Goal: Task Accomplishment & Management: Use online tool/utility

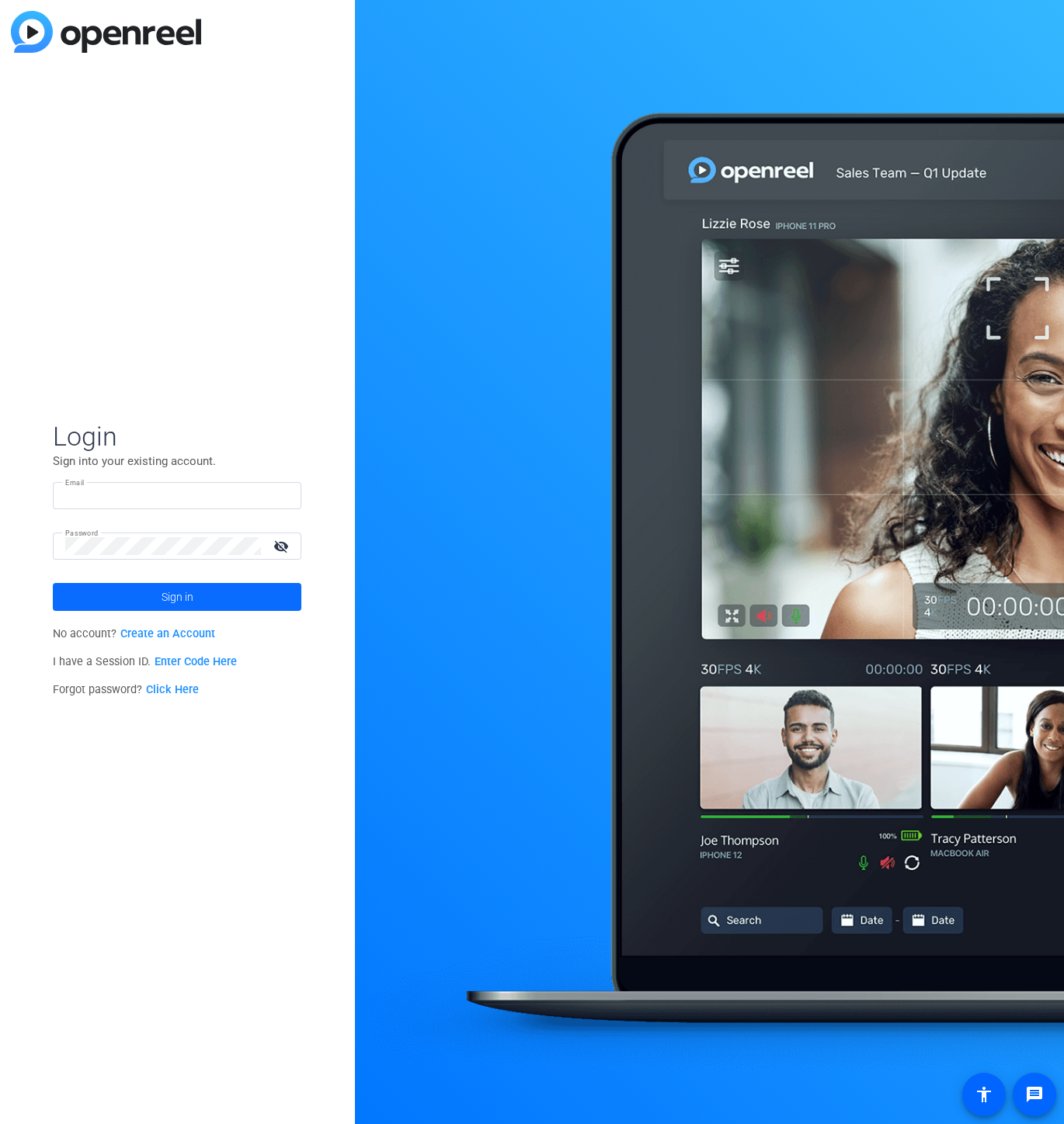
type input "nate@myproxypass.com"
click at [150, 593] on span at bounding box center [176, 597] width 248 height 38
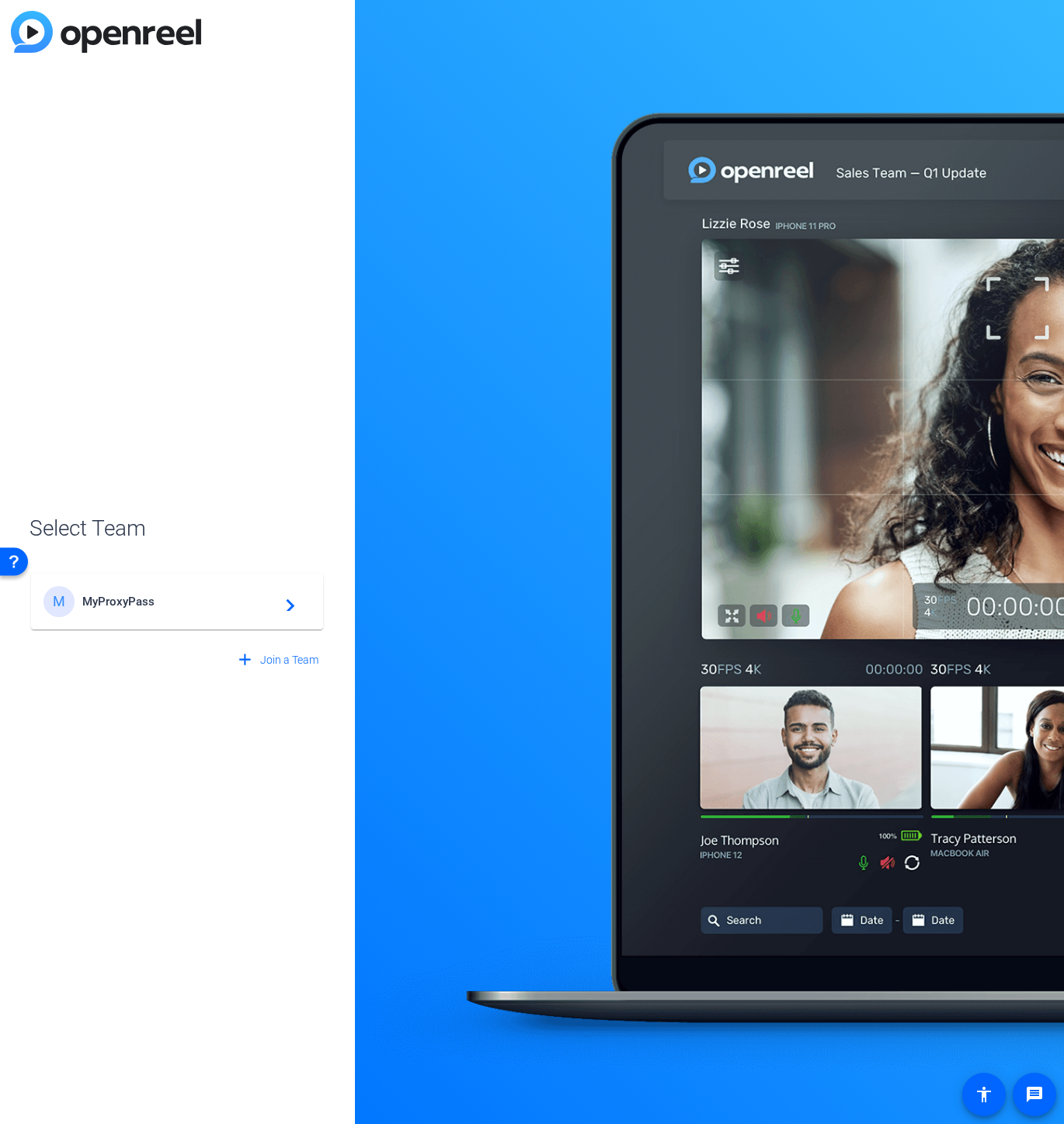
click at [150, 593] on div "M MyProxyPass navigate_next" at bounding box center [177, 601] width 267 height 31
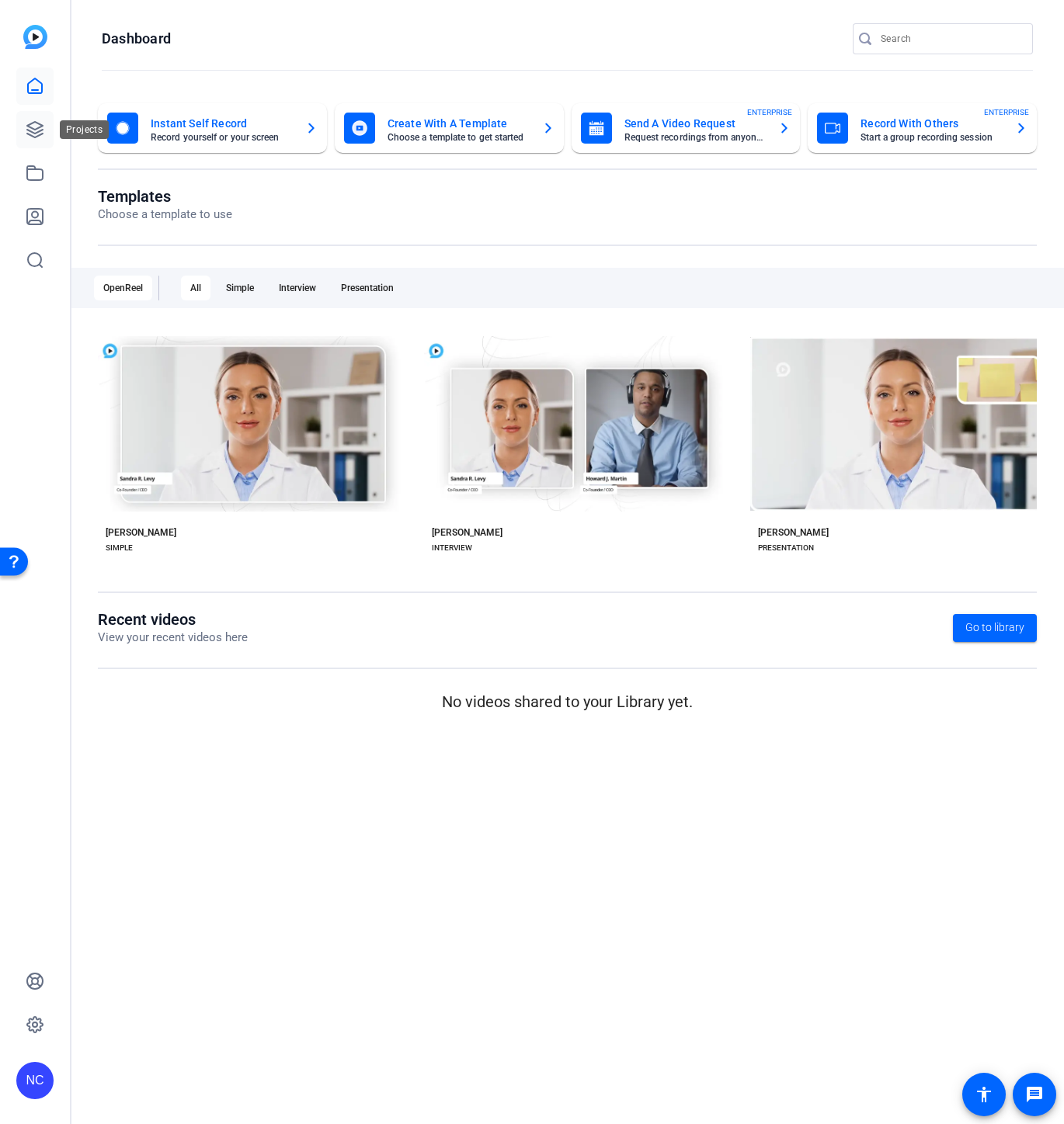
click at [42, 121] on icon at bounding box center [35, 130] width 19 height 19
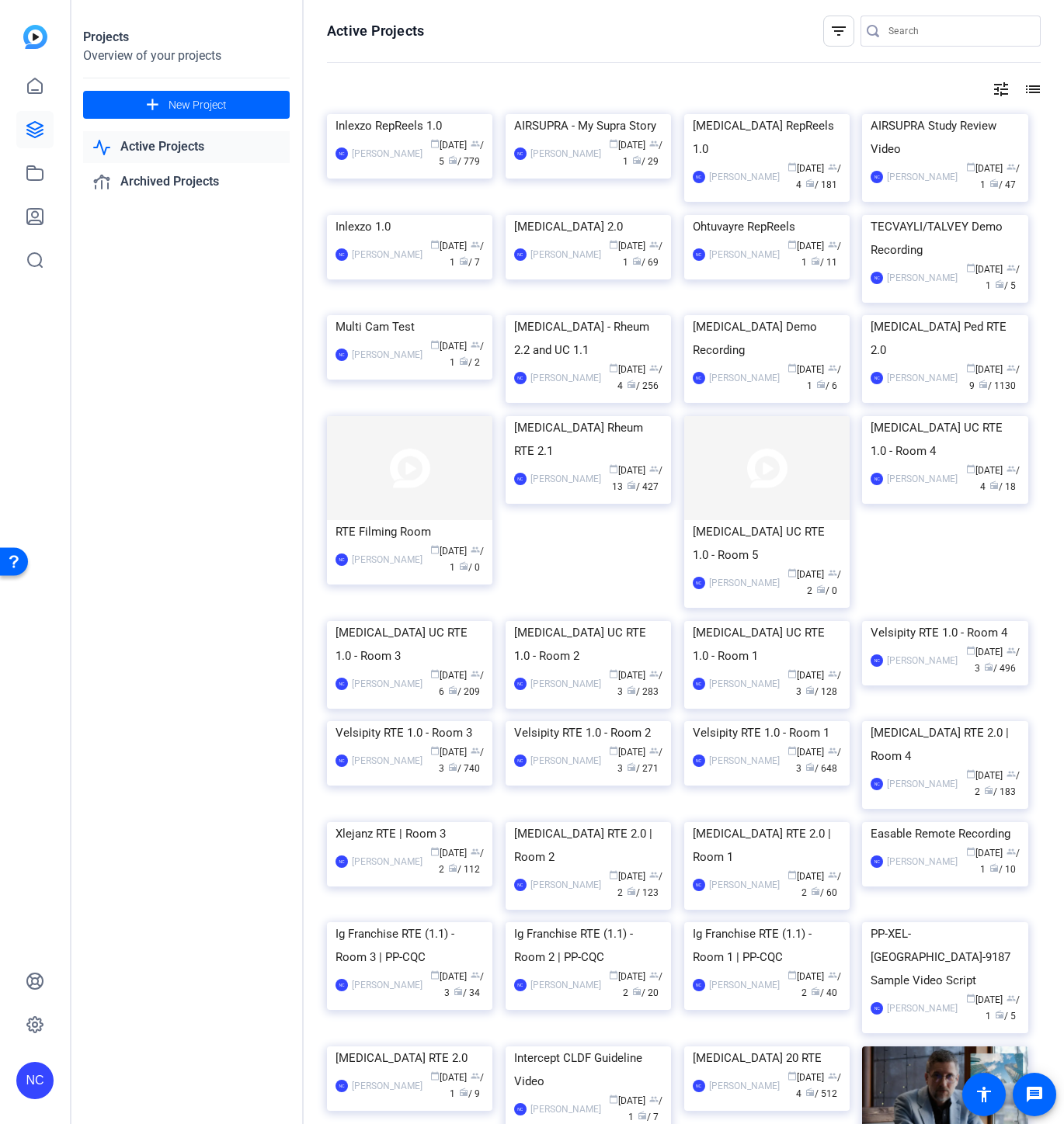
click at [222, 542] on div "Projects Overview of your projects add New Project Active Projects Archived Pro…" at bounding box center [187, 562] width 233 height 1124
click at [579, 114] on img at bounding box center [587, 114] width 165 height 0
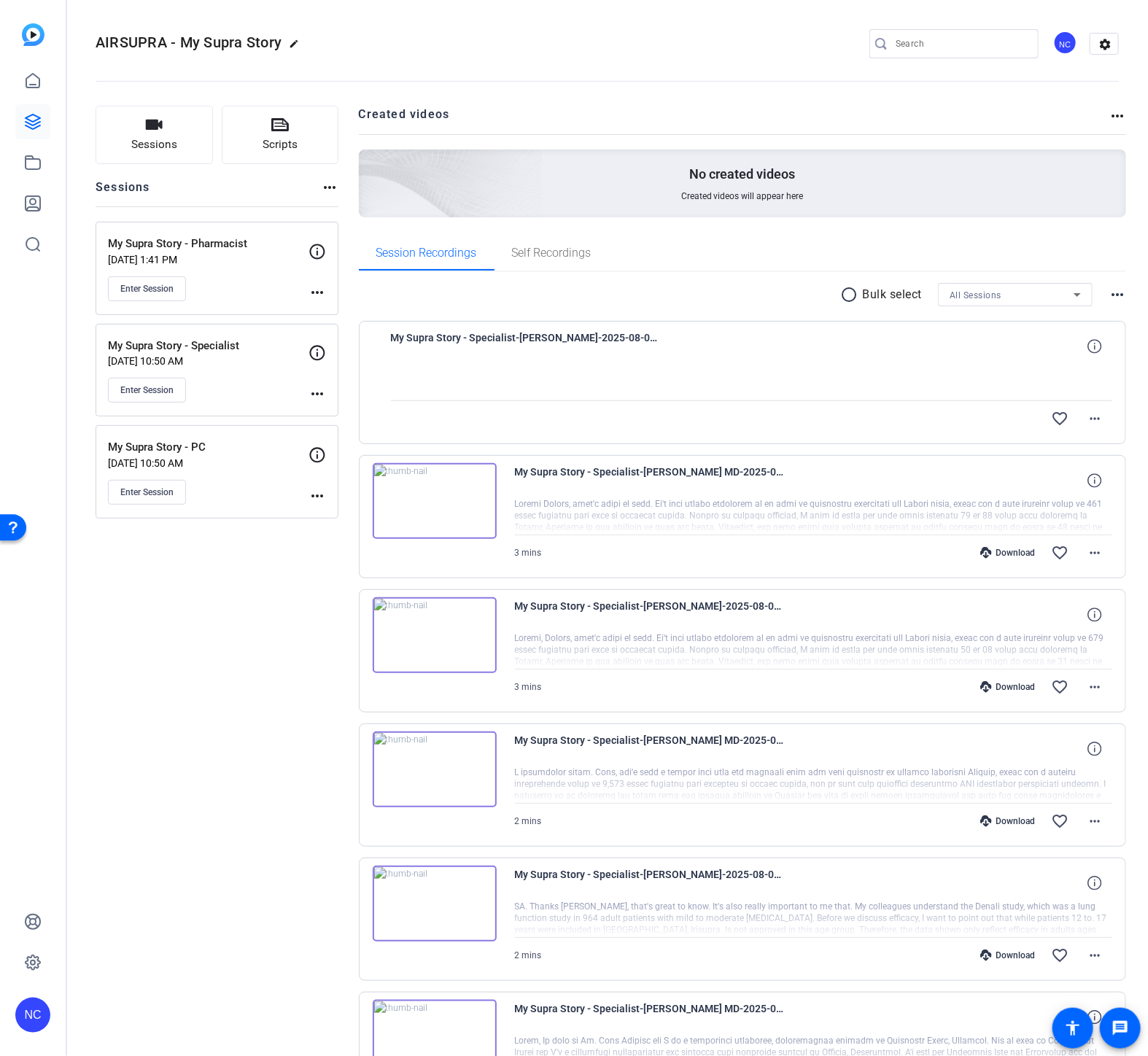
click at [201, 743] on div "Sessions Scripts Sessions more_horiz My Supra Story - Pharmacist Aug 06, 2025 @…" at bounding box center [217, 916] width 243 height 1620
click at [146, 287] on span "Enter Session" at bounding box center [147, 289] width 53 height 12
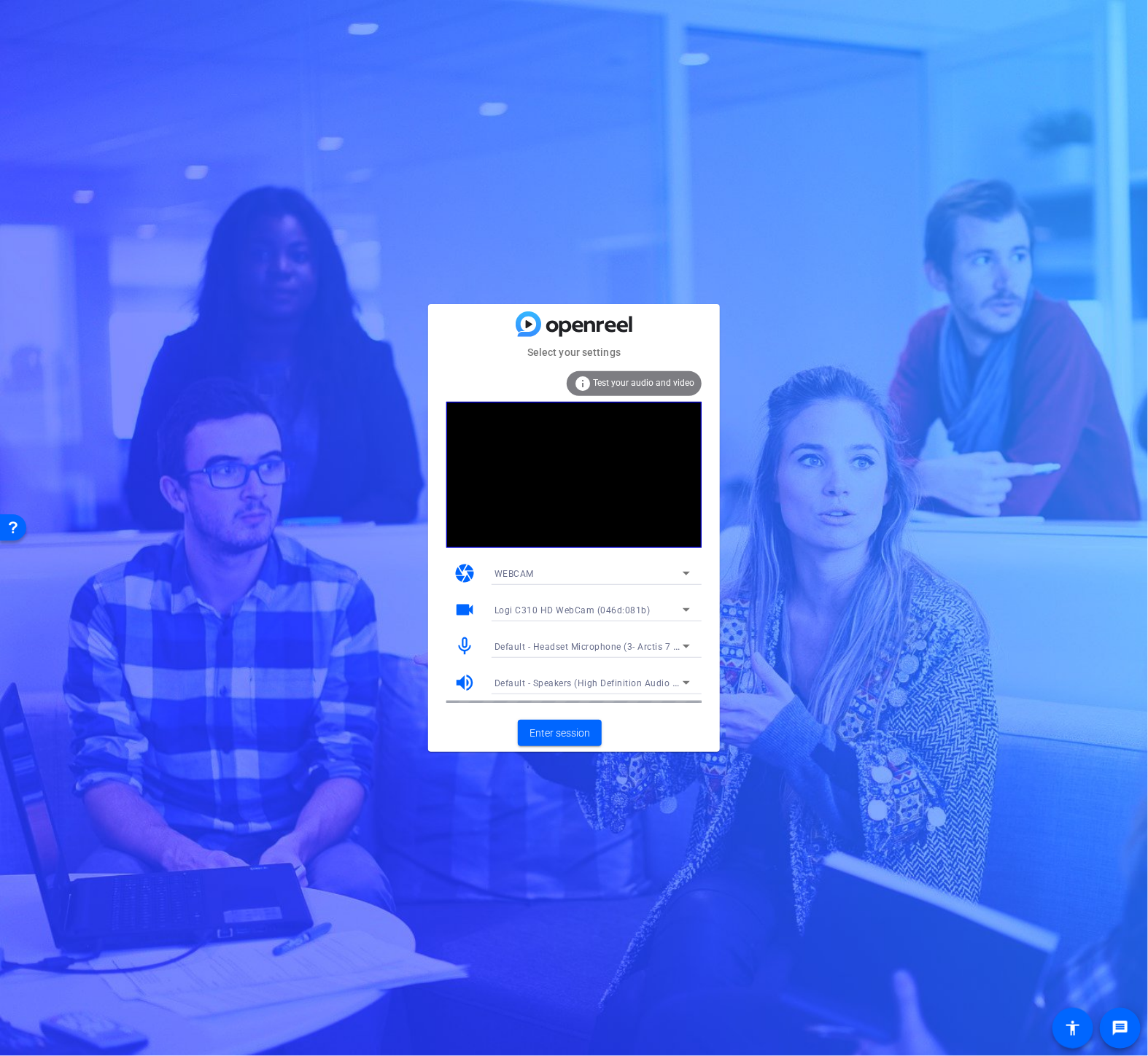
click at [633, 574] on div "WEBCAM" at bounding box center [589, 574] width 189 height 19
click at [407, 634] on div at bounding box center [574, 528] width 1148 height 1056
click at [559, 614] on span "Logi C310 HD WebCam (046d:081b)" at bounding box center [573, 610] width 156 height 10
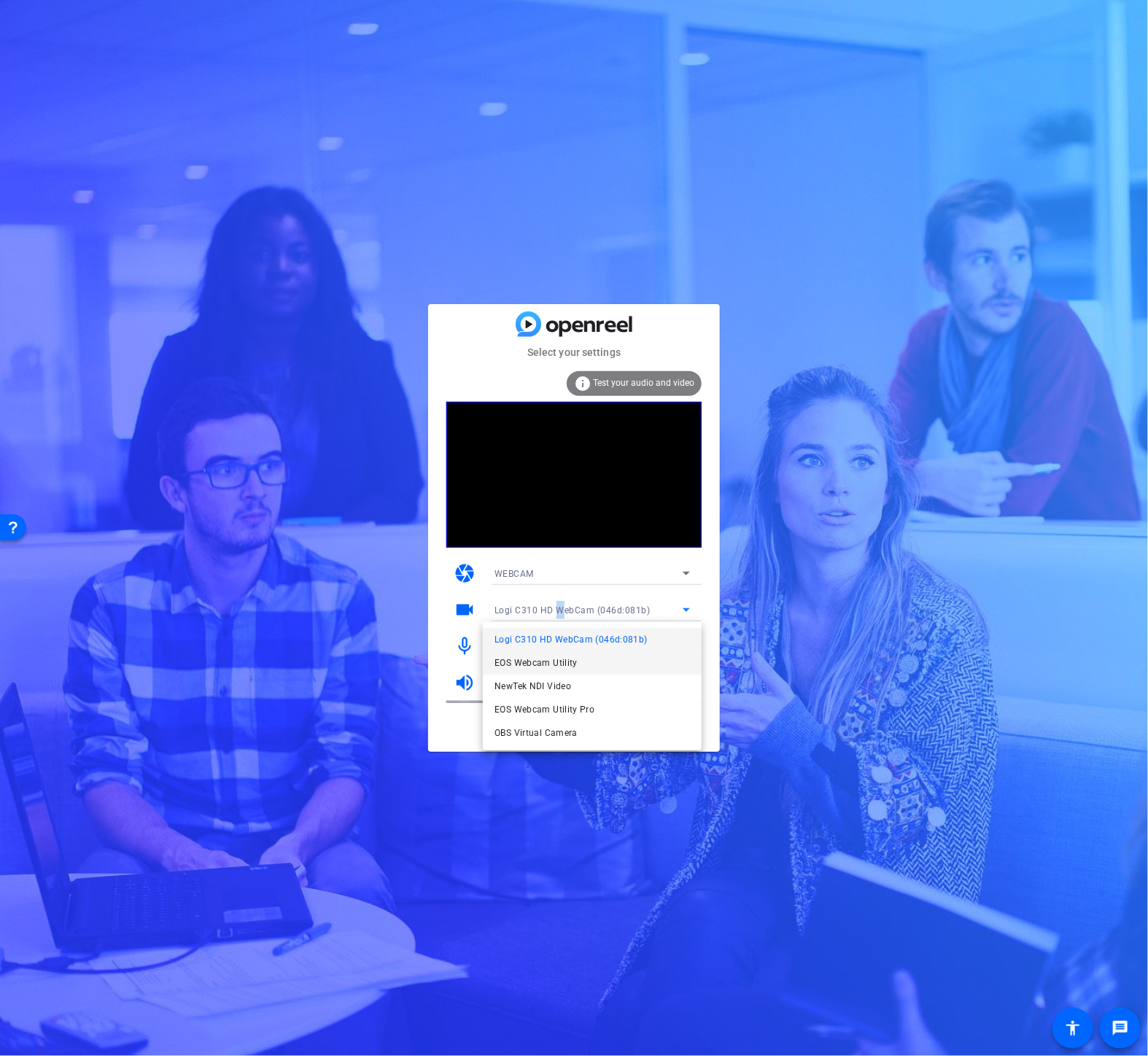
click at [559, 655] on span "EOS Webcam Utility" at bounding box center [537, 663] width 84 height 18
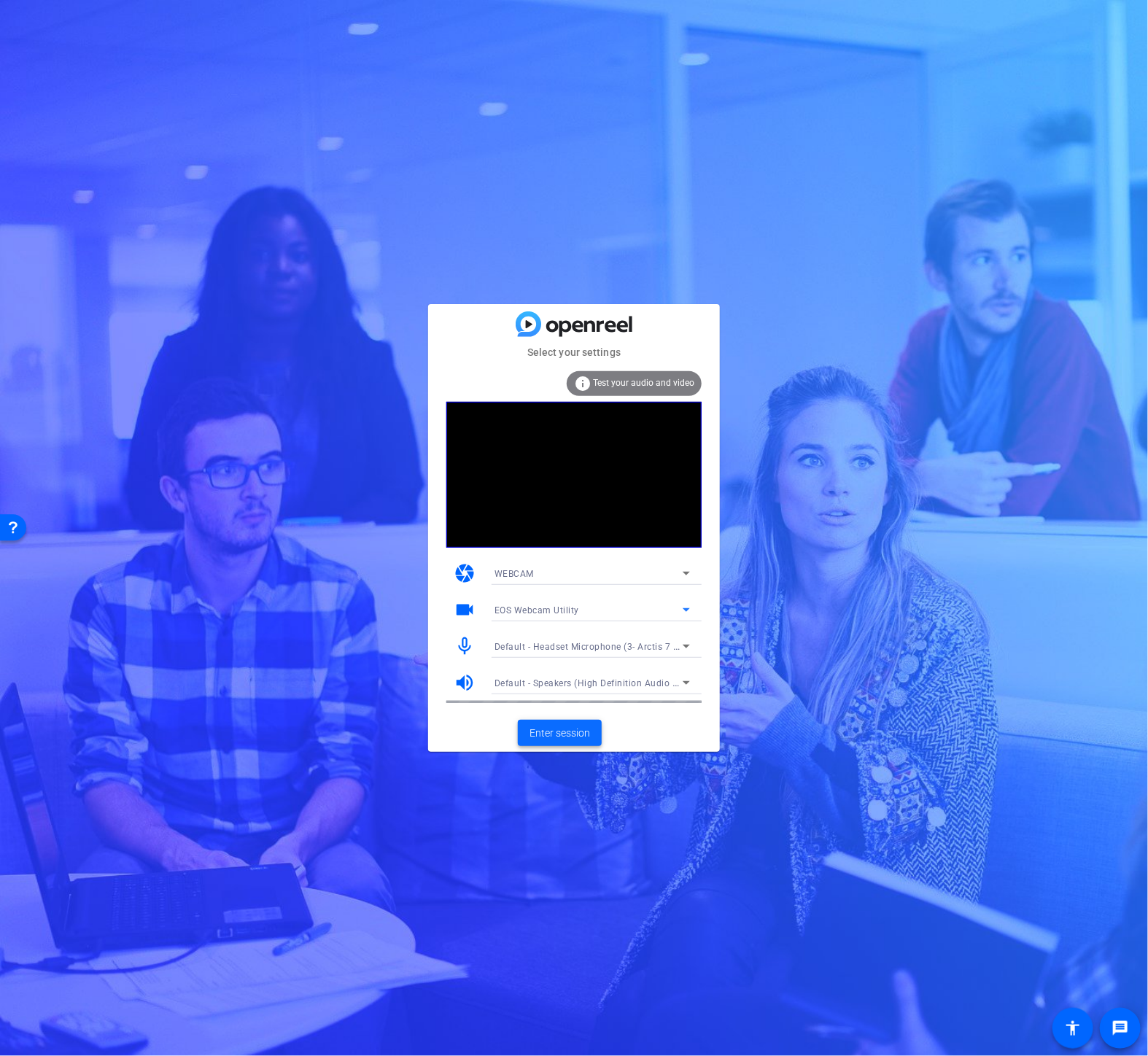
click at [554, 723] on span at bounding box center [560, 734] width 84 height 35
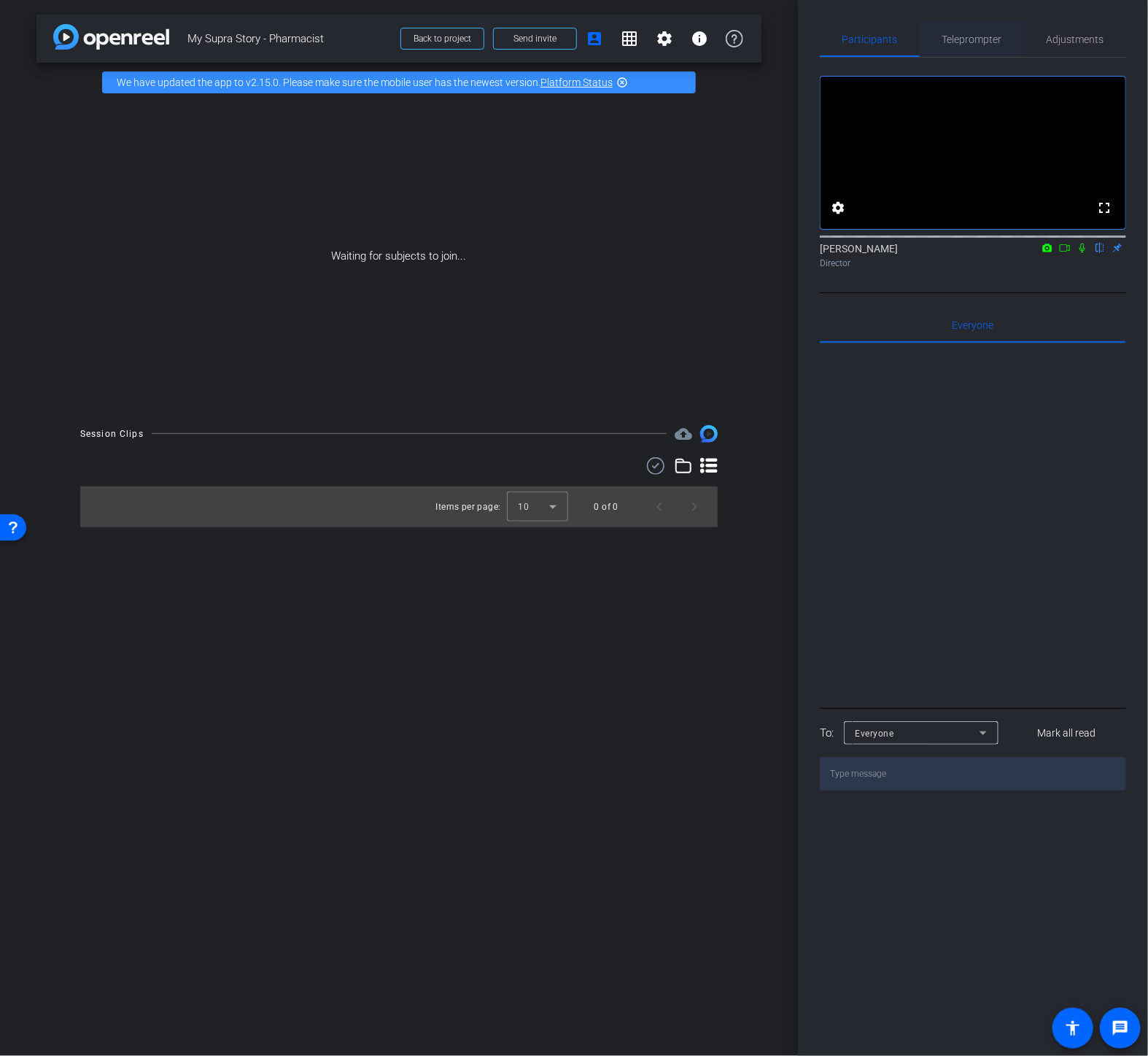
click at [972, 45] on span "Teleprompter" at bounding box center [972, 40] width 59 height 35
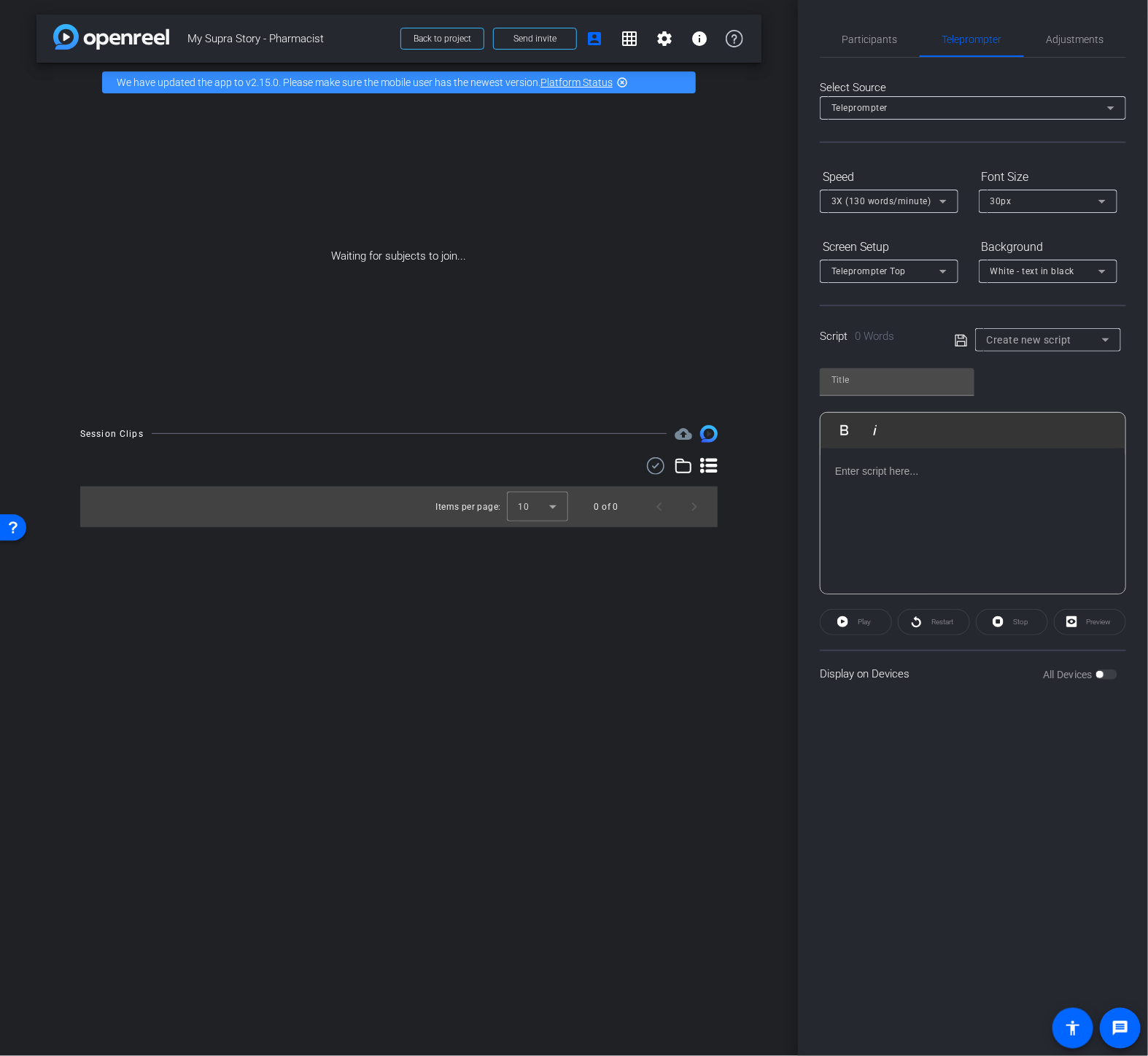
click at [950, 494] on div at bounding box center [973, 521] width 305 height 146
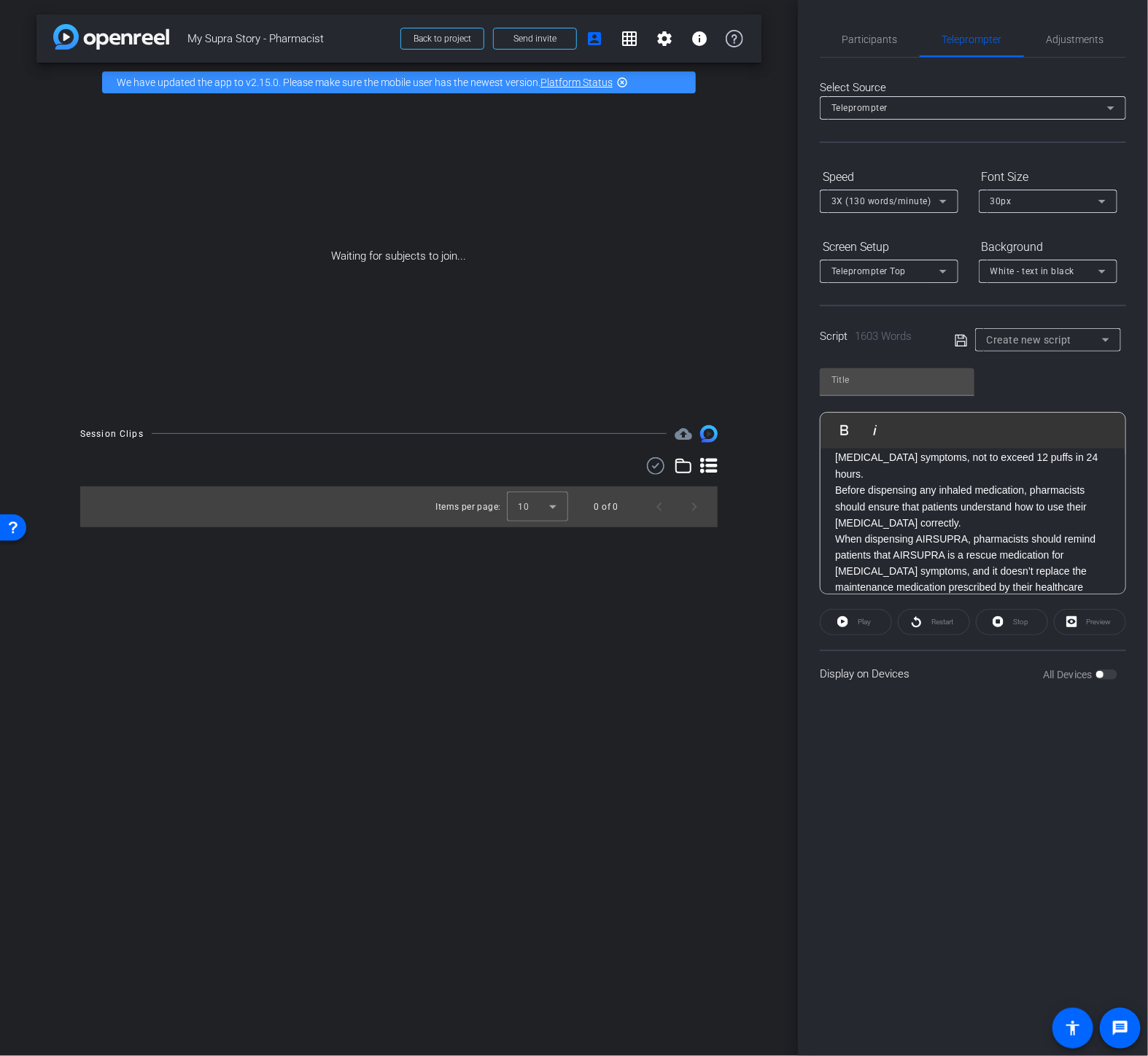
click at [944, 645] on p "Thank you for listening to my thoughts on shifting the [MEDICAL_DATA] rescue pa…" at bounding box center [972, 735] width 276 height 179
click at [909, 536] on p "Inflammation and symptoms can vary over time and intensity. While daily [MEDICA…" at bounding box center [972, 540] width 276 height 49
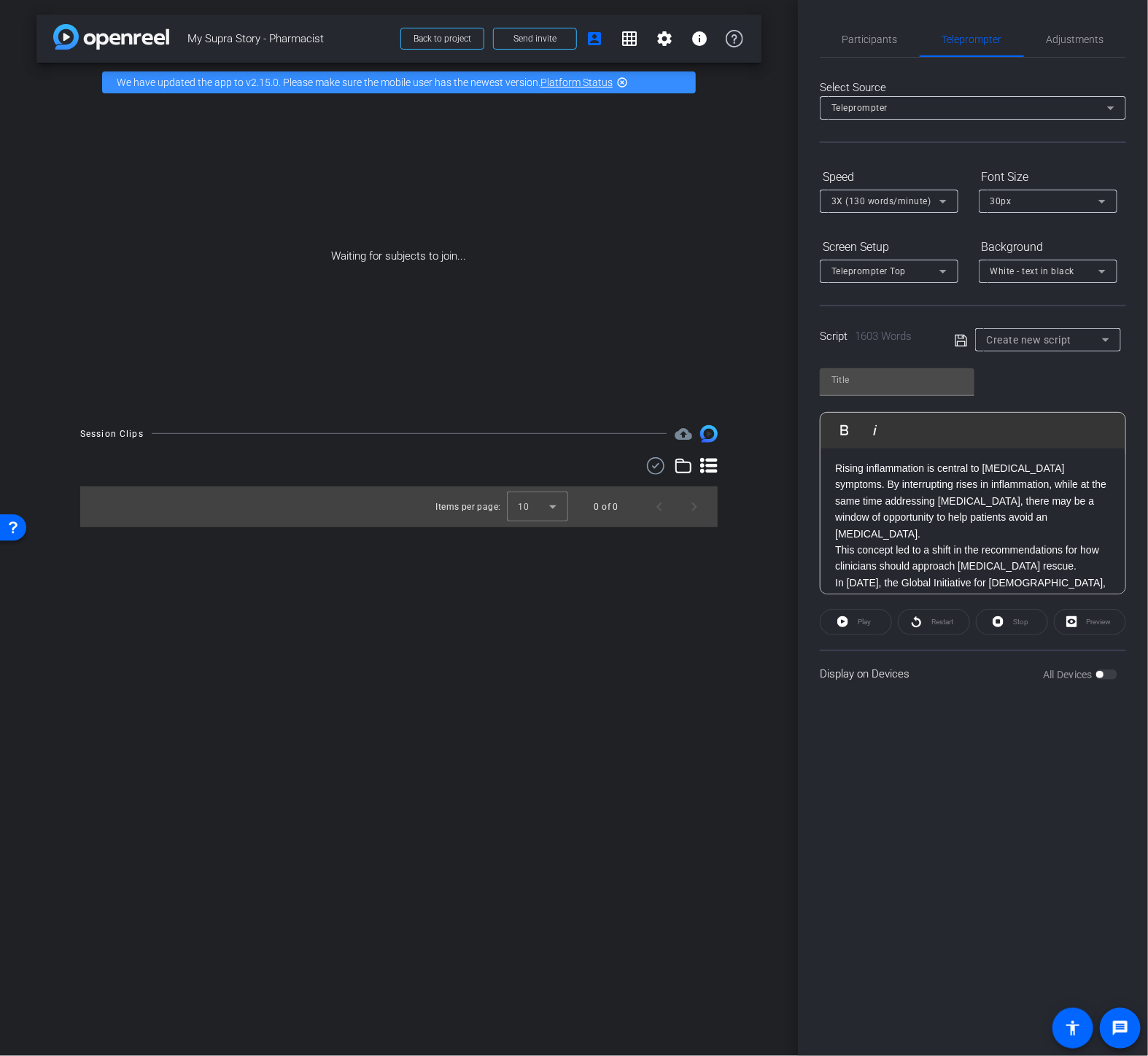
scroll to position [567, 0]
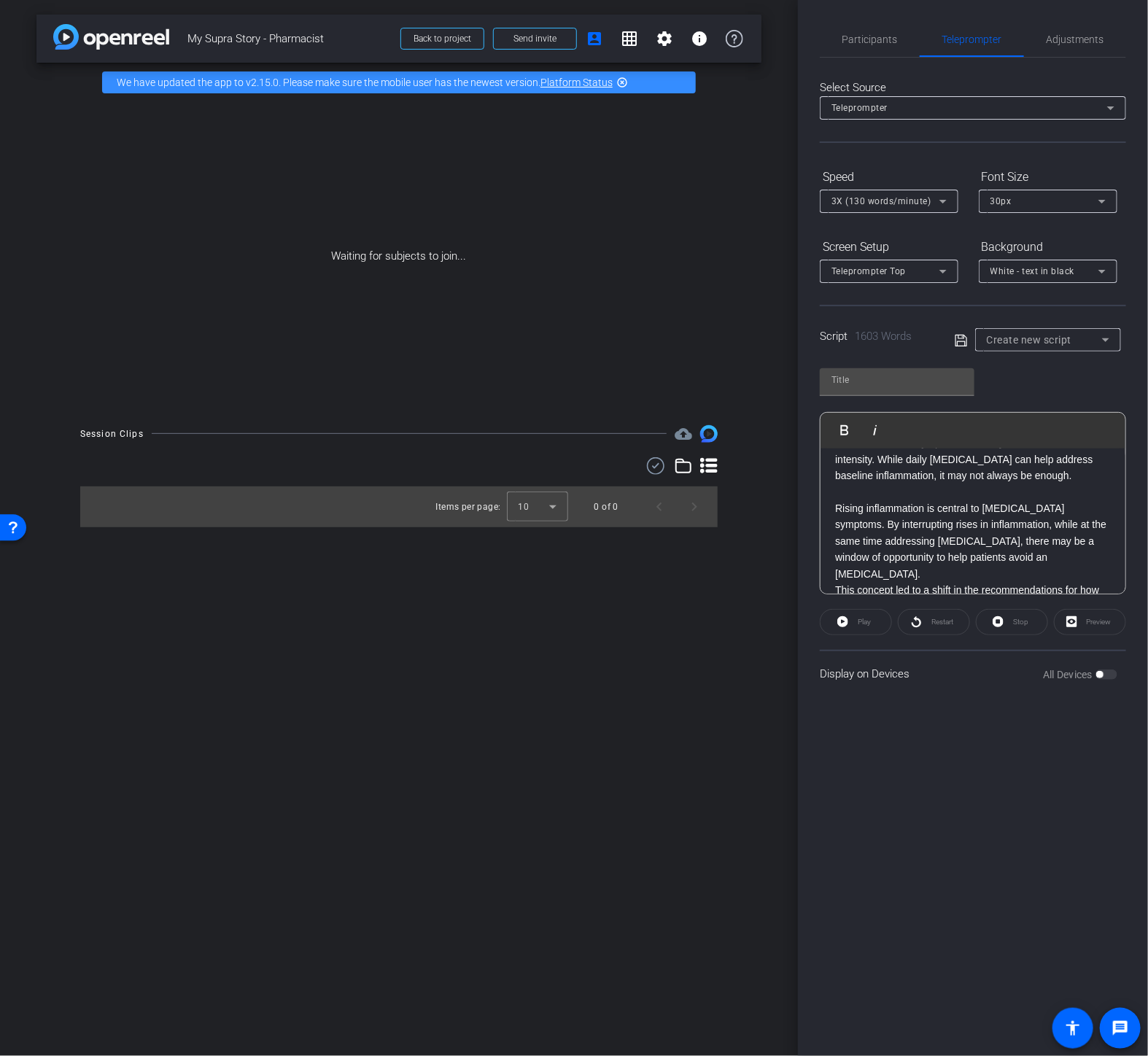
click at [1063, 517] on p "This concept led to a shift in the recommendations for how clinicians should ap…" at bounding box center [972, 533] width 276 height 33
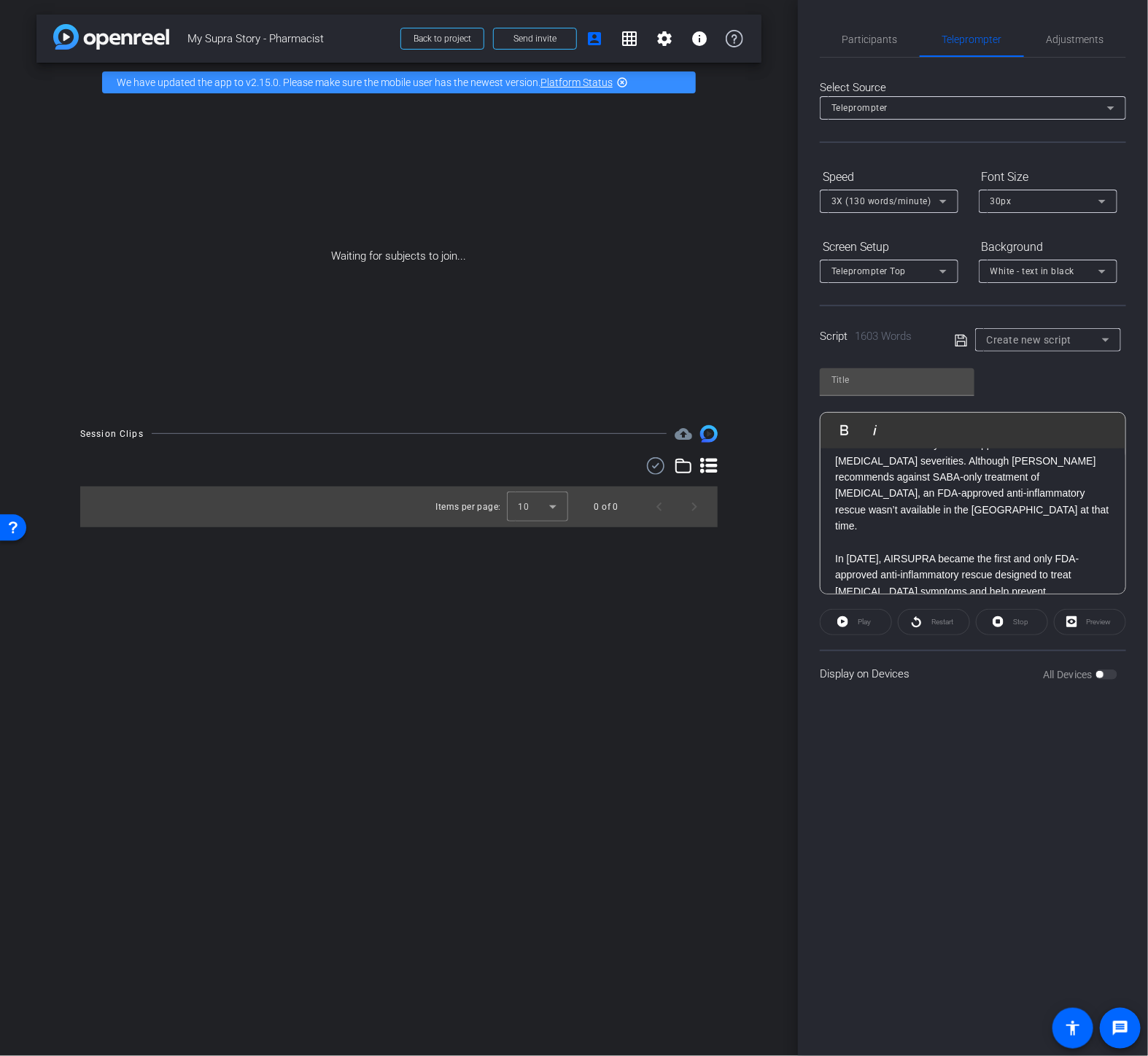
scroll to position [892, 0]
click at [1011, 600] on p "AIRSUPRA was approved in [DATE] for the as-needed treatment or prevention of [M…" at bounding box center [972, 632] width 276 height 66
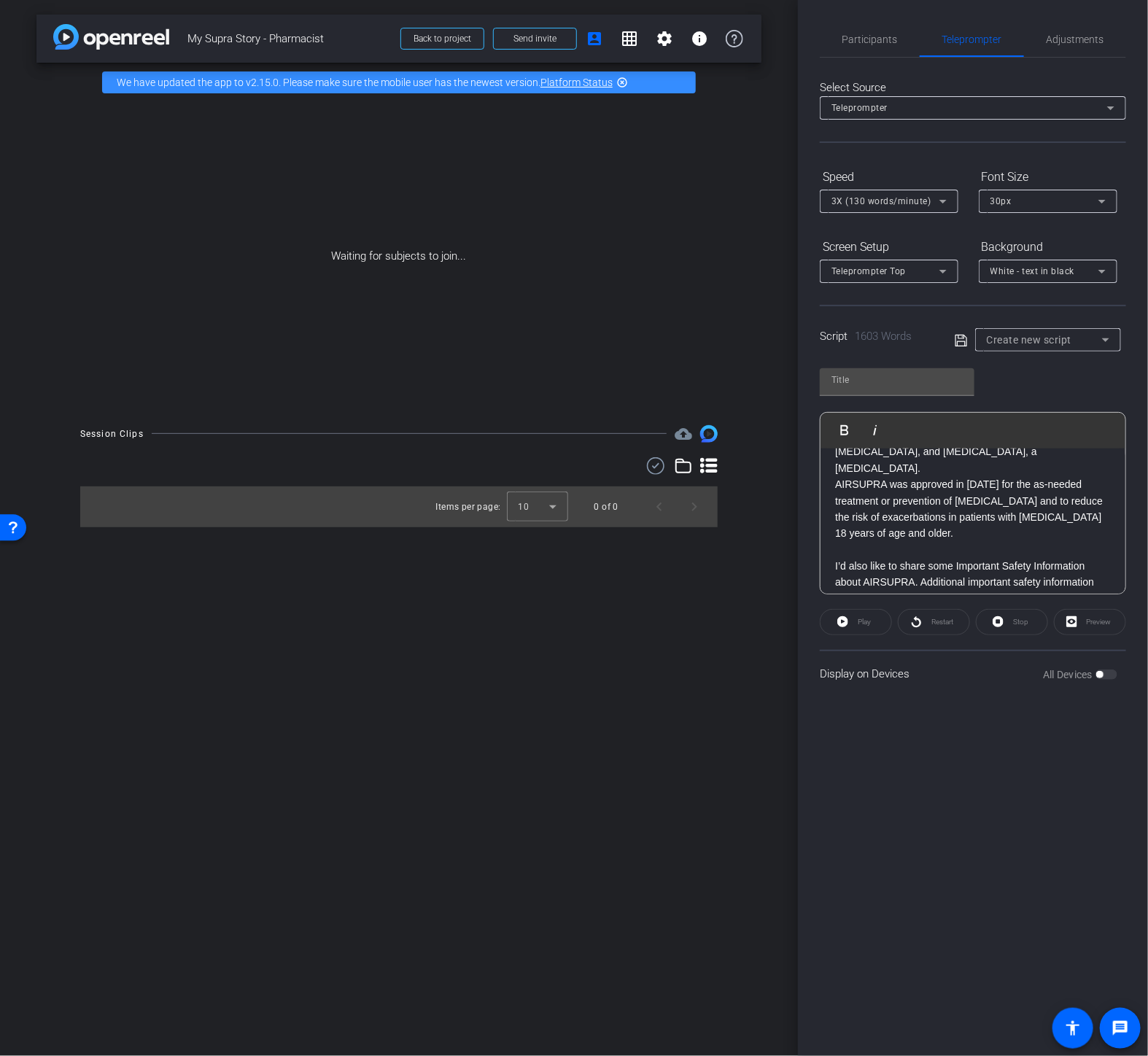
scroll to position [1053, 0]
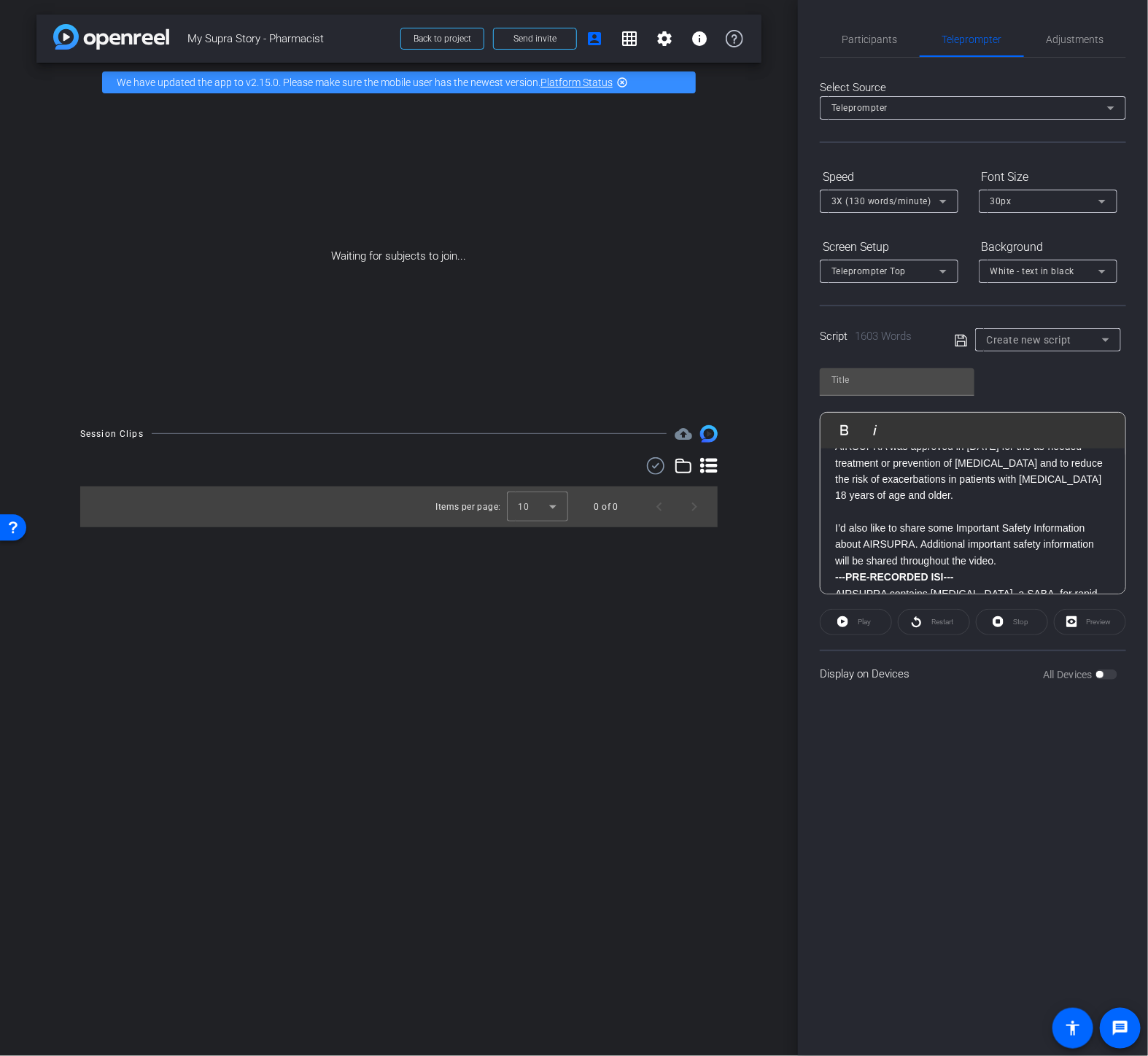
click at [1018, 520] on p "I’d also like to share some Important Safety Information about AIRSUPRA. Additi…" at bounding box center [972, 544] width 276 height 49
click at [1008, 569] on p "---PRE-RECORDED ISI---" at bounding box center [972, 577] width 276 height 16
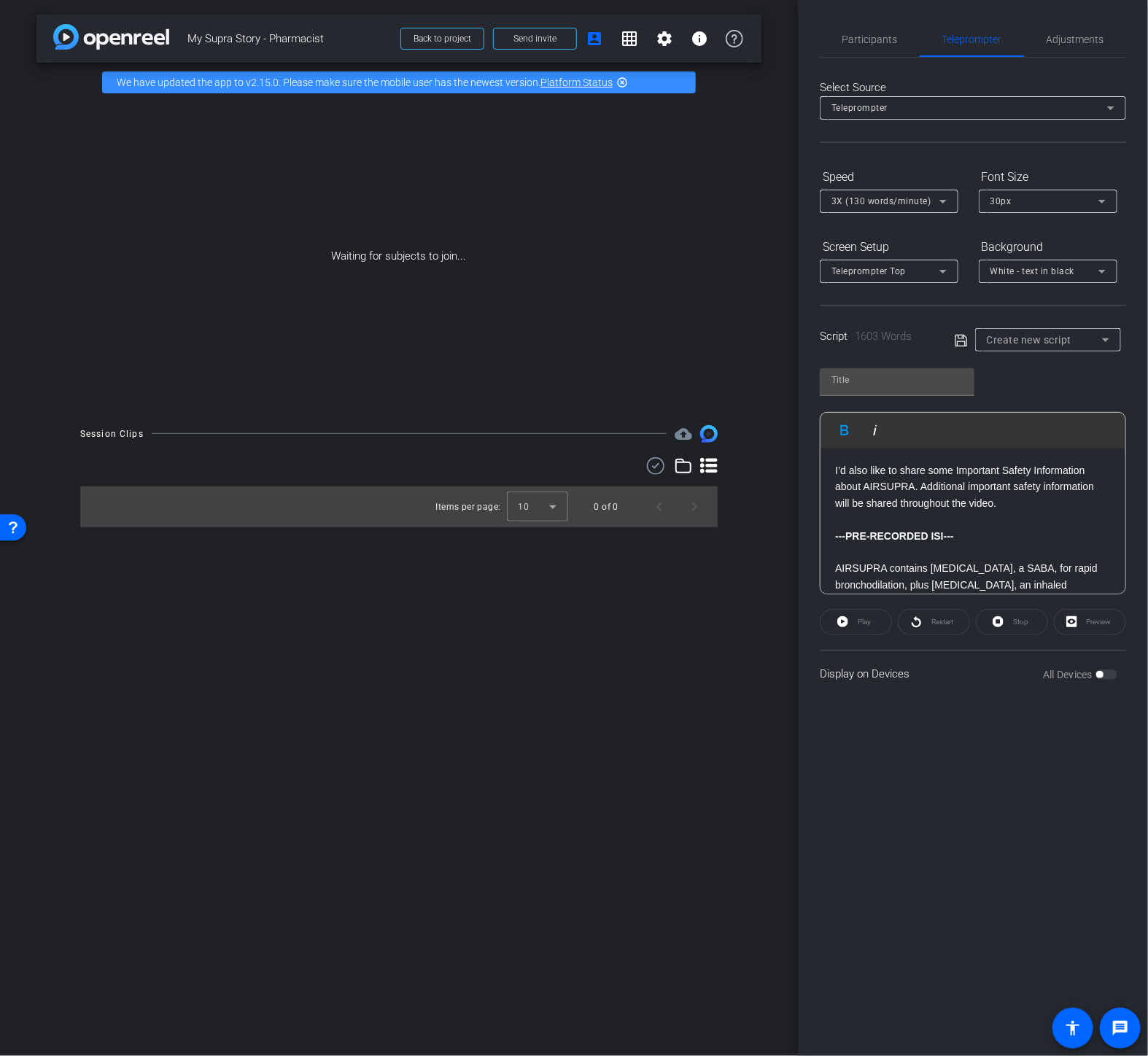
scroll to position [1151, 0]
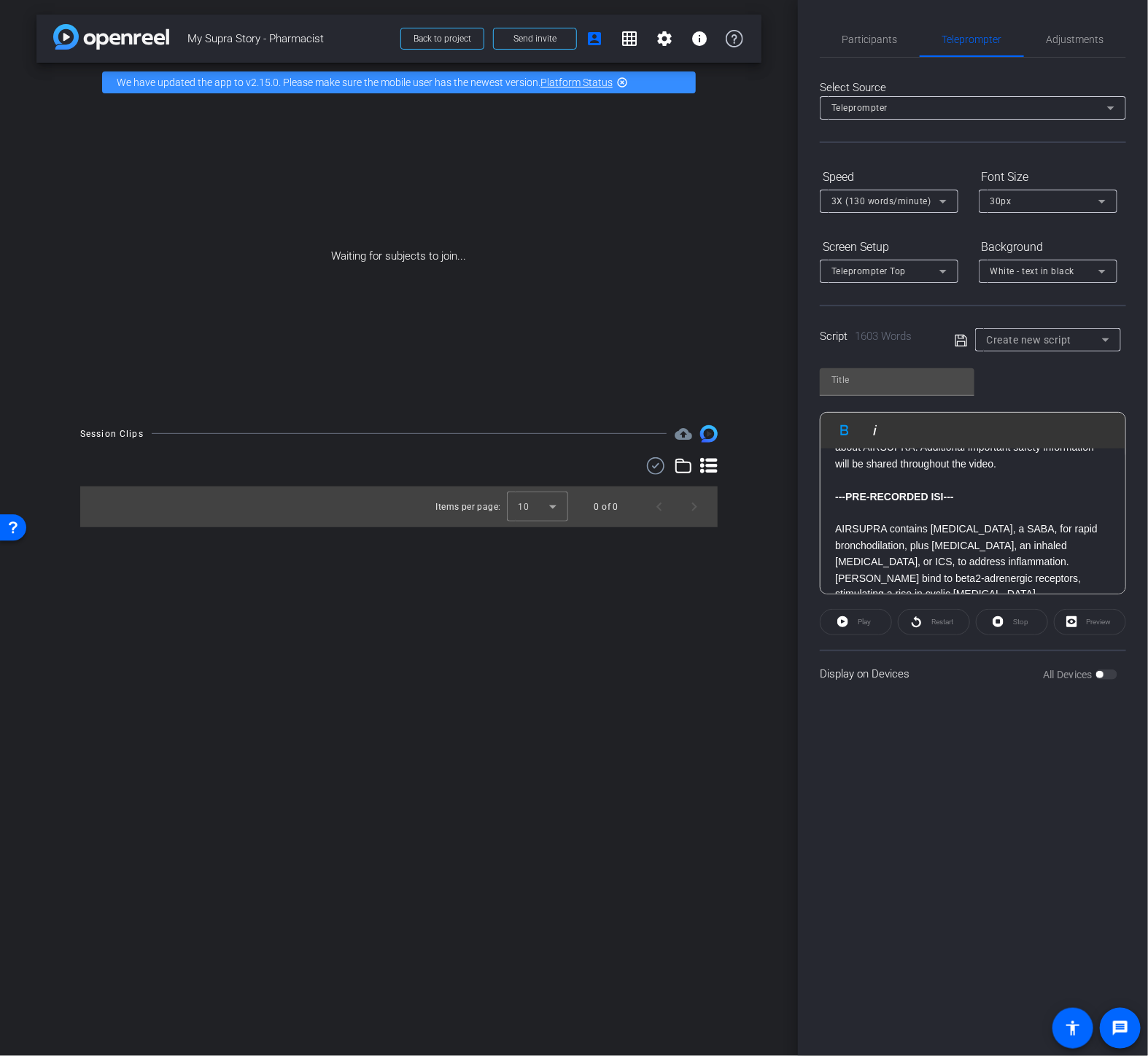
click at [1011, 570] on p "[PERSON_NAME] bind to beta2-adrenergic receptors, stimulating a rise in cyclic …" at bounding box center [972, 603] width 276 height 66
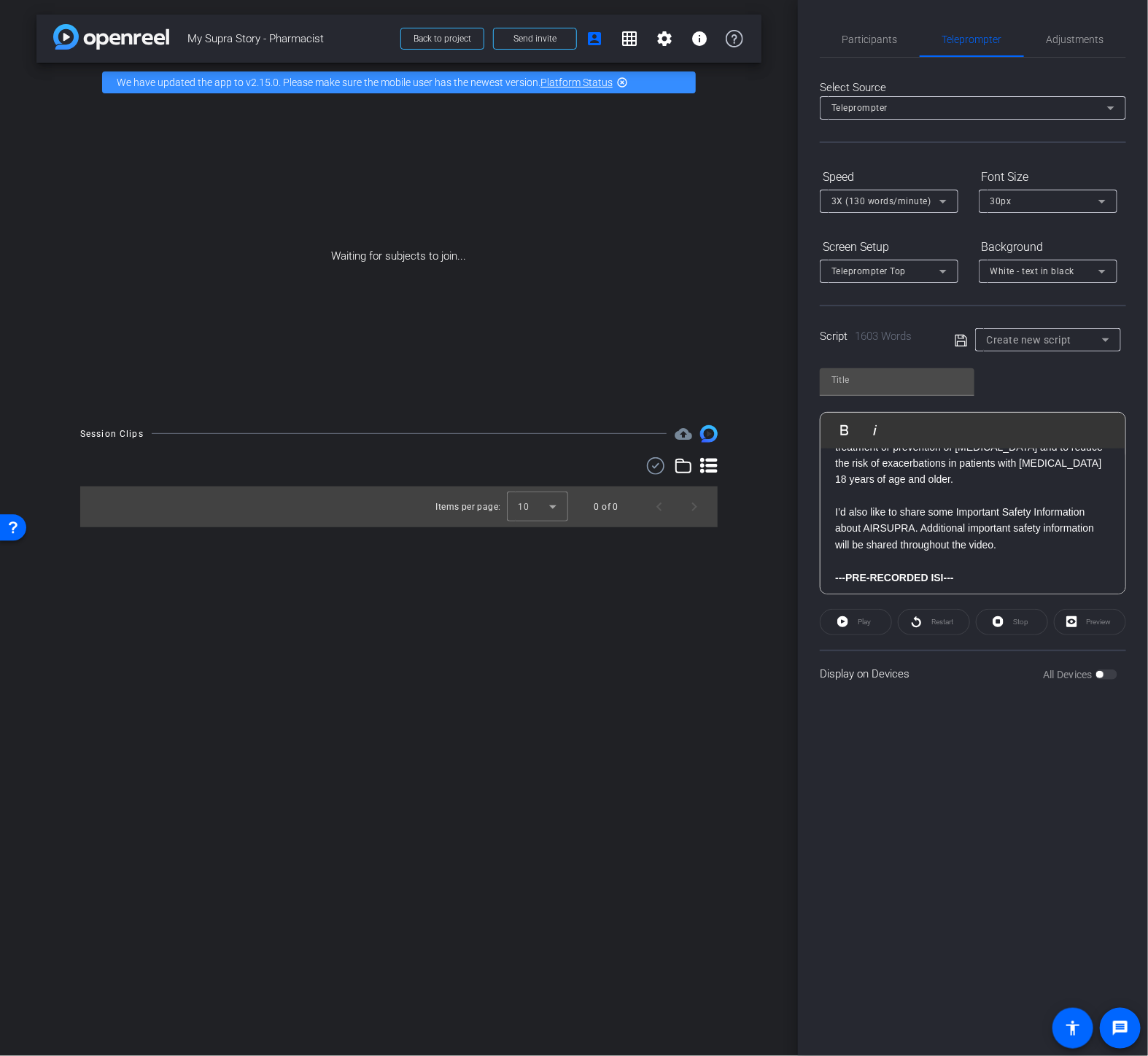
click at [1055, 602] on p "AIRSUPRA contains [MEDICAL_DATA], a SABA, for rapid bronchodilation, plus [MEDI…" at bounding box center [972, 626] width 276 height 49
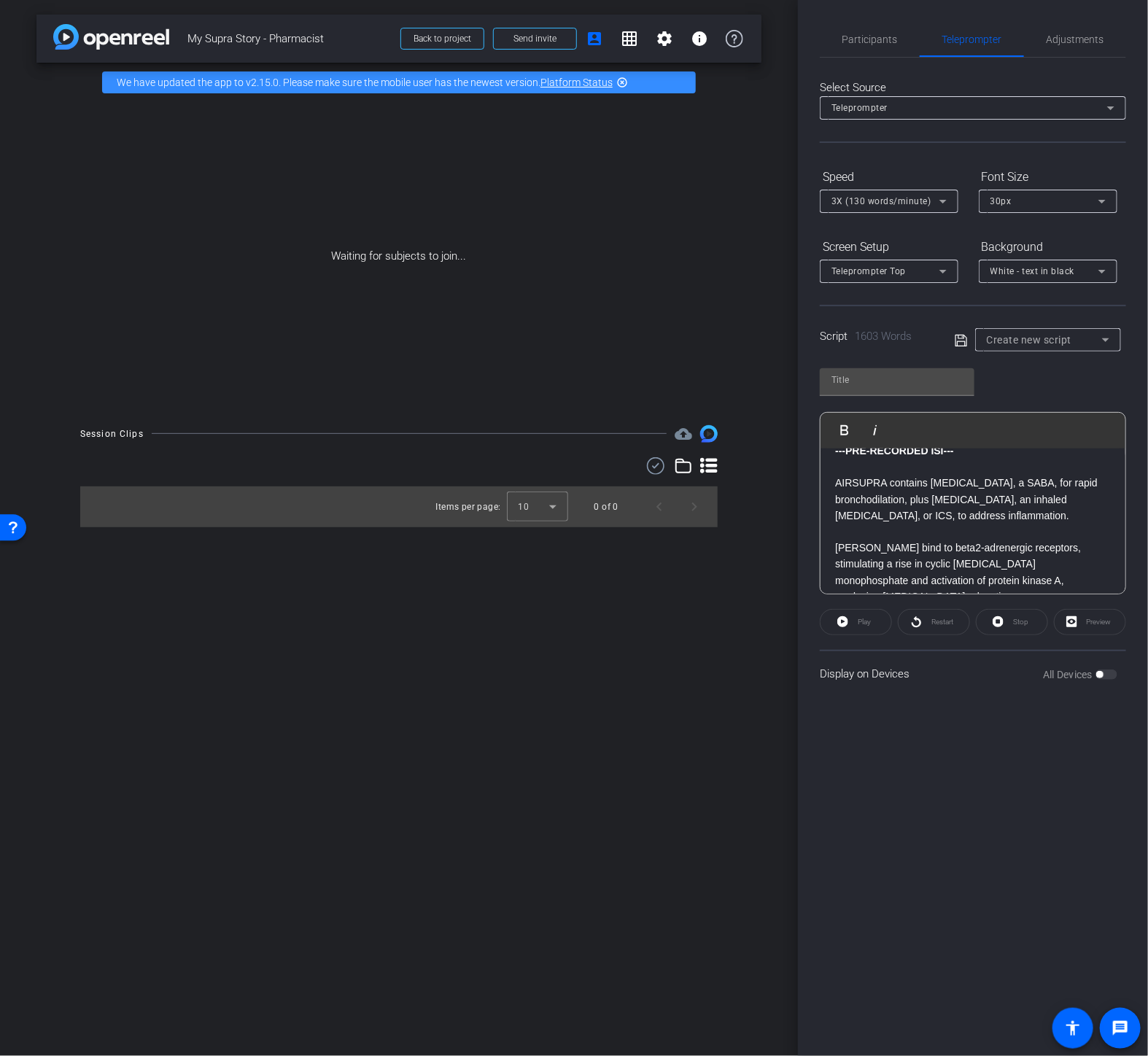
scroll to position [1232, 0]
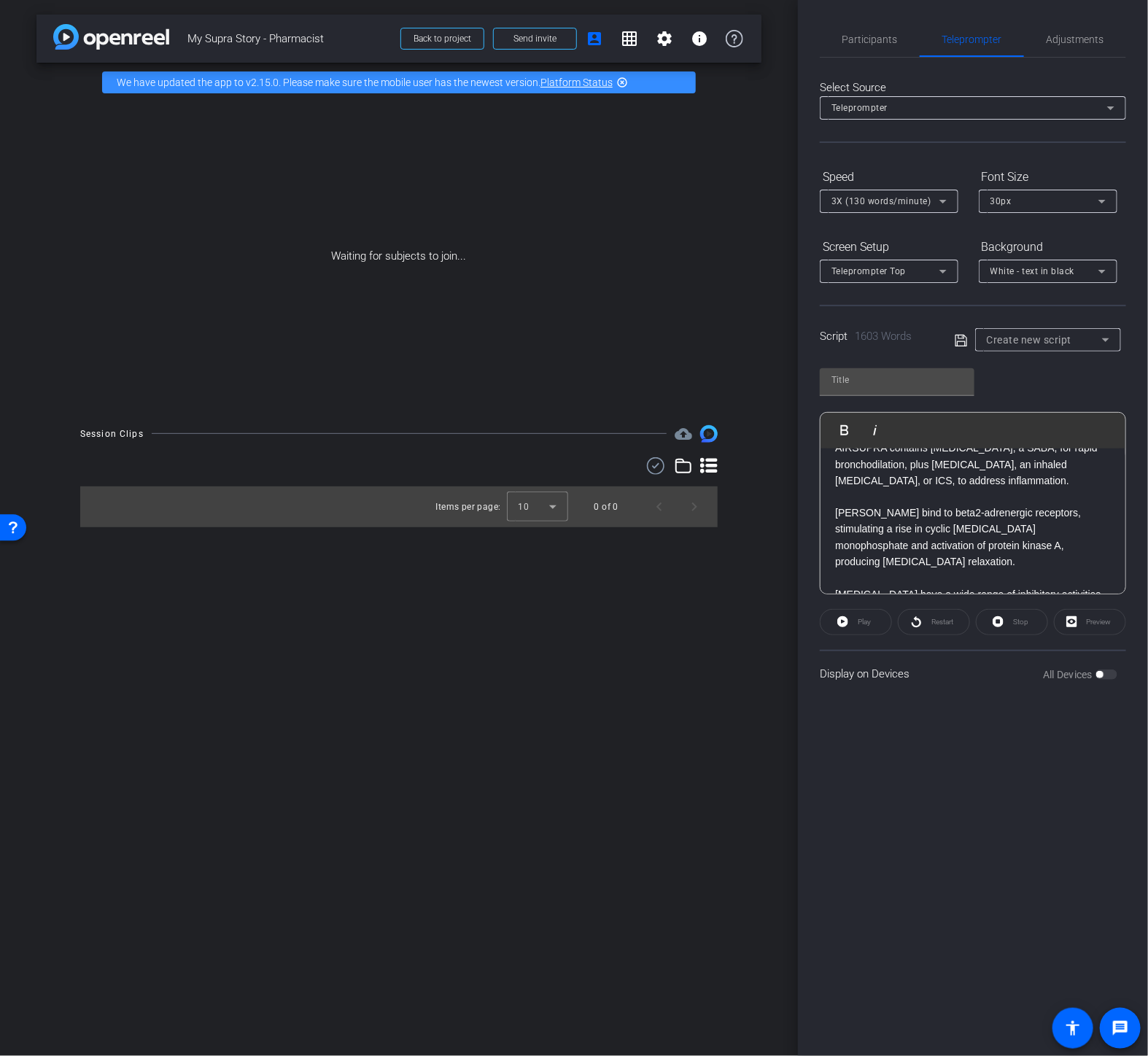
click at [1029, 587] on p "[MEDICAL_DATA] have a wide range of inhibitory activities against multiple cell…" at bounding box center [972, 619] width 276 height 66
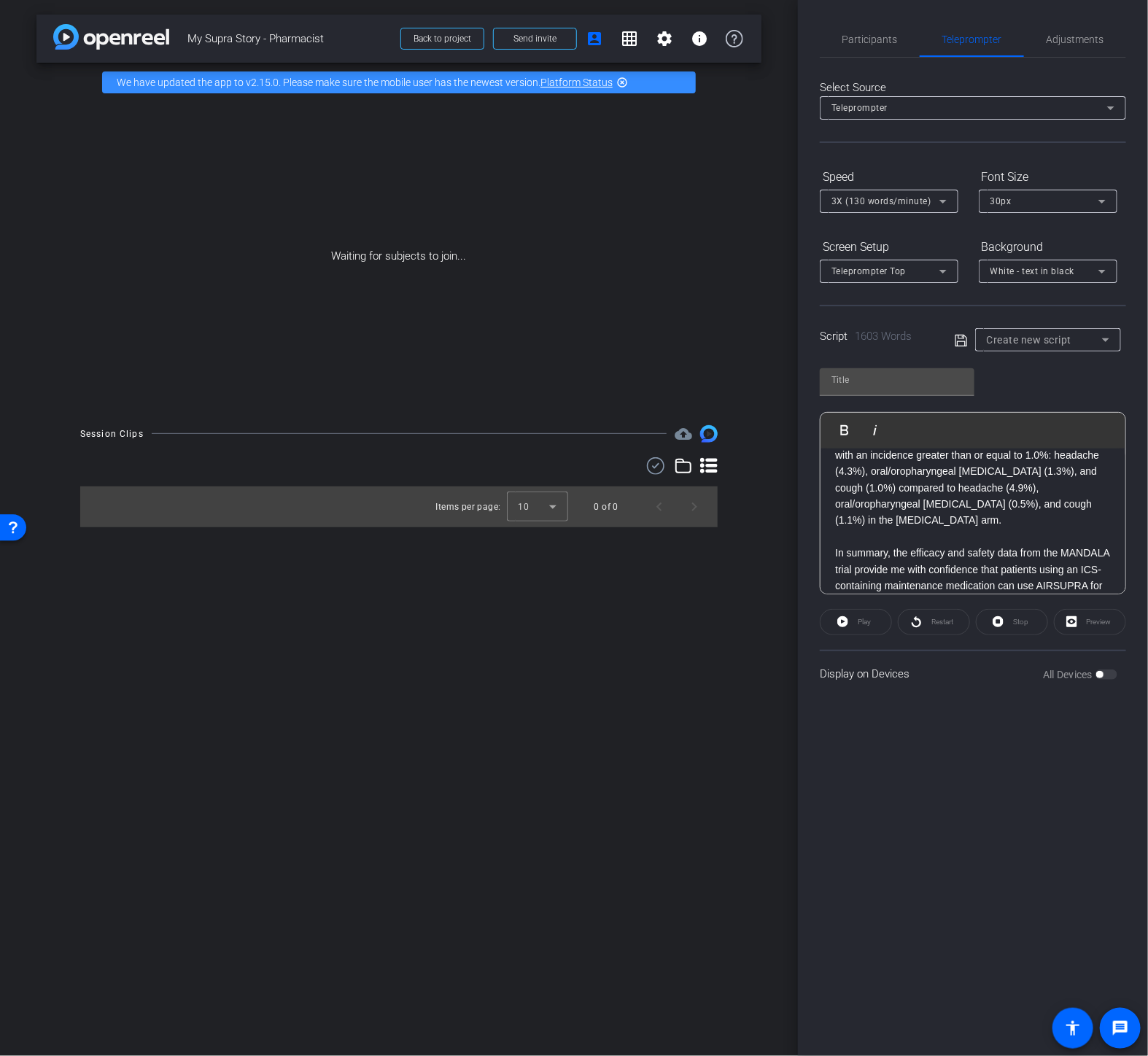
scroll to position [2286, 0]
click at [1026, 611] on p "The recommended dosage of AIRSUPRA is [MEDICAL_DATA] 180 mcg and [MEDICAL_DATA]…" at bounding box center [972, 652] width 276 height 82
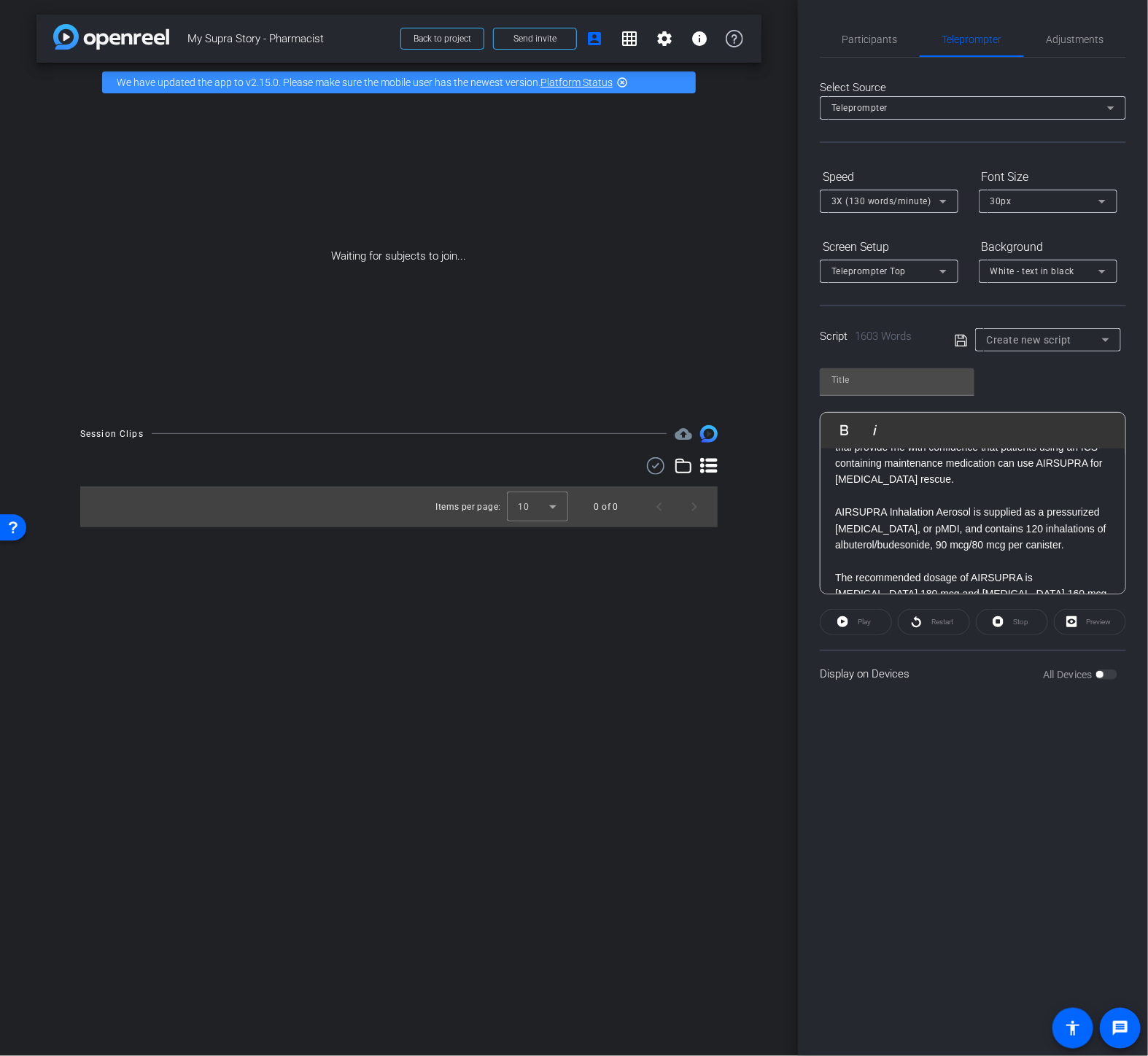
scroll to position [2366, 0]
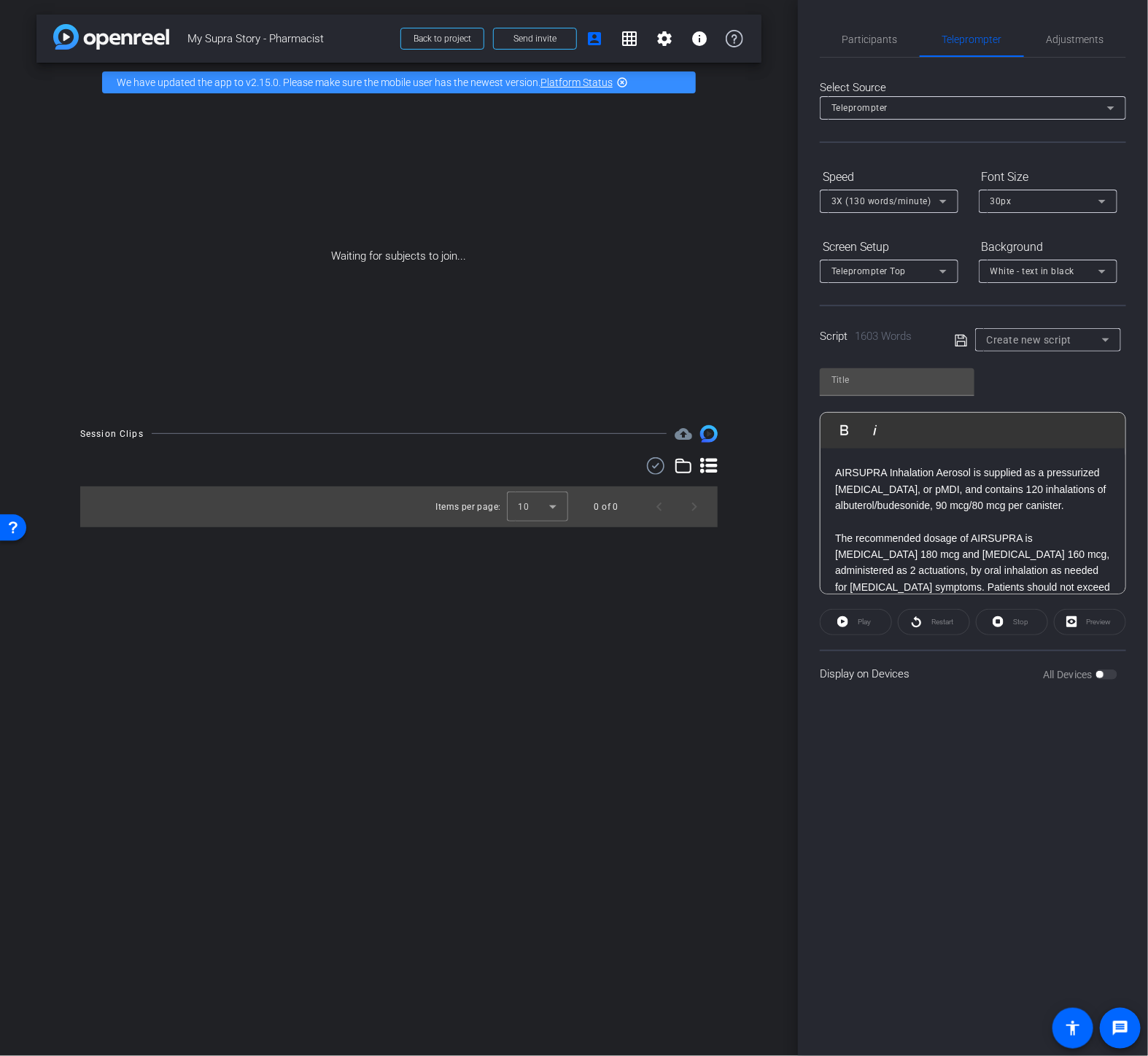
click at [961, 628] on p "Based on everything we’ve discussed so far, you may be asking yourself how ofte…" at bounding box center [972, 652] width 276 height 49
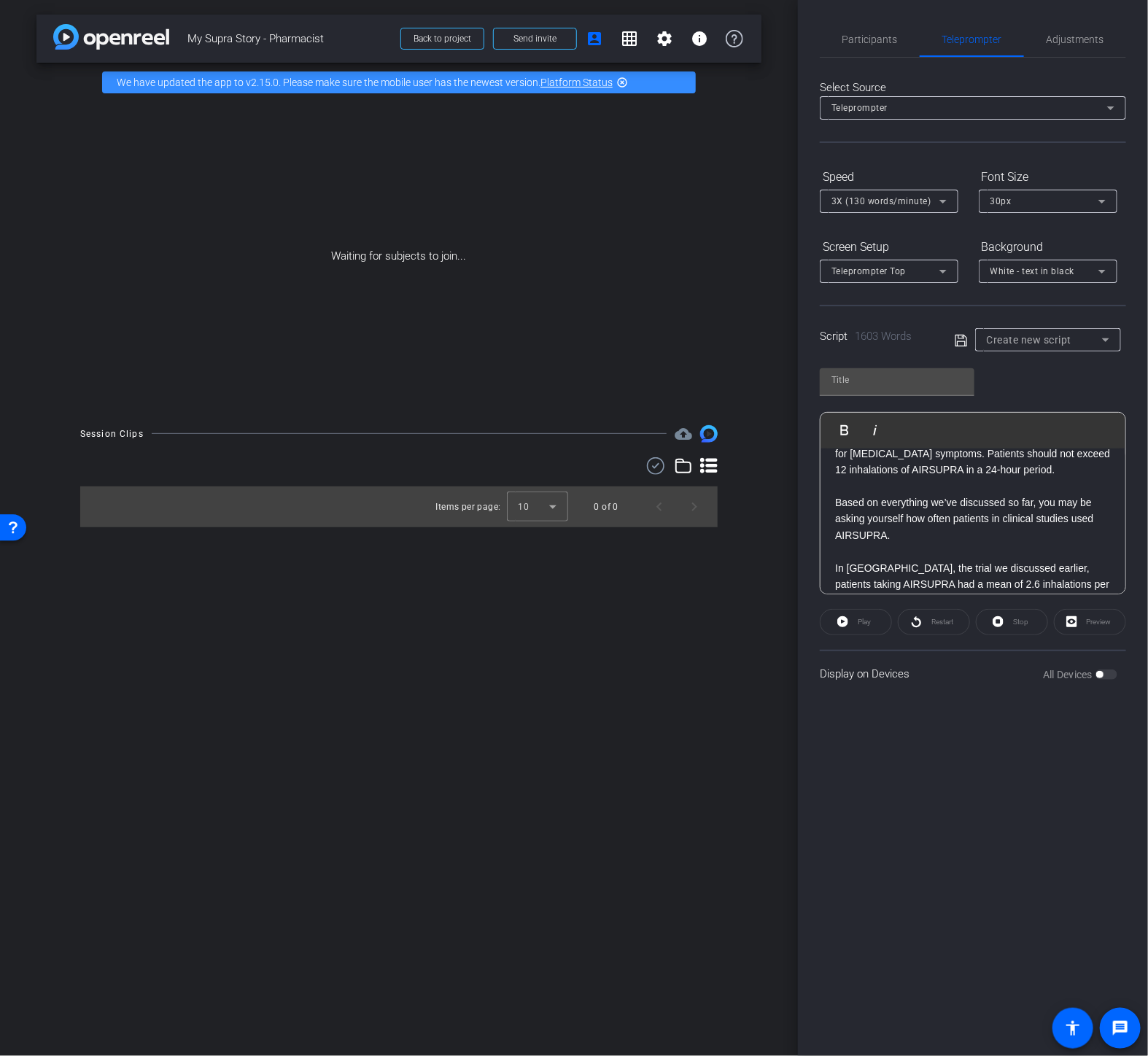
scroll to position [2528, 0]
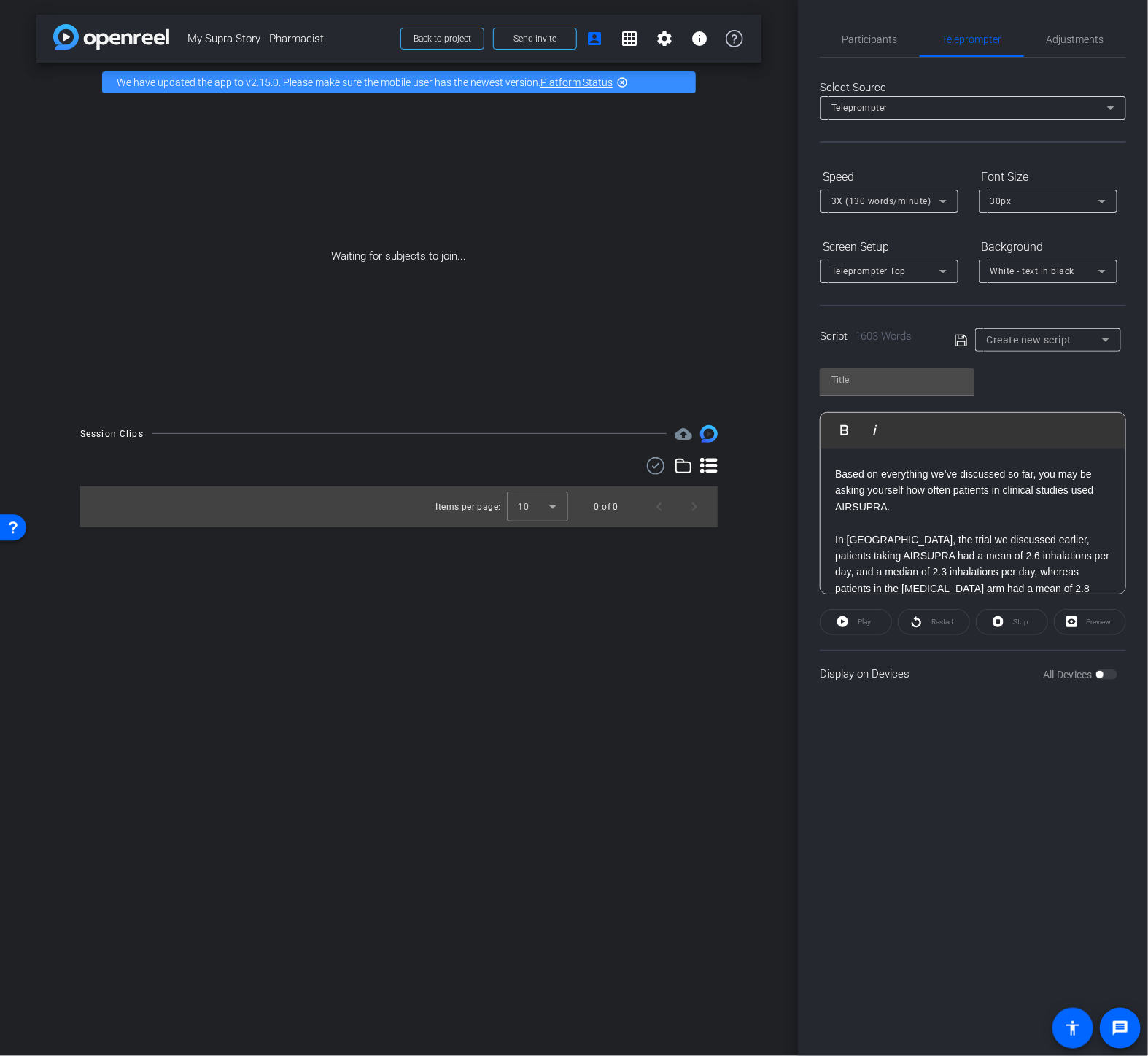
click at [1096, 532] on p "In [GEOGRAPHIC_DATA], the trial we discussed earlier, patients taking AIRSUPRA …" at bounding box center [972, 597] width 276 height 131
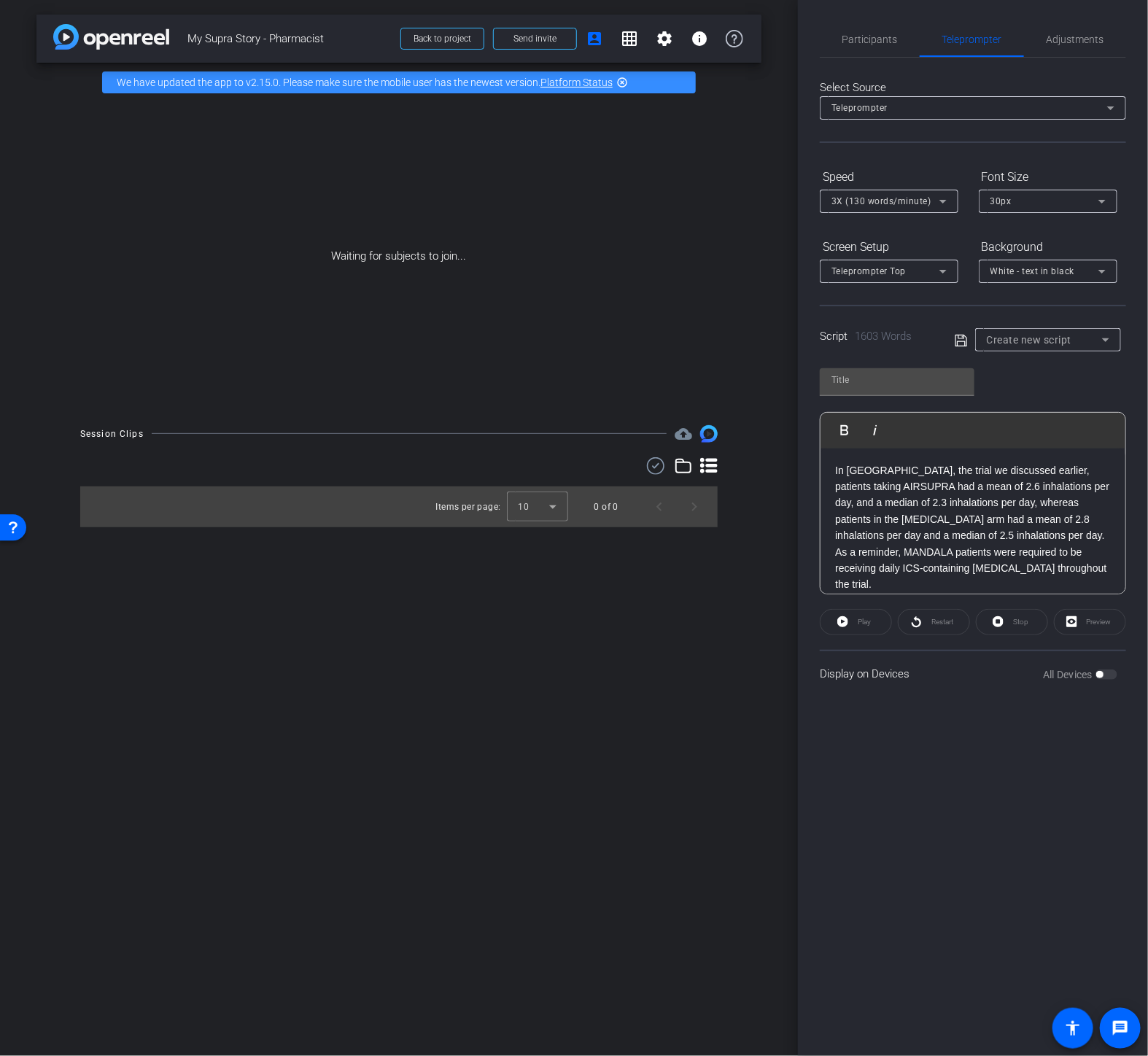
scroll to position [2627, 0]
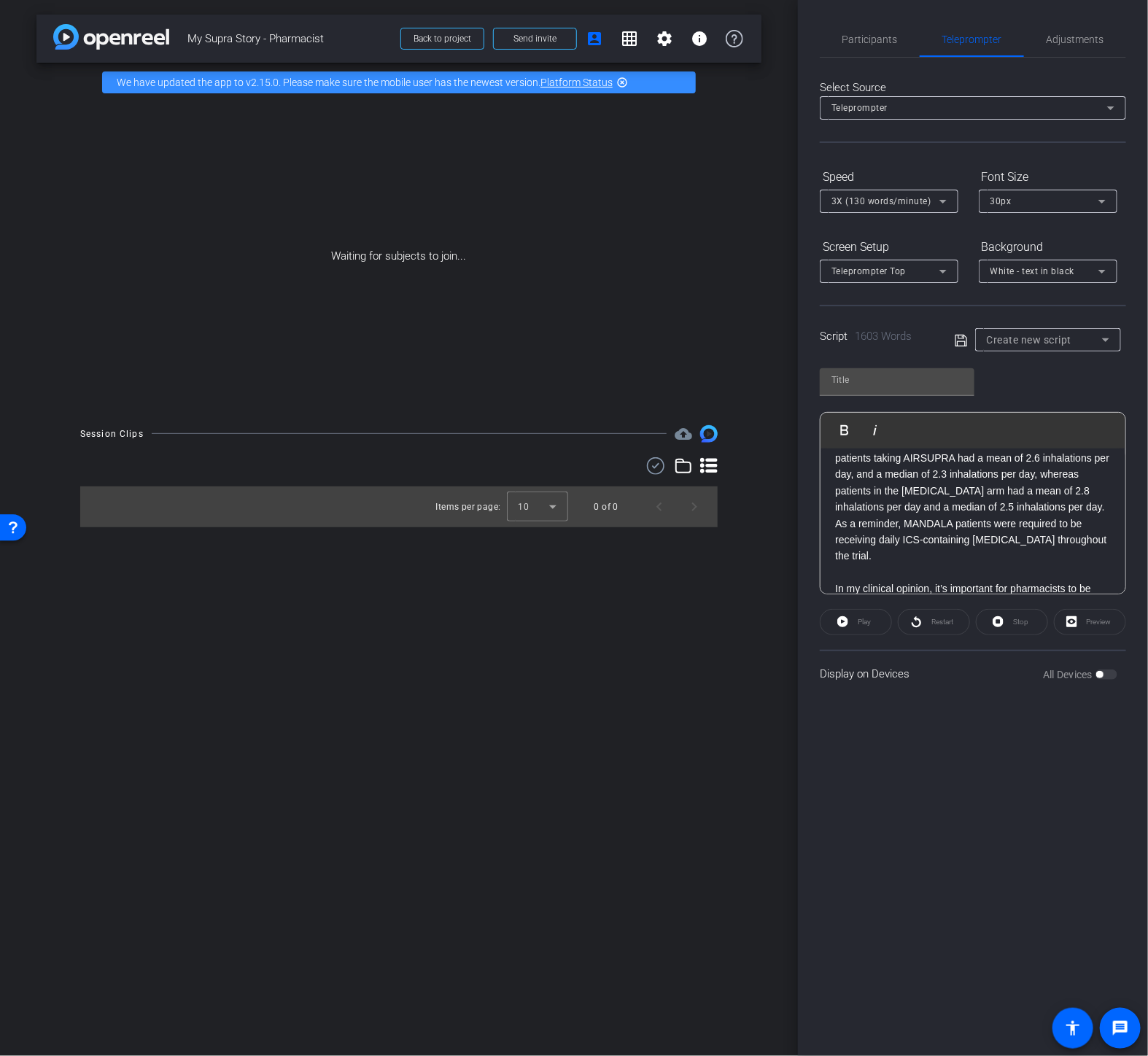
click at [1082, 580] on p "In my clinical opinion, it’s important for pharmacists to be familiar with the …" at bounding box center [972, 637] width 276 height 114
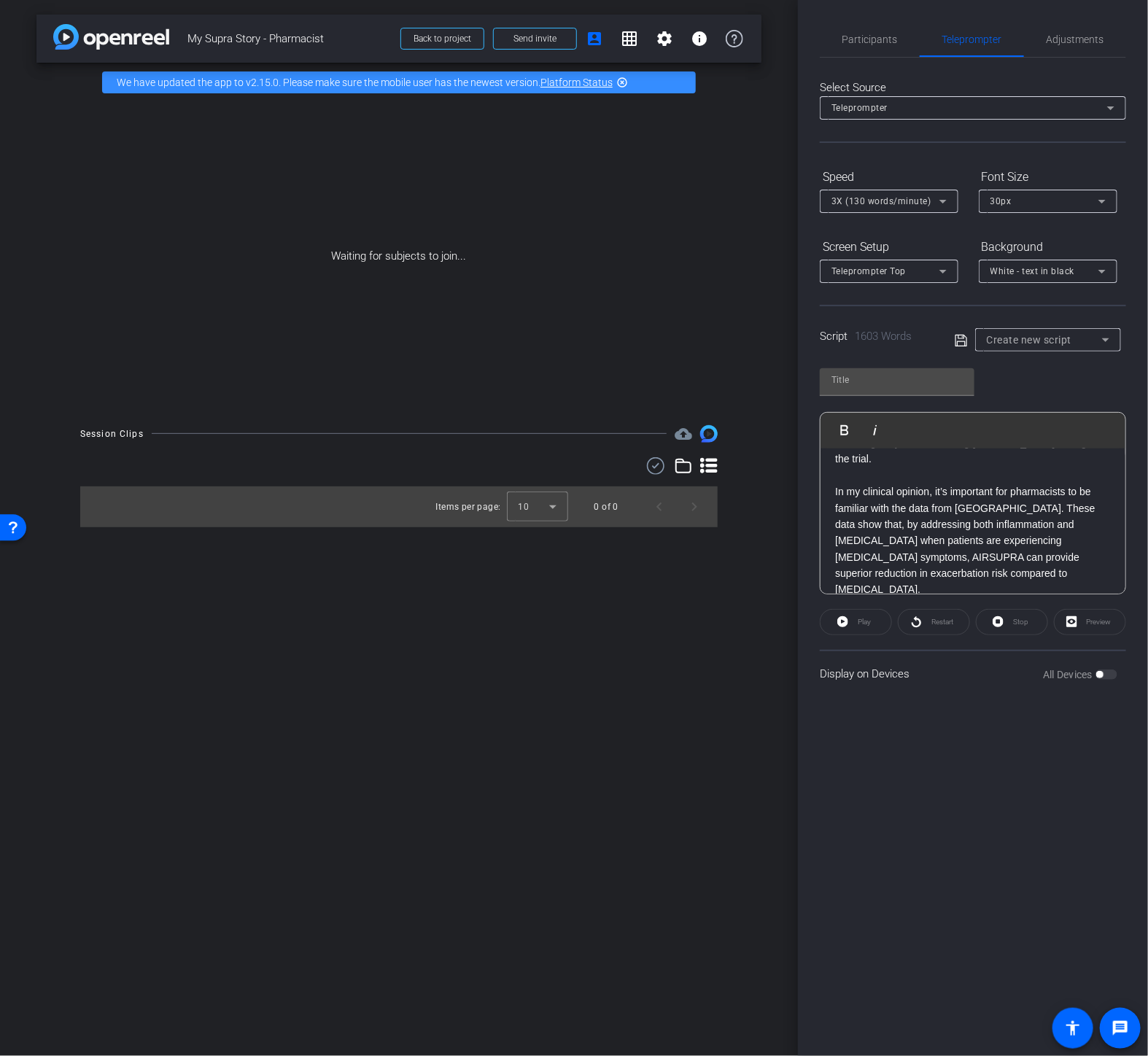
click at [1010, 614] on p "As I mentioned earlier, pharmacists play an important role in supporting patien…" at bounding box center [972, 630] width 276 height 33
click at [872, 696] on p "• The way I fundamentally think about asthma rescue" at bounding box center [972, 711] width 276 height 33
click at [879, 729] on p "• How I counsel patients; and" at bounding box center [972, 737] width 276 height 16
click at [877, 745] on p "• How I collaborate with prescribers" at bounding box center [972, 752] width 276 height 16
click at [1029, 745] on p "• How I collaborate with prescribers" at bounding box center [972, 752] width 276 height 16
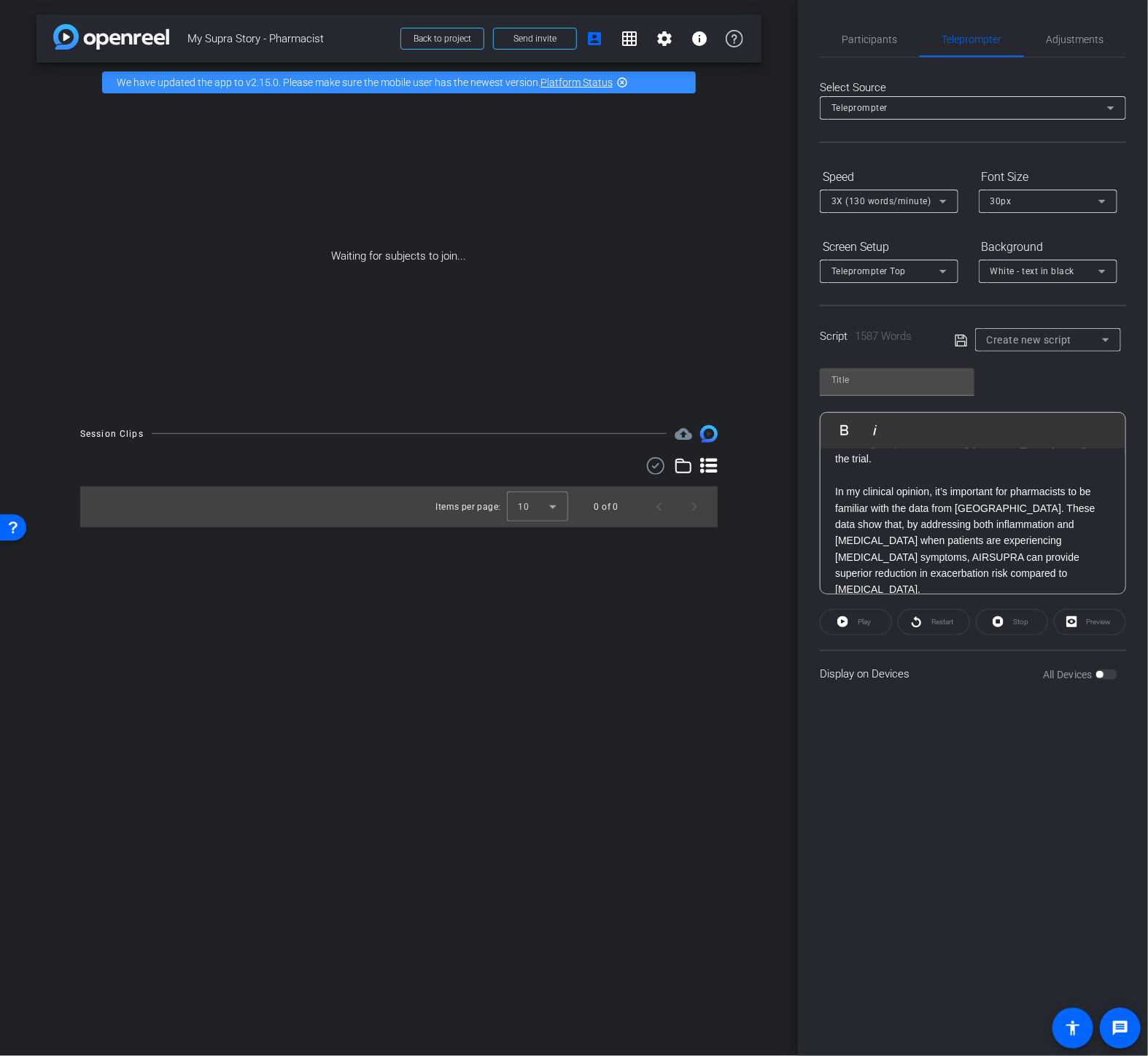
scroll to position [2725, 0]
click at [850, 743] on p "• How I collaborate with prescribers" at bounding box center [972, 750] width 276 height 16
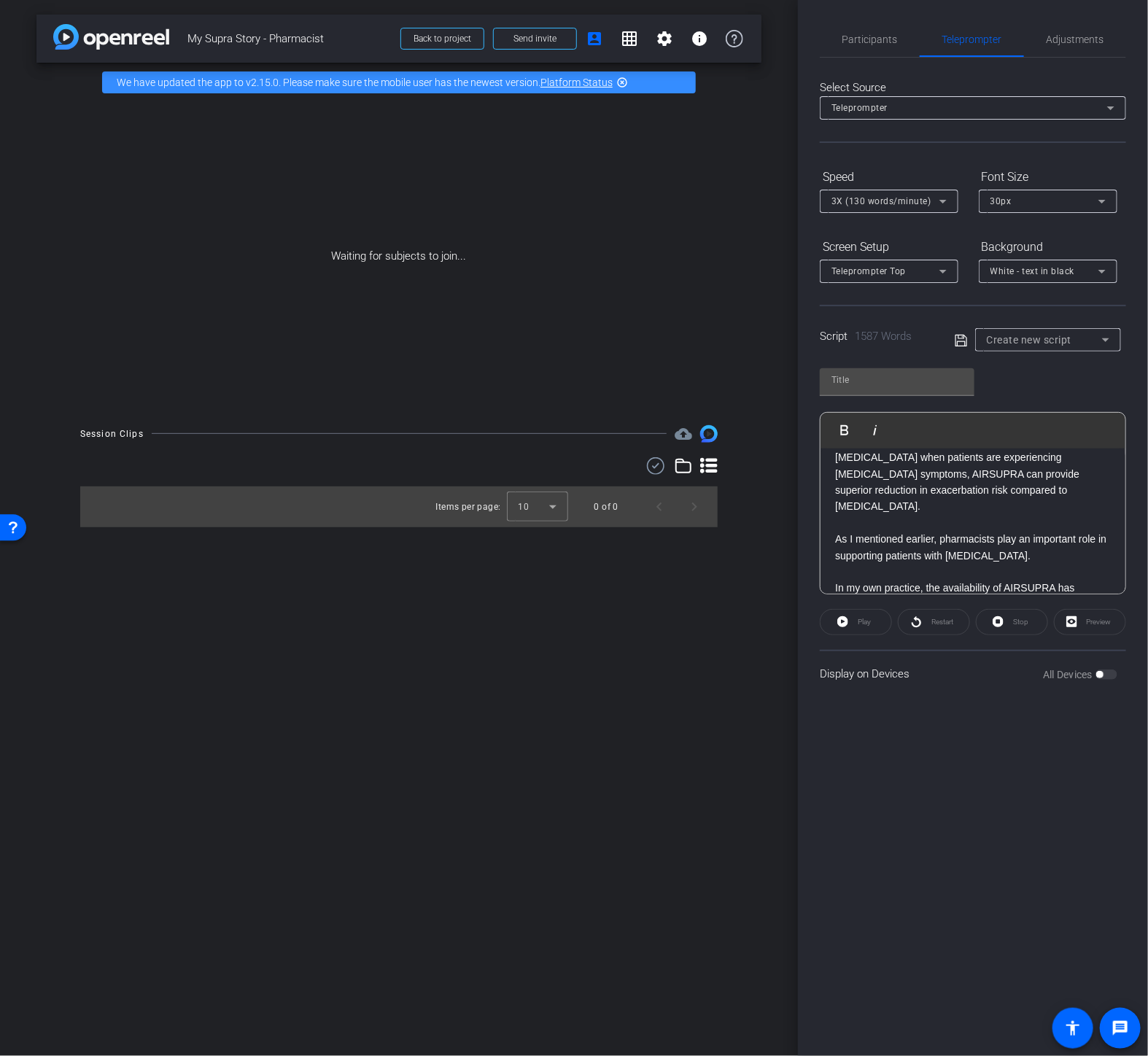
scroll to position [2888, 0]
click at [985, 614] on p "Pharmacists can educate patients on proper [MEDICAL_DATA] use, encourage patien…" at bounding box center [972, 662] width 276 height 98
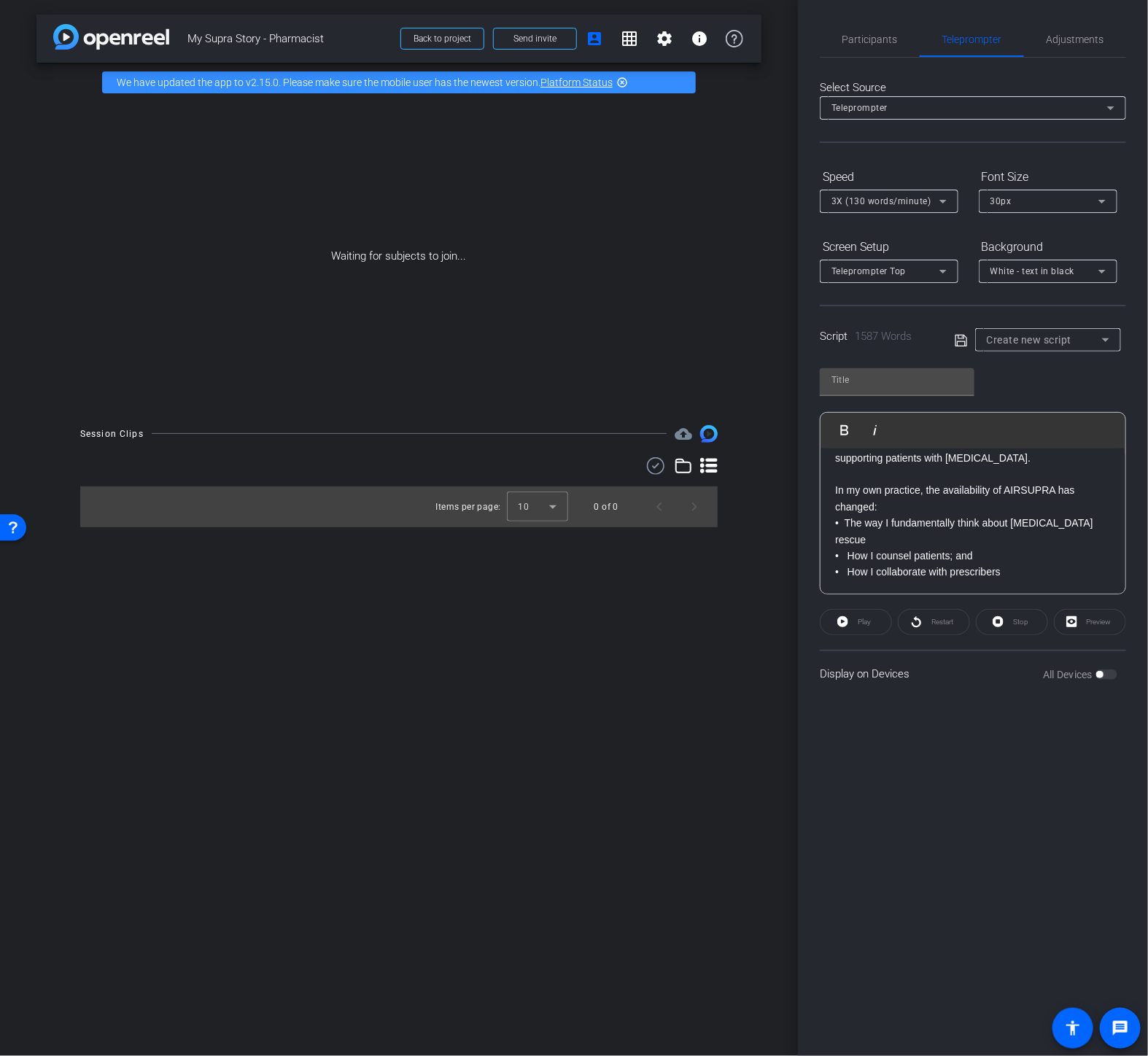
scroll to position [2985, 0]
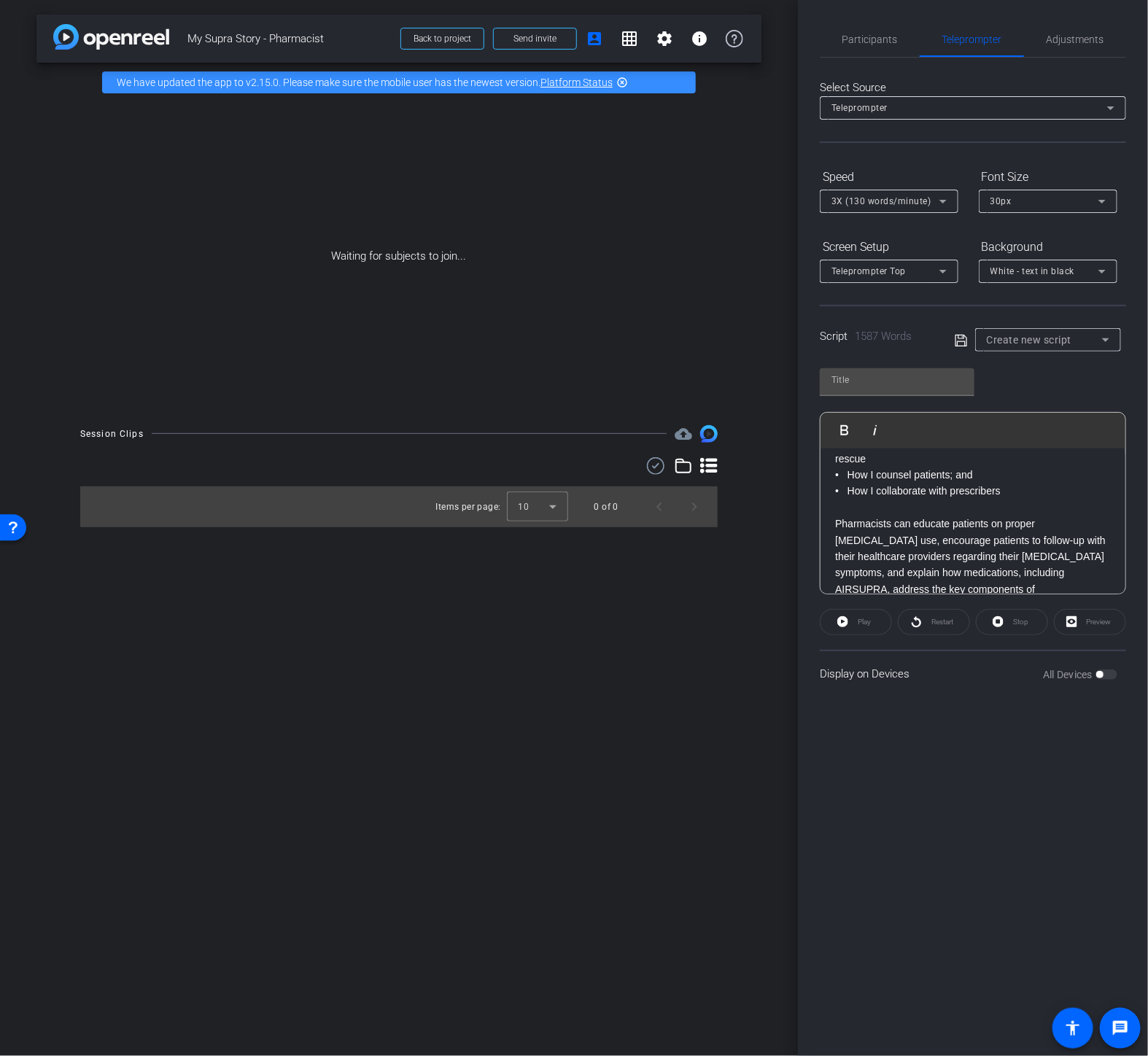
click at [1083, 631] on p "Similarly, when you notice that a patient is experiencing more exacerbations, i…" at bounding box center [972, 655] width 276 height 49
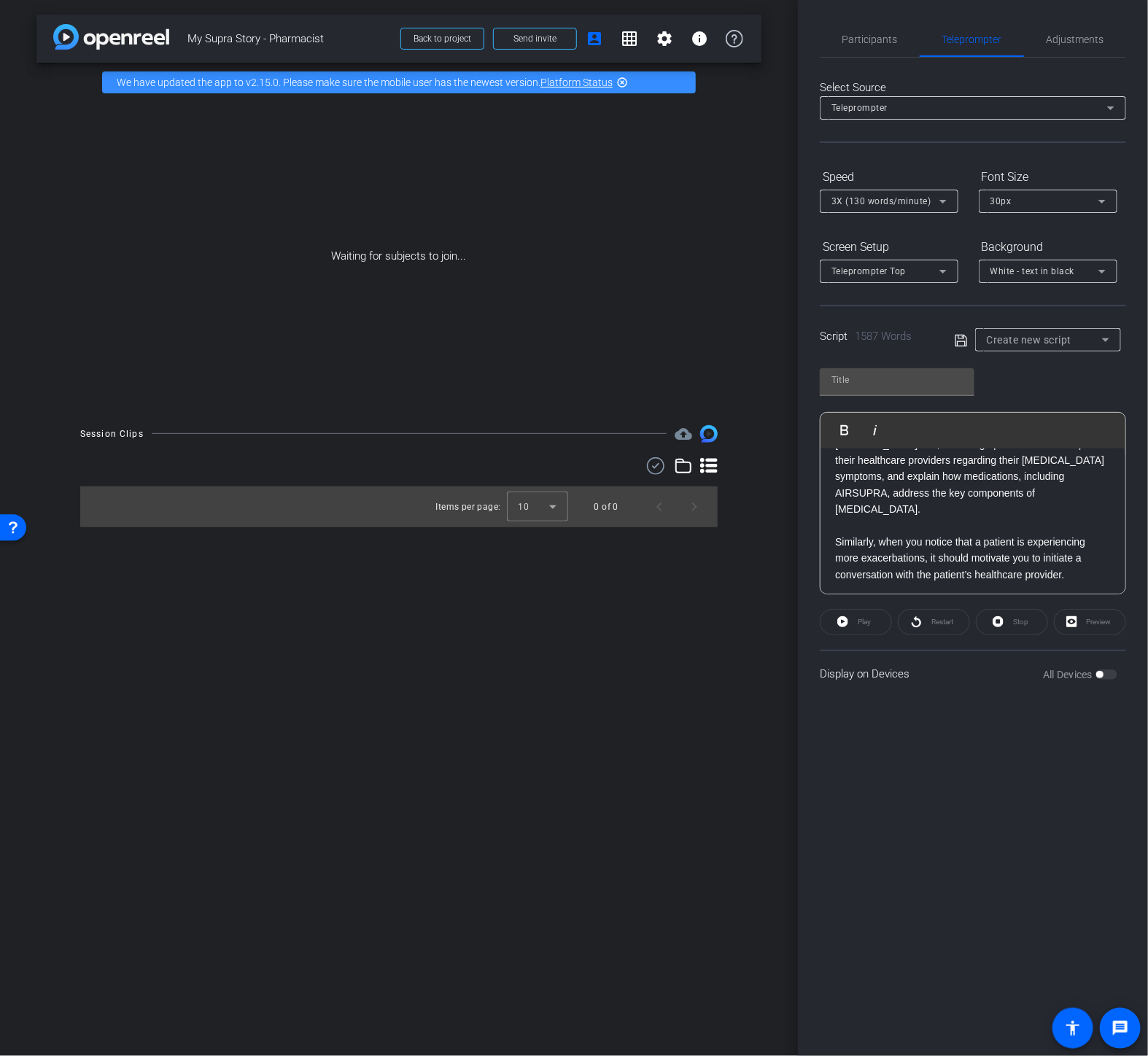
scroll to position [3083, 0]
click at [957, 598] on p "I believe that collaboration between pharmacists and clinicians is essential, a…" at bounding box center [972, 680] width 276 height 163
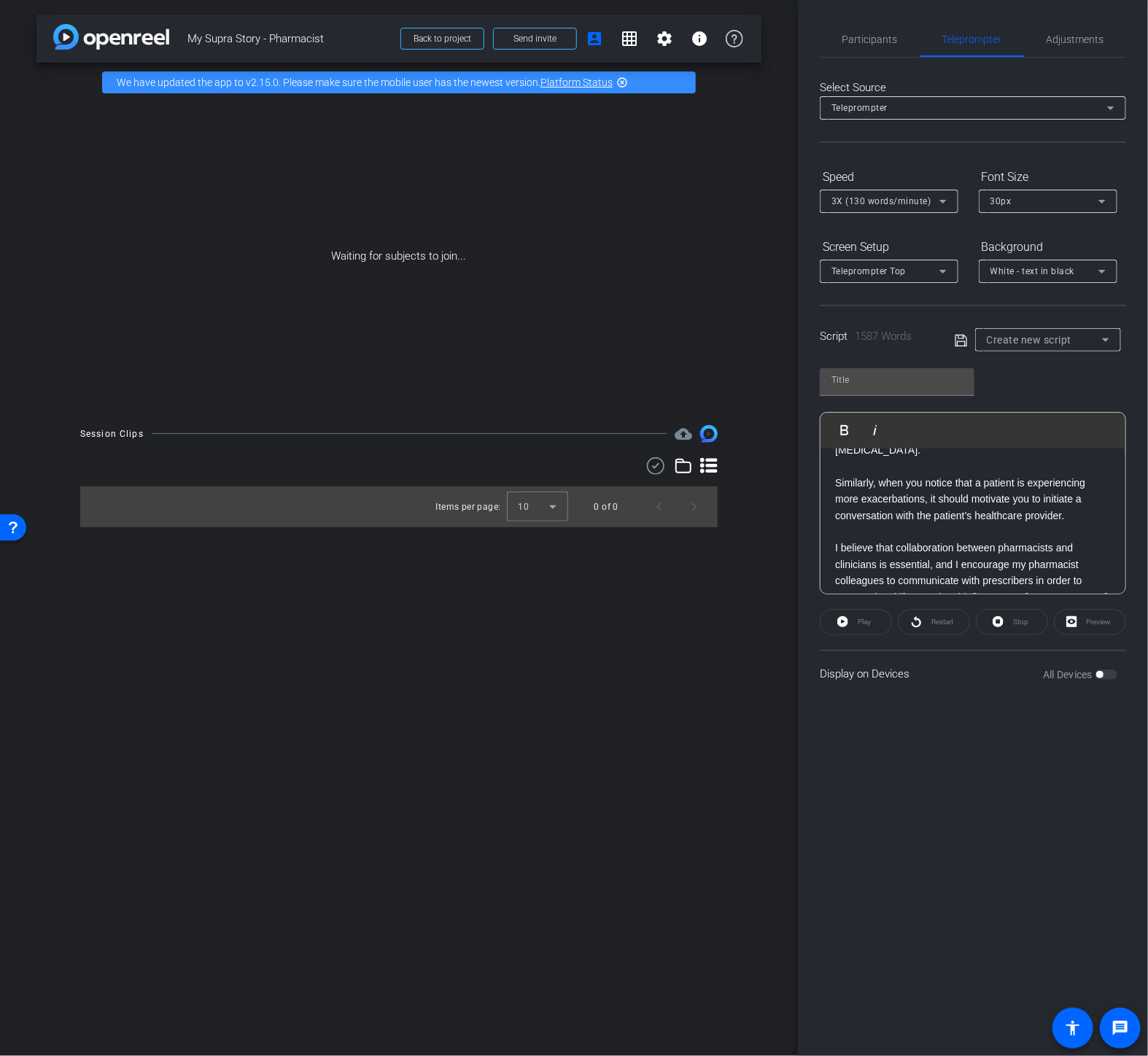
scroll to position [3181, 0]
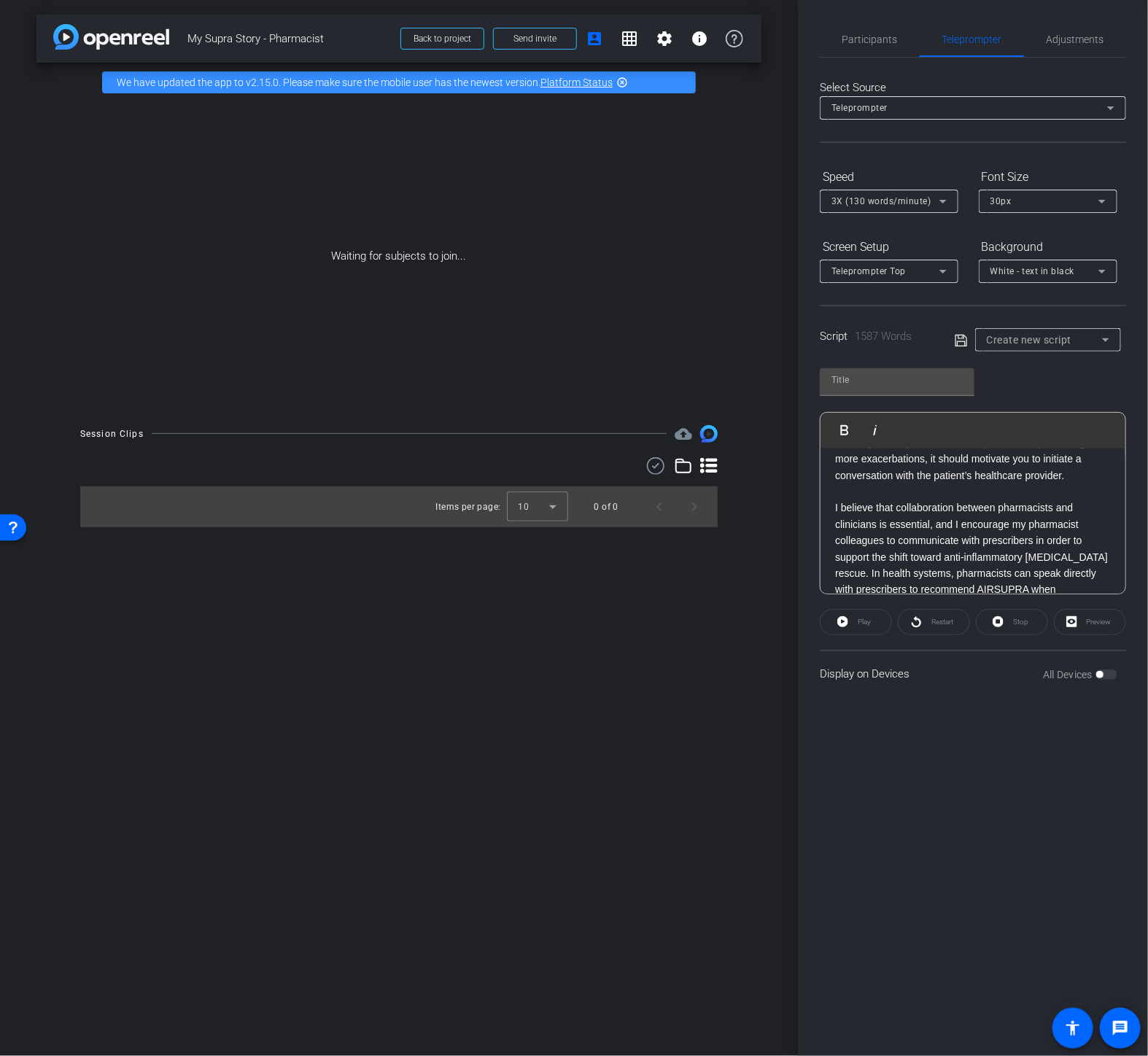
click at [930, 696] on p "In my health system, as patients and providers learn more about AIRSUPRA, we’re…" at bounding box center [972, 728] width 276 height 66
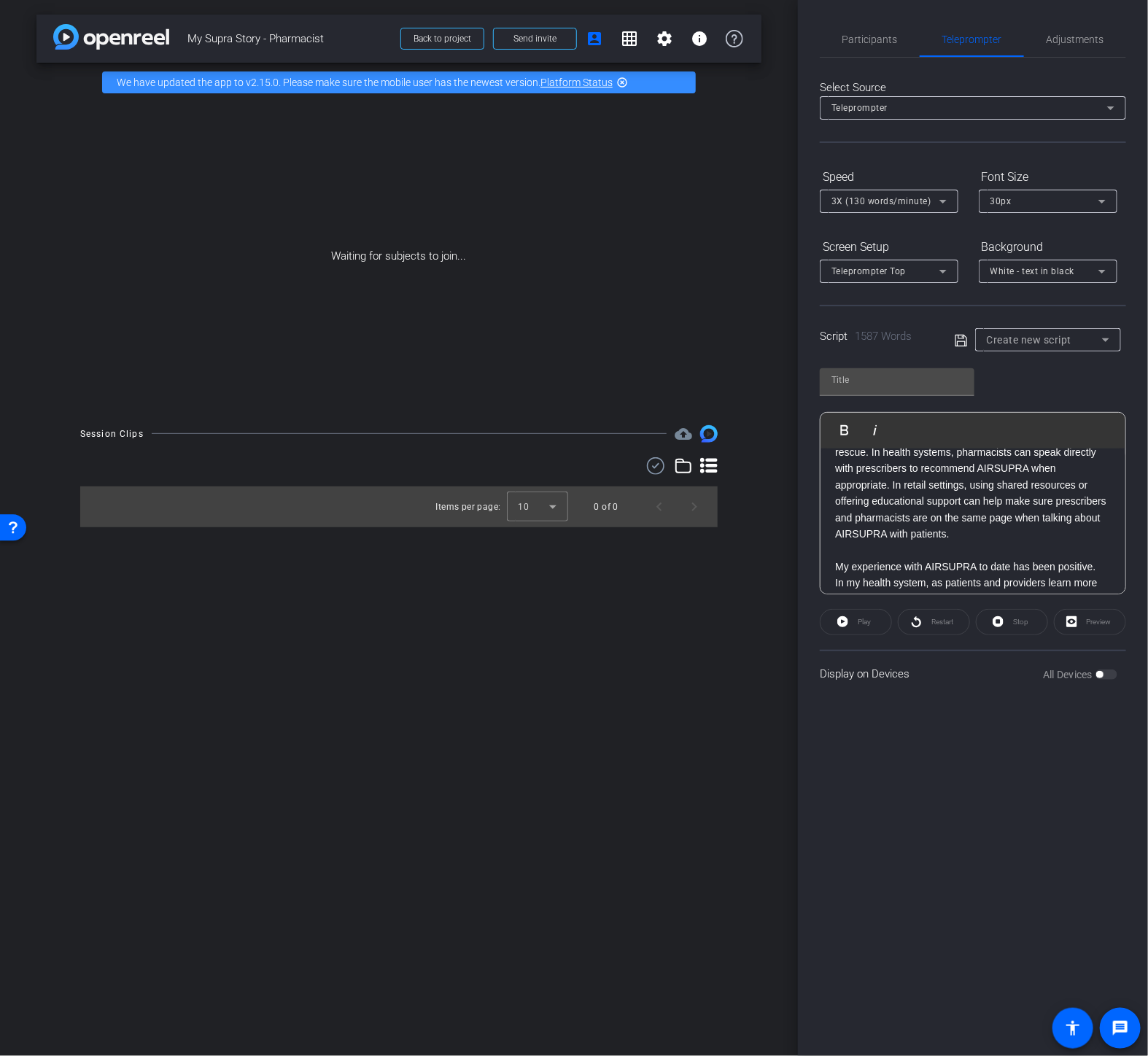
scroll to position [3343, 0]
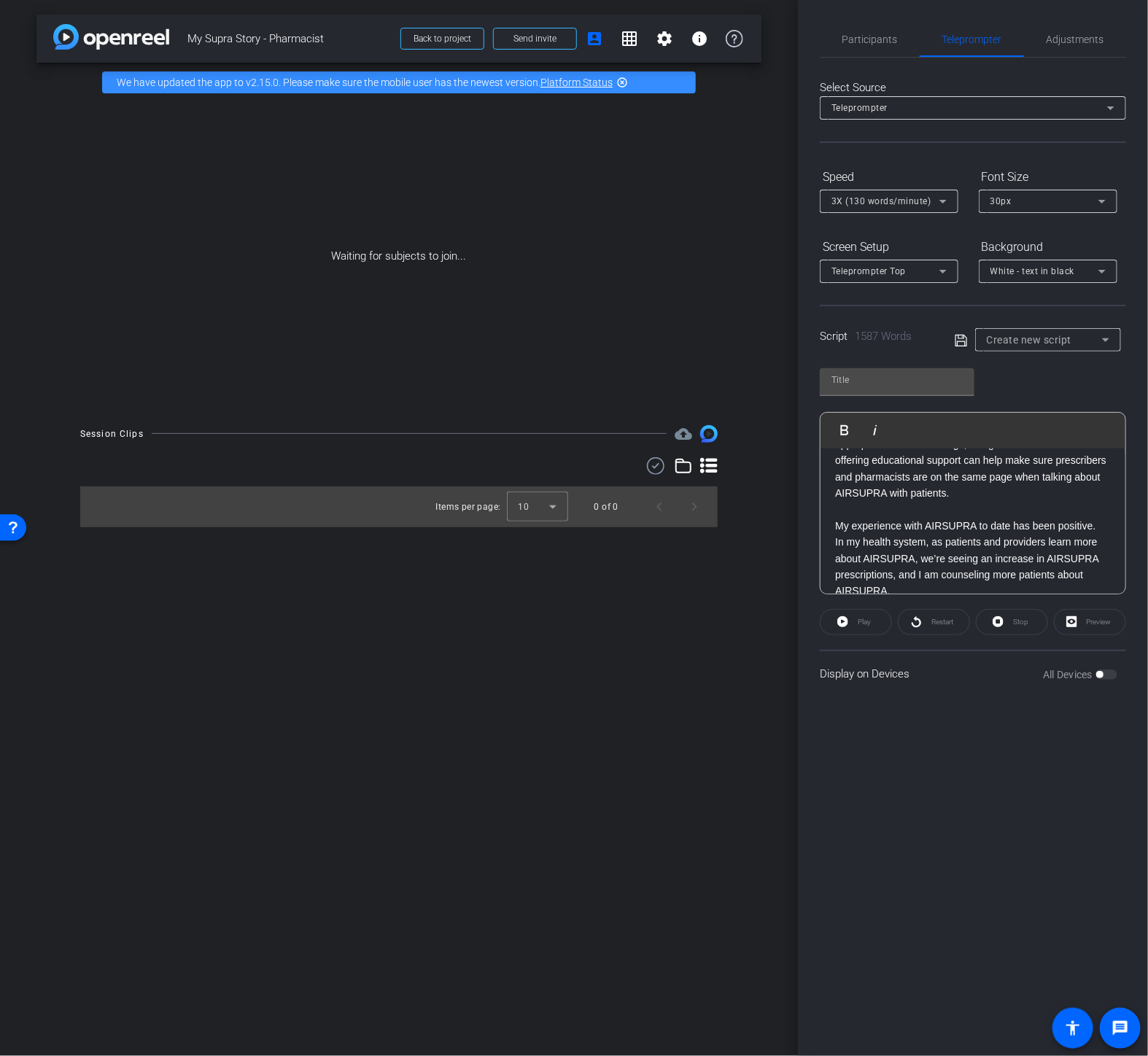
click at [1043, 616] on p "One question pharmacists might expect to receive about AIRSUPRA from patients i…" at bounding box center [972, 664] width 276 height 98
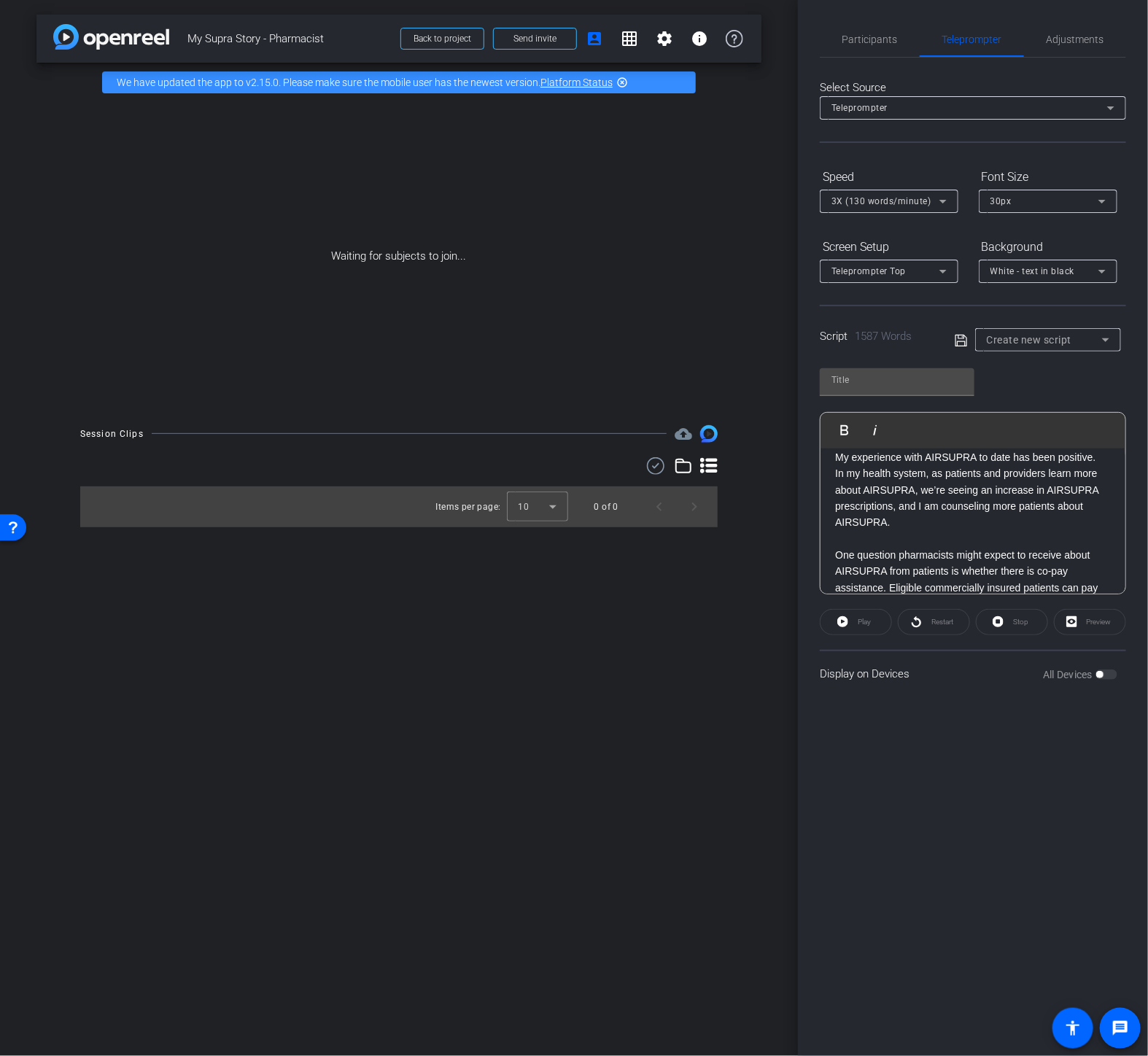
scroll to position [3439, 0]
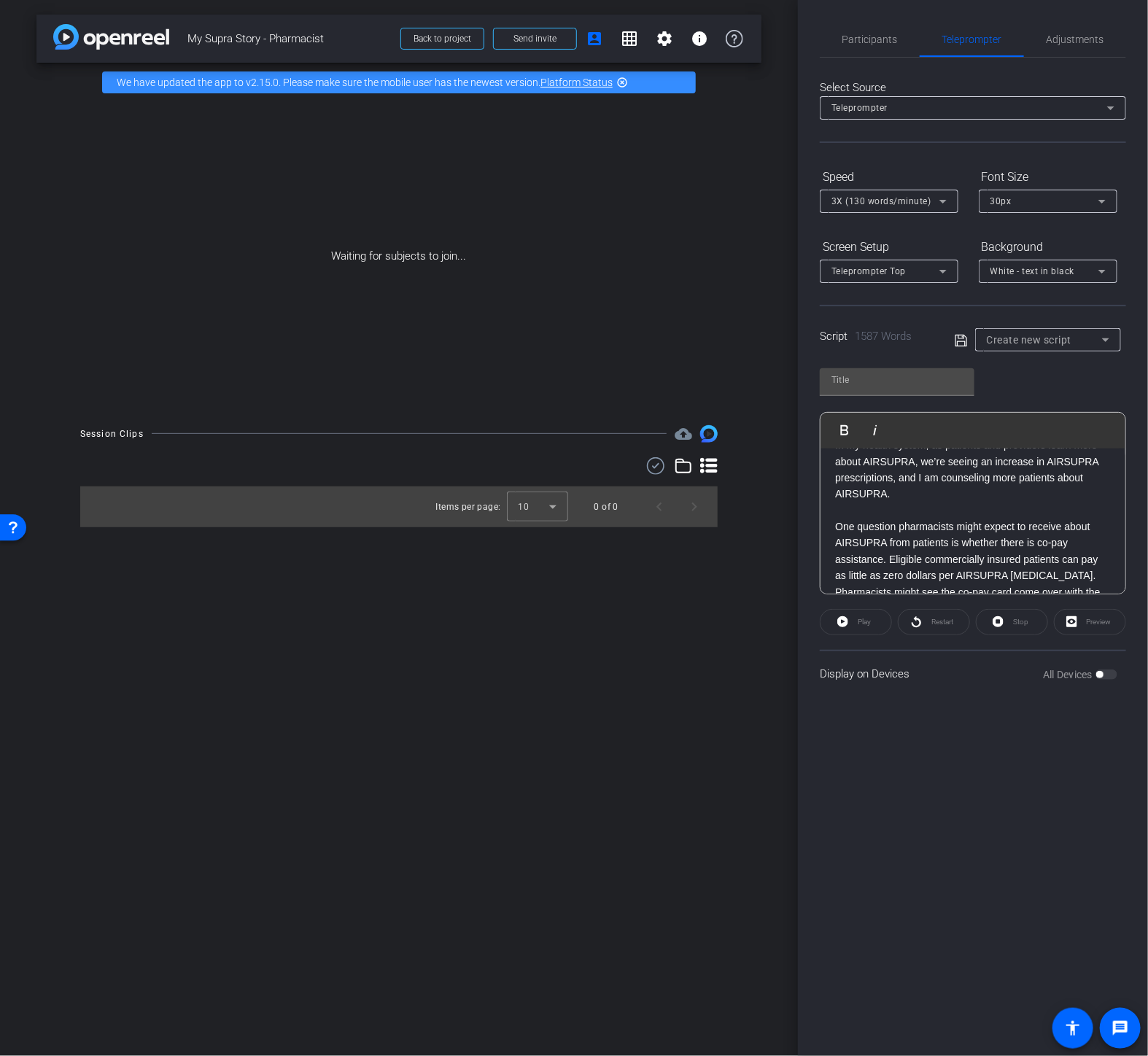
click at [1078, 633] on p "As more patients and healthcare providers learn about AIRSUPRA, it’s a great ti…" at bounding box center [972, 682] width 276 height 98
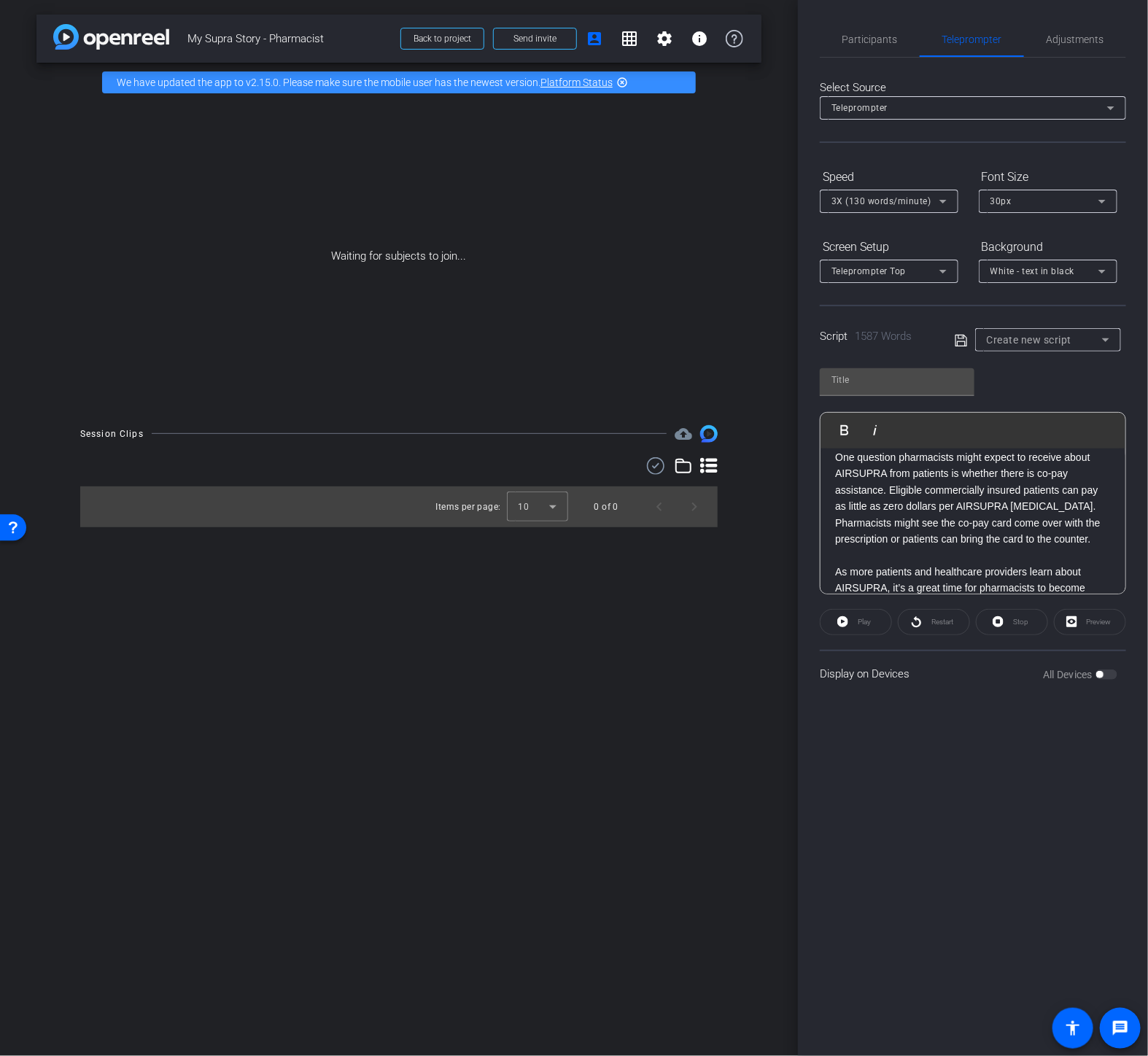
scroll to position [3537, 0]
click at [1001, 651] on p "As an important contributor to [MEDICAL_DATA] patient care, pharmacists should …" at bounding box center [972, 675] width 276 height 49
click at [909, 698] on p "1. AIRSUPRA is the first and only FDA-approved anti-inflammatory [MEDICAL_DATA]…" at bounding box center [972, 739] width 276 height 82
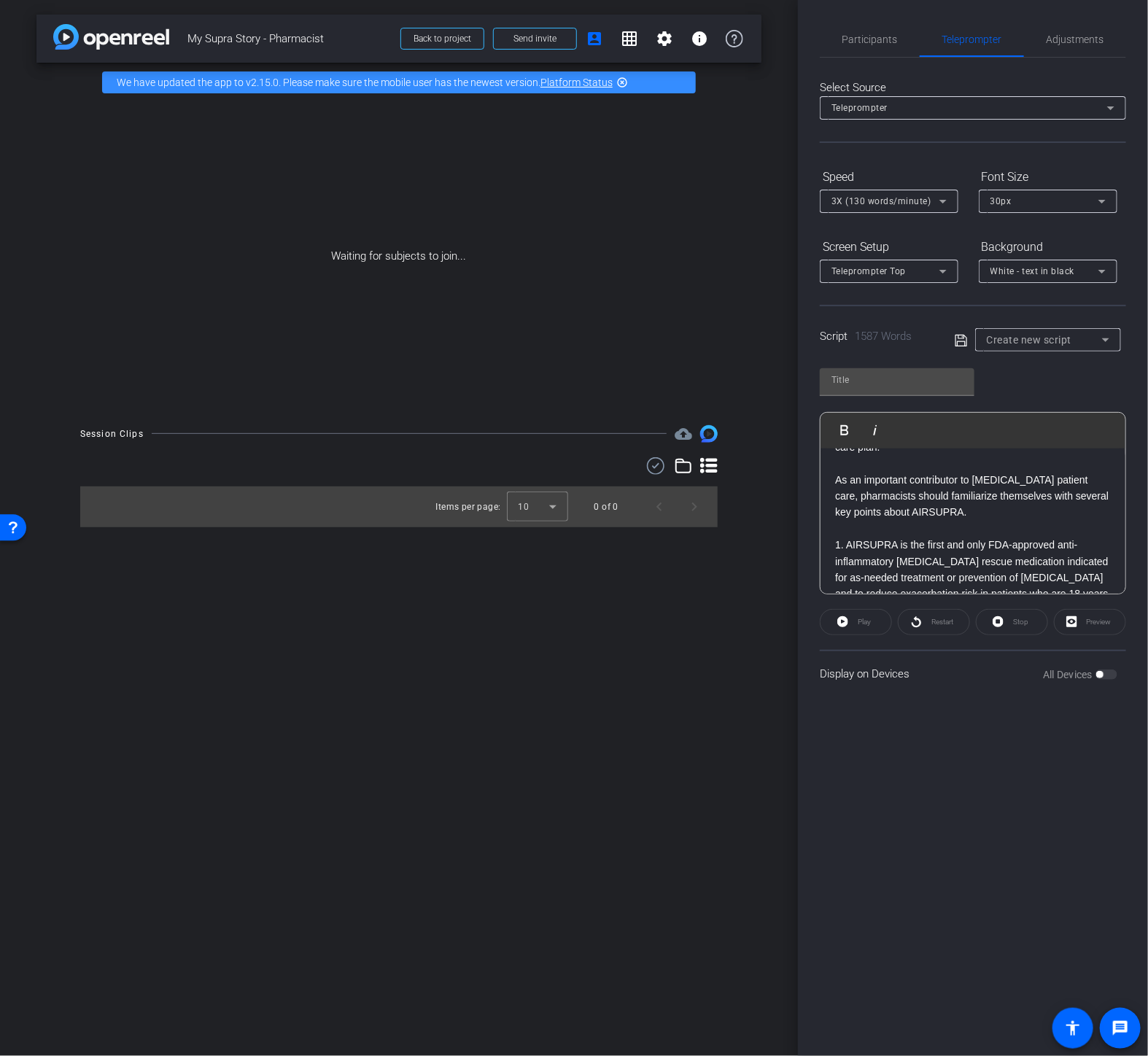
click at [920, 634] on p "2. AIRSUPRA is designed to address 2 key contributors to asthma symptoms: bronc…" at bounding box center [972, 675] width 276 height 82
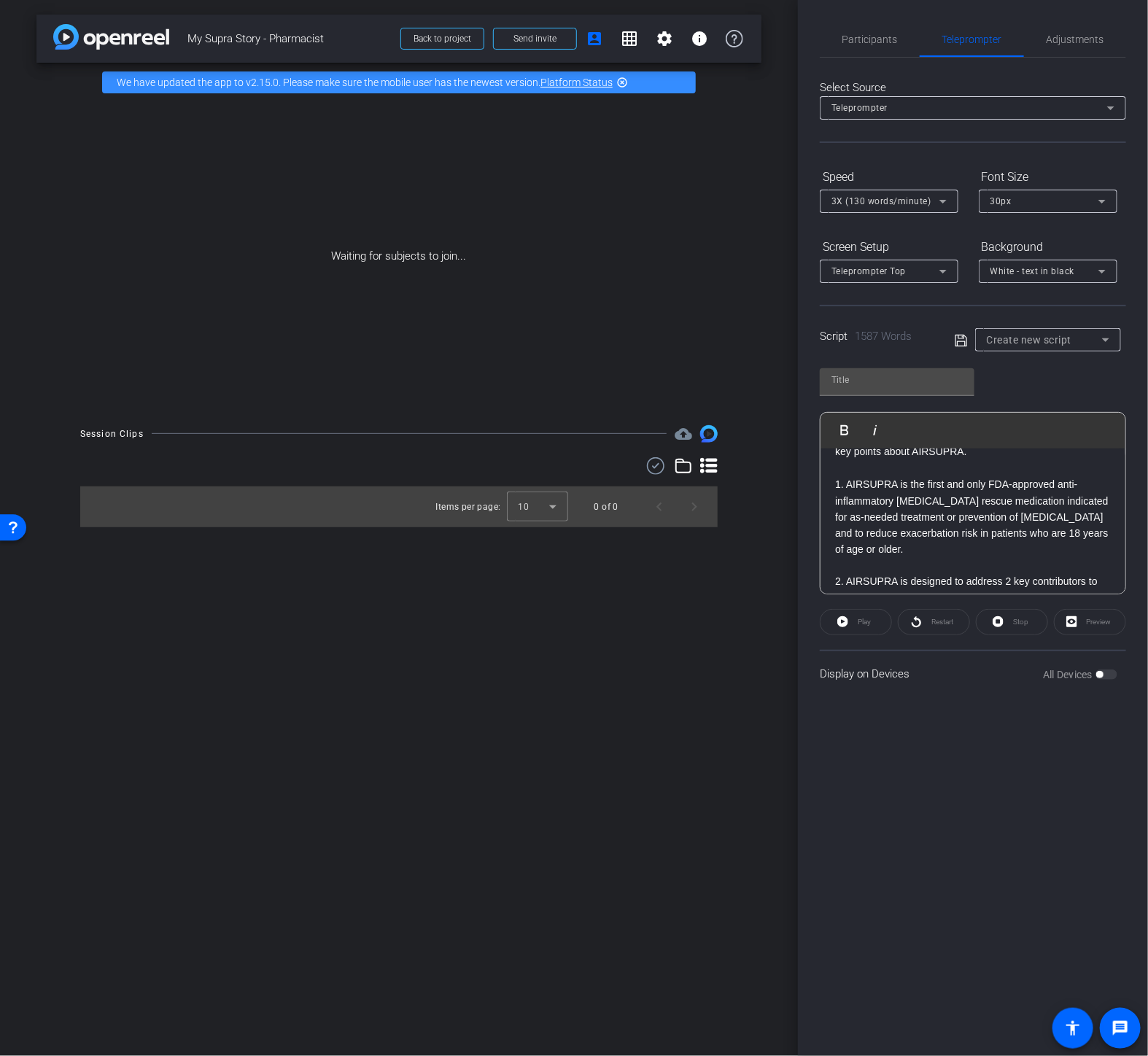
scroll to position [3813, 0]
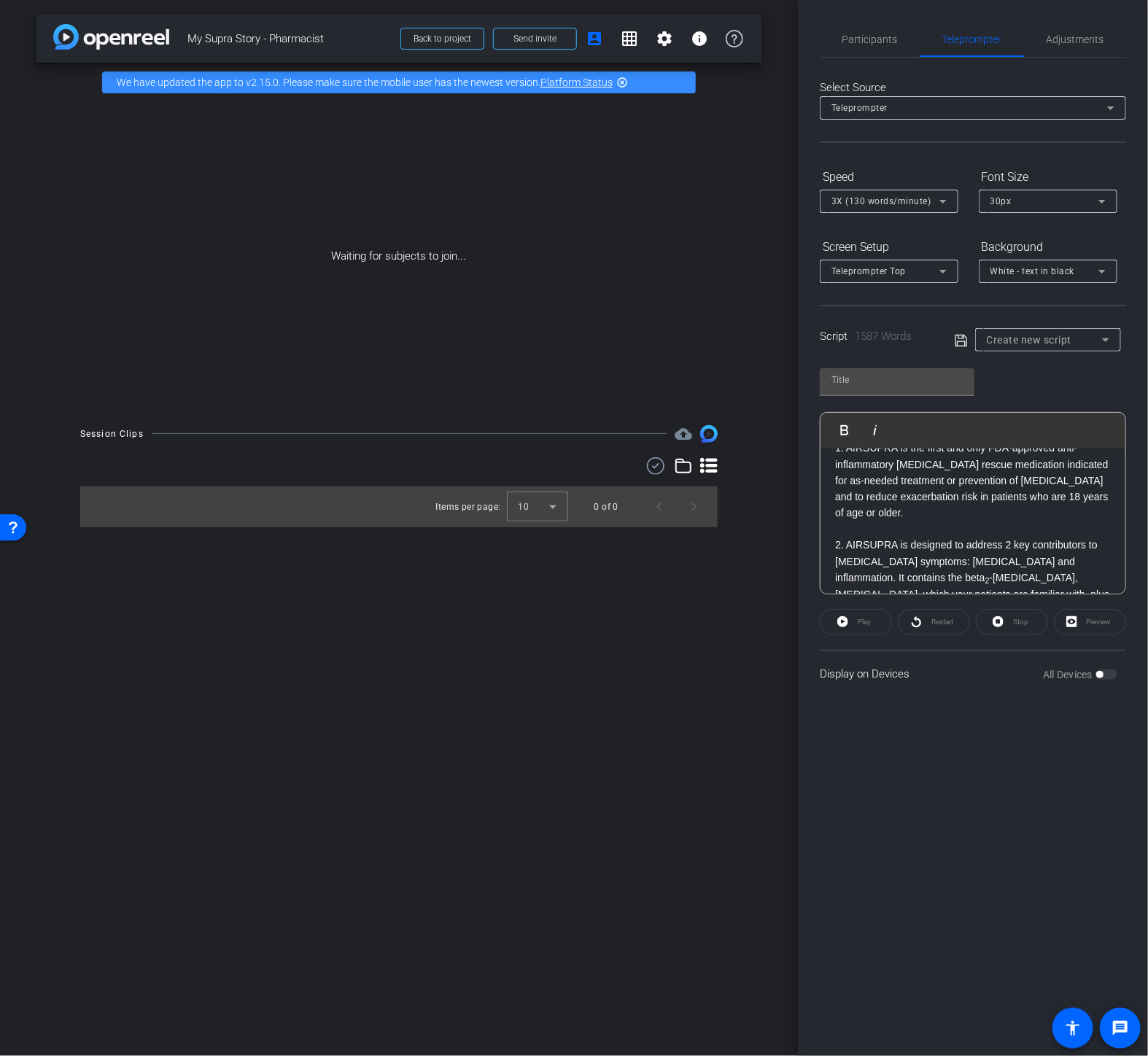
click at [895, 636] on p "3. AIRSUPRA can be used regardless of a patient’s background [MEDICAL_DATA]. Th…" at bounding box center [972, 677] width 276 height 82
click at [1001, 718] on p "4. Use of AIRSUPRA is in line with the 2025 [PERSON_NAME] report that supports …" at bounding box center [972, 750] width 276 height 66
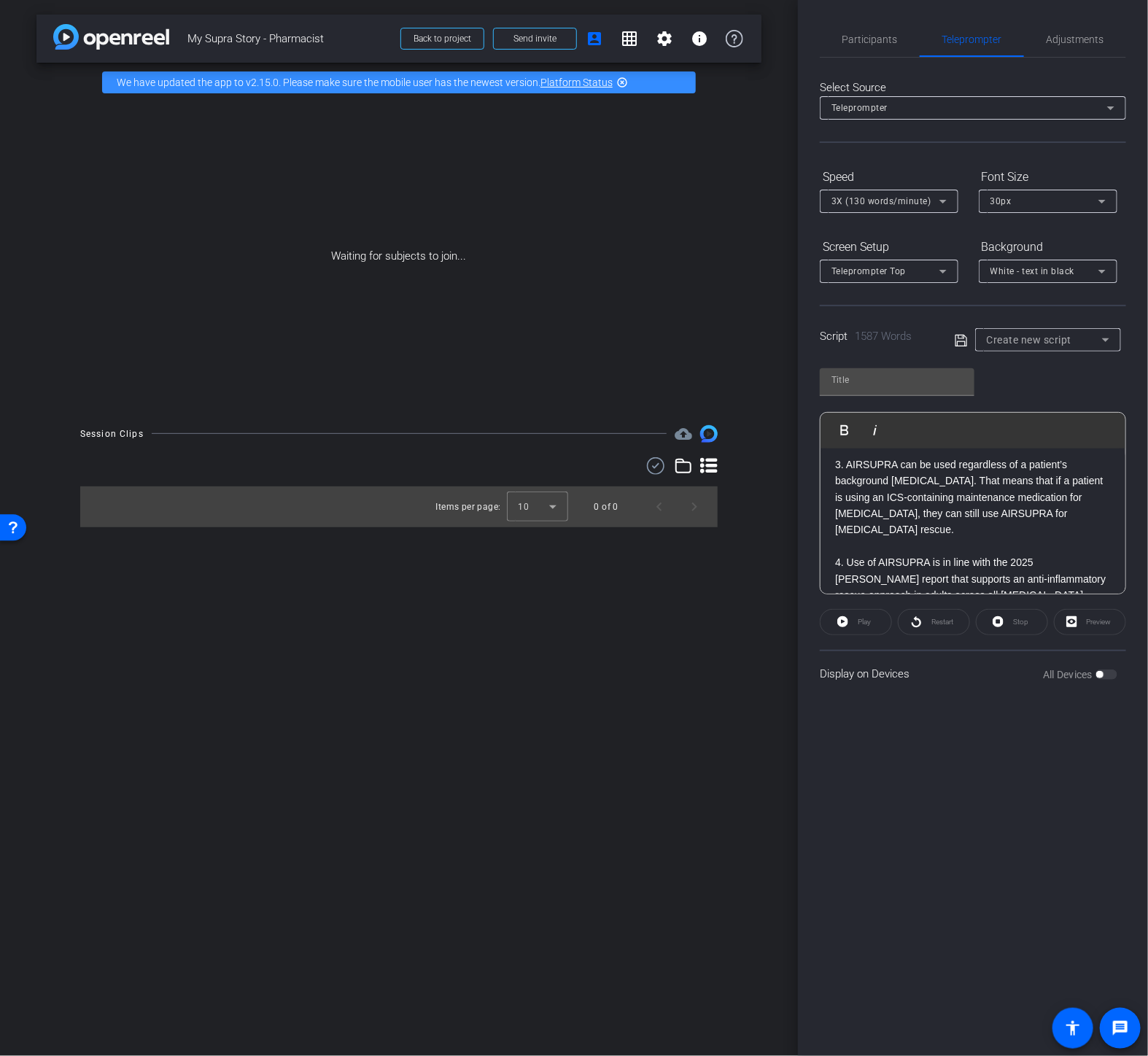
scroll to position [3910, 0]
click at [959, 767] on p "Before dispensing any inhaled medication, pharmacists should ensure that patien…" at bounding box center [972, 791] width 276 height 49
click at [1098, 718] on p "5. Patients should use 2 puffs of AIRSUPRA, as needed for [MEDICAL_DATA] sympto…" at bounding box center [972, 742] width 276 height 49
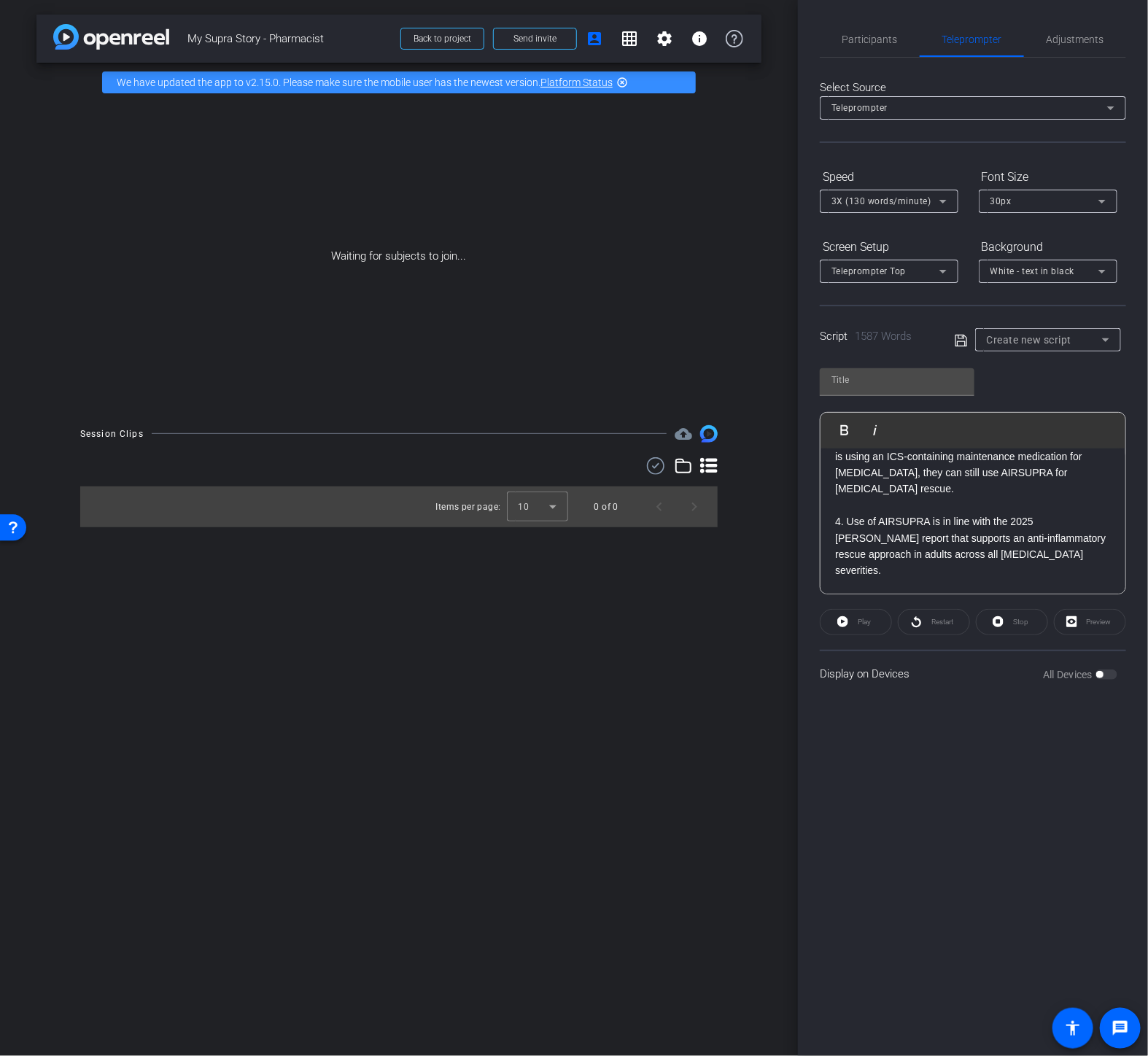
scroll to position [4072, 0]
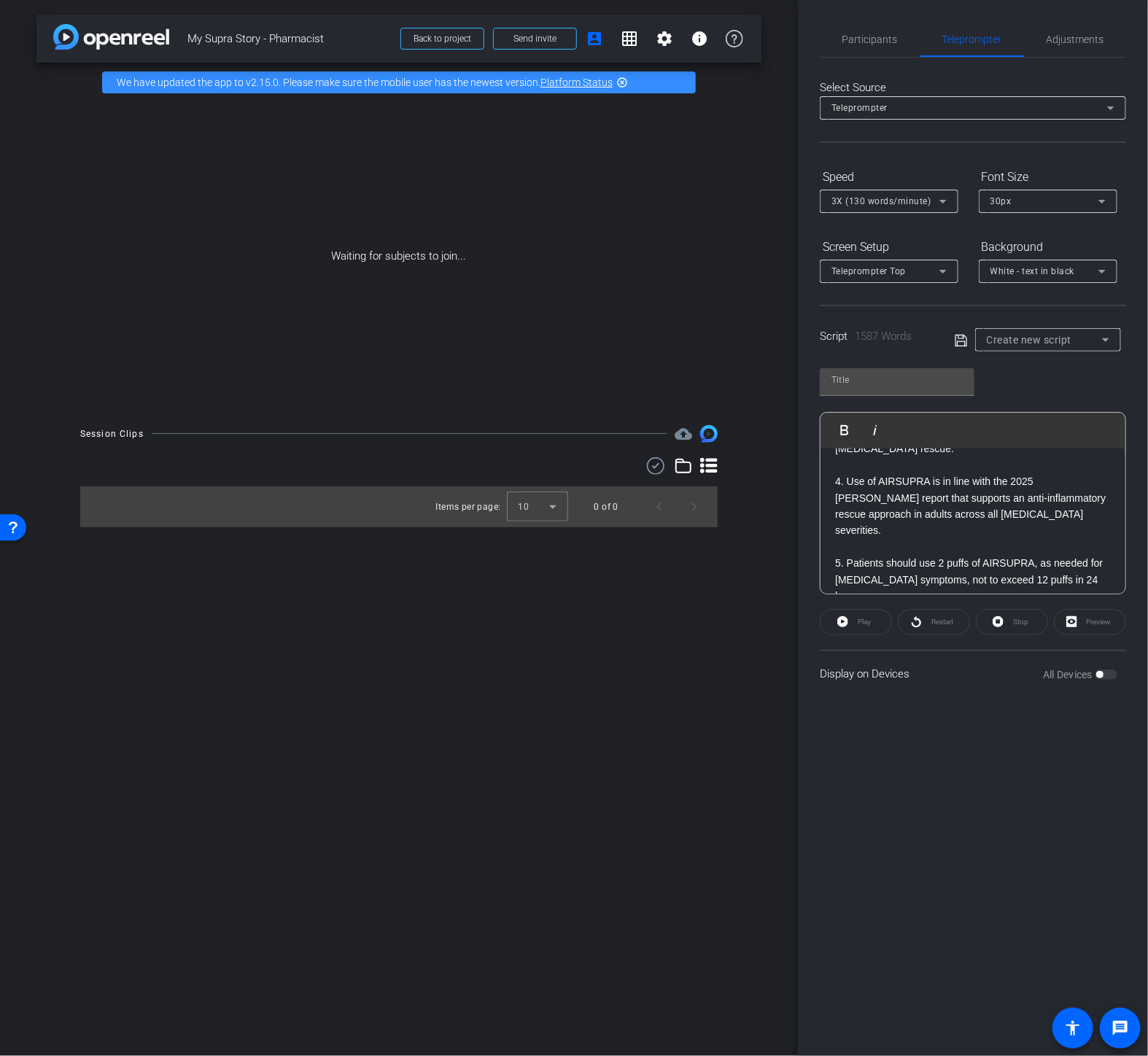
click at [1079, 686] on p "When dispensing AIRSUPRA, pharmacists should remind patients that AIRSUPRA is a…" at bounding box center [972, 727] width 276 height 82
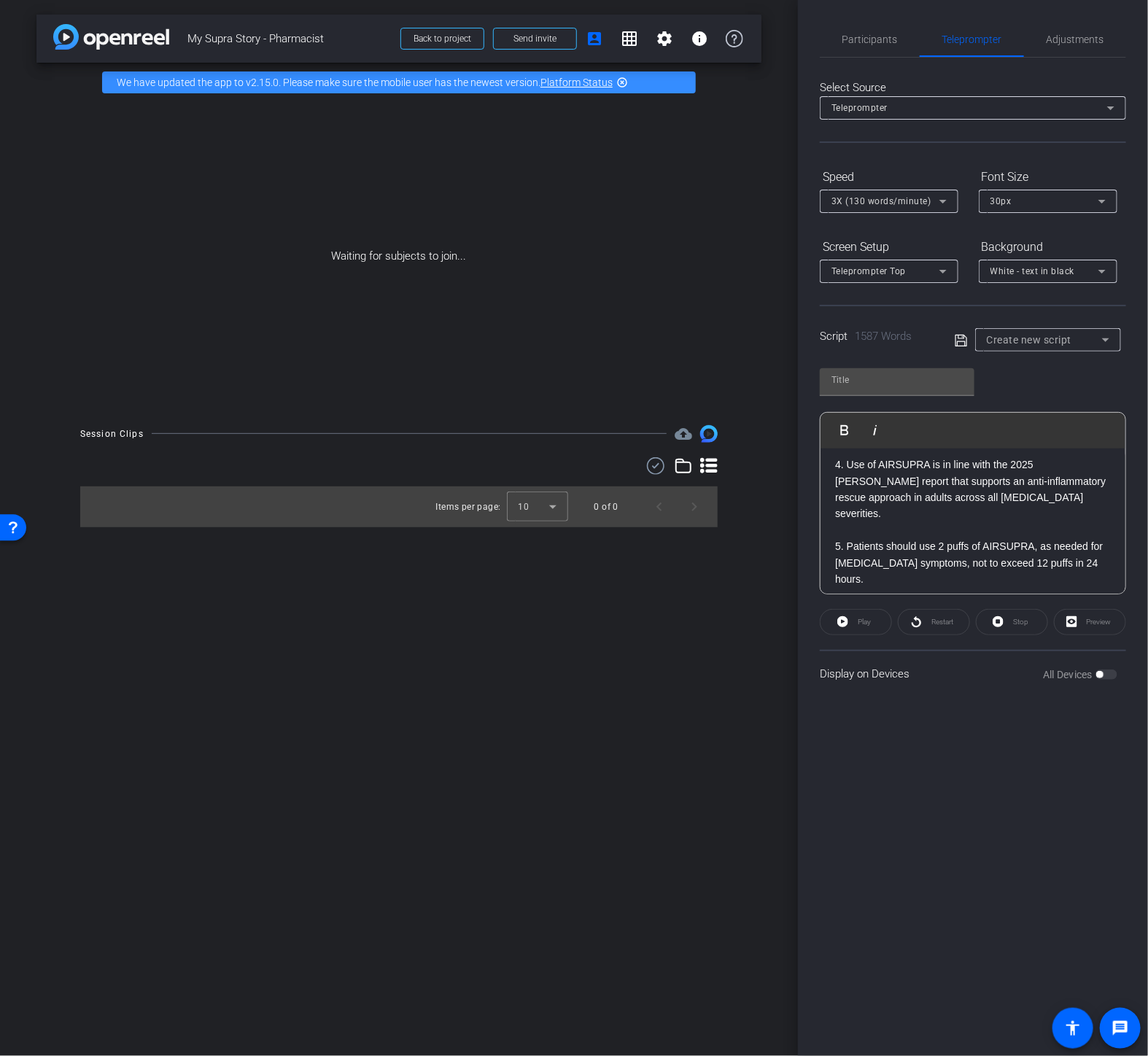
click at [1036, 768] on p "Patients should continue to use maintenance medication as directed by their hea…" at bounding box center [972, 784] width 276 height 33
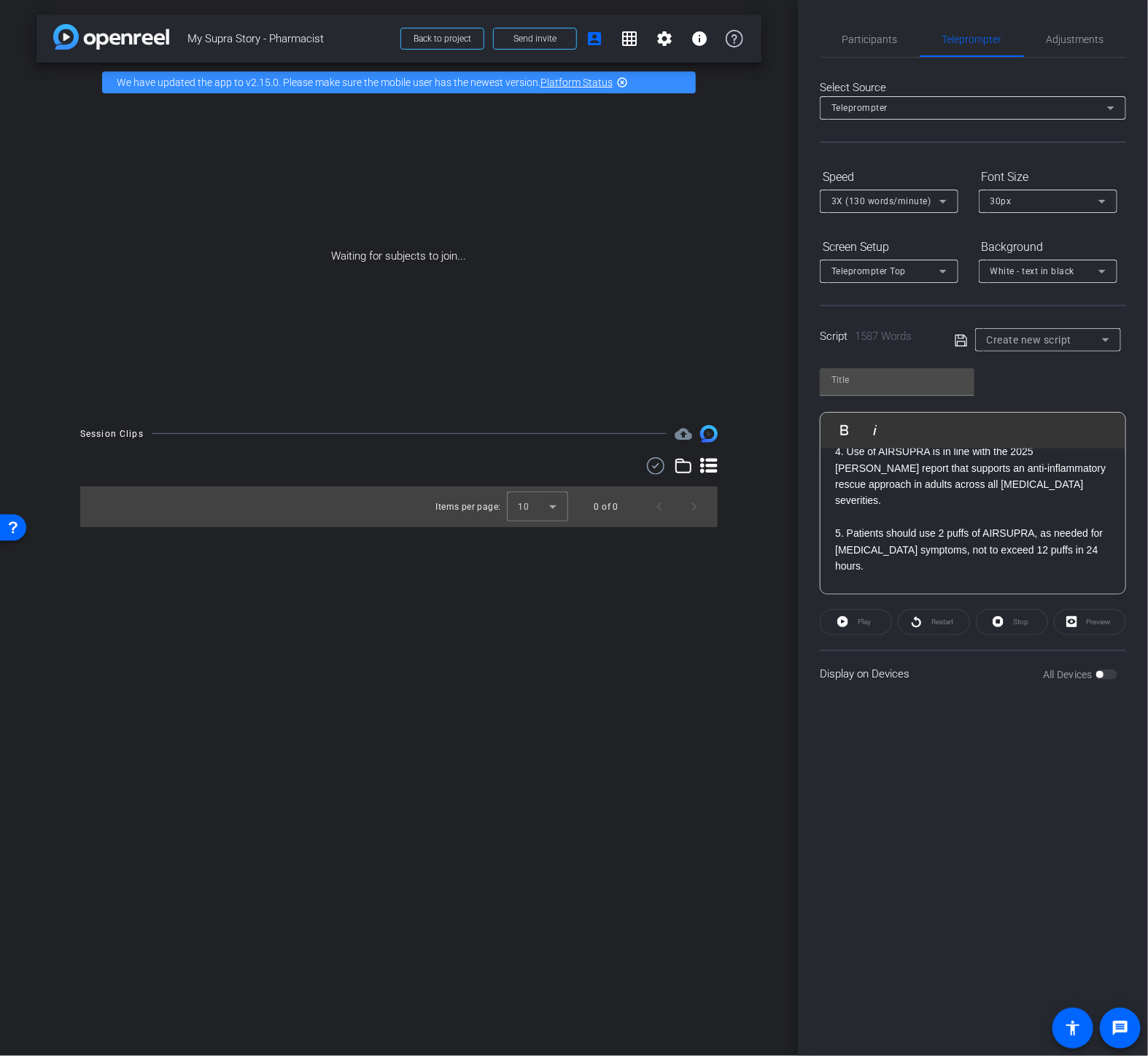
scroll to position [4112, 0]
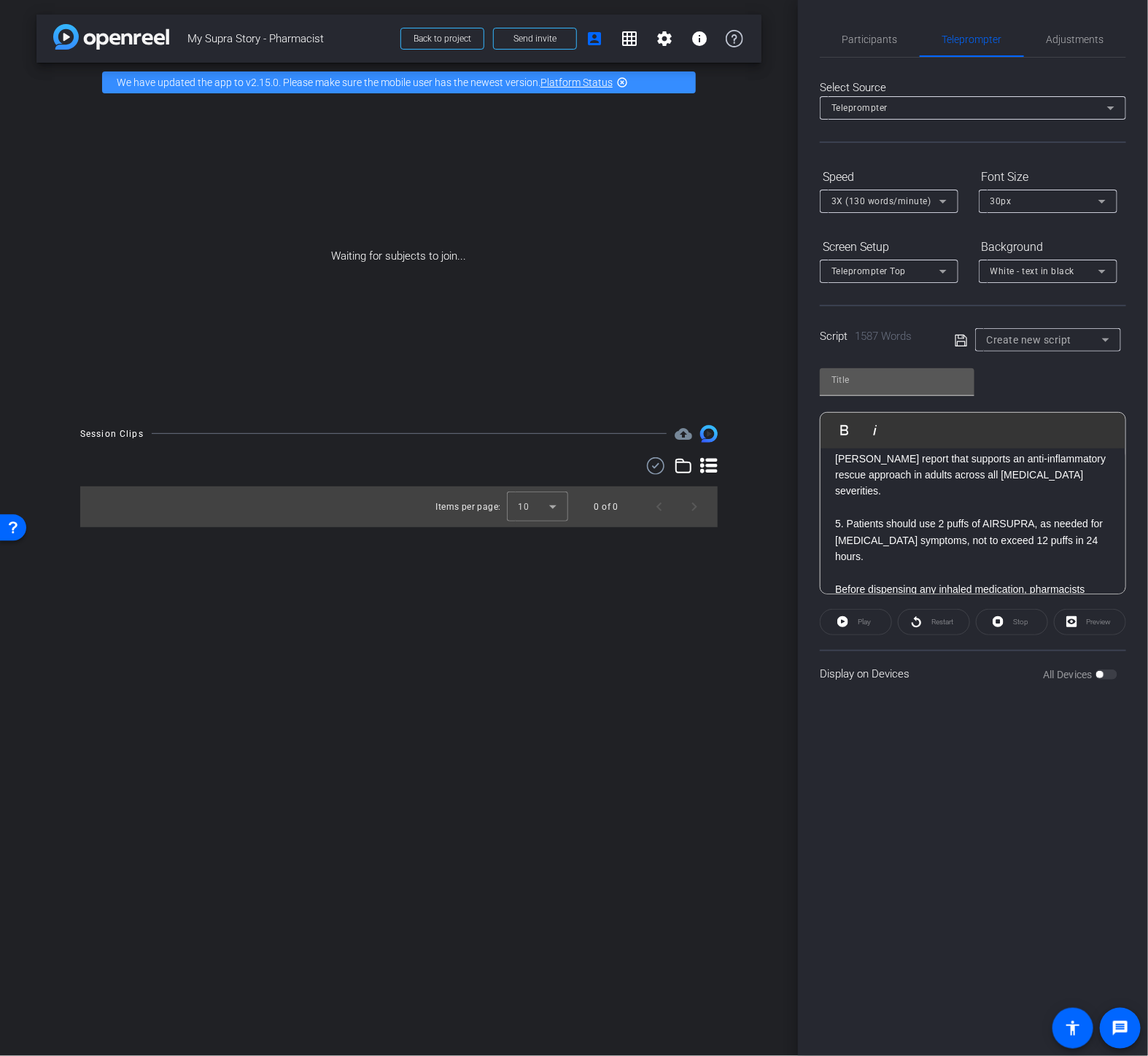
click at [933, 373] on input "text" at bounding box center [896, 380] width 131 height 18
type input "V61"
click at [964, 334] on icon at bounding box center [960, 340] width 12 height 12
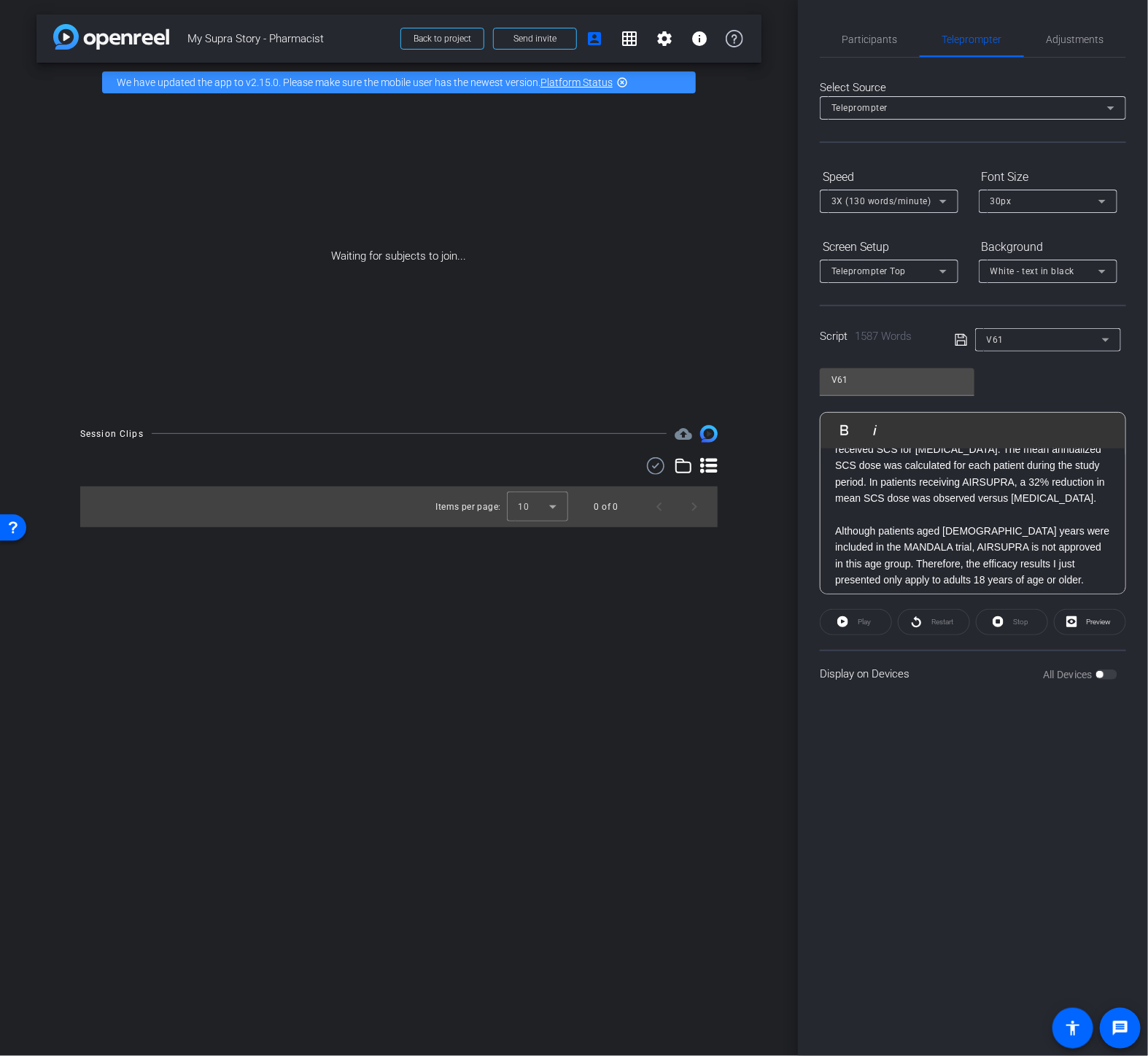
scroll to position [1842, 0]
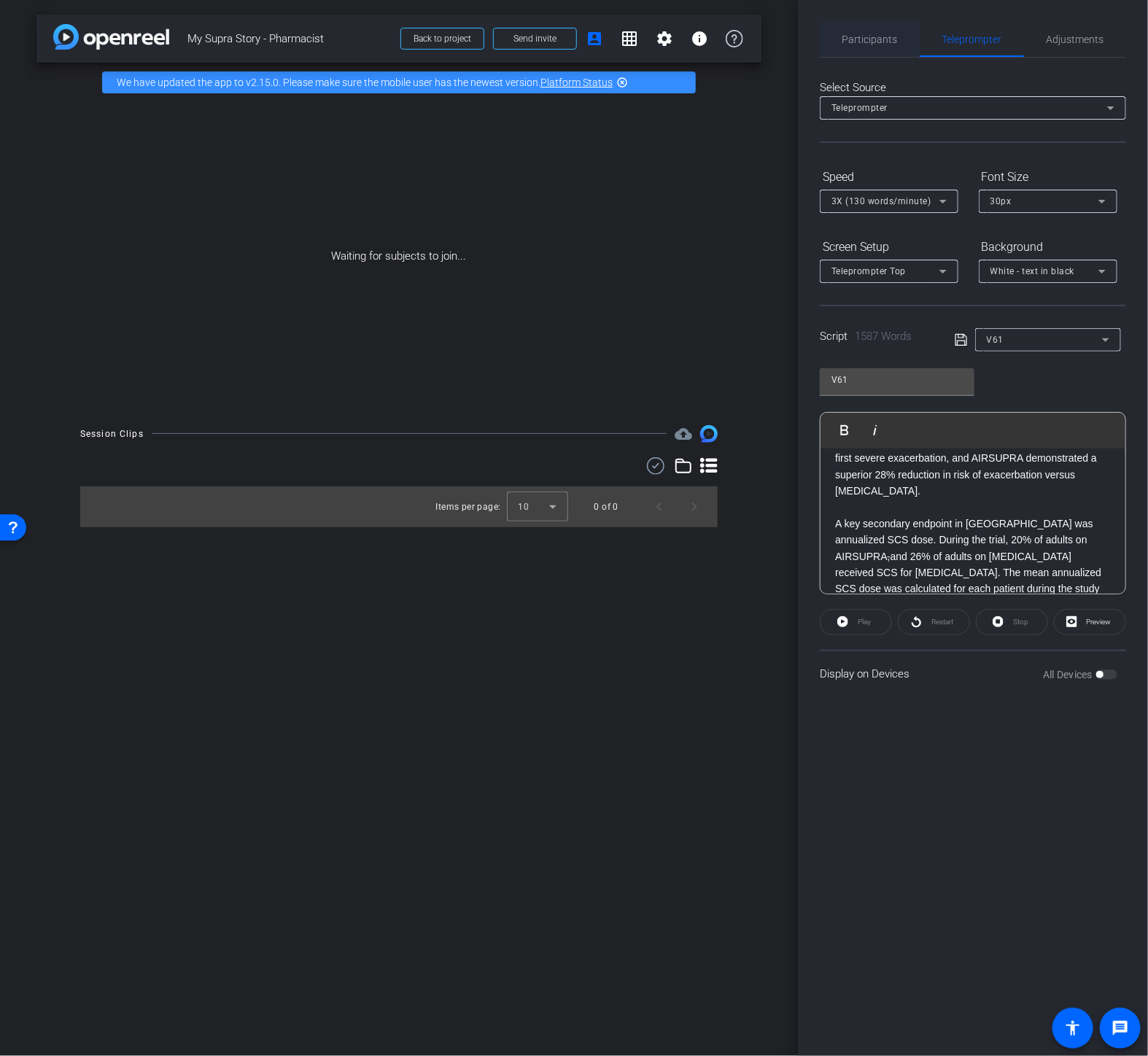
click at [872, 36] on span "Participants" at bounding box center [870, 39] width 56 height 10
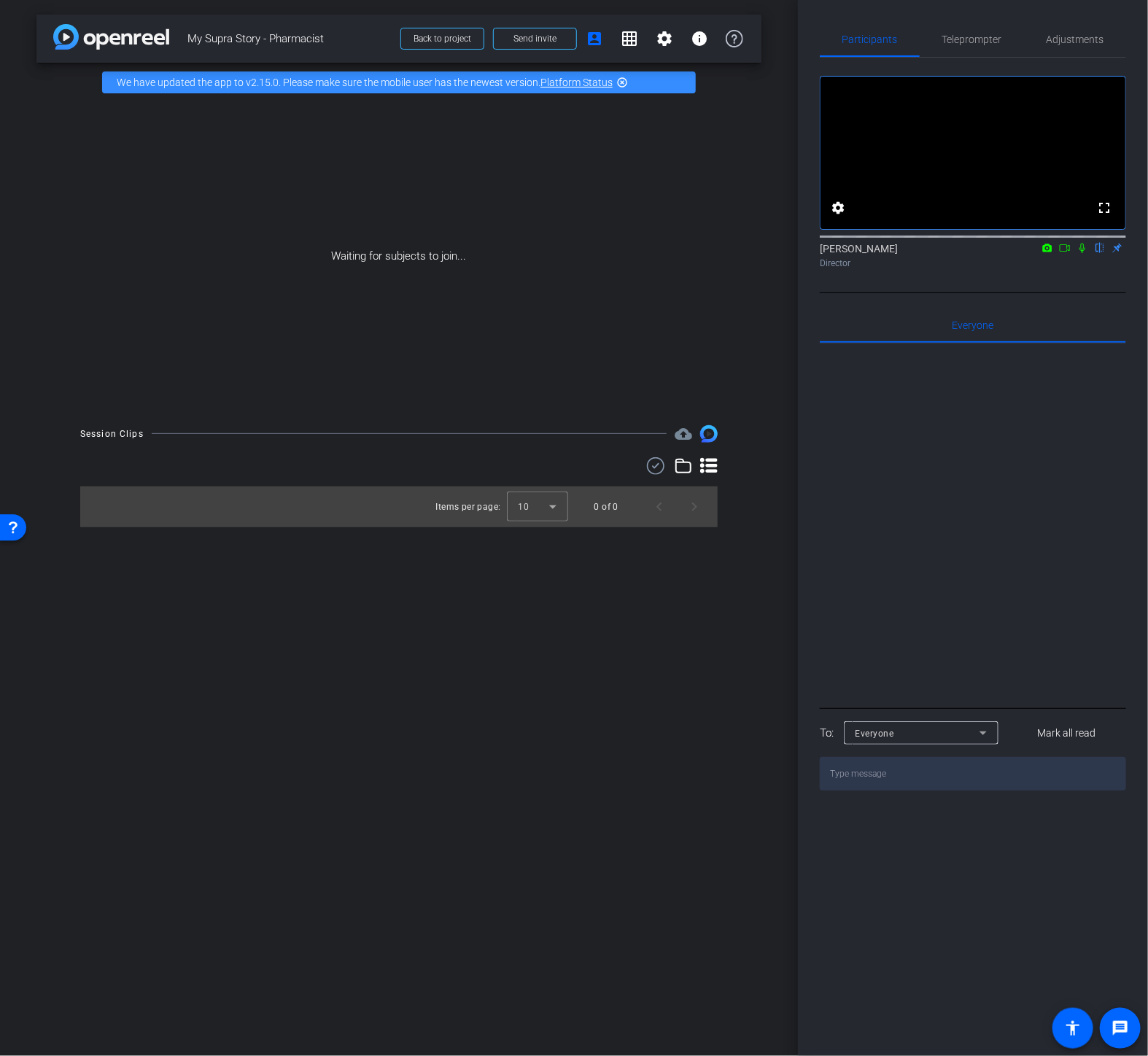
click at [1065, 254] on icon at bounding box center [1064, 248] width 12 height 10
click at [1096, 254] on icon at bounding box center [1100, 248] width 12 height 10
click at [664, 34] on mat-icon "settings" at bounding box center [664, 38] width 18 height 18
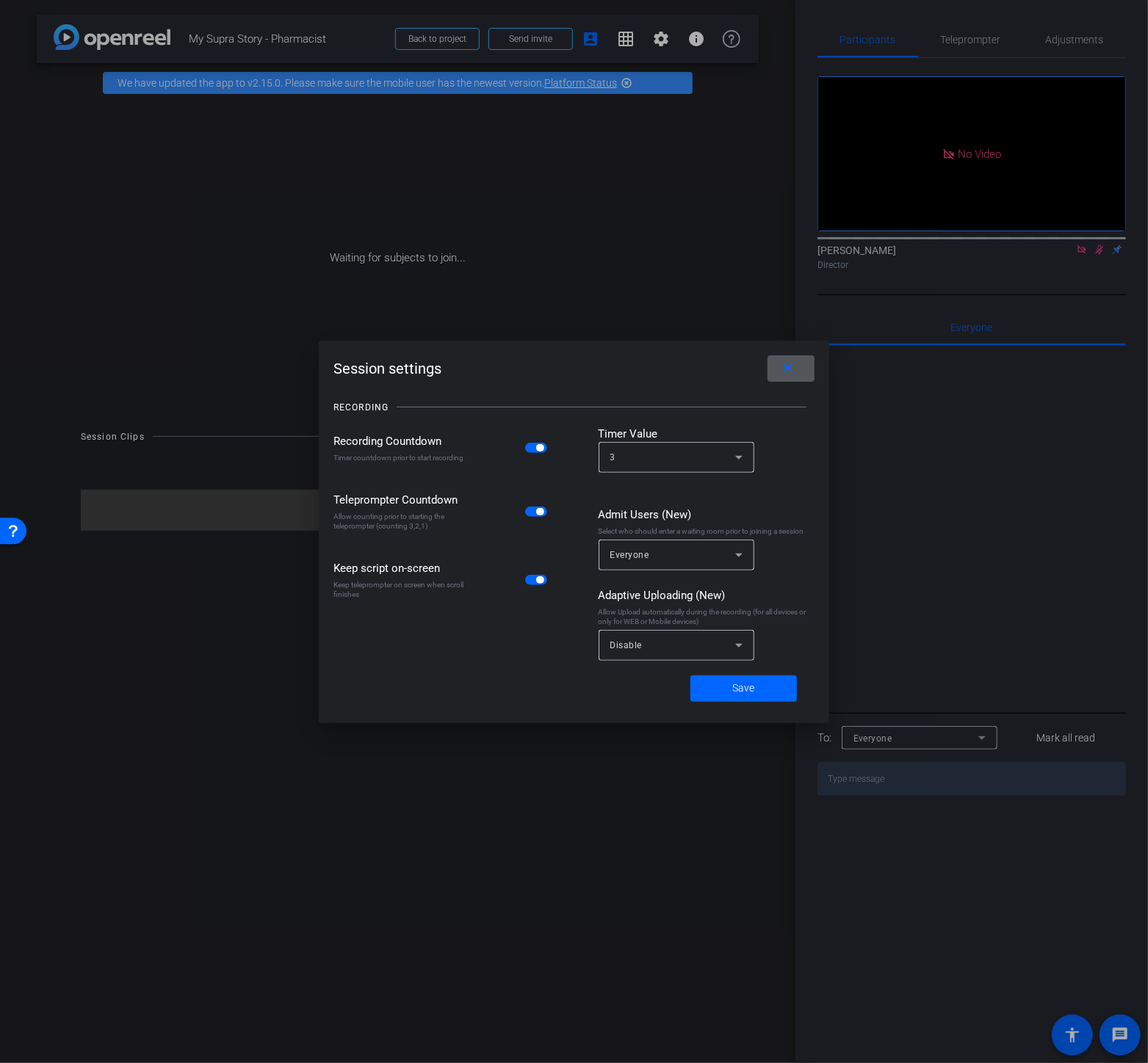
click at [789, 370] on mat-icon "close" at bounding box center [788, 368] width 19 height 19
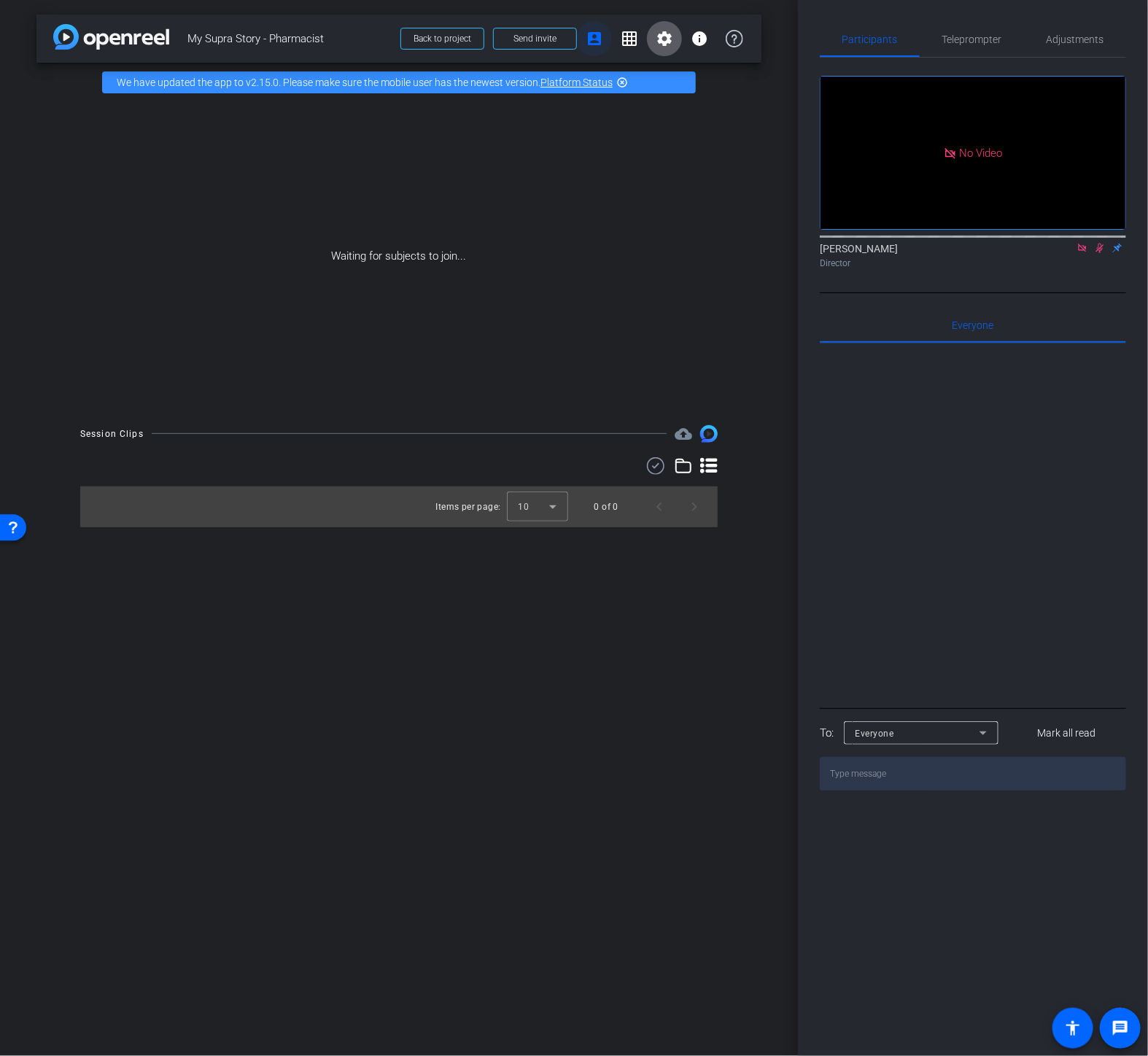
click at [595, 34] on mat-icon "account_box" at bounding box center [594, 38] width 18 height 18
click at [672, 35] on mat-icon "settings" at bounding box center [664, 38] width 18 height 18
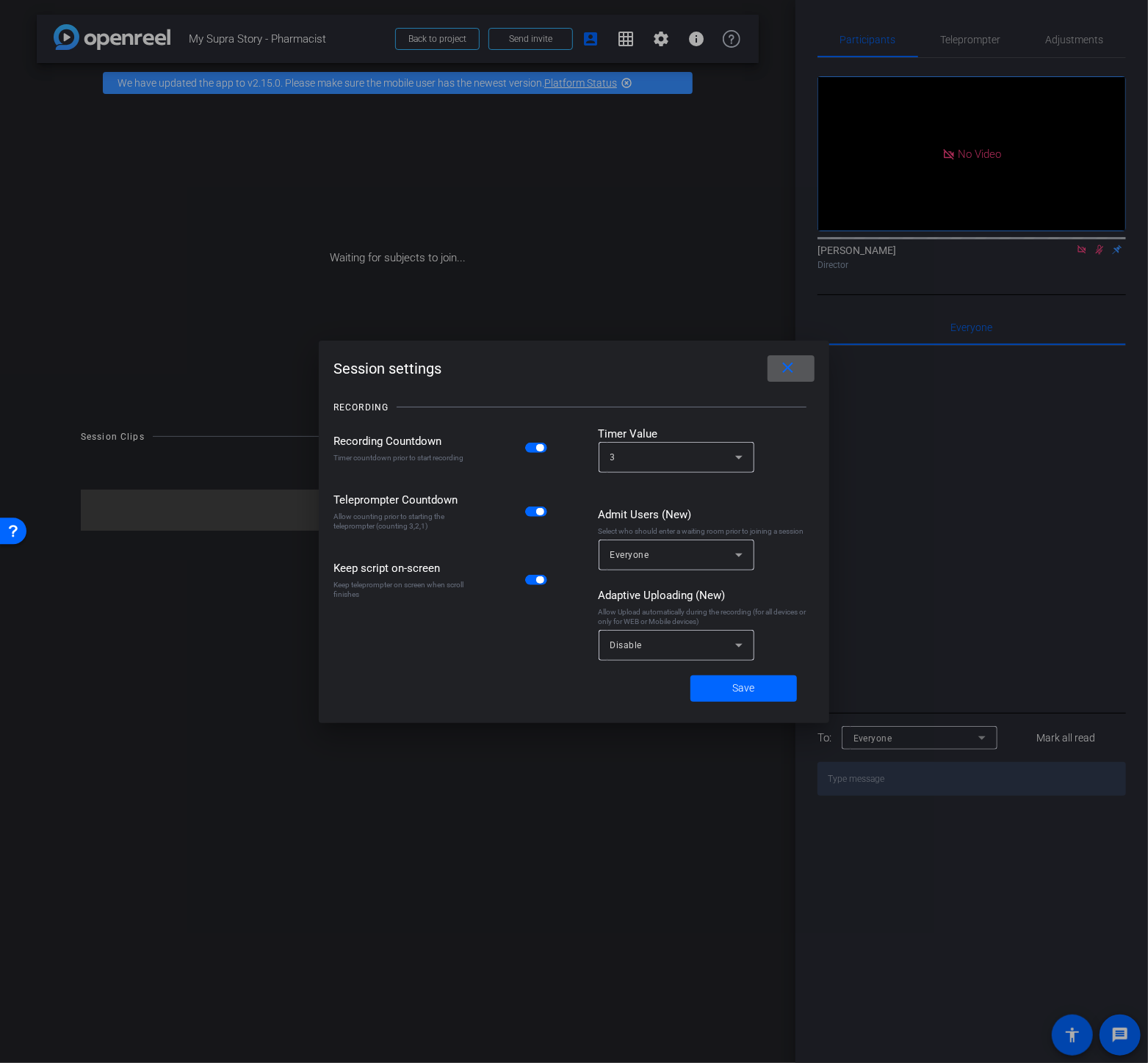
drag, startPoint x: 789, startPoint y: 368, endPoint x: 782, endPoint y: 351, distance: 18.4
click at [789, 368] on mat-icon "close" at bounding box center [788, 368] width 19 height 19
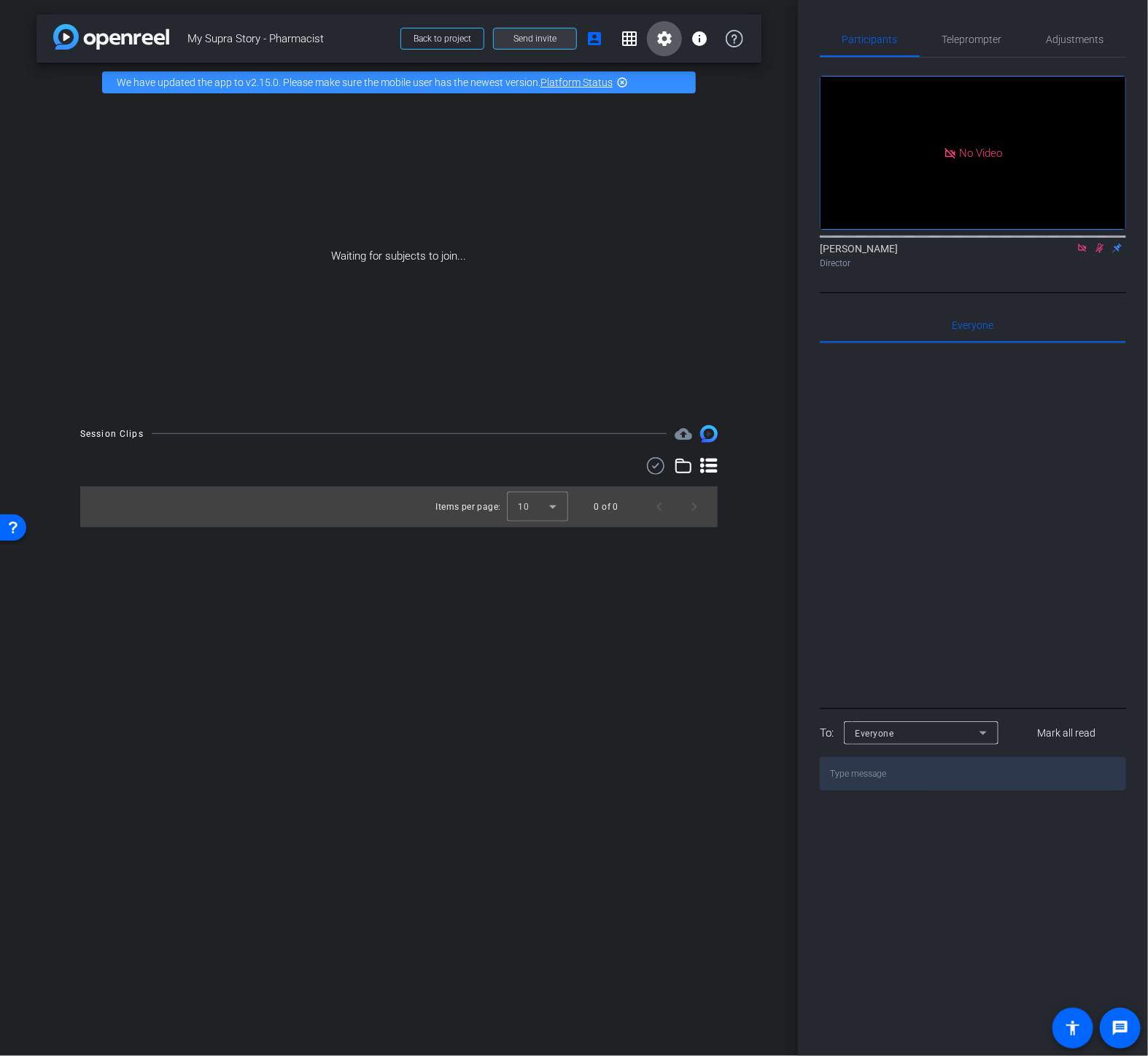
click at [559, 46] on span at bounding box center [535, 39] width 83 height 35
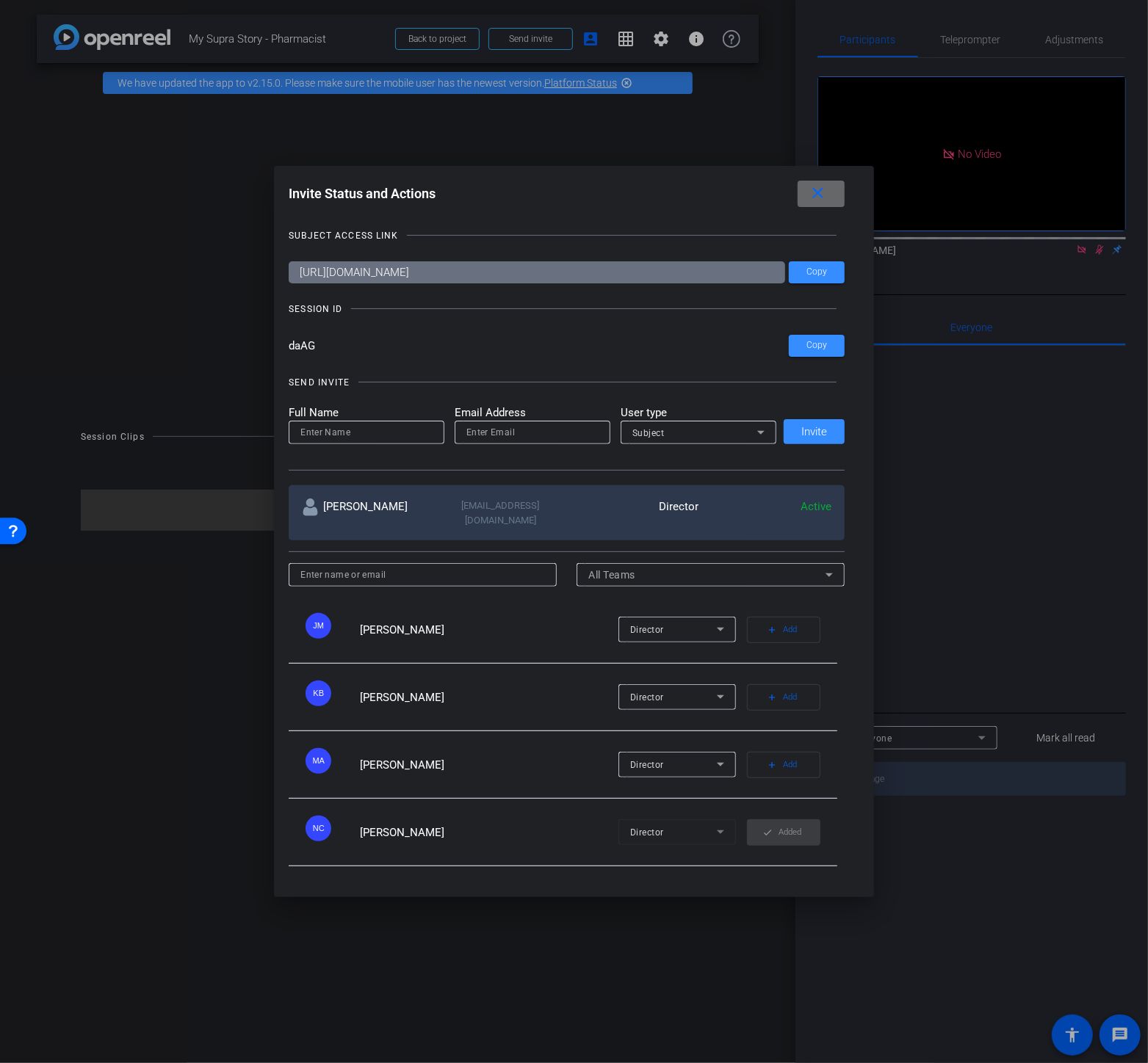
click at [803, 209] on span at bounding box center [821, 194] width 47 height 36
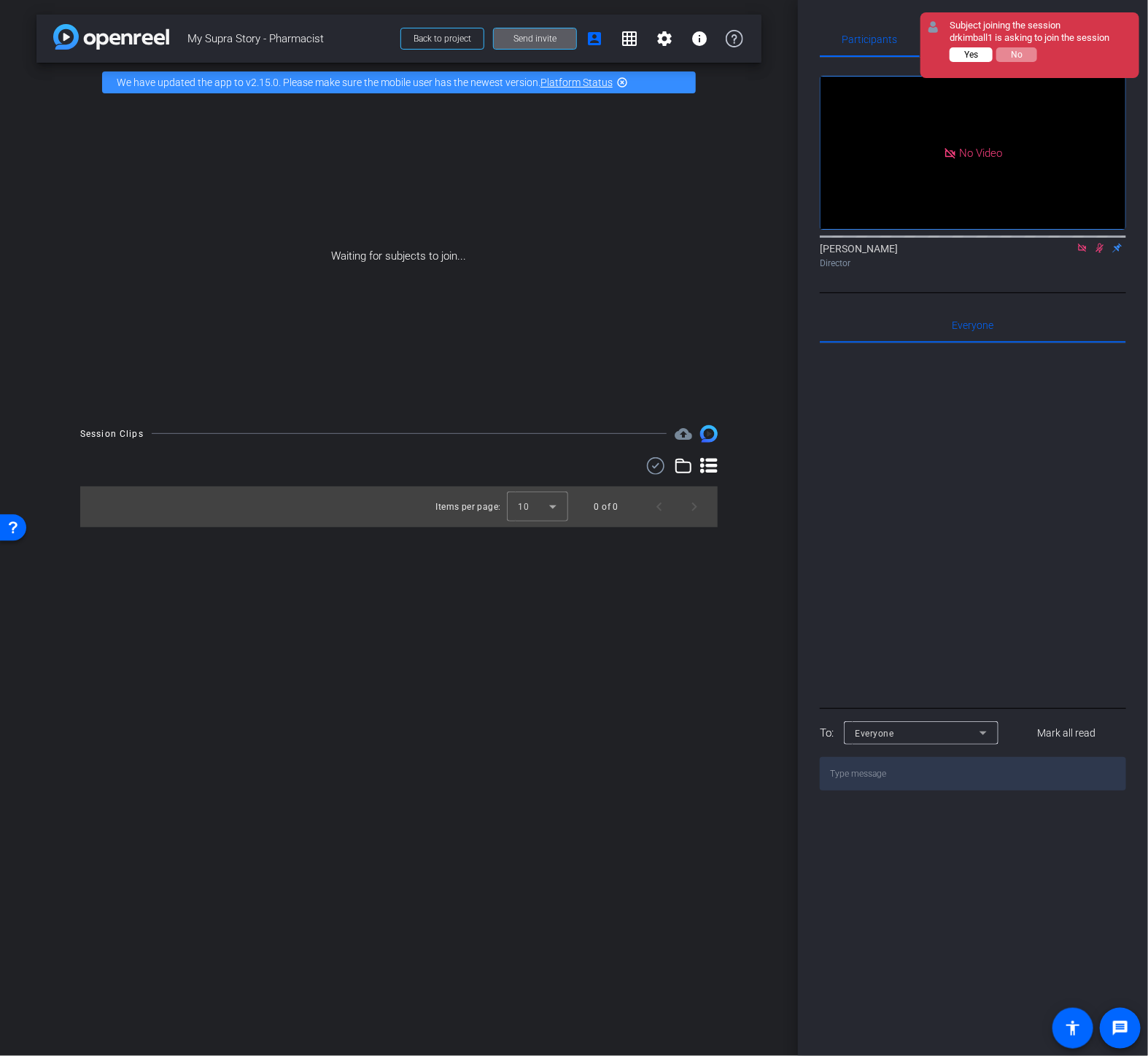
click at [965, 55] on span "Yes" at bounding box center [971, 54] width 14 height 10
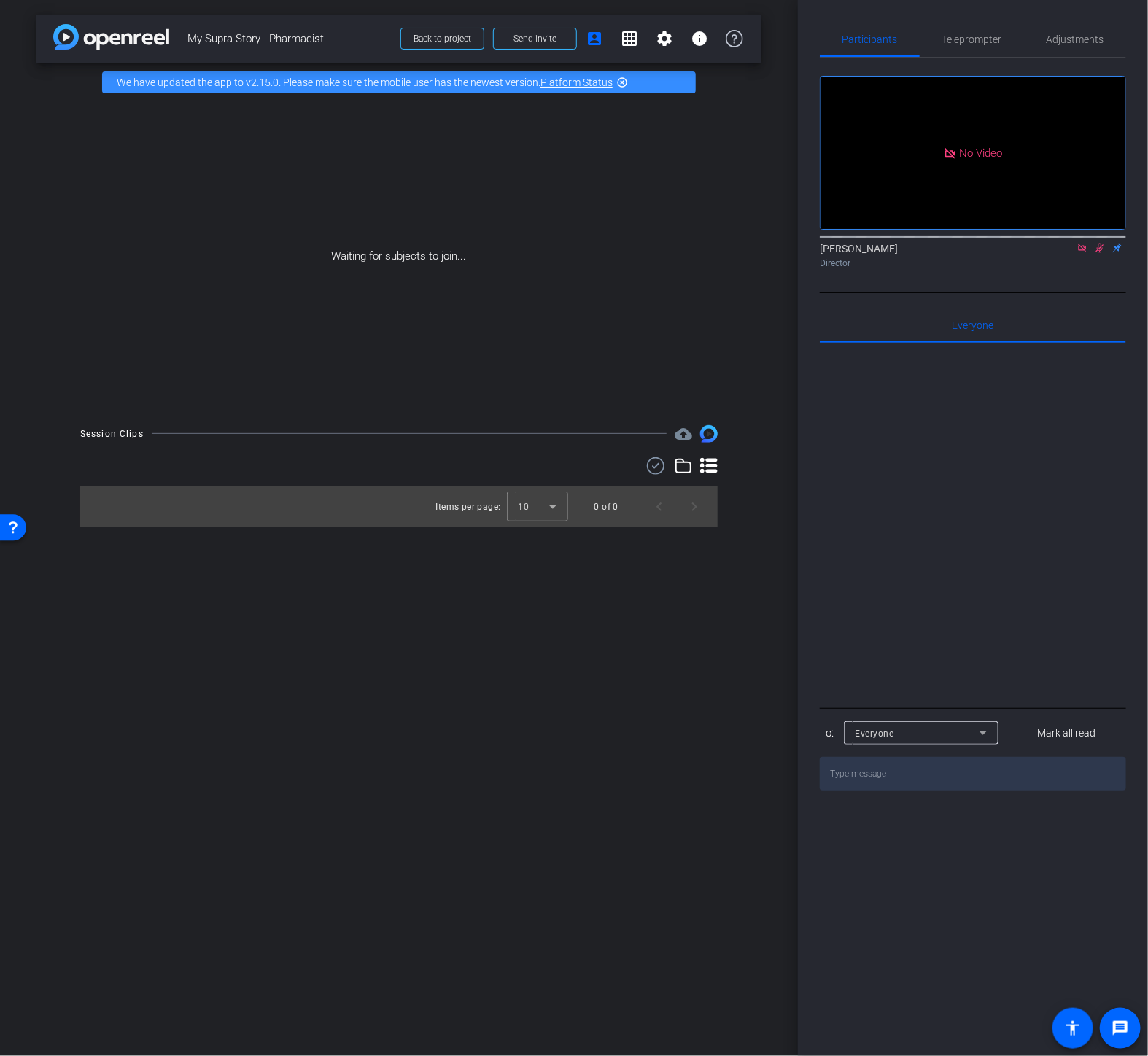
click at [1078, 254] on icon at bounding box center [1082, 248] width 12 height 10
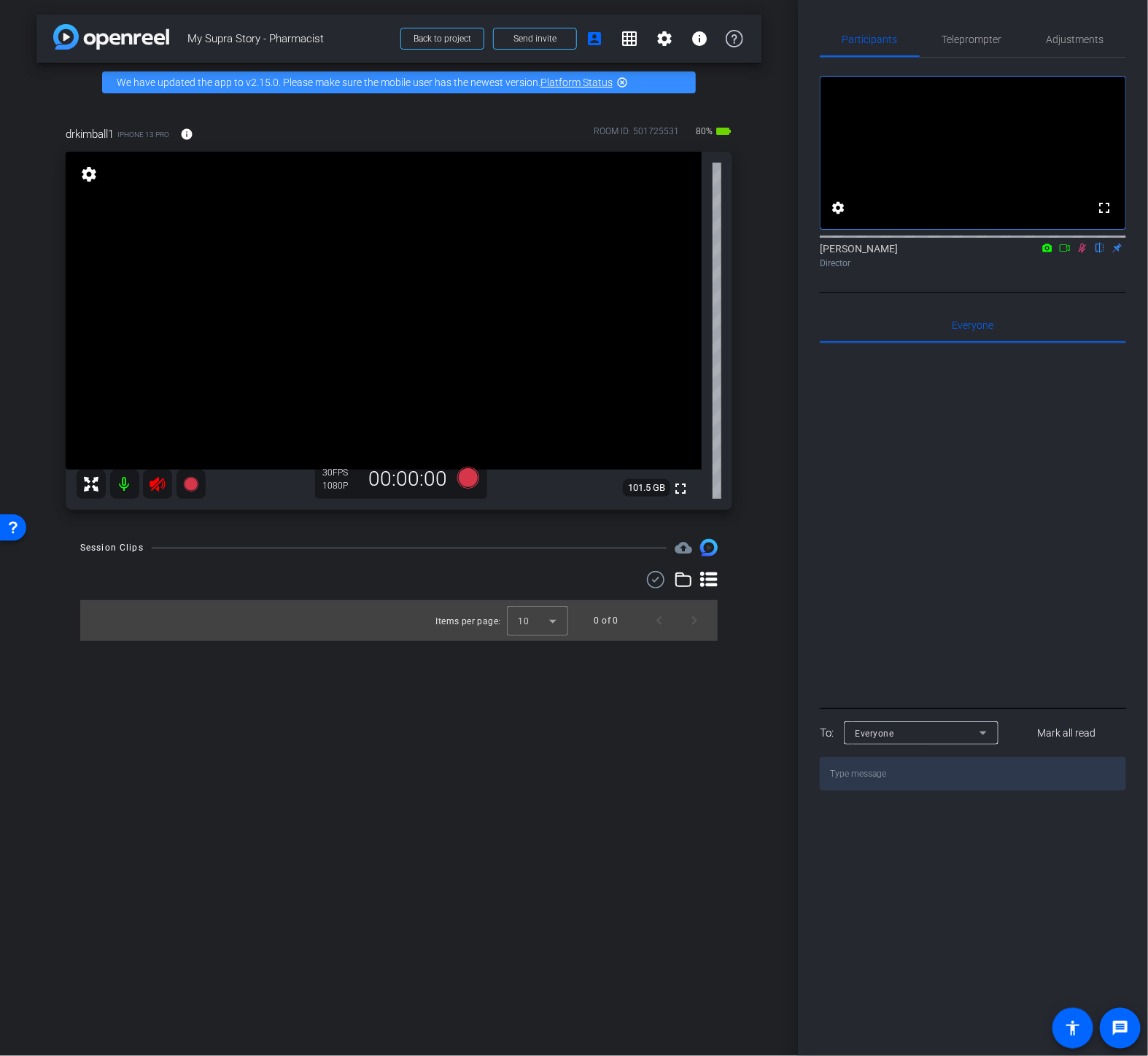
click at [1084, 254] on icon at bounding box center [1082, 248] width 12 height 10
click at [153, 486] on icon at bounding box center [157, 485] width 15 height 15
click at [181, 140] on mat-icon "info" at bounding box center [187, 134] width 13 height 13
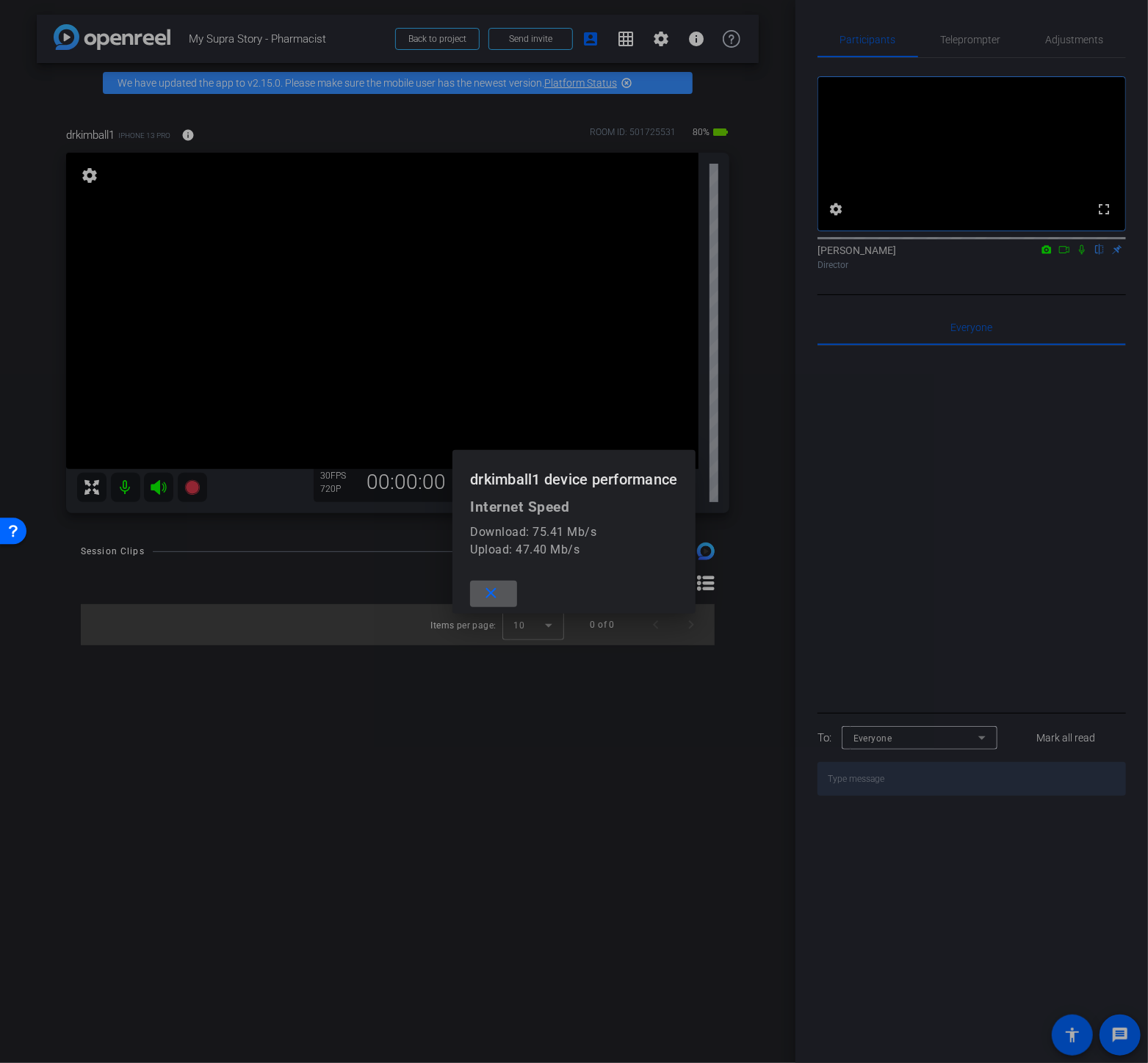
click at [496, 588] on mat-icon "close" at bounding box center [491, 594] width 19 height 19
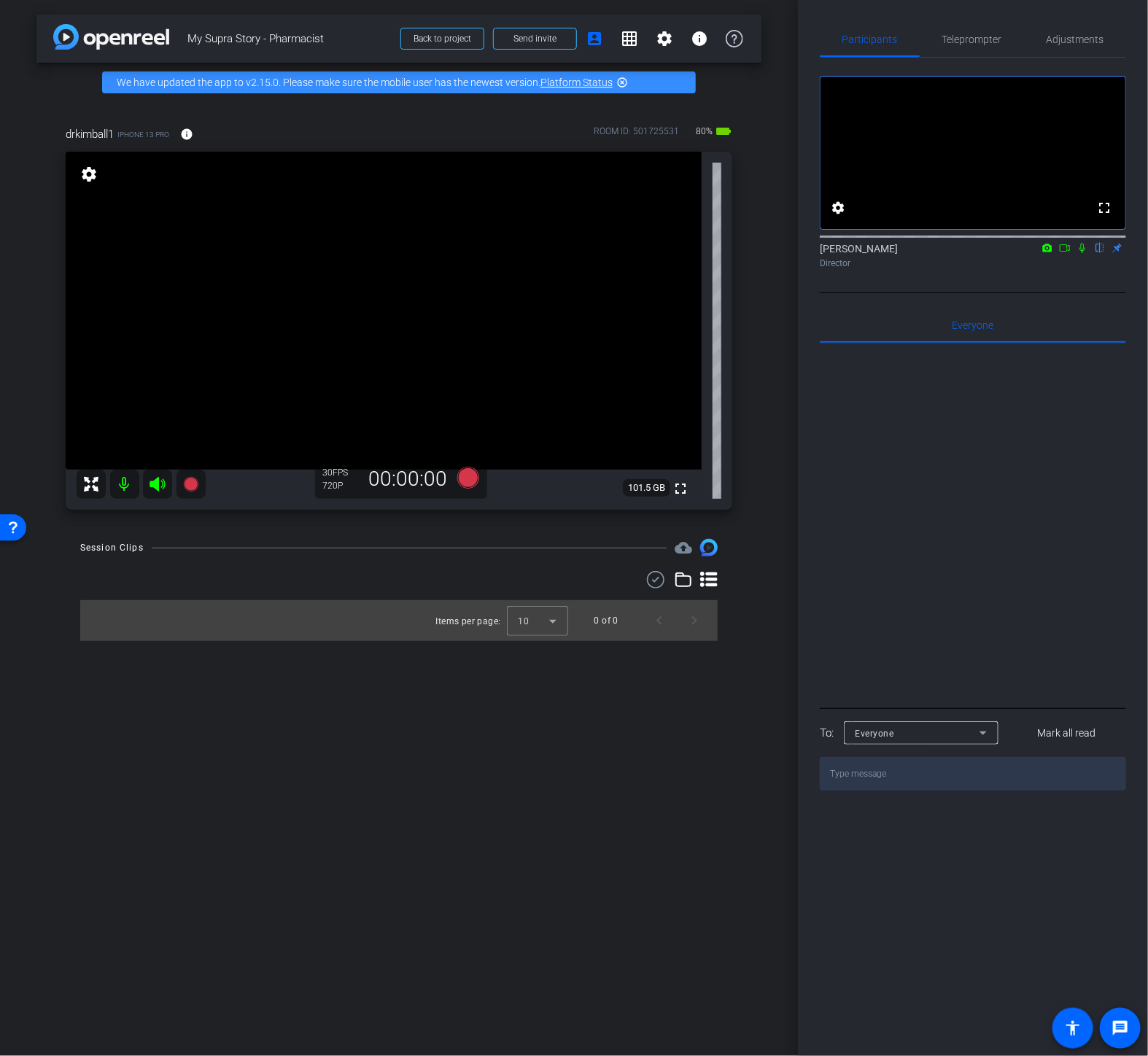
click at [916, 454] on div at bounding box center [973, 524] width 307 height 361
click at [988, 38] on span "Teleprompter" at bounding box center [972, 39] width 59 height 10
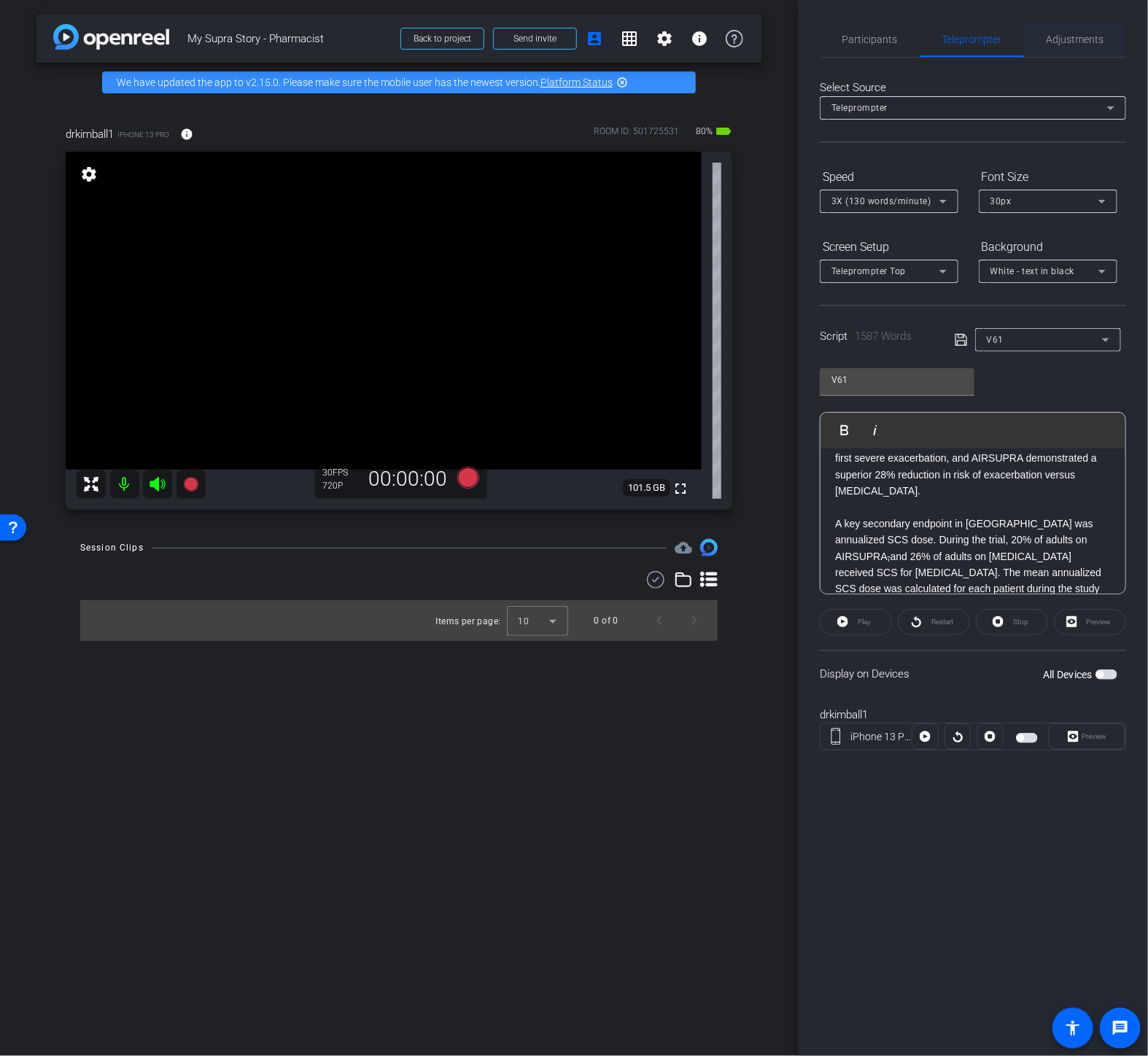
click at [1070, 38] on span "Adjustments" at bounding box center [1076, 39] width 58 height 10
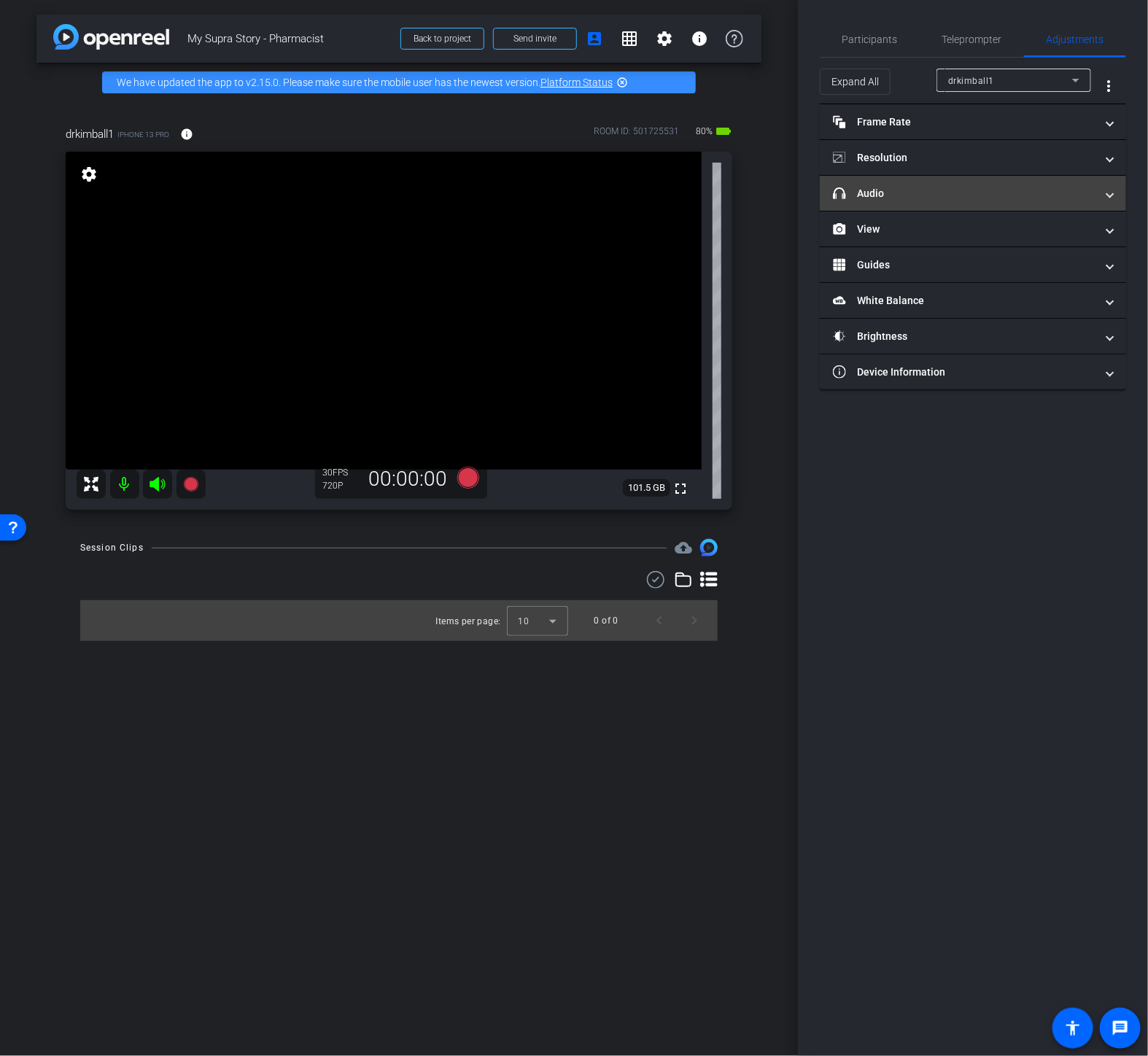
click at [899, 189] on mat-panel-title "headphone icon Audio" at bounding box center [964, 193] width 263 height 15
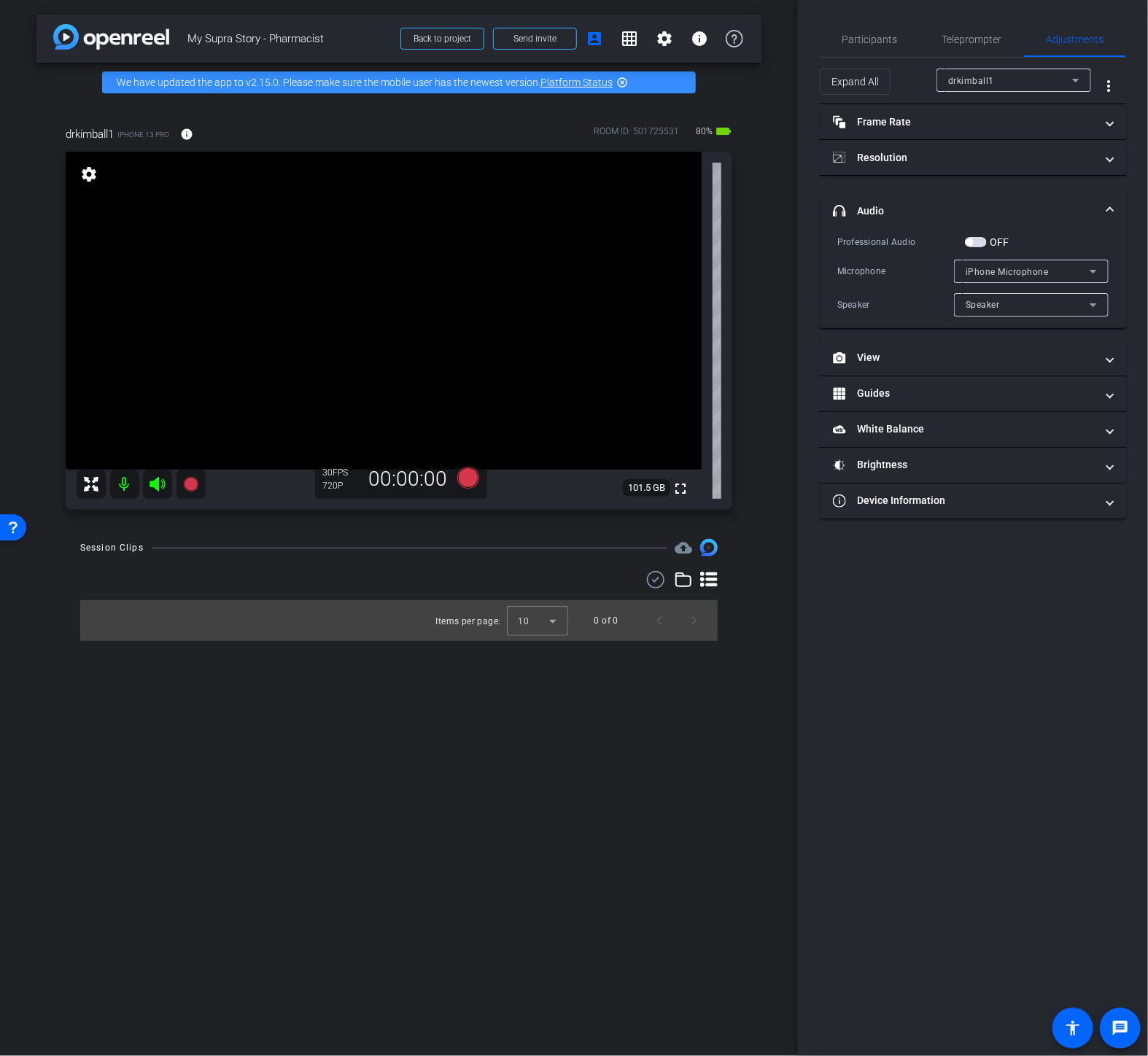
click at [969, 243] on span "button" at bounding box center [970, 242] width 7 height 7
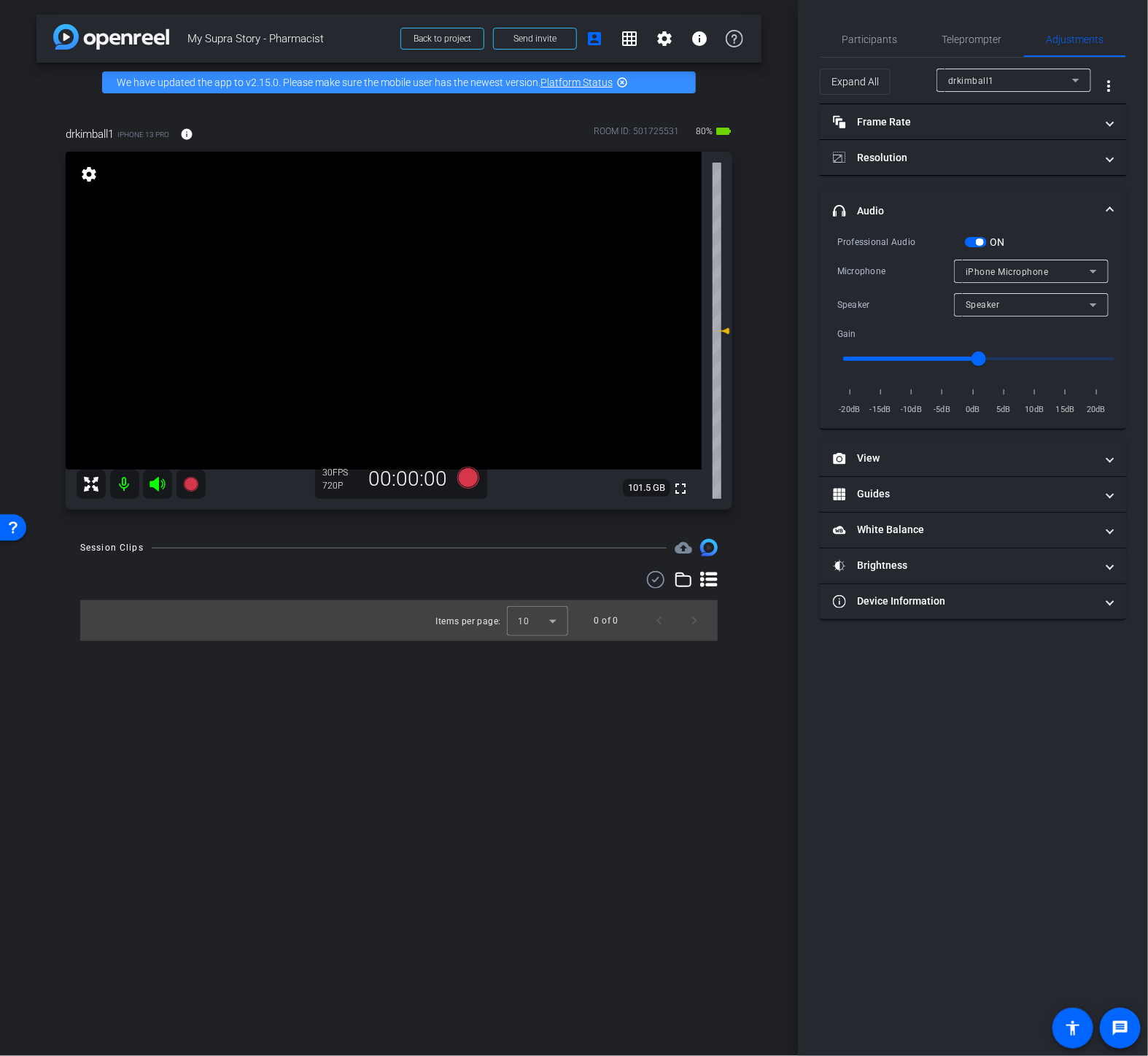
click at [633, 834] on div "arrow_back My Supra Story - Pharmacist Back to project Send invite account_box …" at bounding box center [398, 528] width 798 height 1056
click at [980, 304] on span "Speaker" at bounding box center [983, 305] width 34 height 10
click at [985, 276] on div at bounding box center [574, 528] width 1148 height 1056
click at [988, 265] on div "iPhone Microphone" at bounding box center [1028, 272] width 124 height 19
click at [1029, 241] on div at bounding box center [574, 528] width 1148 height 1056
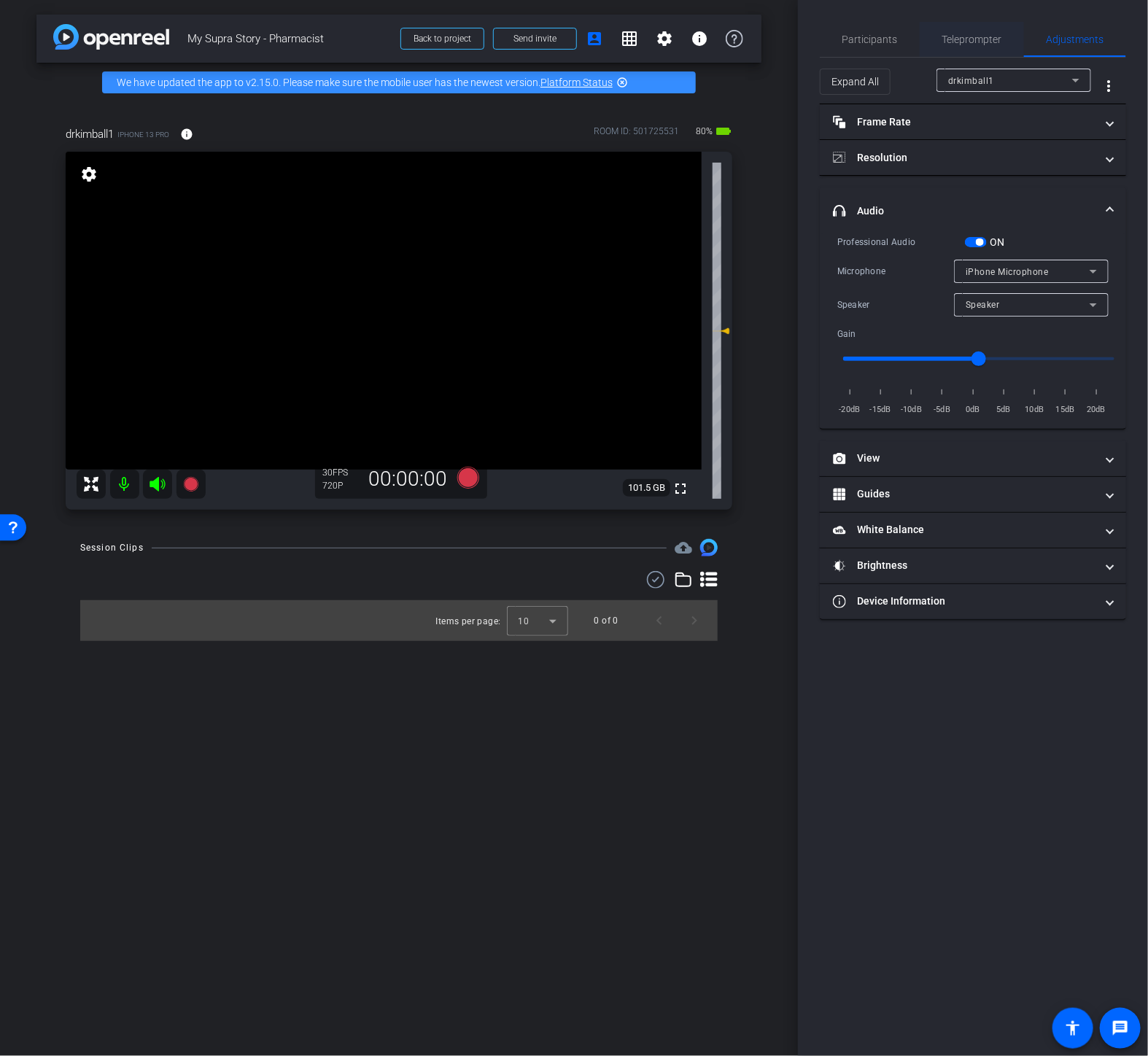
click at [960, 44] on span "Teleprompter" at bounding box center [972, 39] width 59 height 10
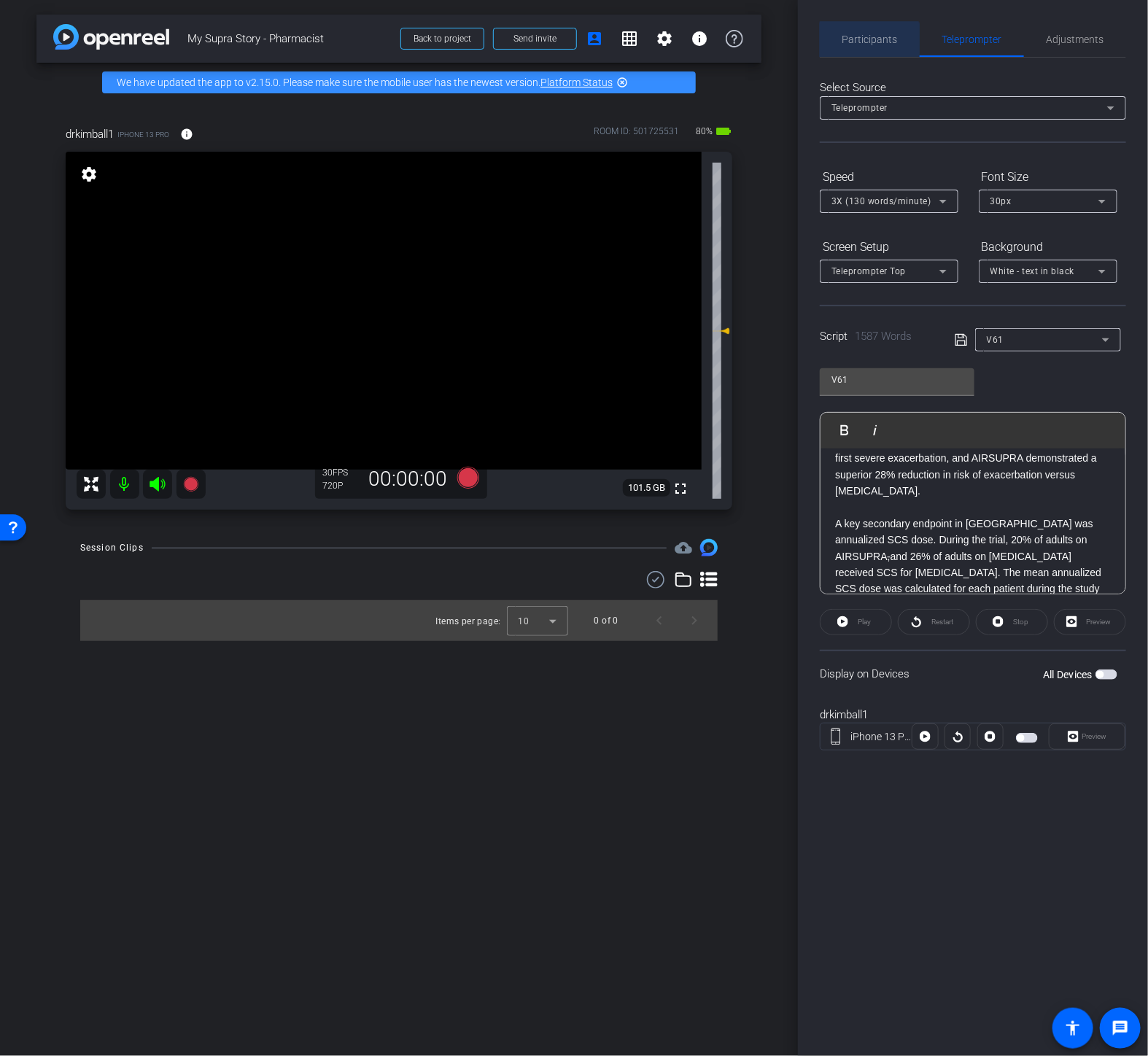
click at [869, 41] on span "Participants" at bounding box center [870, 39] width 56 height 10
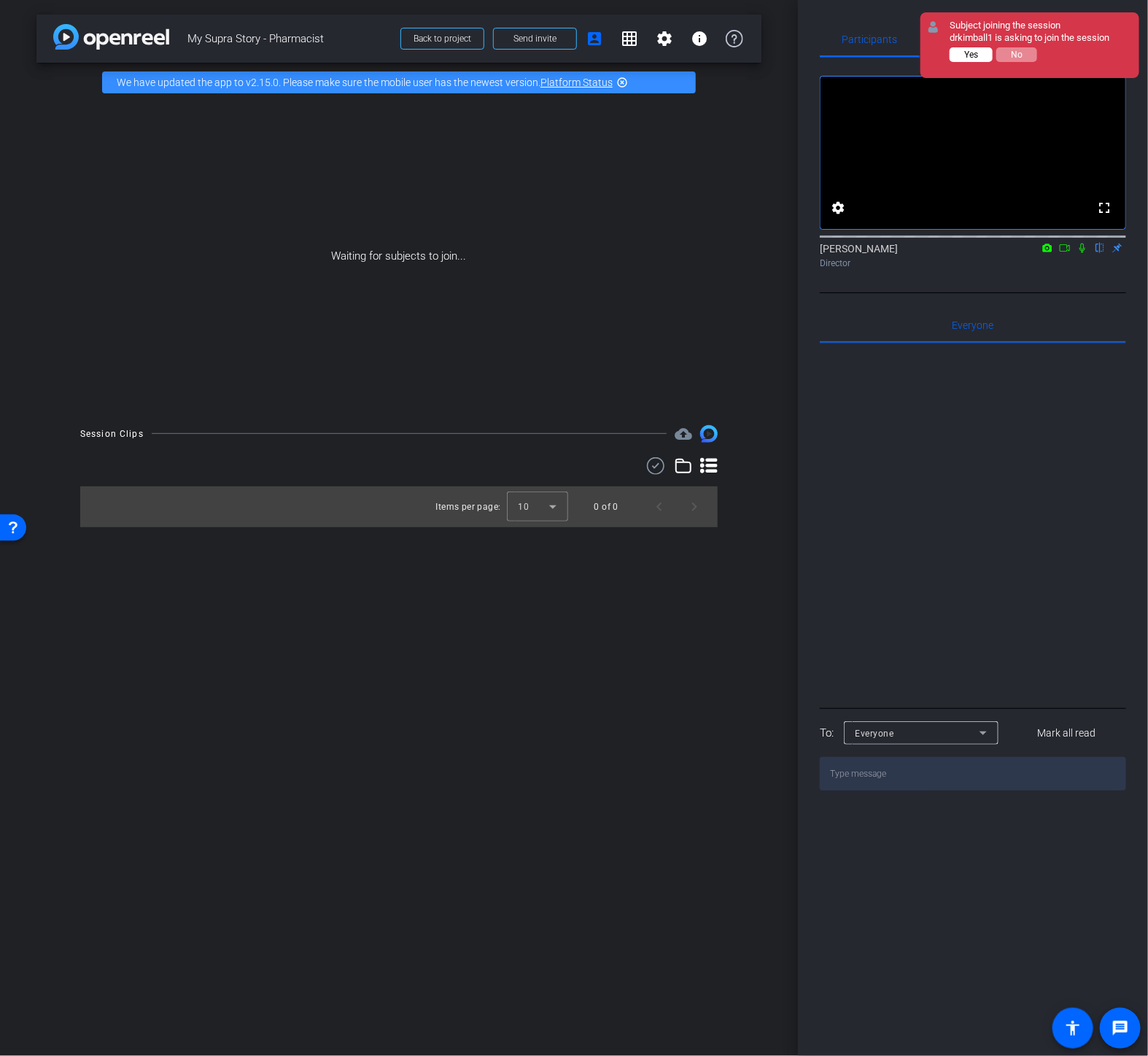
click at [981, 47] on button "Yes" at bounding box center [972, 55] width 43 height 15
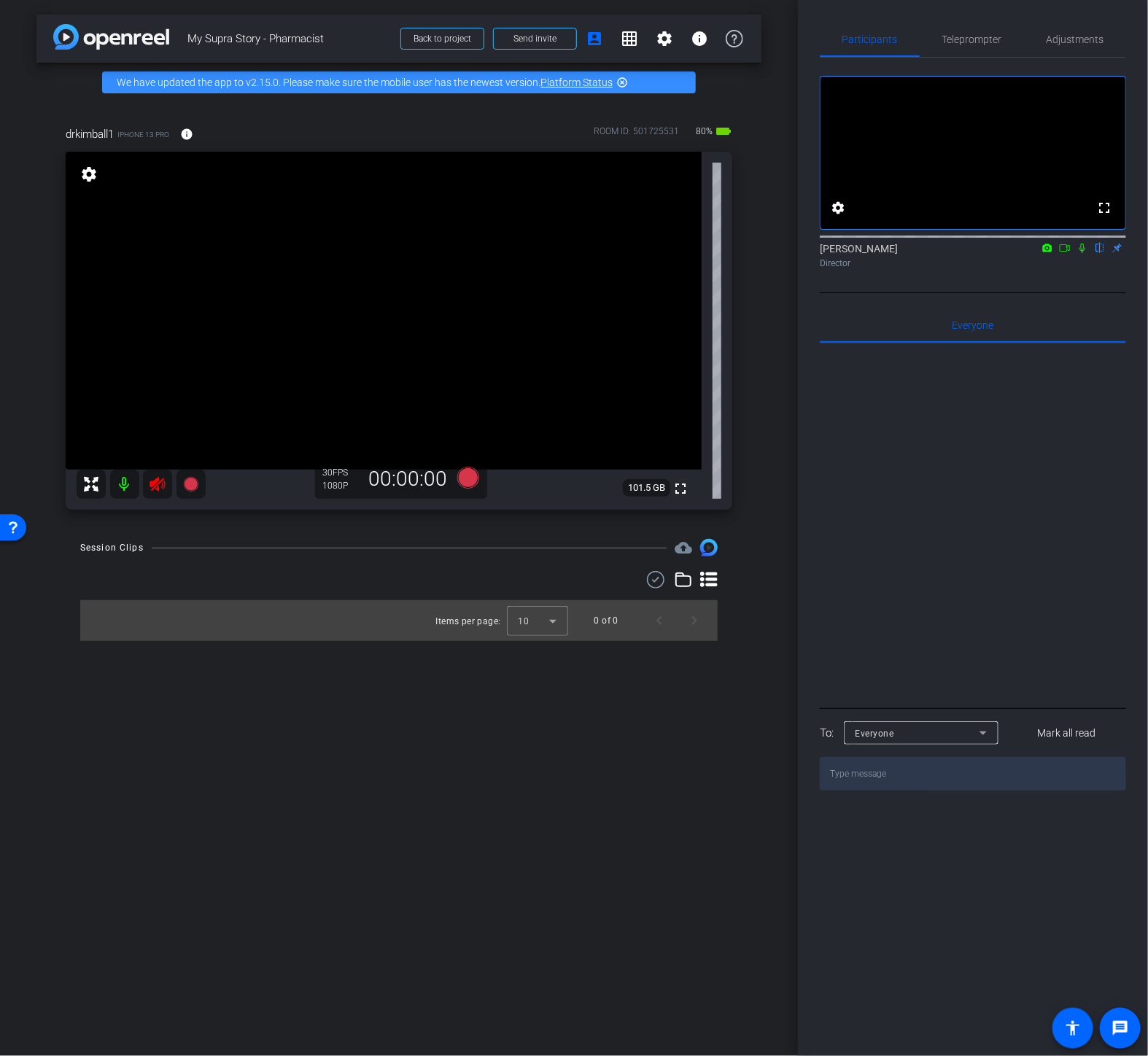
click at [155, 491] on icon at bounding box center [157, 484] width 18 height 18
click at [1073, 39] on span "Adjustments" at bounding box center [1076, 39] width 58 height 10
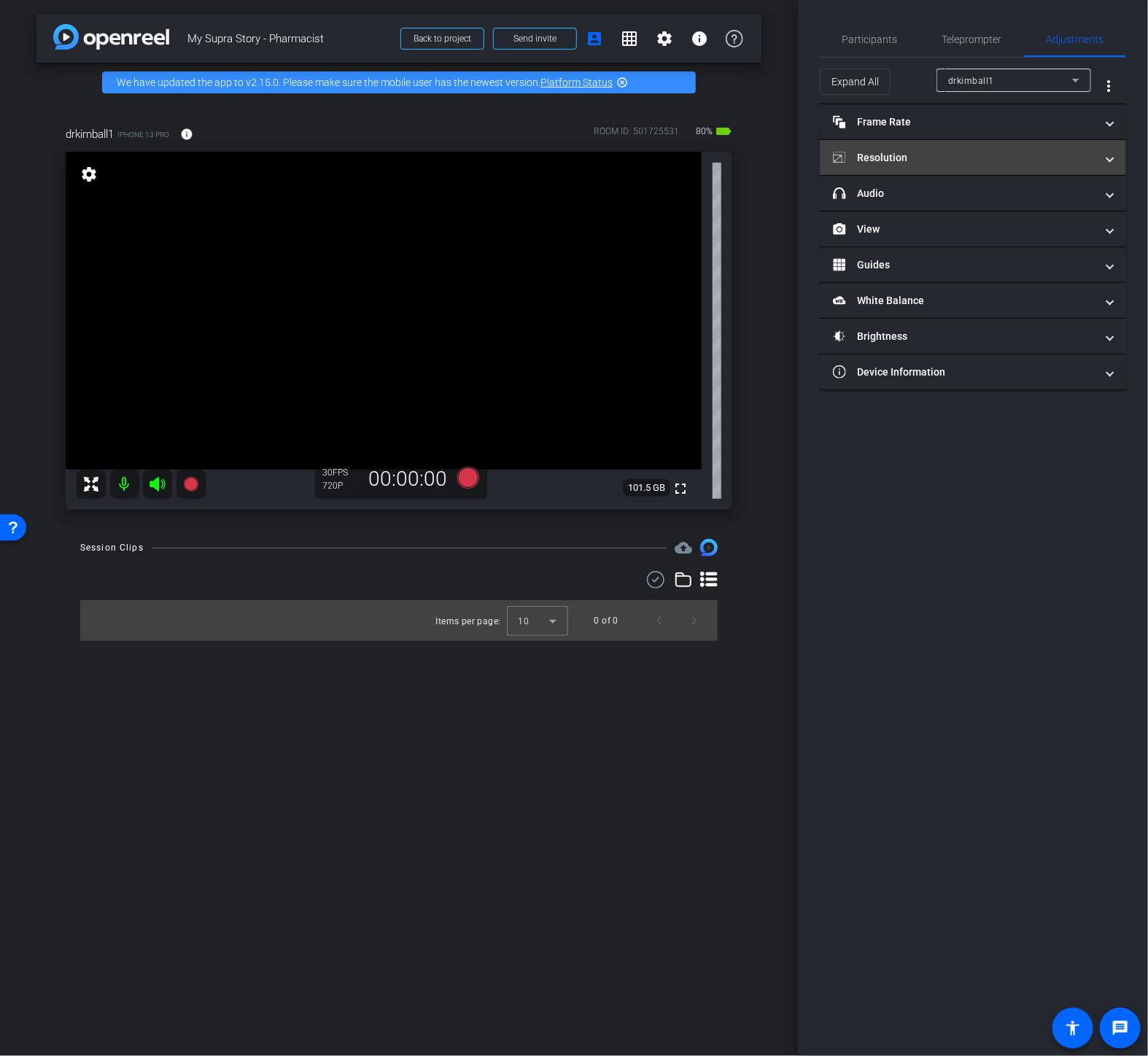
click at [983, 158] on mat-panel-title "Resolution" at bounding box center [964, 158] width 263 height 15
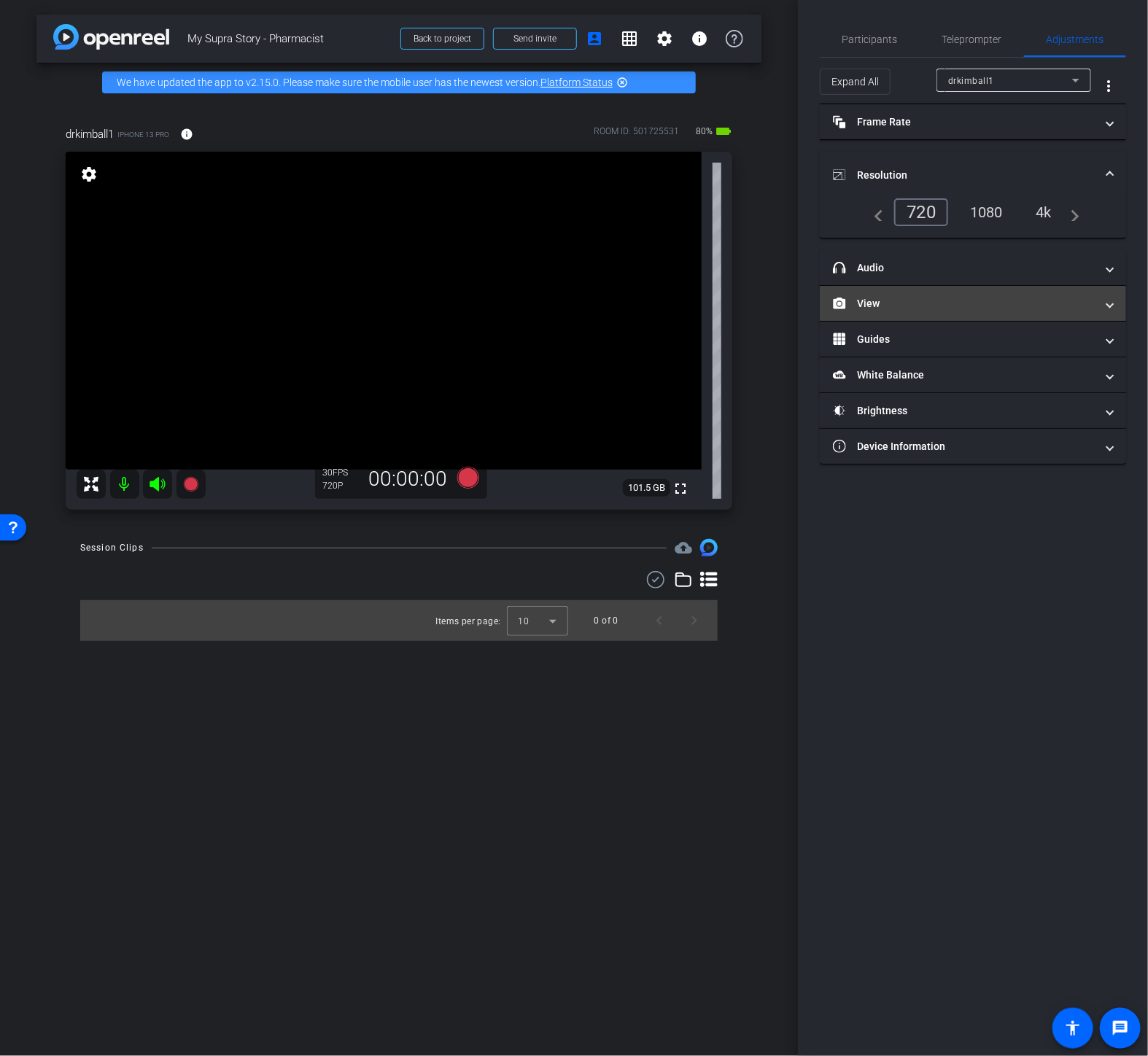
click at [927, 300] on mat-panel-title "View" at bounding box center [964, 304] width 263 height 15
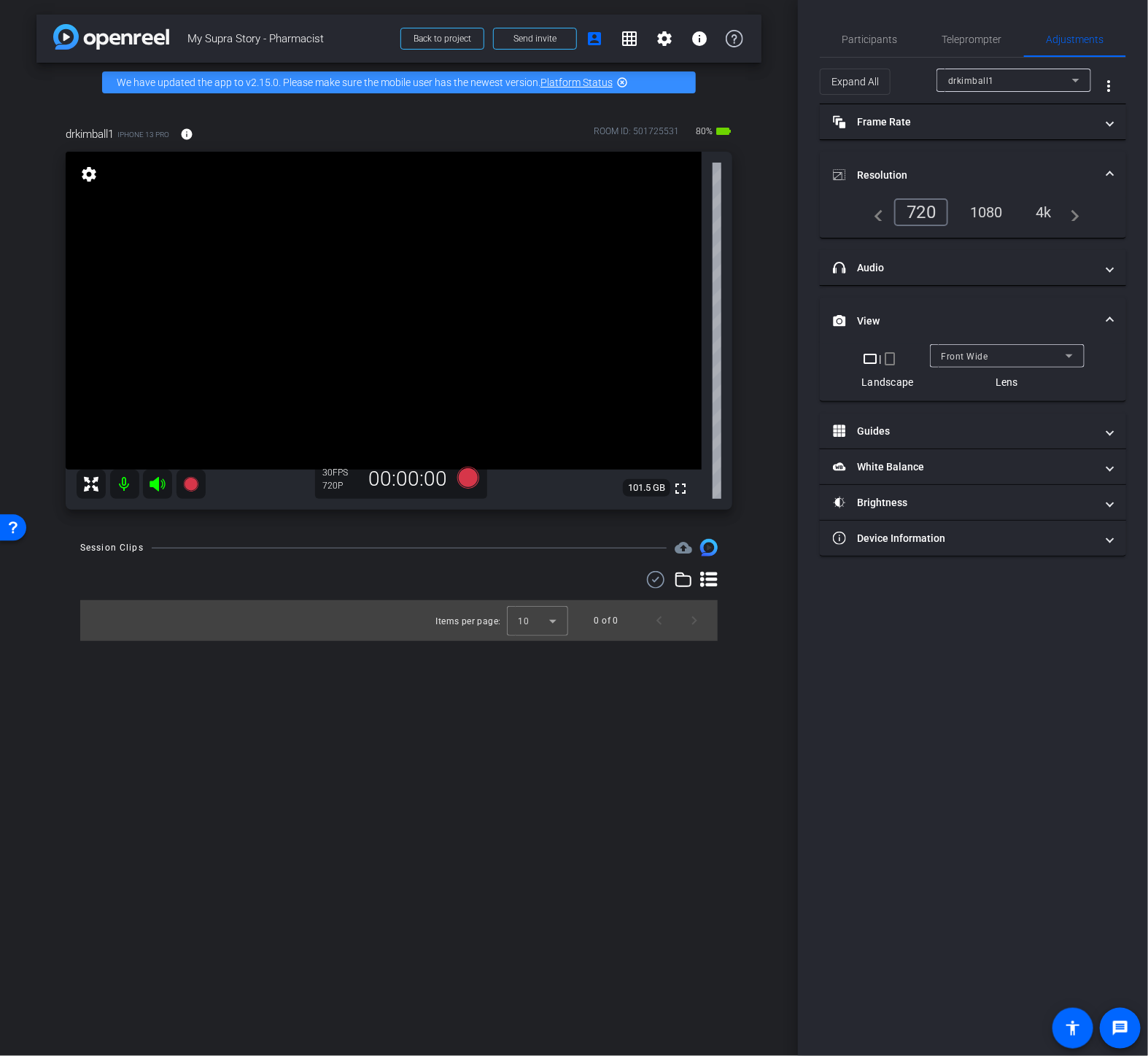
click at [894, 361] on mat-icon "crop_portrait" at bounding box center [891, 359] width 18 height 18
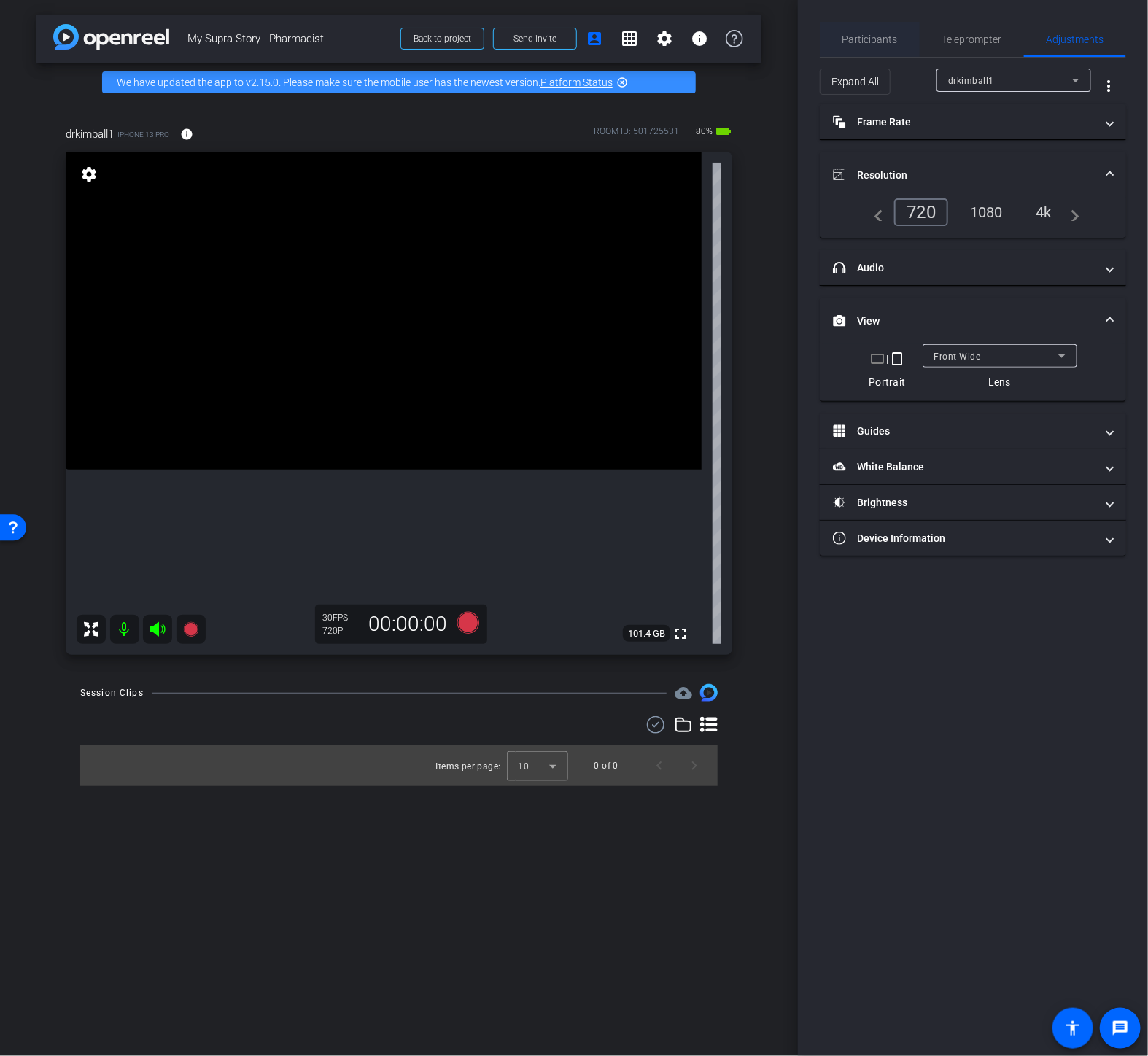
click at [894, 37] on span "Participants" at bounding box center [870, 39] width 56 height 10
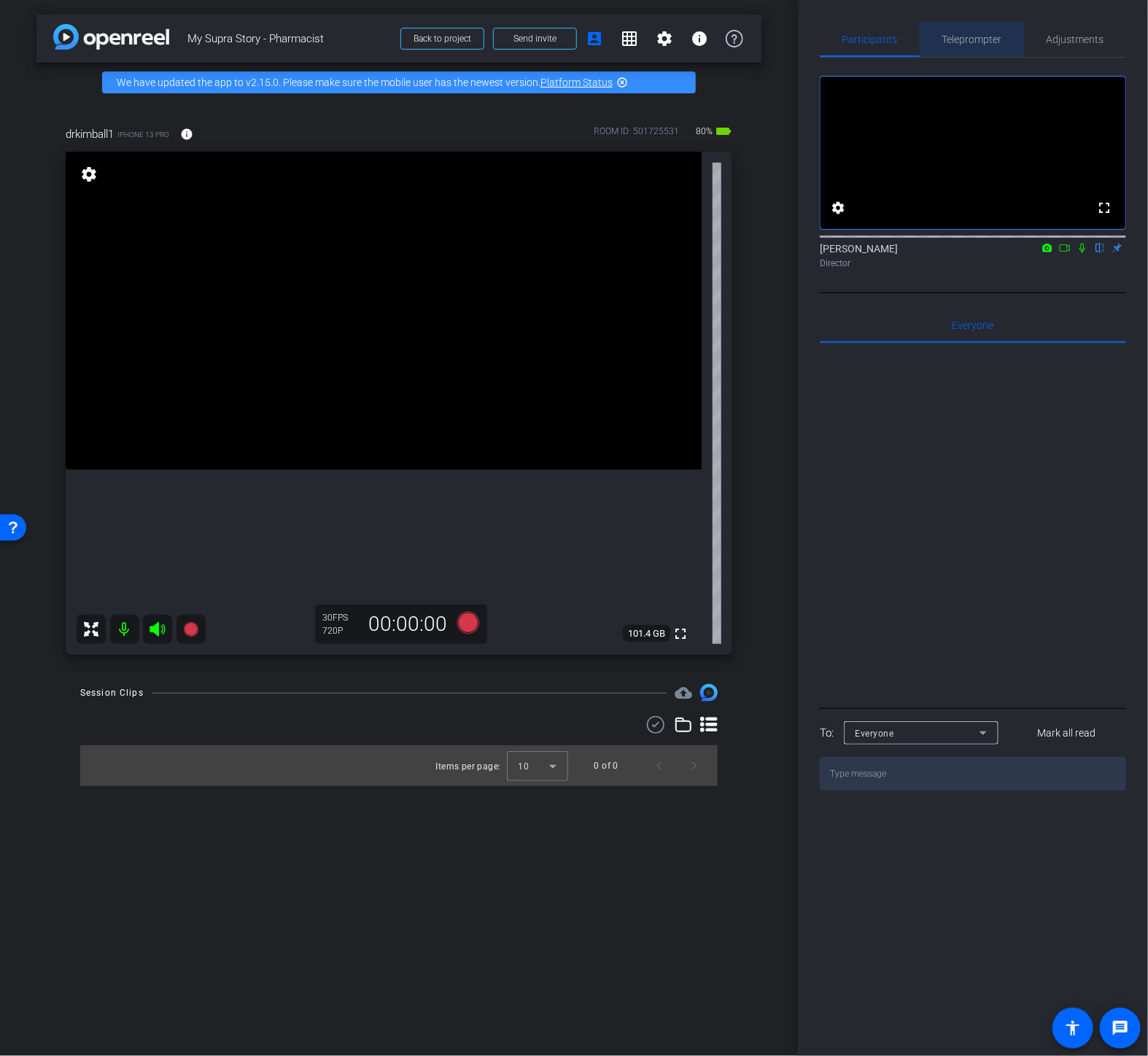
click at [971, 44] on span "Teleprompter" at bounding box center [972, 39] width 59 height 10
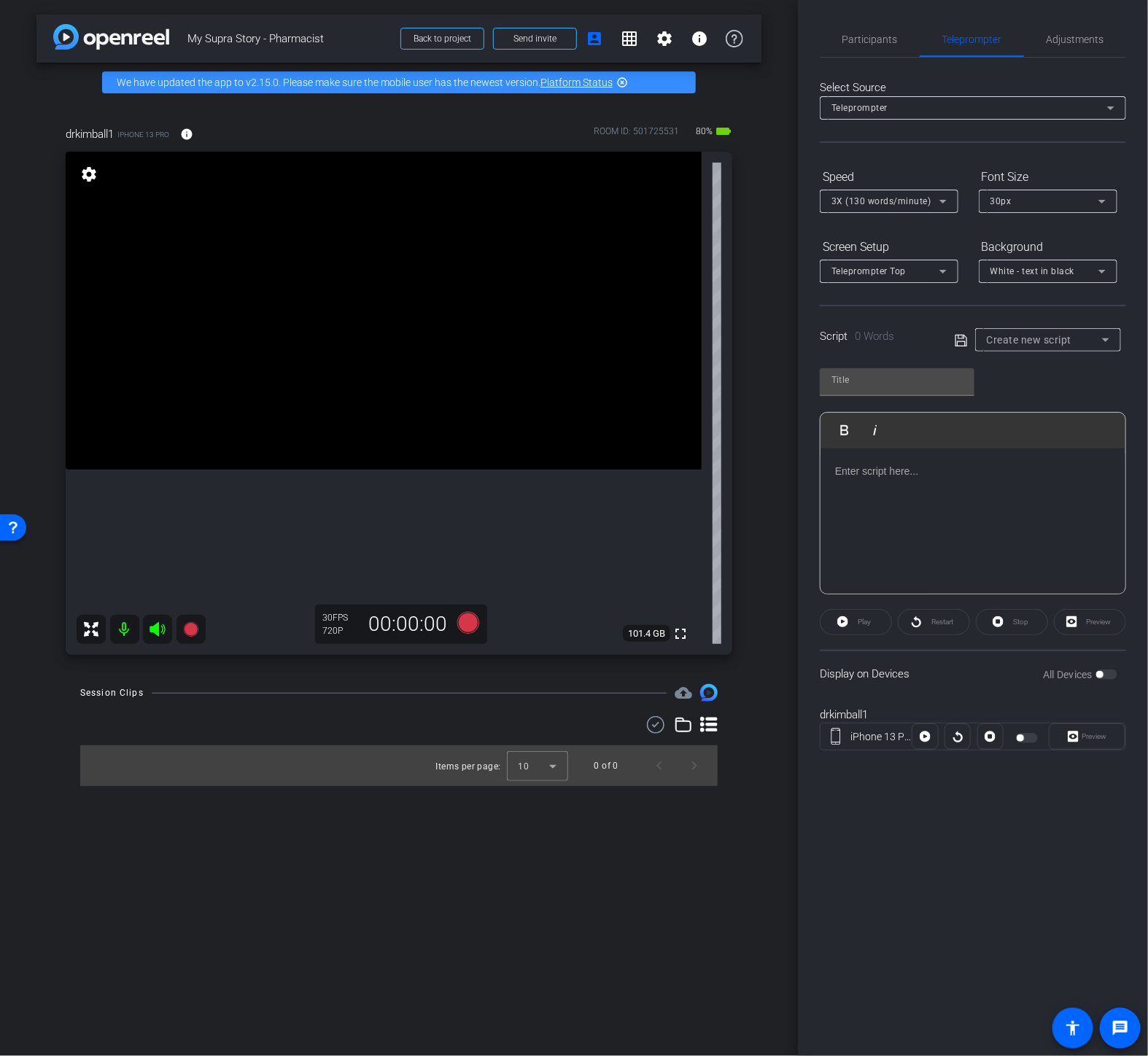
click at [903, 340] on div "Script 0 Words" at bounding box center [877, 336] width 114 height 17
click at [913, 376] on input "text" at bounding box center [896, 380] width 131 height 18
click at [1044, 340] on span "Create new script" at bounding box center [1030, 340] width 85 height 12
click at [1008, 429] on mat-option "V61" at bounding box center [1048, 437] width 146 height 23
type input "V61"
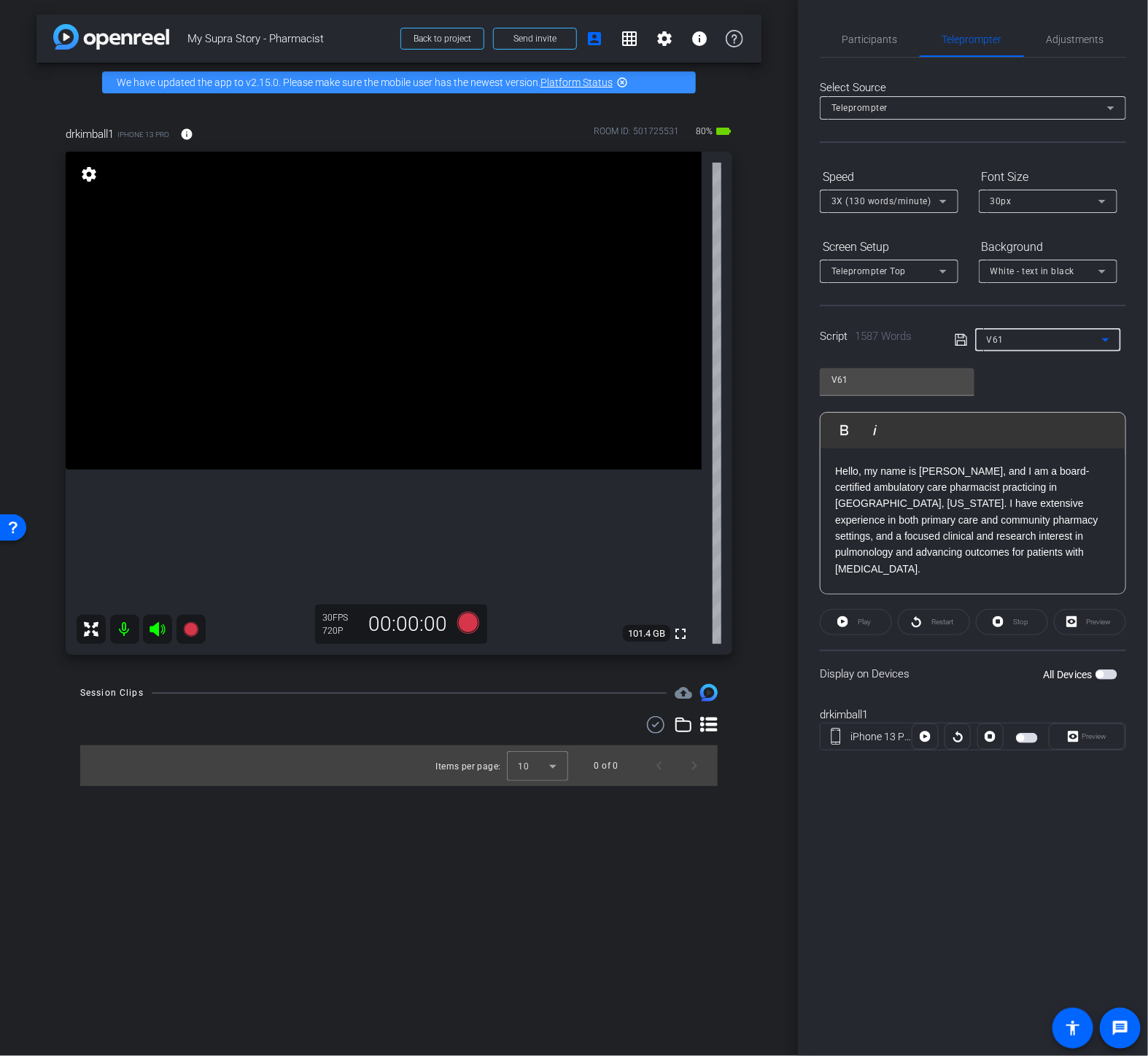
click at [1022, 735] on span "button" at bounding box center [1021, 738] width 7 height 7
click at [880, 47] on span "Participants" at bounding box center [870, 40] width 56 height 35
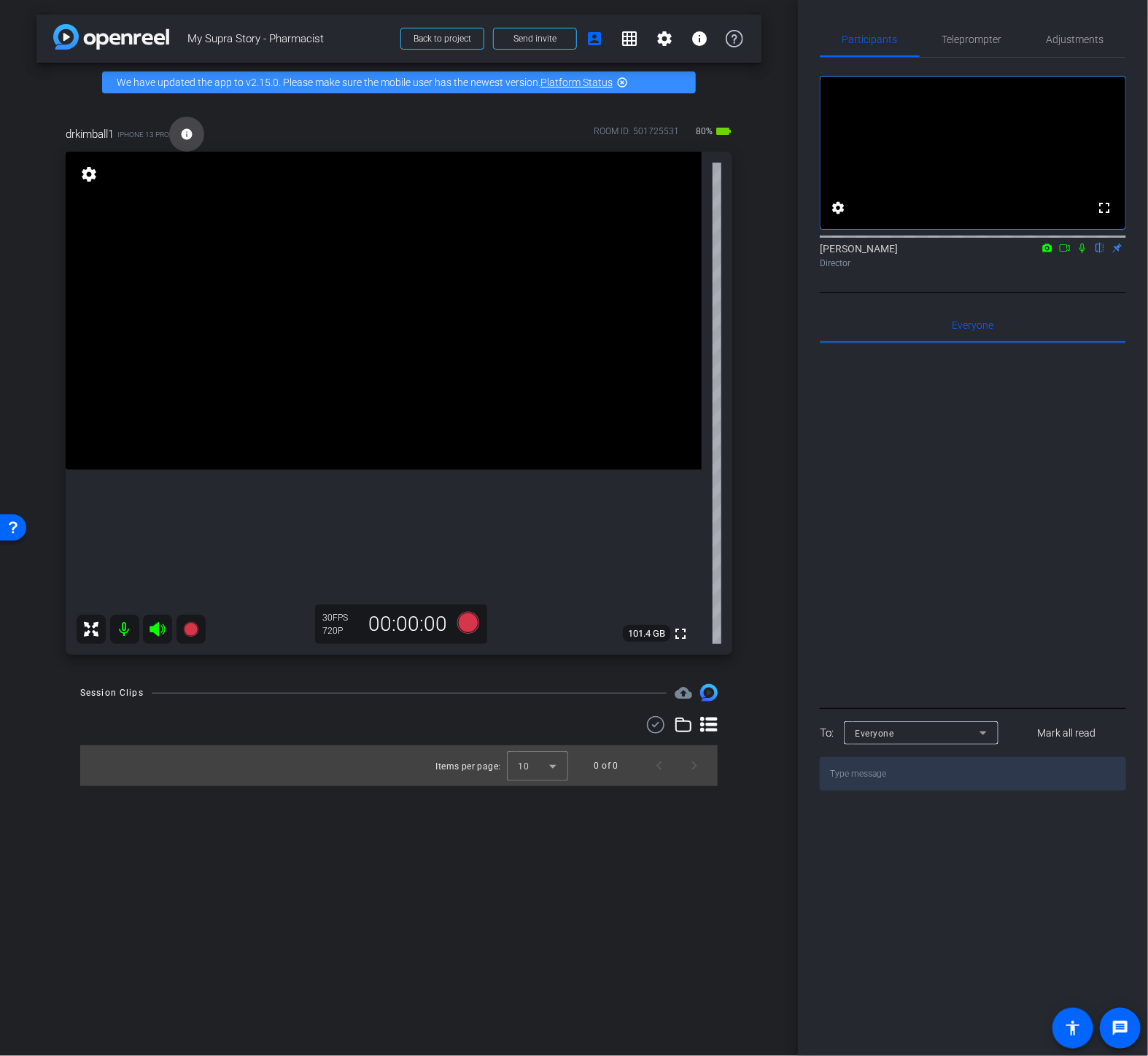
click at [198, 132] on span at bounding box center [187, 135] width 35 height 35
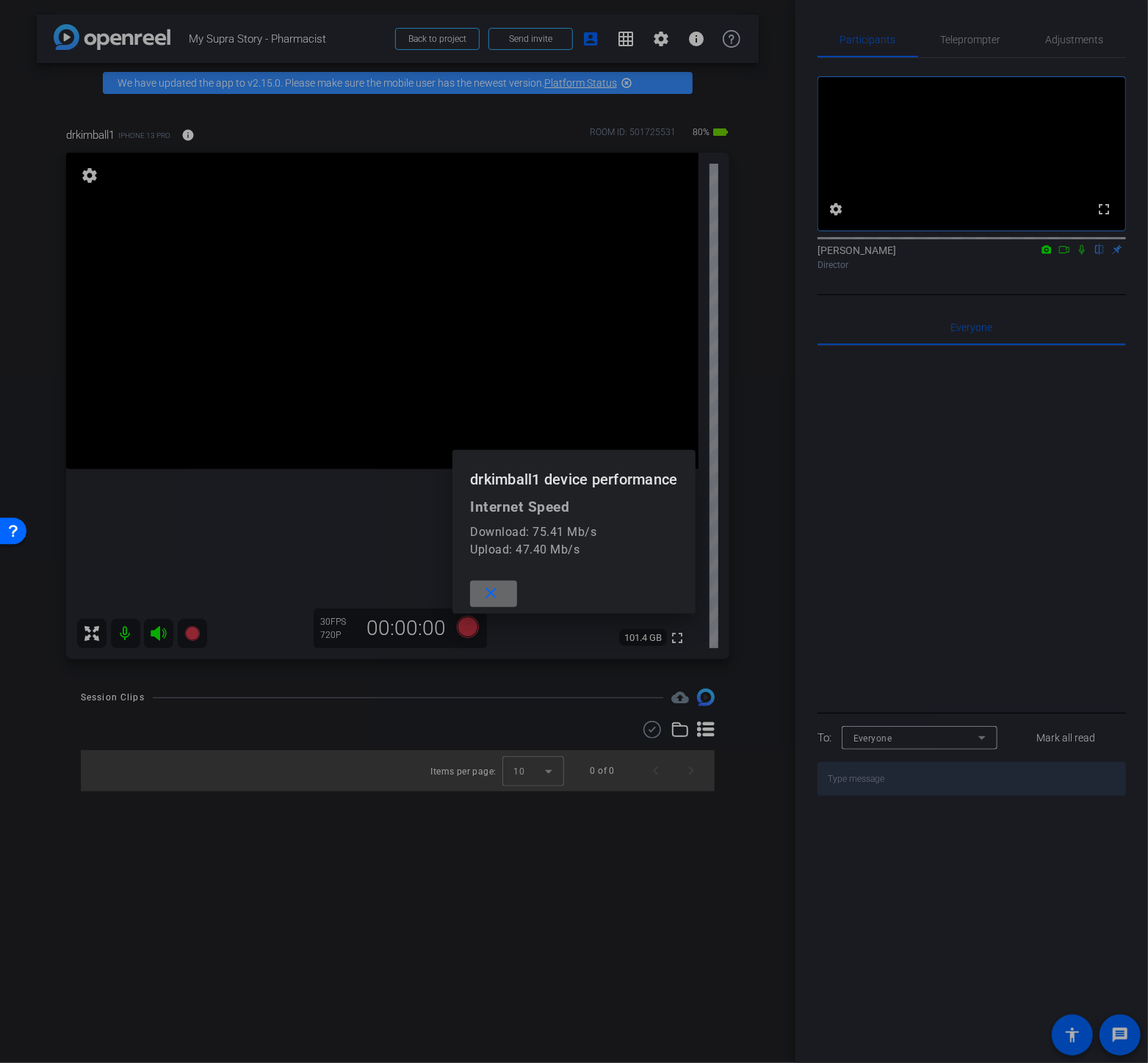
click at [495, 599] on mat-icon "close" at bounding box center [491, 594] width 19 height 19
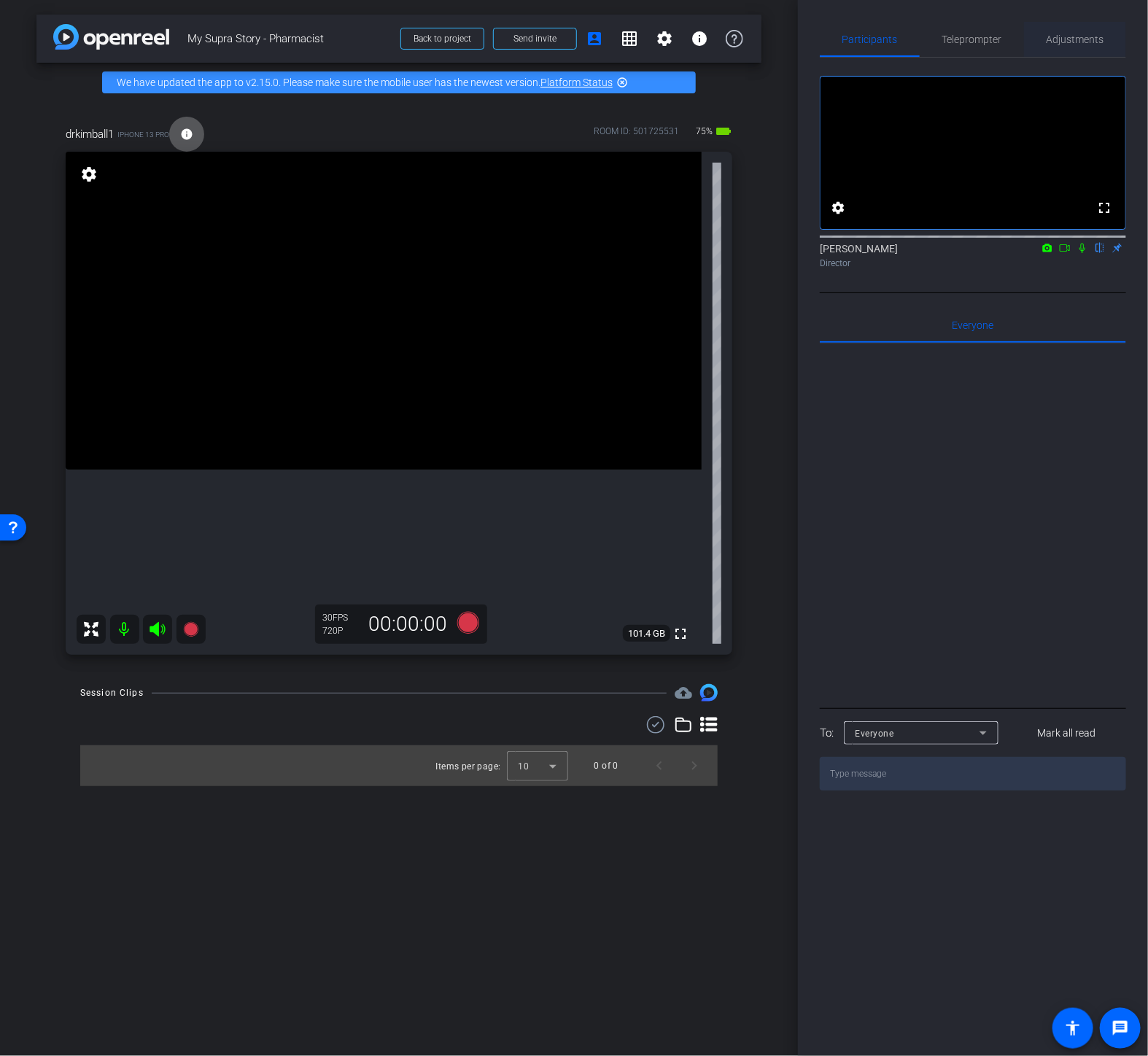
click at [1055, 34] on span "Adjustments" at bounding box center [1076, 39] width 58 height 10
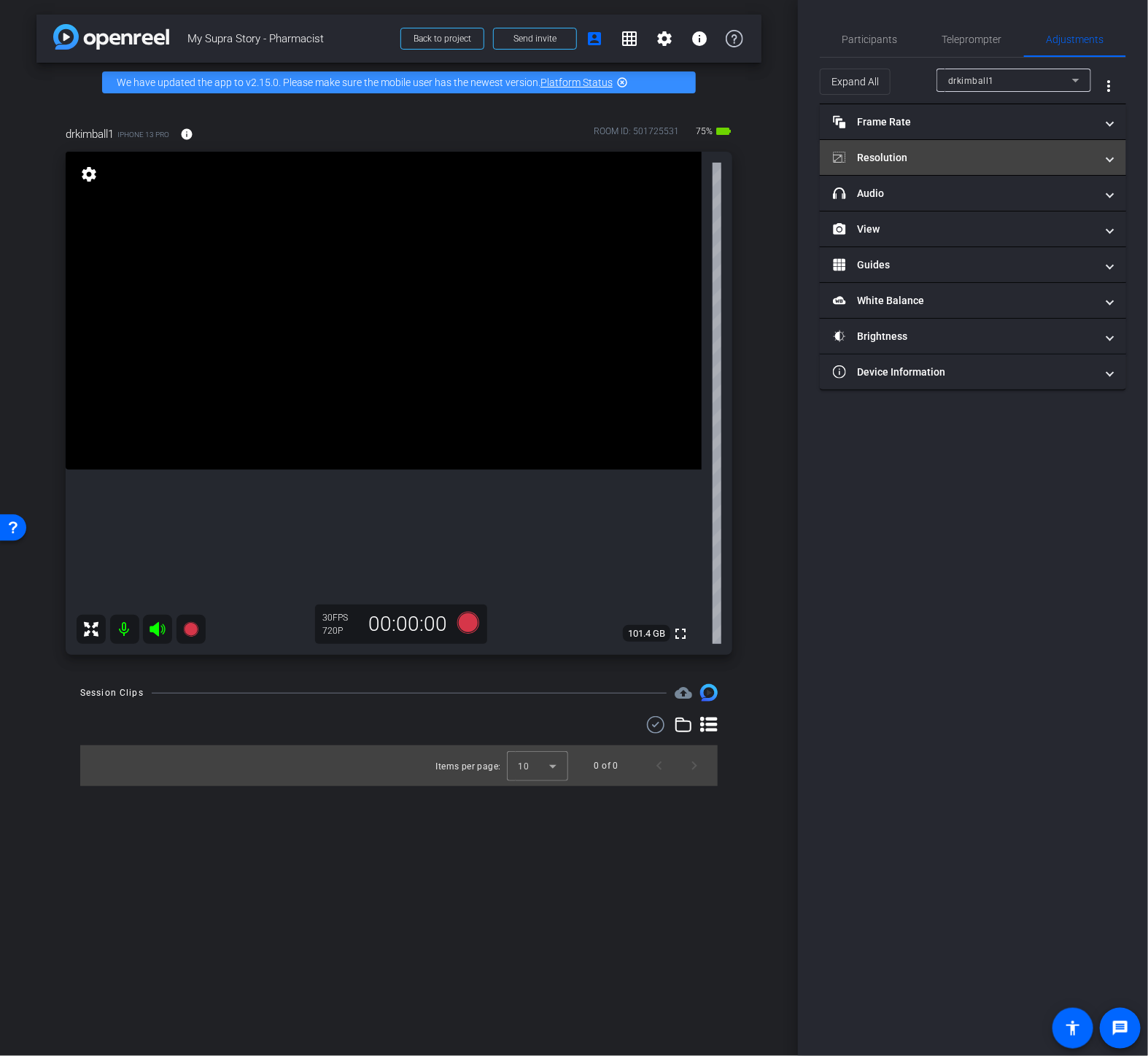
click at [894, 168] on mat-expansion-panel-header "Resolution" at bounding box center [973, 158] width 307 height 35
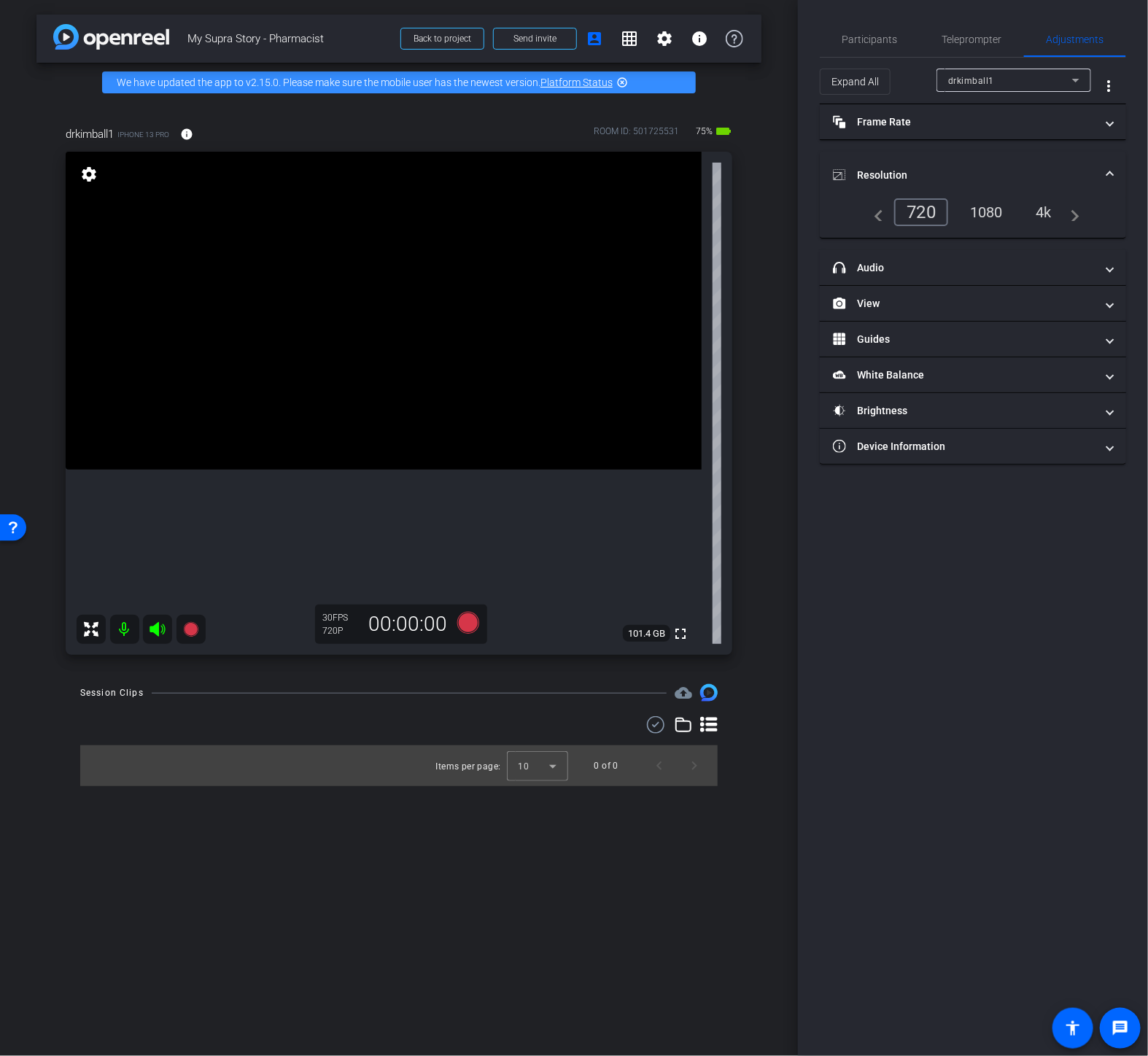
click at [1047, 209] on div "4k" at bounding box center [1044, 212] width 38 height 25
click at [882, 35] on span "Participants" at bounding box center [870, 39] width 56 height 10
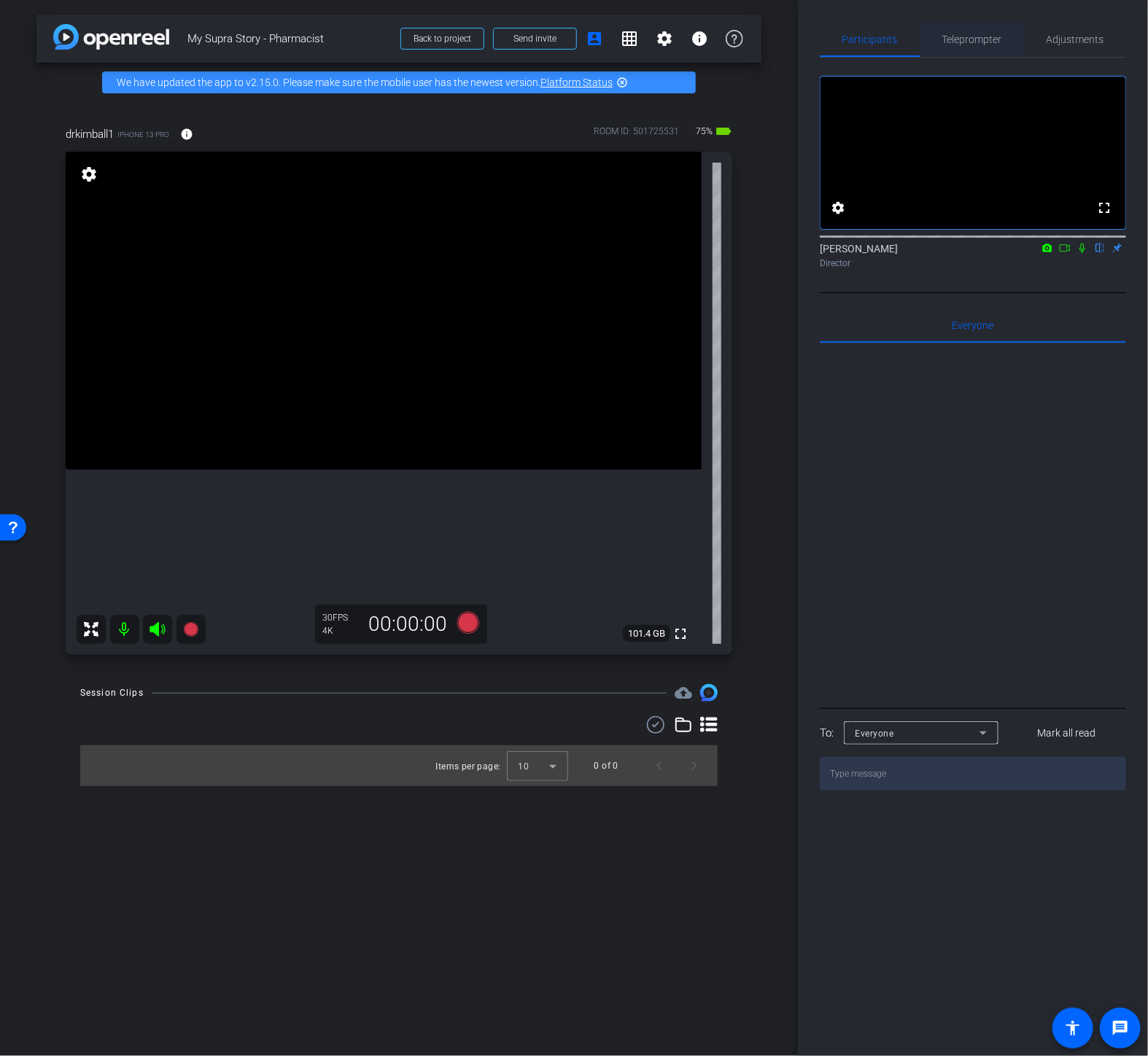
click at [958, 40] on span "Teleprompter" at bounding box center [972, 39] width 59 height 10
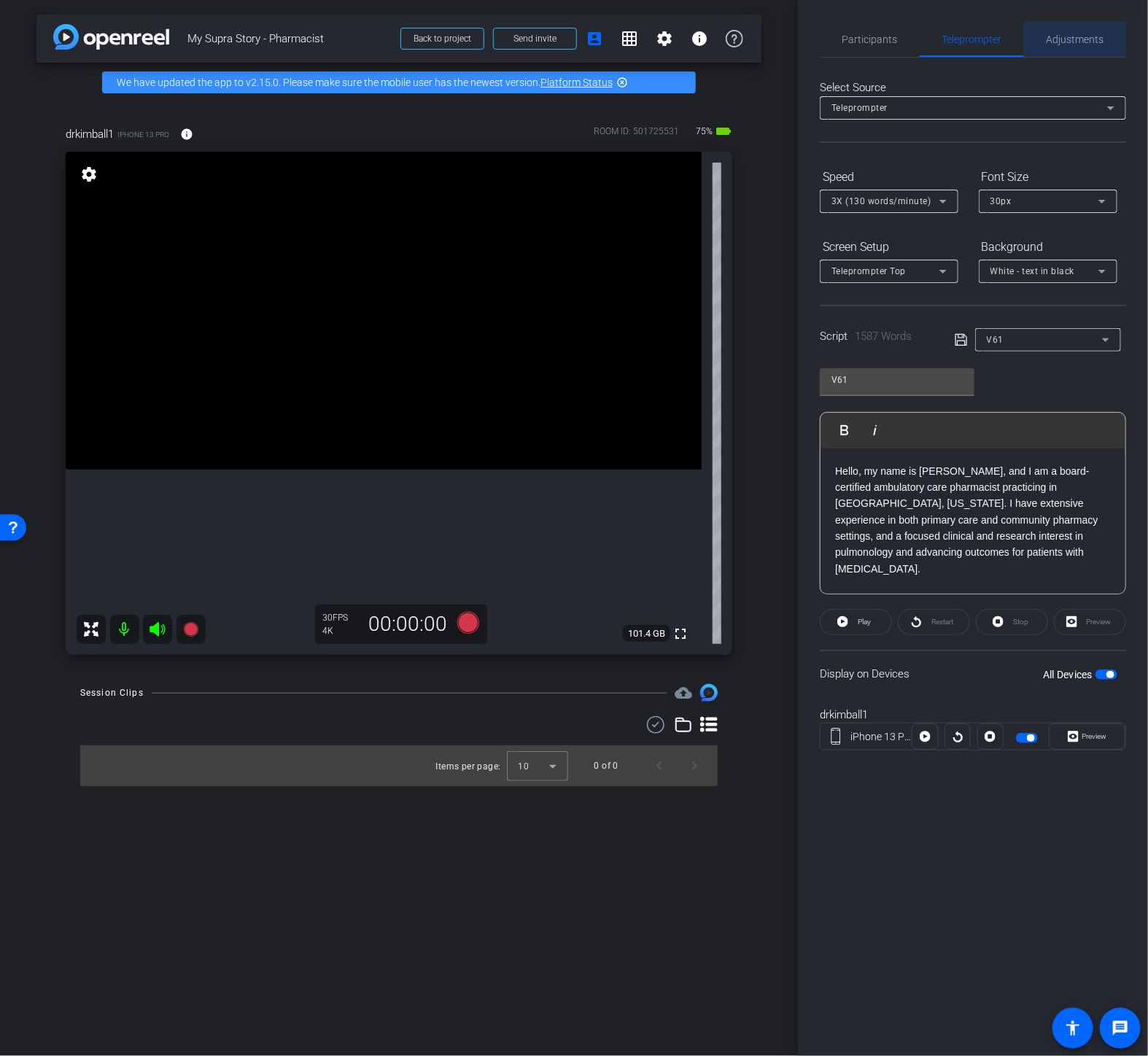
click at [1099, 42] on span "Adjustments" at bounding box center [1076, 39] width 58 height 10
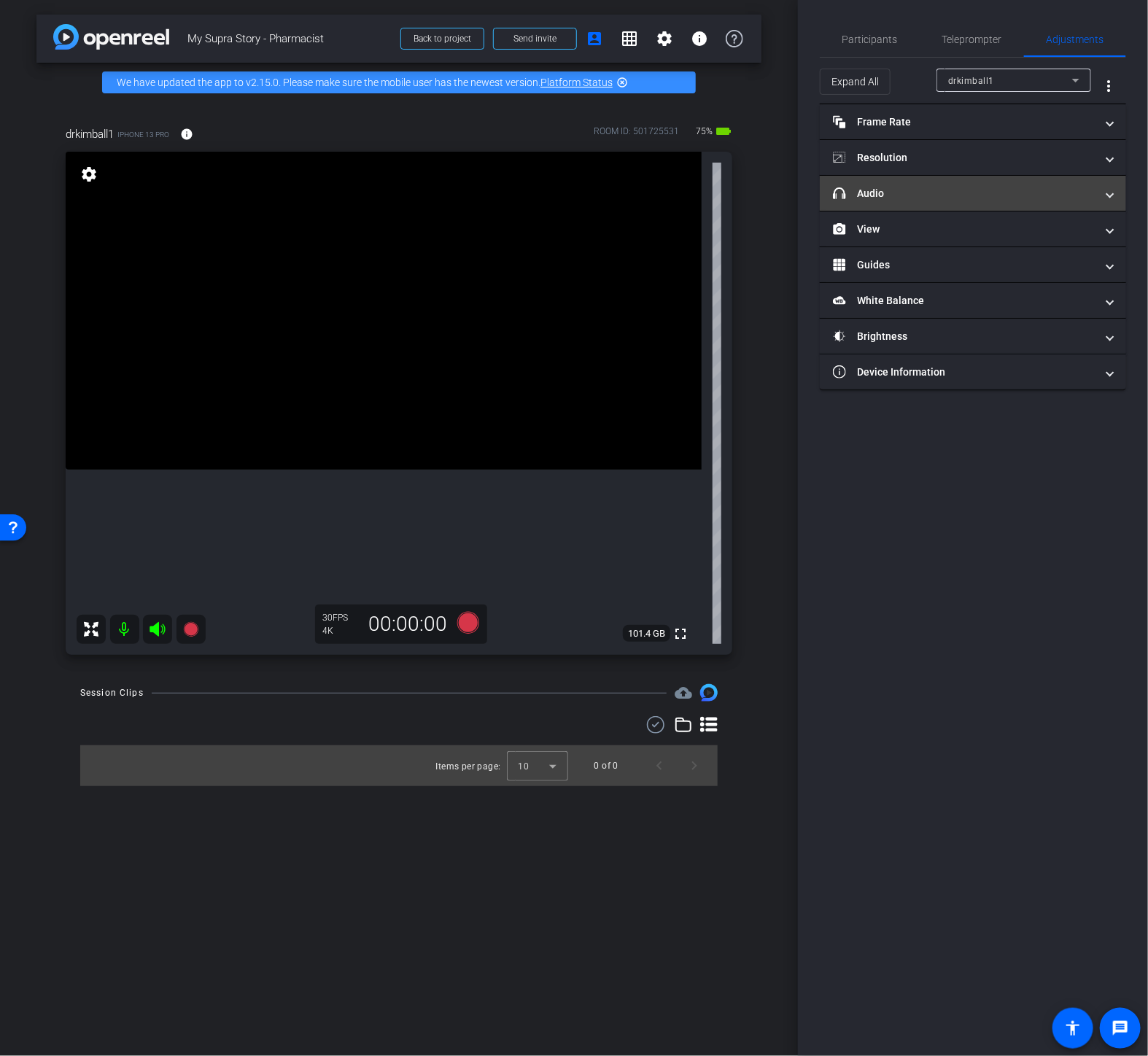
click at [912, 185] on mat-expansion-panel-header "headphone icon Audio" at bounding box center [973, 193] width 307 height 35
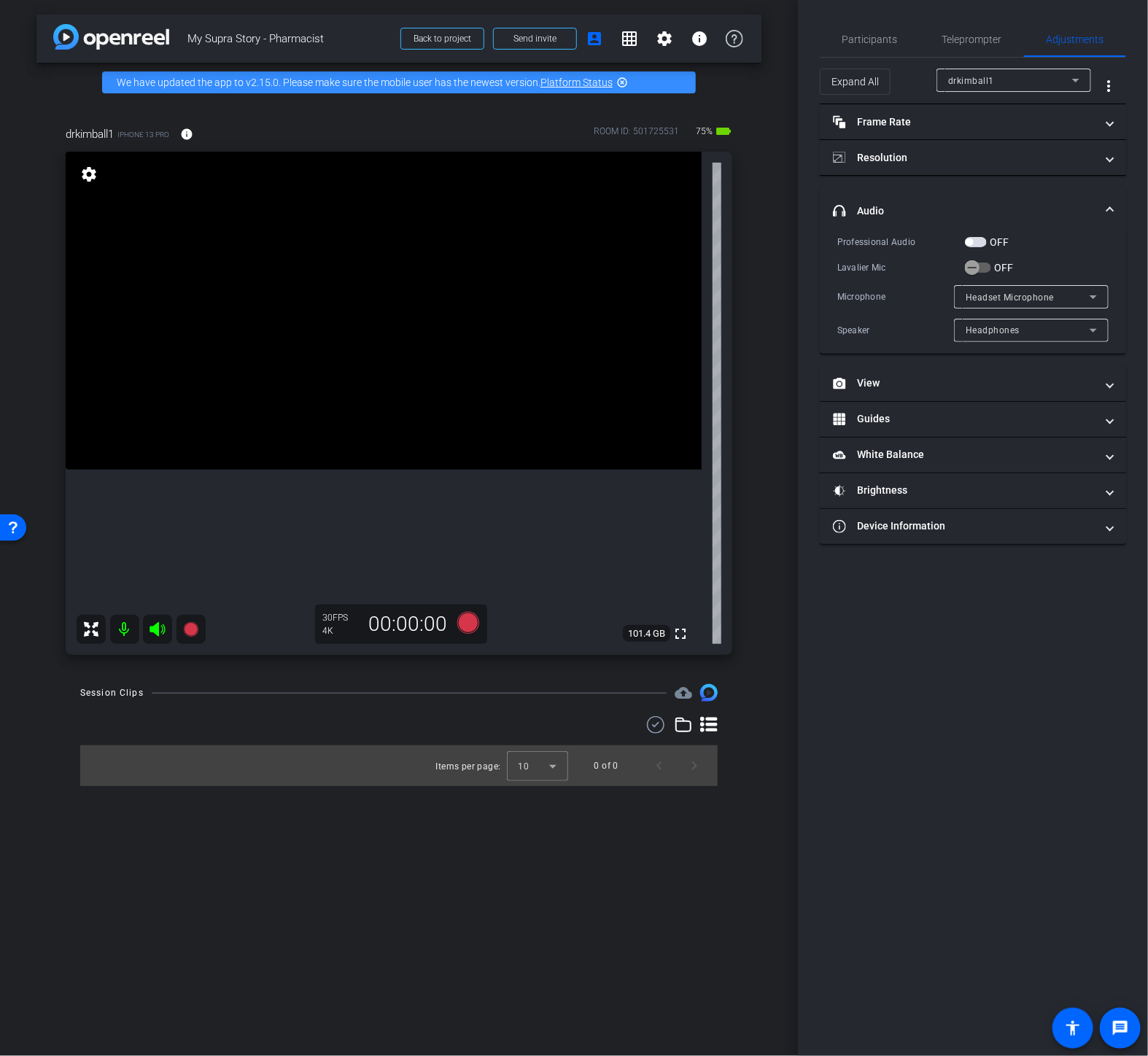
click at [968, 241] on span "button" at bounding box center [970, 242] width 7 height 7
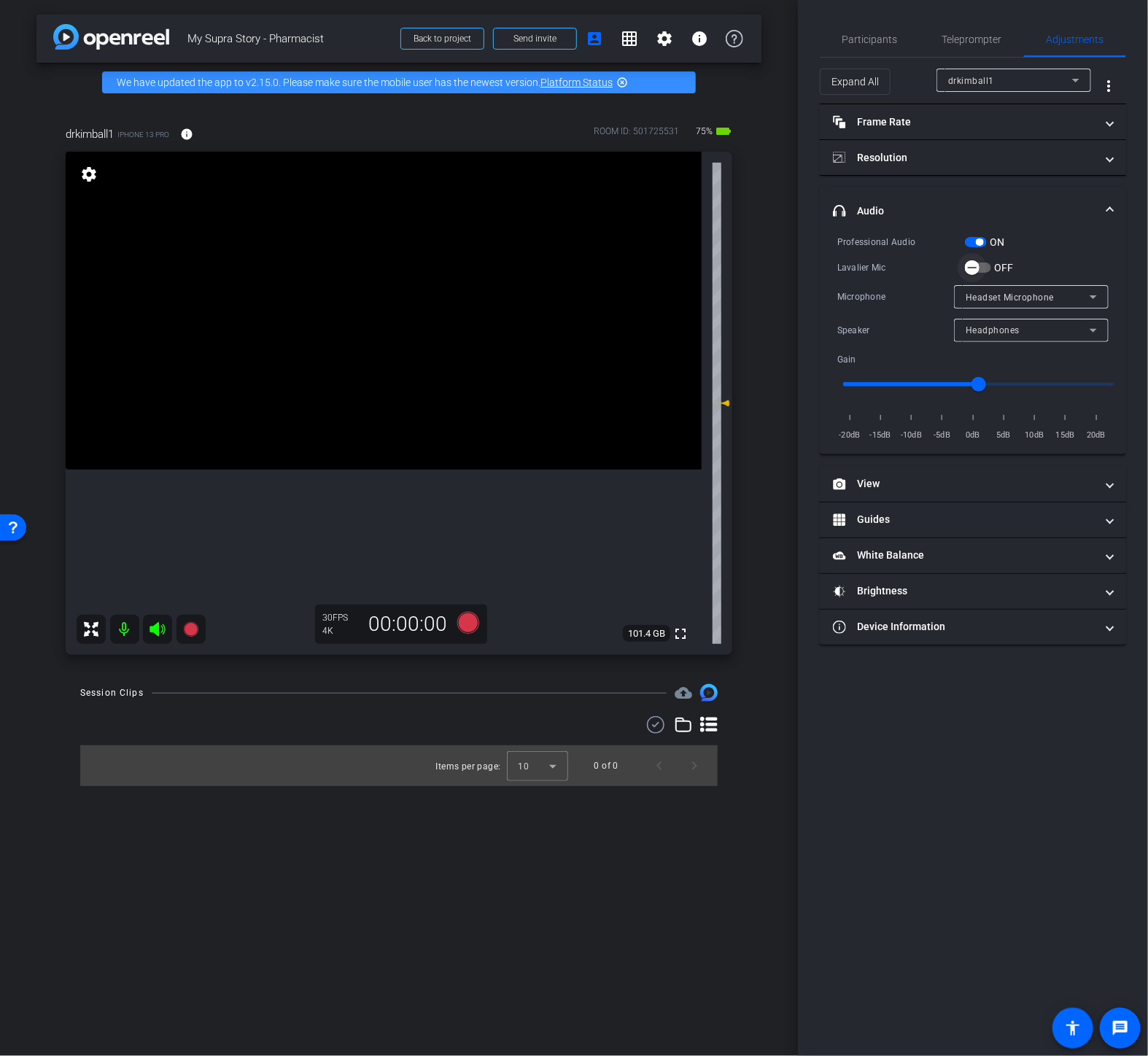
click at [972, 266] on icon "button" at bounding box center [972, 267] width 13 height 13
click at [971, 270] on icon "button" at bounding box center [972, 267] width 13 height 13
click at [863, 52] on span "Participants" at bounding box center [870, 40] width 56 height 35
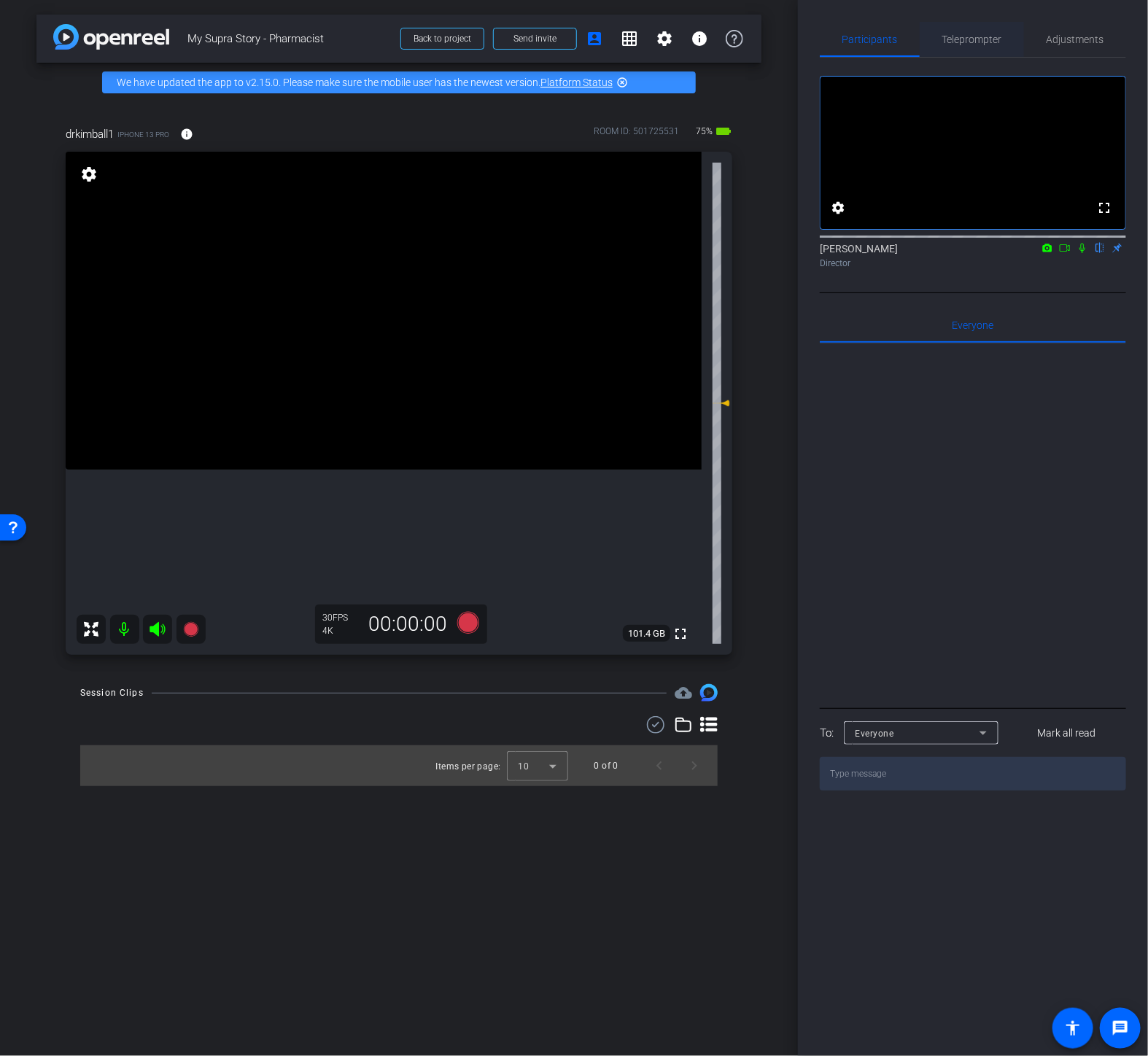
click at [993, 41] on span "Teleprompter" at bounding box center [972, 39] width 59 height 10
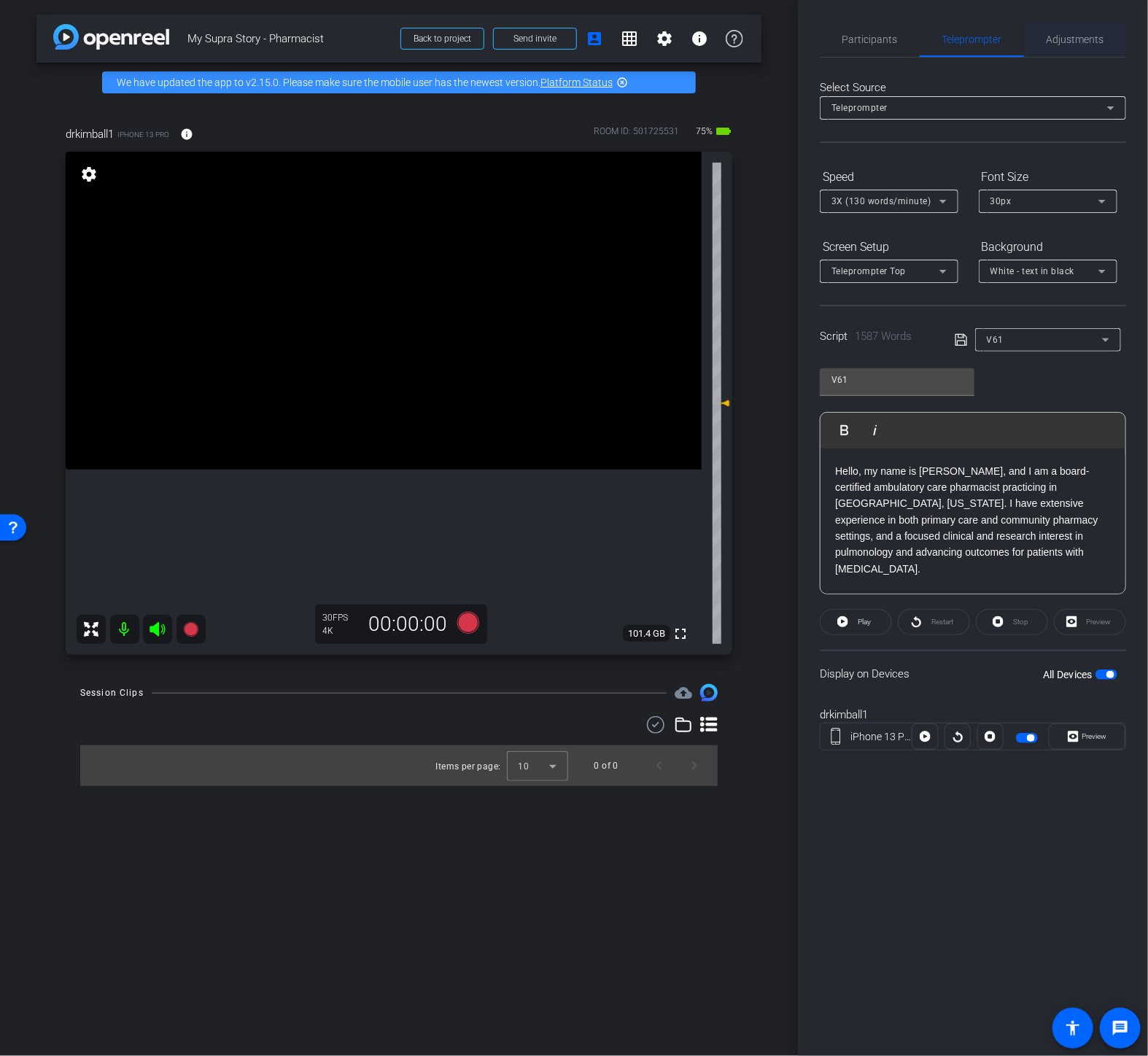
click at [1073, 34] on span "Adjustments" at bounding box center [1076, 39] width 58 height 10
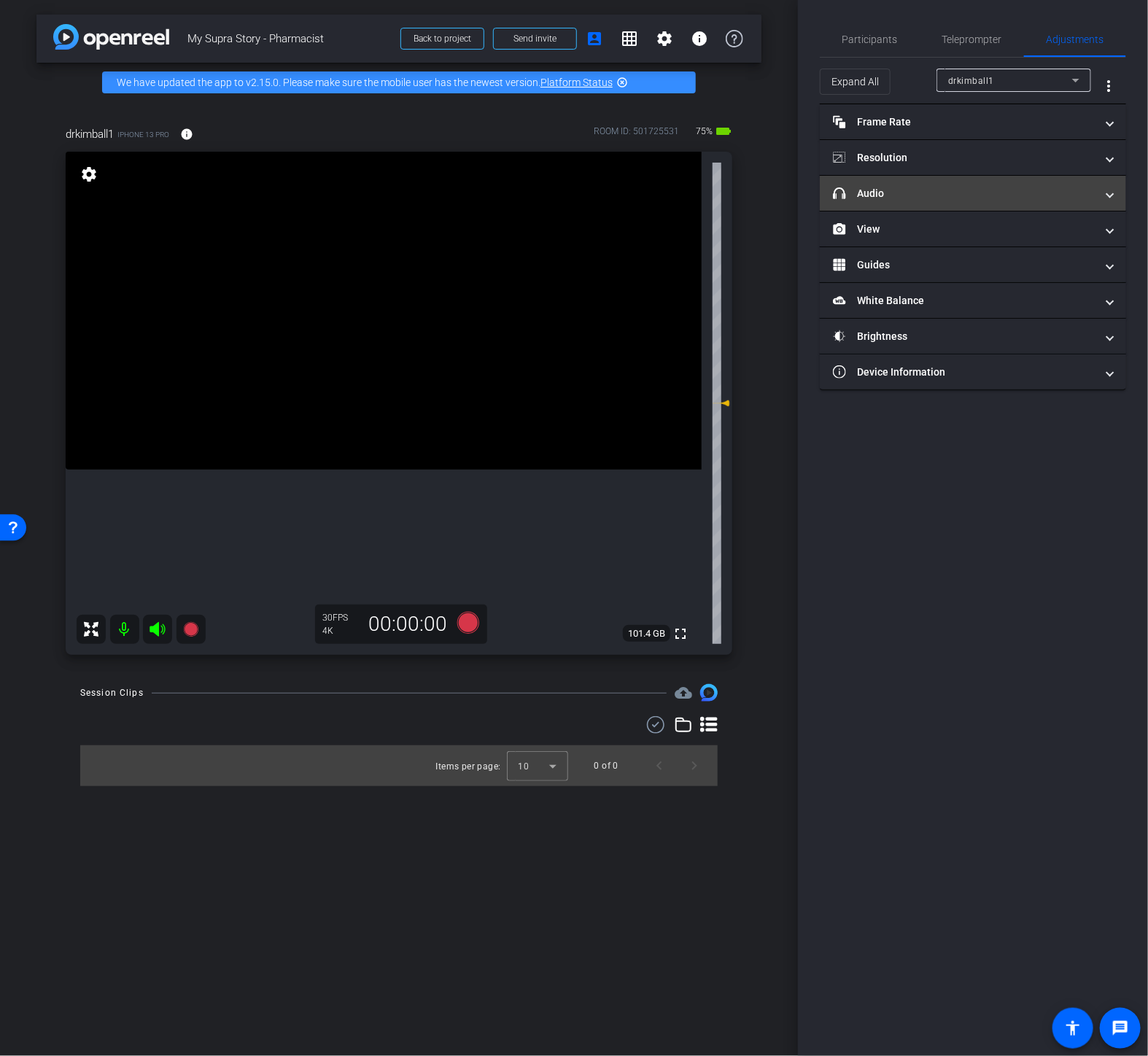
click at [917, 187] on mat-panel-title "headphone icon Audio" at bounding box center [964, 193] width 263 height 15
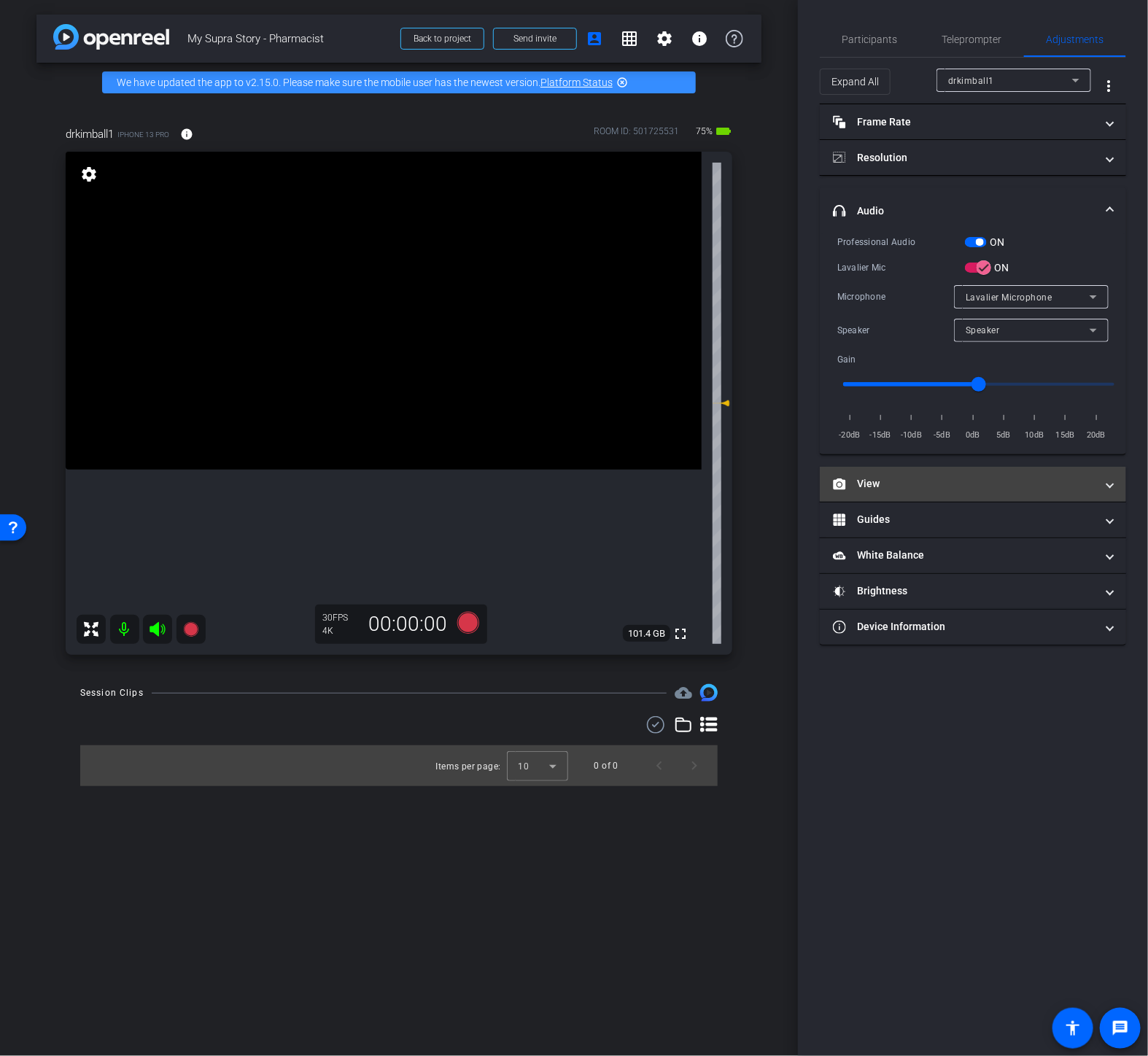
click at [916, 485] on mat-panel-title "View" at bounding box center [964, 484] width 263 height 15
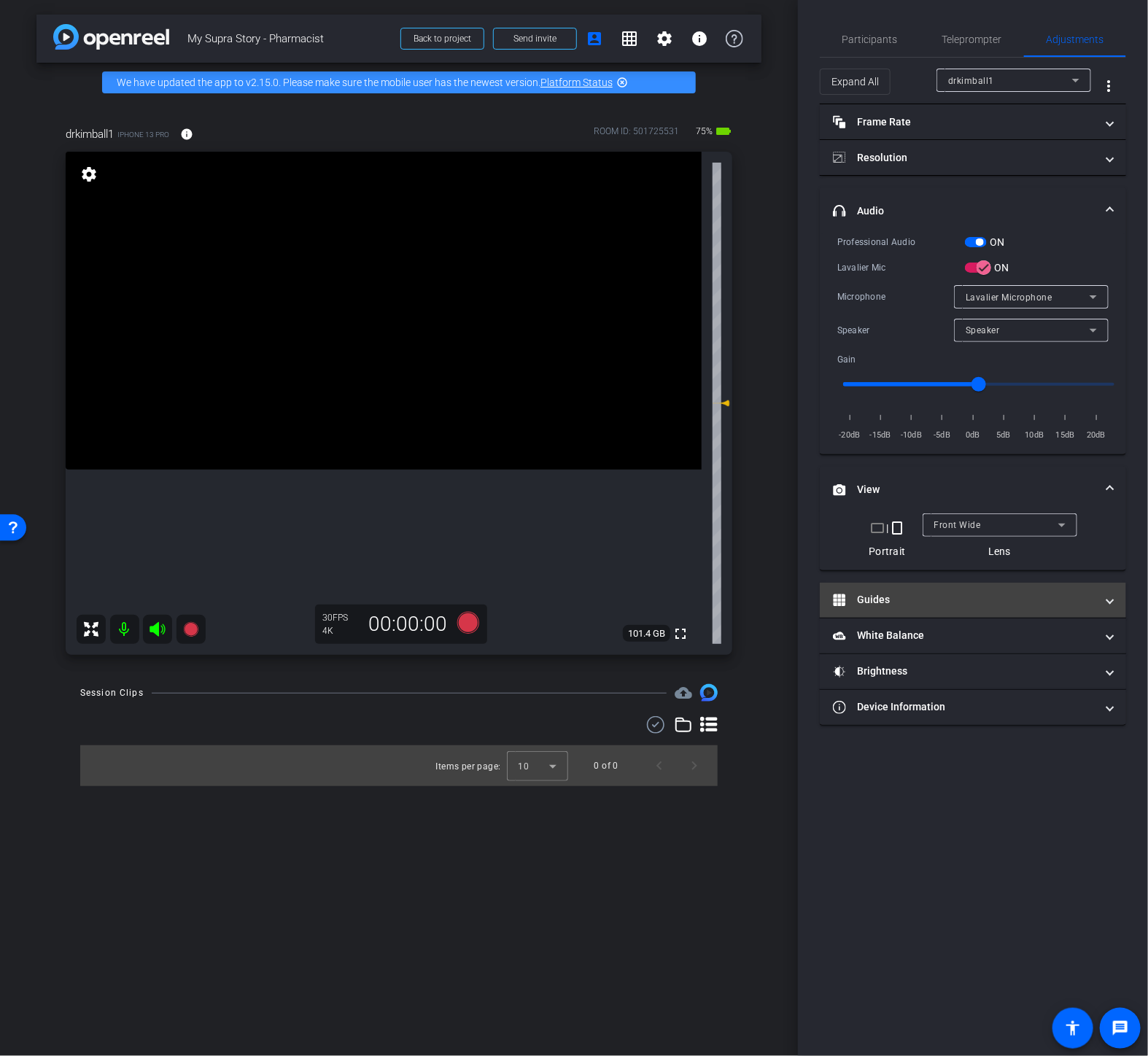
click at [881, 606] on mat-panel-title "Guides" at bounding box center [964, 600] width 263 height 15
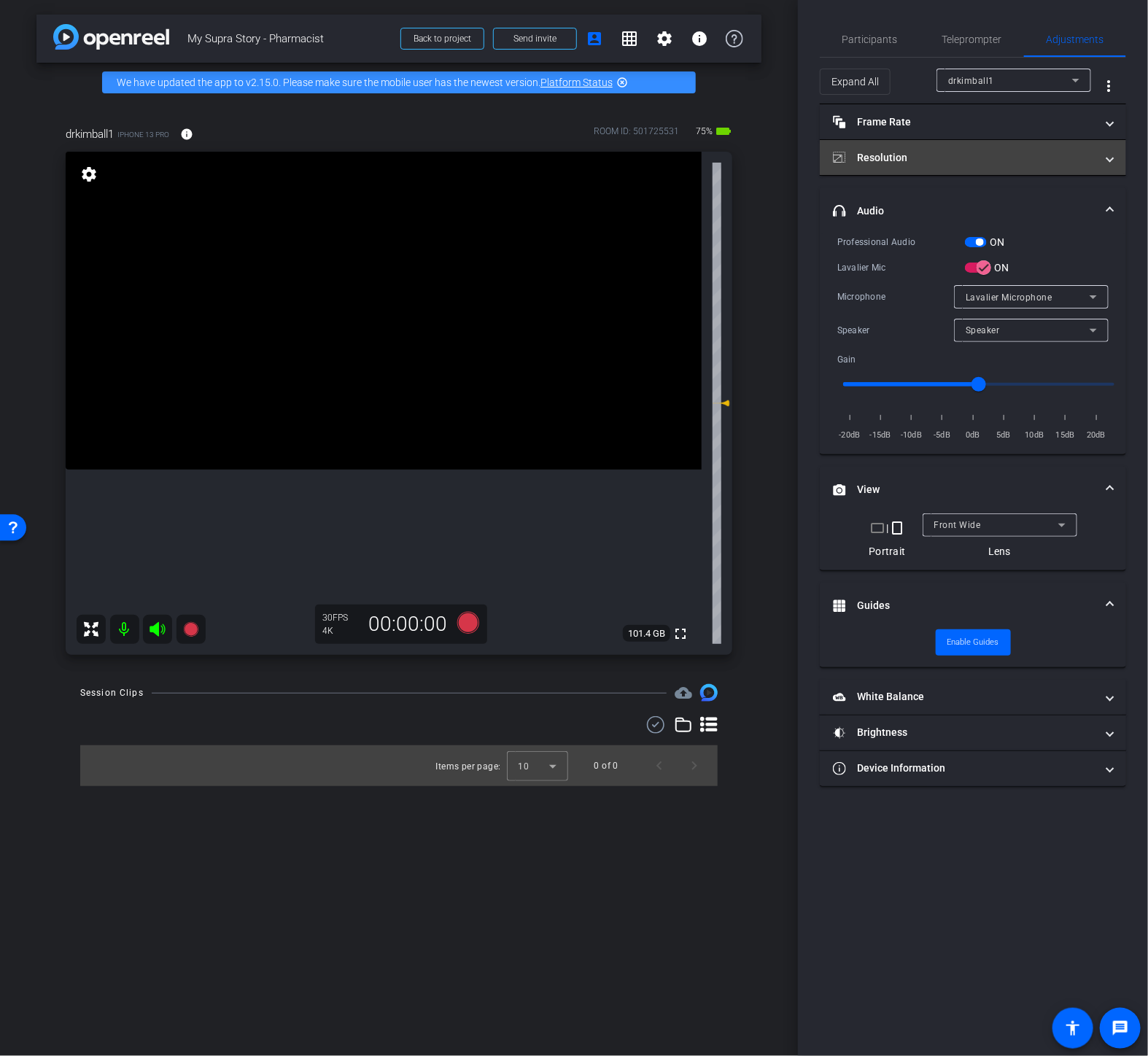
click at [867, 158] on mat-panel-title "Resolution" at bounding box center [964, 158] width 263 height 15
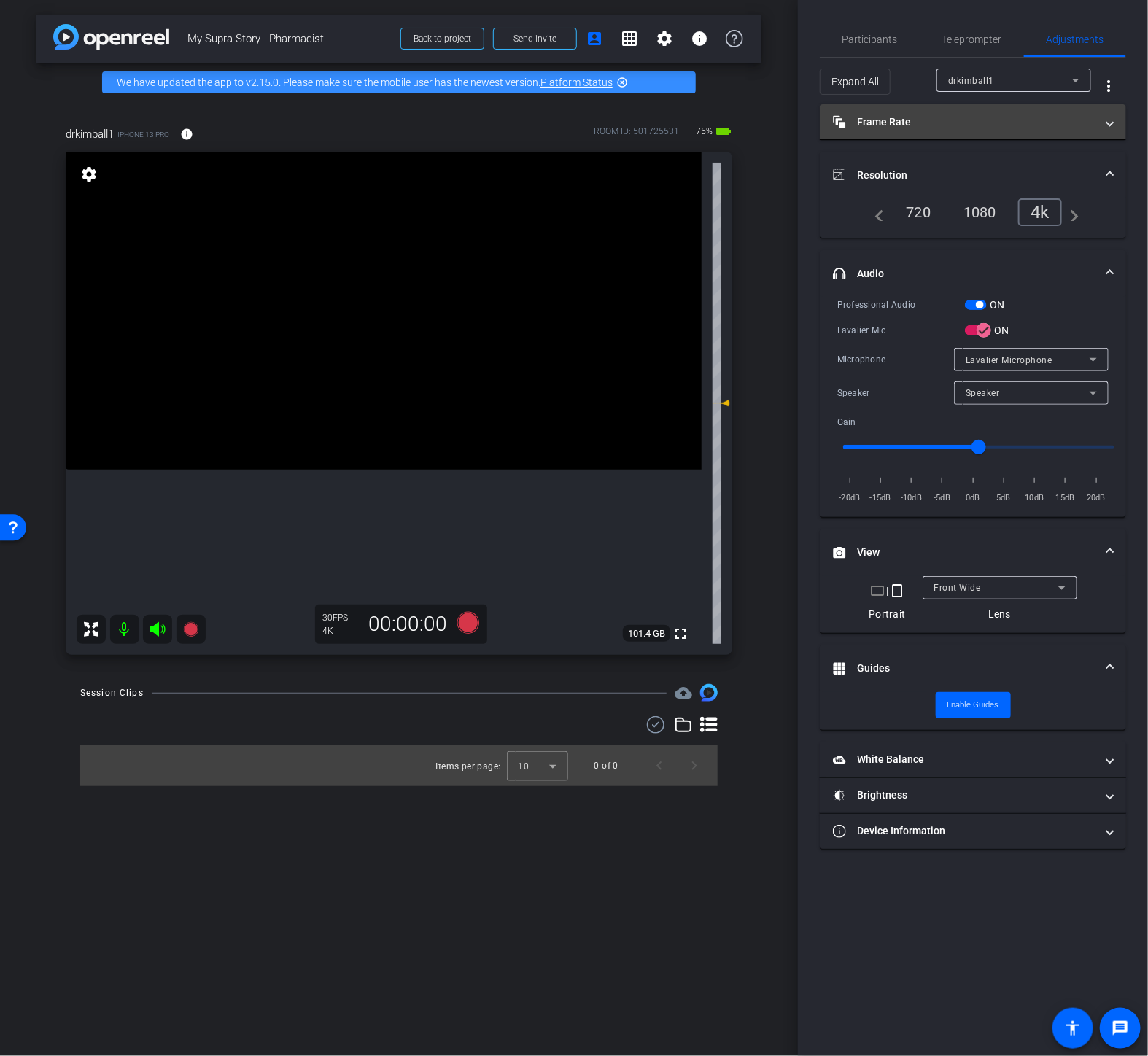
click at [870, 127] on mat-panel-title "Frame Rate Frame Rate" at bounding box center [964, 122] width 263 height 15
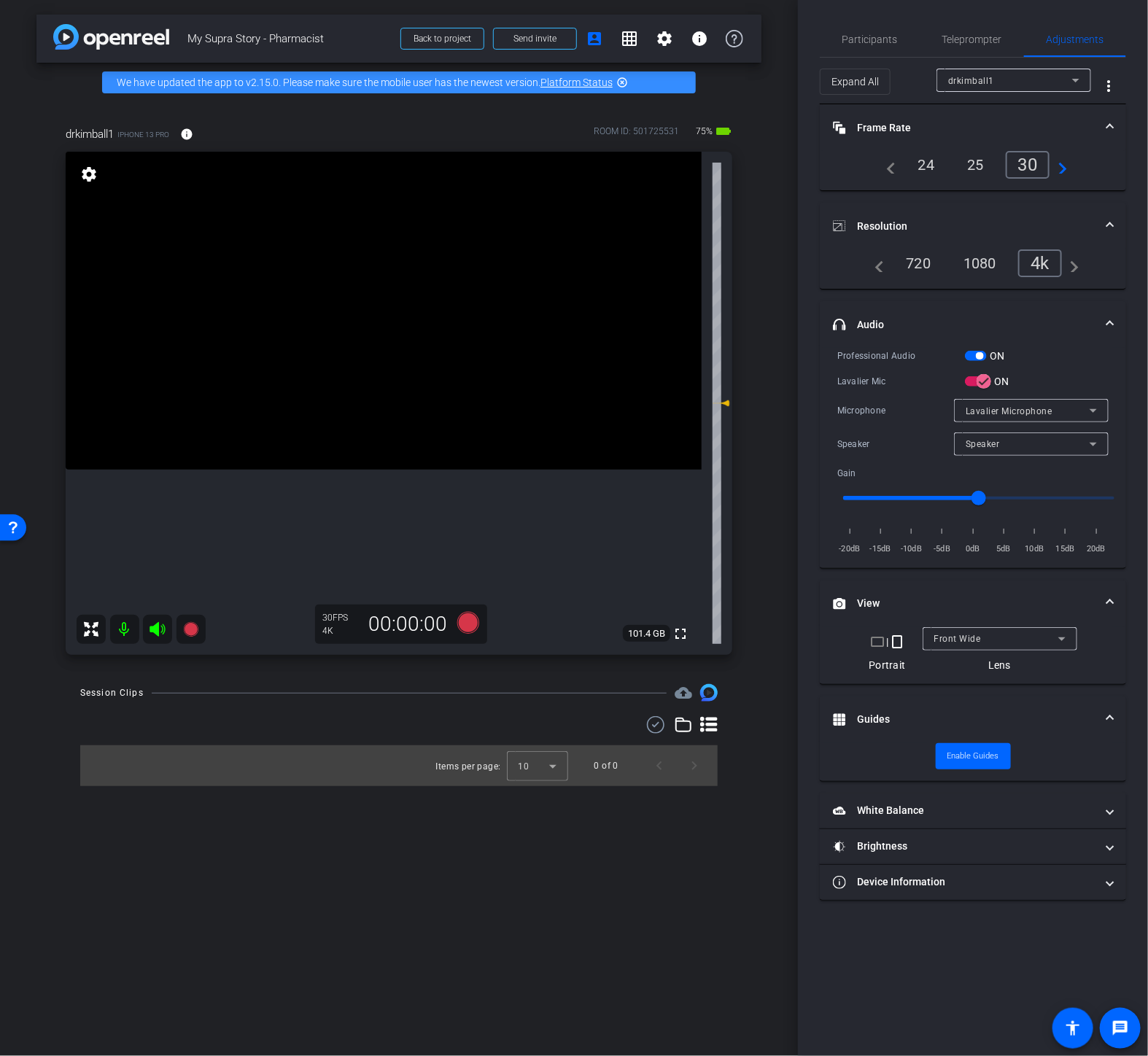
click at [545, 895] on div "arrow_back My Supra Story - Pharmacist Back to project Send invite account_box …" at bounding box center [398, 528] width 798 height 1056
click at [868, 34] on span "Participants" at bounding box center [870, 39] width 56 height 10
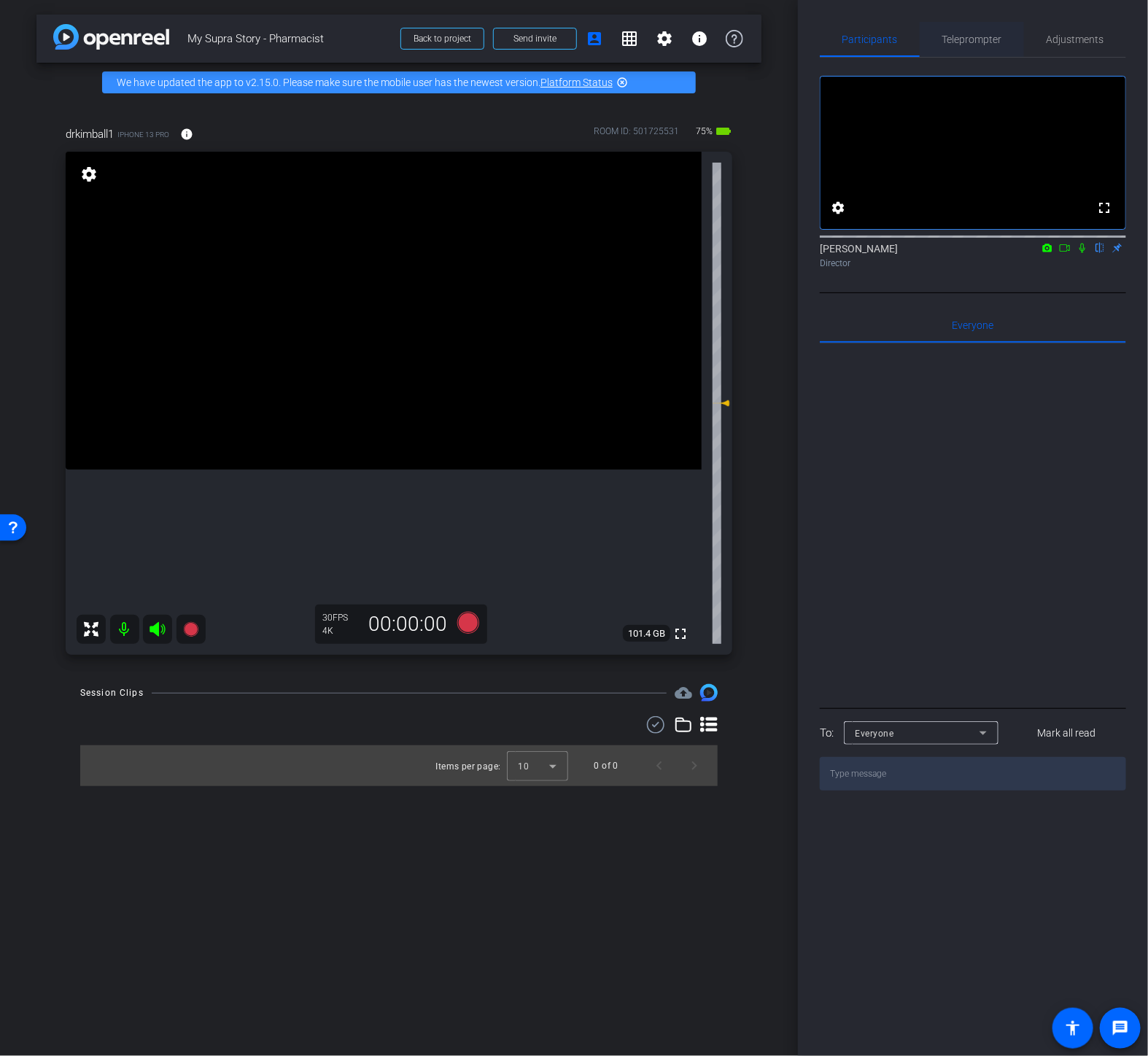
click at [973, 46] on span "Teleprompter" at bounding box center [972, 40] width 59 height 35
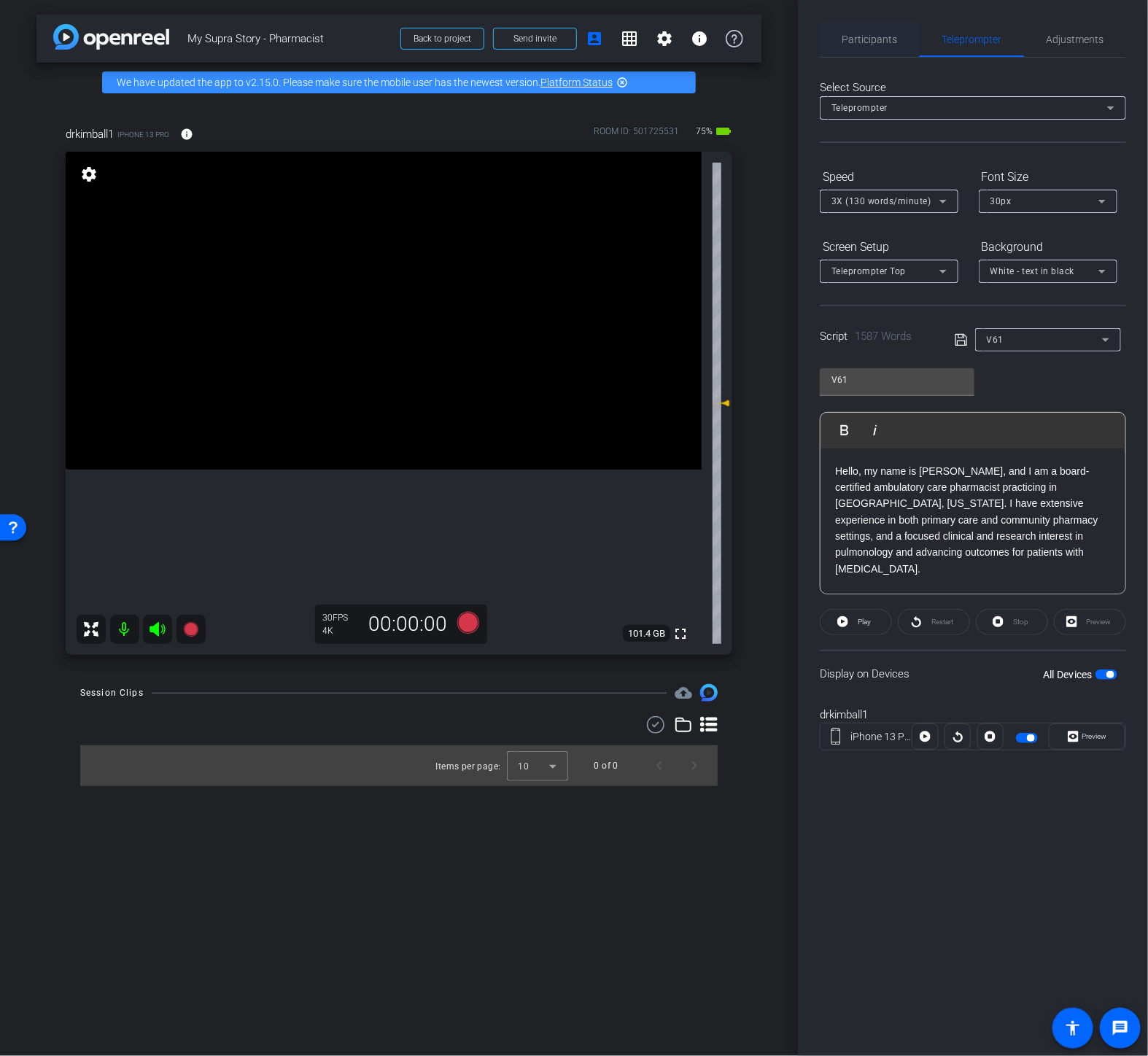
click at [877, 49] on span "Participants" at bounding box center [870, 40] width 56 height 35
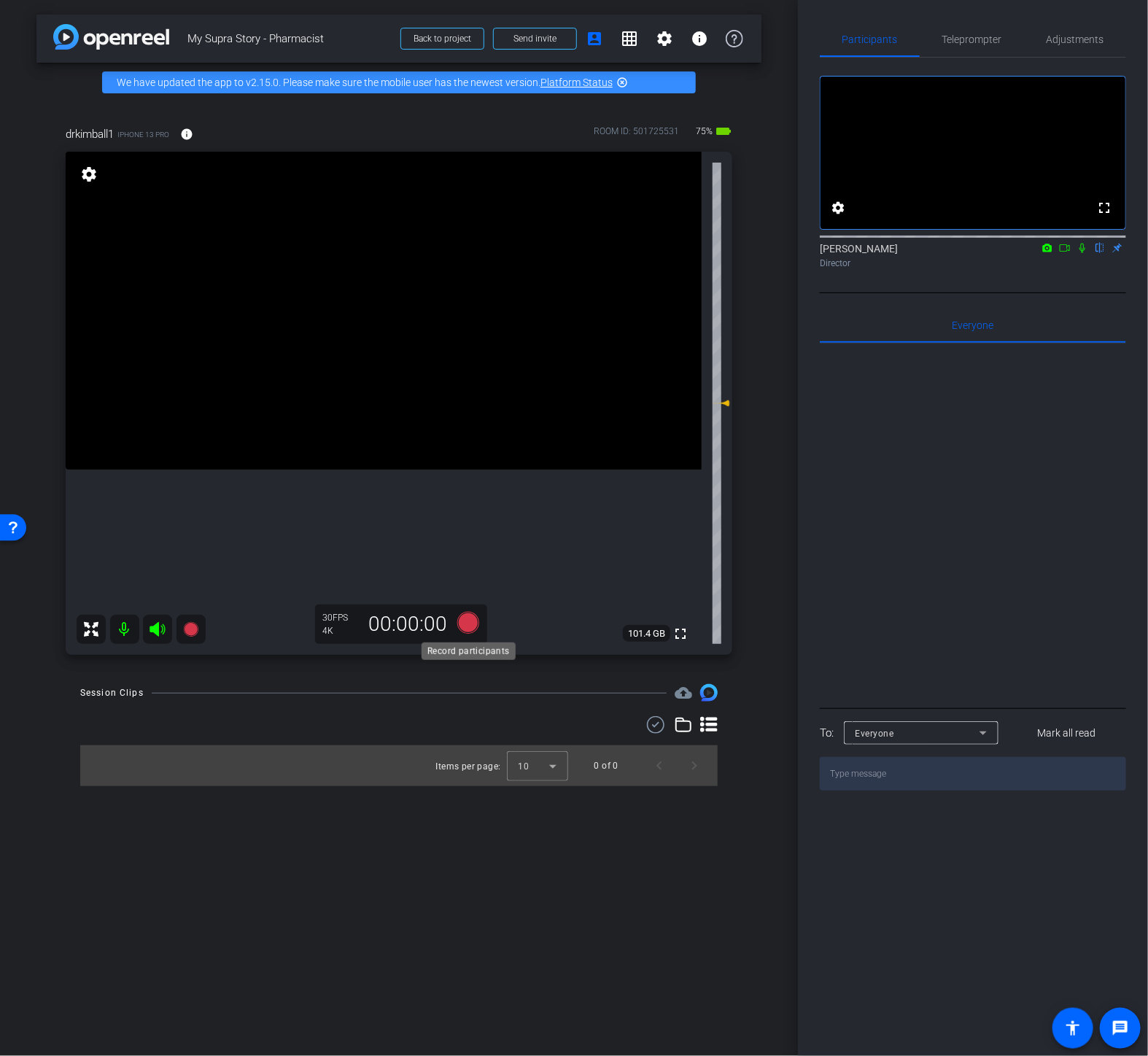
click at [467, 616] on icon at bounding box center [468, 623] width 22 height 22
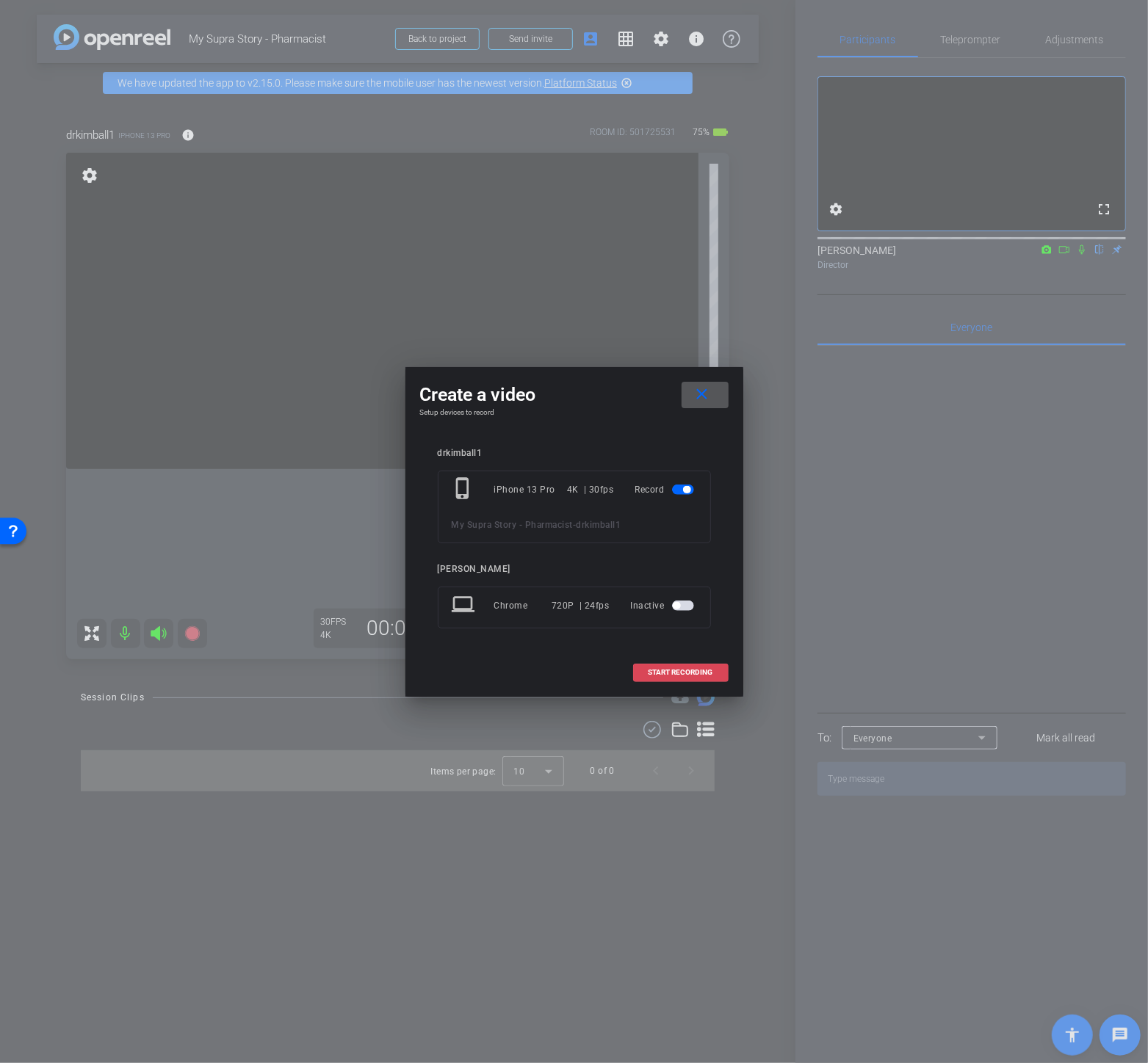
click at [671, 668] on span at bounding box center [681, 673] width 94 height 36
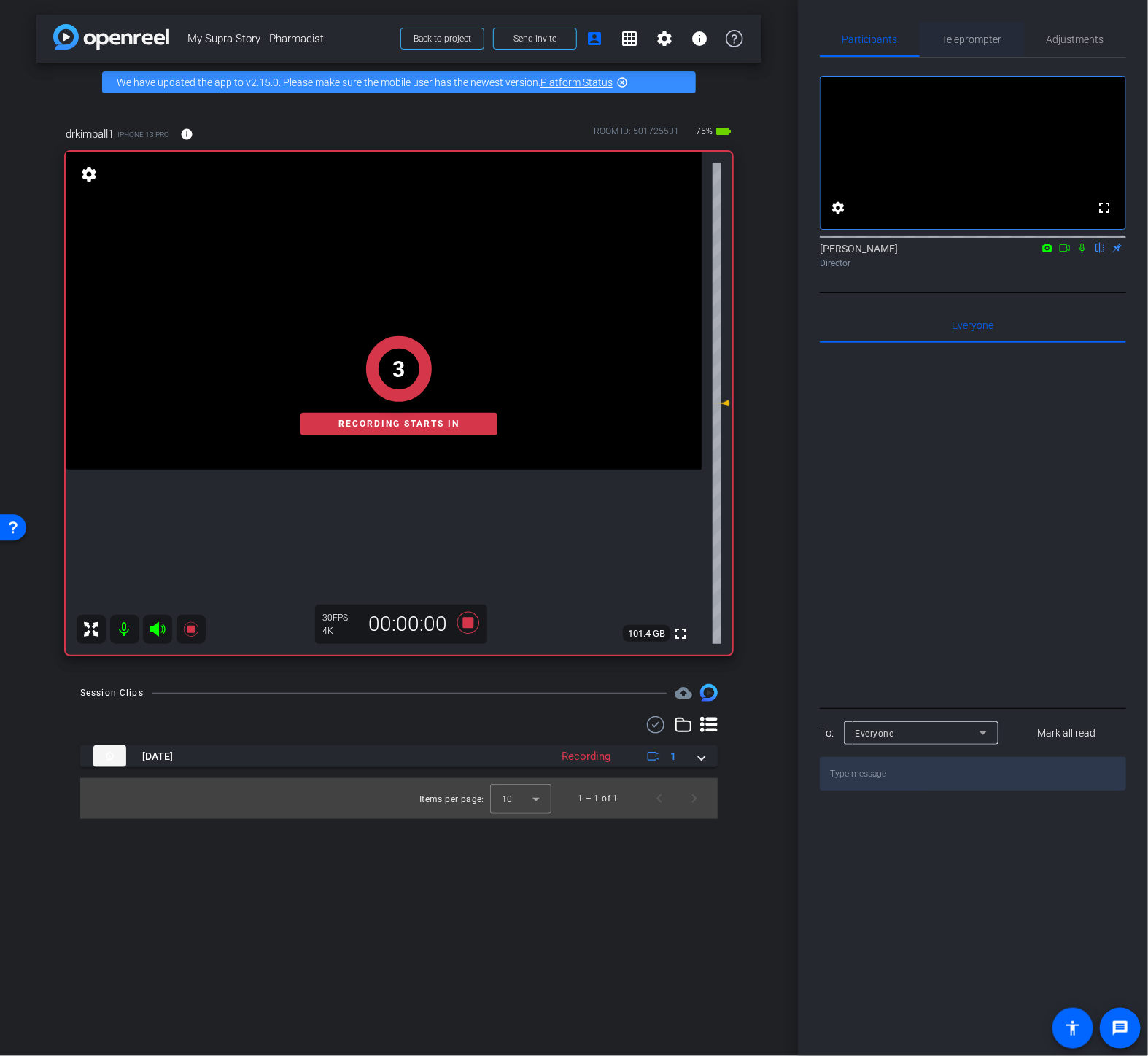
click at [989, 46] on span "Teleprompter" at bounding box center [972, 40] width 59 height 35
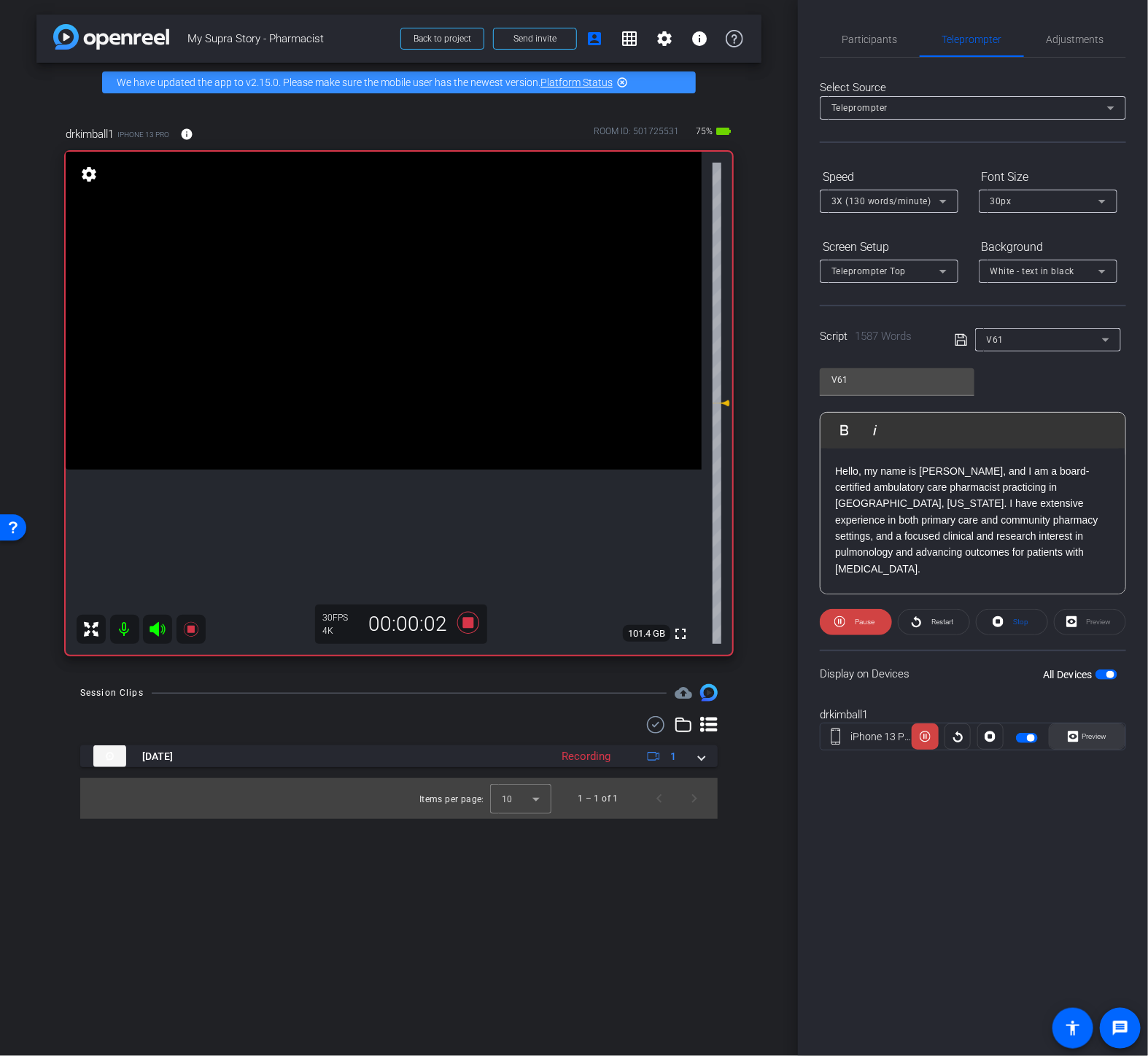
click at [1080, 727] on span "Preview" at bounding box center [1093, 737] width 29 height 20
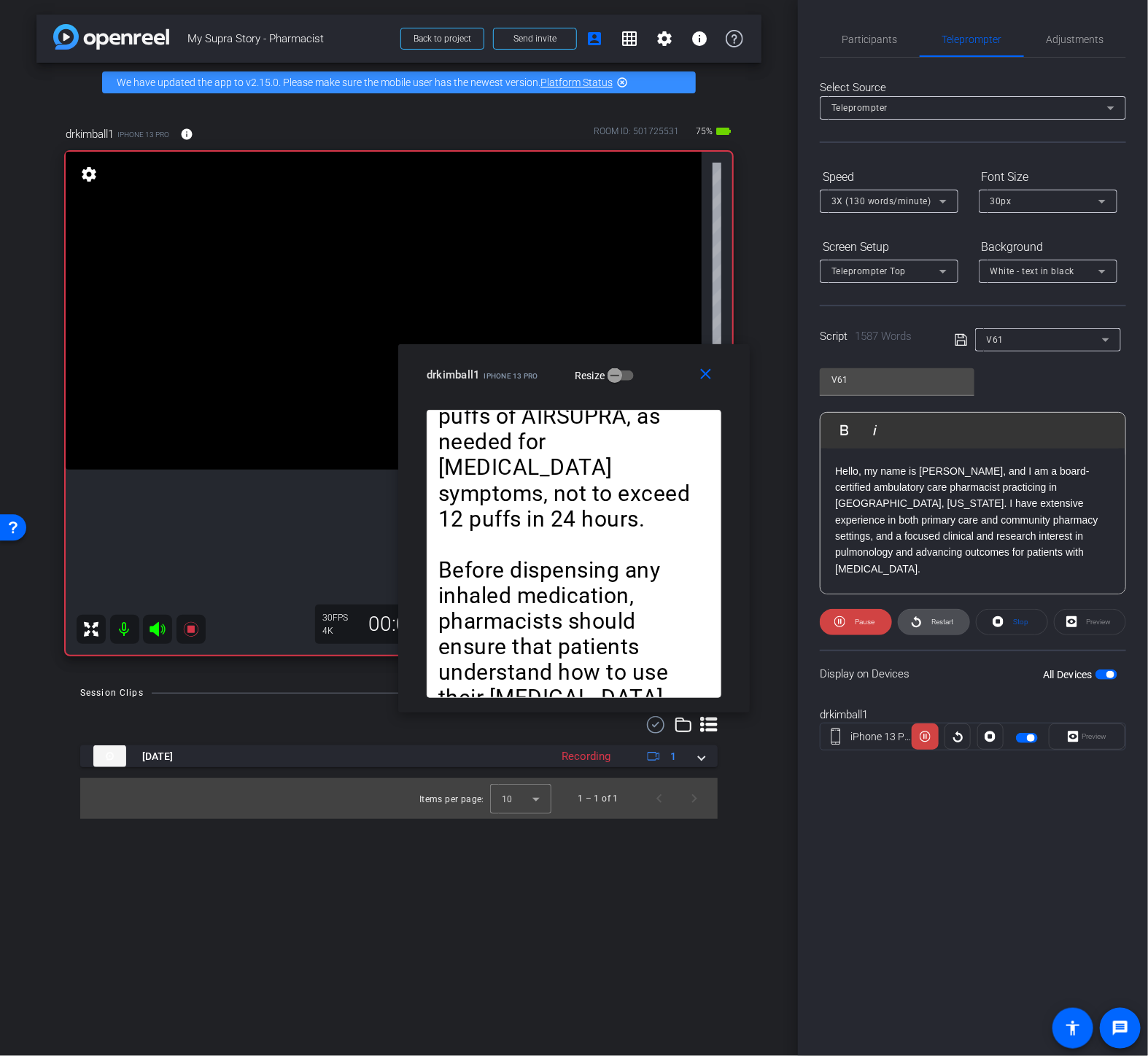
click at [932, 624] on span "Restart" at bounding box center [943, 621] width 22 height 8
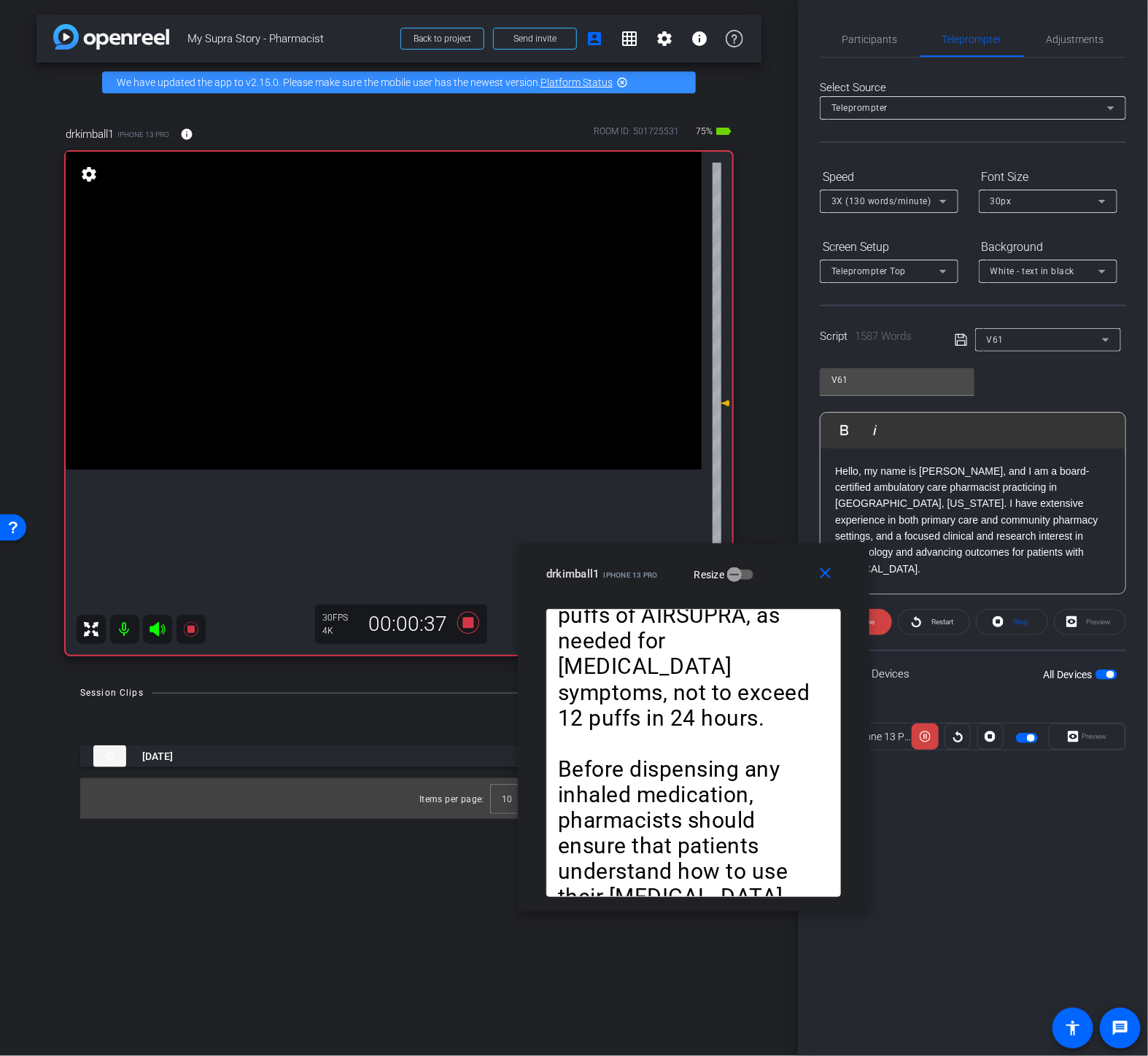
drag, startPoint x: 673, startPoint y: 365, endPoint x: 796, endPoint y: 566, distance: 235.6
click at [795, 565] on div "drkimball1 iPhone 13 Pro Resize" at bounding box center [698, 574] width 306 height 26
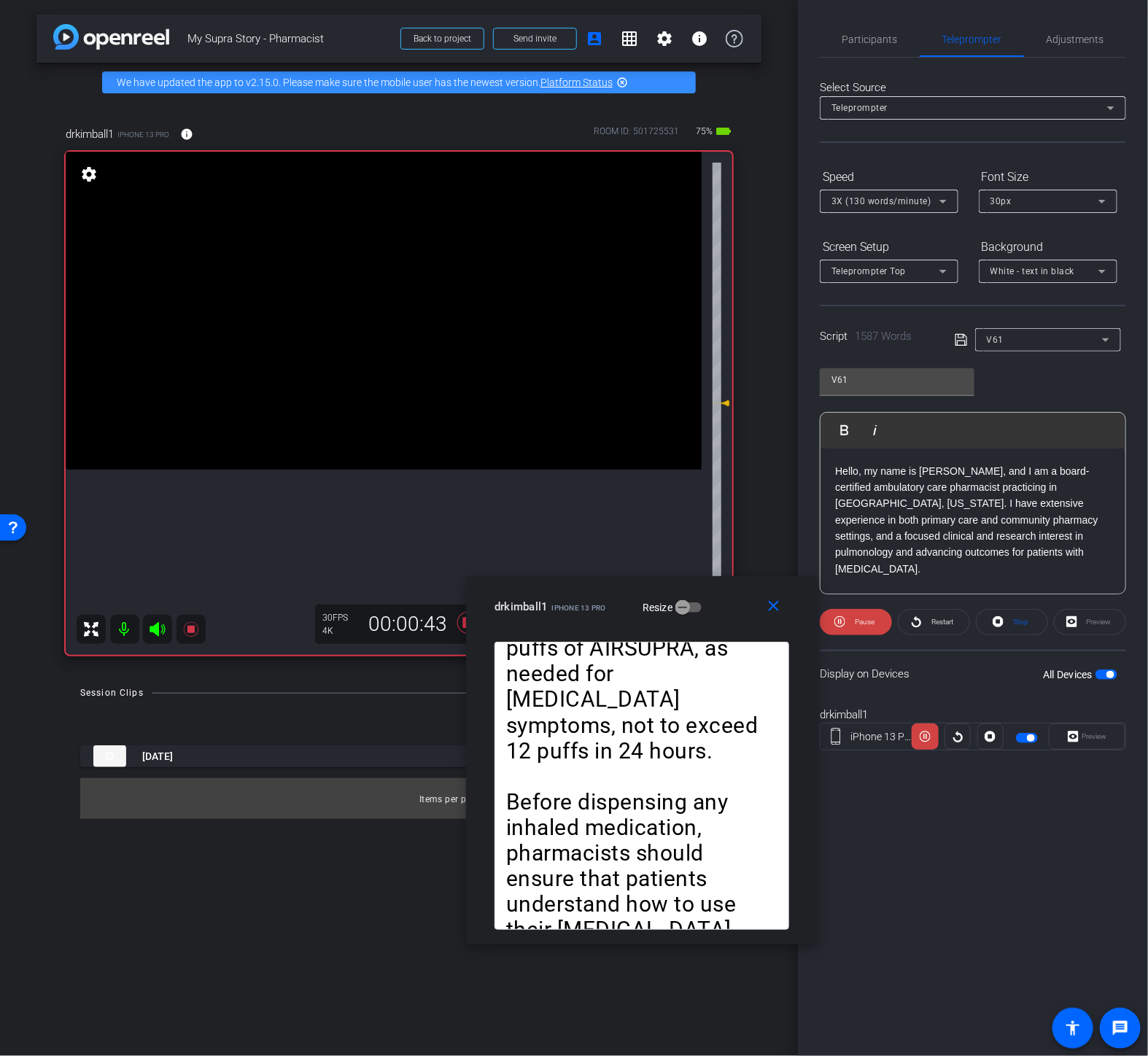
drag, startPoint x: 782, startPoint y: 569, endPoint x: 717, endPoint y: 608, distance: 75.8
click at [717, 608] on div "drkimball1 iPhone 13 Pro Resize" at bounding box center [647, 606] width 306 height 26
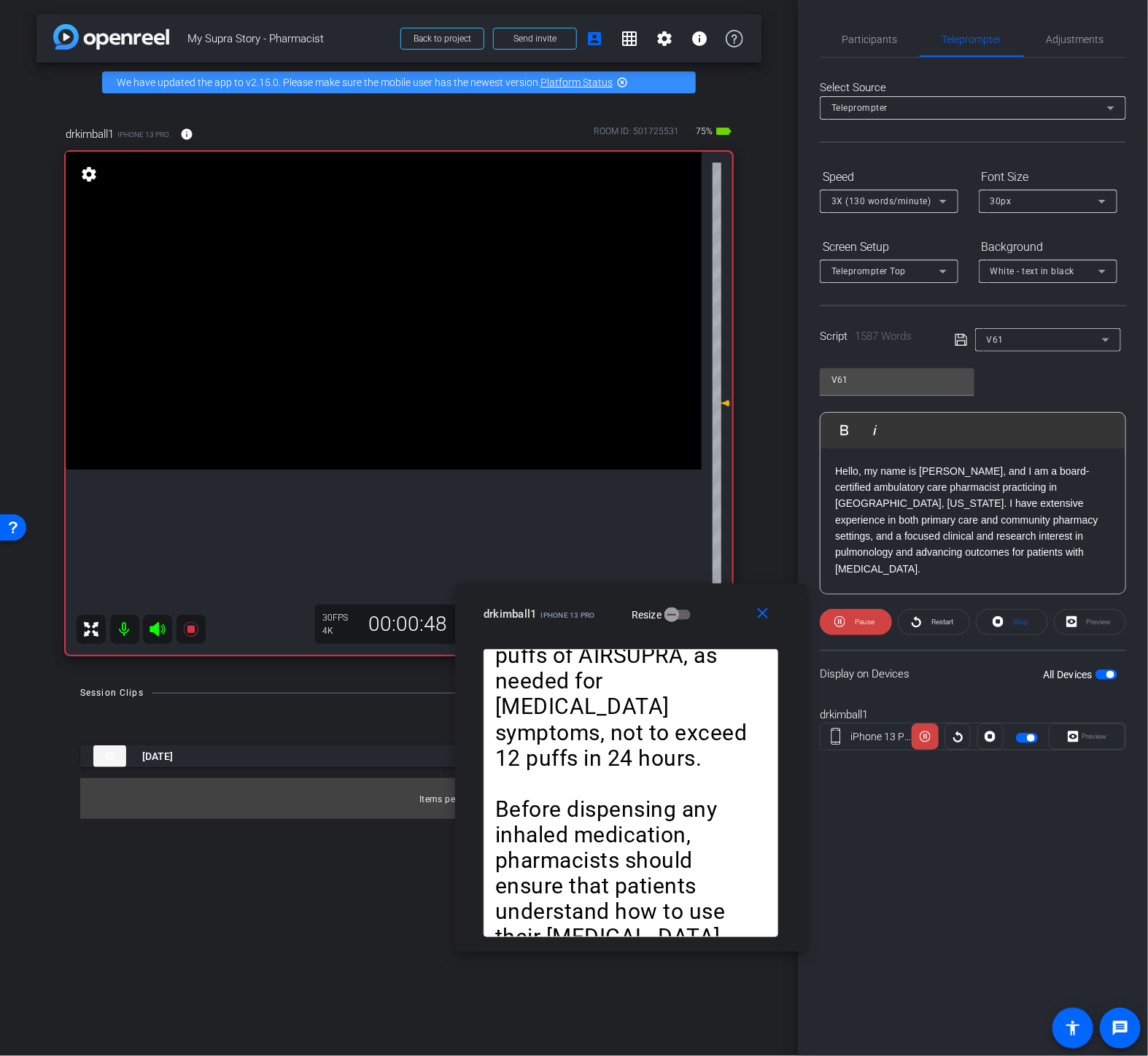
click at [933, 196] on div "3X (130 words/minute)" at bounding box center [885, 202] width 108 height 19
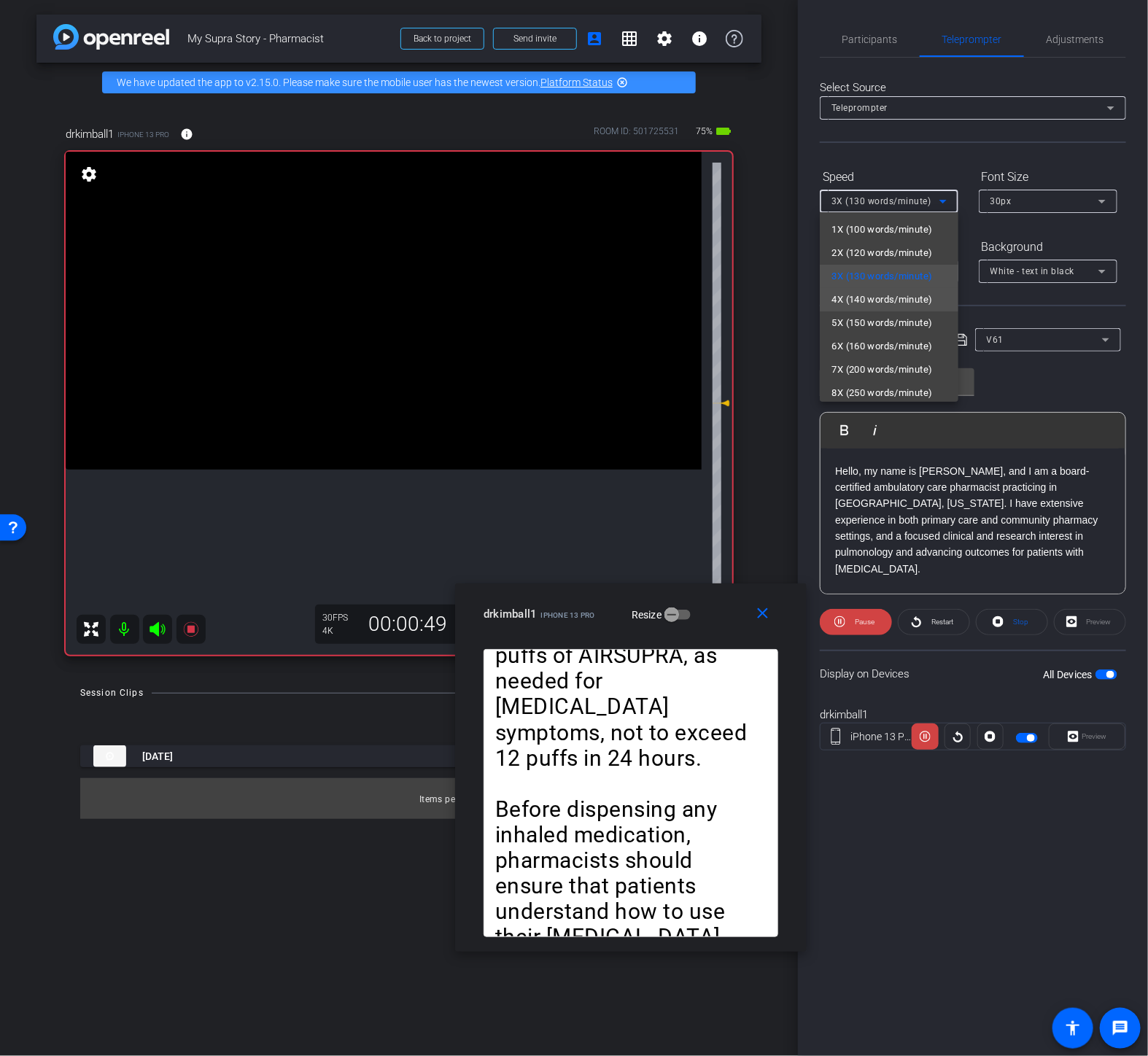
click at [902, 302] on span "4X (140 words/minute)" at bounding box center [881, 299] width 100 height 18
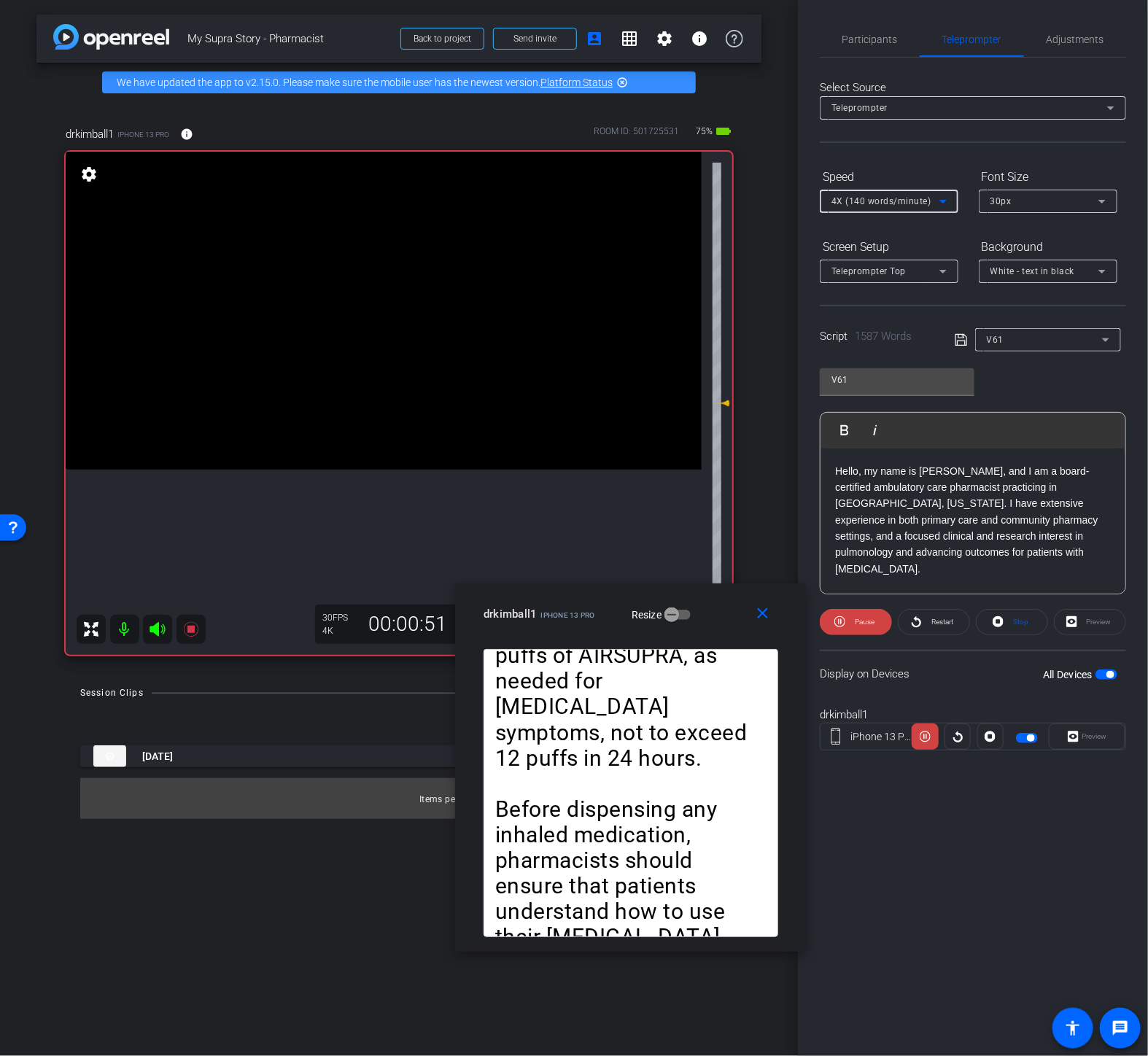
click at [921, 210] on div "4X (140 words/minute)" at bounding box center [889, 201] width 115 height 23
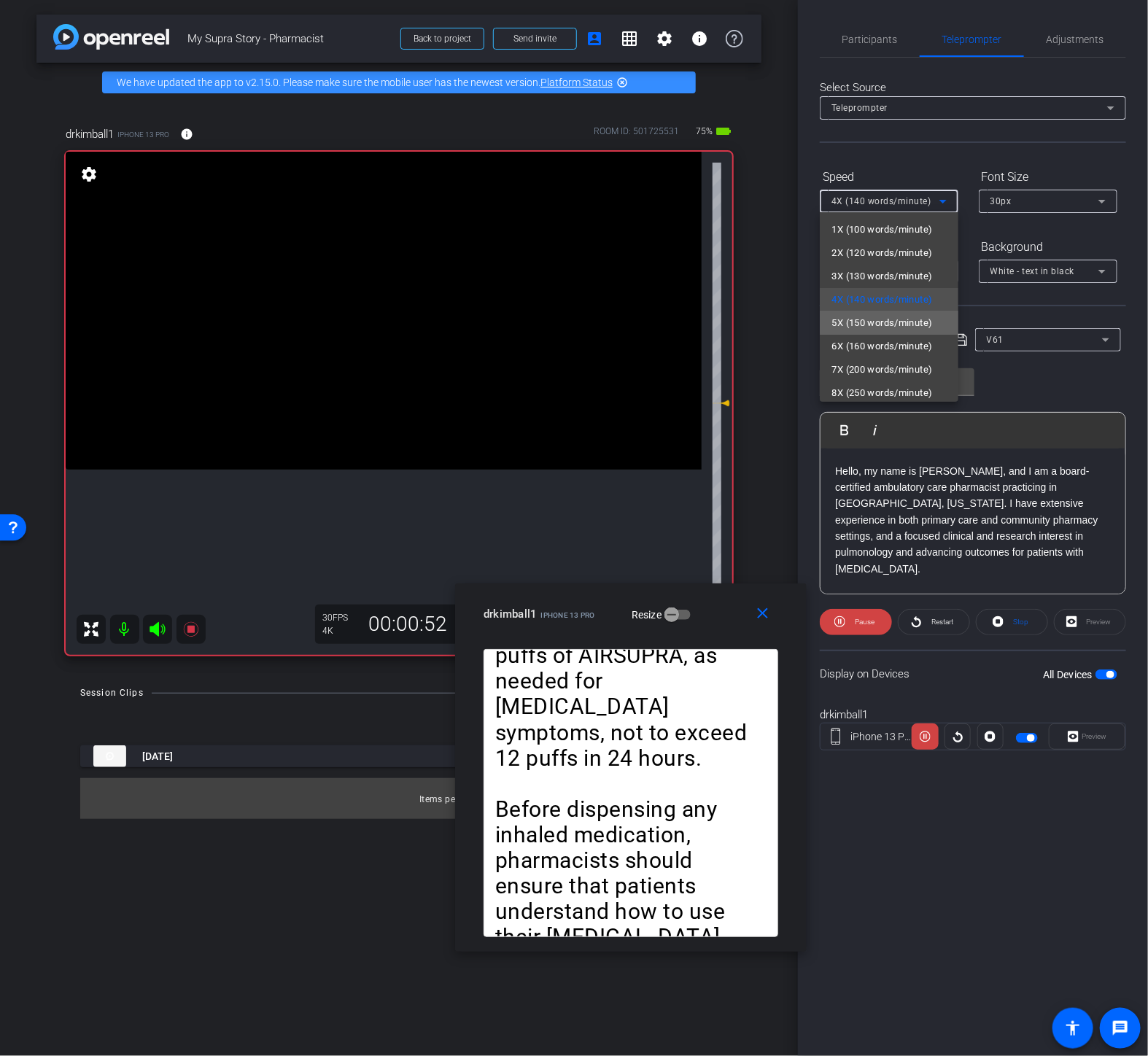
click at [897, 316] on span "5X (150 words/minute)" at bounding box center [881, 323] width 100 height 18
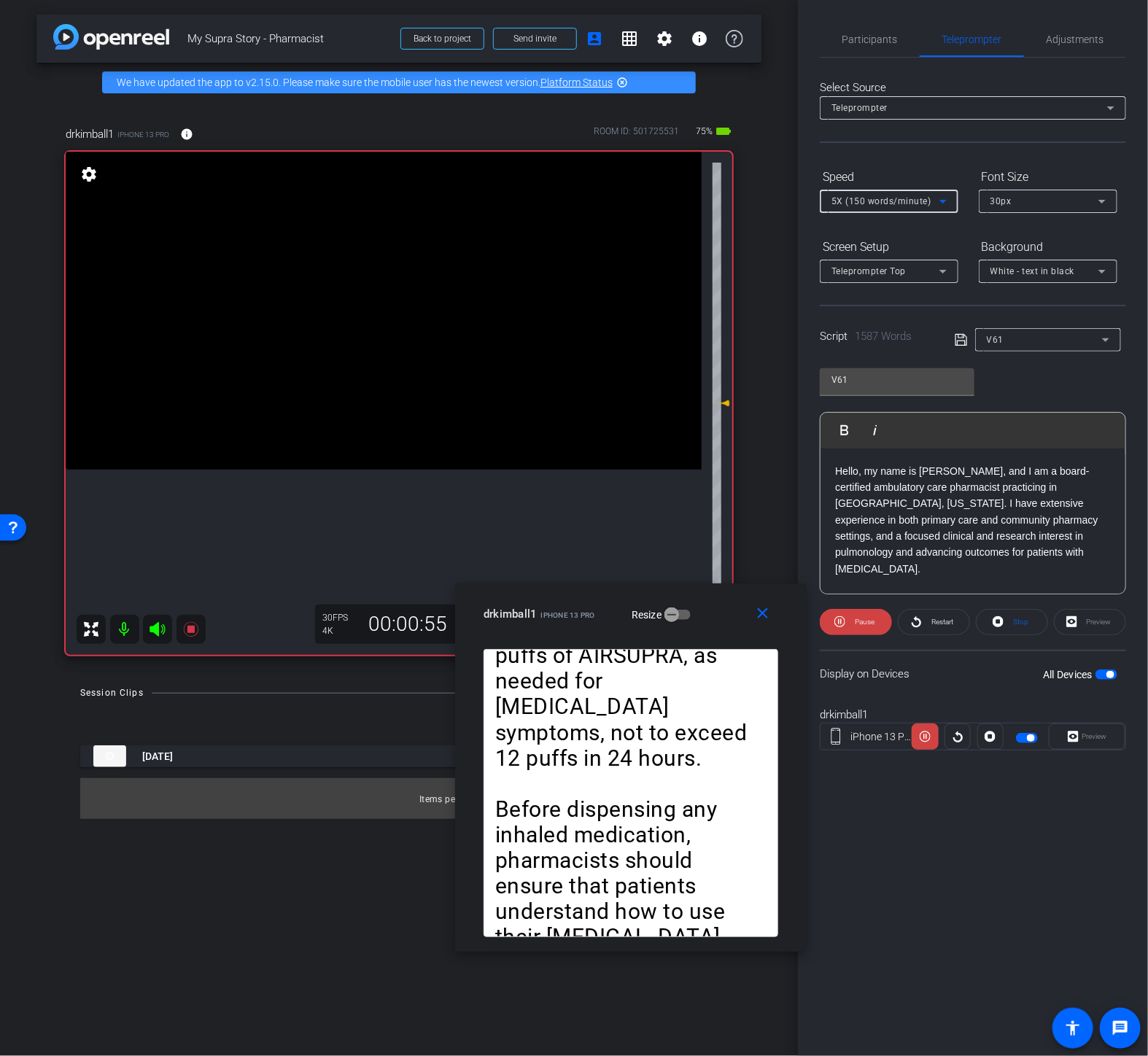
click at [913, 198] on span "5X (150 words/minute)" at bounding box center [881, 201] width 100 height 10
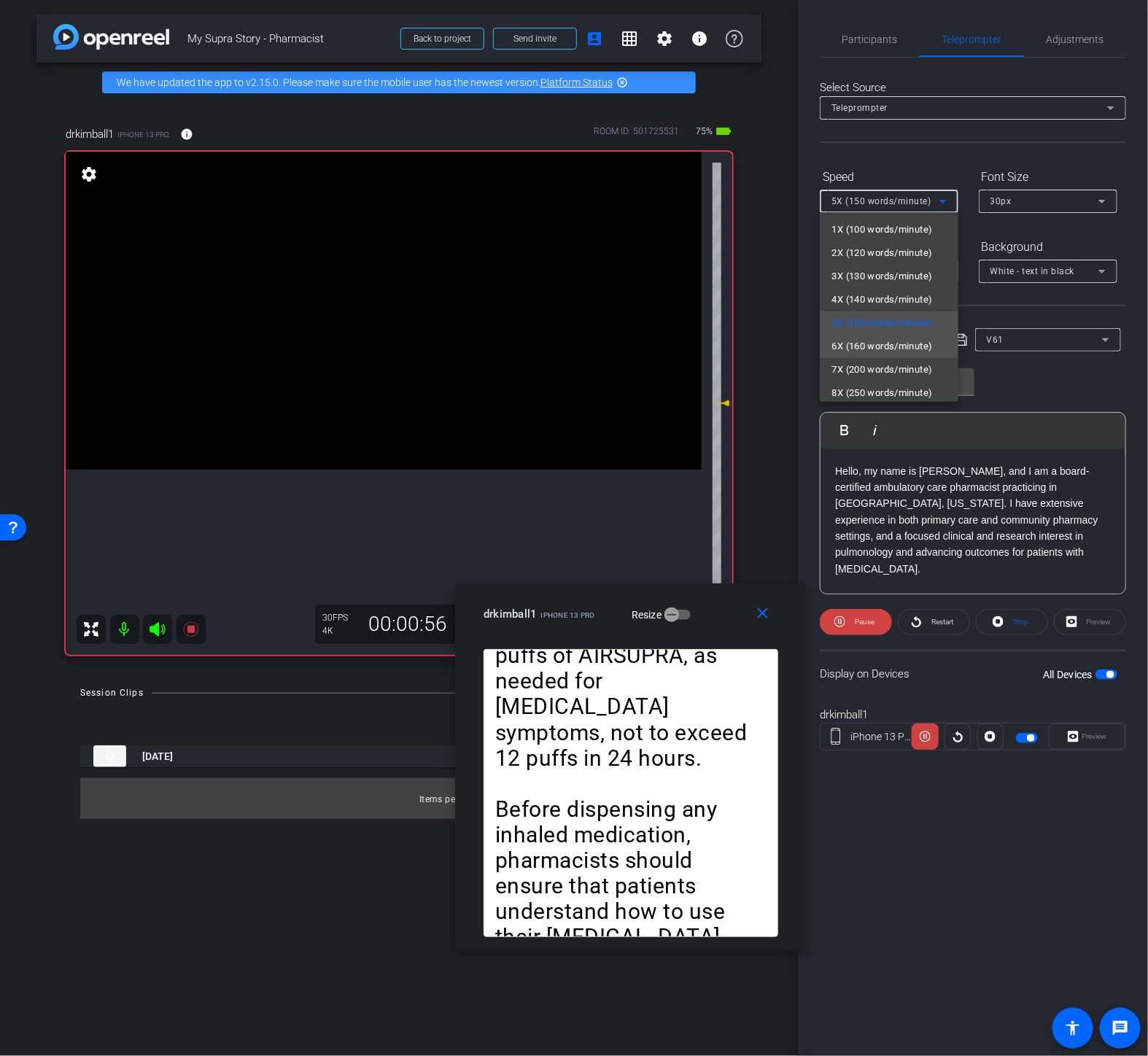
click at [899, 338] on span "6X (160 words/minute)" at bounding box center [881, 346] width 100 height 18
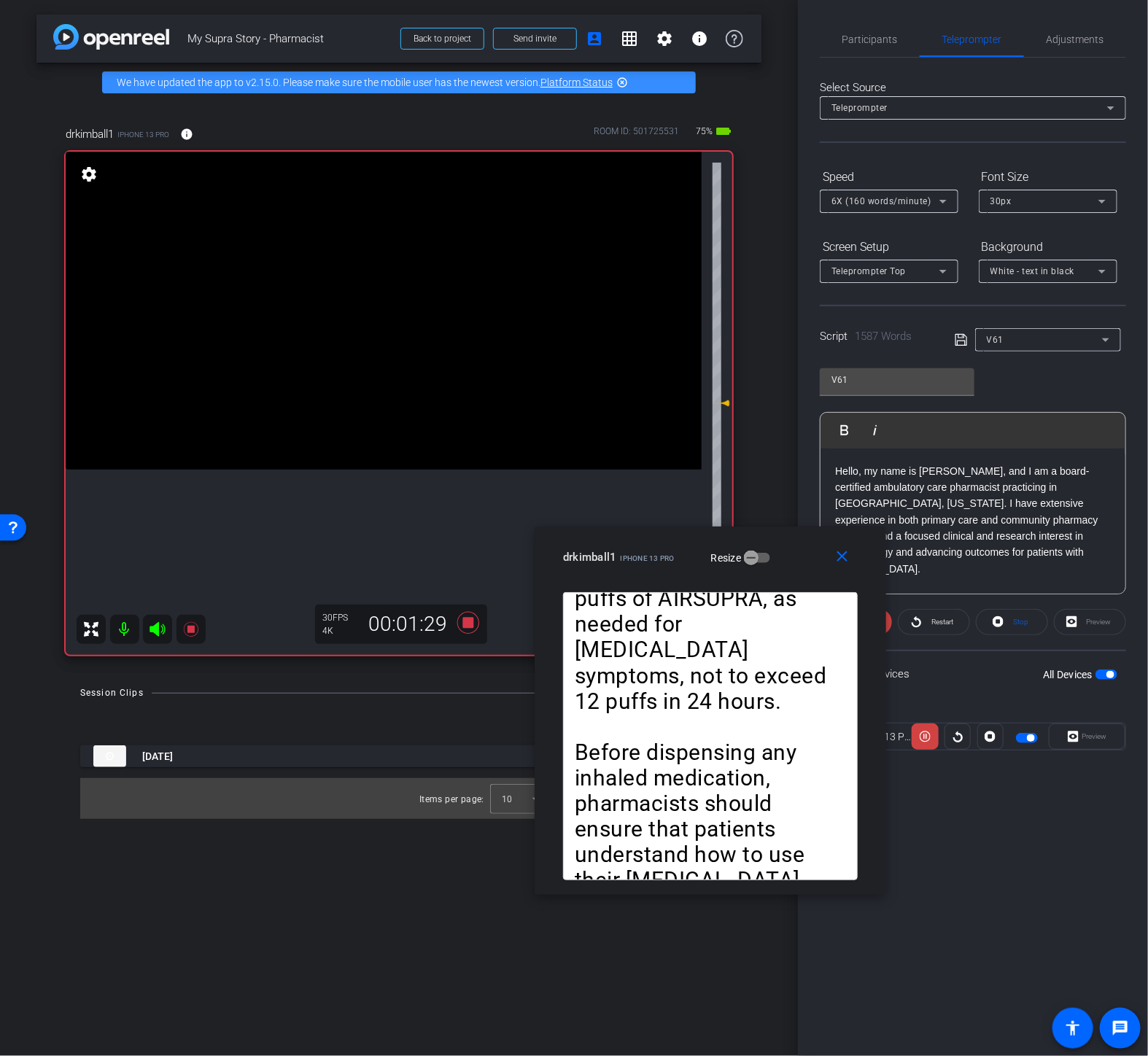
drag, startPoint x: 710, startPoint y: 594, endPoint x: 790, endPoint y: 537, distance: 98.2
click at [790, 537] on div "close drkimball1 iPhone 13 Pro Resize" at bounding box center [711, 559] width 352 height 66
click at [899, 202] on span "6X (160 words/minute)" at bounding box center [881, 201] width 100 height 10
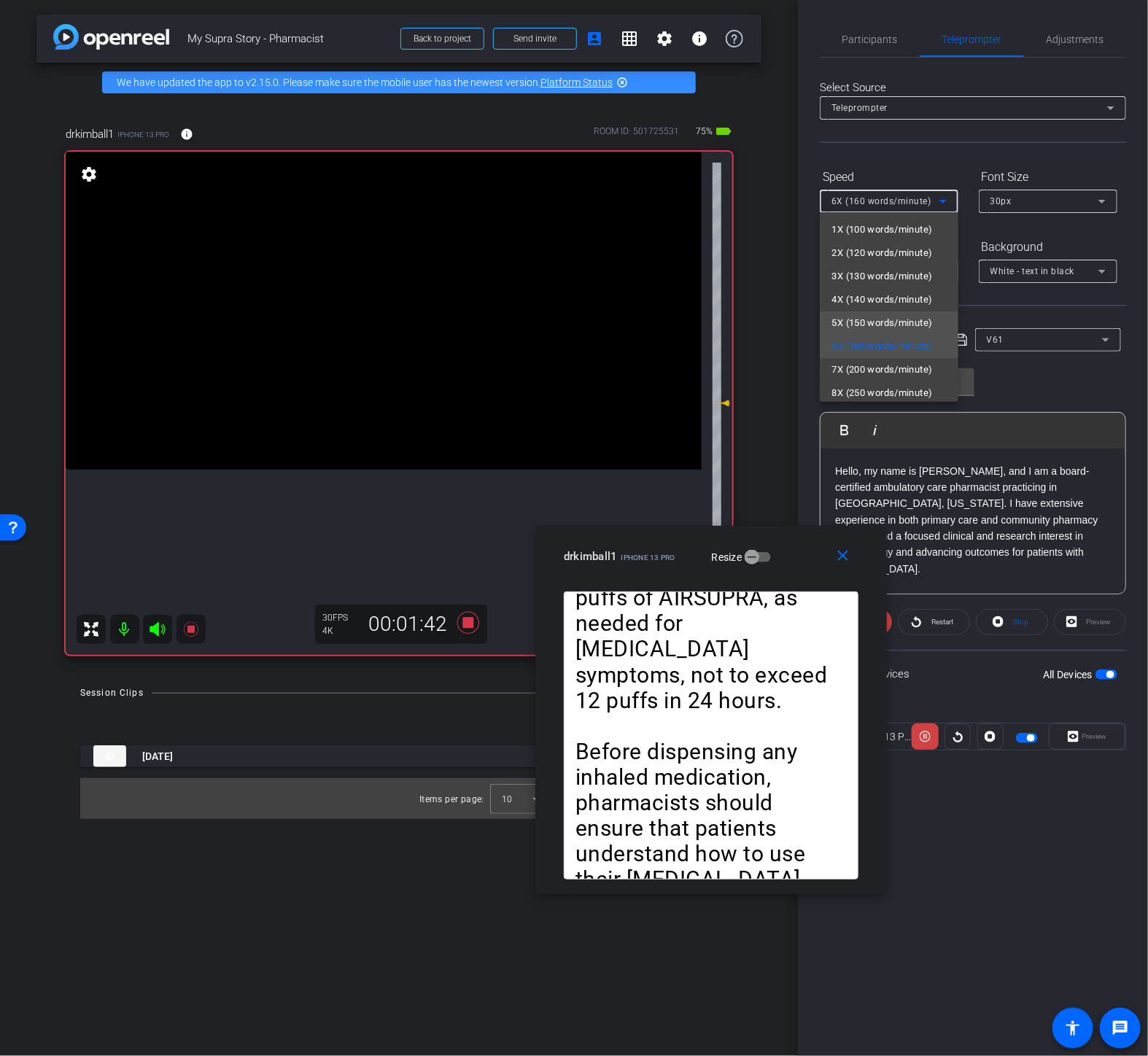
click at [886, 315] on span "5X (150 words/minute)" at bounding box center [881, 323] width 100 height 18
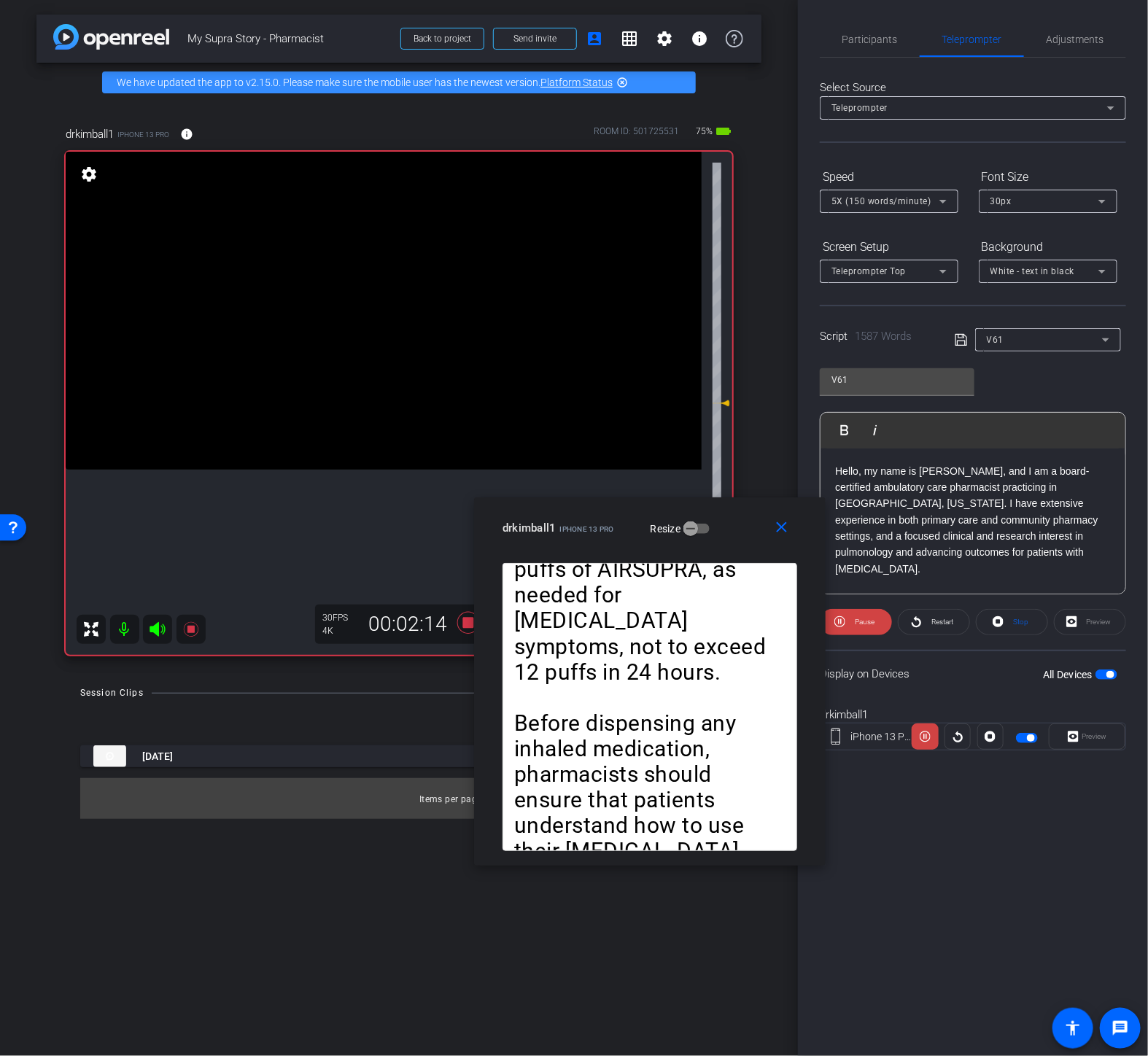
drag, startPoint x: 792, startPoint y: 543, endPoint x: 731, endPoint y: 515, distance: 67.1
click at [731, 515] on div "drkimball1 iPhone 13 Pro Resize" at bounding box center [655, 528] width 306 height 26
click at [848, 624] on span at bounding box center [856, 622] width 72 height 35
click at [848, 624] on icon at bounding box center [843, 622] width 11 height 19
click at [848, 624] on span at bounding box center [856, 622] width 72 height 35
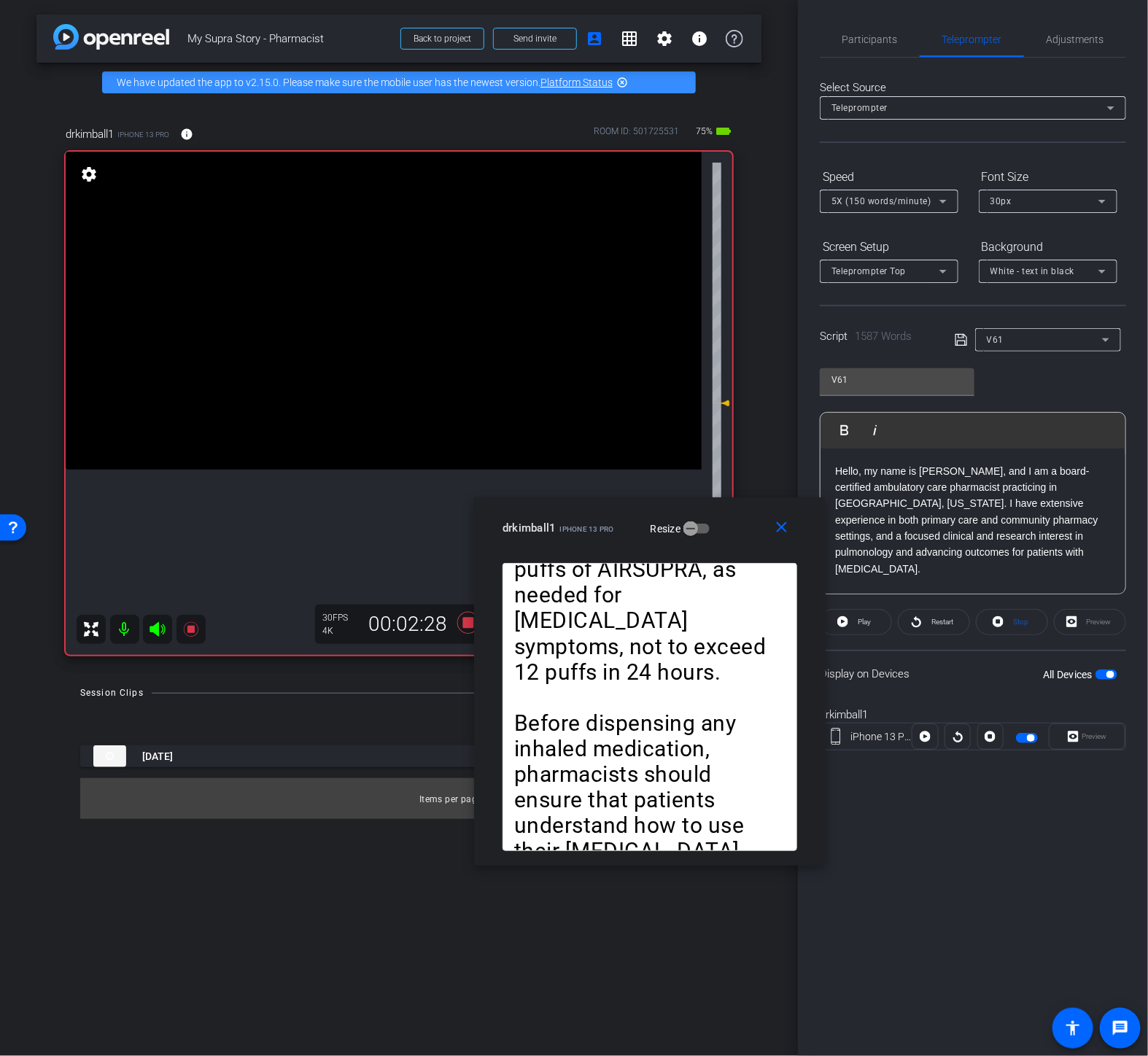
click at [848, 624] on icon at bounding box center [843, 622] width 11 height 19
click at [848, 624] on span at bounding box center [856, 622] width 72 height 35
click at [848, 624] on icon at bounding box center [843, 622] width 11 height 19
click at [848, 624] on span at bounding box center [856, 622] width 72 height 35
click at [848, 624] on icon at bounding box center [843, 622] width 11 height 19
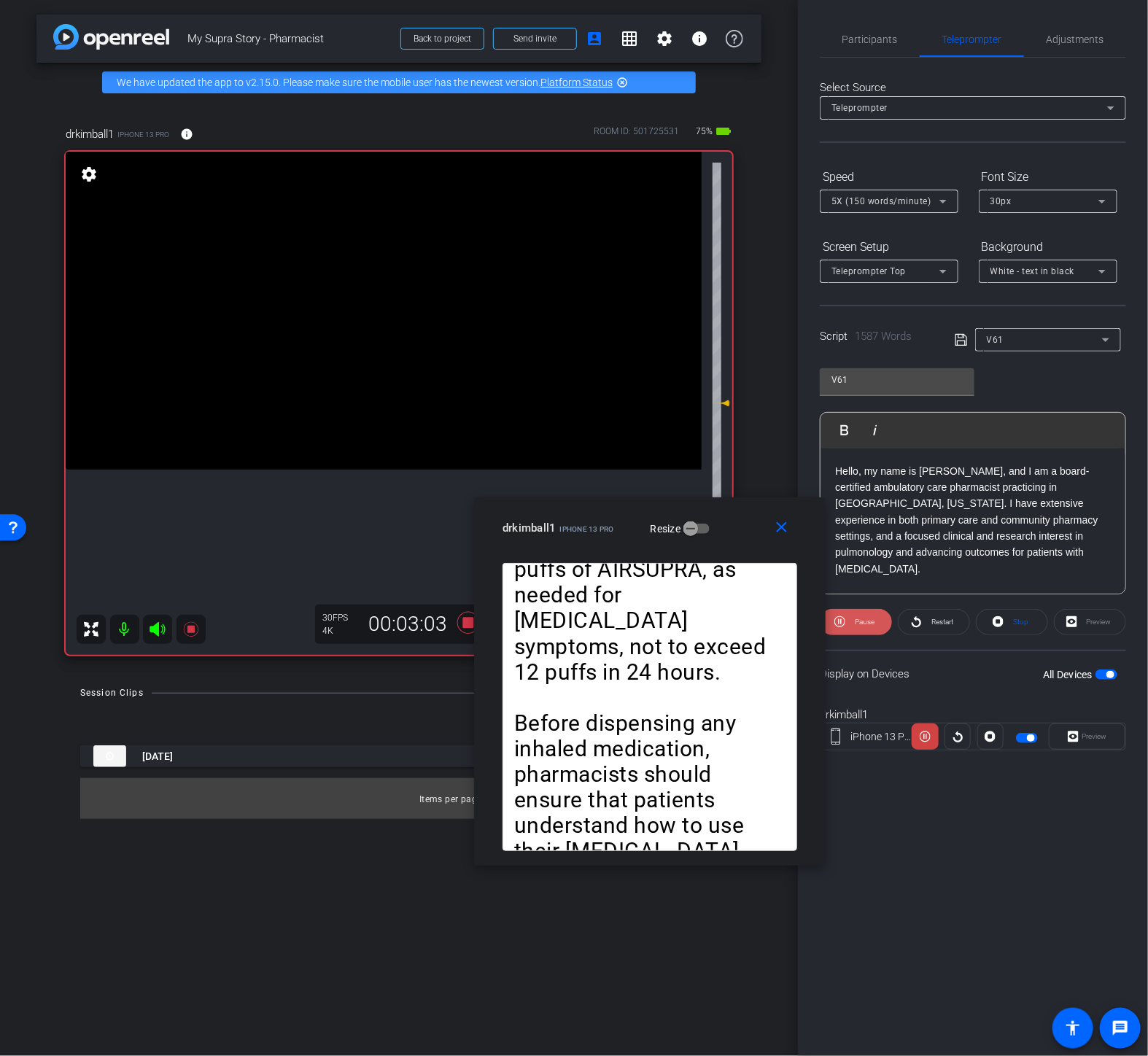
click at [848, 624] on span at bounding box center [856, 622] width 72 height 35
click at [914, 205] on div "5X (150 words/minute)" at bounding box center [885, 202] width 108 height 19
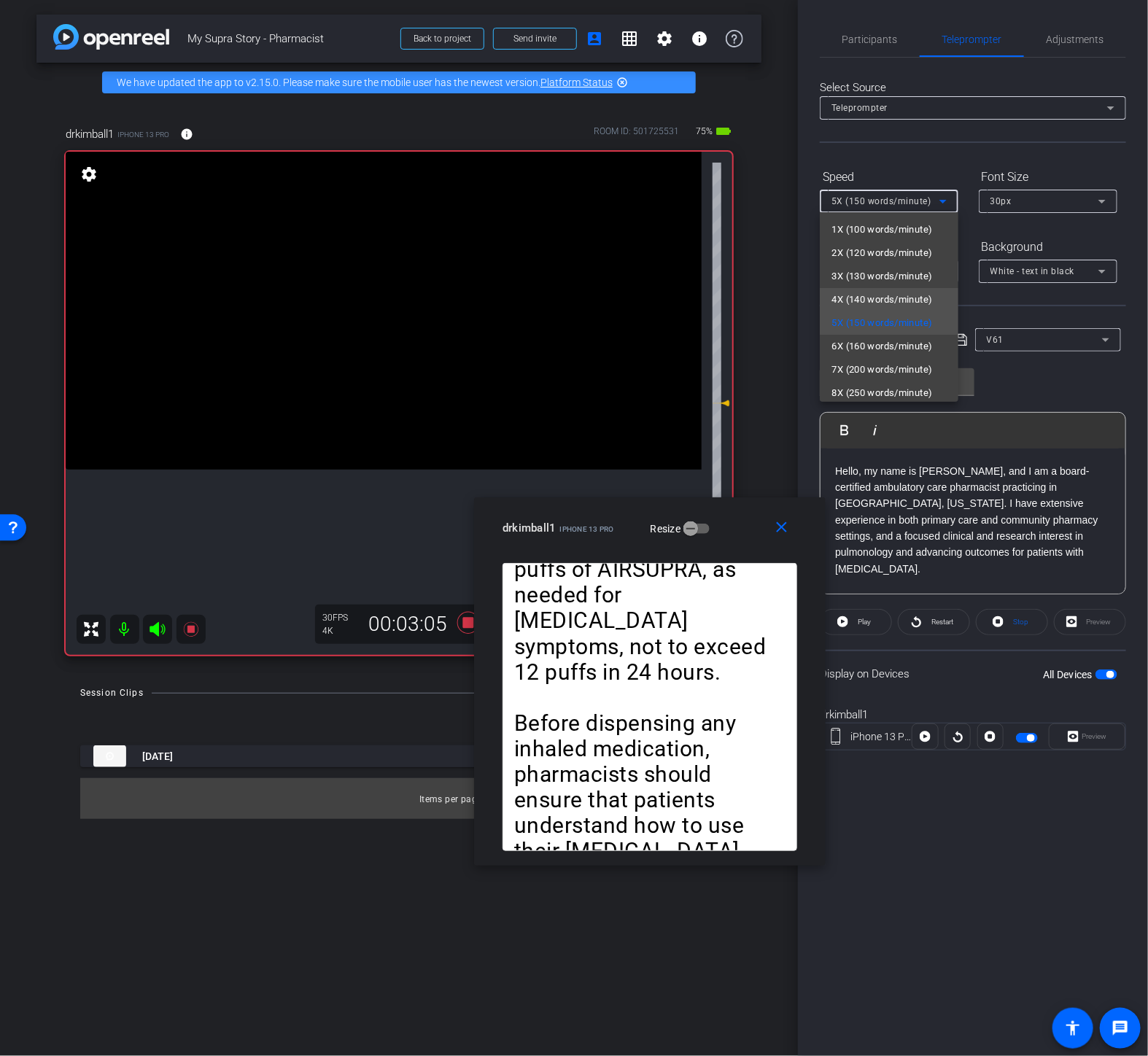
click at [893, 296] on span "4X (140 words/minute)" at bounding box center [881, 299] width 100 height 18
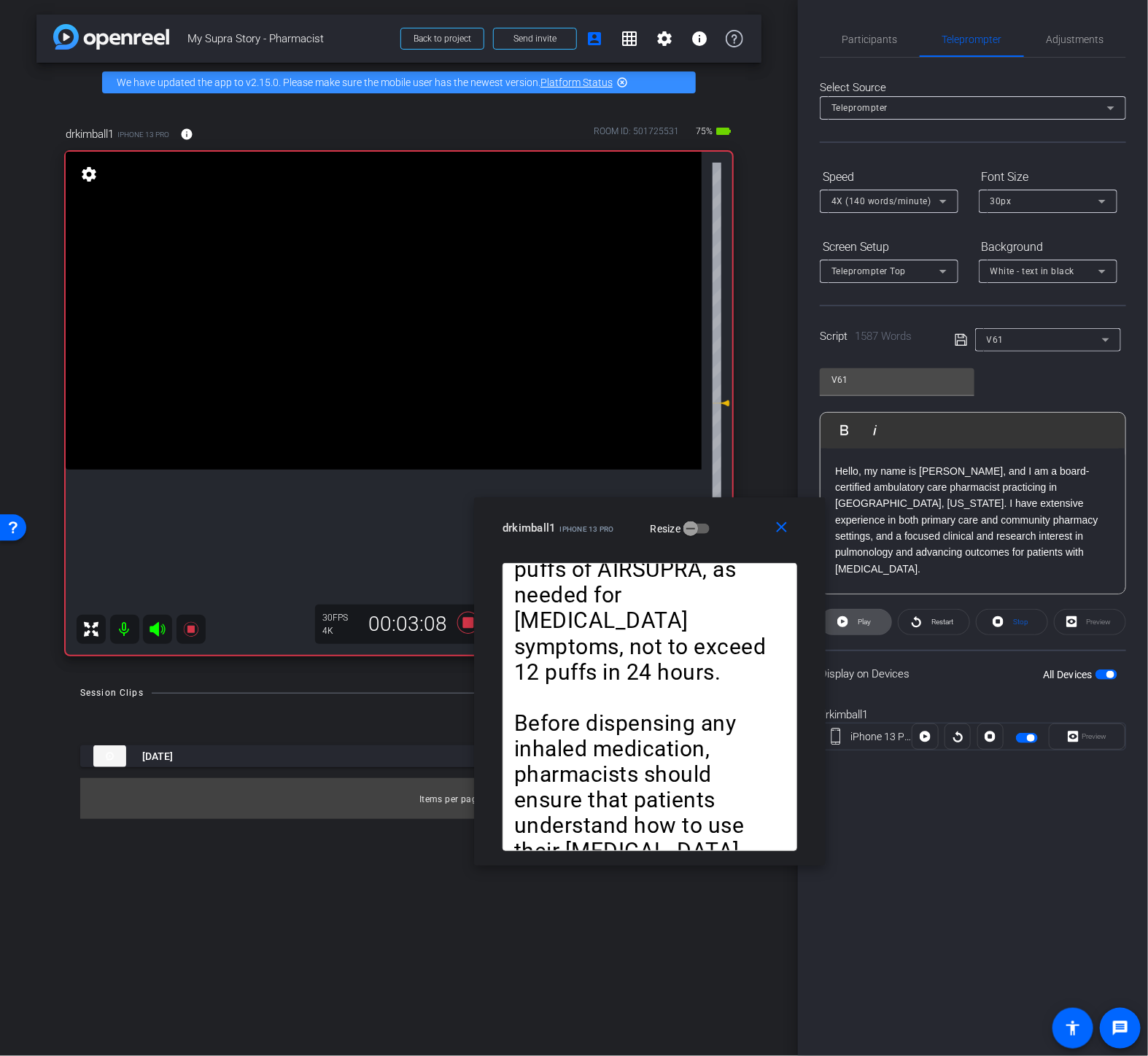
click at [847, 624] on icon at bounding box center [843, 622] width 11 height 11
click at [847, 624] on span at bounding box center [856, 622] width 72 height 35
click at [784, 528] on mat-icon "close" at bounding box center [783, 528] width 19 height 19
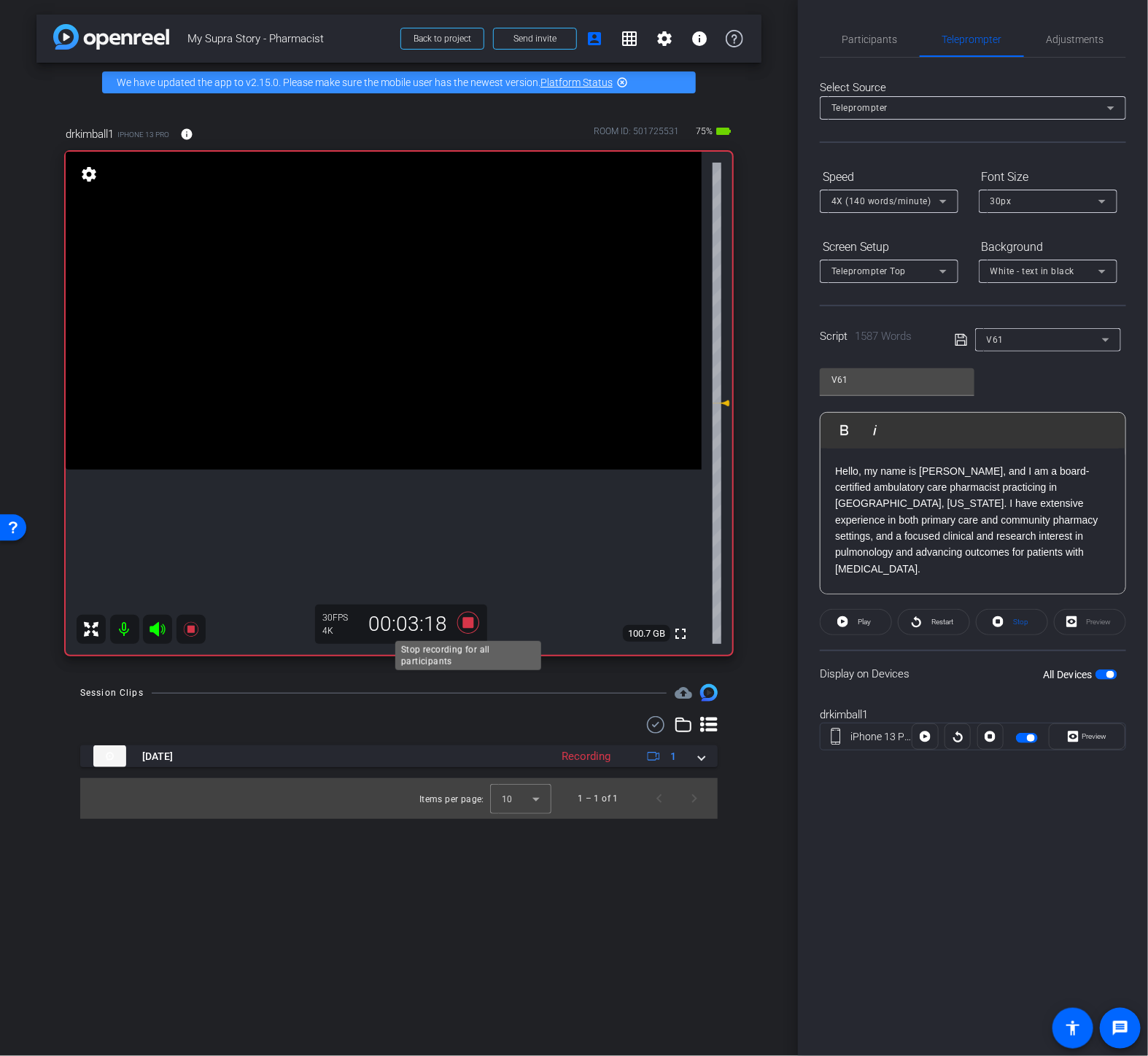
click at [473, 624] on icon at bounding box center [468, 623] width 22 height 22
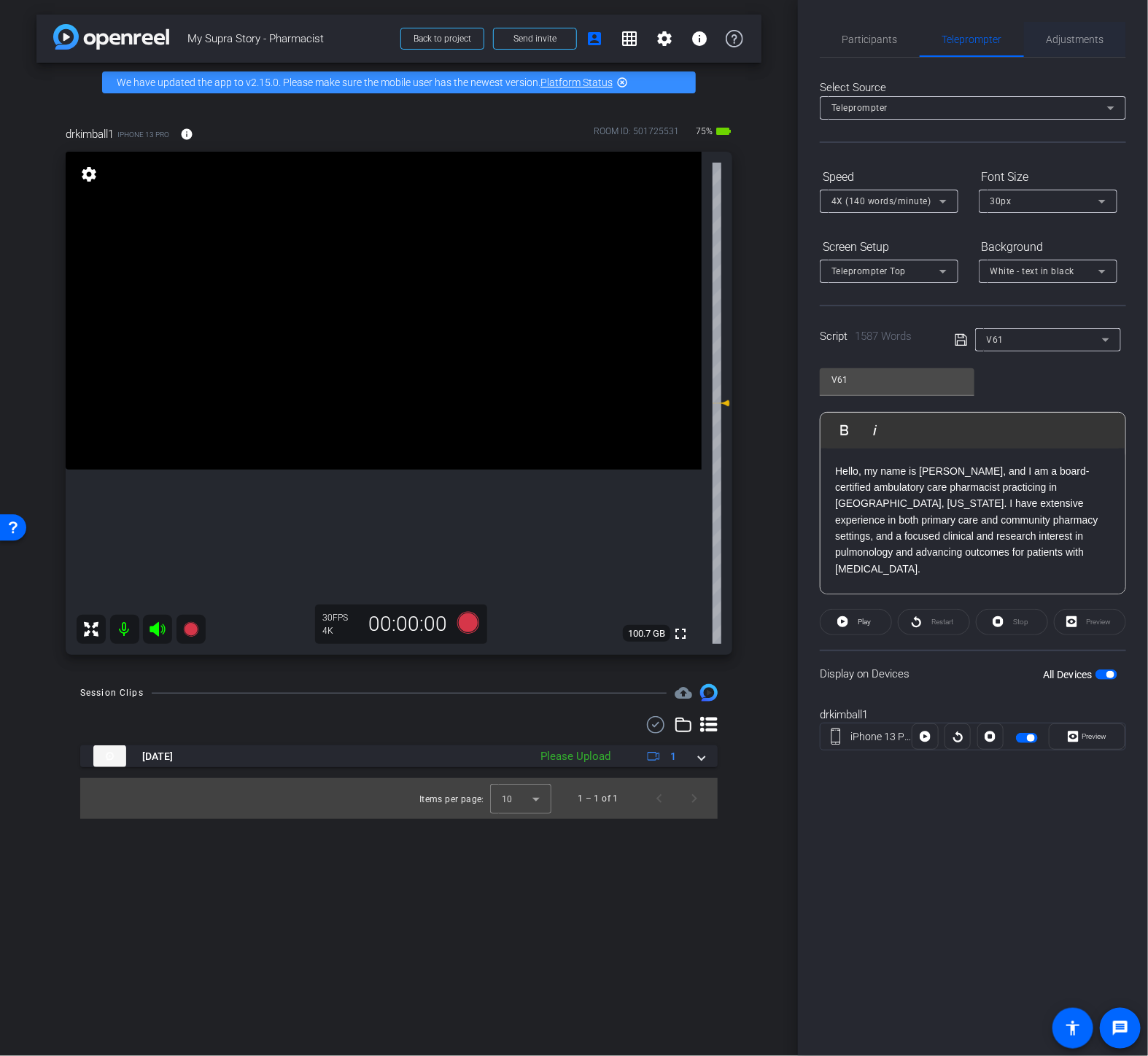
click at [1065, 34] on span "Adjustments" at bounding box center [1076, 39] width 58 height 10
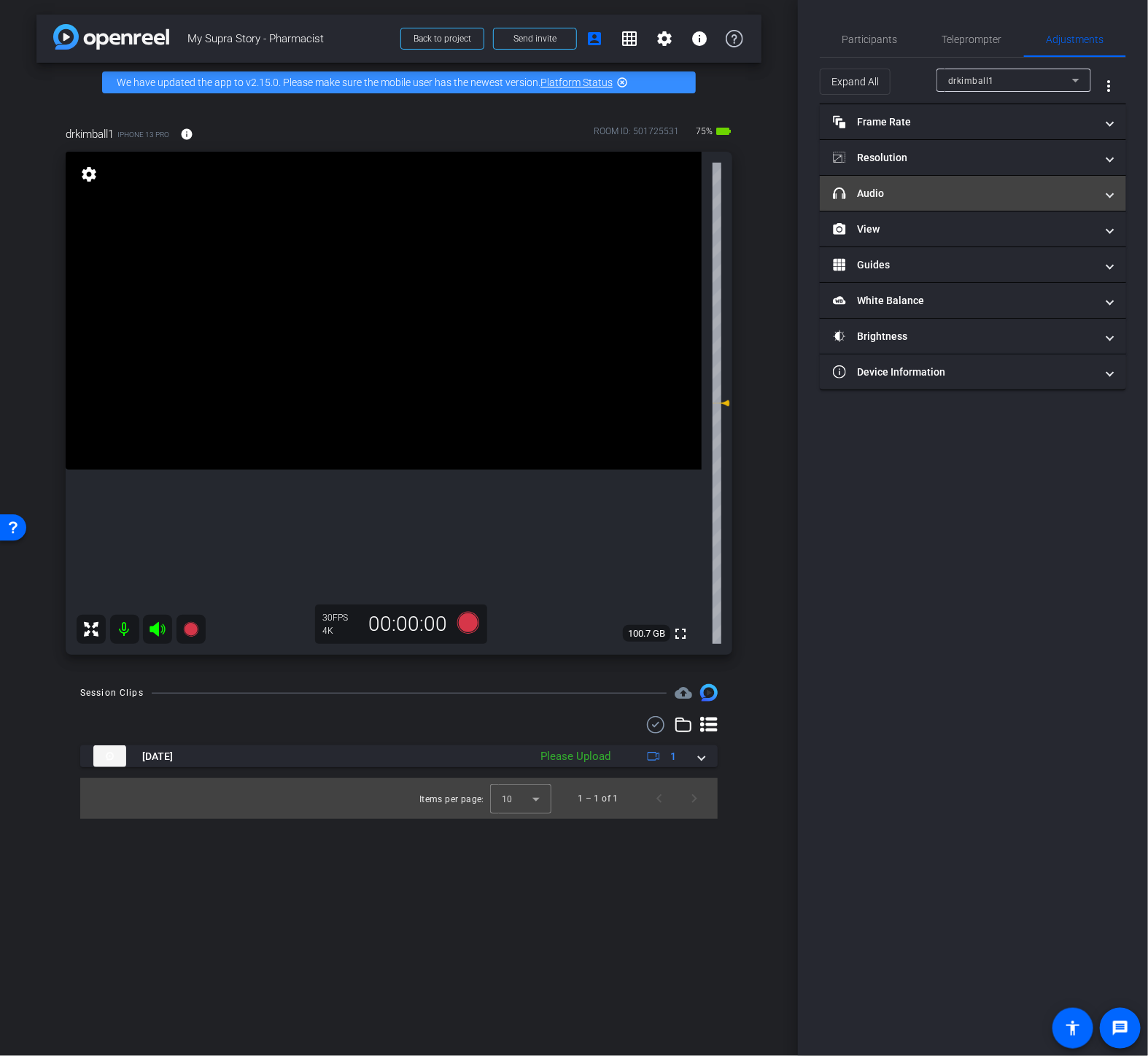
click at [894, 202] on mat-expansion-panel-header "headphone icon Audio" at bounding box center [973, 193] width 307 height 35
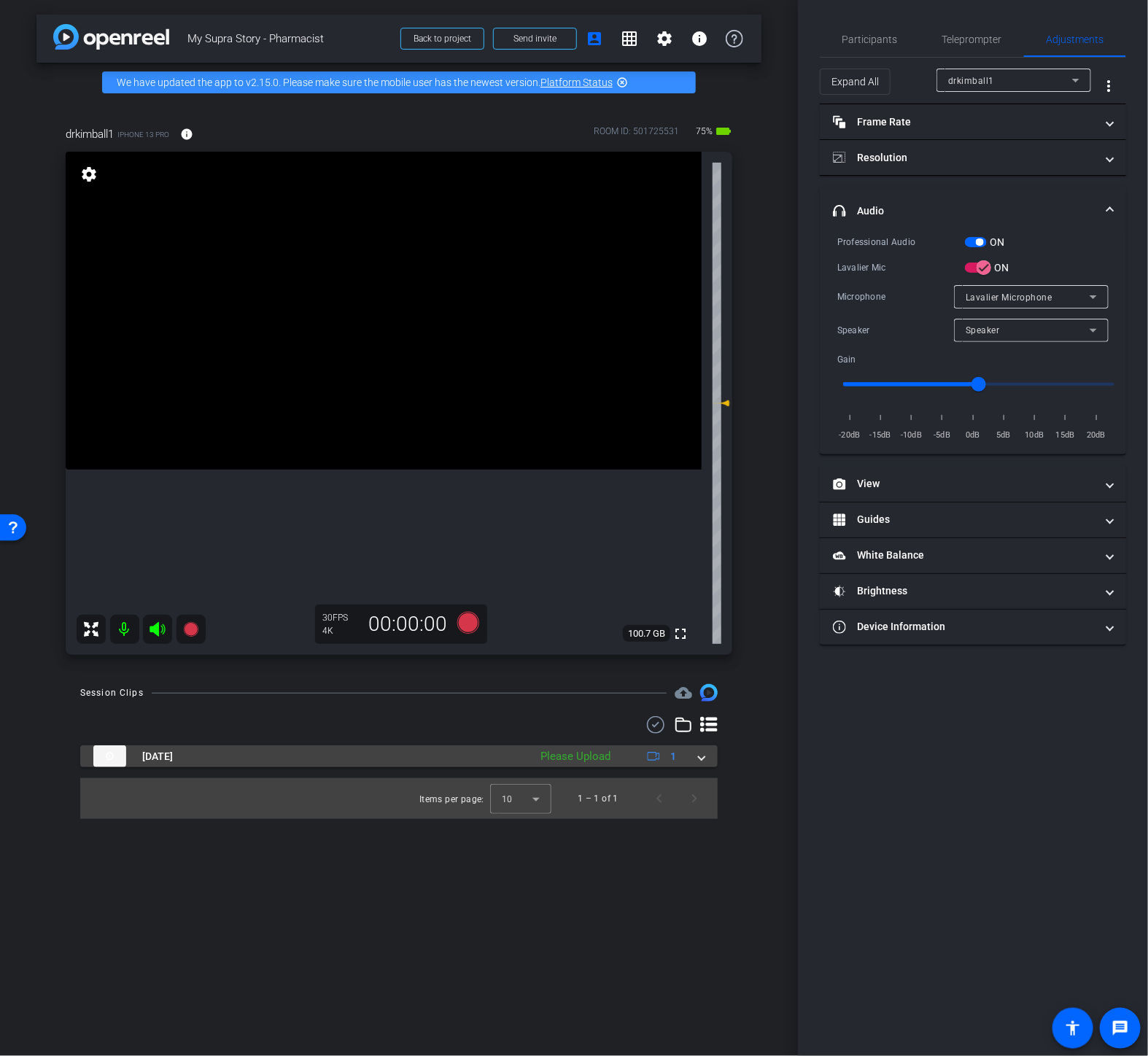
click at [600, 759] on div "Please Upload" at bounding box center [575, 757] width 85 height 17
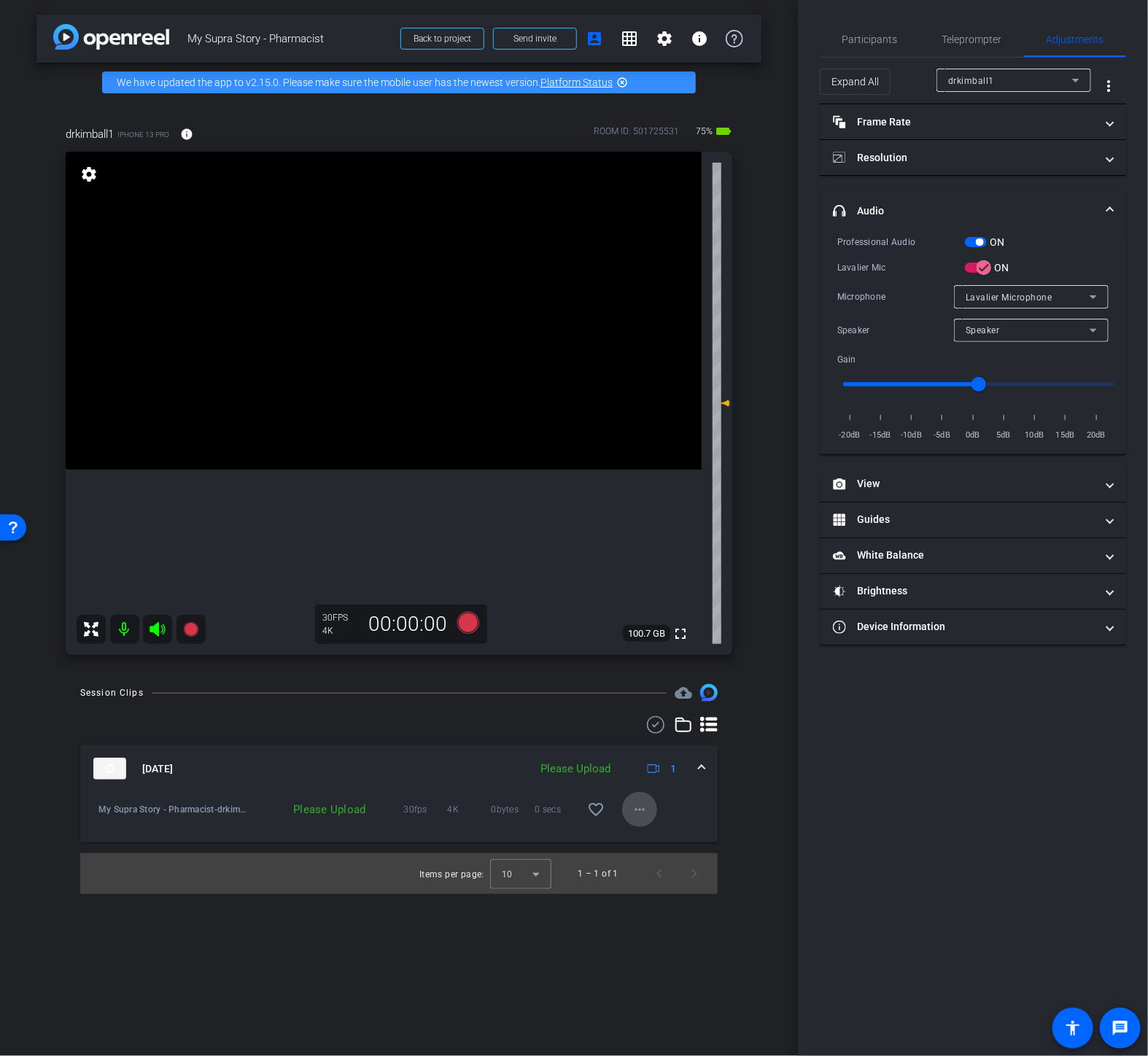
click at [632, 813] on mat-icon "more_horiz" at bounding box center [639, 809] width 18 height 18
click at [645, 841] on span "Upload" at bounding box center [663, 840] width 59 height 18
click at [885, 41] on span "Participants" at bounding box center [870, 39] width 56 height 10
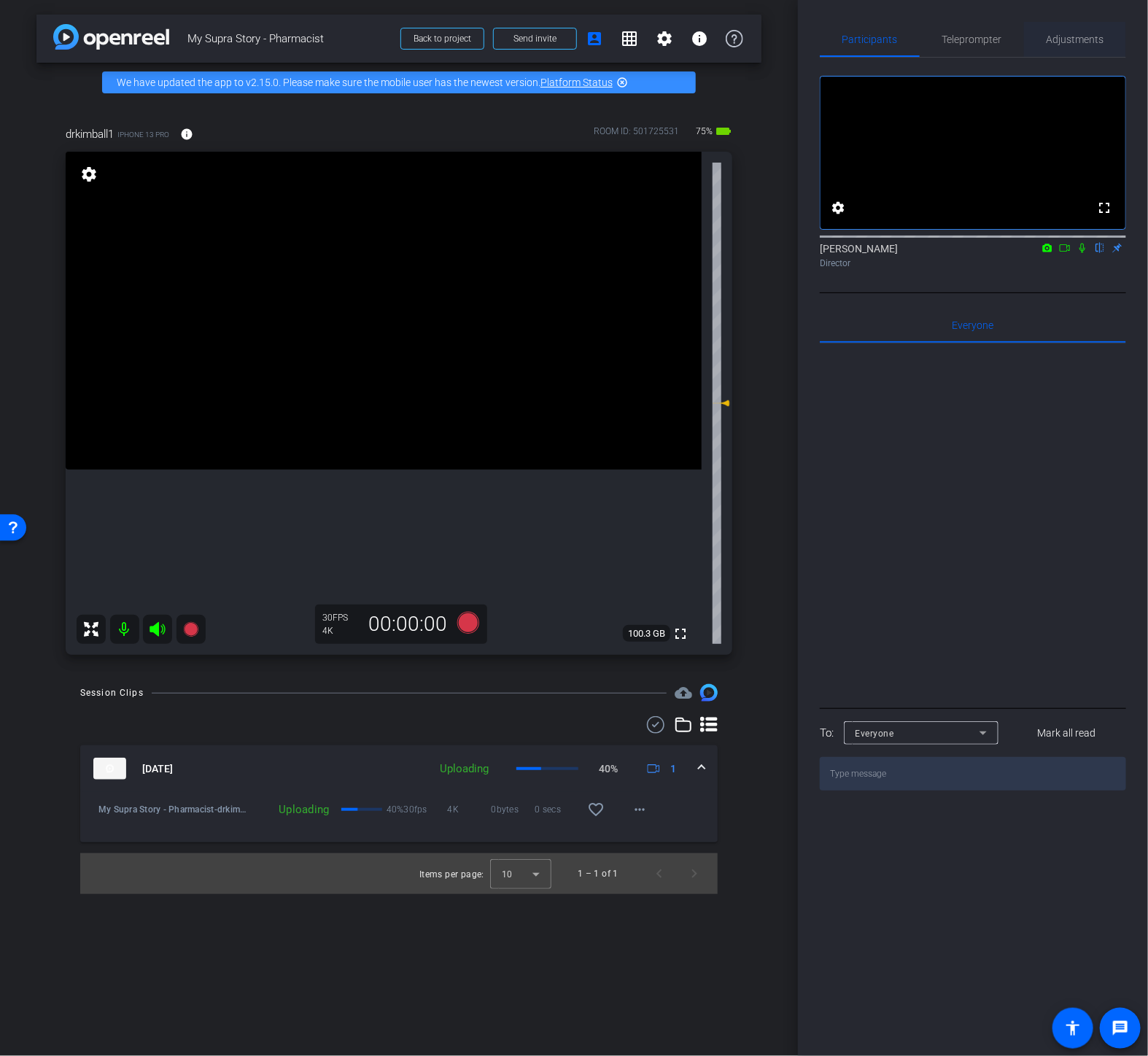
click at [1075, 40] on span "Adjustments" at bounding box center [1076, 39] width 58 height 10
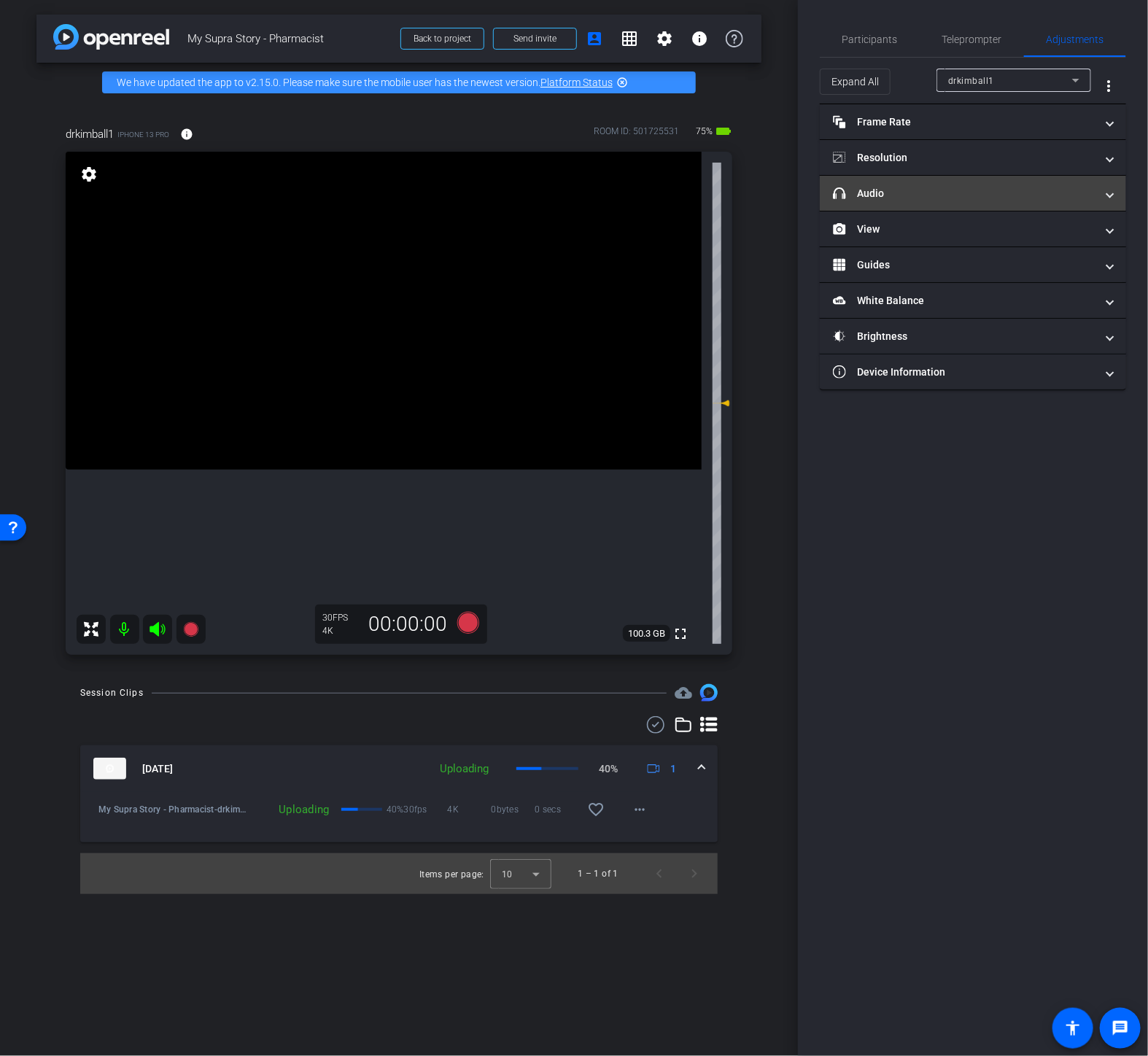
click at [899, 185] on mat-expansion-panel-header "headphone icon Audio" at bounding box center [973, 193] width 307 height 35
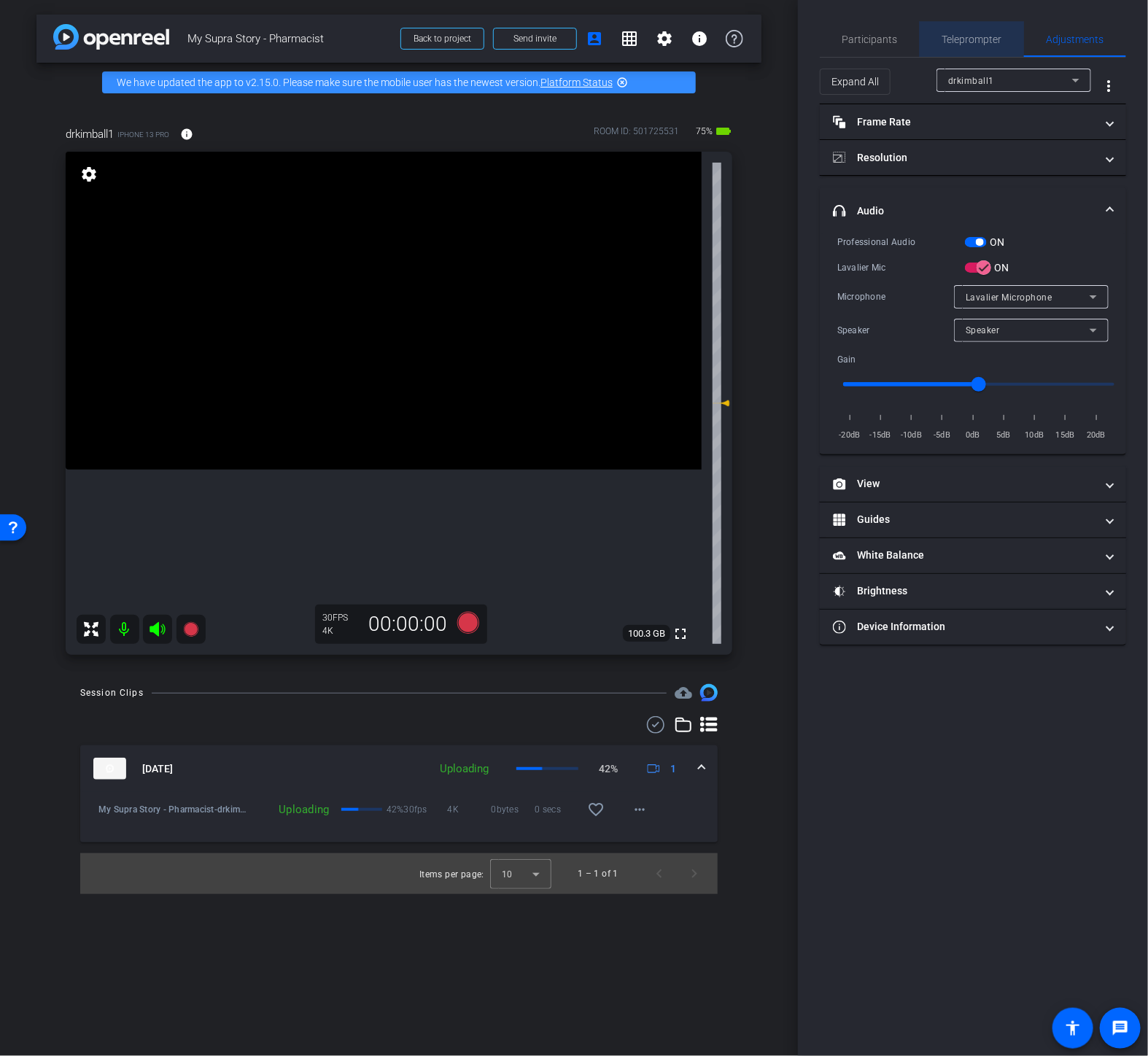
click at [971, 35] on span "Teleprompter" at bounding box center [972, 39] width 59 height 10
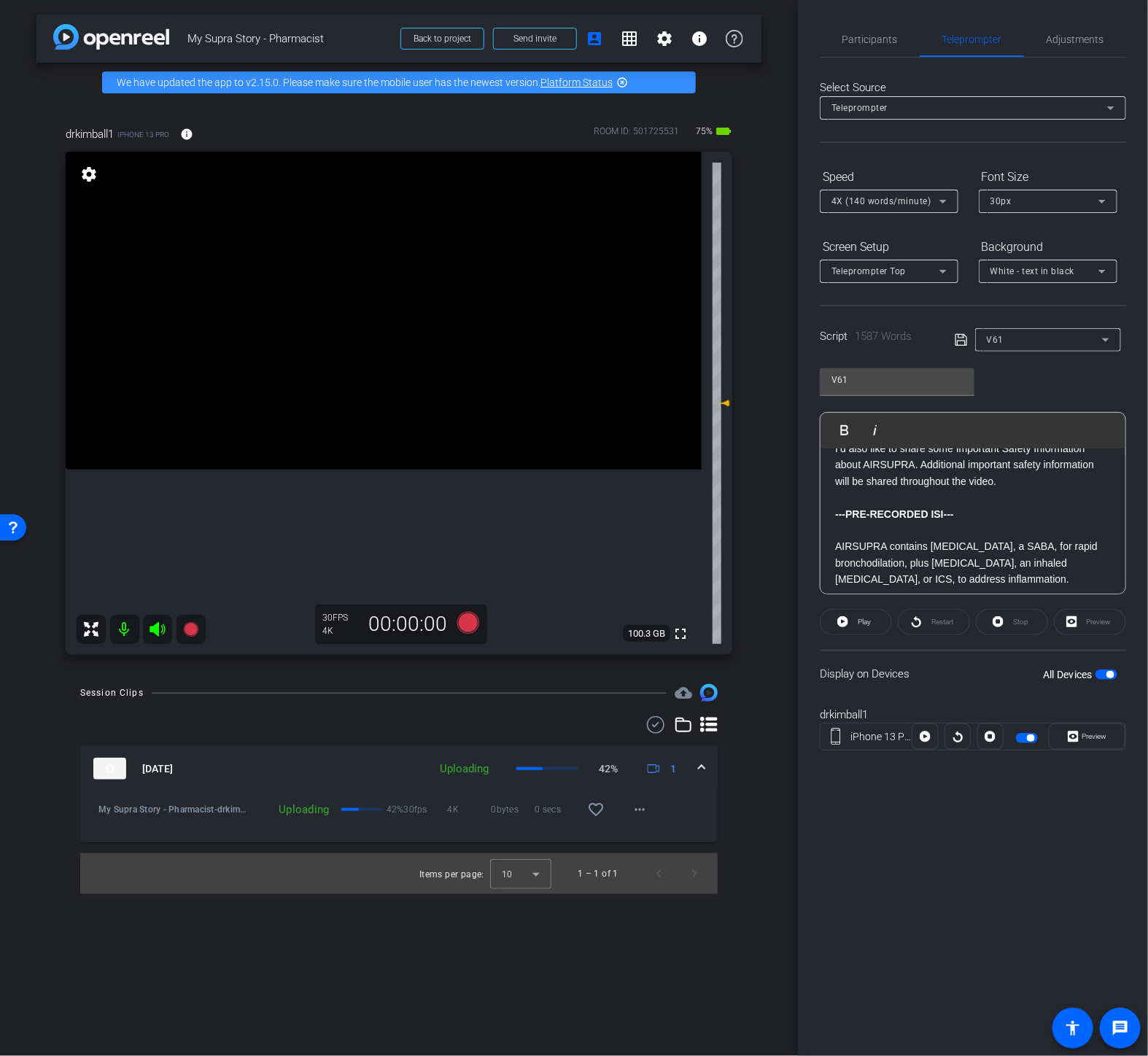
scroll to position [1053, 0]
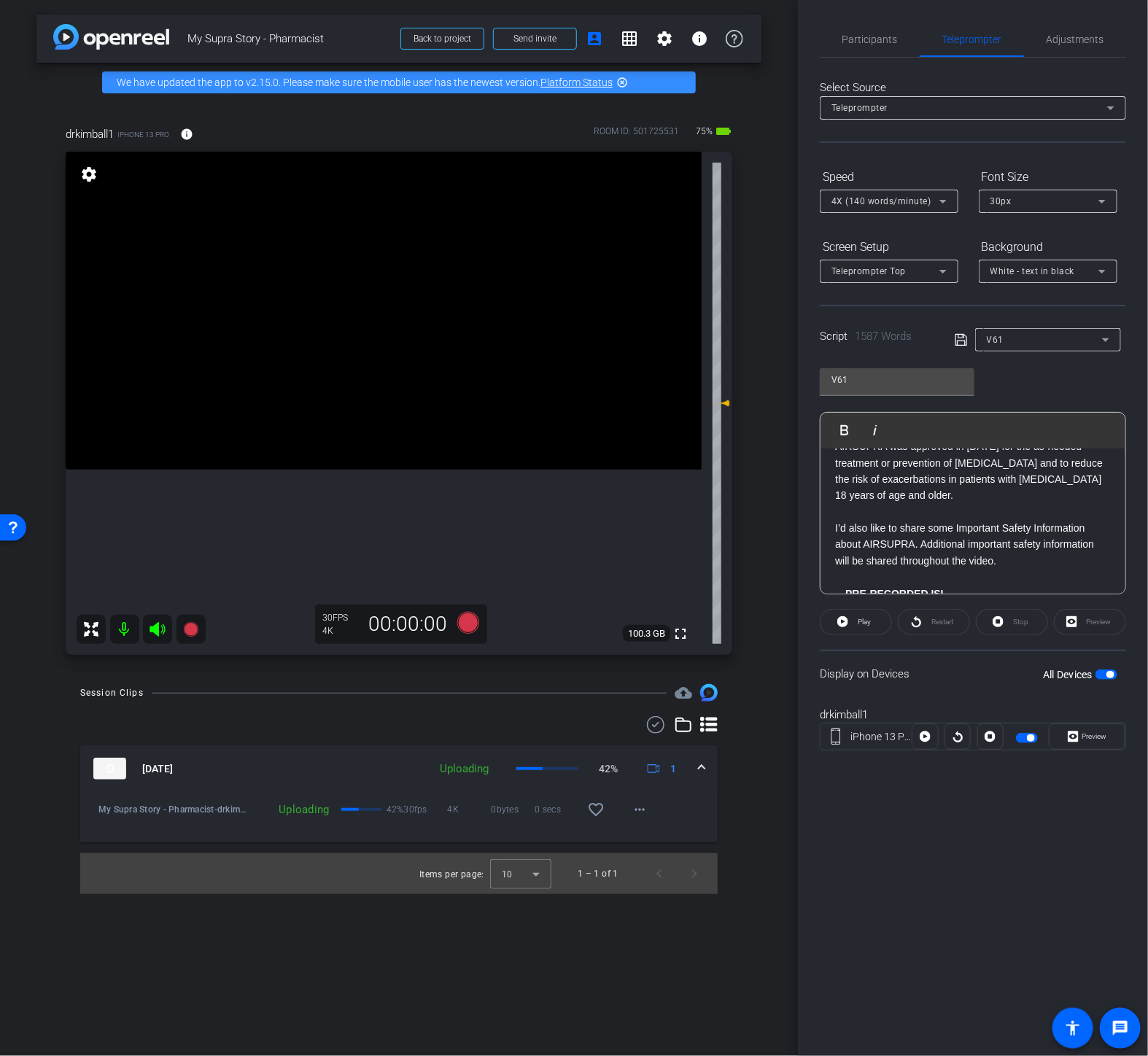
drag, startPoint x: 830, startPoint y: 519, endPoint x: 1083, endPoint y: 563, distance: 256.8
click at [866, 619] on span "Play" at bounding box center [865, 621] width 13 height 8
click at [872, 421] on Selected-1 "Play Selected Play and display the selected text only" at bounding box center [867, 430] width 71 height 29
click at [1082, 731] on span "Preview" at bounding box center [1093, 737] width 29 height 20
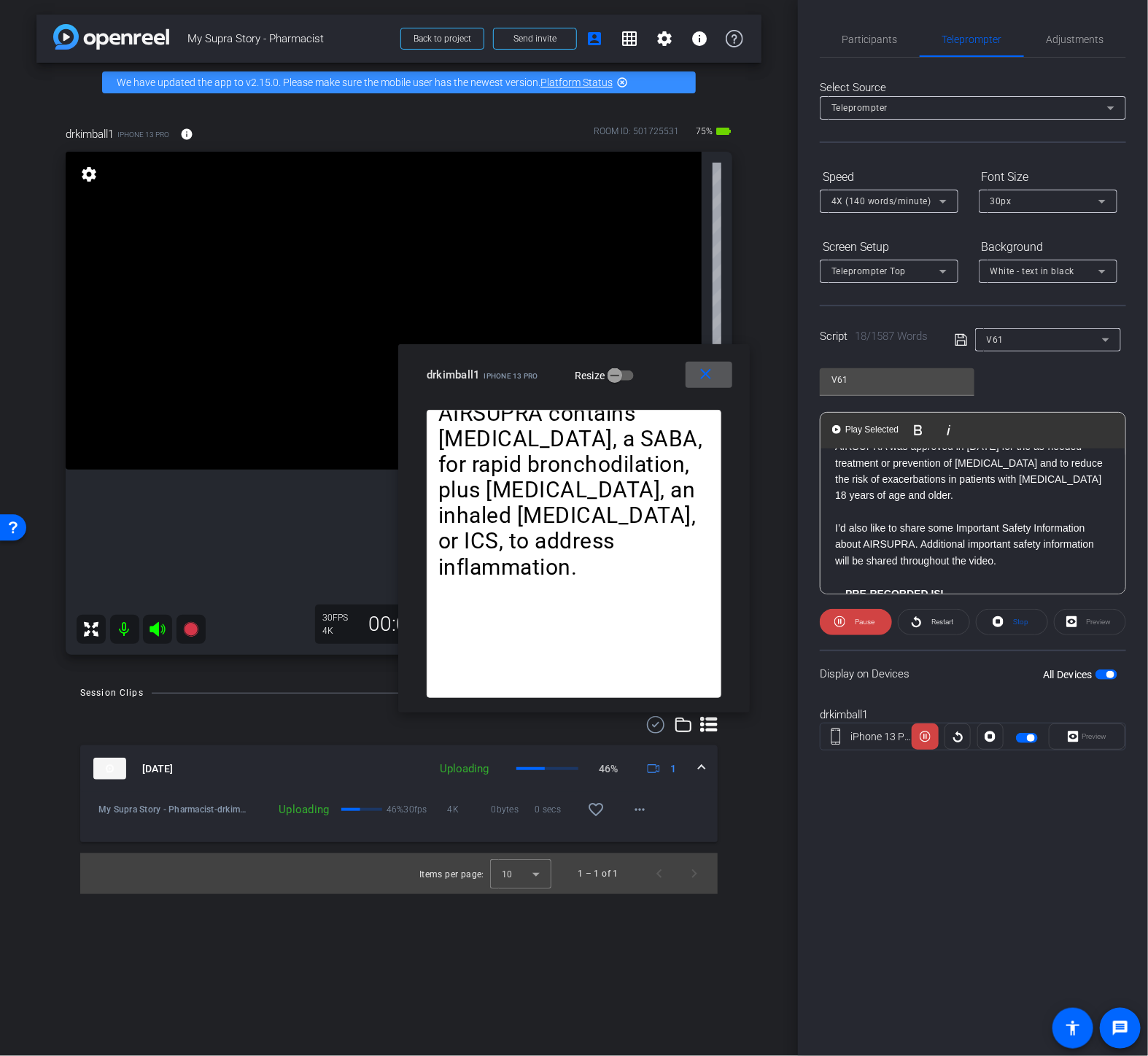
click at [724, 371] on span at bounding box center [709, 375] width 46 height 35
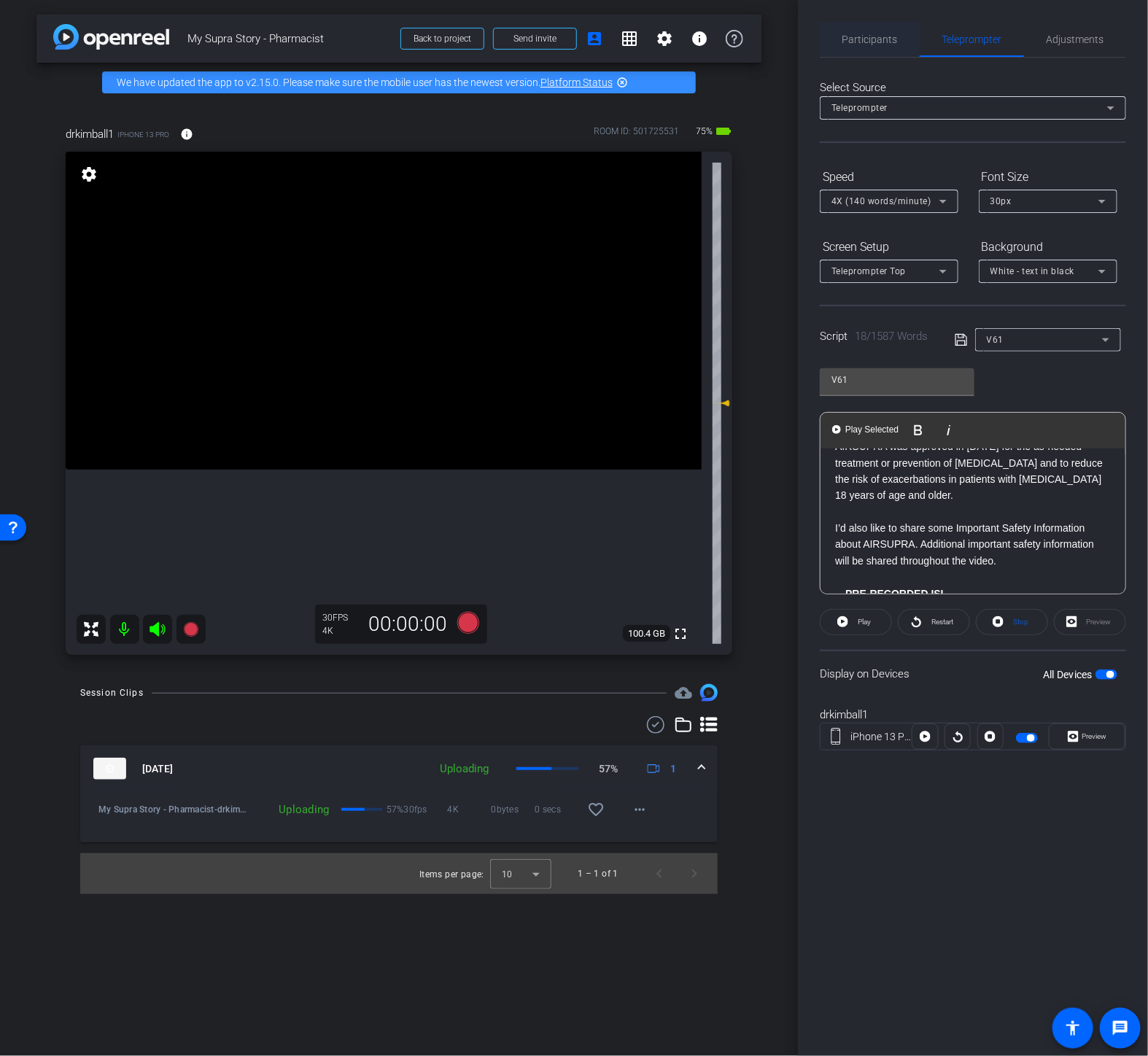
click at [890, 30] on span "Participants" at bounding box center [870, 40] width 56 height 35
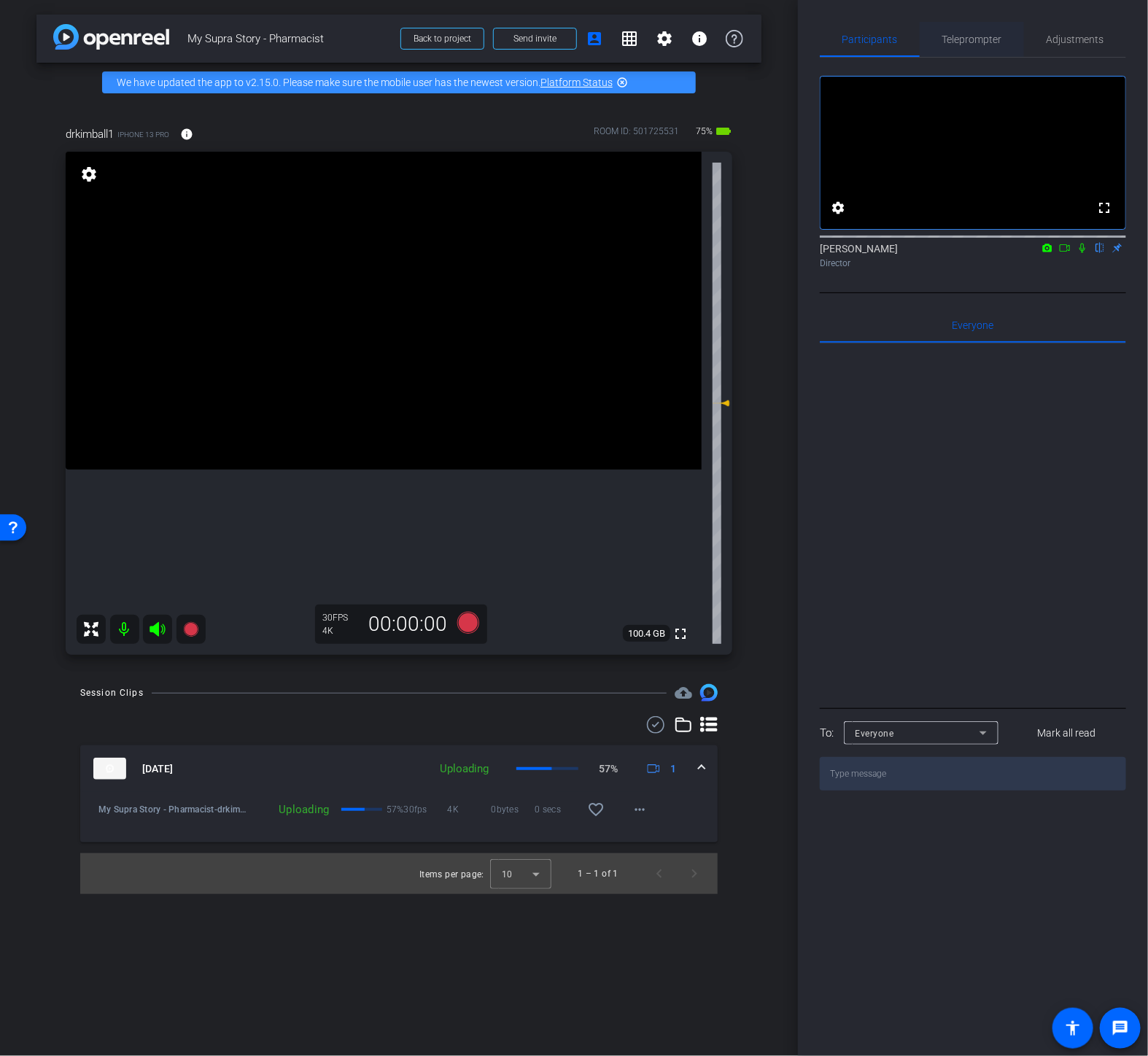
click at [947, 34] on span "Teleprompter" at bounding box center [972, 39] width 59 height 10
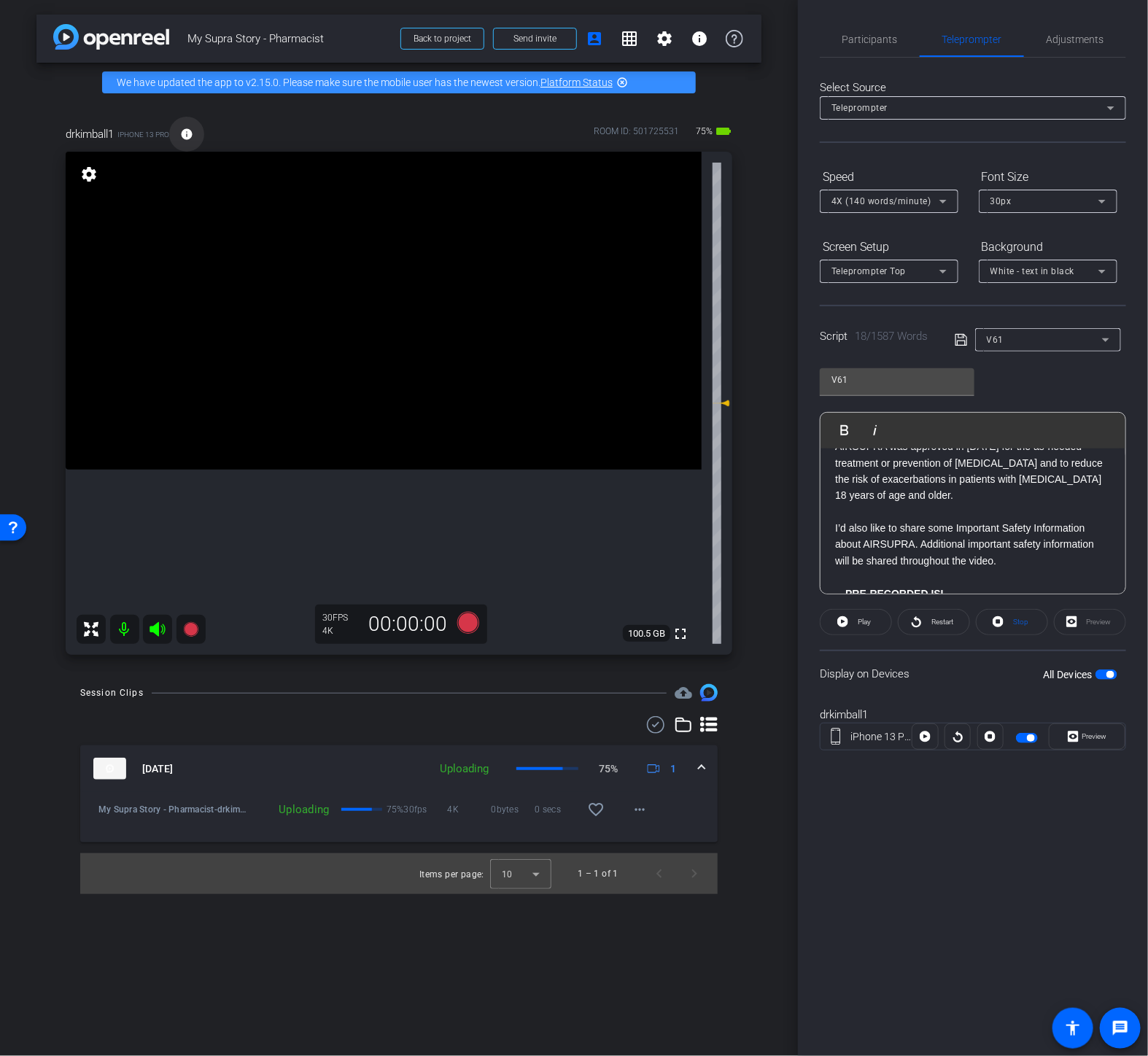
click at [190, 135] on mat-icon "info" at bounding box center [187, 134] width 13 height 13
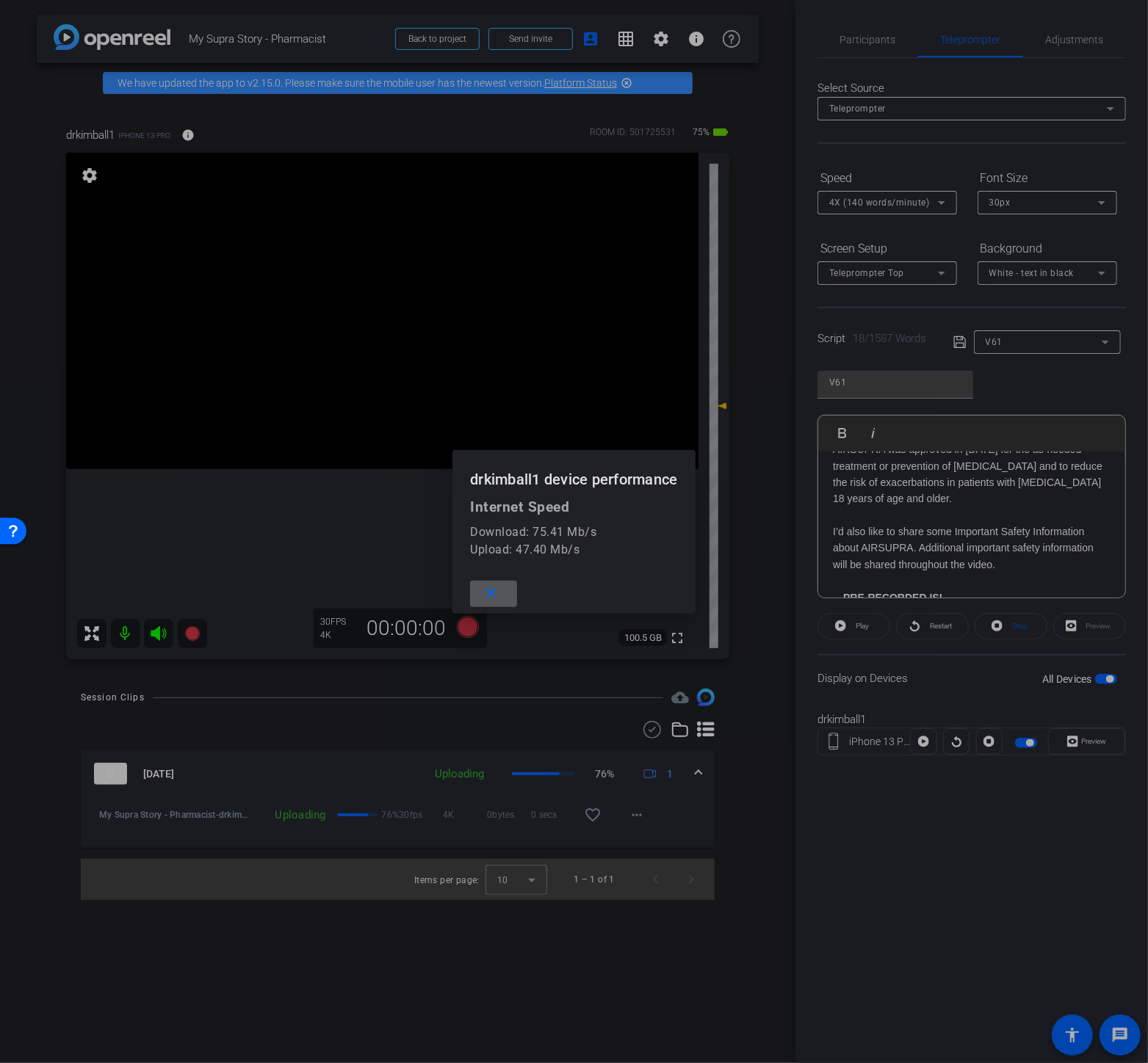
click at [581, 970] on div at bounding box center [574, 531] width 1148 height 1063
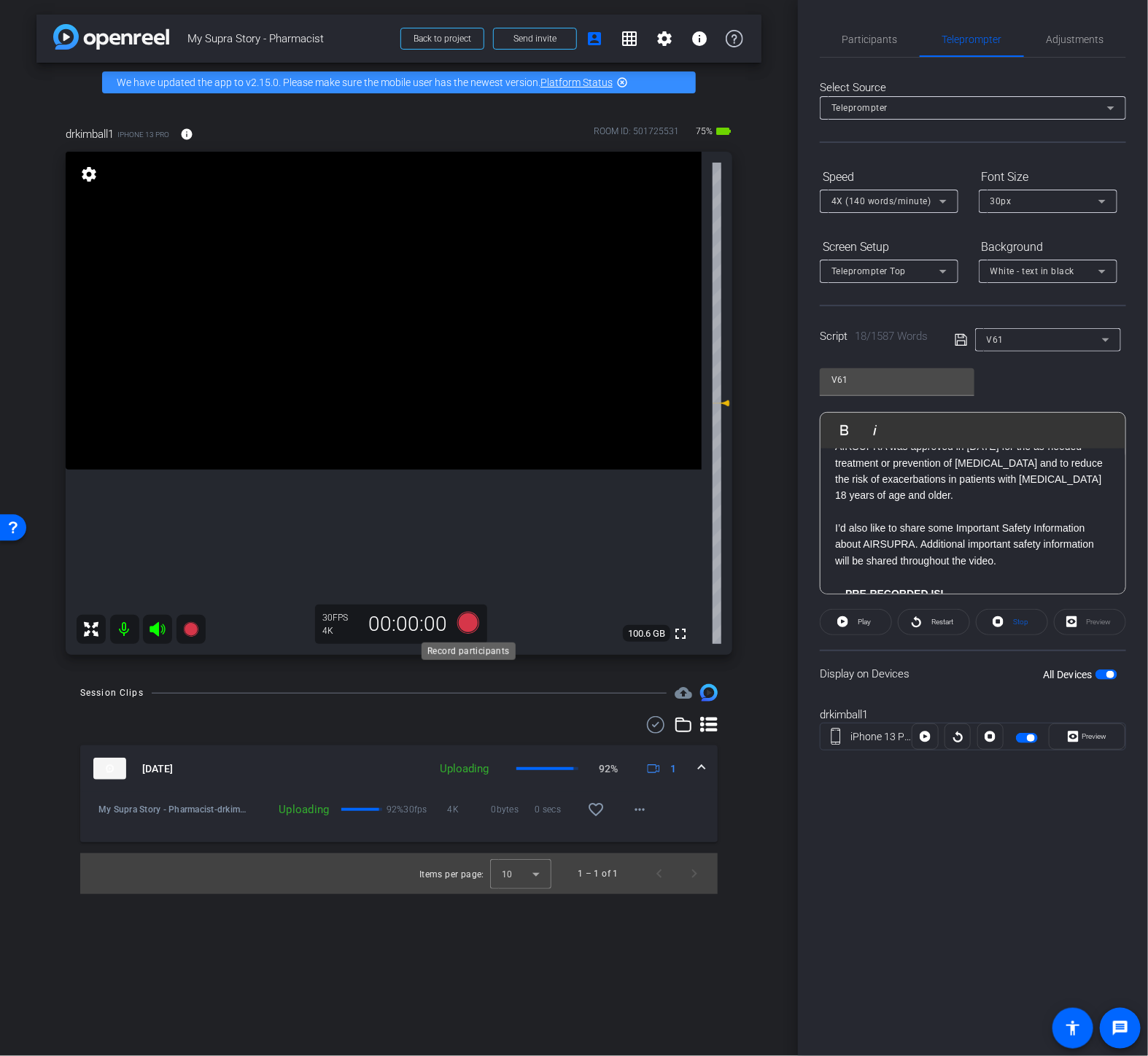
click at [475, 621] on icon at bounding box center [468, 623] width 22 height 22
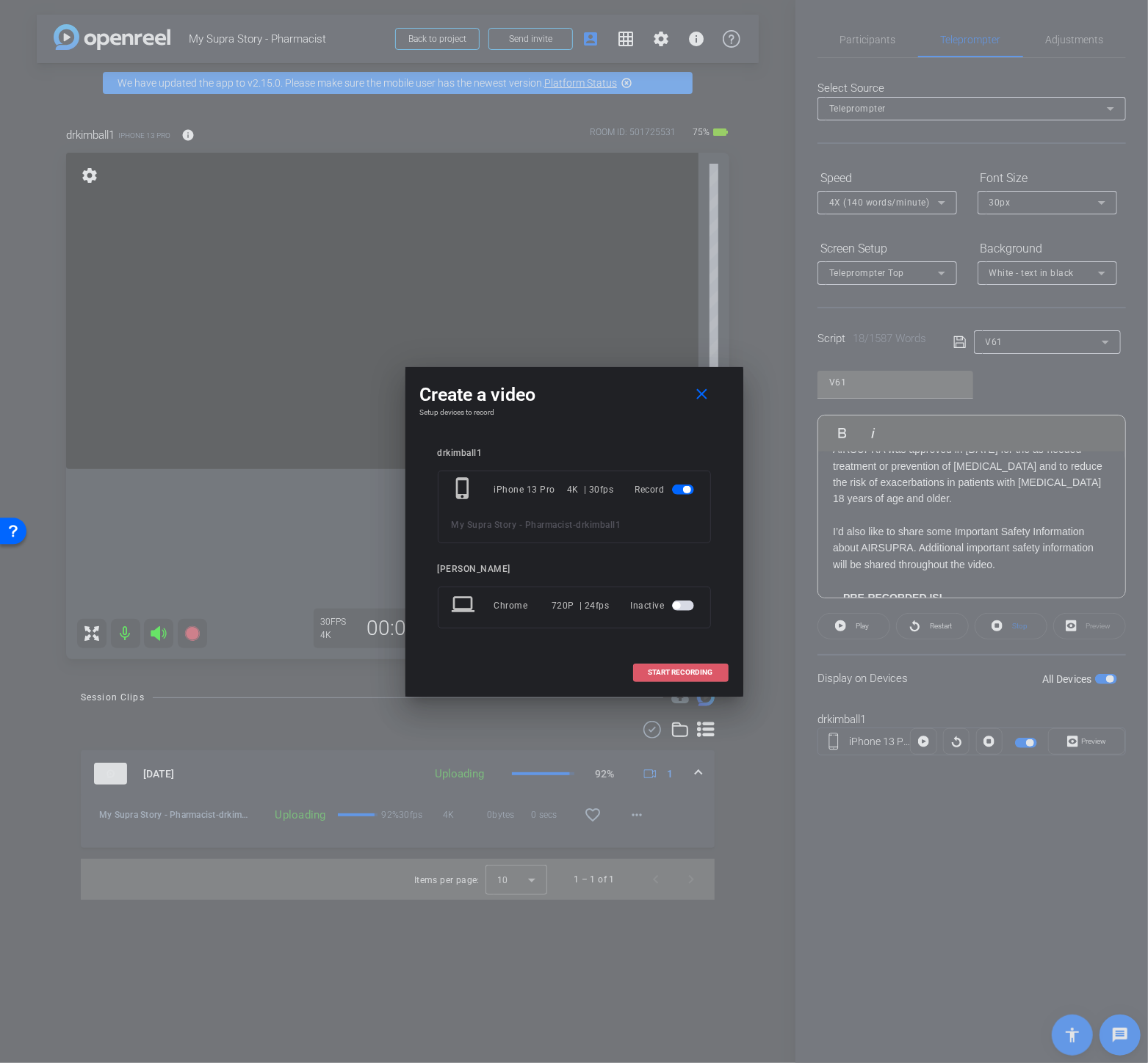
click at [687, 674] on span "START RECORDING" at bounding box center [681, 673] width 65 height 7
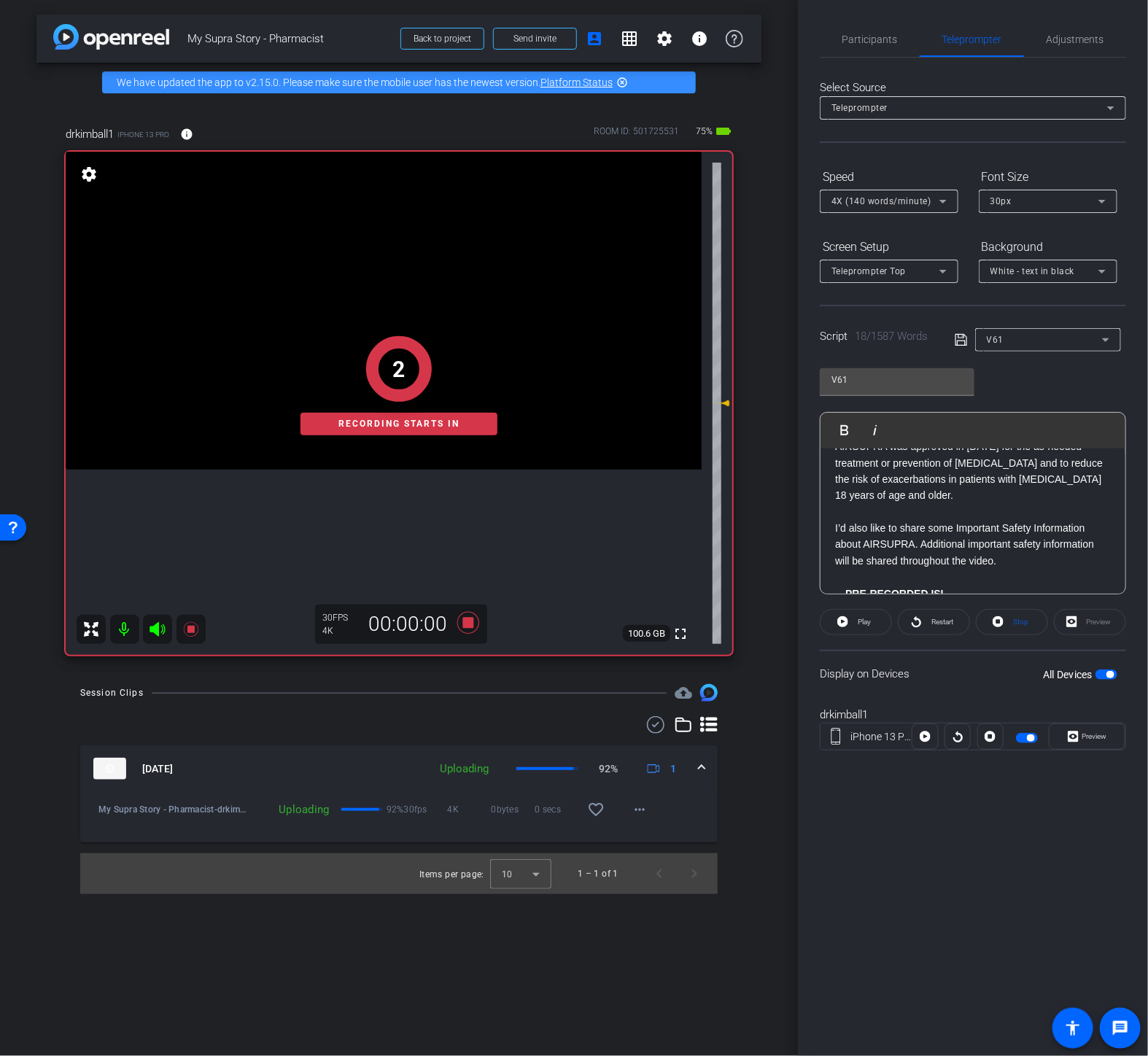
click at [835, 618] on p "AIRSUPRA contains [MEDICAL_DATA], a SABA, for rapid bronchodilation, plus [MEDI…" at bounding box center [972, 642] width 276 height 49
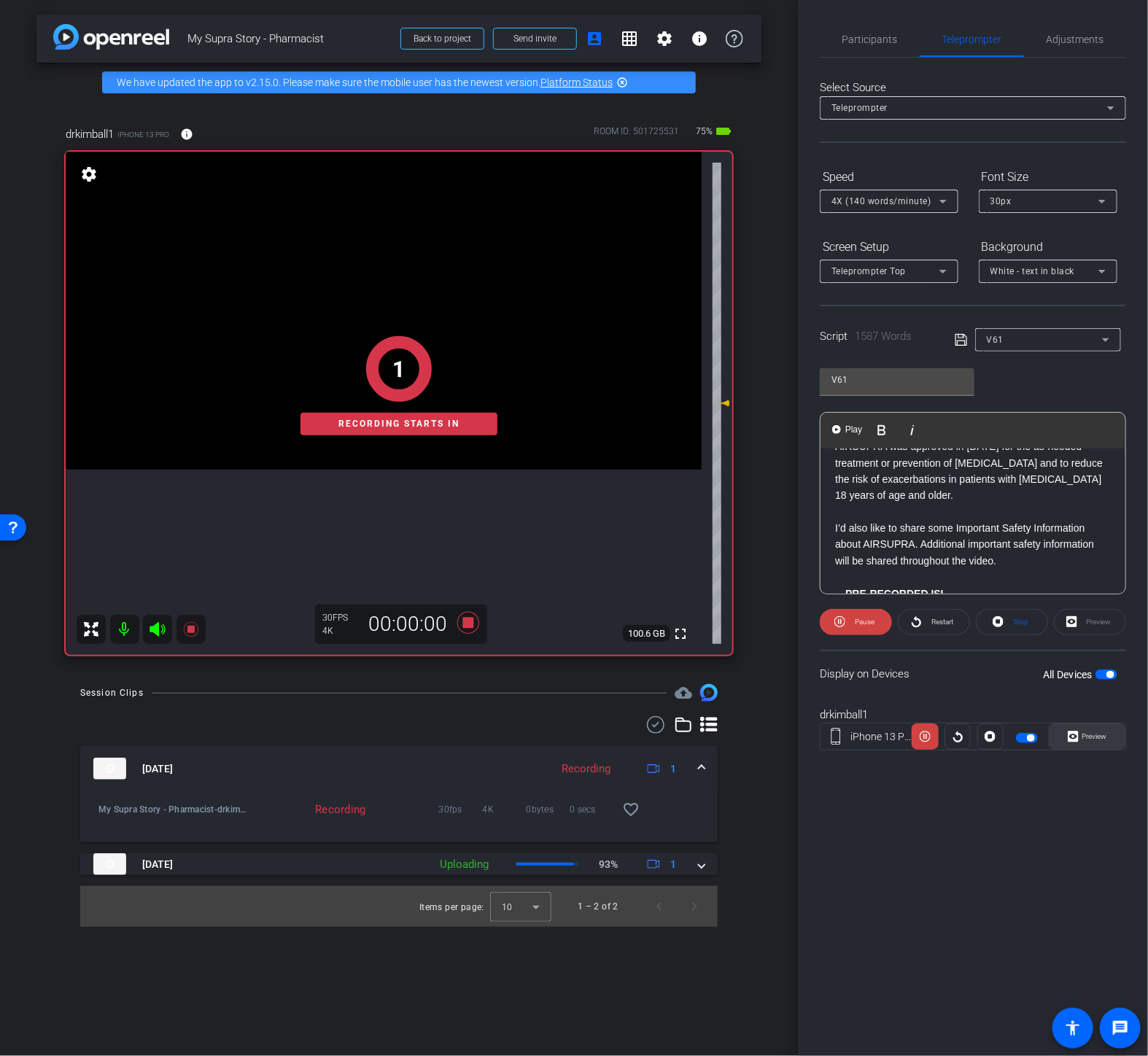
click at [1113, 733] on span at bounding box center [1087, 737] width 75 height 35
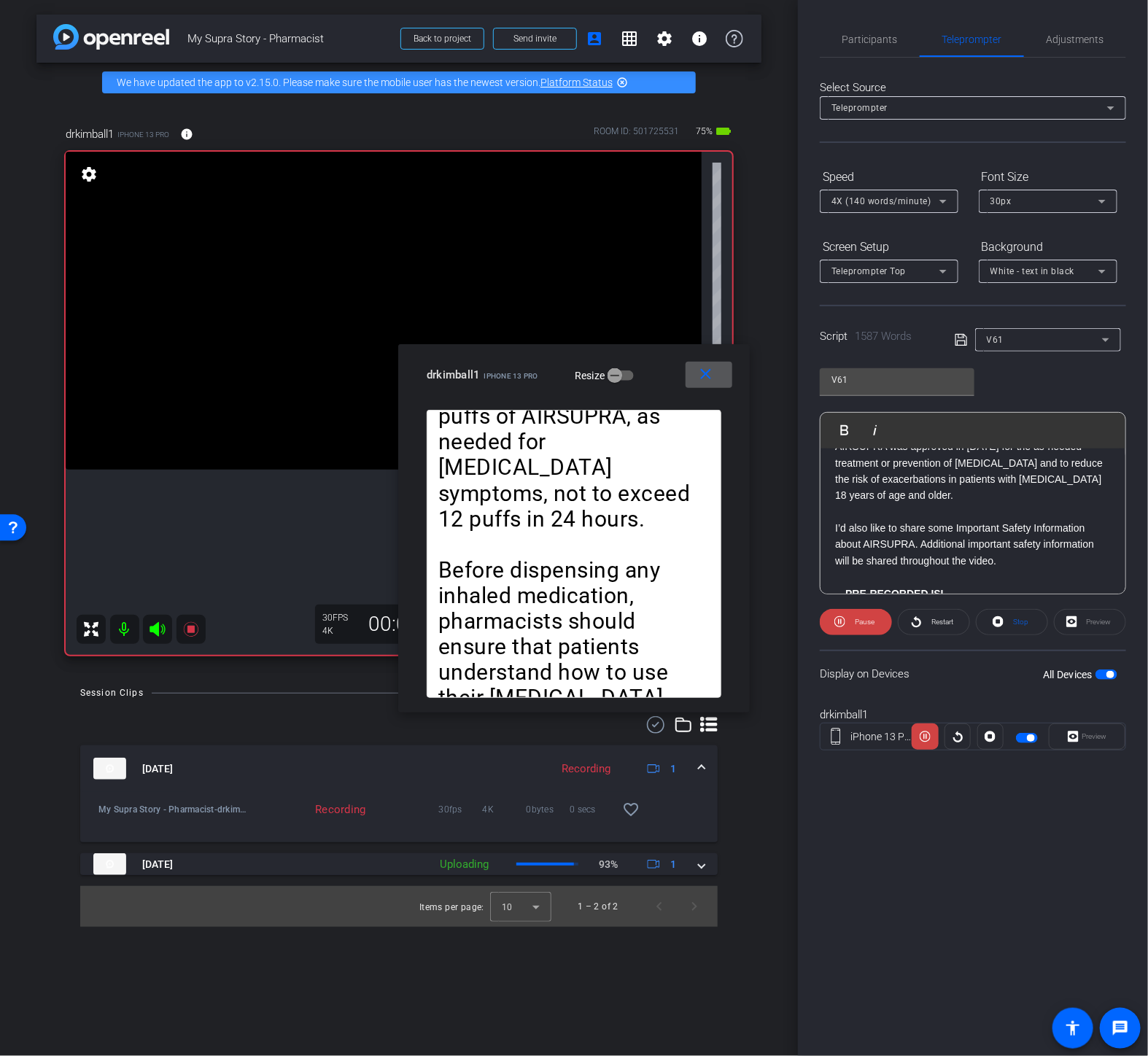
click at [855, 428] on span "Play" at bounding box center [854, 429] width 22 height 12
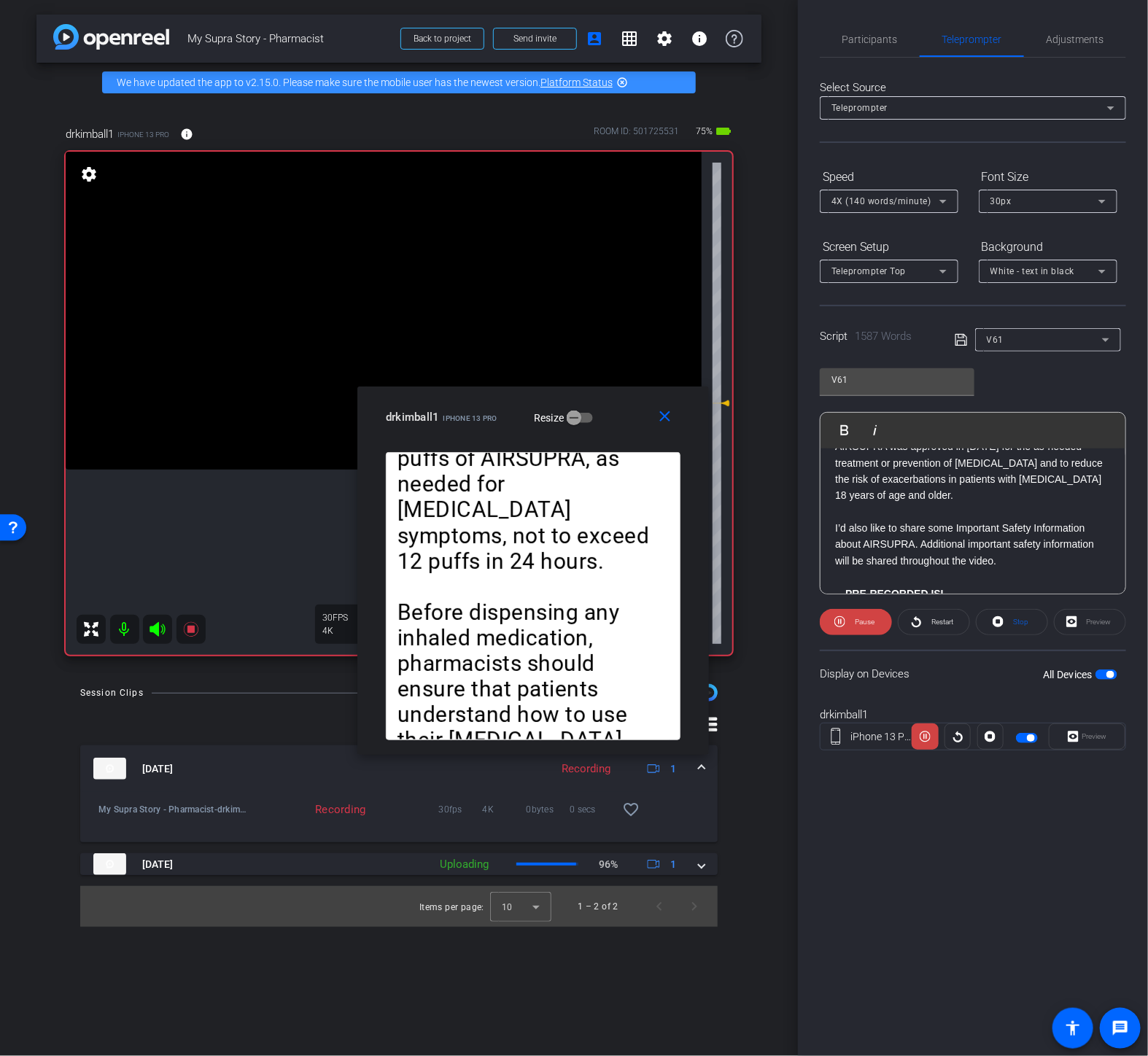
drag, startPoint x: 666, startPoint y: 389, endPoint x: 621, endPoint y: 438, distance: 66.5
click at [621, 438] on div "close drkimball1 iPhone 13 Pro Resize" at bounding box center [533, 419] width 352 height 66
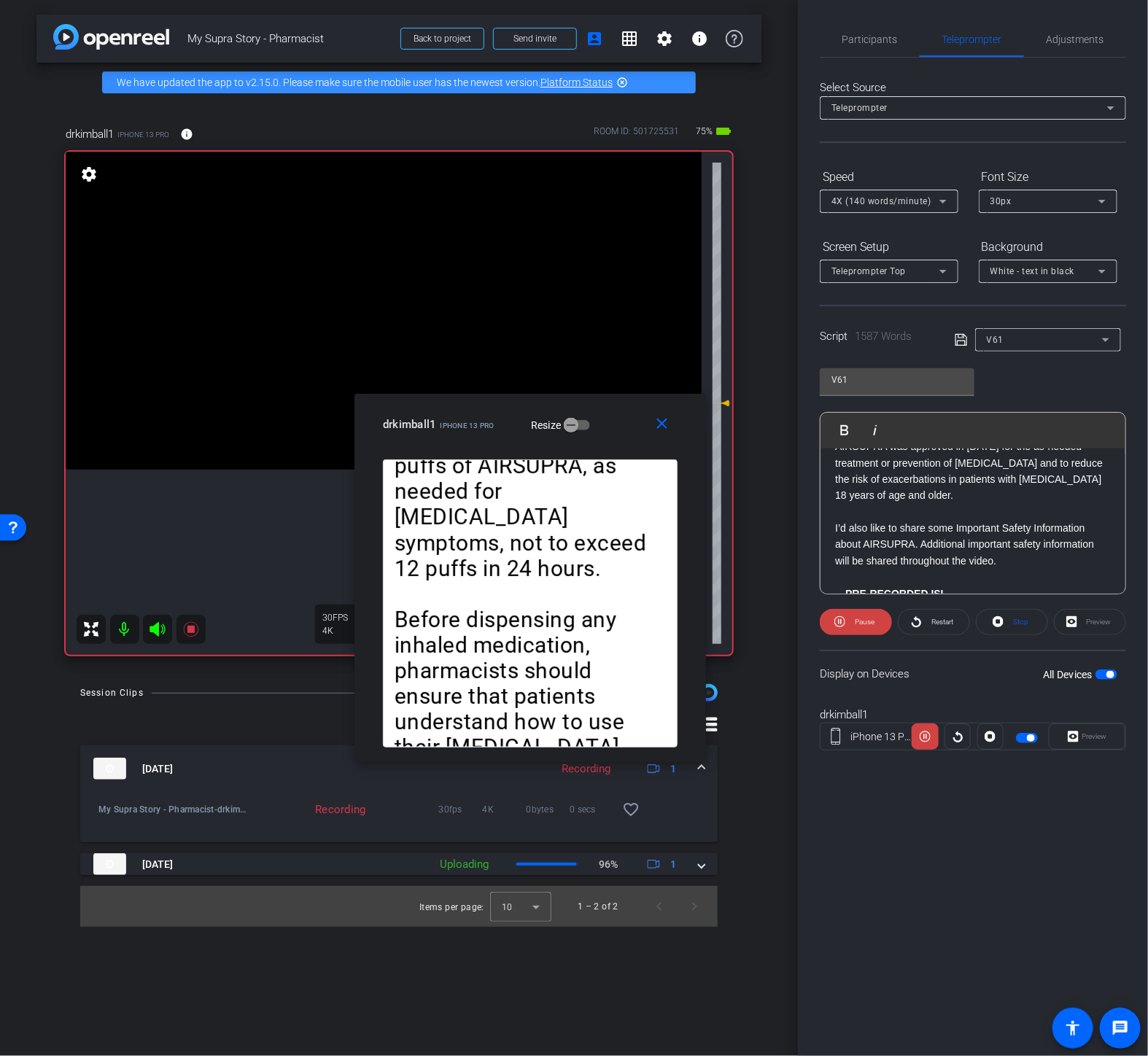
click at [836, 618] on p "AIRSUPRA contains [MEDICAL_DATA], a SABA, for rapid bronchodilation, plus [MEDI…" at bounding box center [972, 642] width 276 height 49
click at [848, 426] on span "Play" at bounding box center [854, 429] width 22 height 12
click at [855, 624] on span "Pause" at bounding box center [865, 621] width 20 height 8
click at [855, 621] on span "Play" at bounding box center [863, 622] width 17 height 20
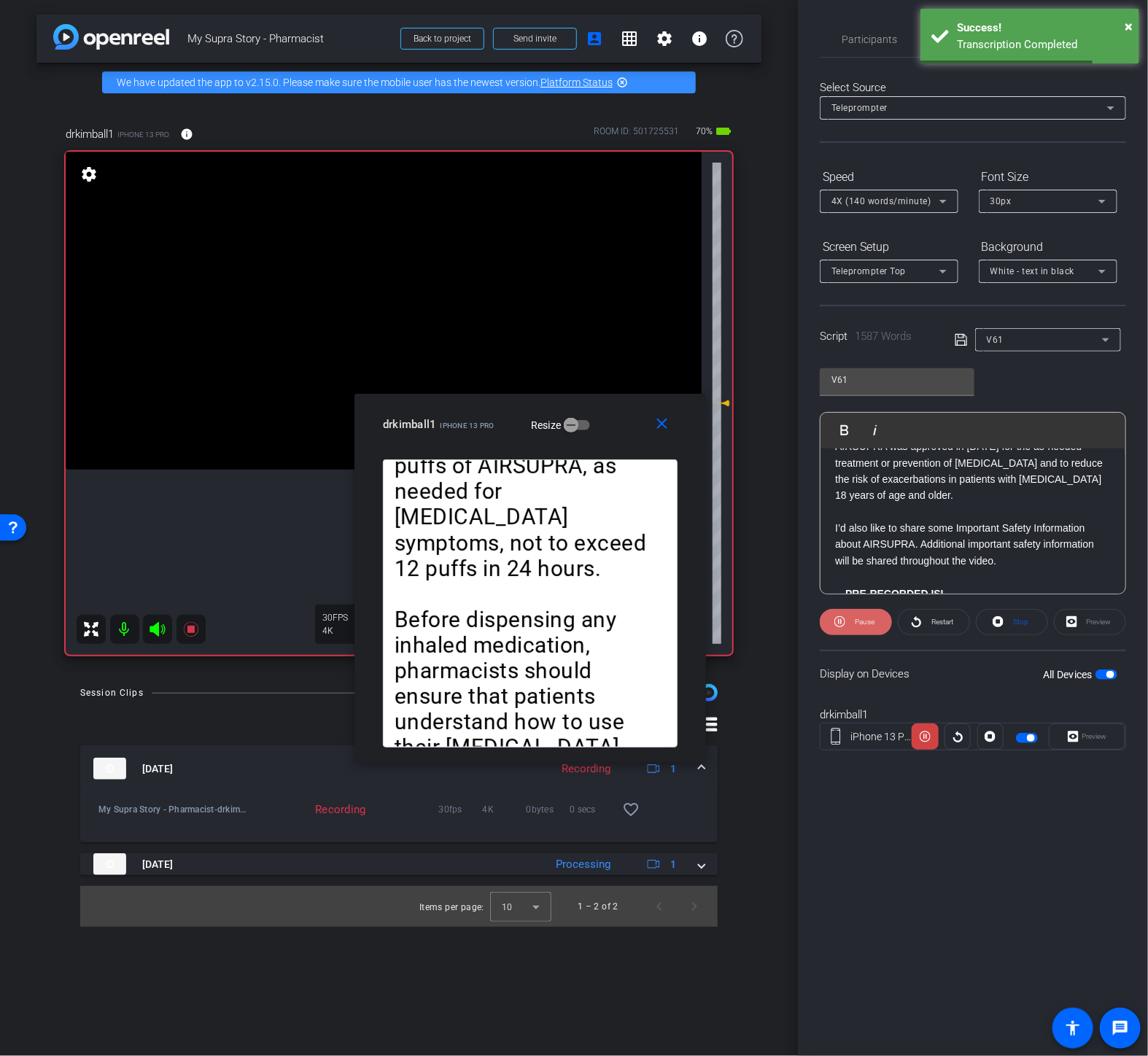
click at [859, 612] on span "Pause" at bounding box center [863, 622] width 23 height 20
click at [859, 612] on span "Play" at bounding box center [863, 622] width 17 height 20
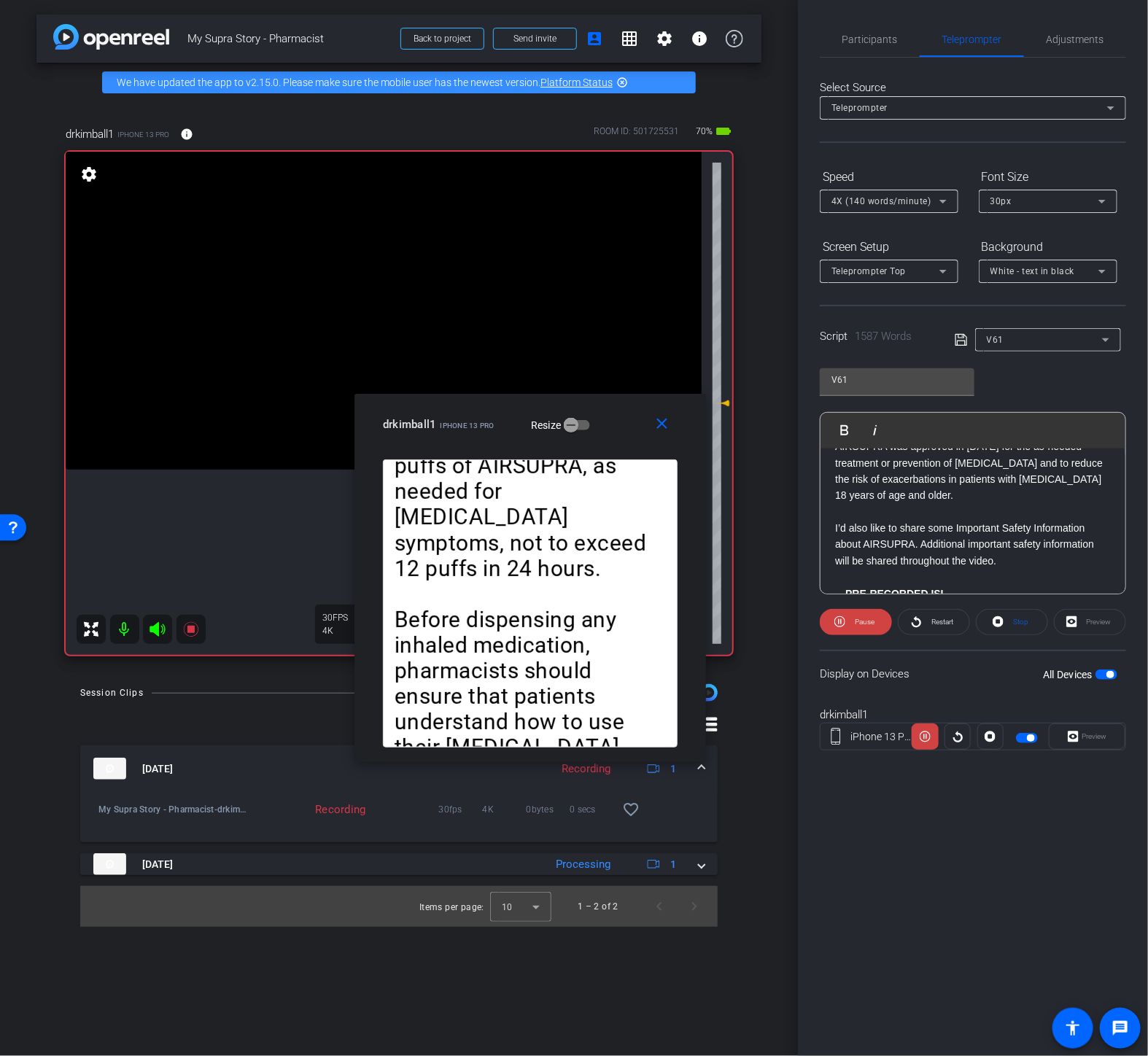
click at [859, 612] on span "Pause" at bounding box center [863, 622] width 23 height 20
click at [859, 612] on span "Play" at bounding box center [863, 622] width 17 height 20
click at [859, 612] on span "Pause" at bounding box center [863, 622] width 23 height 20
click at [672, 425] on span at bounding box center [665, 424] width 46 height 35
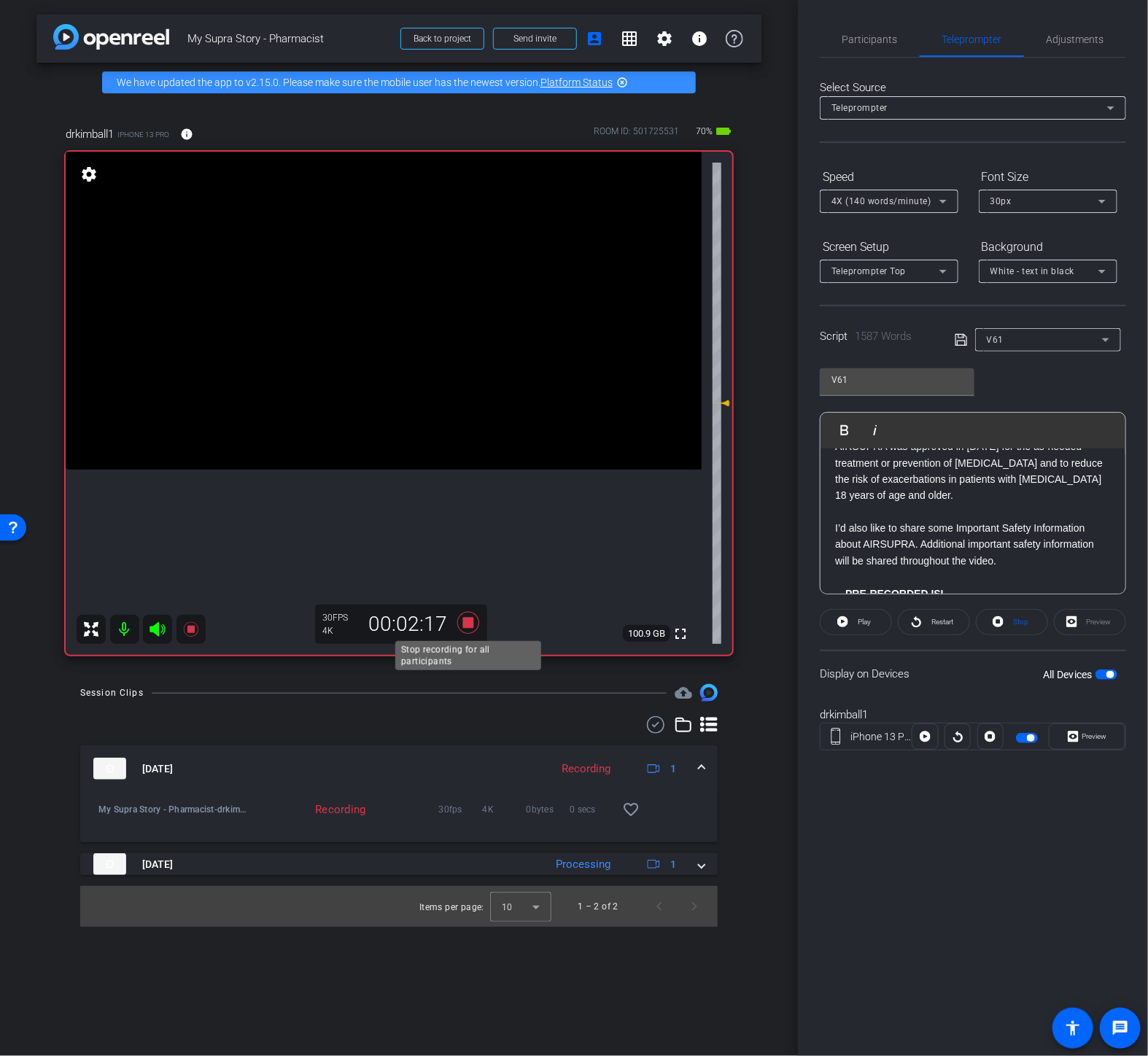
click at [476, 623] on icon at bounding box center [468, 623] width 35 height 26
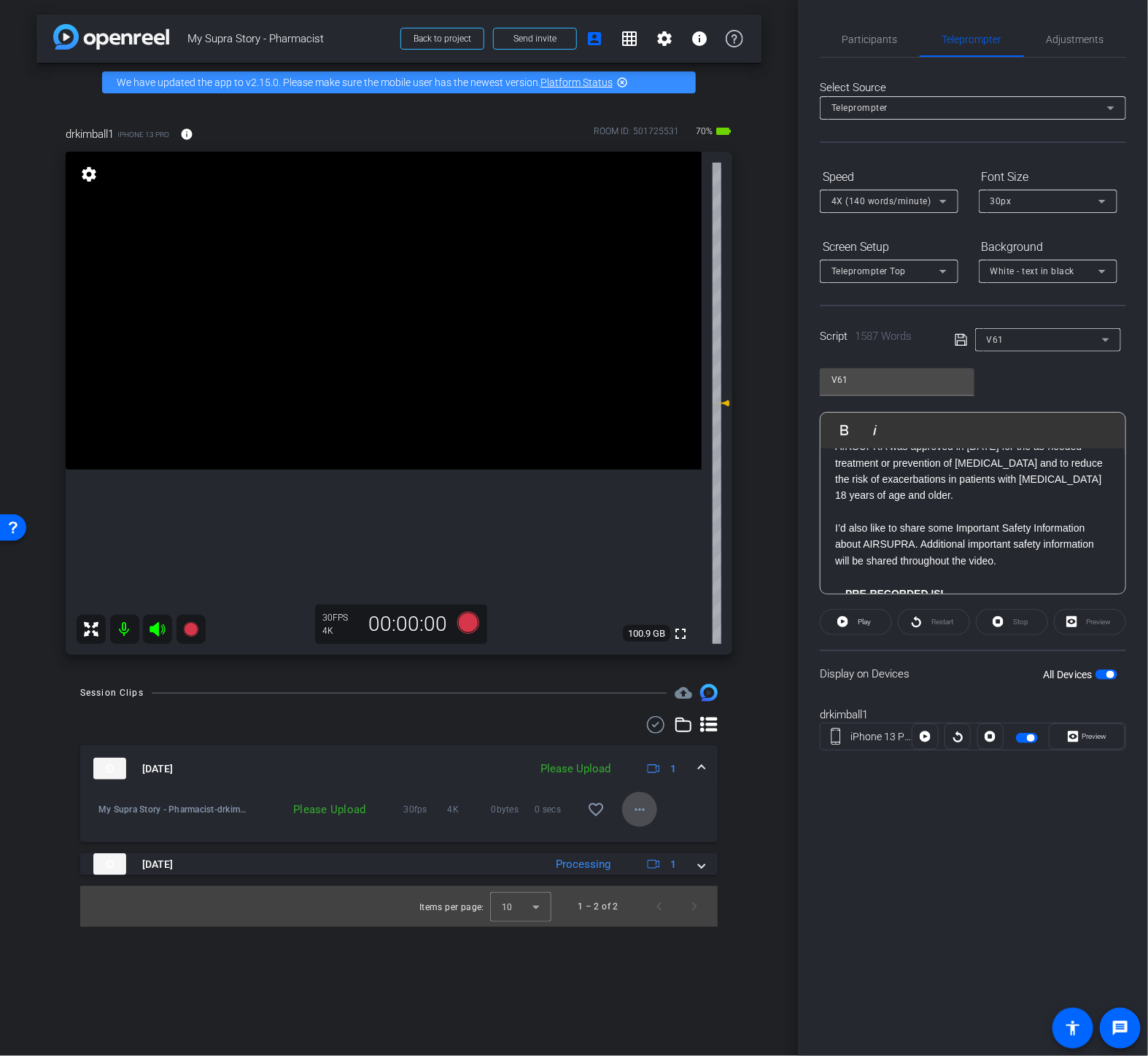
click at [641, 818] on mat-icon "more_horiz" at bounding box center [639, 809] width 18 height 18
click at [669, 841] on span "Upload" at bounding box center [663, 840] width 59 height 18
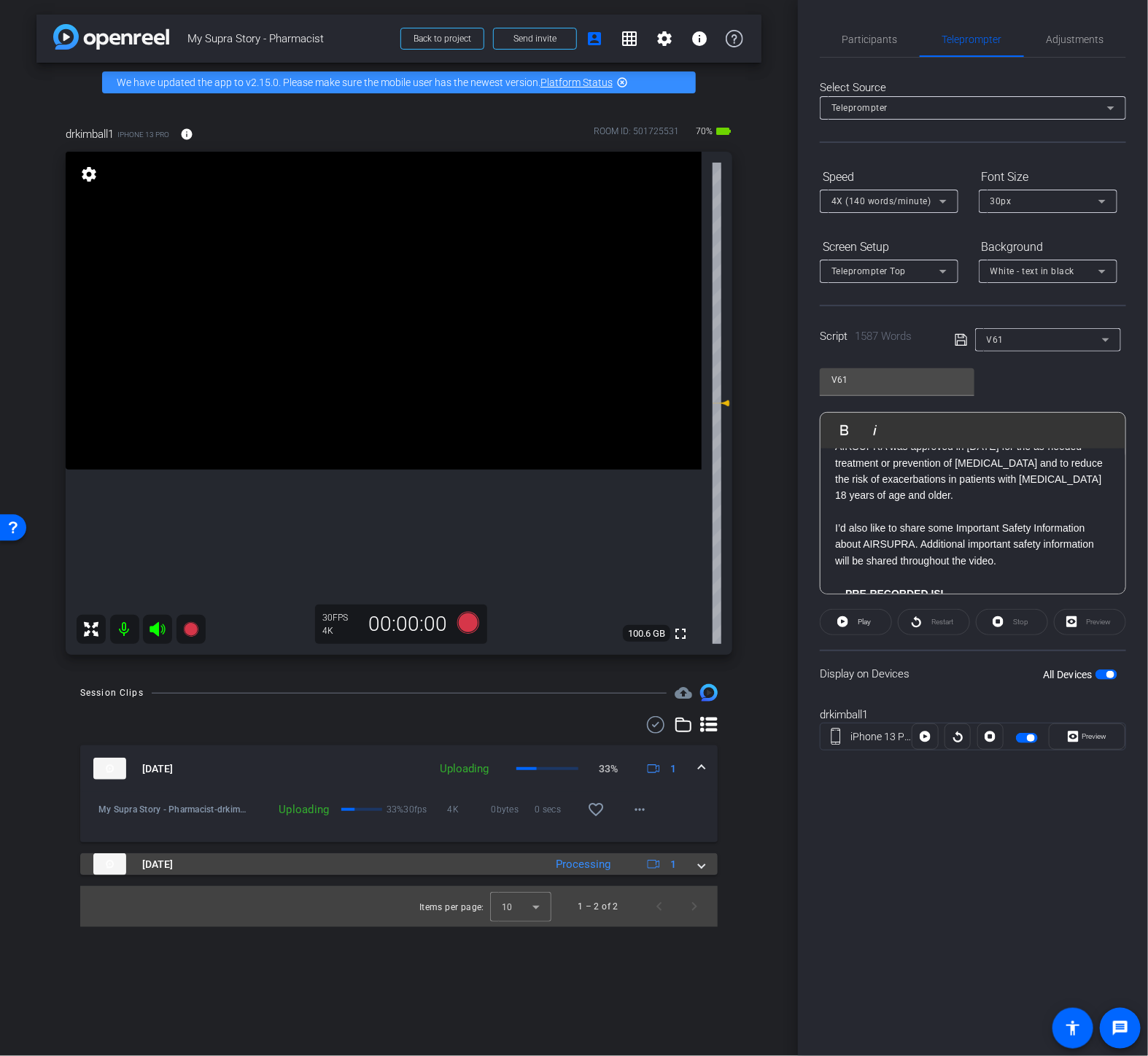
click at [712, 867] on mat-expansion-panel-header "[DATE] Processing 1" at bounding box center [398, 865] width 637 height 22
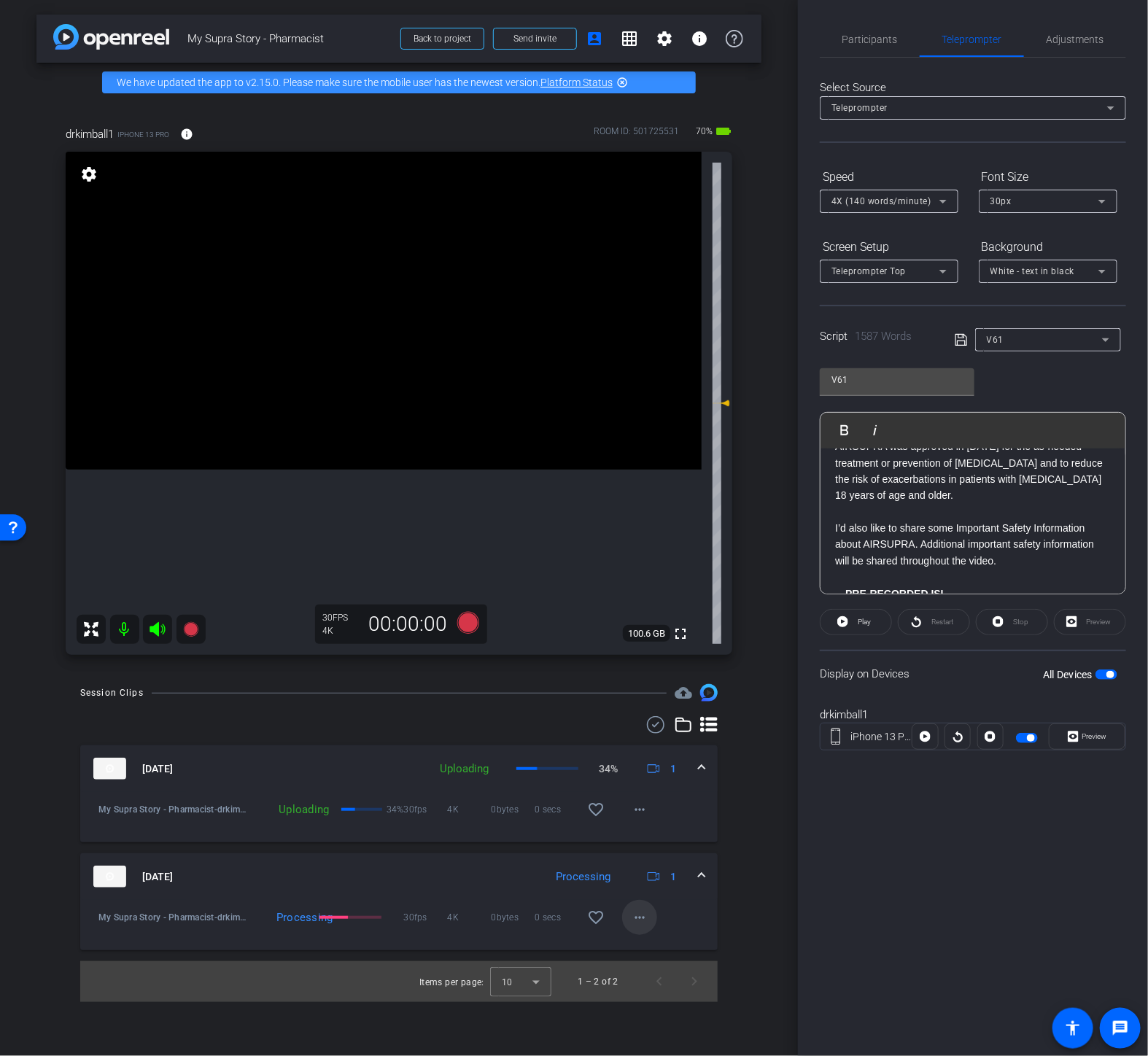
click at [643, 923] on mat-icon "more_horiz" at bounding box center [639, 918] width 18 height 18
click at [662, 784] on span "Download Original" at bounding box center [678, 778] width 87 height 18
click at [862, 42] on span "Participants" at bounding box center [870, 39] width 56 height 10
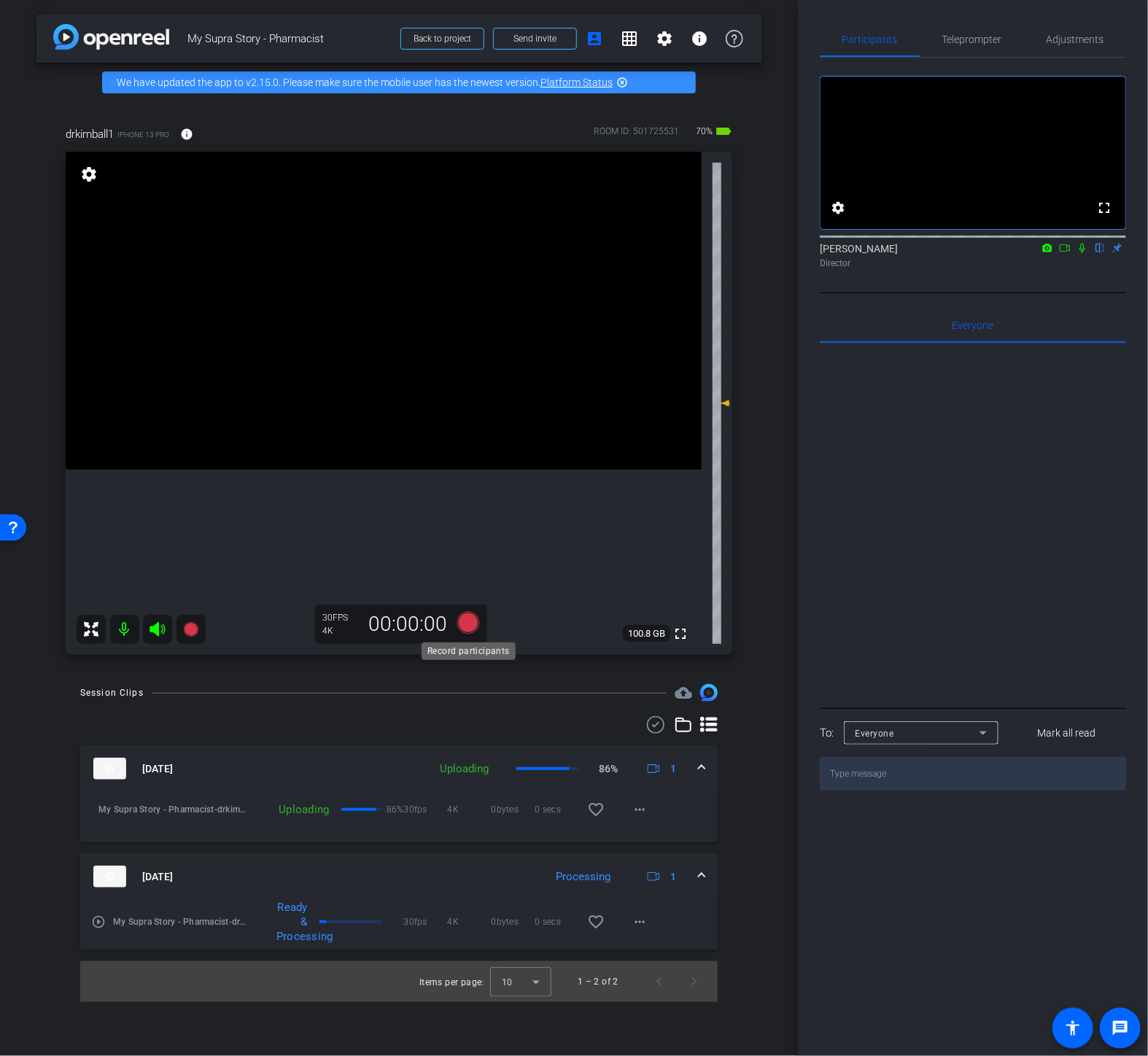
click at [476, 624] on icon at bounding box center [468, 623] width 22 height 22
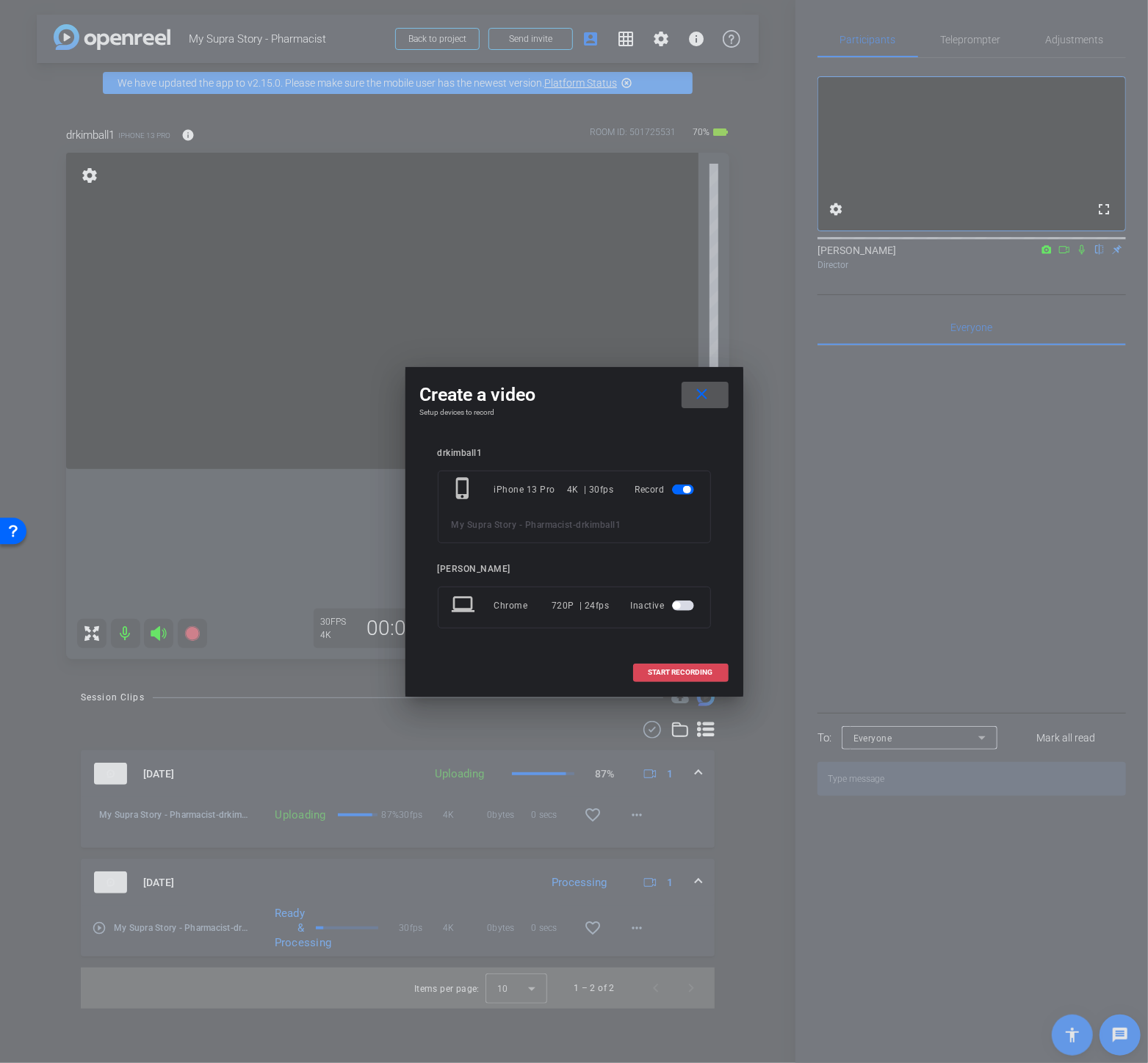
click at [674, 680] on span at bounding box center [681, 673] width 94 height 36
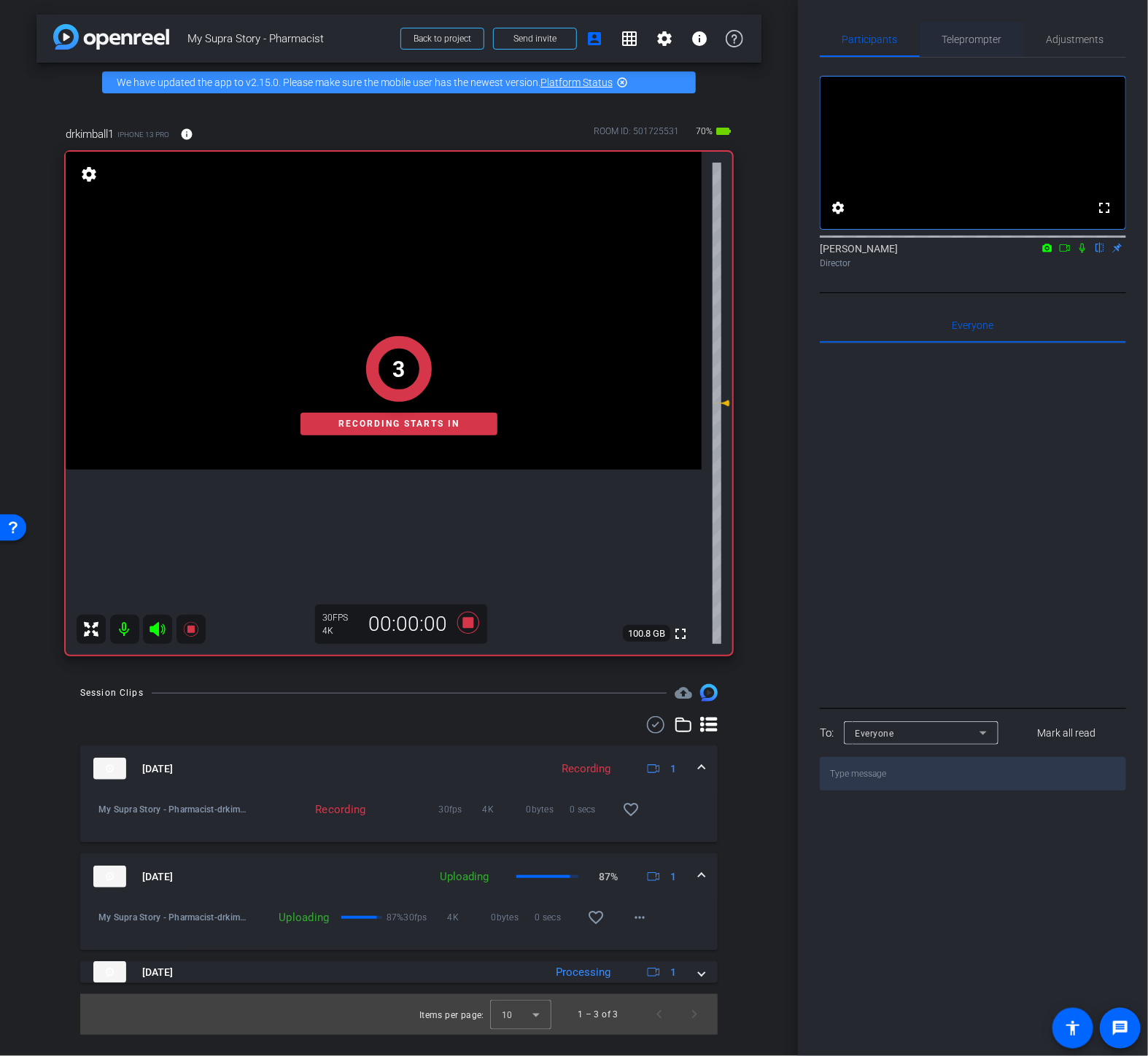
click at [985, 46] on span "Teleprompter" at bounding box center [972, 40] width 59 height 35
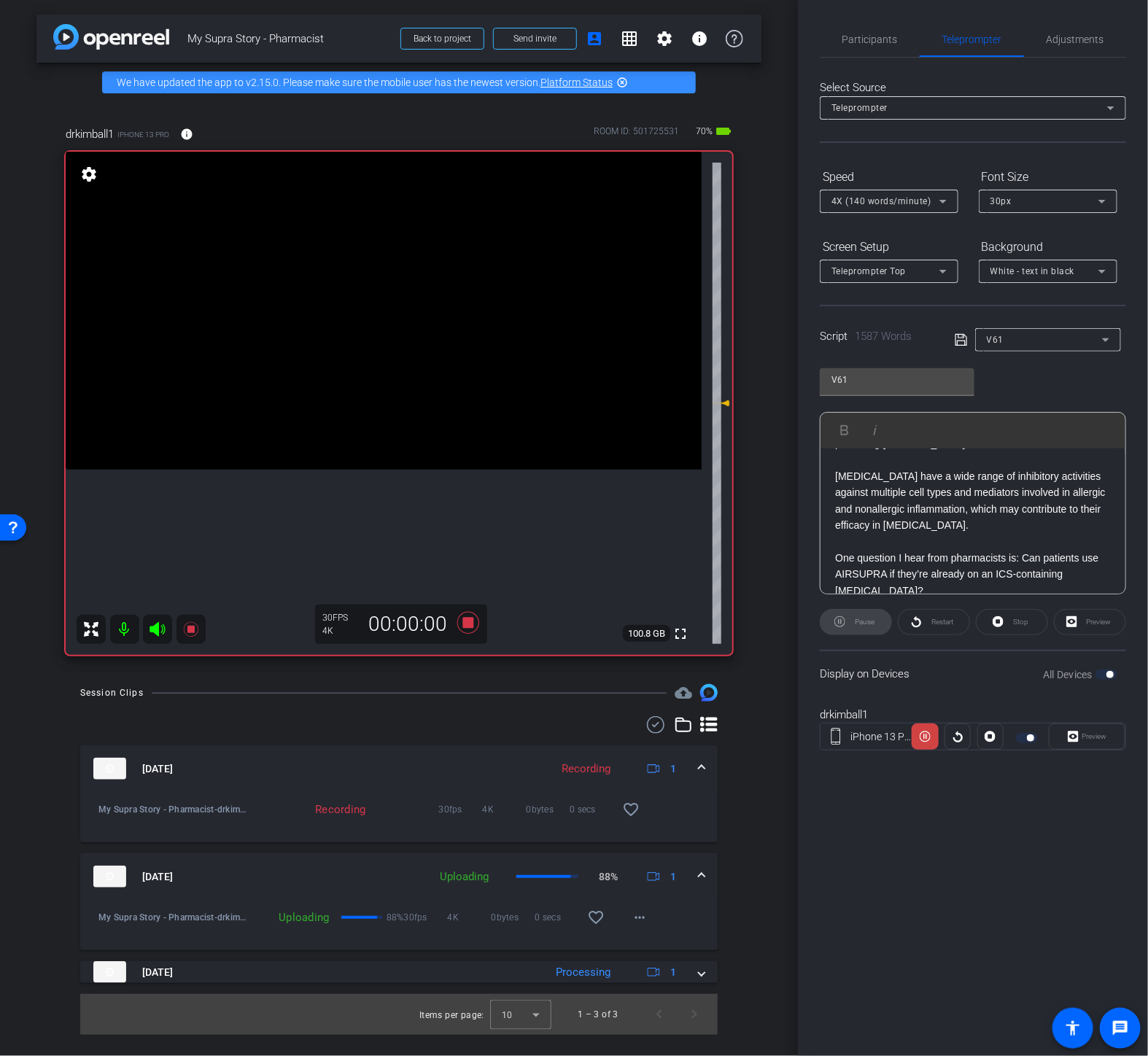
scroll to position [1377, 0]
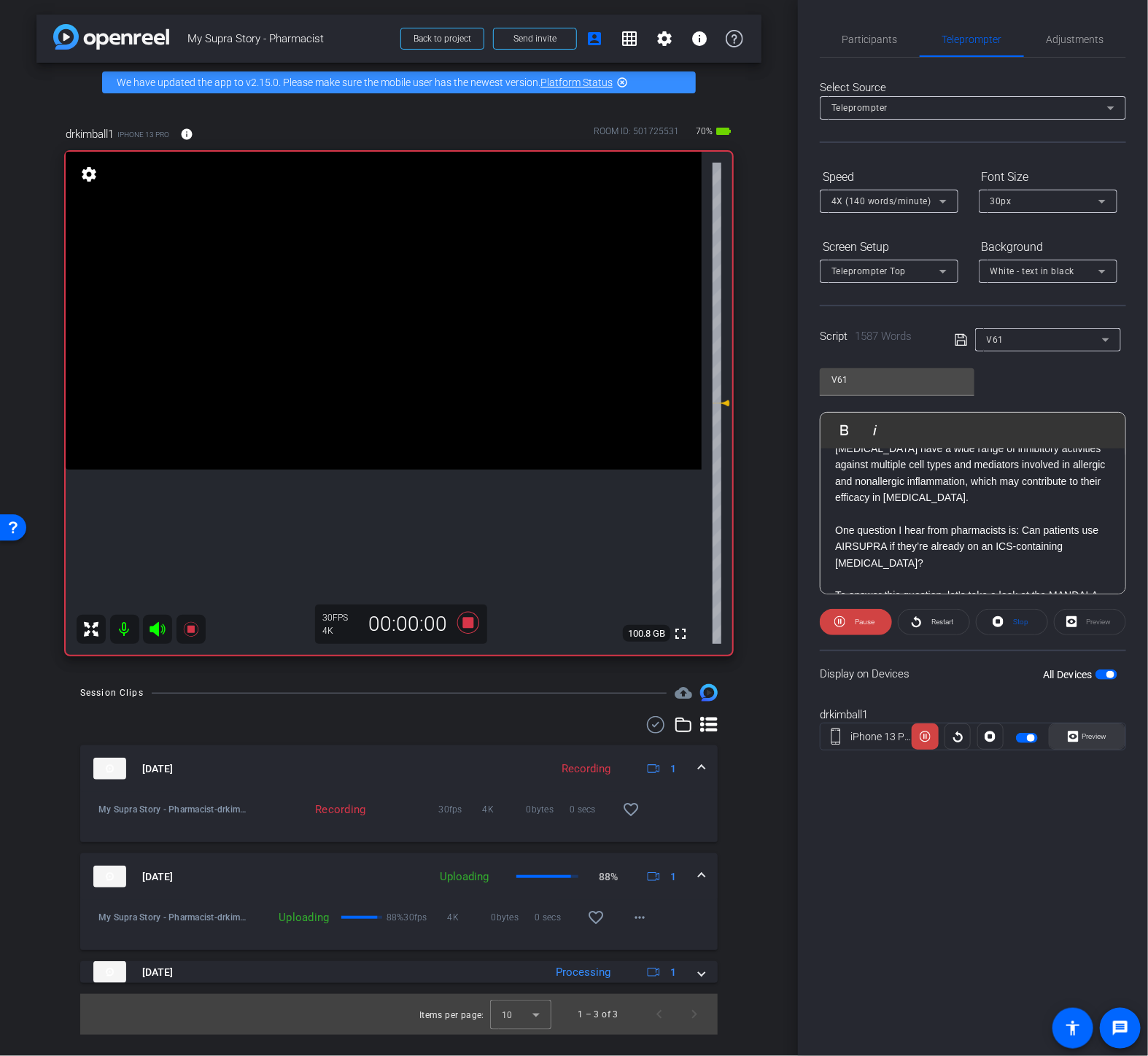
click at [1097, 737] on span "Preview" at bounding box center [1095, 737] width 25 height 8
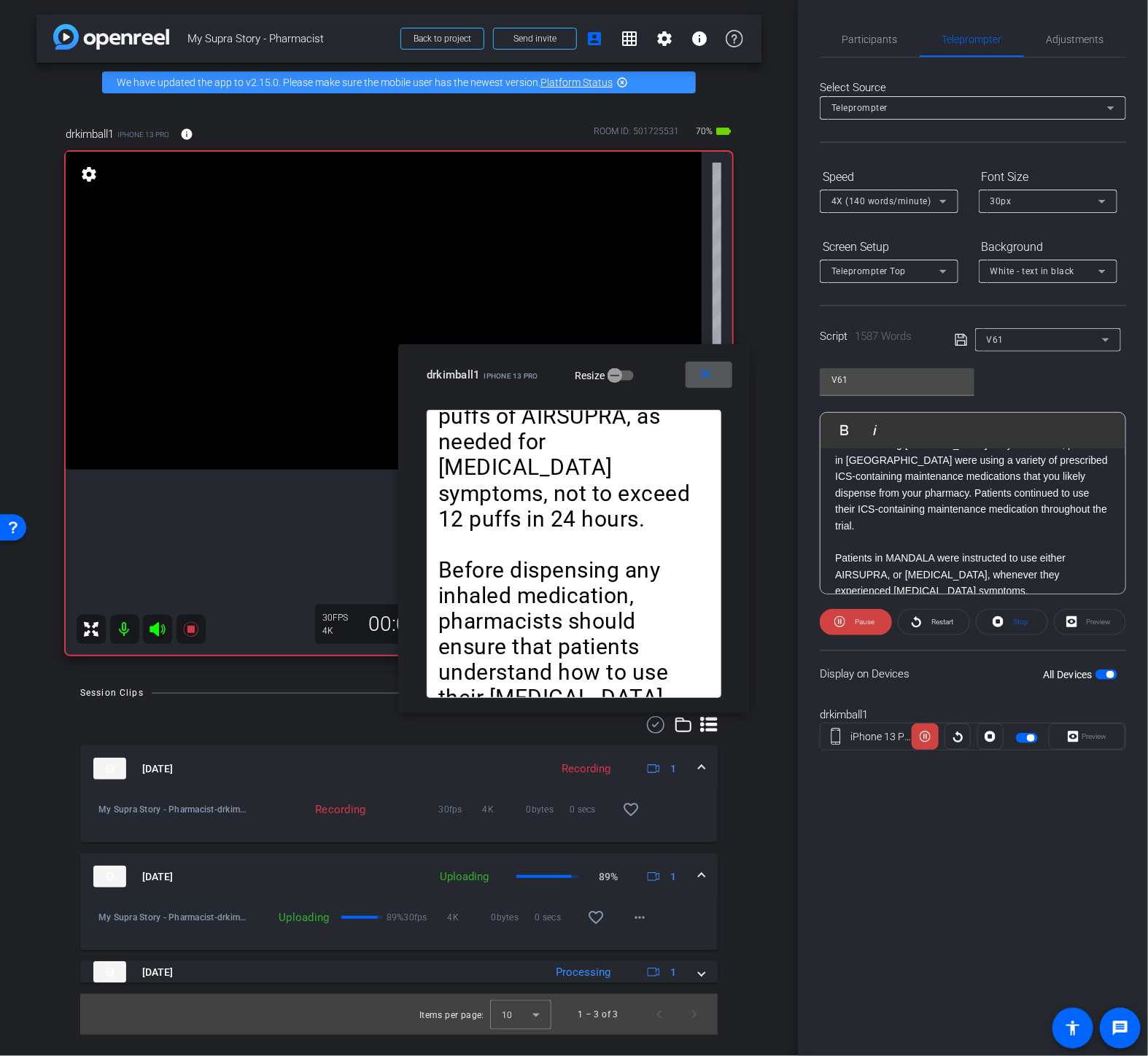
scroll to position [1701, 0]
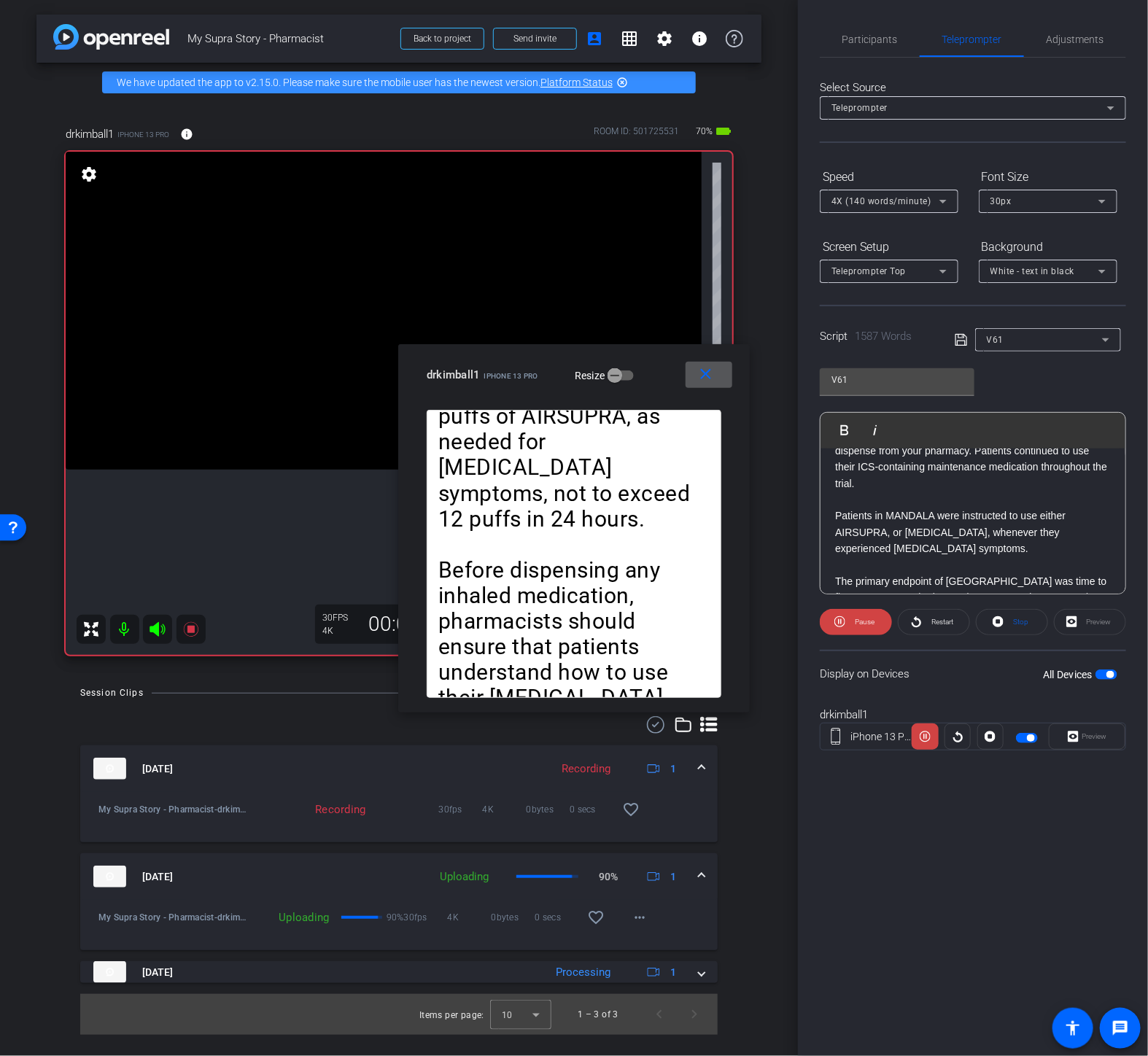
click at [839, 574] on p "The primary endpoint of [GEOGRAPHIC_DATA] was time to first severe exacerbation…" at bounding box center [972, 671] width 276 height 196
click at [835, 574] on p "The primary endpoint of [GEOGRAPHIC_DATA] was time to first severe exacerbation…" at bounding box center [972, 671] width 276 height 196
click at [841, 439] on button "Play Play from this location" at bounding box center [848, 430] width 34 height 29
click at [922, 201] on span "4X (140 words/minute)" at bounding box center [881, 201] width 100 height 10
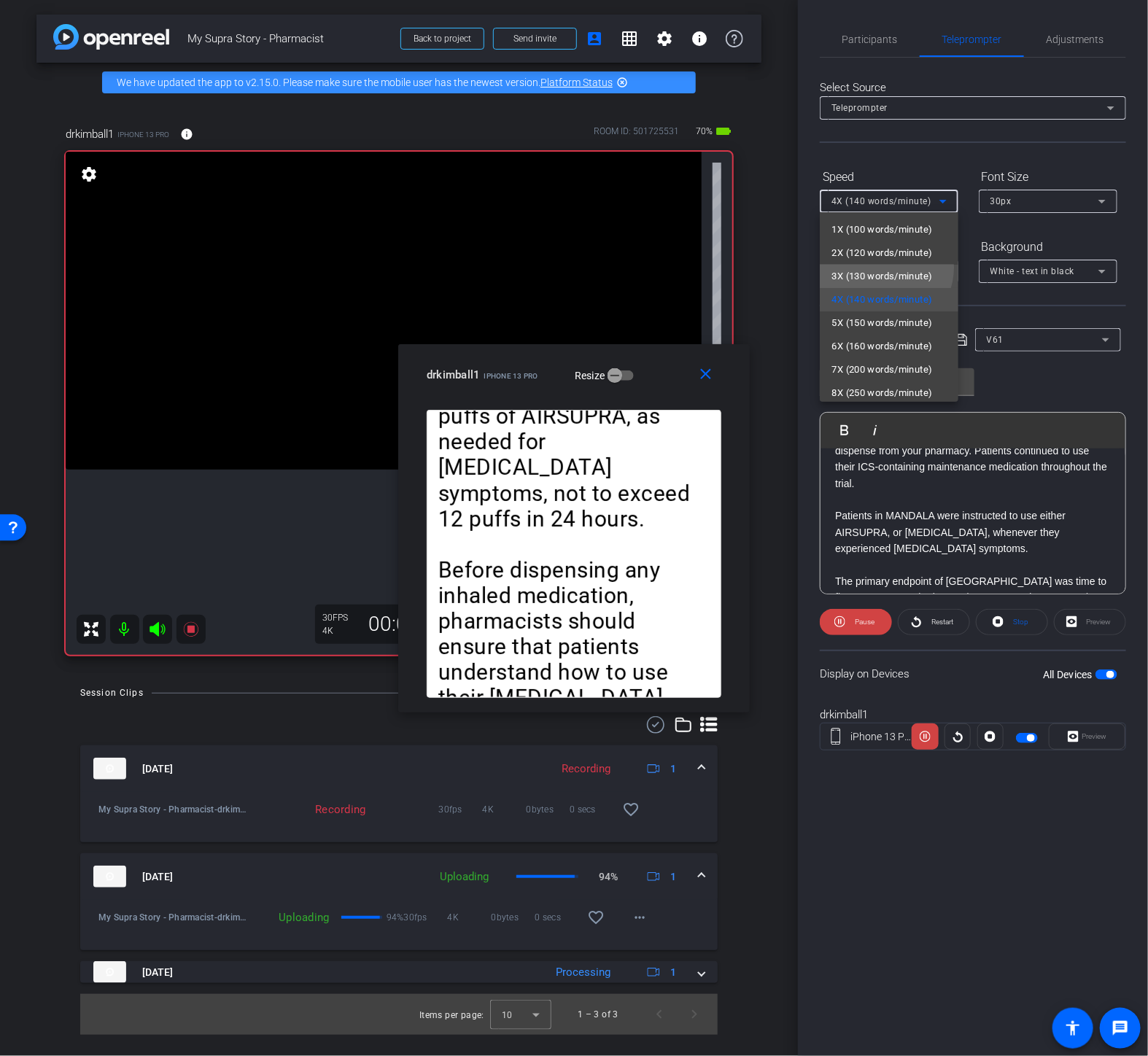
click at [881, 267] on span "3X (130 words/minute)" at bounding box center [881, 276] width 100 height 18
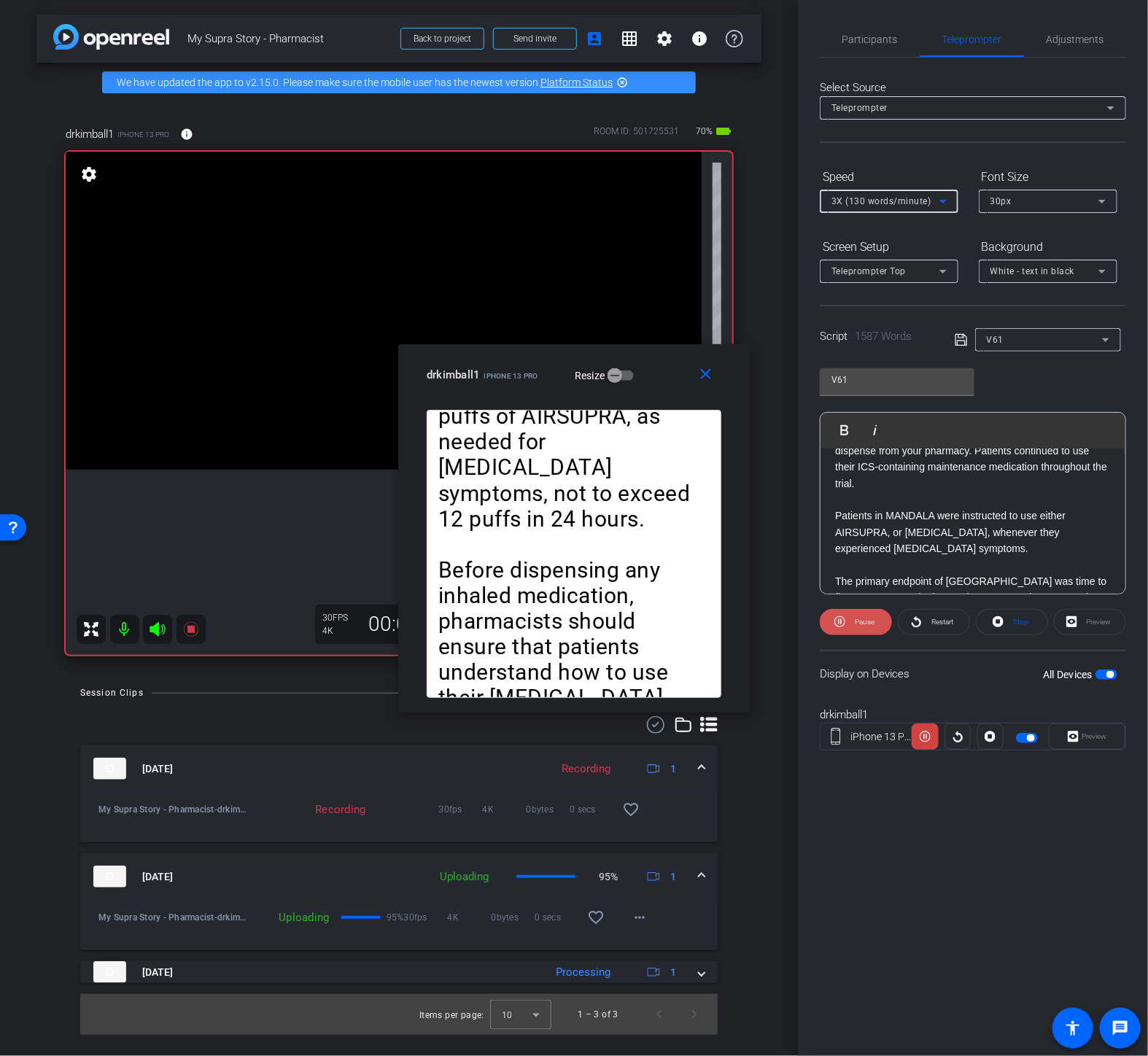
click at [862, 615] on span "Pause" at bounding box center [863, 622] width 23 height 20
click at [862, 615] on span "Play" at bounding box center [863, 622] width 17 height 20
click at [862, 618] on span "Pause" at bounding box center [865, 621] width 20 height 8
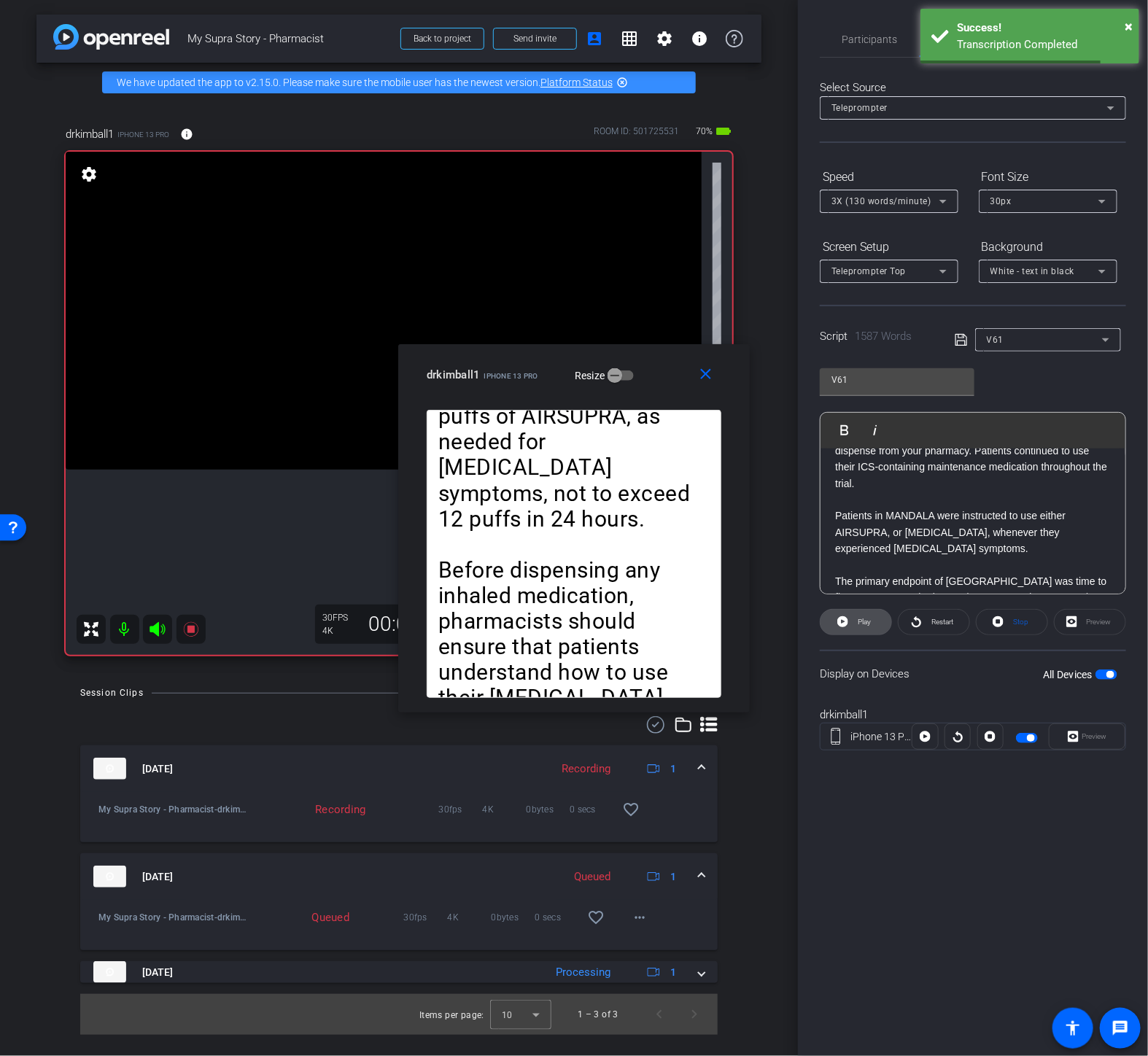
click at [854, 616] on span at bounding box center [856, 622] width 71 height 35
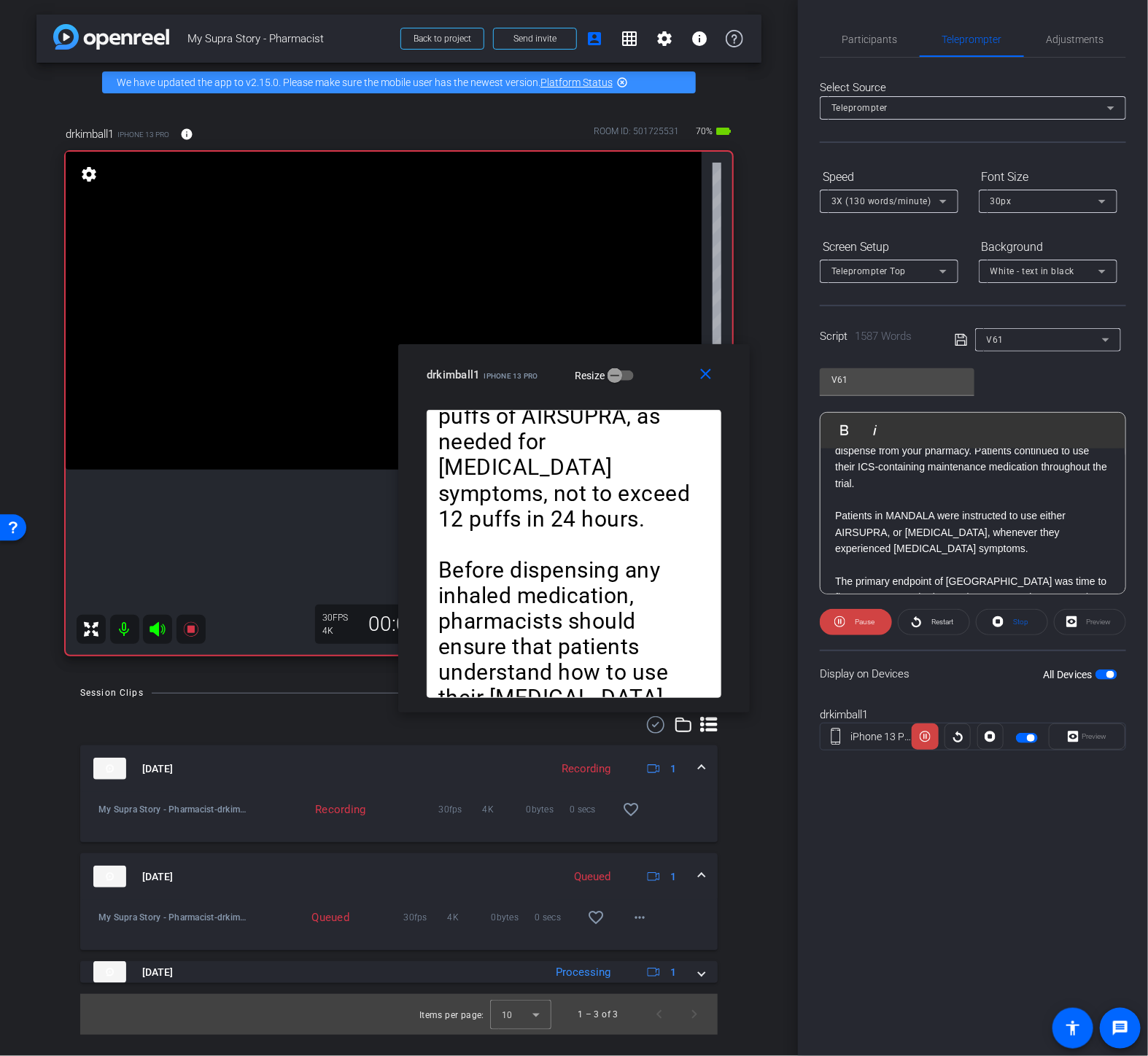
click at [854, 616] on span "Pause" at bounding box center [863, 622] width 23 height 20
click at [854, 616] on span at bounding box center [856, 622] width 71 height 35
click at [850, 617] on span at bounding box center [856, 622] width 72 height 35
click at [850, 617] on span at bounding box center [856, 622] width 71 height 35
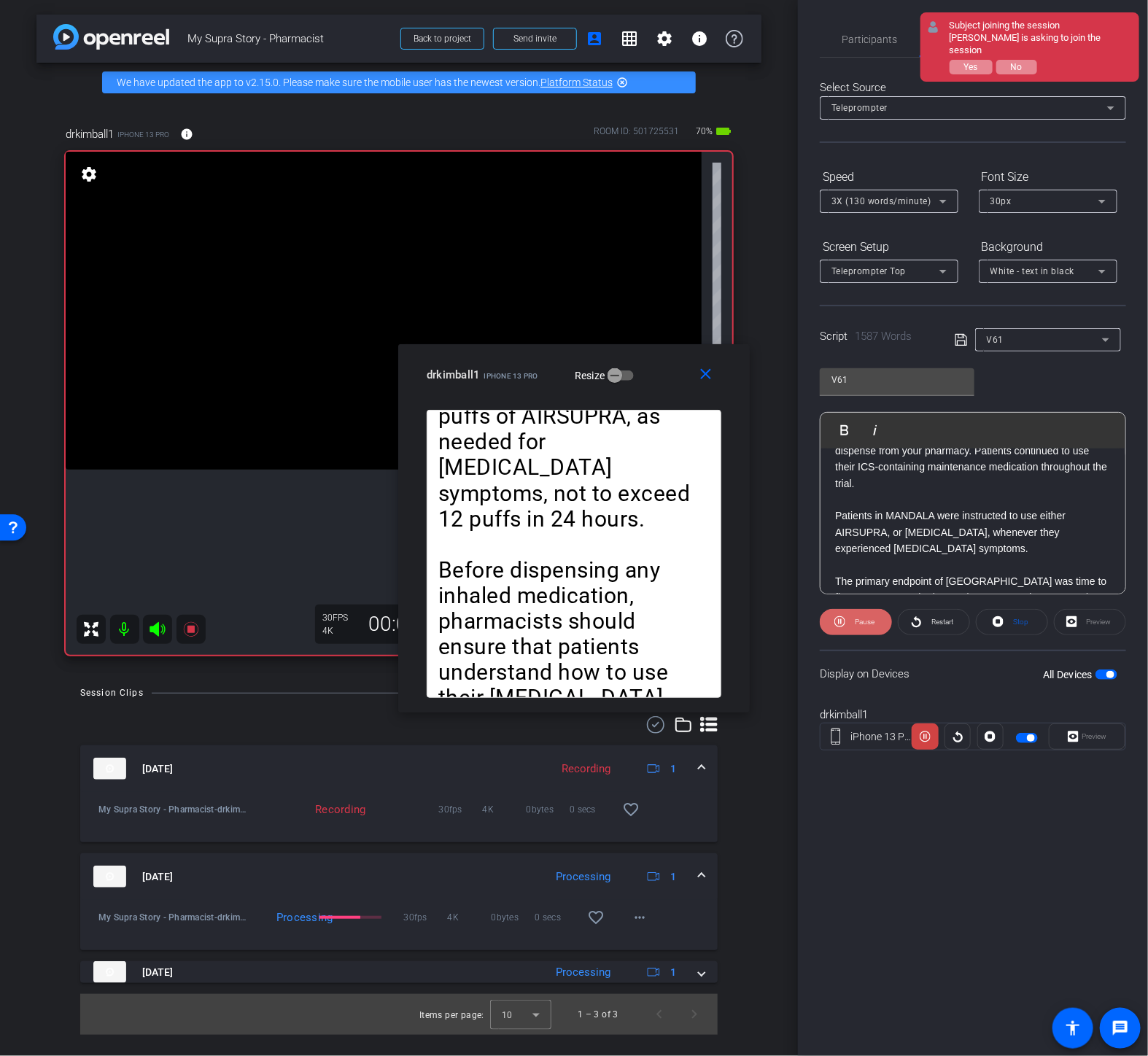
click at [854, 621] on span "Pause" at bounding box center [863, 622] width 23 height 20
click at [712, 381] on mat-icon "close" at bounding box center [707, 375] width 19 height 19
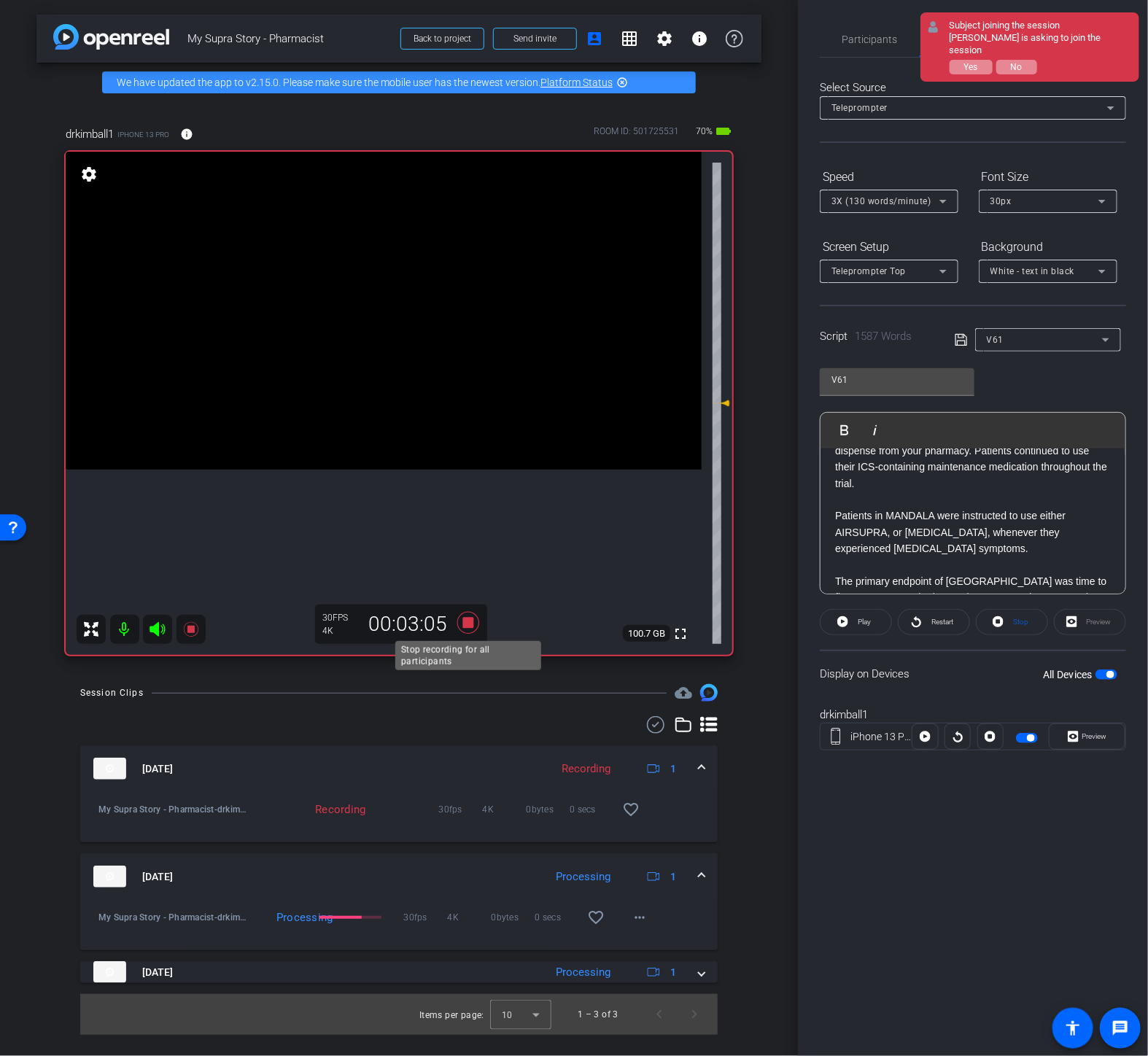
click at [475, 623] on icon at bounding box center [468, 623] width 35 height 26
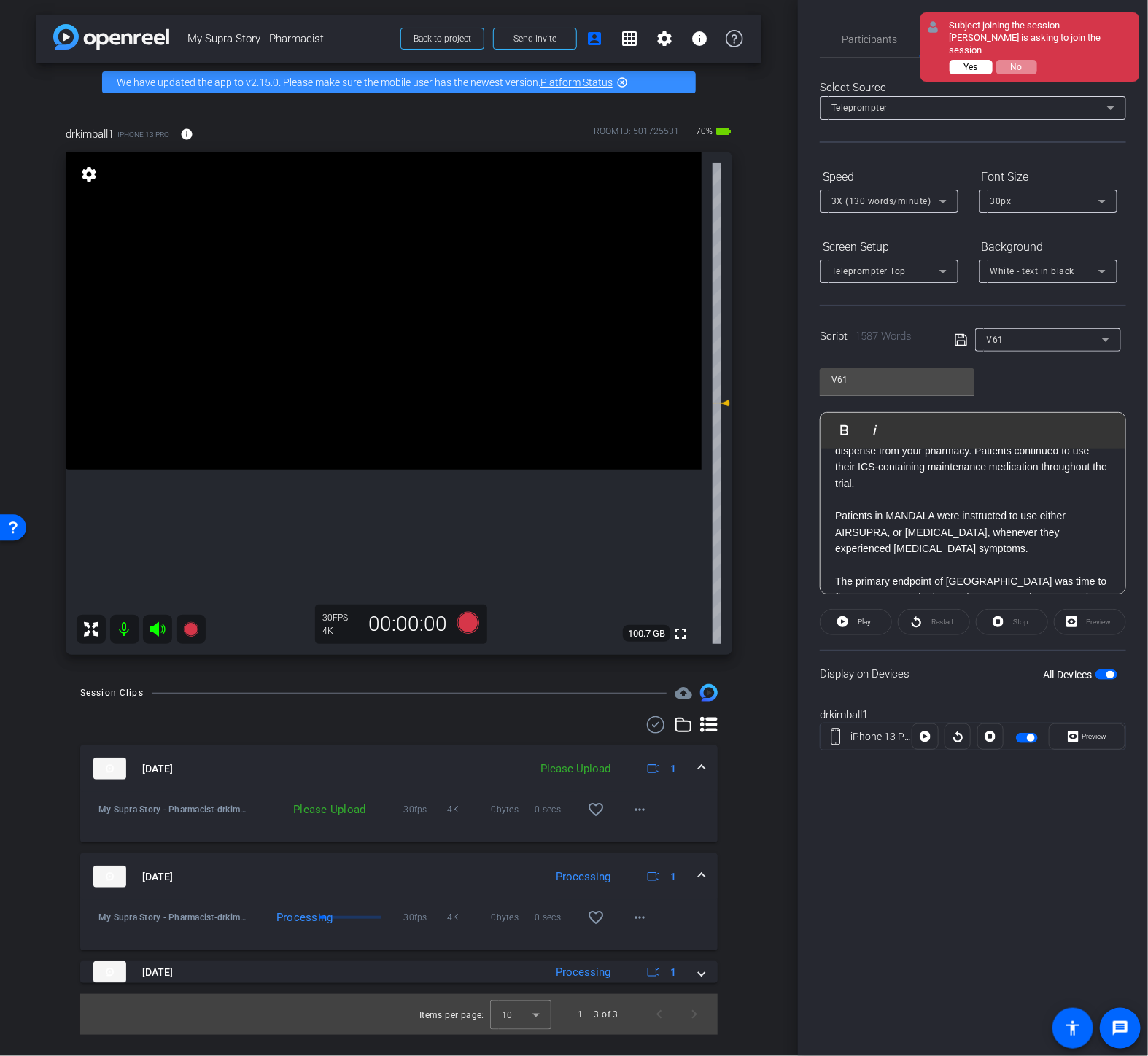
click at [972, 62] on span "Yes" at bounding box center [971, 67] width 14 height 10
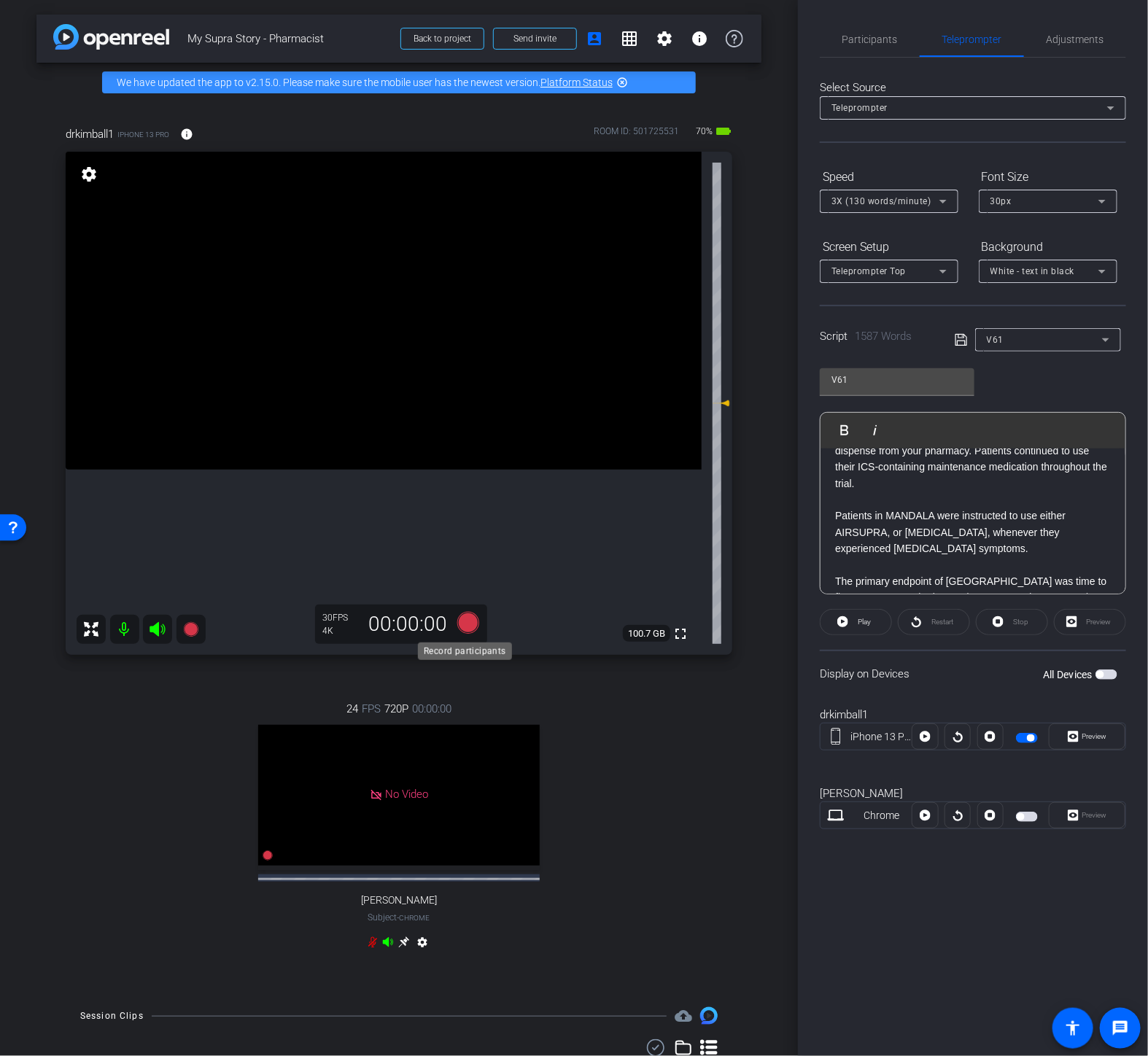
click at [476, 620] on icon at bounding box center [468, 623] width 35 height 26
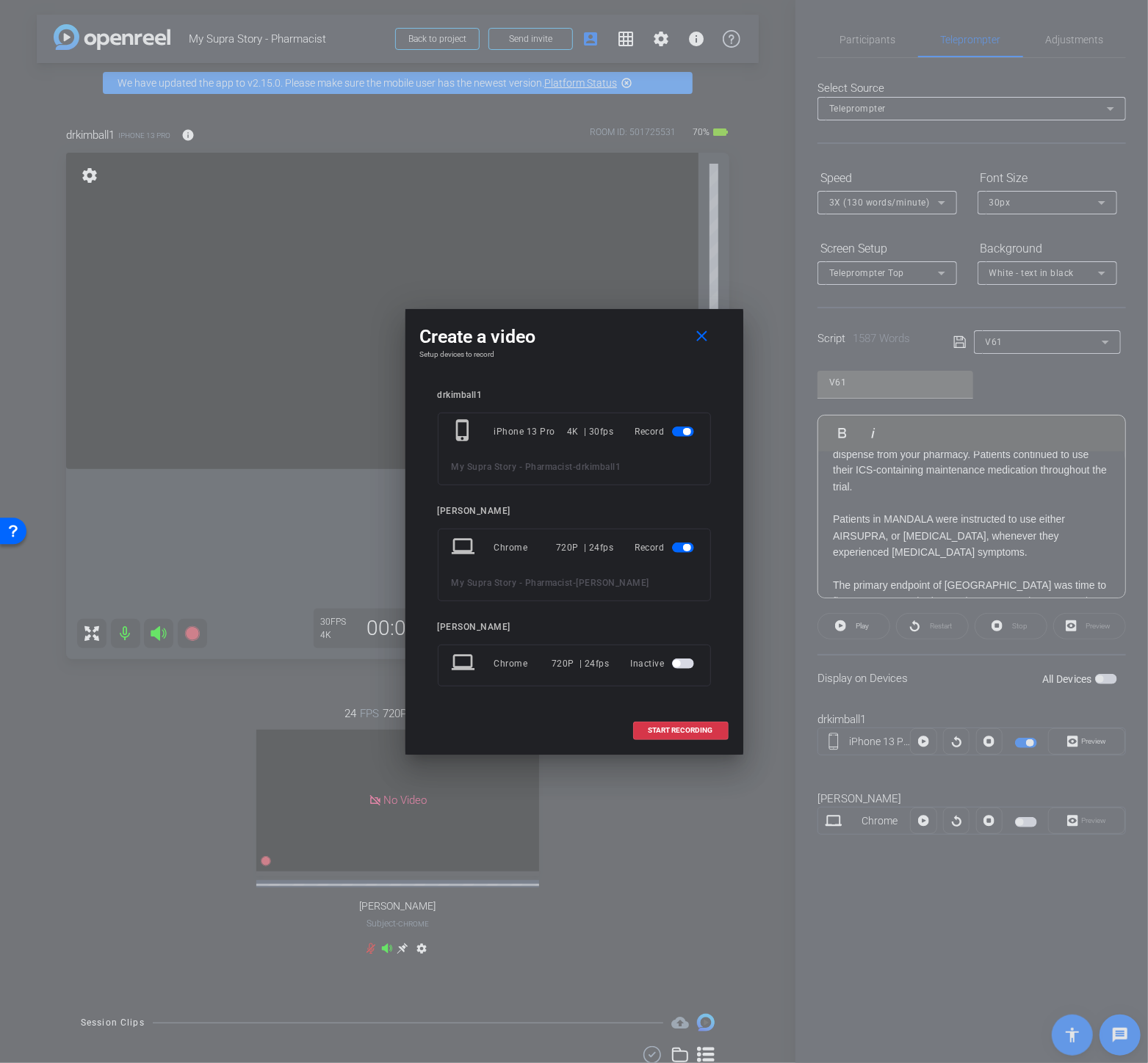
click at [684, 547] on span "button" at bounding box center [686, 548] width 7 height 7
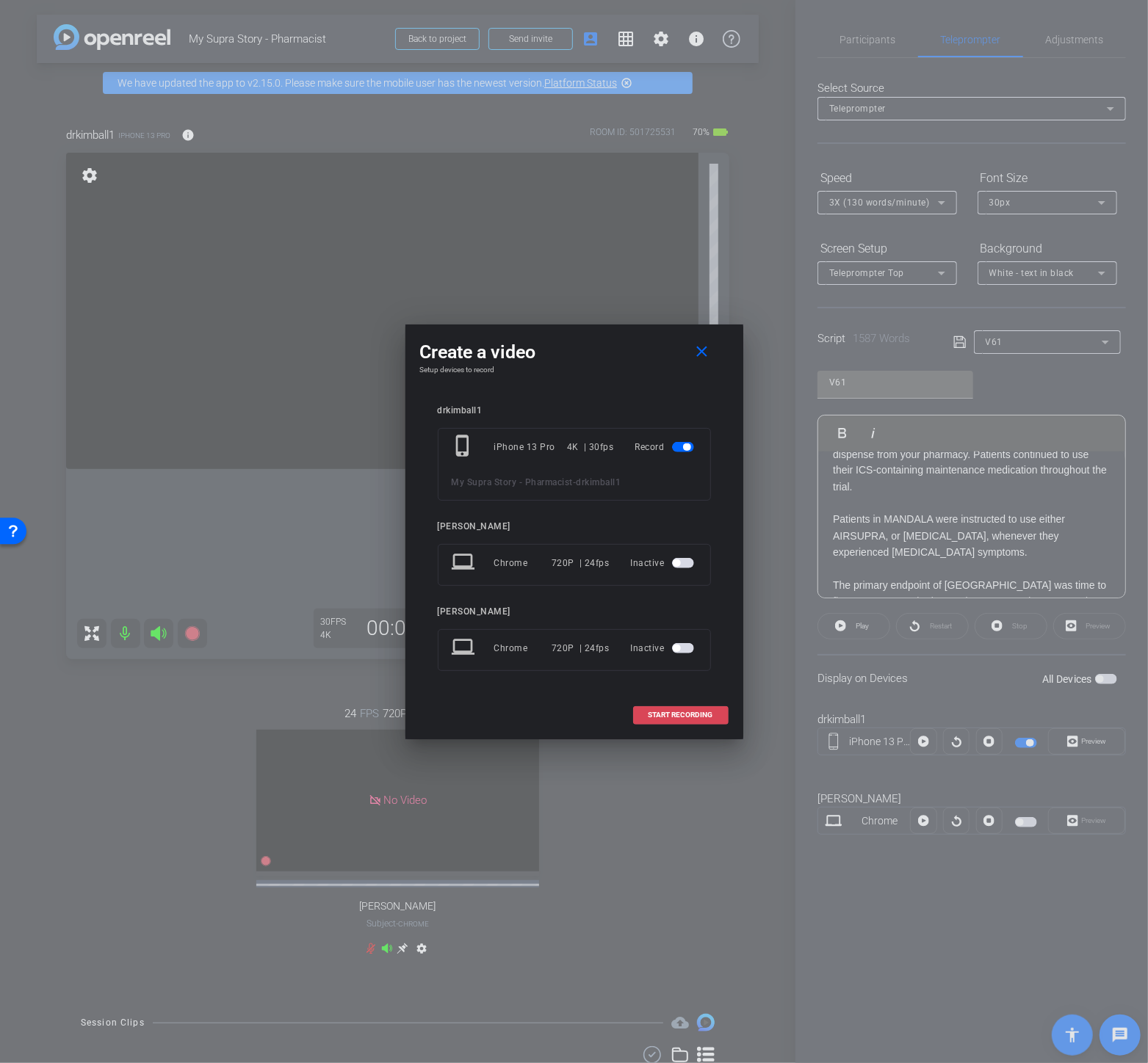
click at [686, 711] on span at bounding box center [681, 715] width 94 height 36
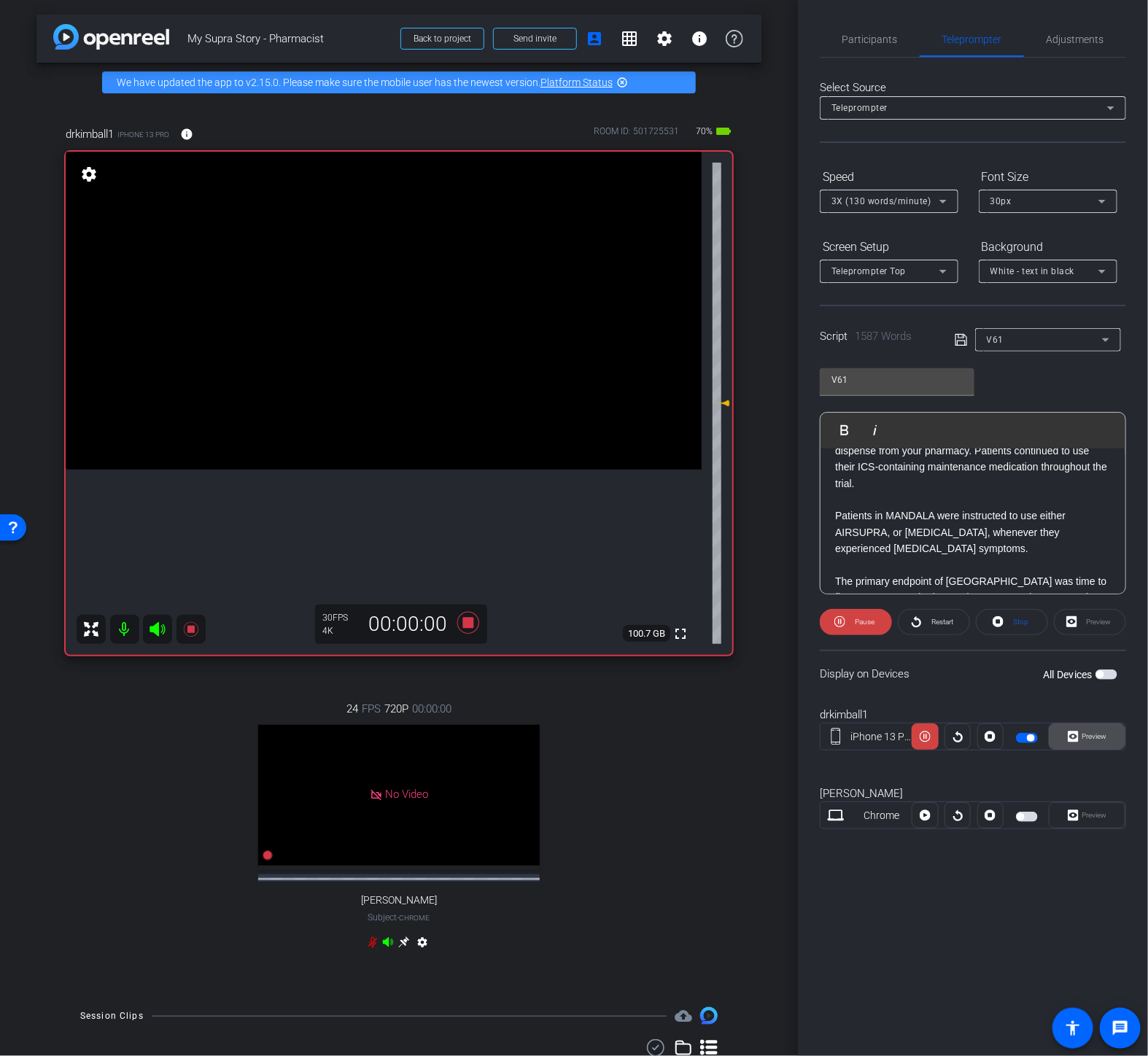
click at [1080, 744] on span "Preview" at bounding box center [1093, 737] width 29 height 20
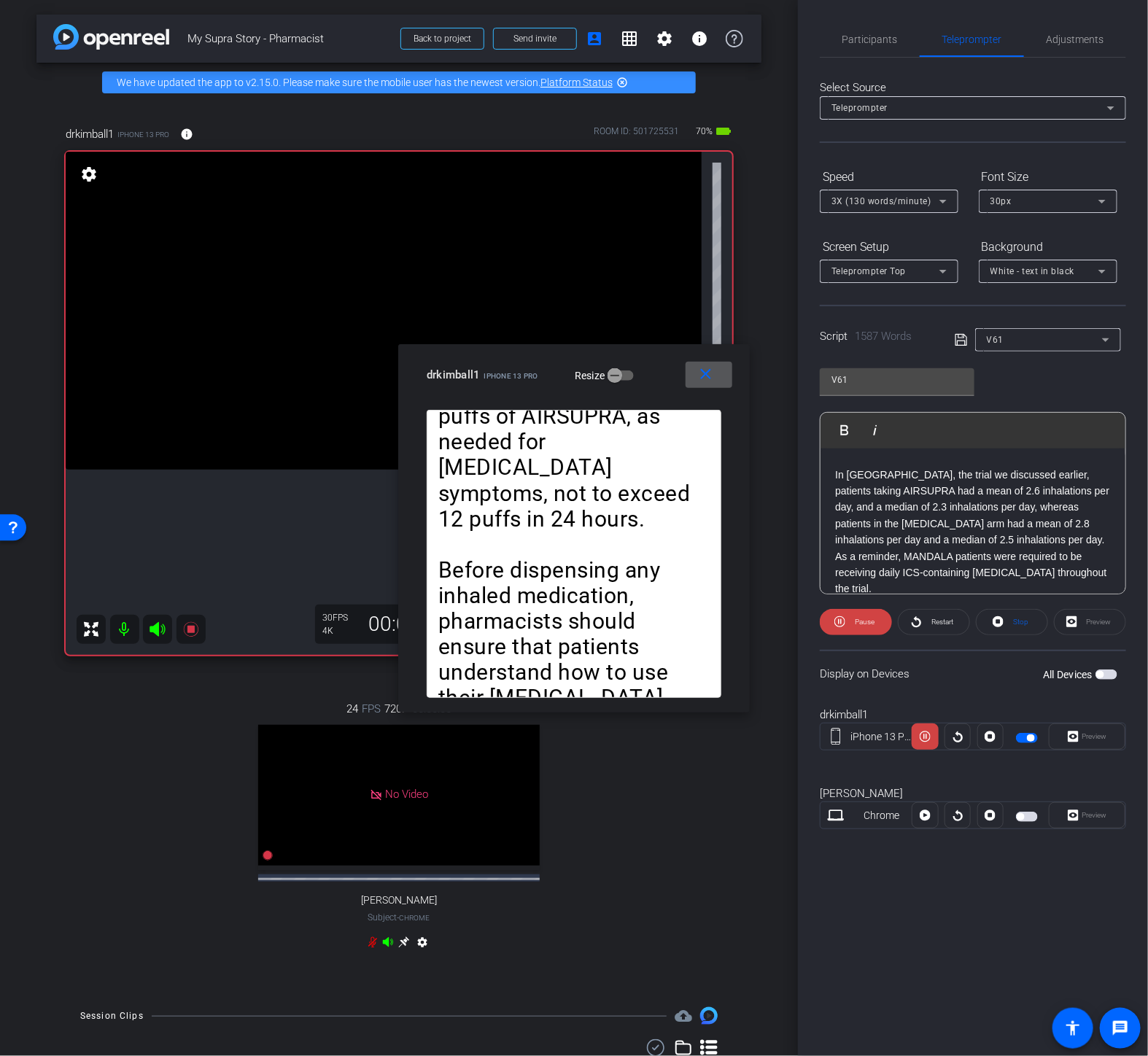
scroll to position [2674, 0]
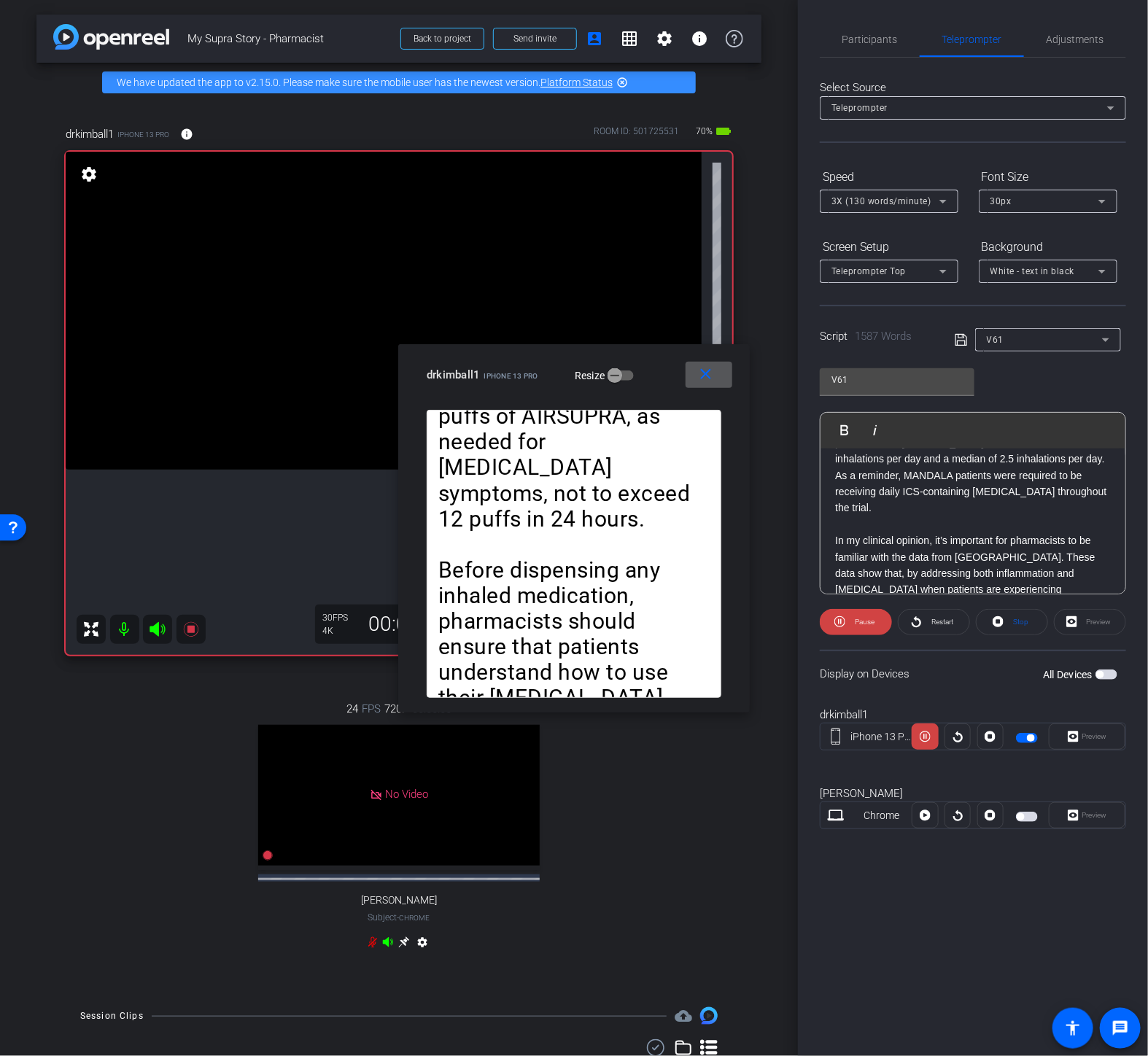
click at [829, 502] on div "Hello, my name is [PERSON_NAME], and I am a board-certified ambulatory care pha…" at bounding box center [973, 124] width 305 height 4700
click at [848, 425] on span "Play" at bounding box center [854, 429] width 22 height 12
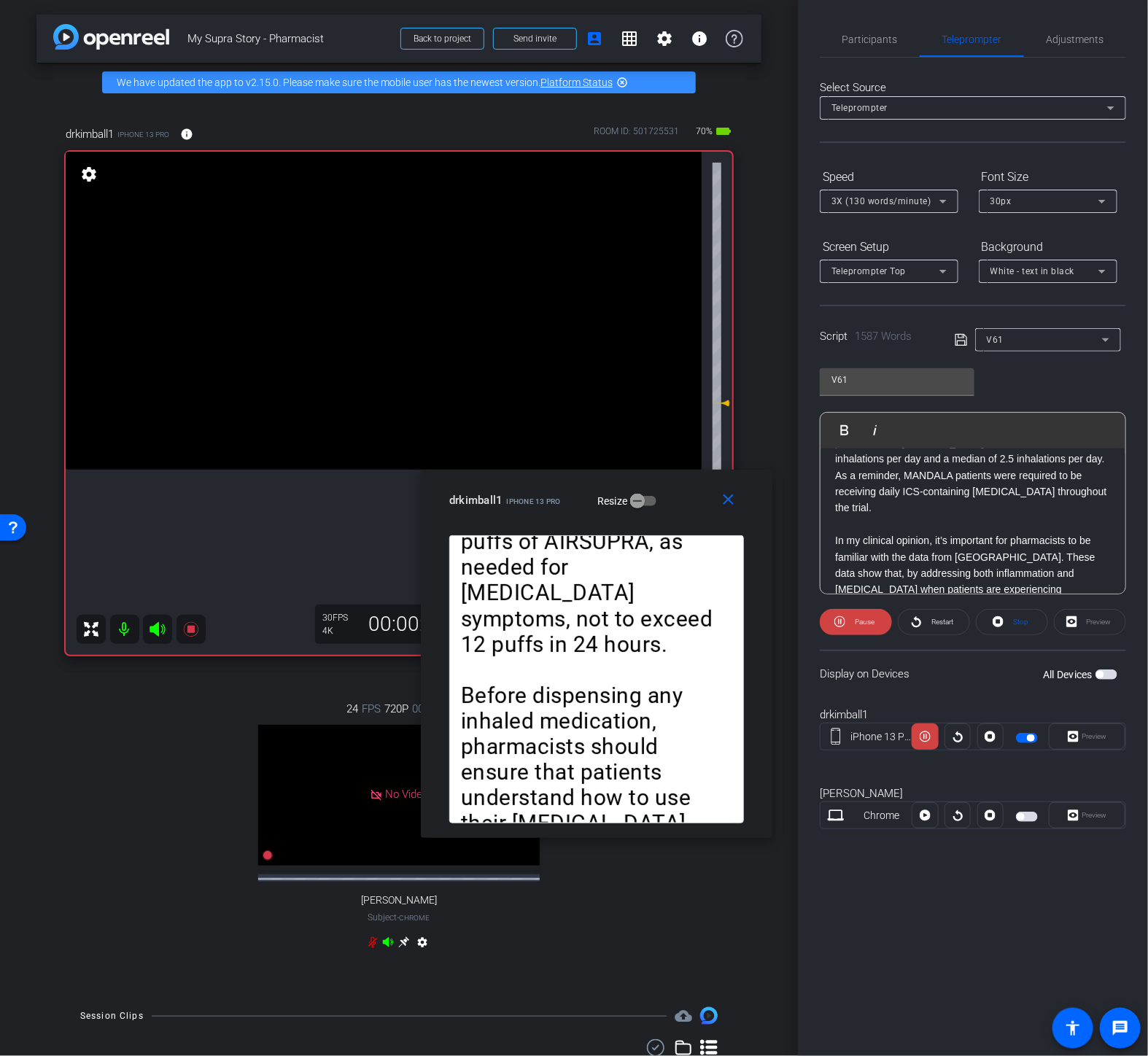
drag, startPoint x: 673, startPoint y: 363, endPoint x: 696, endPoint y: 485, distance: 124.1
click at [696, 485] on div "close drkimball1 iPhone 13 Pro Resize" at bounding box center [596, 502] width 352 height 66
click at [869, 196] on span "3X (130 words/minute)" at bounding box center [881, 201] width 100 height 10
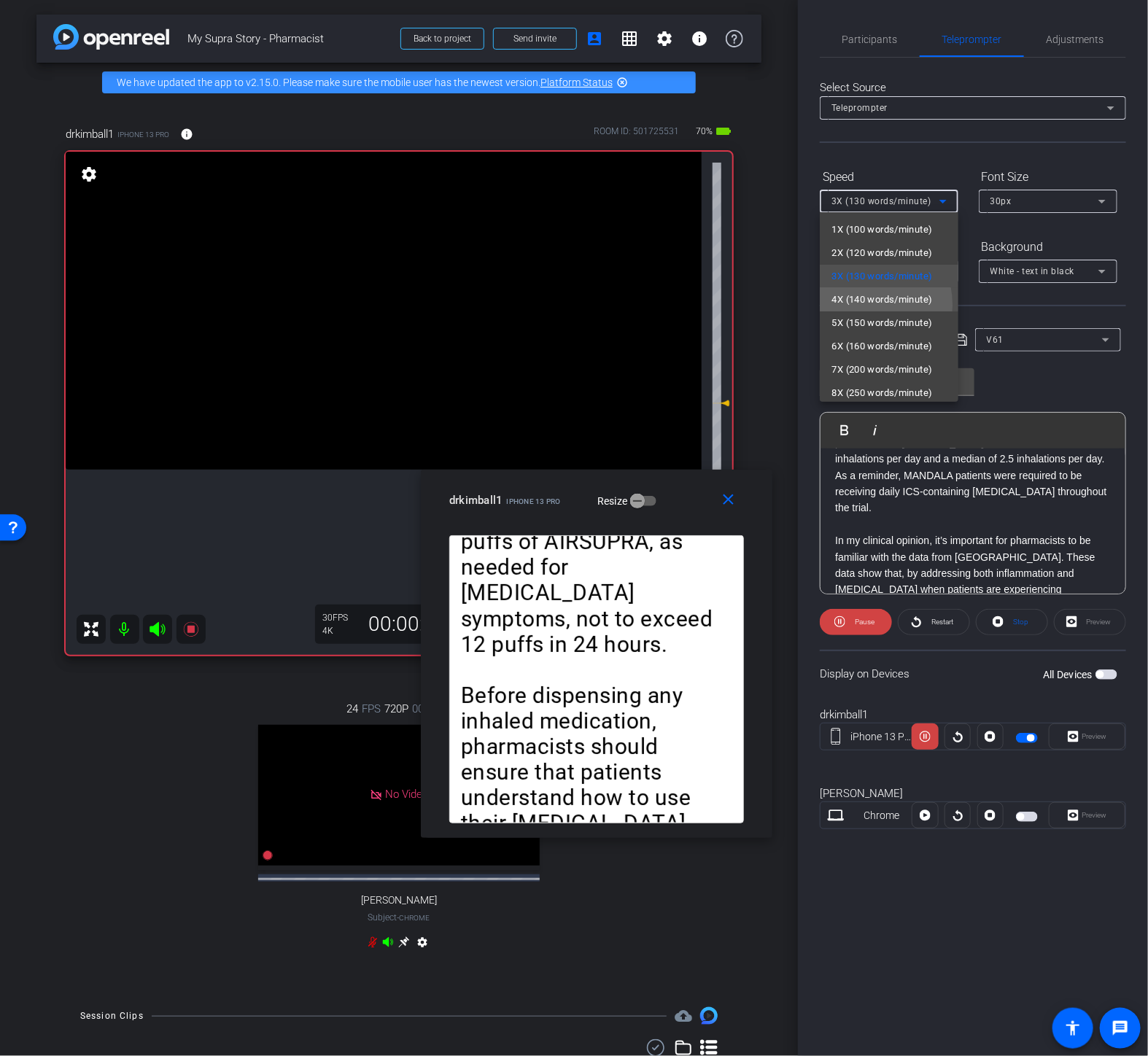
click at [862, 305] on span "4X (140 words/minute)" at bounding box center [881, 299] width 100 height 18
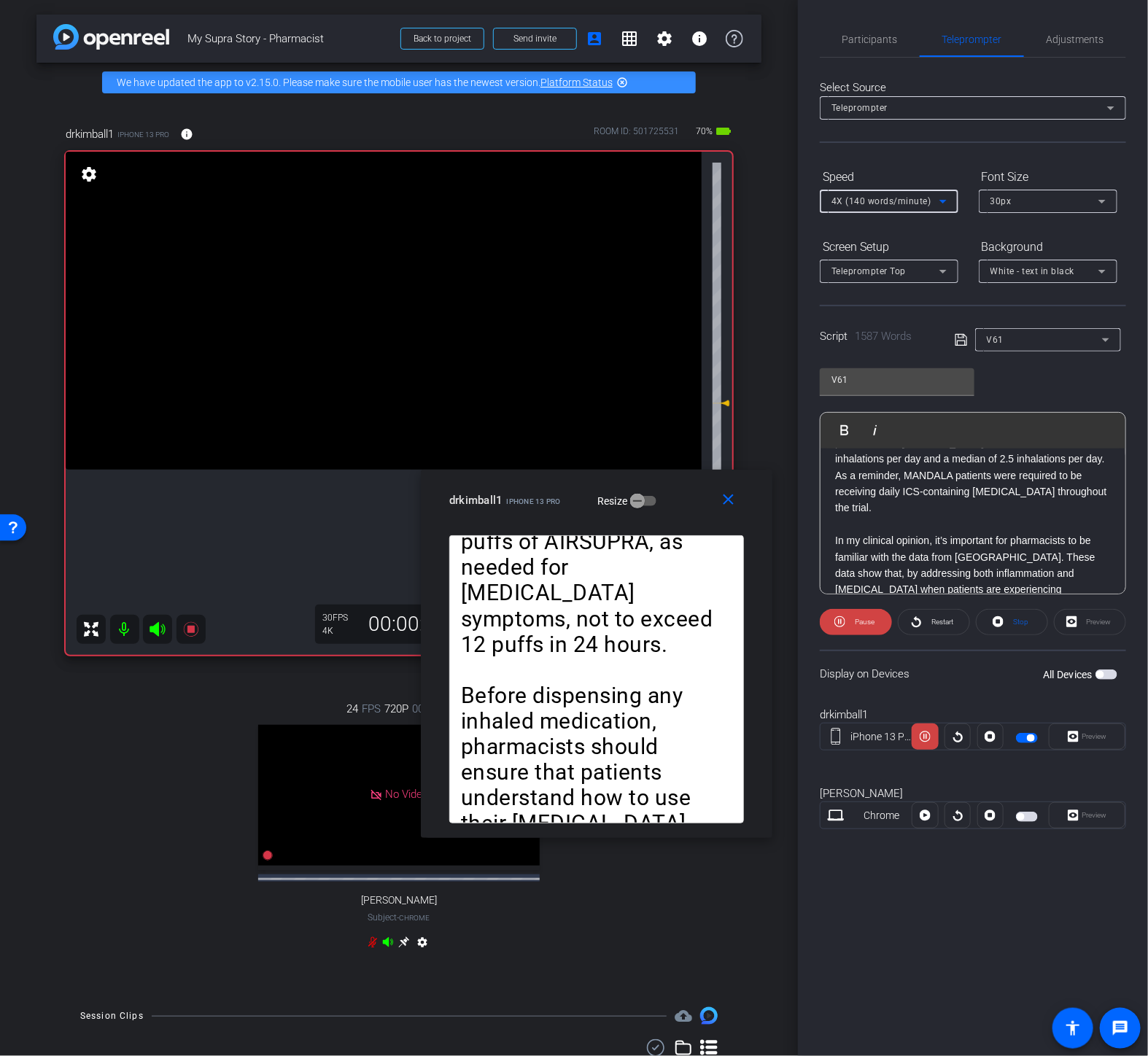
click at [883, 209] on div "4X (140 words/minute)" at bounding box center [885, 202] width 108 height 19
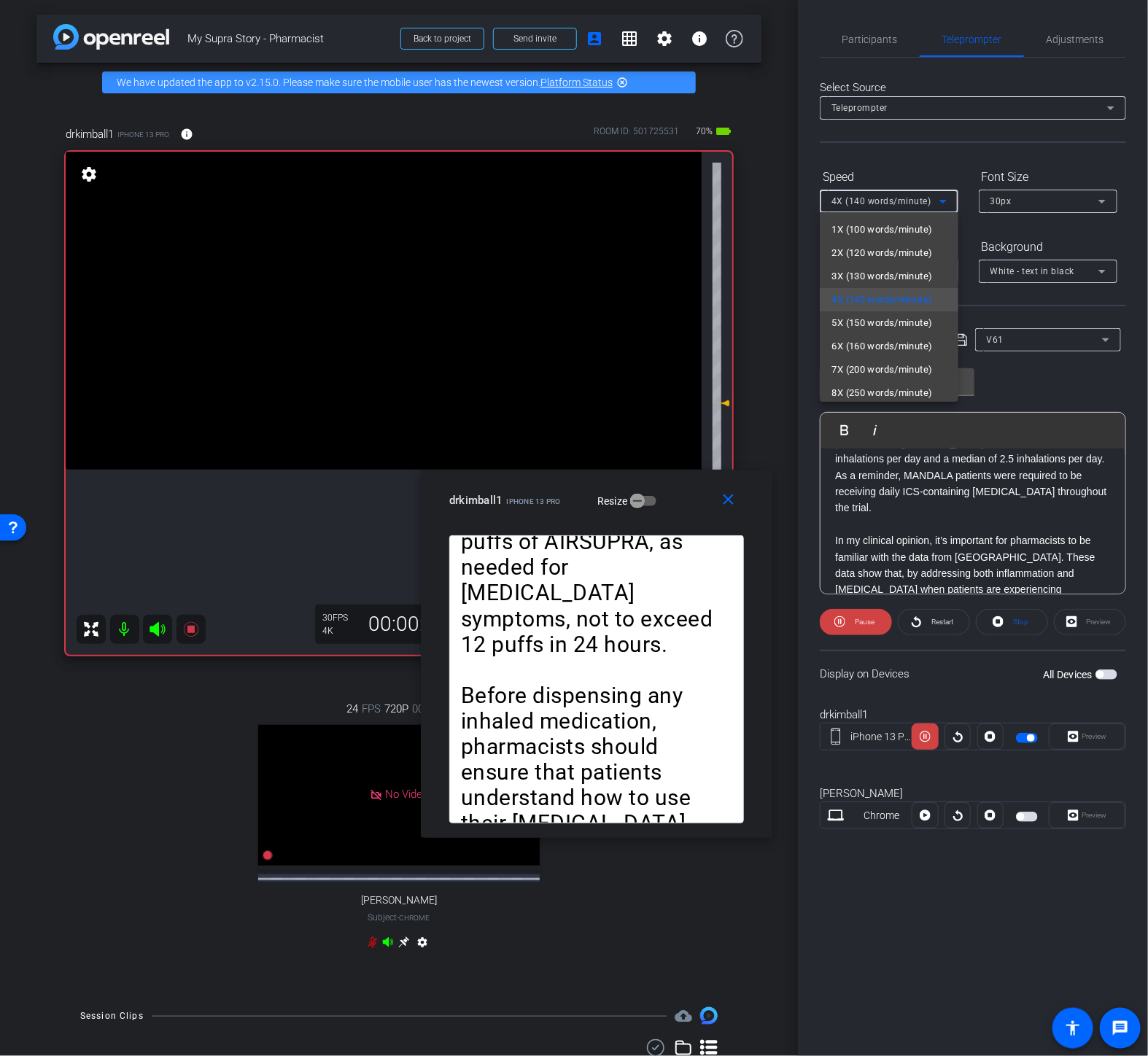
click at [806, 428] on div at bounding box center [574, 528] width 1148 height 1056
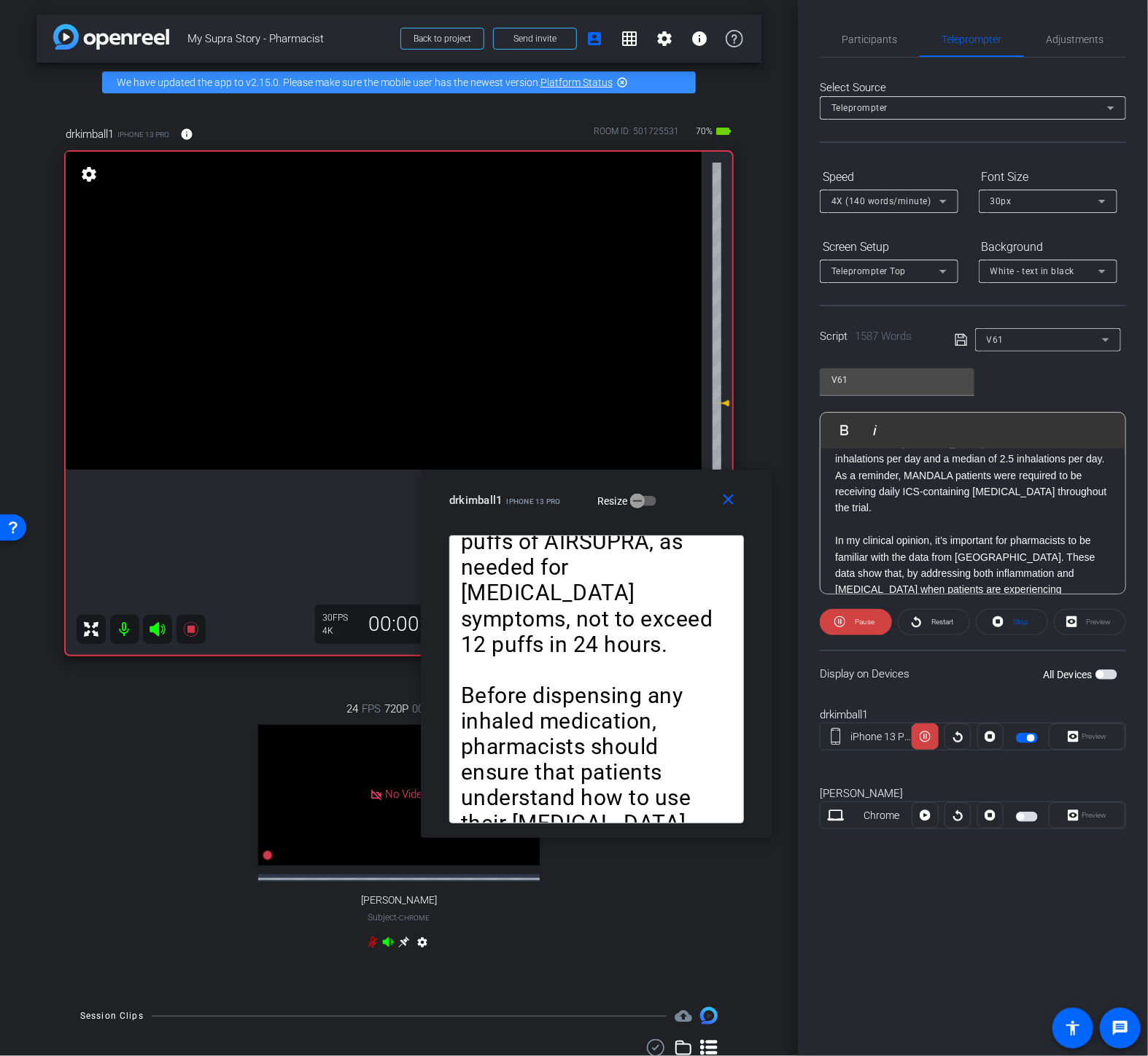
click at [867, 206] on div "4X (140 words/minute)" at bounding box center [885, 202] width 108 height 19
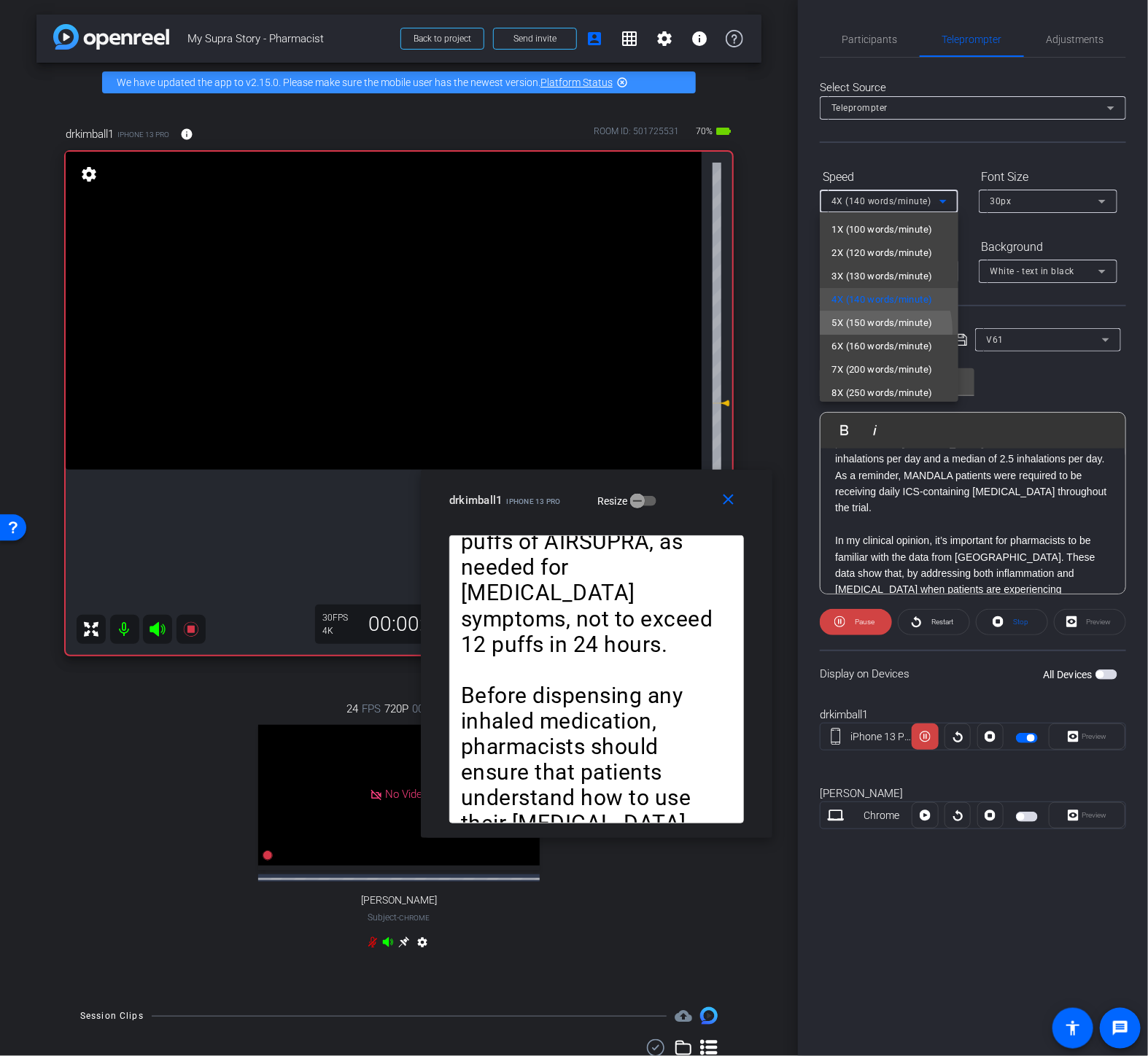
click at [866, 331] on span "5X (150 words/minute)" at bounding box center [881, 323] width 100 height 18
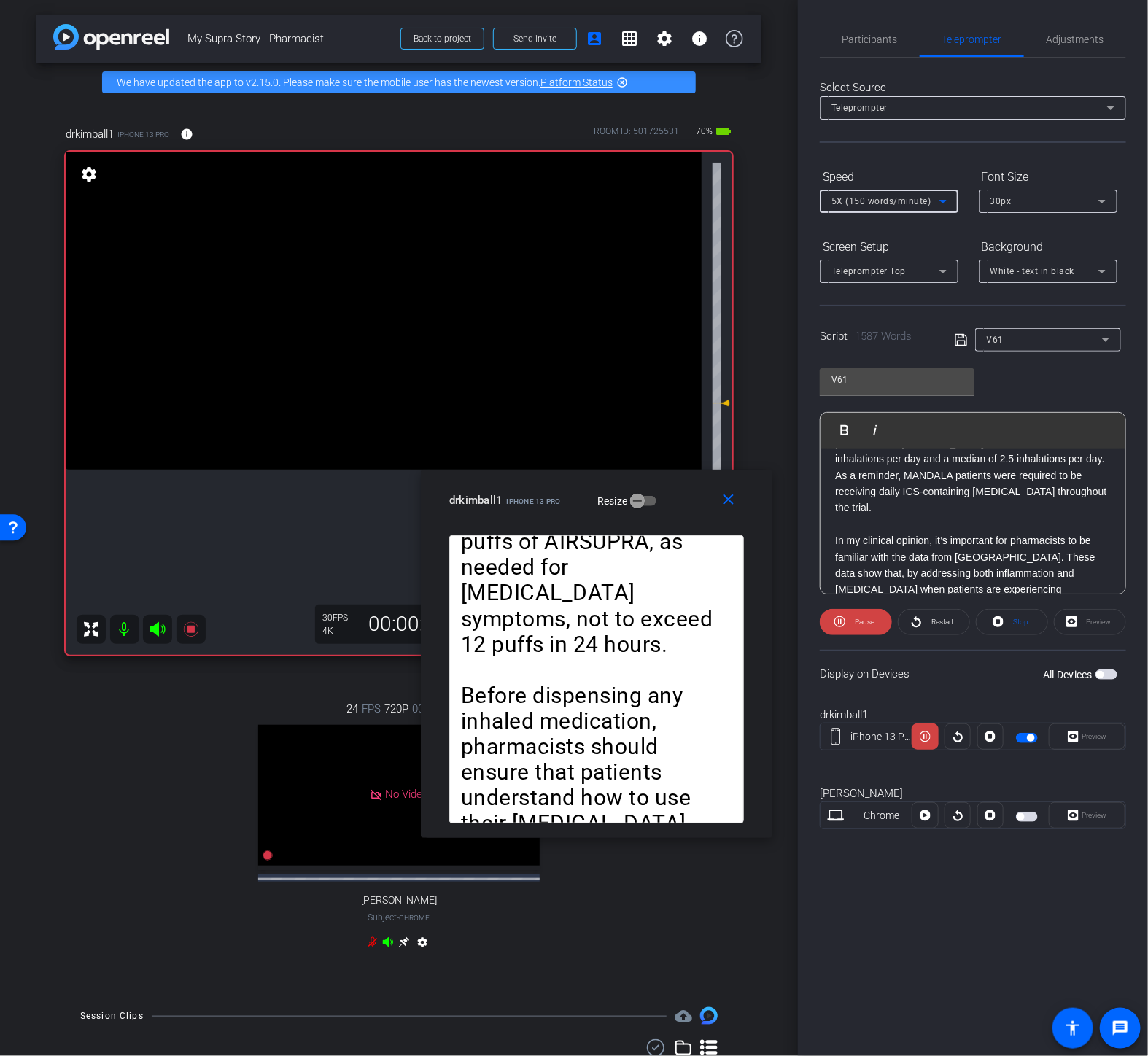
click at [894, 202] on span "5X (150 words/minute)" at bounding box center [881, 201] width 100 height 10
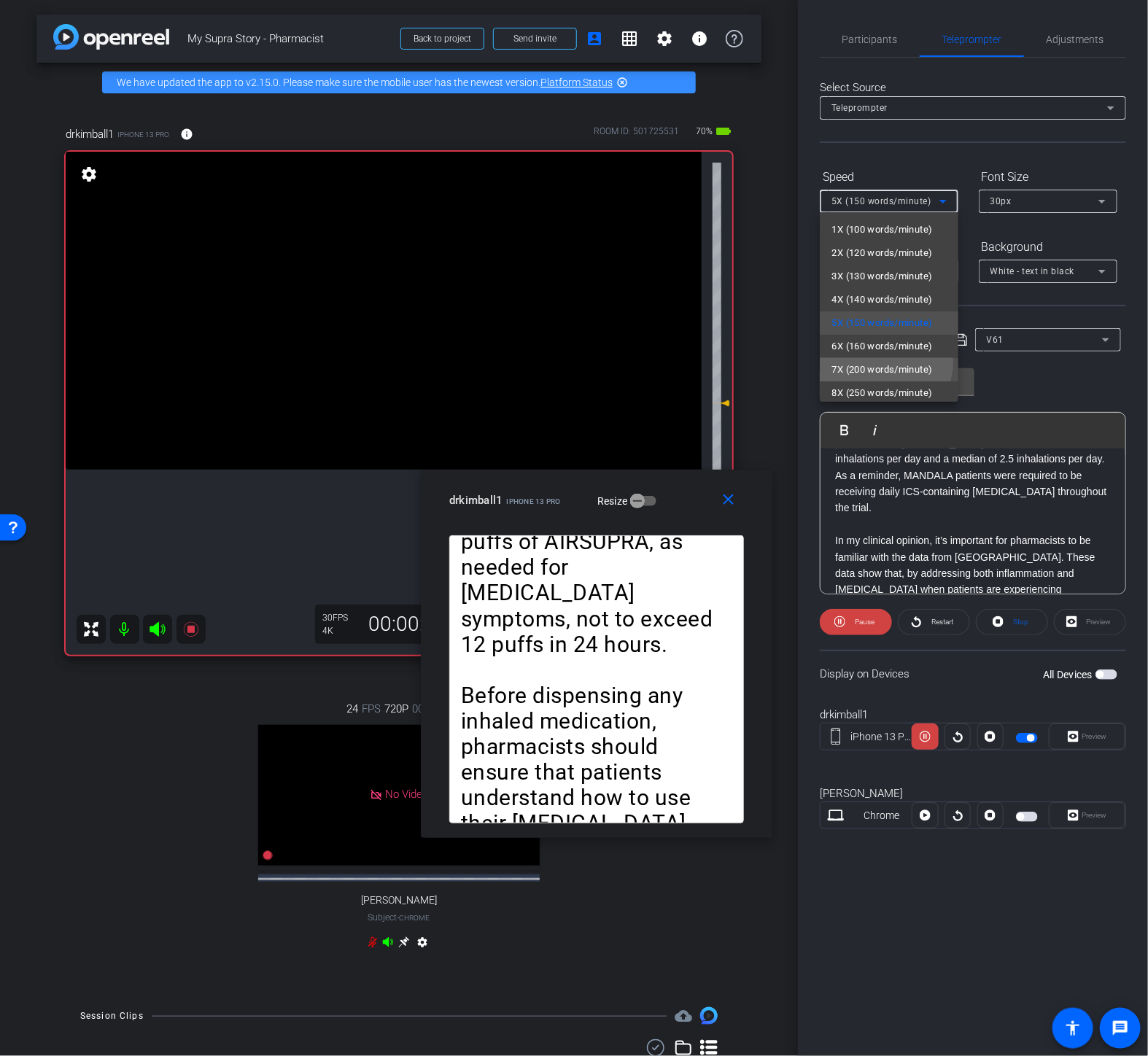
click at [885, 362] on span "7X (200 words/minute)" at bounding box center [881, 370] width 100 height 18
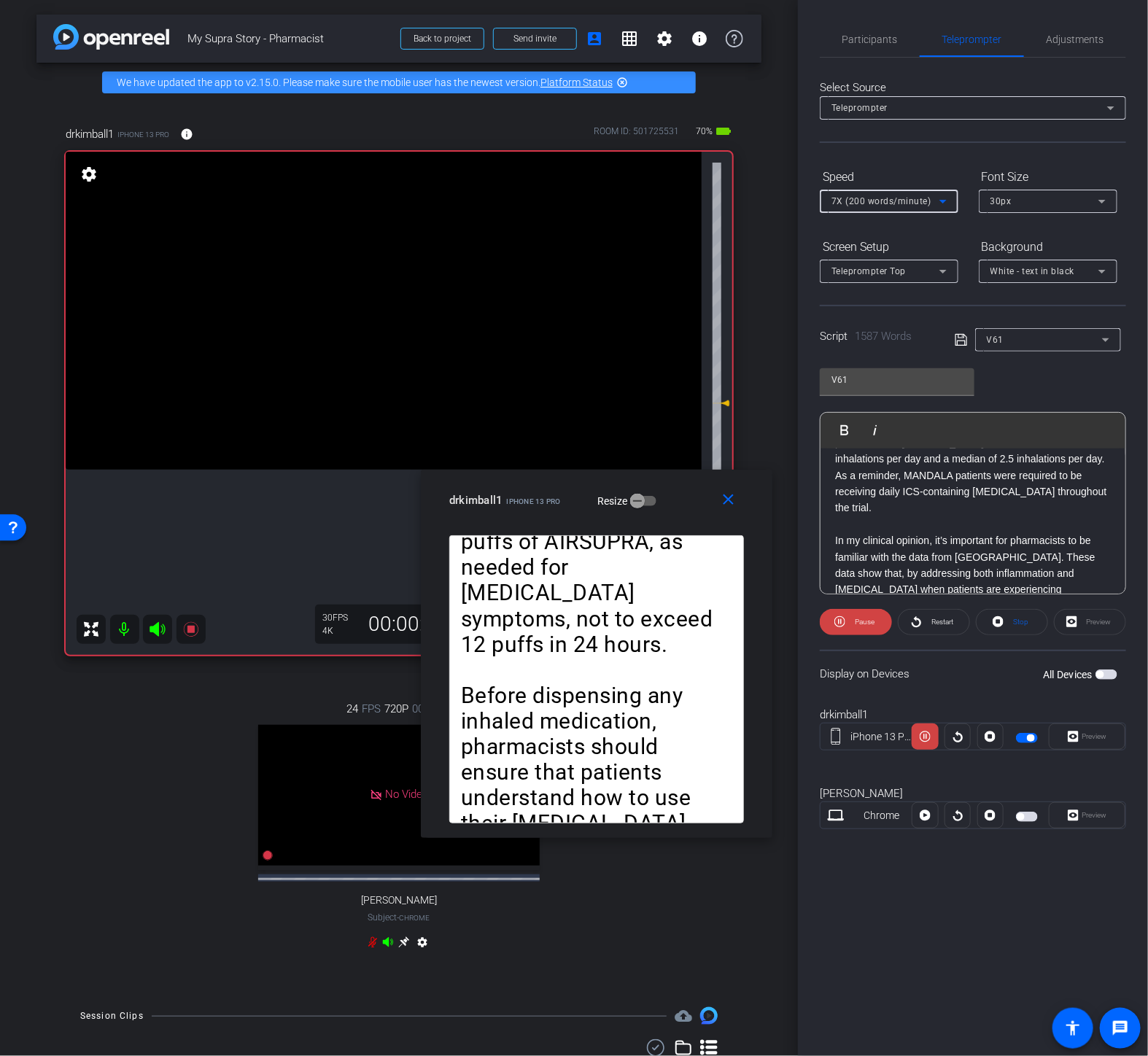
click at [880, 199] on span "7X (200 words/minute)" at bounding box center [881, 201] width 100 height 10
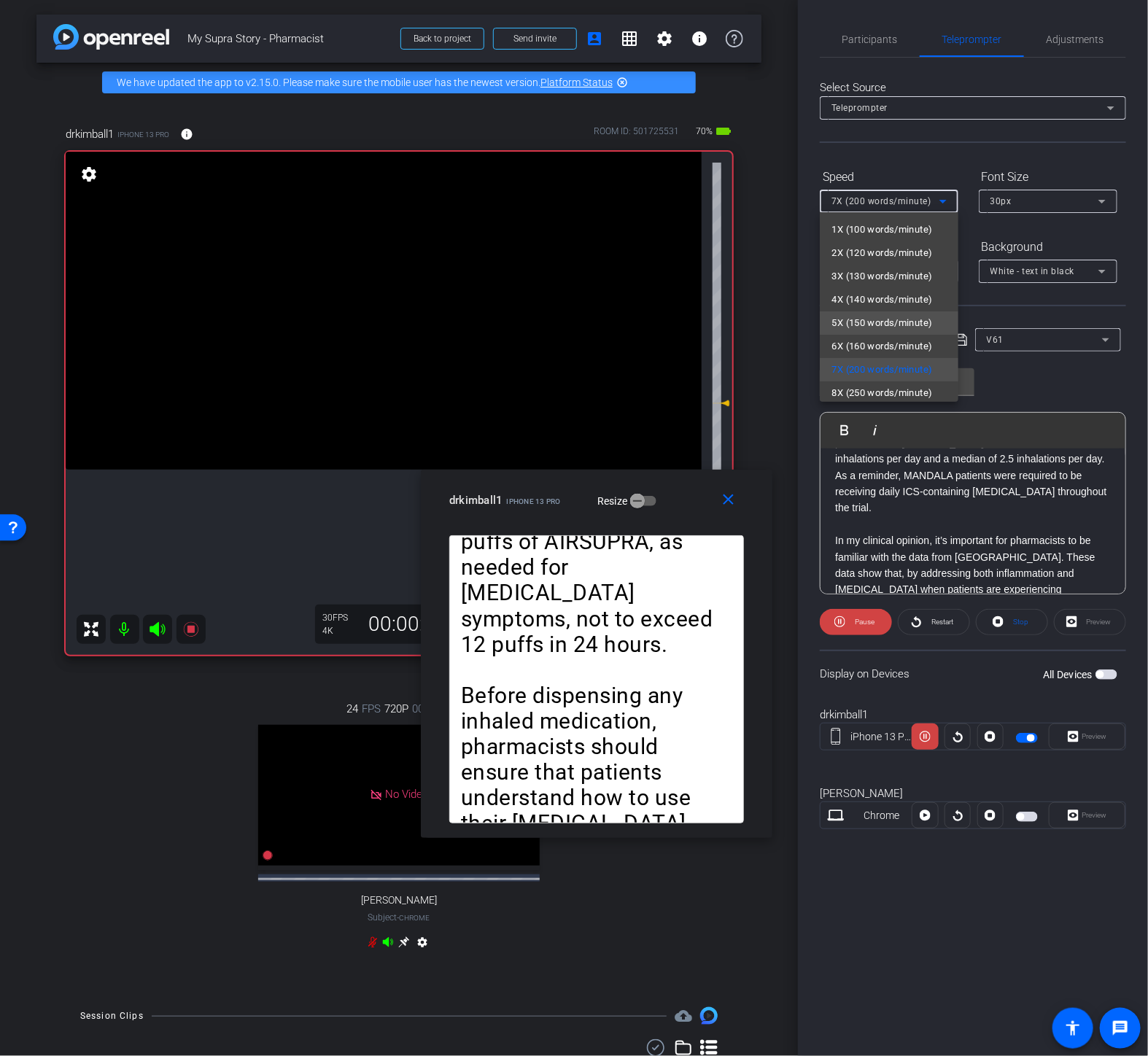
click at [862, 315] on span "5X (150 words/minute)" at bounding box center [881, 323] width 100 height 18
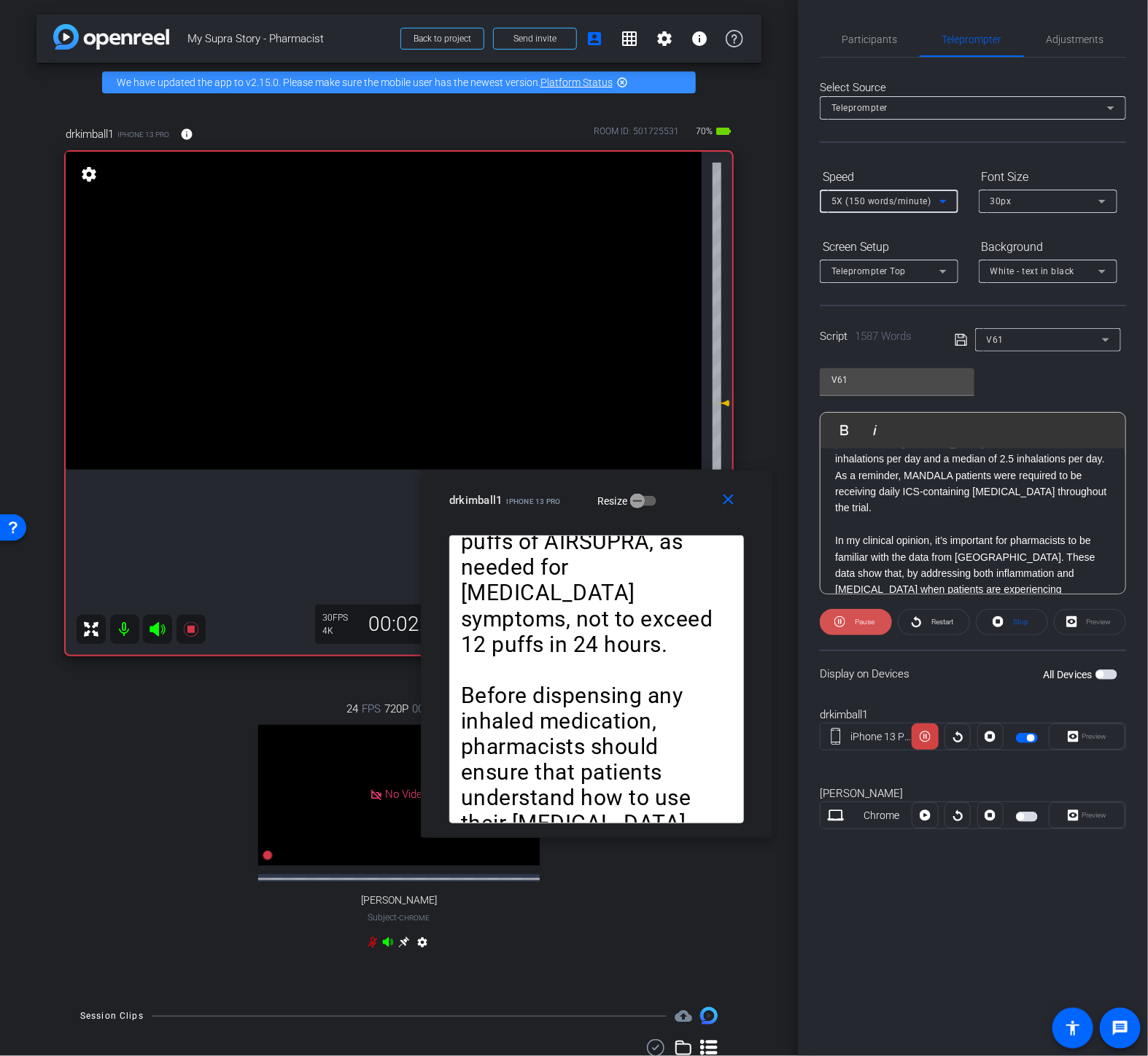
click at [857, 624] on span "Pause" at bounding box center [863, 622] width 23 height 20
click at [726, 498] on mat-icon "close" at bounding box center [729, 501] width 19 height 19
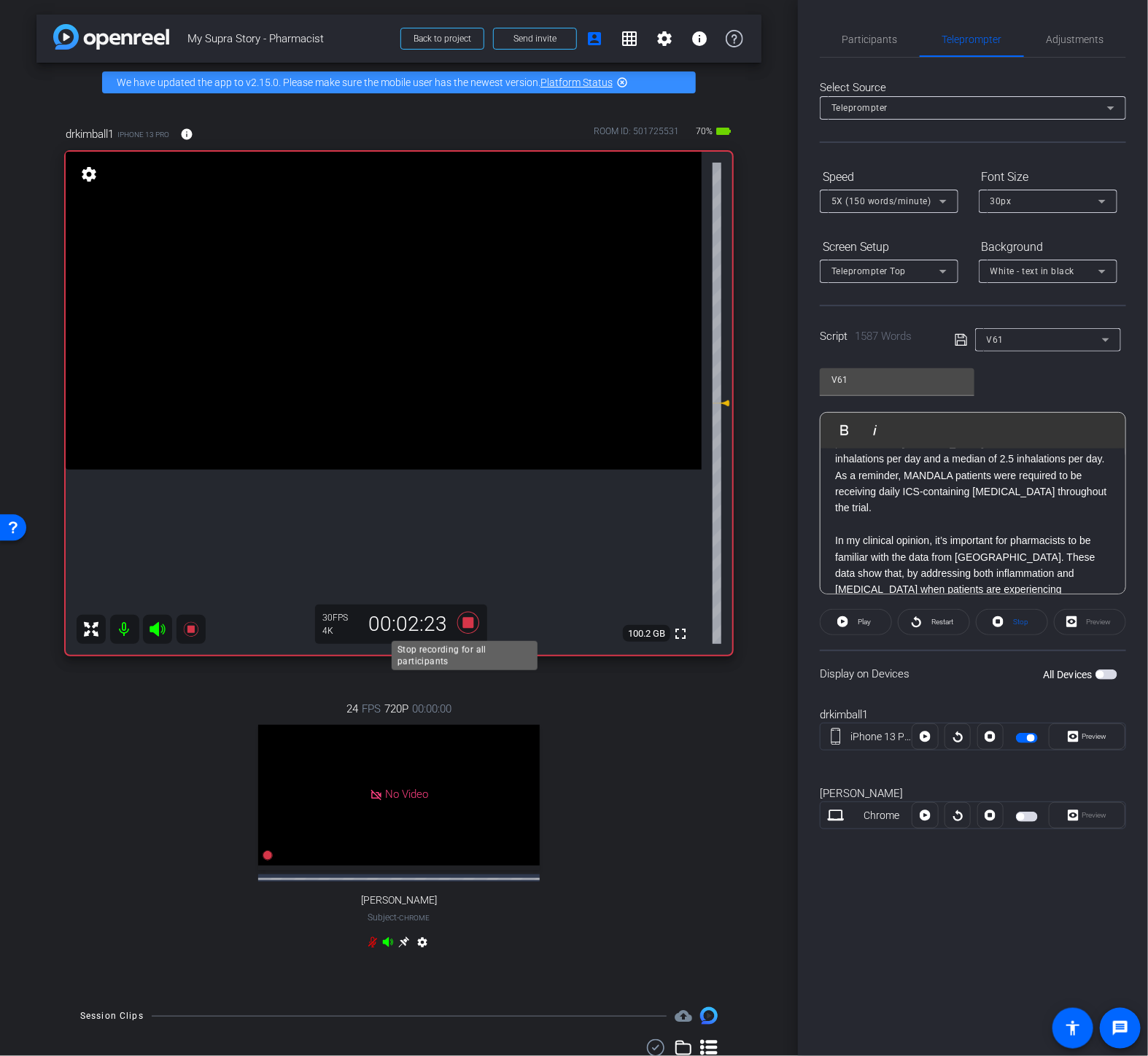
click at [465, 620] on icon at bounding box center [468, 623] width 22 height 22
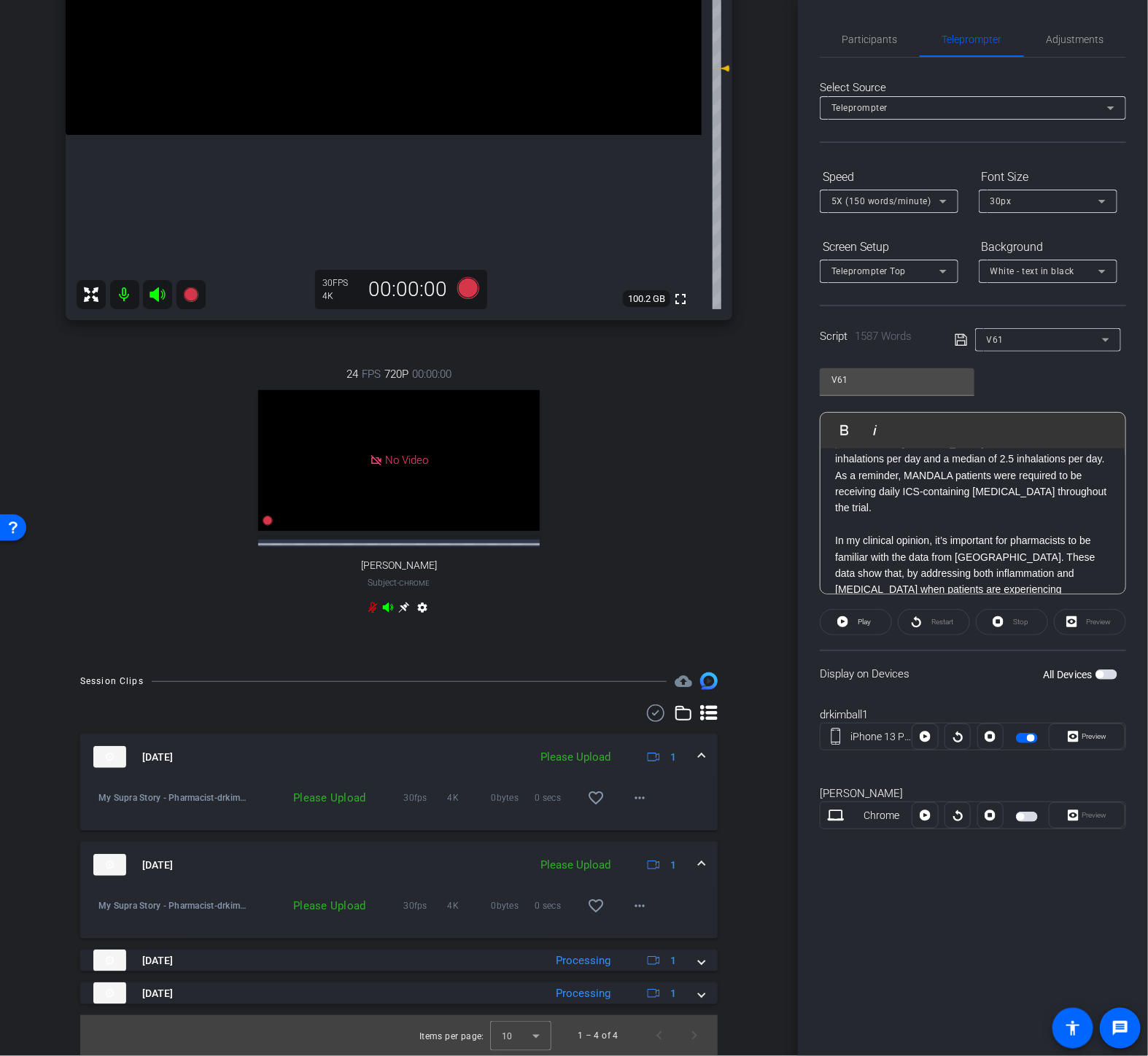
scroll to position [347, 0]
click at [631, 905] on mat-icon "more_horiz" at bounding box center [639, 906] width 18 height 18
click at [647, 930] on span "Upload" at bounding box center [656, 937] width 59 height 18
click at [631, 798] on mat-icon "more_horiz" at bounding box center [639, 798] width 18 height 18
click at [638, 831] on span "Upload" at bounding box center [656, 829] width 59 height 18
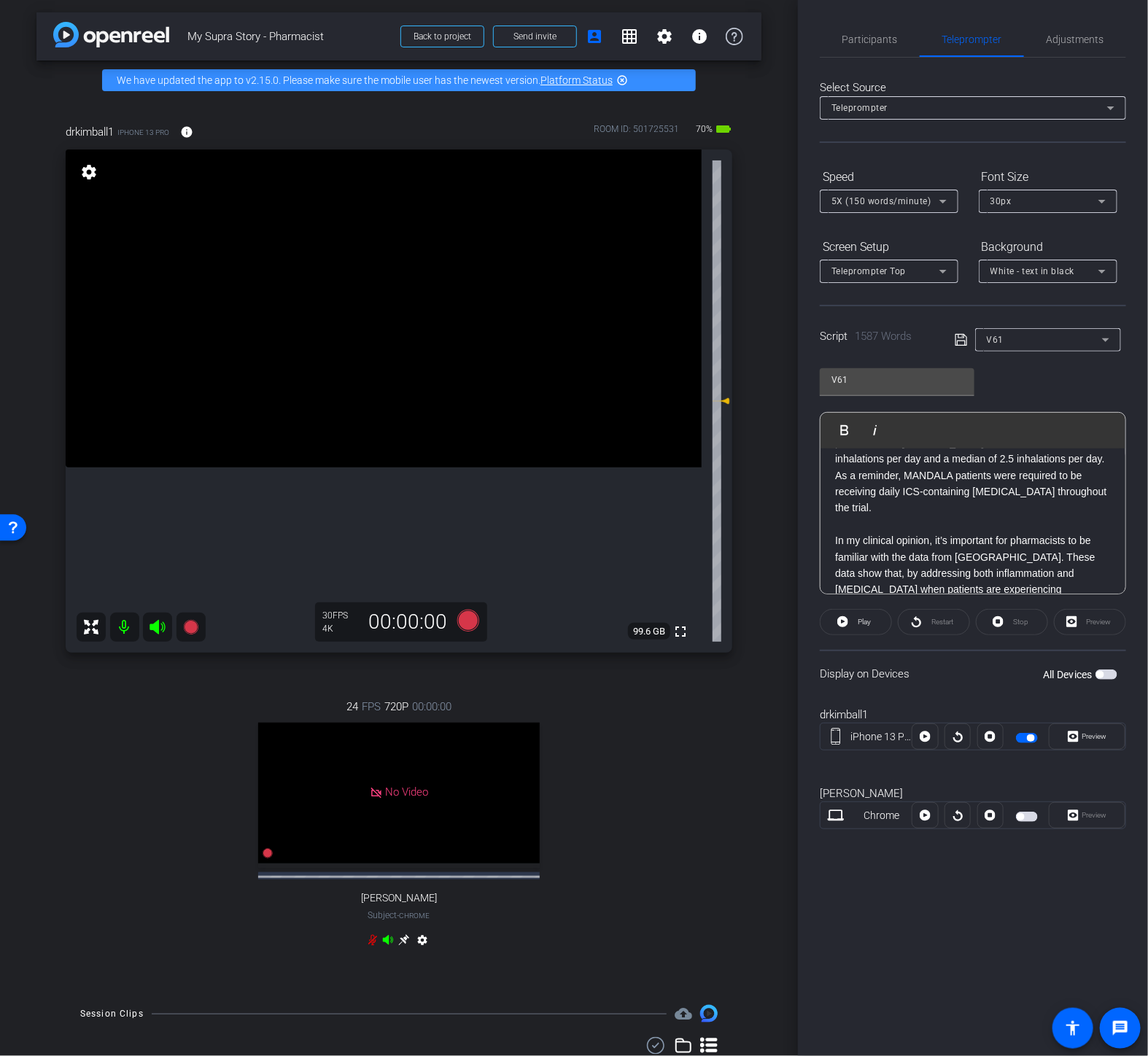
scroll to position [0, 0]
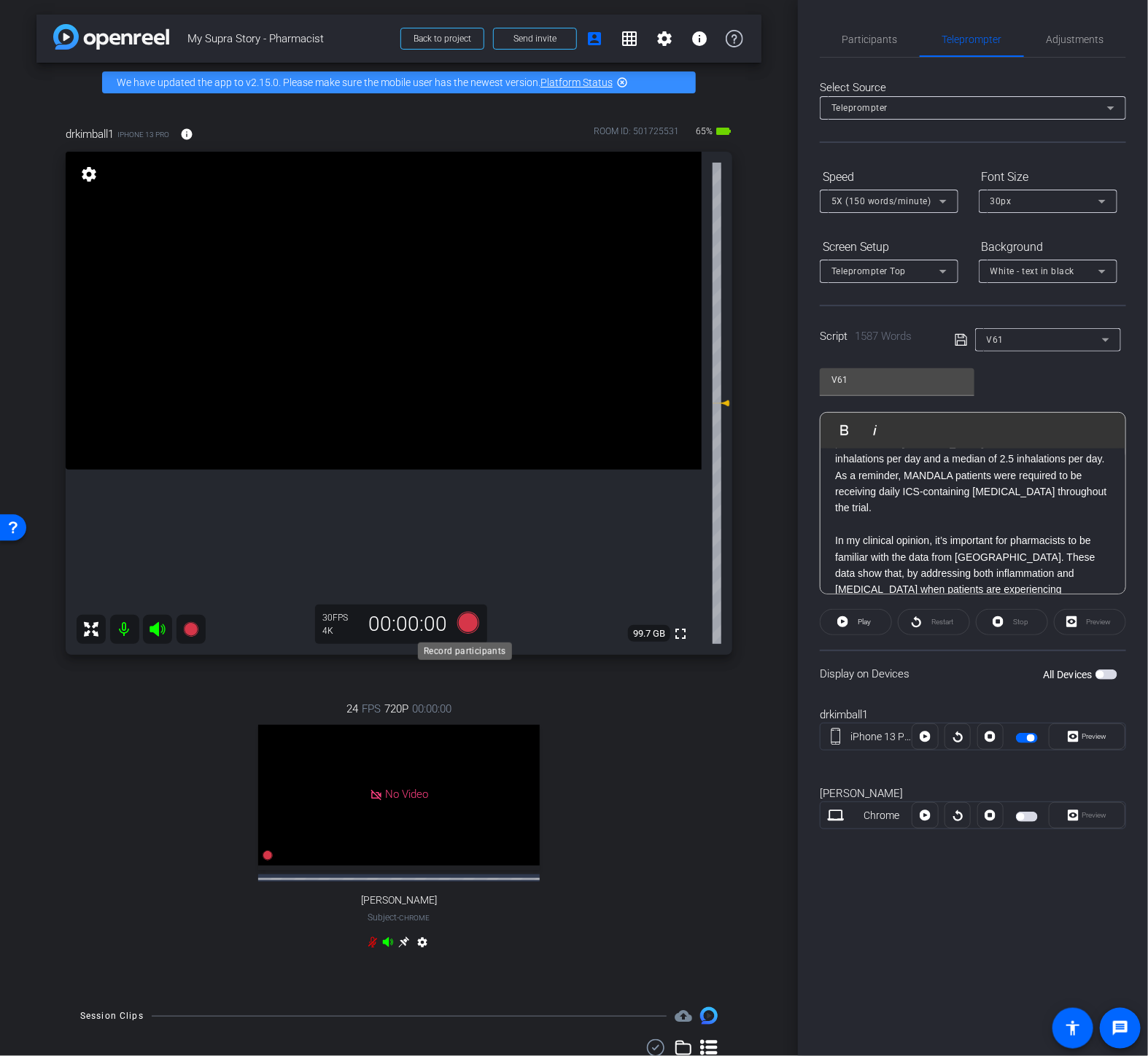
click at [472, 626] on icon at bounding box center [468, 623] width 22 height 22
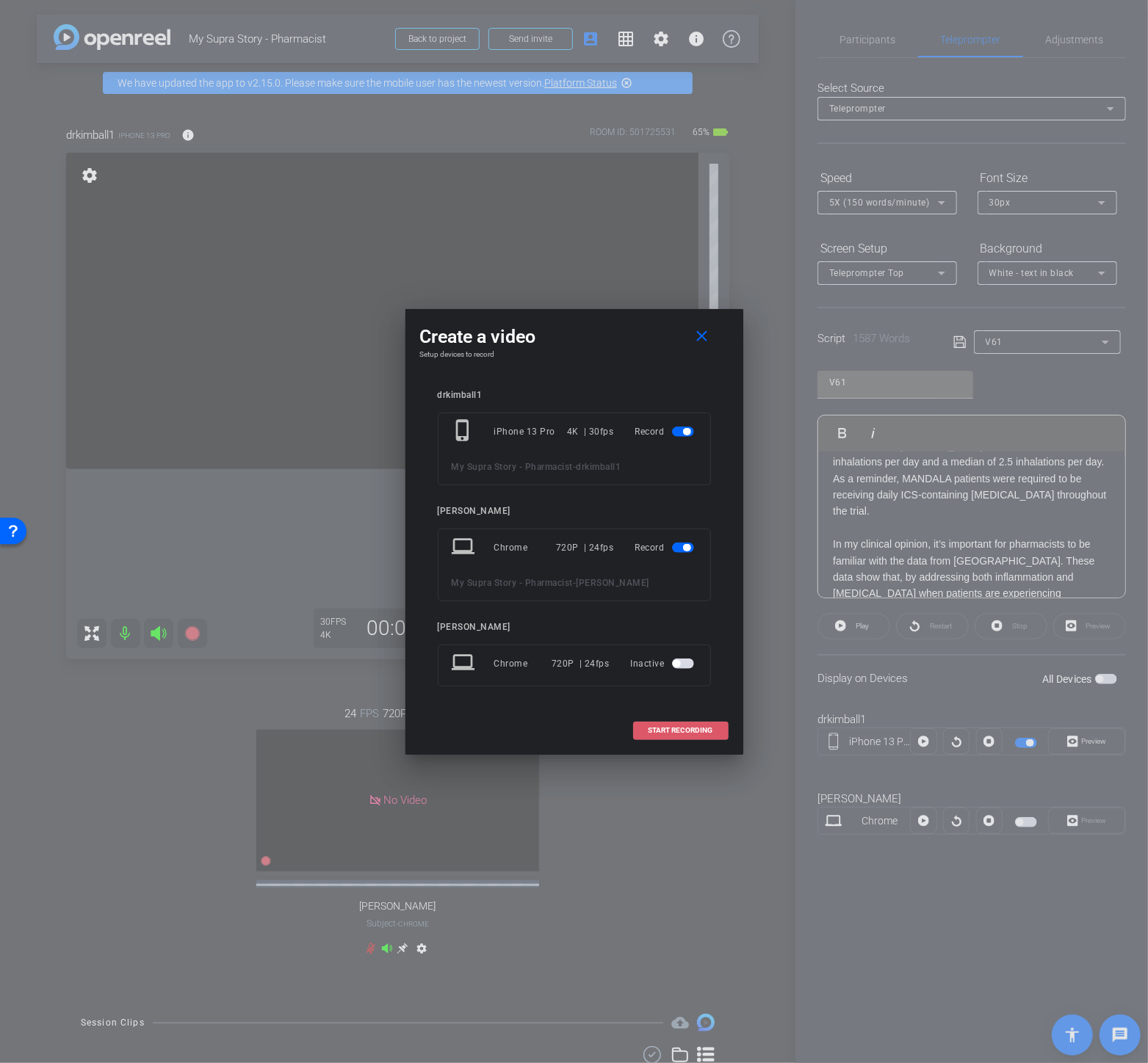
click at [689, 733] on span "START RECORDING" at bounding box center [681, 731] width 65 height 7
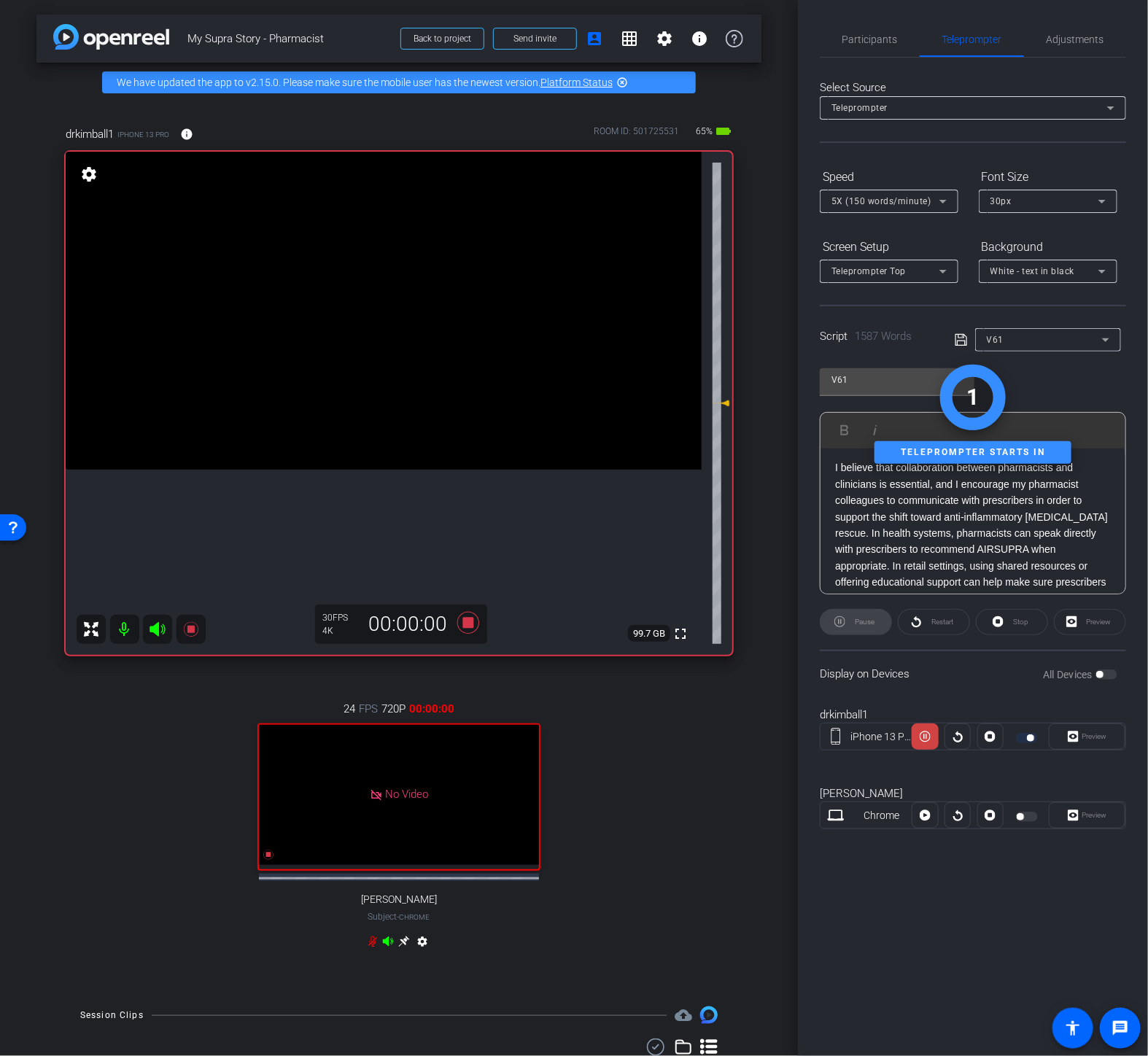
scroll to position [3242, 0]
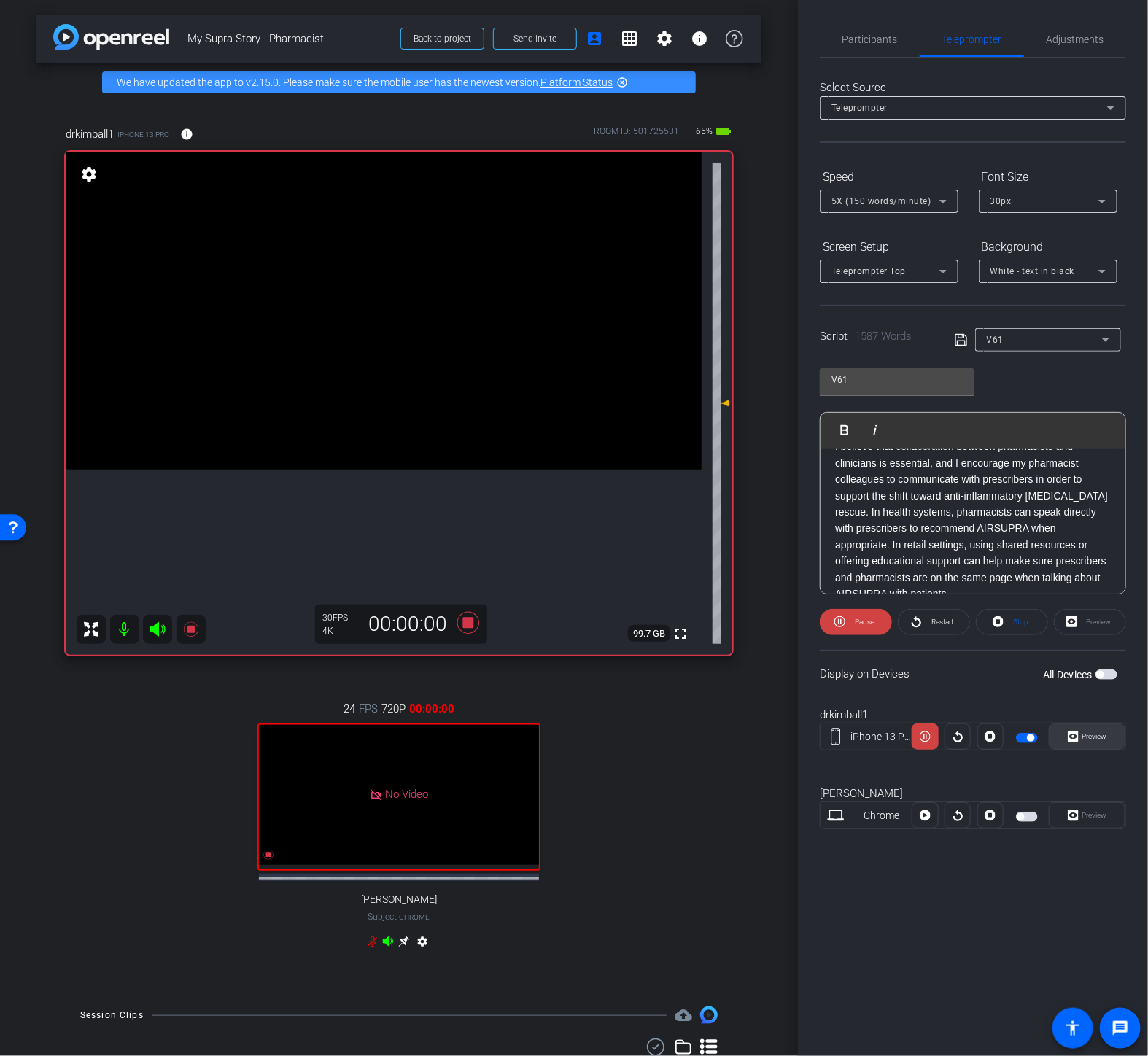
click at [1094, 728] on span "Preview" at bounding box center [1093, 737] width 29 height 20
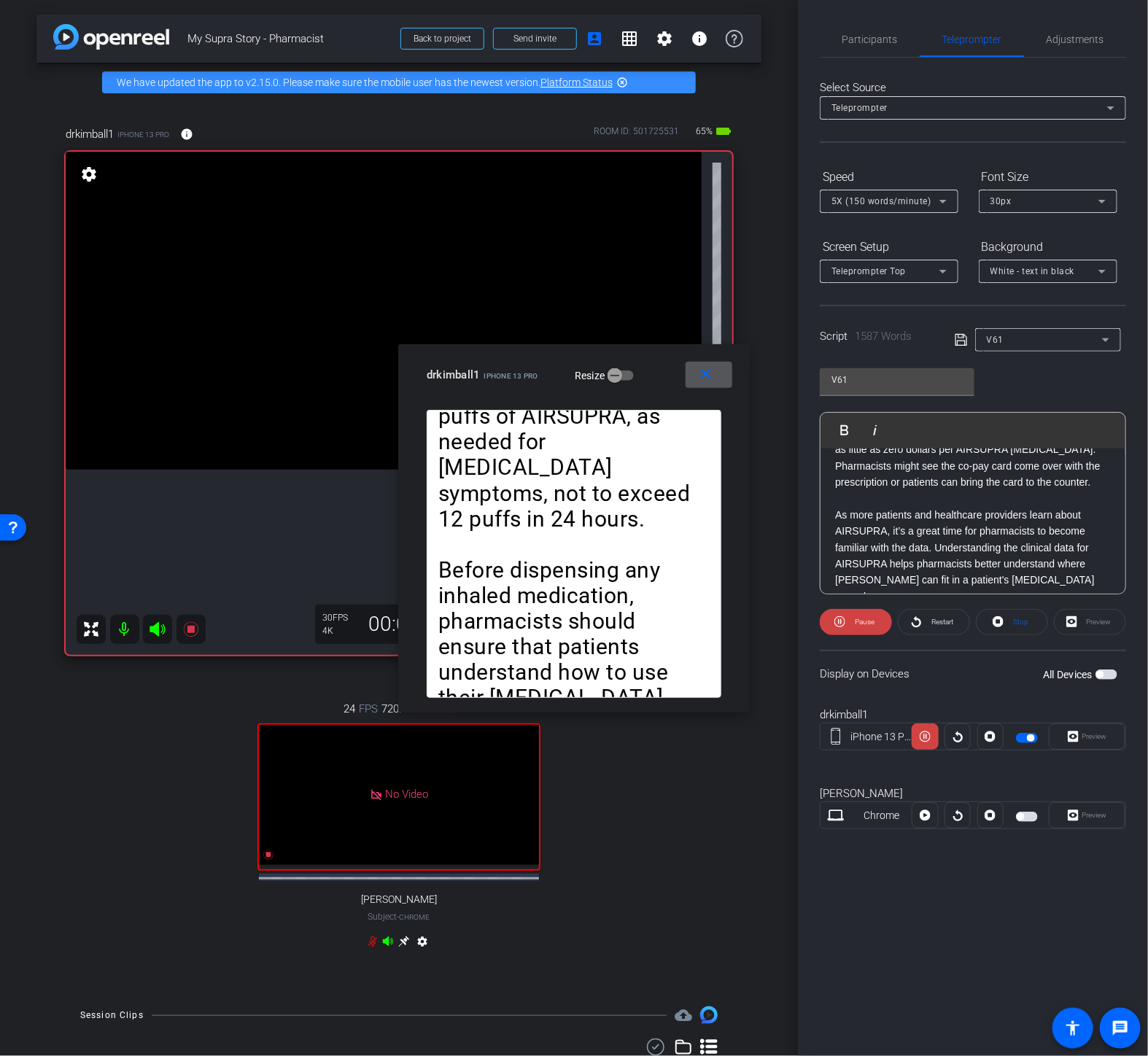
scroll to position [3485, 0]
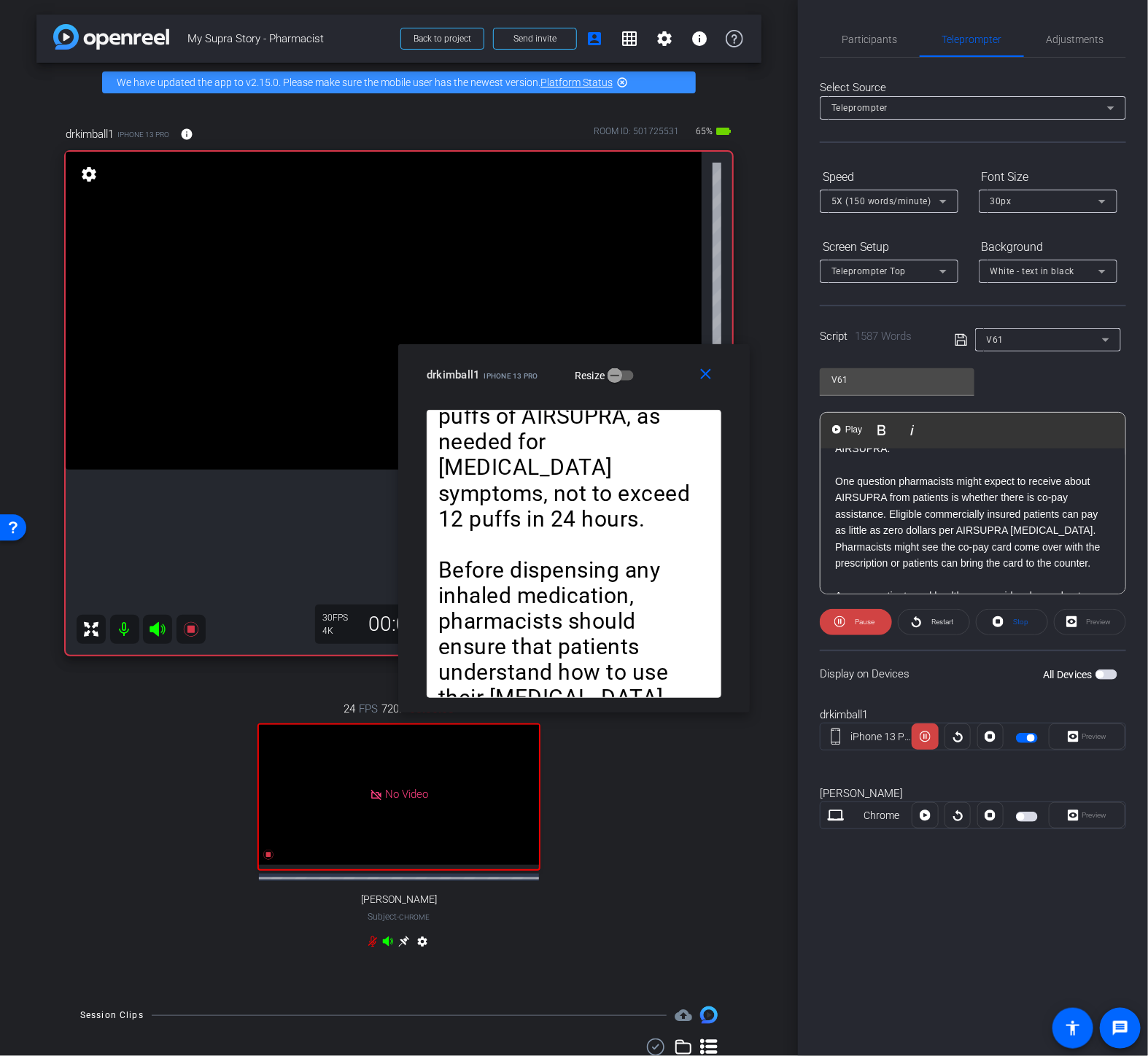
click at [847, 437] on button "Play Play from this location" at bounding box center [848, 430] width 34 height 29
click at [844, 610] on span at bounding box center [856, 622] width 72 height 35
click at [851, 614] on span at bounding box center [856, 622] width 71 height 35
click at [852, 614] on span "Pause" at bounding box center [863, 622] width 23 height 20
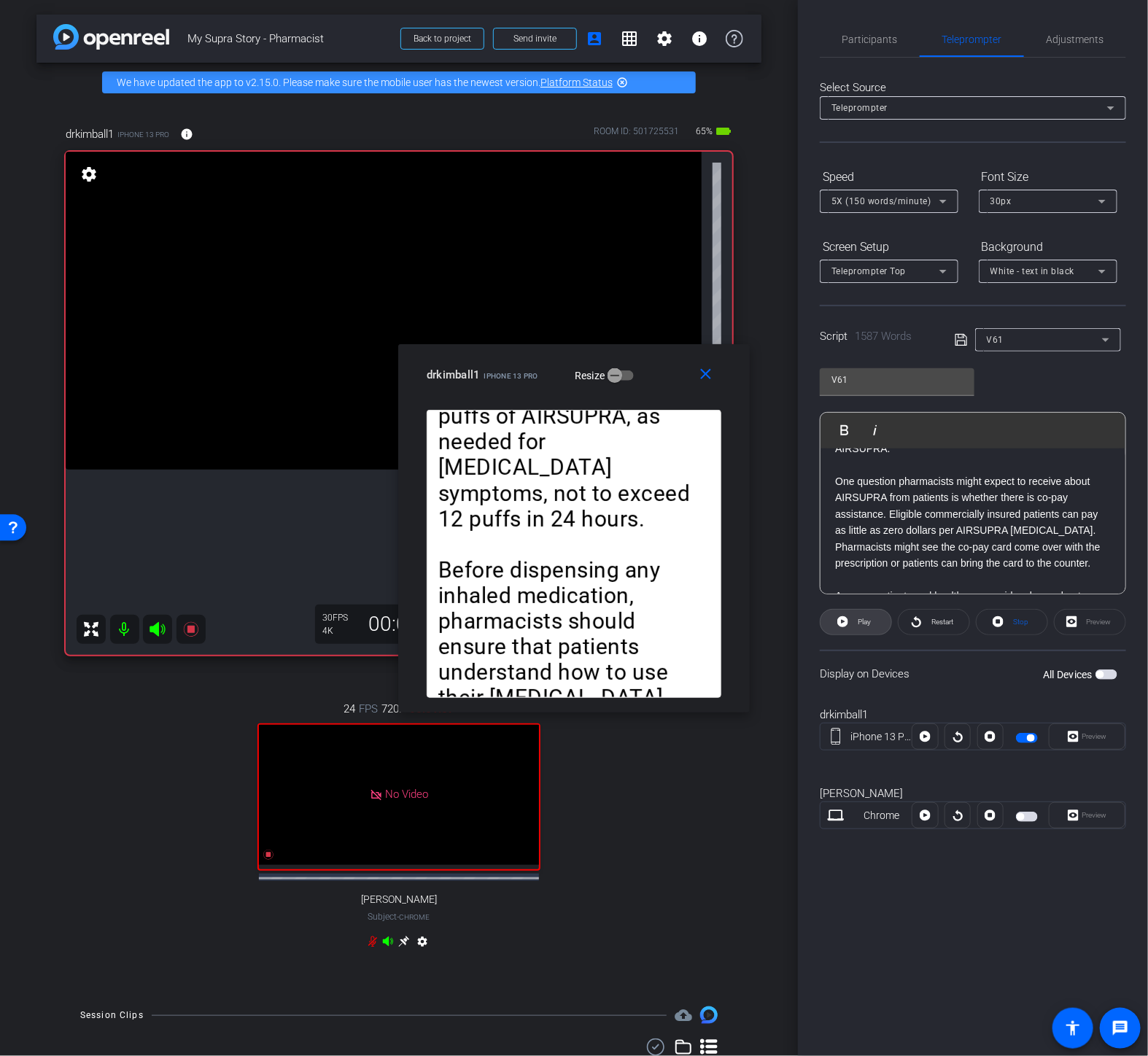
click at [851, 614] on span at bounding box center [856, 622] width 71 height 35
click at [852, 614] on span "Pause" at bounding box center [863, 622] width 23 height 20
click at [851, 614] on span at bounding box center [856, 622] width 71 height 35
click at [852, 614] on span "Pause" at bounding box center [863, 622] width 23 height 20
click at [715, 369] on mat-icon "close" at bounding box center [707, 375] width 19 height 19
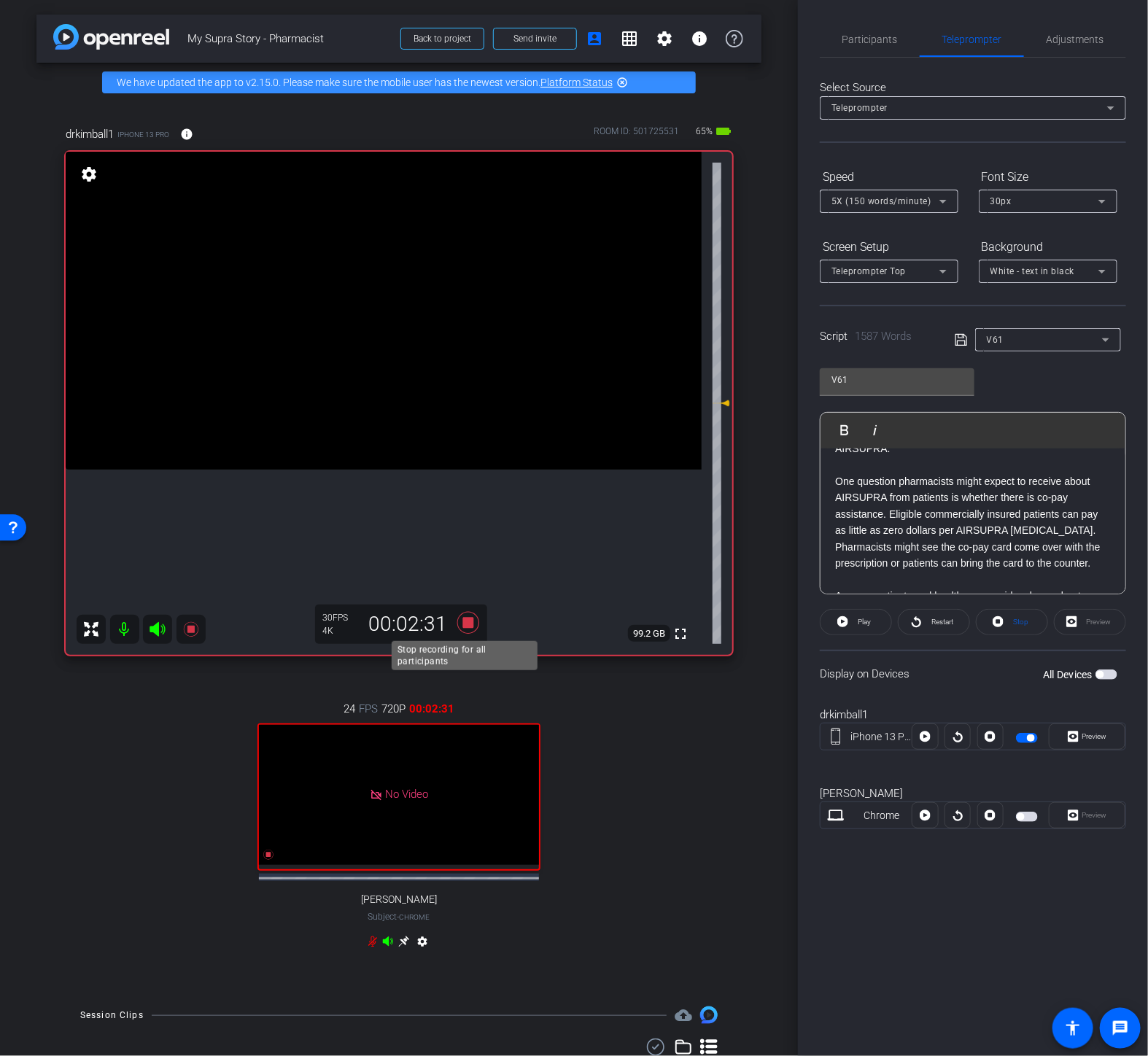
click at [471, 624] on icon at bounding box center [468, 623] width 35 height 26
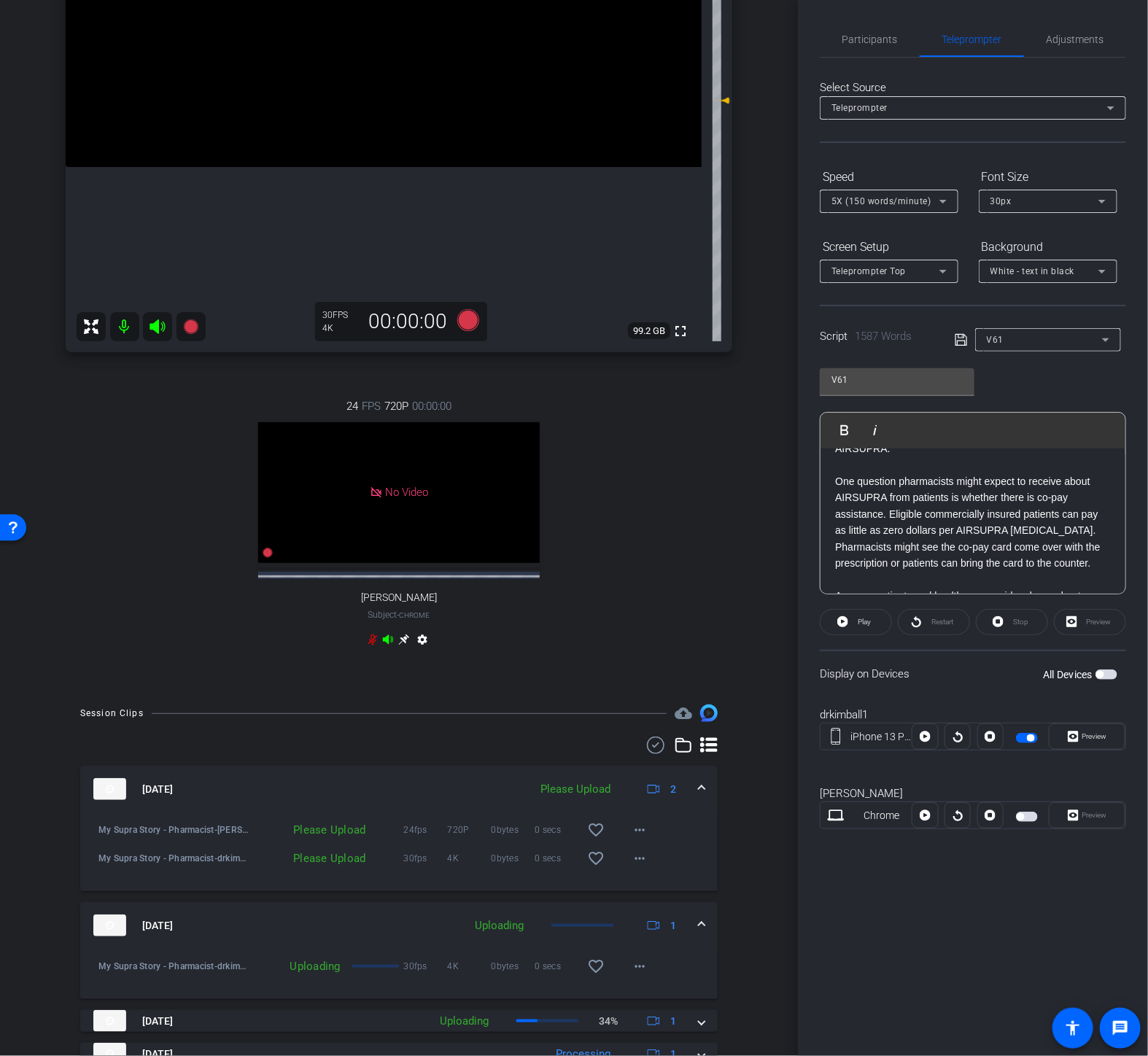
scroll to position [324, 0]
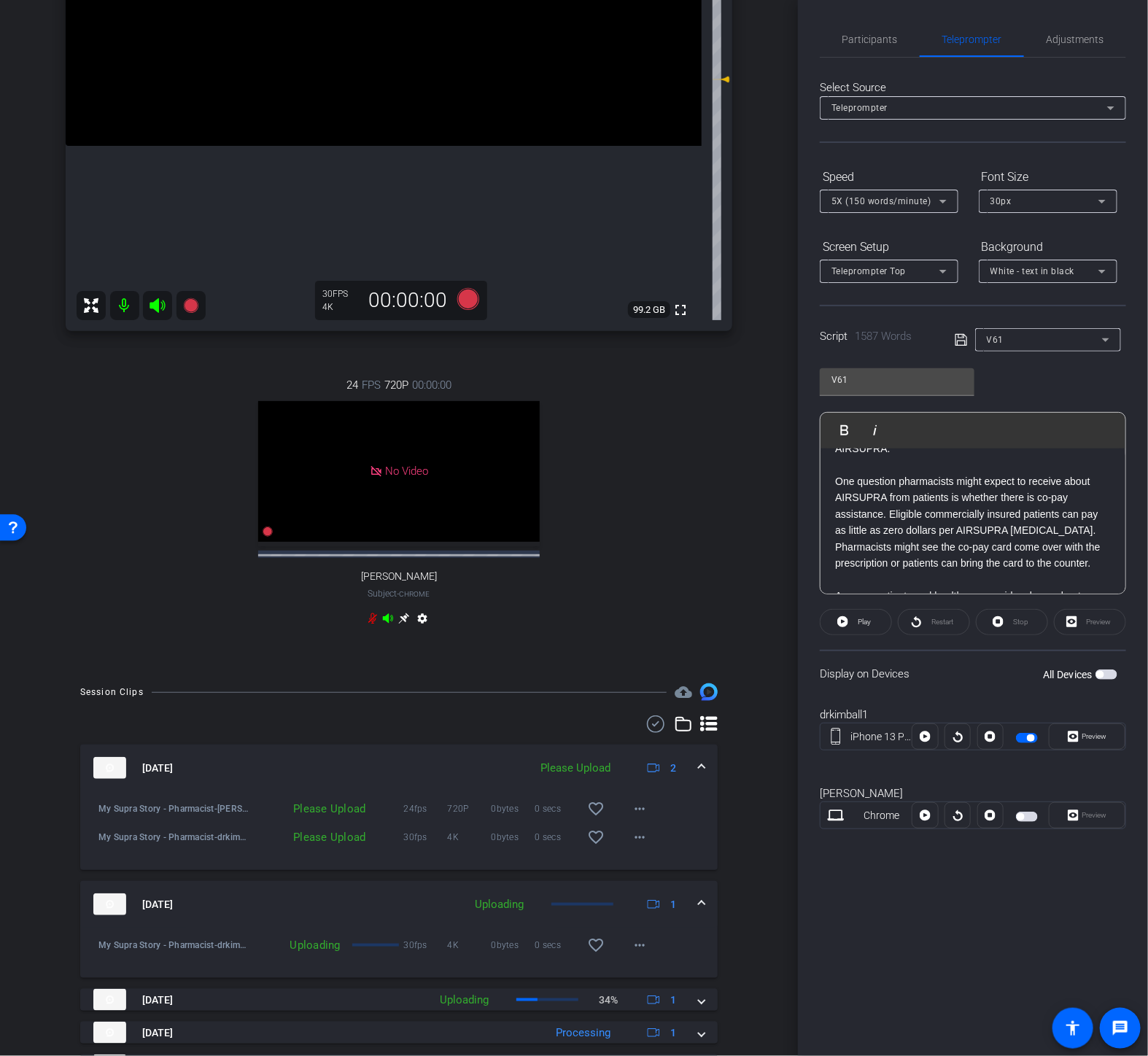
click at [584, 777] on div "Please Upload" at bounding box center [575, 768] width 85 height 17
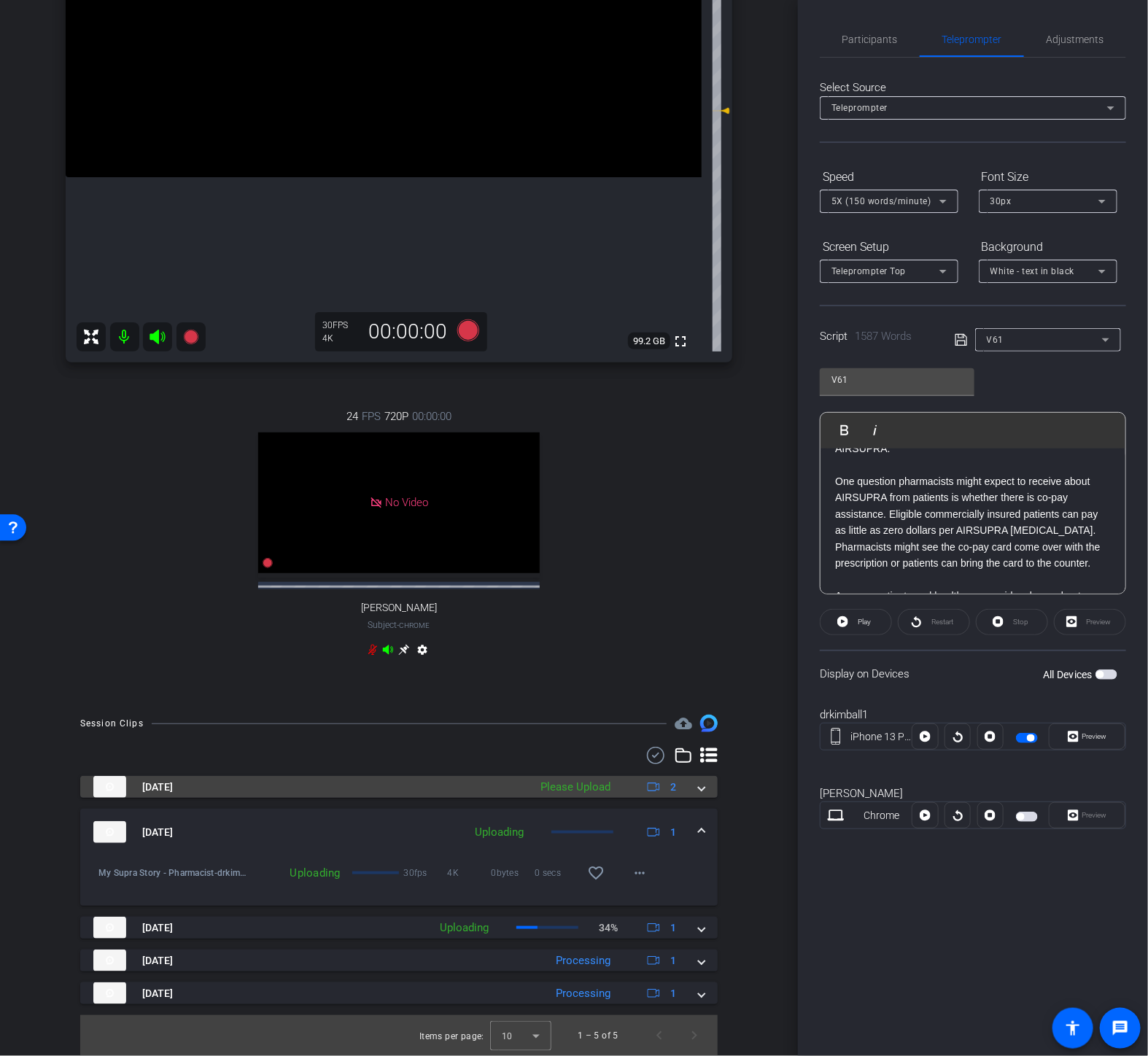
scroll to position [305, 0]
click at [448, 783] on mat-panel-title "[DATE]" at bounding box center [307, 788] width 428 height 22
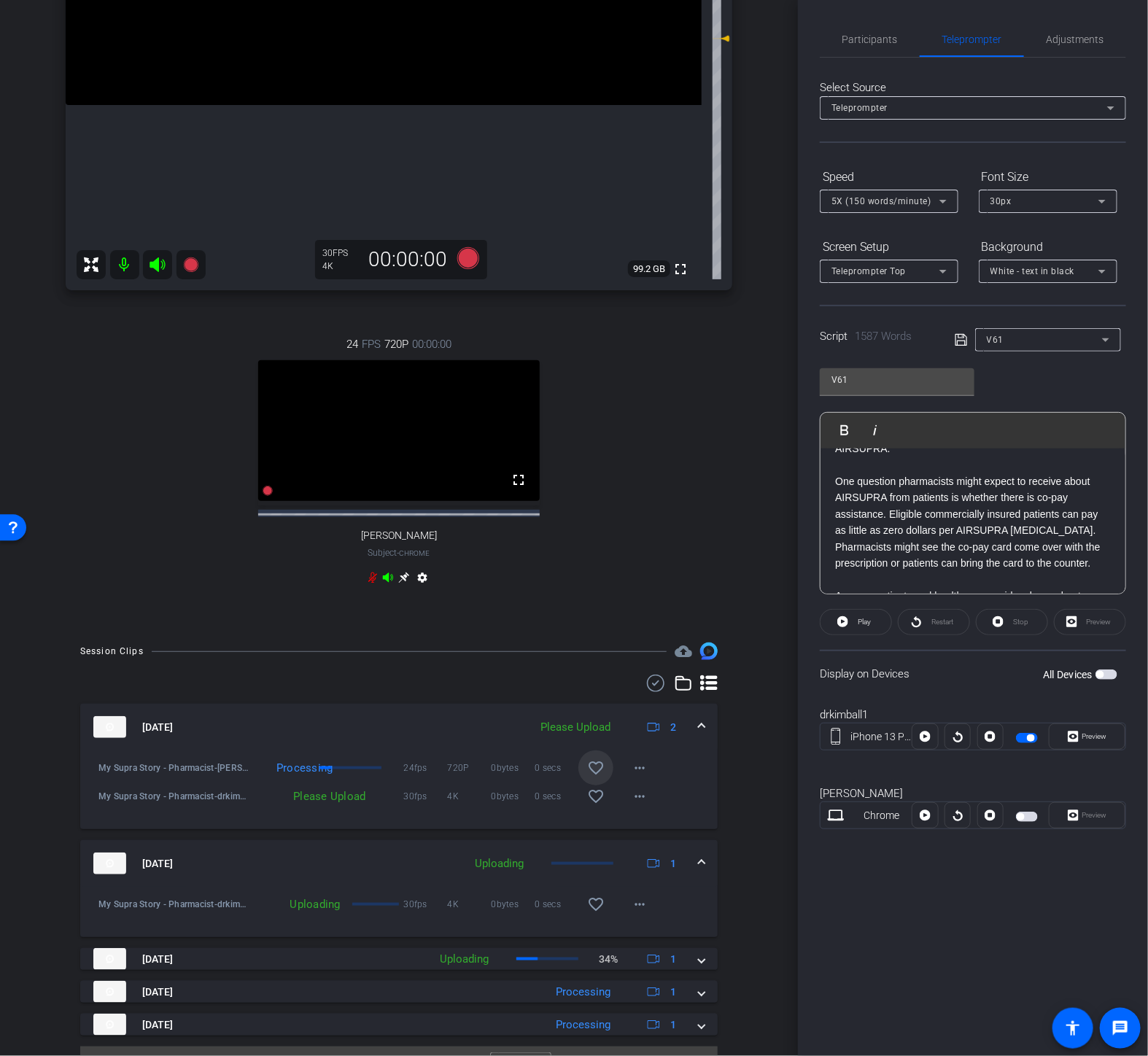
scroll to position [405, 0]
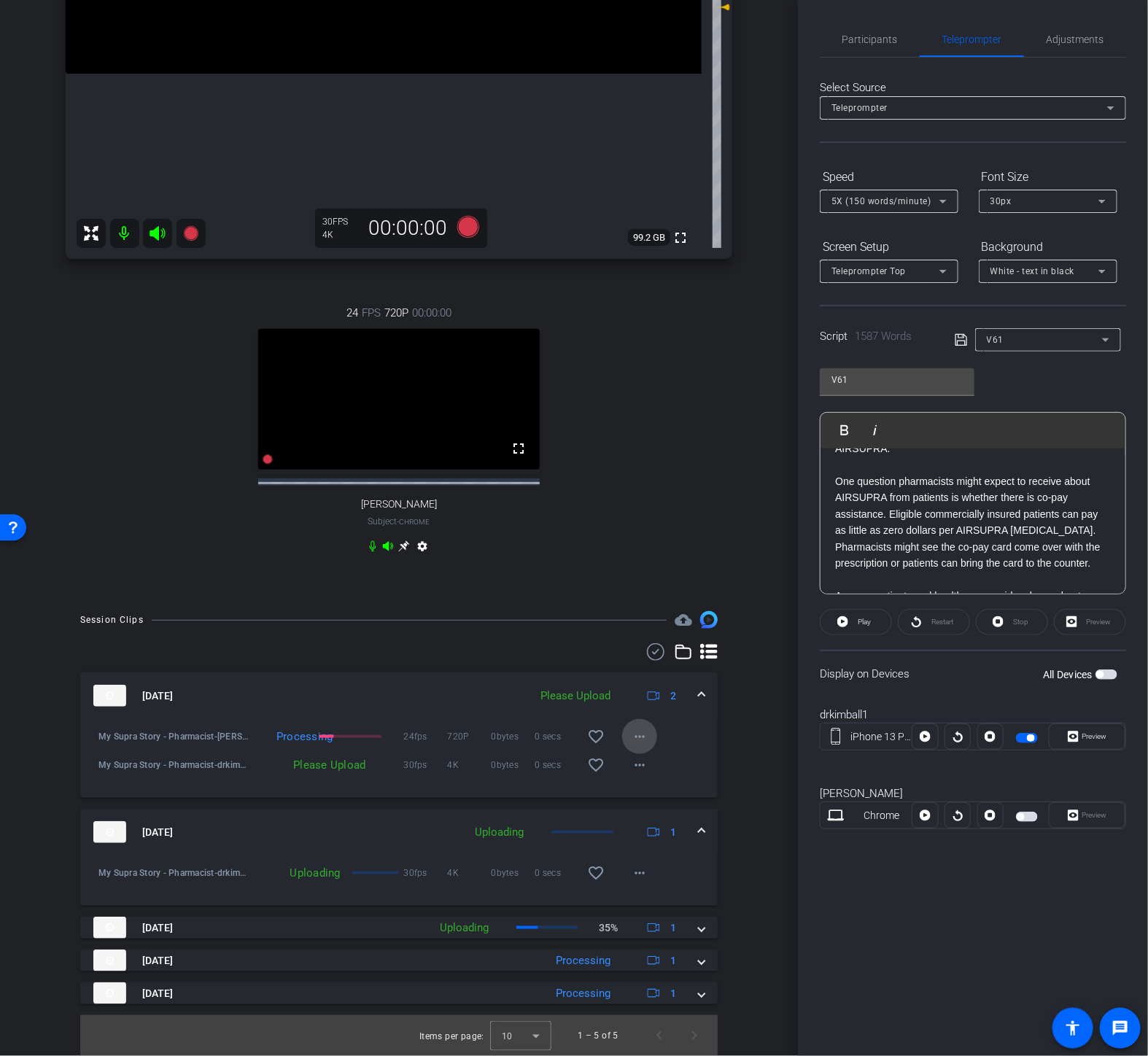
click at [633, 736] on mat-icon "more_horiz" at bounding box center [639, 737] width 18 height 18
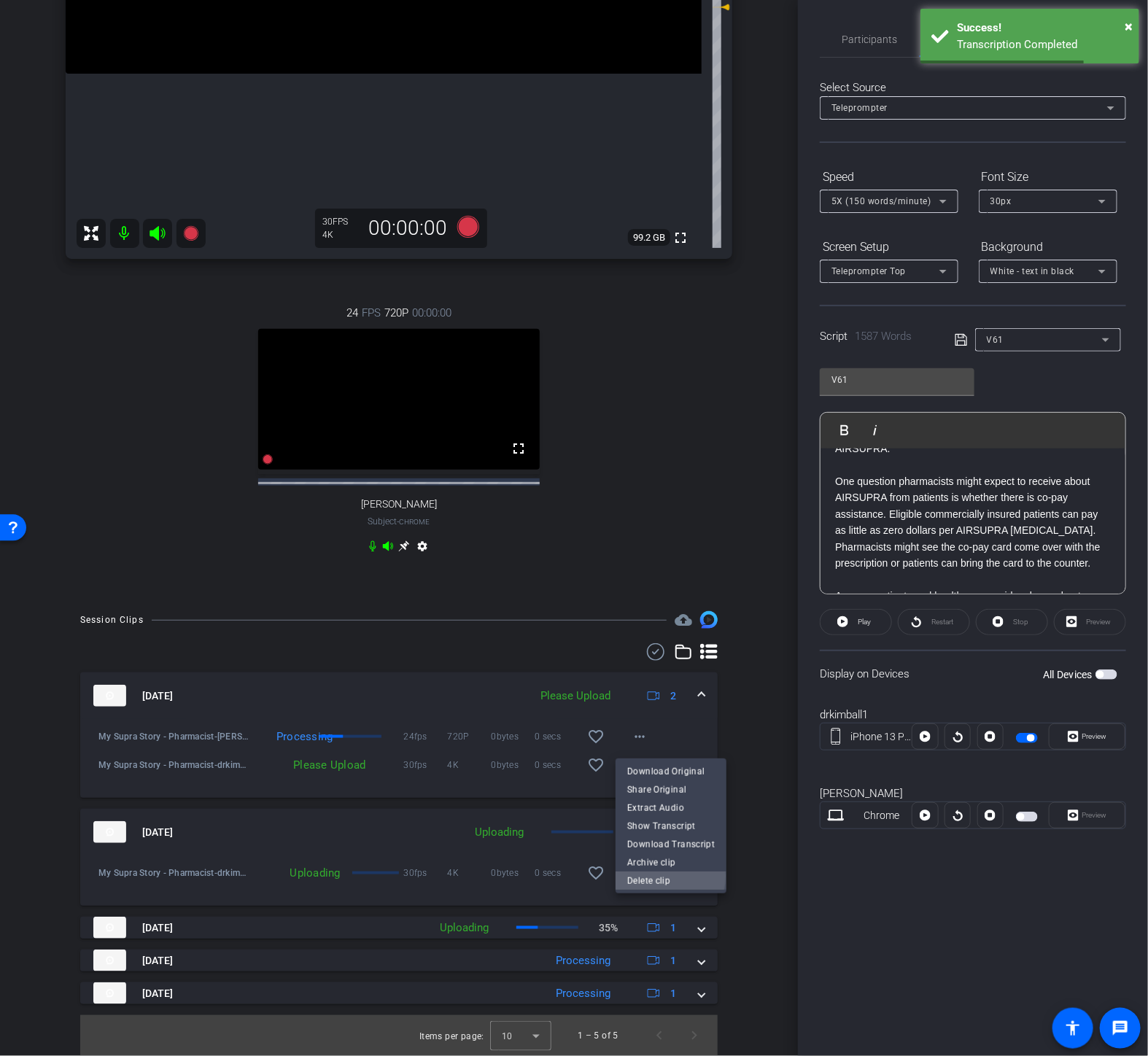
click at [654, 877] on span "Delete clip" at bounding box center [671, 880] width 87 height 18
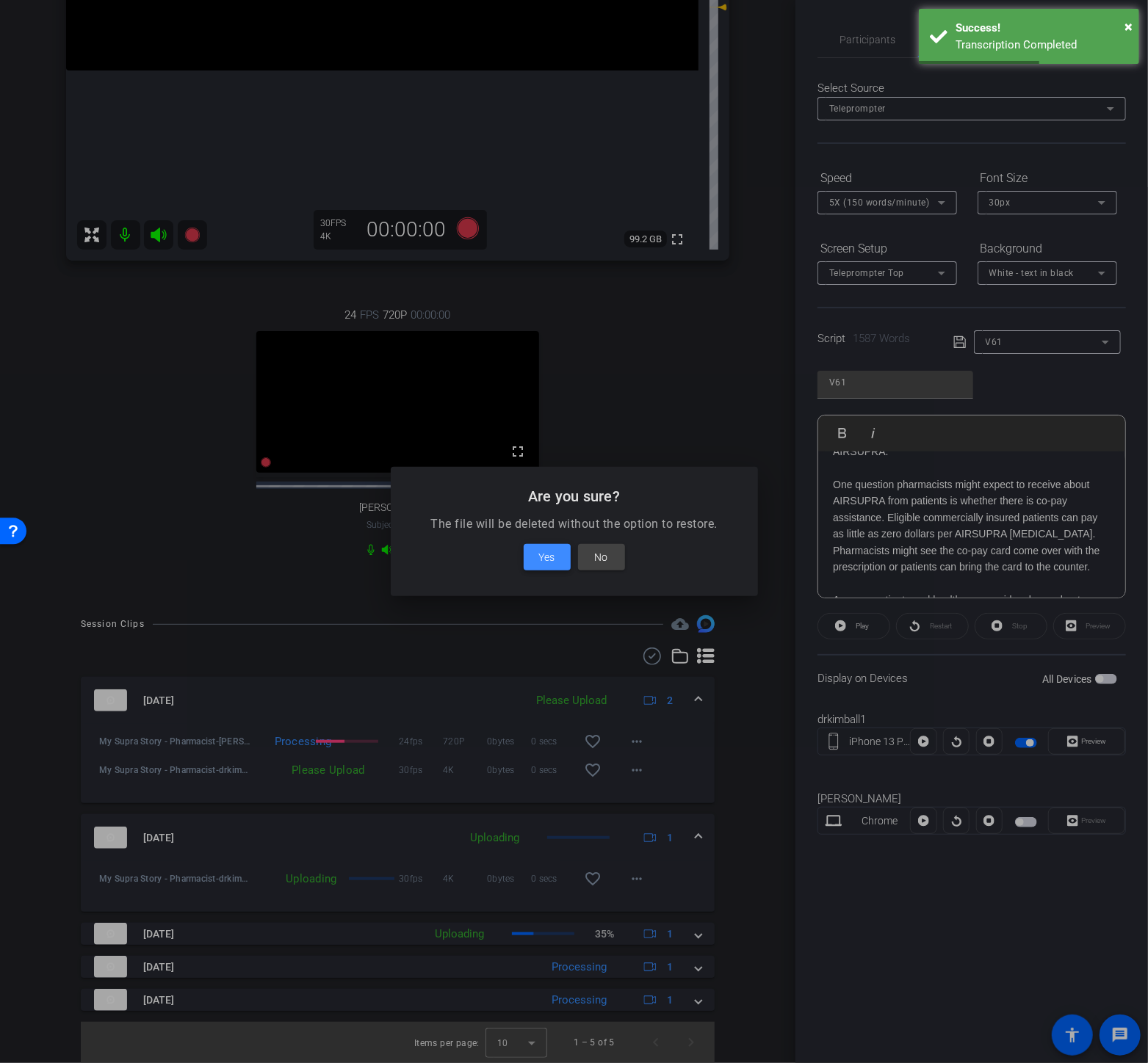
click at [544, 568] on span at bounding box center [547, 557] width 47 height 36
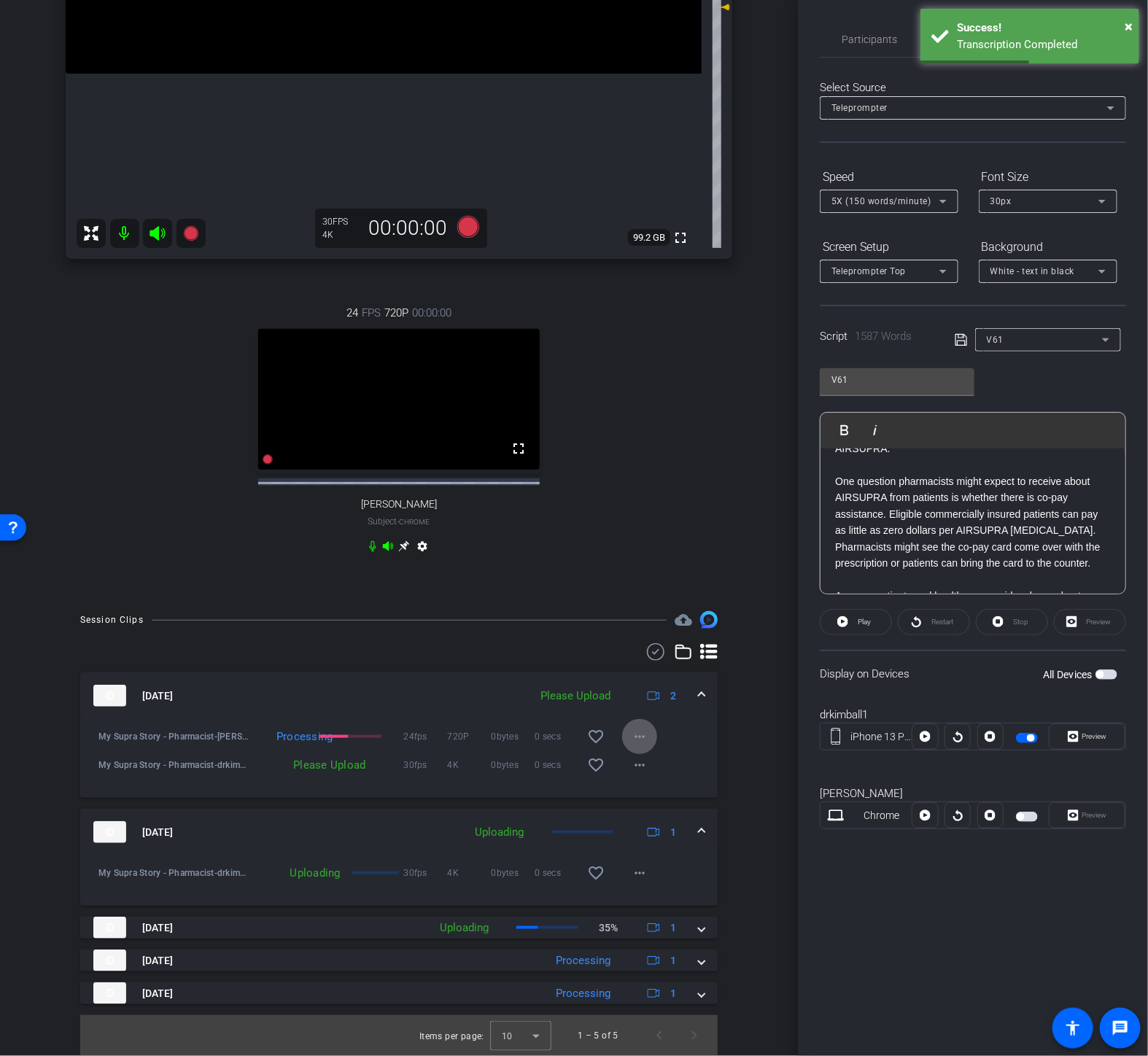
scroll to position [381, 0]
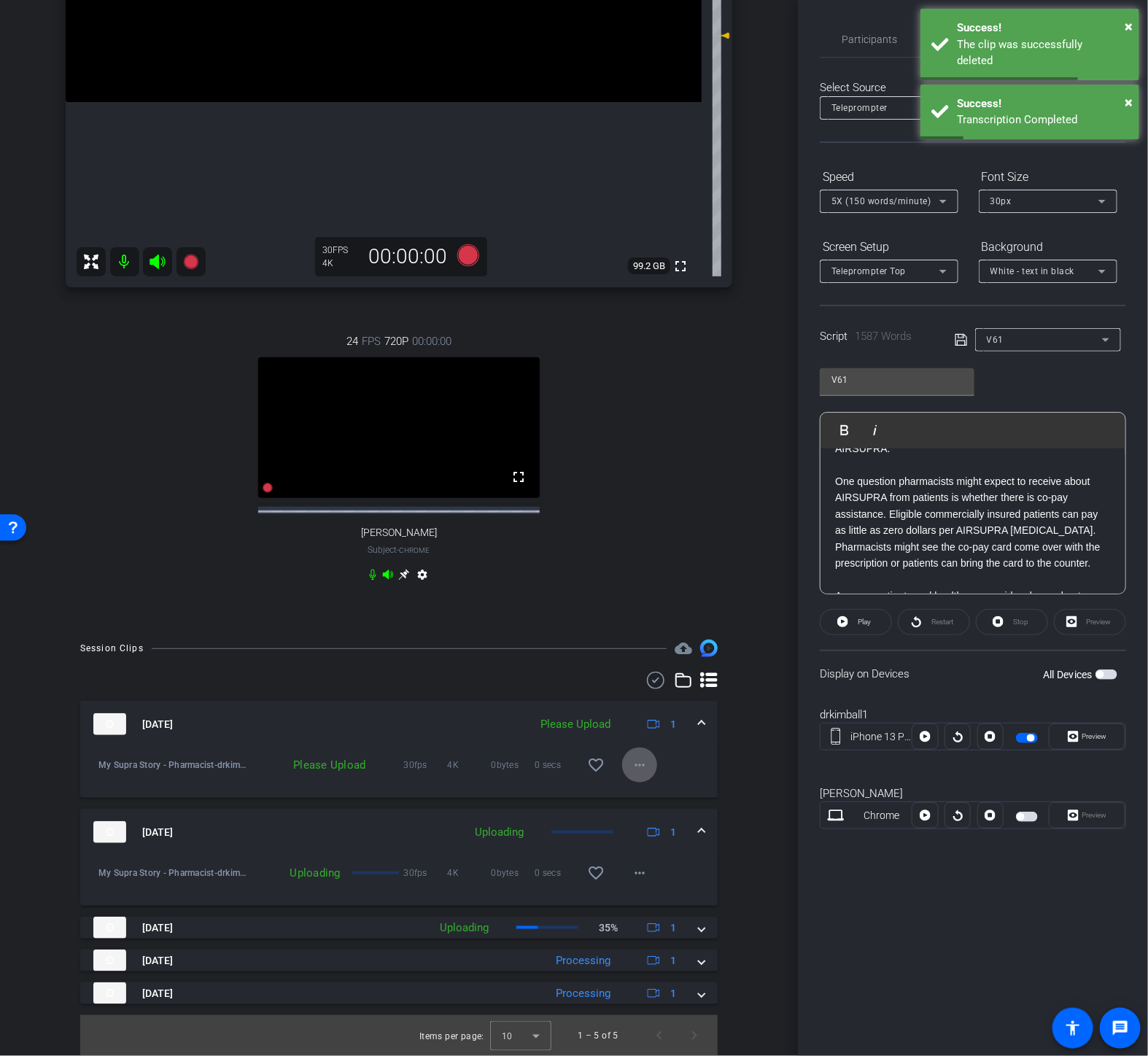
click at [646, 768] on span at bounding box center [640, 765] width 35 height 35
click at [654, 788] on span "Upload" at bounding box center [656, 796] width 59 height 18
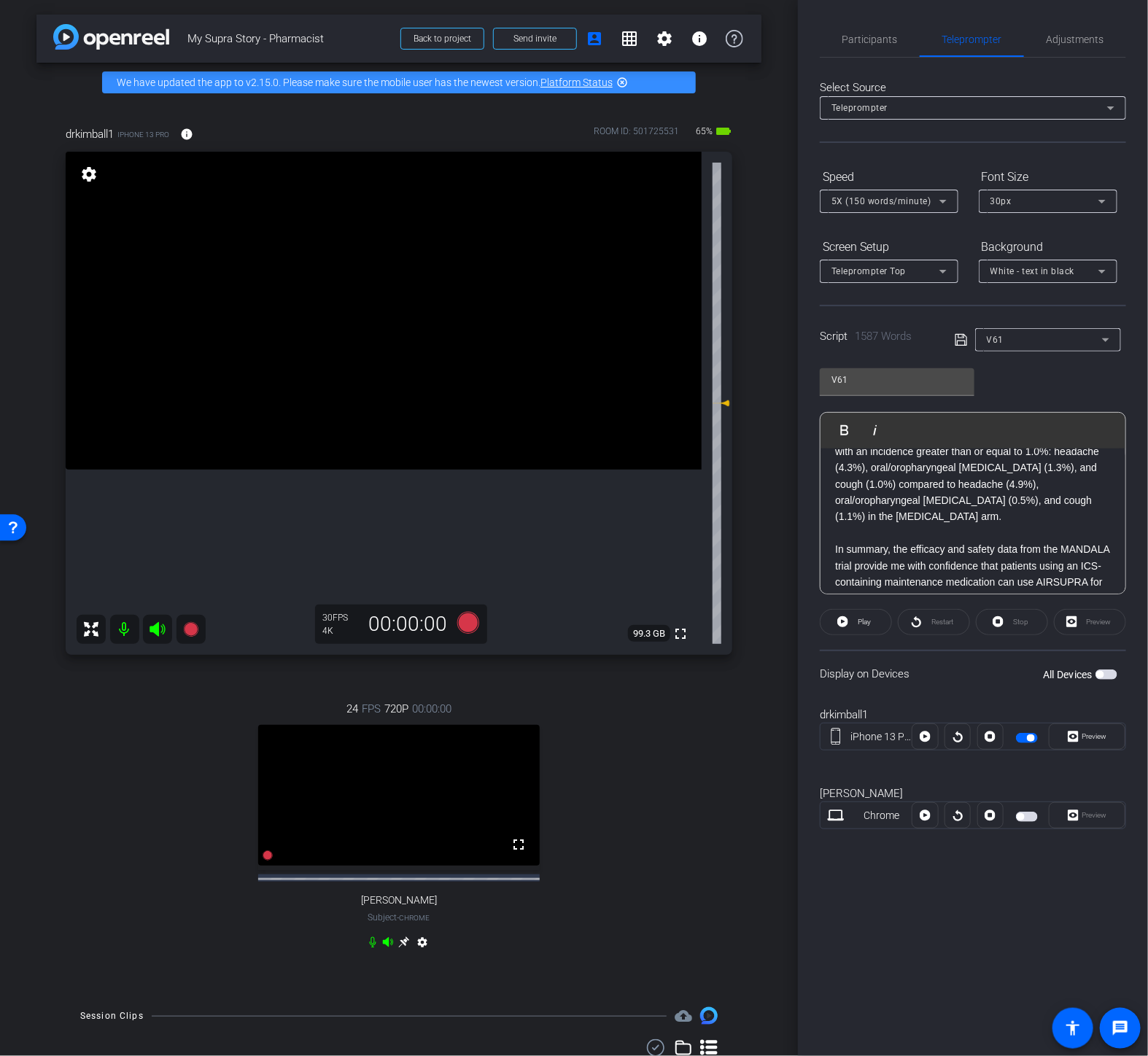
scroll to position [2201, 0]
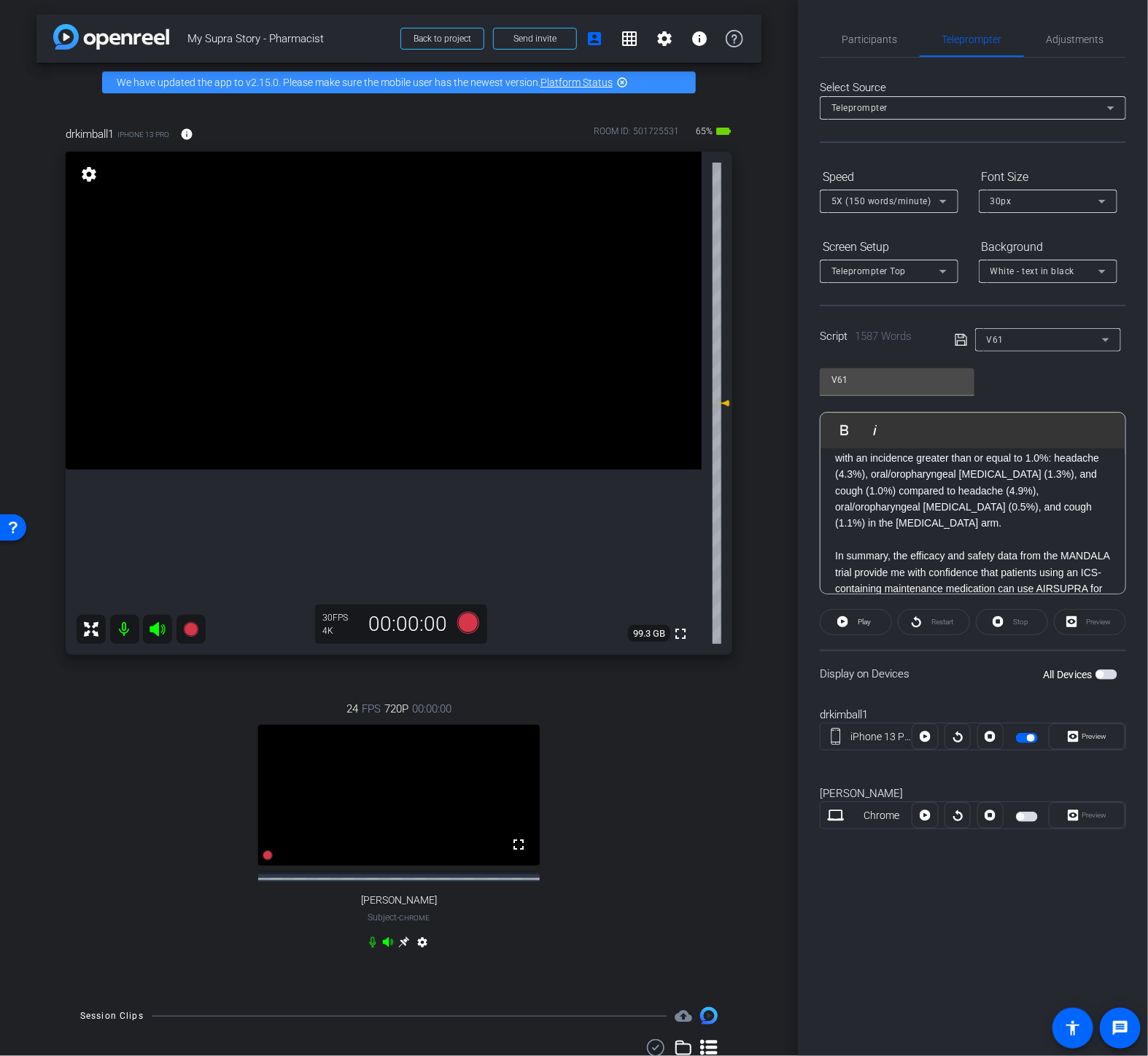
drag, startPoint x: 959, startPoint y: 489, endPoint x: 843, endPoint y: 479, distance: 116.4
click at [839, 630] on p "AIRSUPRA Inhalation Aerosol is supplied as a pressurized [MEDICAL_DATA], or pMD…" at bounding box center [972, 654] width 276 height 49
click at [849, 620] on span at bounding box center [856, 622] width 71 height 35
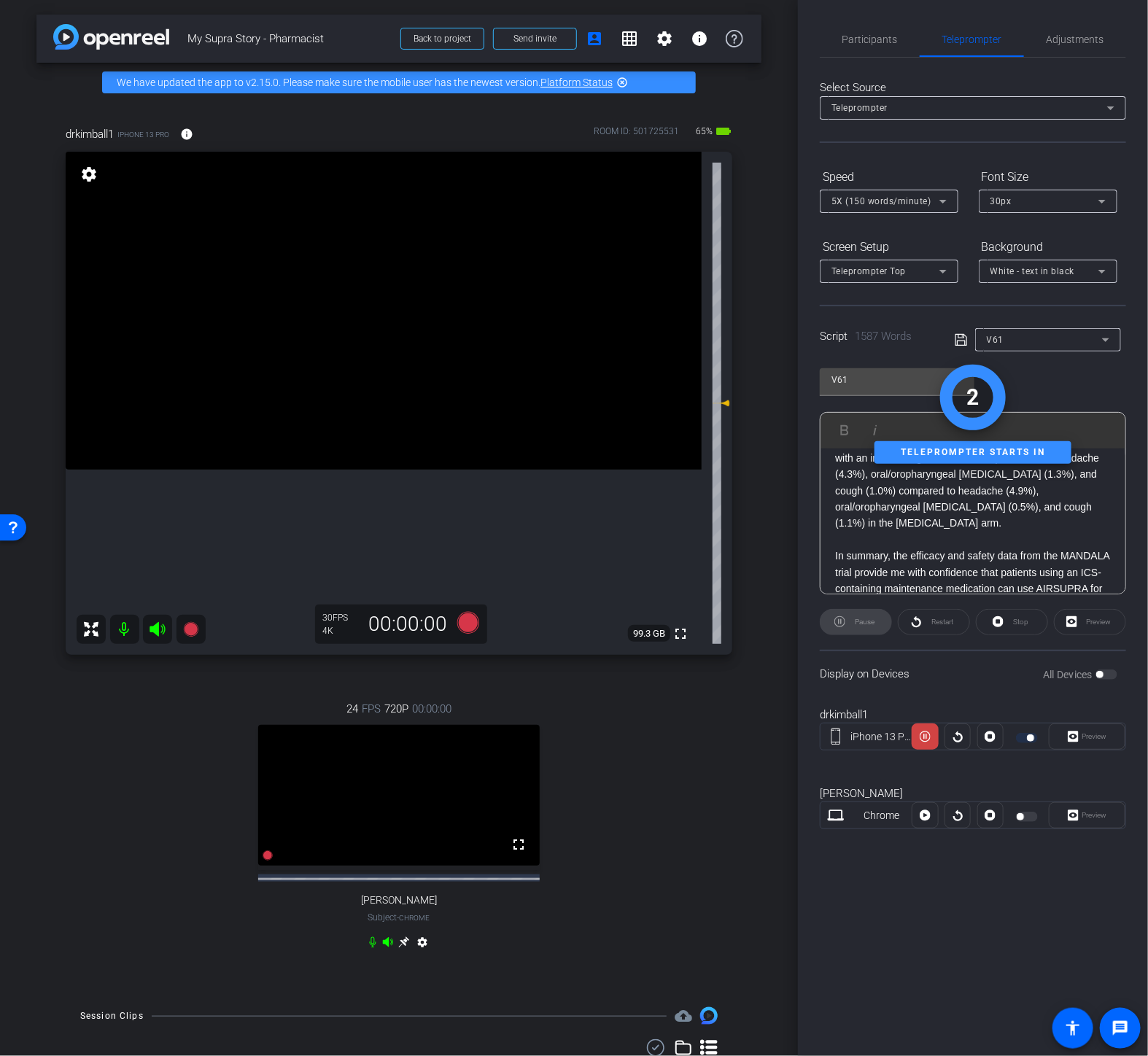
click at [886, 678] on p at bounding box center [972, 685] width 276 height 16
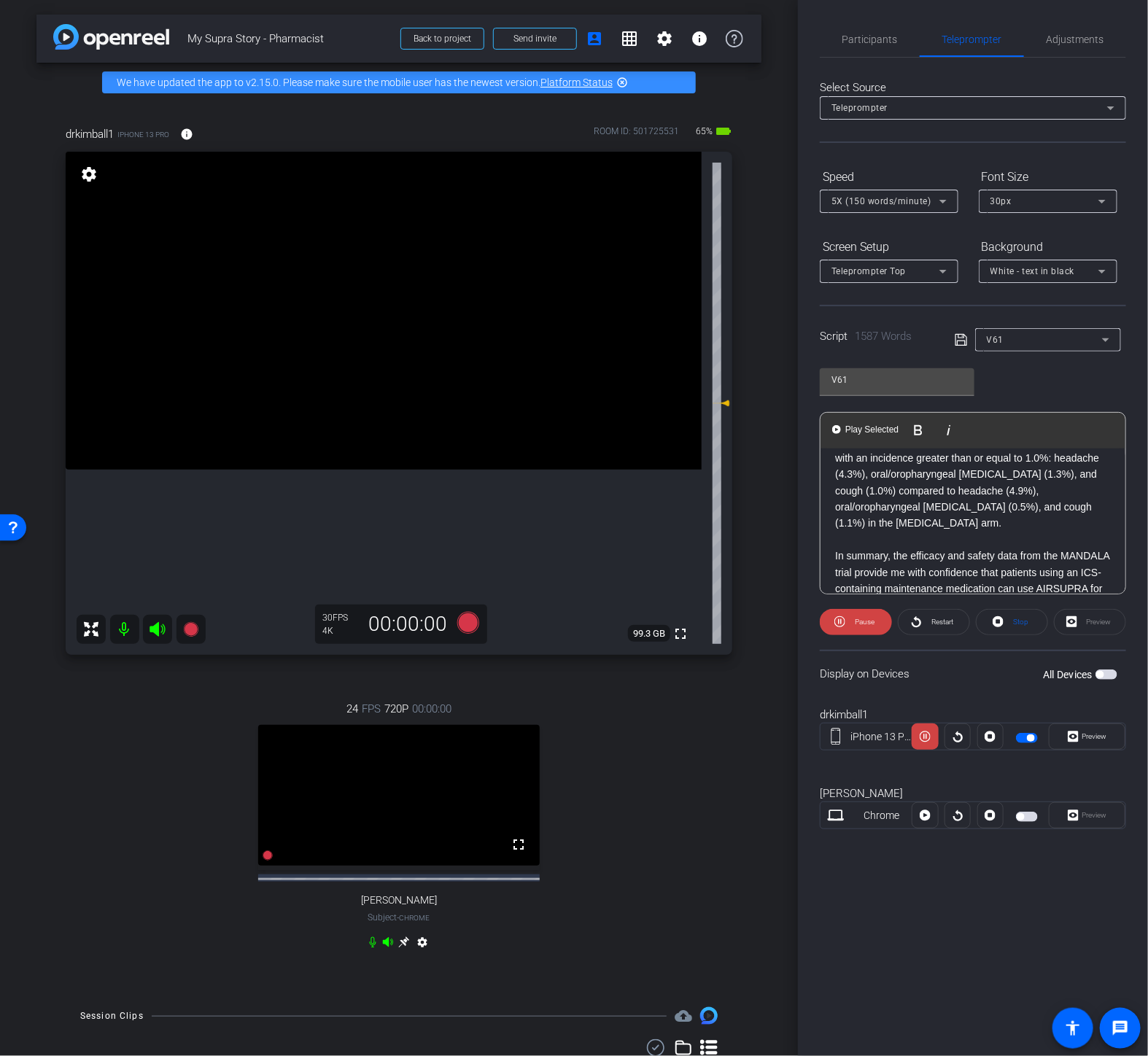
click at [1032, 813] on span "button" at bounding box center [1027, 816] width 22 height 10
click at [1097, 735] on span "Preview" at bounding box center [1095, 737] width 25 height 8
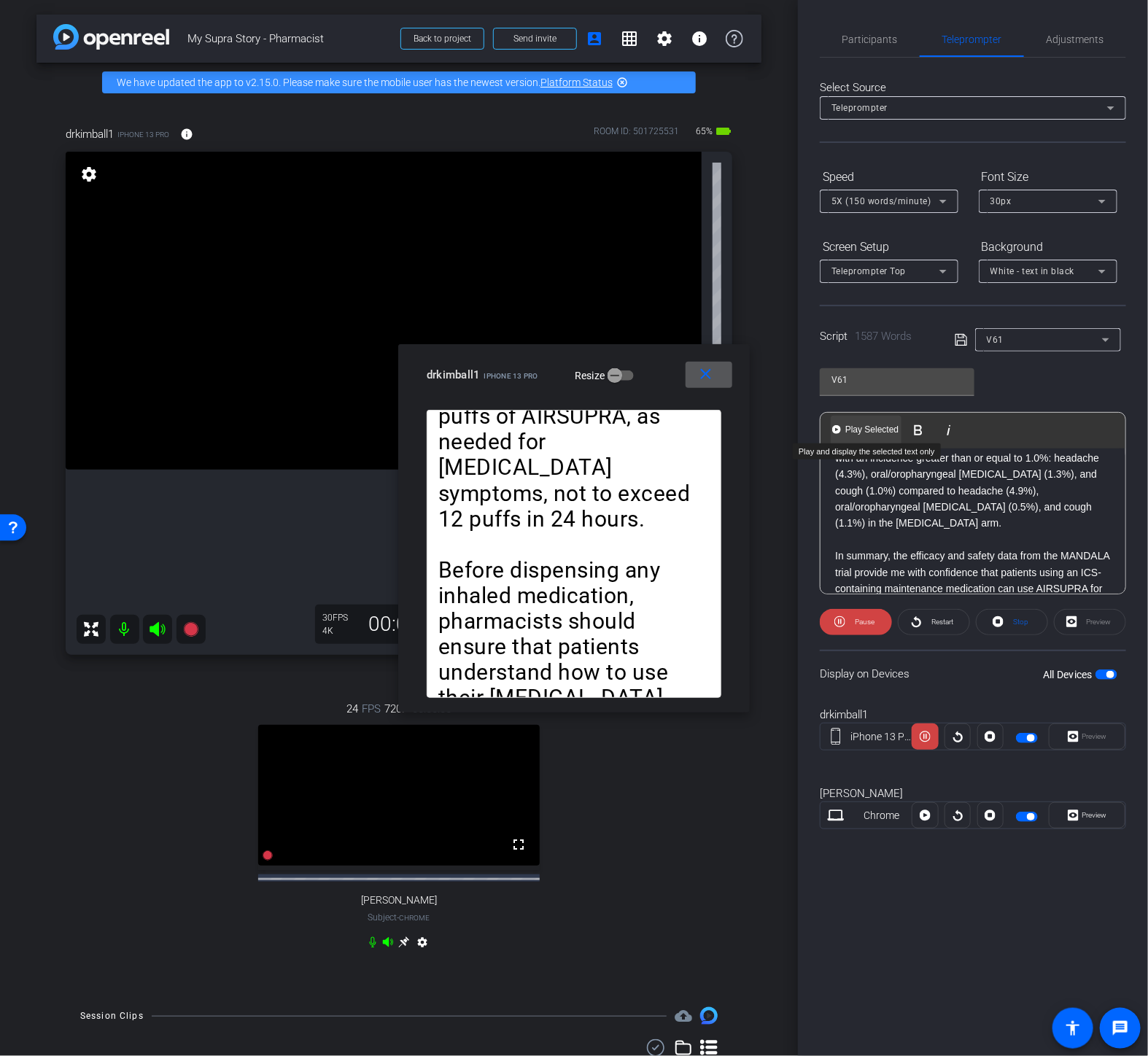
click at [858, 426] on span "Play Selected" at bounding box center [872, 429] width 59 height 12
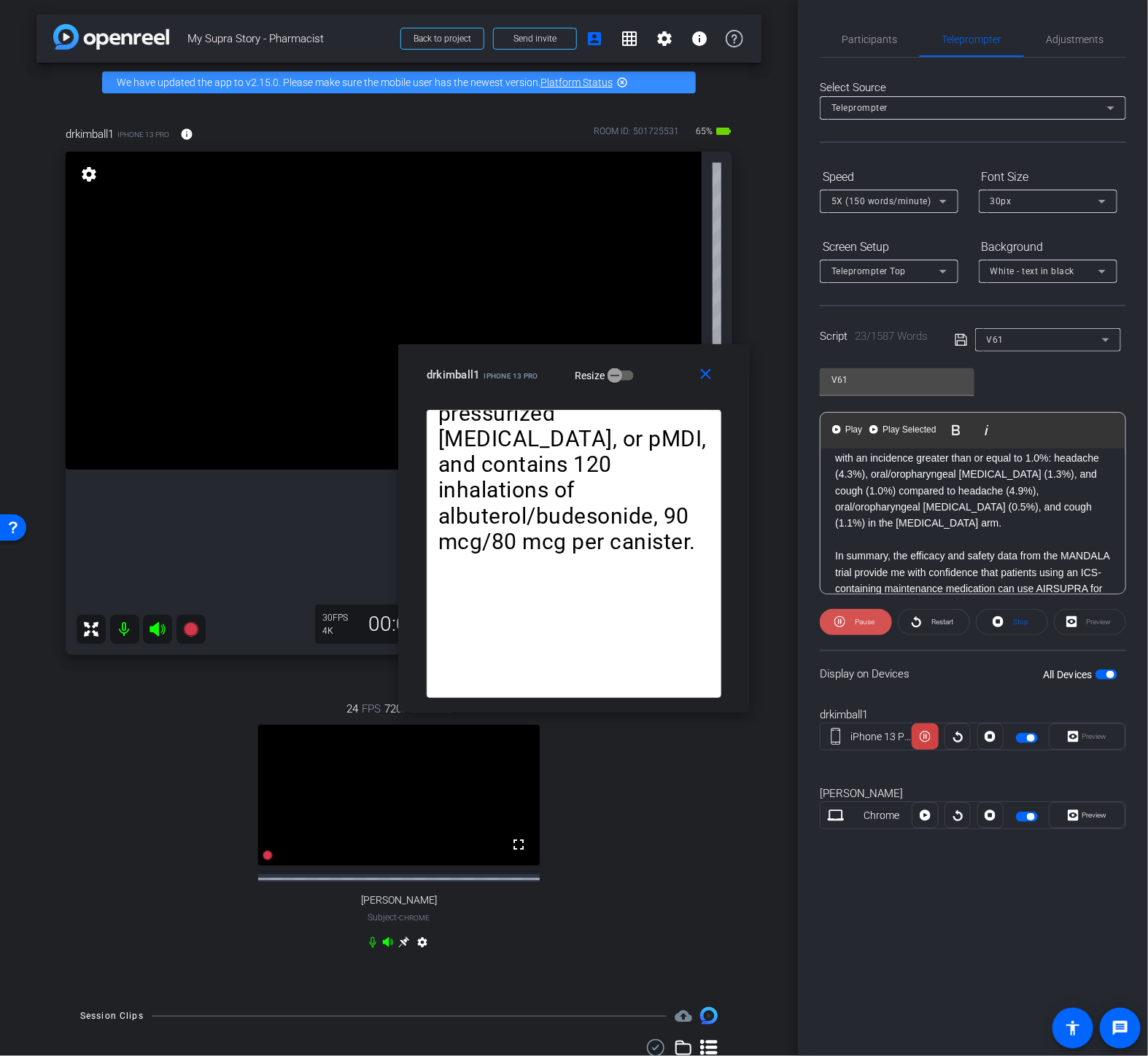
click at [855, 624] on span "Pause" at bounding box center [865, 621] width 20 height 8
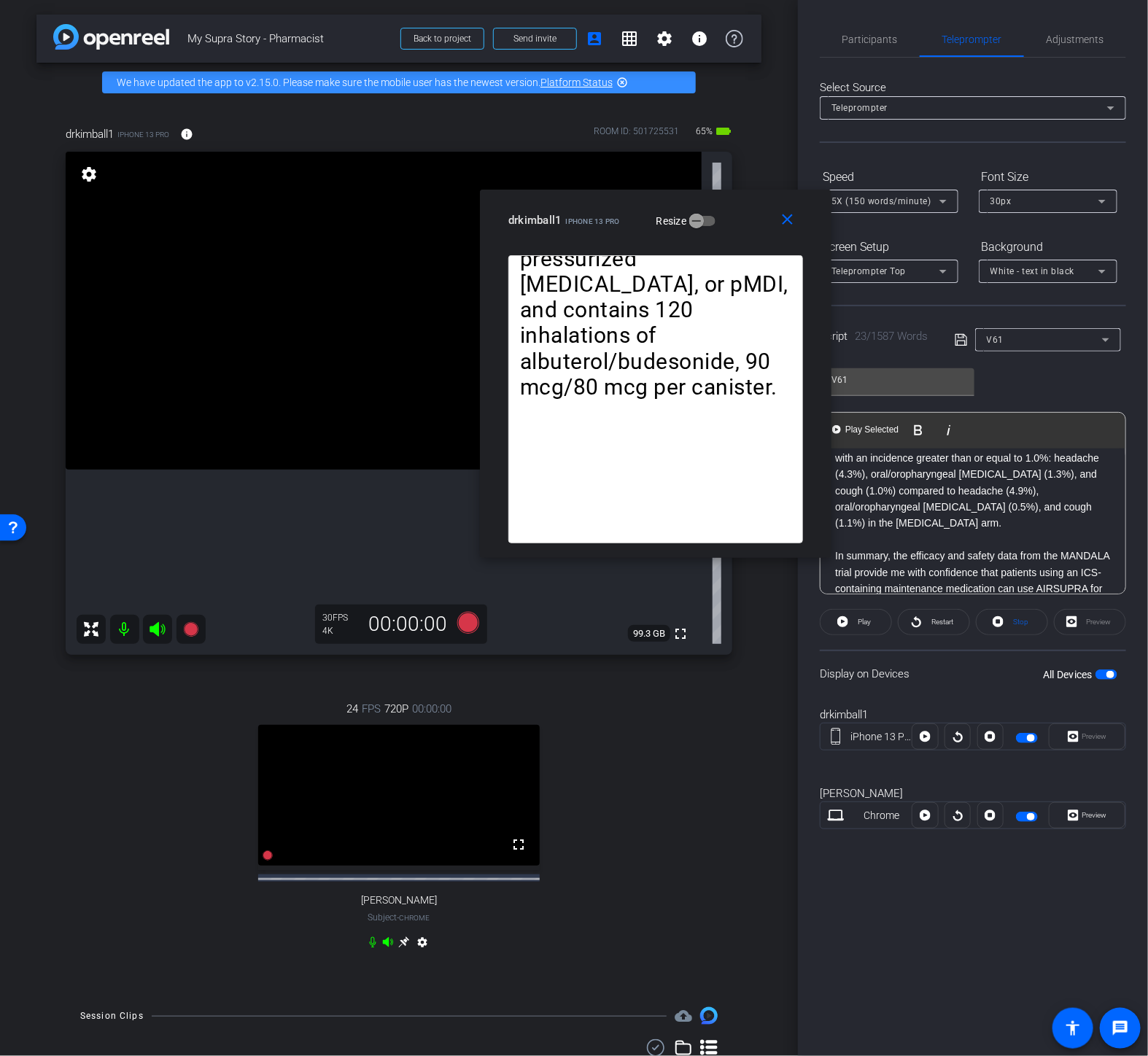
drag, startPoint x: 659, startPoint y: 362, endPoint x: 740, endPoint y: 208, distance: 174.0
click at [740, 208] on div "drkimball1 iPhone 13 Pro Resize" at bounding box center [660, 220] width 306 height 26
click at [979, 630] on p "AIRSUPRA Inhalation Aerosol is supplied as a pressurized [MEDICAL_DATA], or pMD…" at bounding box center [972, 654] width 276 height 49
click at [826, 537] on div "AIRSUPRA Inhalation Aerosol is supplied as a pressurized [MEDICAL_DATA], or pMD…" at bounding box center [656, 407] width 352 height 303
drag, startPoint x: 888, startPoint y: 537, endPoint x: 837, endPoint y: 492, distance: 68.0
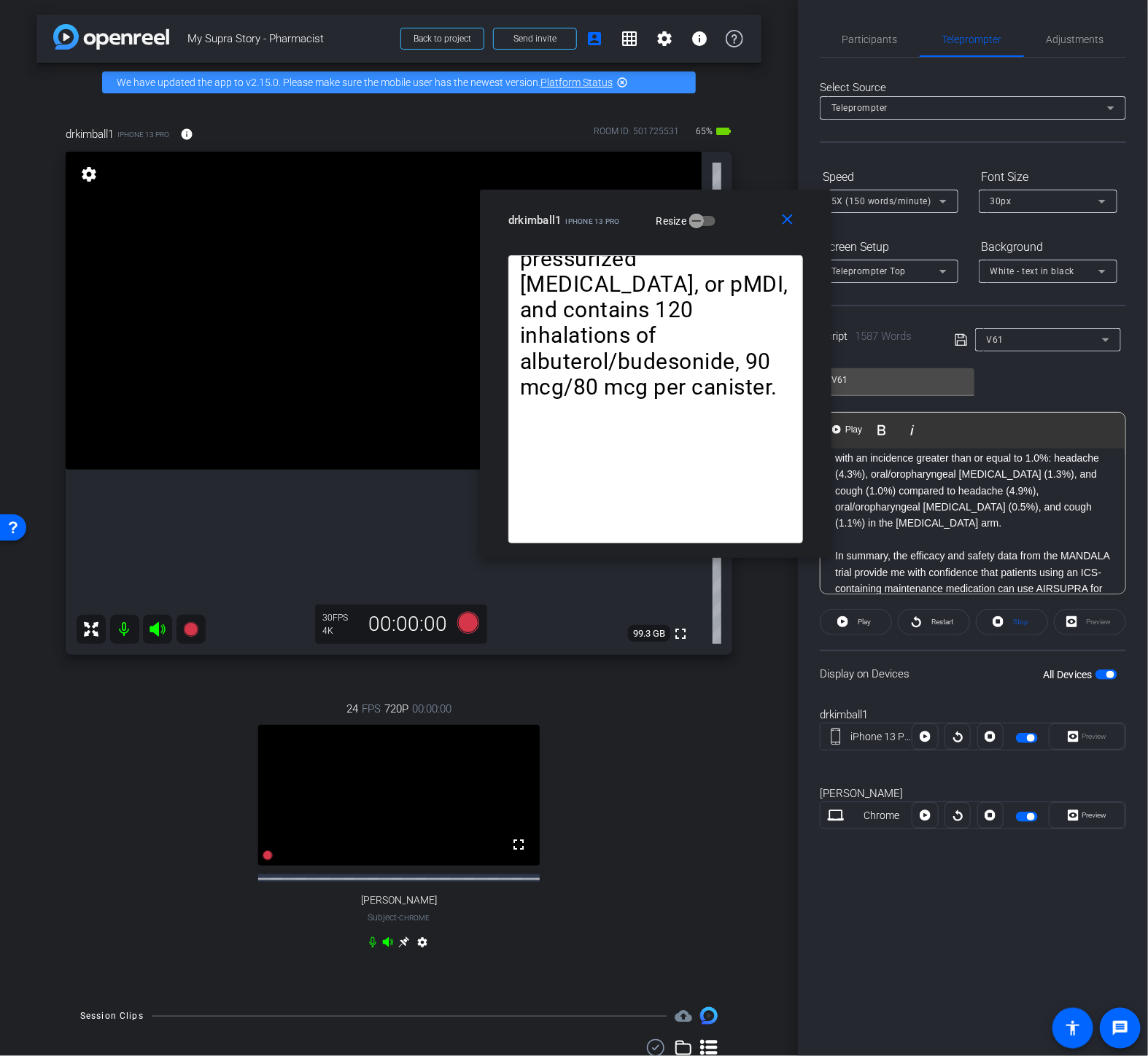
click at [837, 630] on p "AIRSUPRA Inhalation Aerosol is supplied as a pressurized [MEDICAL_DATA], or pMD…" at bounding box center [972, 654] width 276 height 49
copy p "AIRSUPRA Inhalation Aerosol is supplied as a pressurized [MEDICAL_DATA], or pMD…"
click at [891, 630] on p "AIRSUPRA Inhalation Aerosol is supplied as a pressurized [MEDICAL_DATA], or pMD…" at bounding box center [972, 654] width 276 height 49
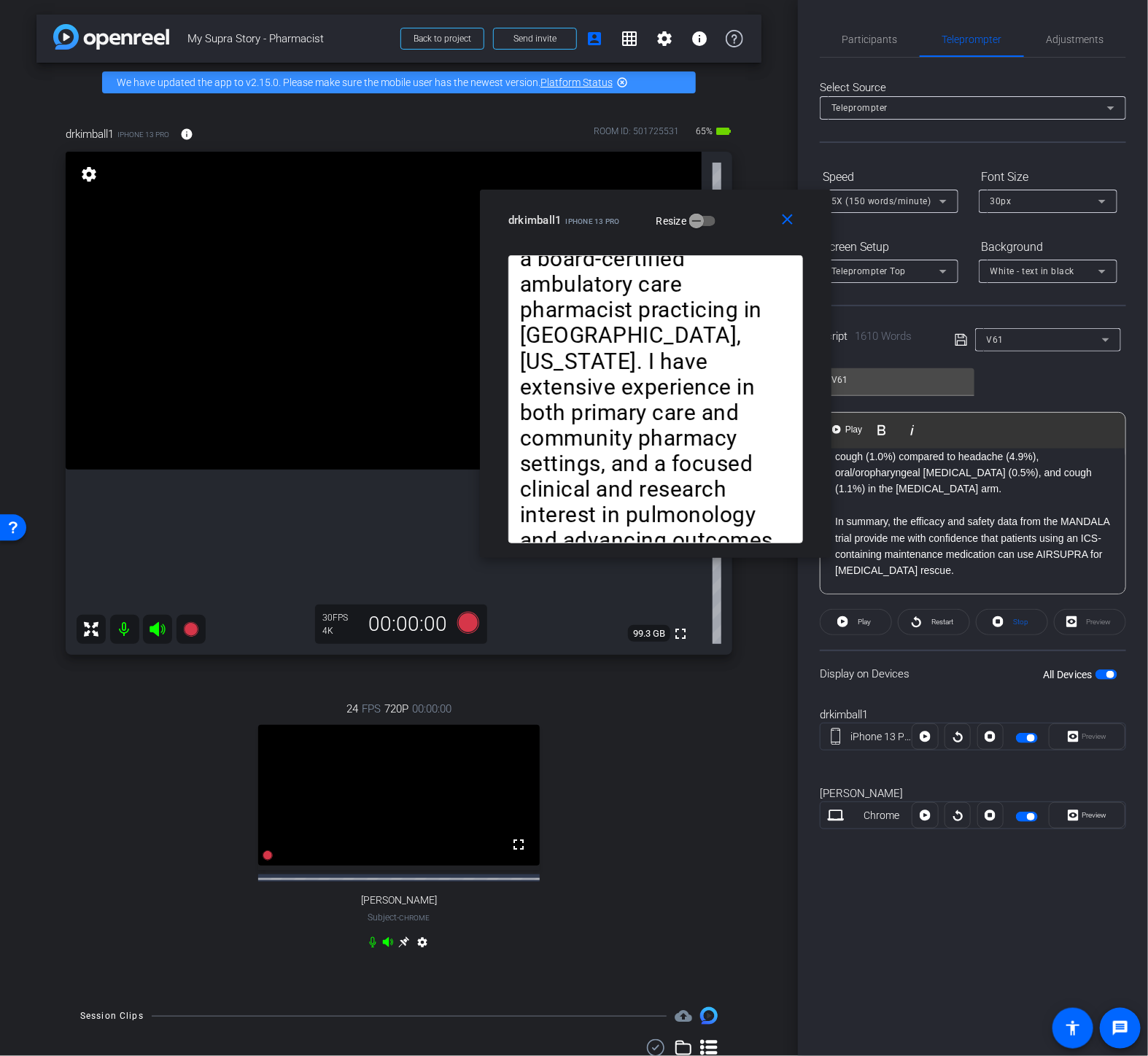
drag, startPoint x: 998, startPoint y: 564, endPoint x: 937, endPoint y: 559, distance: 61.2
click at [937, 661] on p "AIRSUPRA Inhalation Aerosol is supplied as a pressurized [MEDICAL_DATA], or pMD…" at bounding box center [972, 685] width 276 height 49
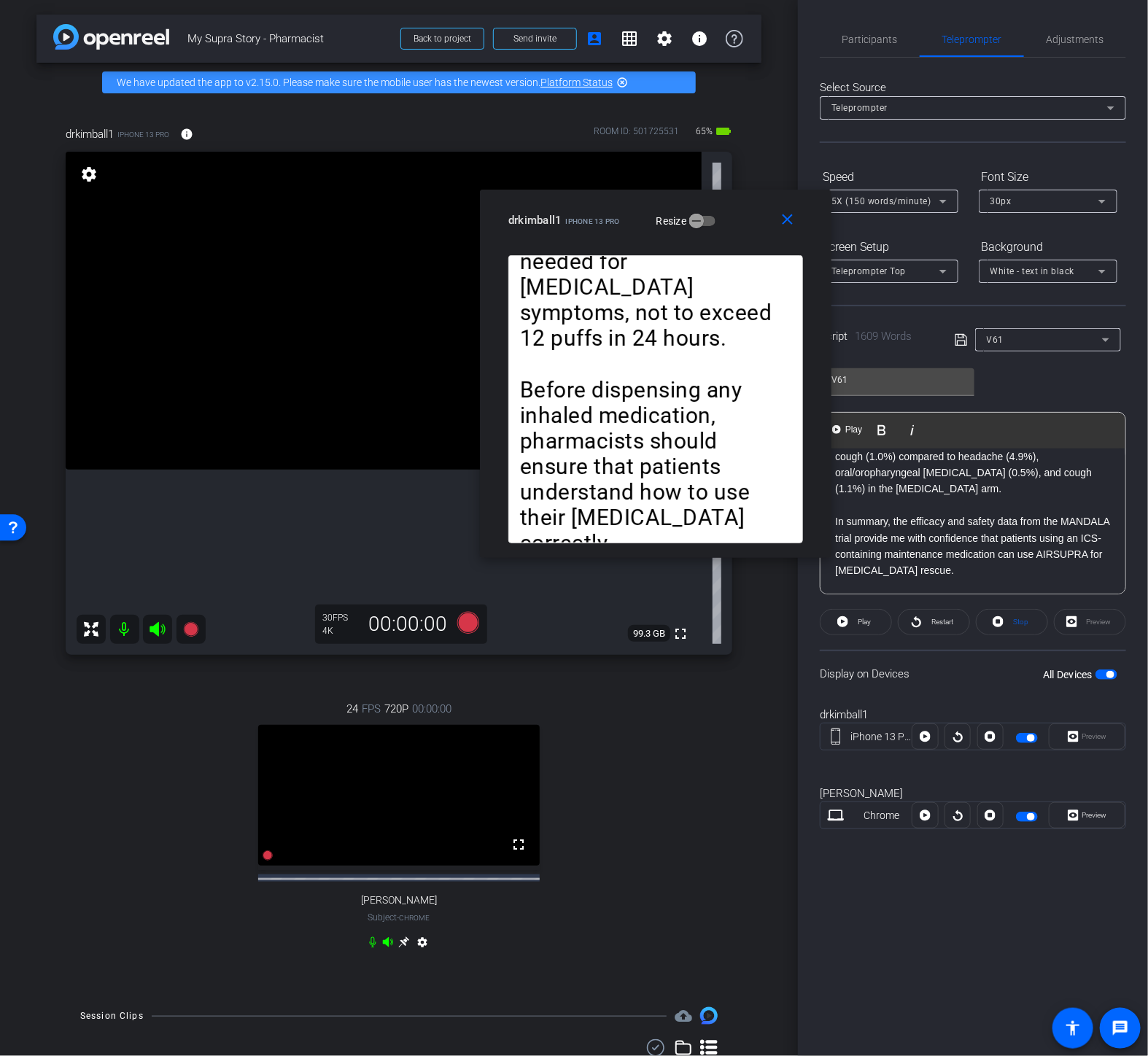
click at [972, 661] on p "AIRSUPRA Inhalation Aerosol is supplied as a pressurized [MEDICAL_DATA], or pMD…" at bounding box center [972, 685] width 276 height 49
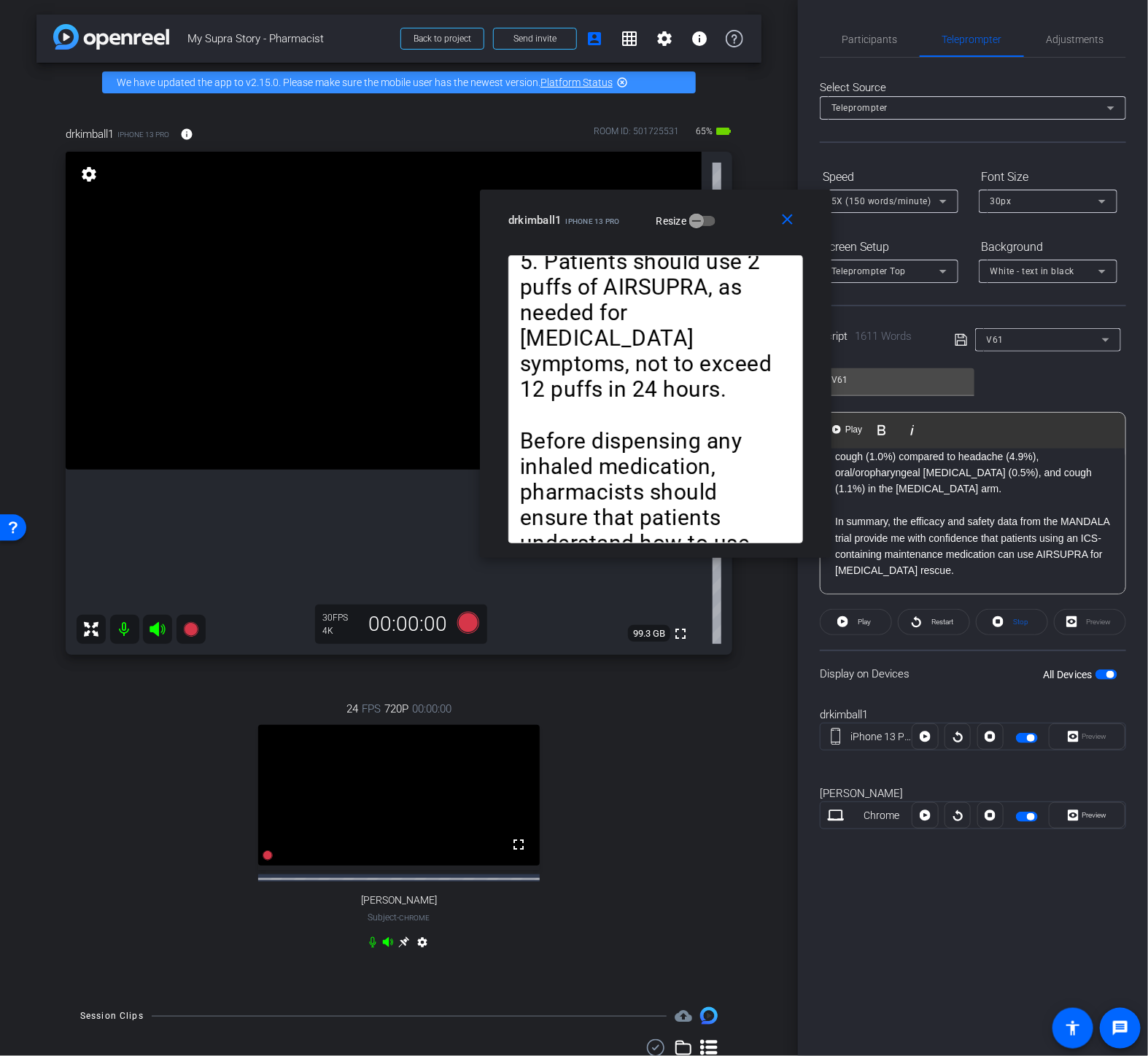
click at [980, 661] on p "AIRSUPRA Inhalation Aerosol is supplied as a pressurized [MEDICAL_DATA], or pMD…" at bounding box center [972, 685] width 276 height 49
click at [1059, 661] on p "AIRSUPRA Inhalation Aerosol is supplied as a pressurized [MEDICAL_DATA], or pMD…" at bounding box center [972, 694] width 276 height 66
drag, startPoint x: 981, startPoint y: 579, endPoint x: 837, endPoint y: 532, distance: 151.5
click at [837, 661] on p "AIRSUPRA Inhalation Aerosol is supplied as a pressurized [MEDICAL_DATA], or pMD…" at bounding box center [972, 694] width 276 height 66
click at [855, 614] on span "Play" at bounding box center [863, 622] width 17 height 20
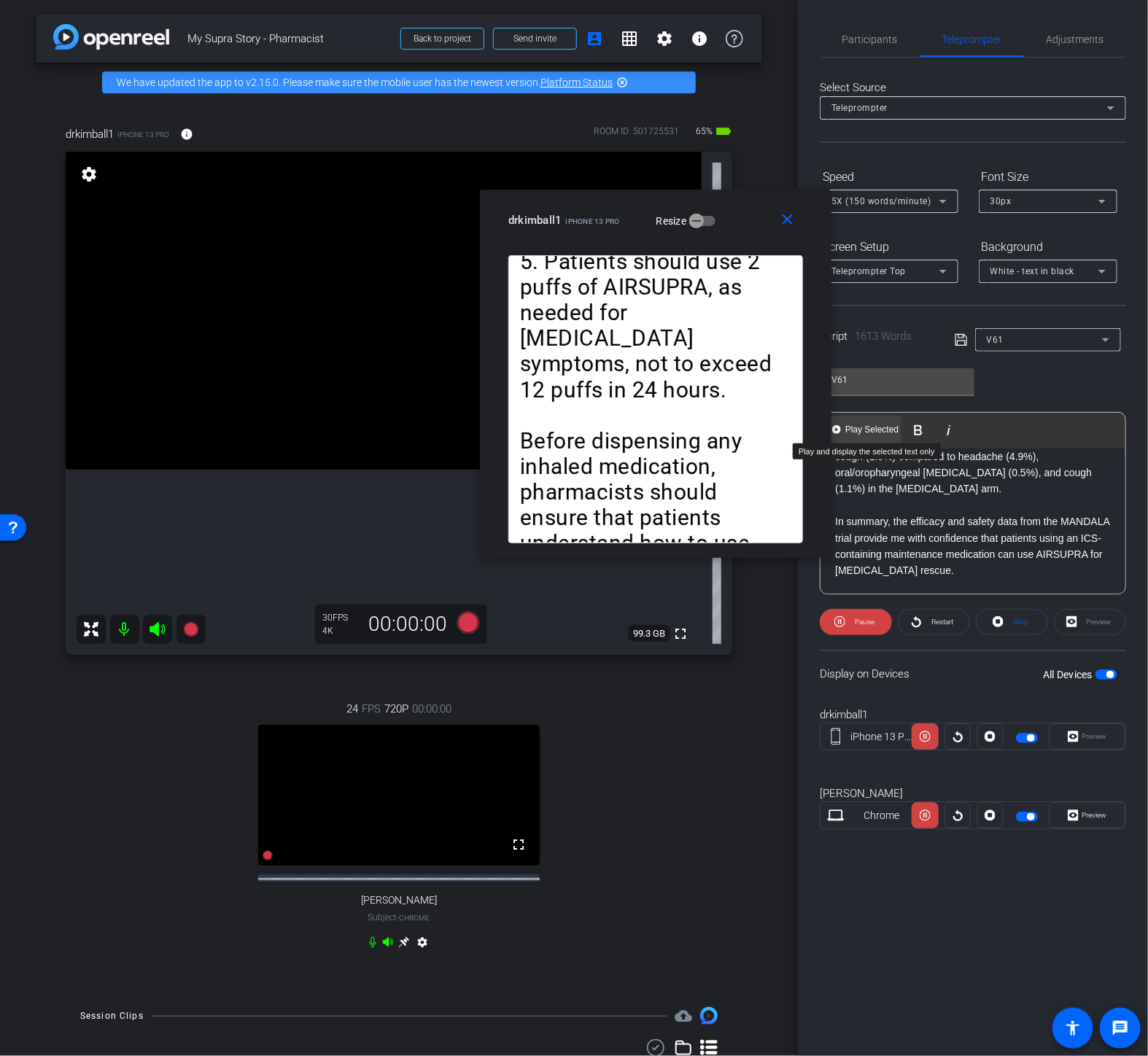
click at [870, 436] on Selected-1 "Play Selected Play and display the selected text only" at bounding box center [867, 430] width 71 height 29
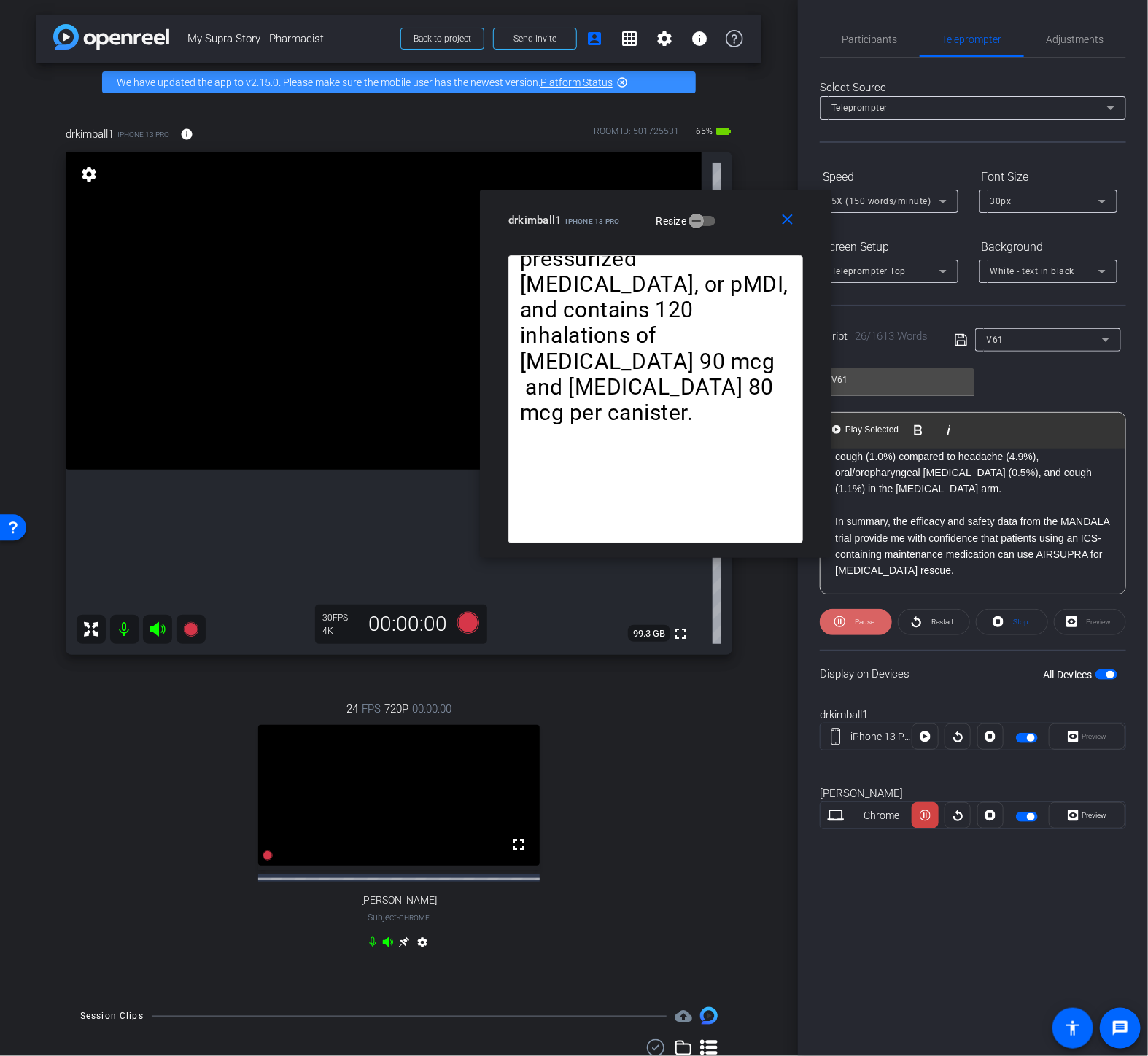
click at [862, 624] on span "Pause" at bounding box center [865, 621] width 20 height 8
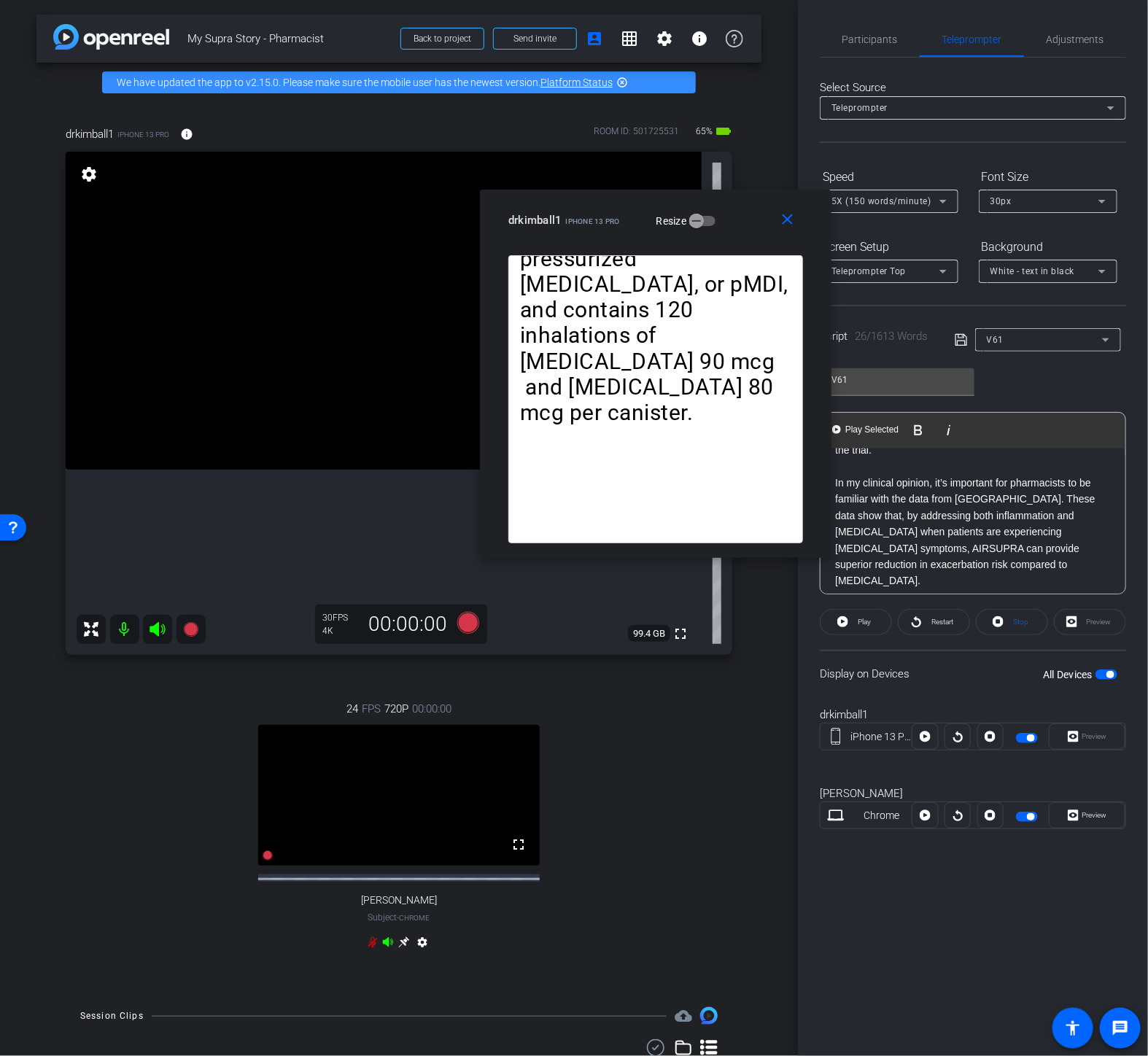
scroll to position [2803, 0]
drag, startPoint x: 1022, startPoint y: 570, endPoint x: 833, endPoint y: 509, distance: 198.6
click at [833, 509] on div "Hello, my name is [PERSON_NAME], and I am a board-certified ambulatory care pha…" at bounding box center [973, 36] width 305 height 4782
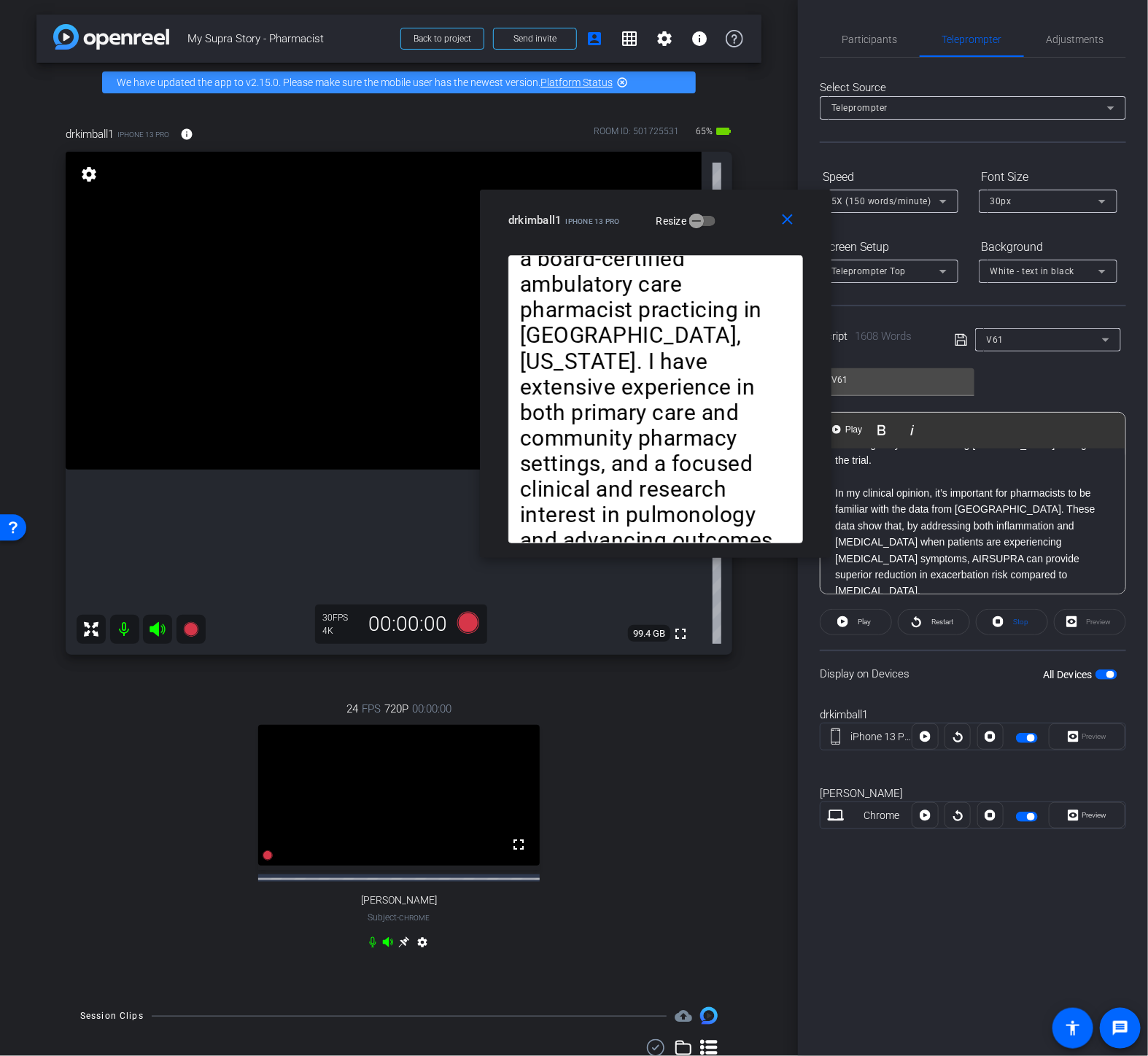
click at [883, 665] on p "In my own practice, the availability of AIRSUPRA has changed The way I fundamen…" at bounding box center [972, 697] width 276 height 66
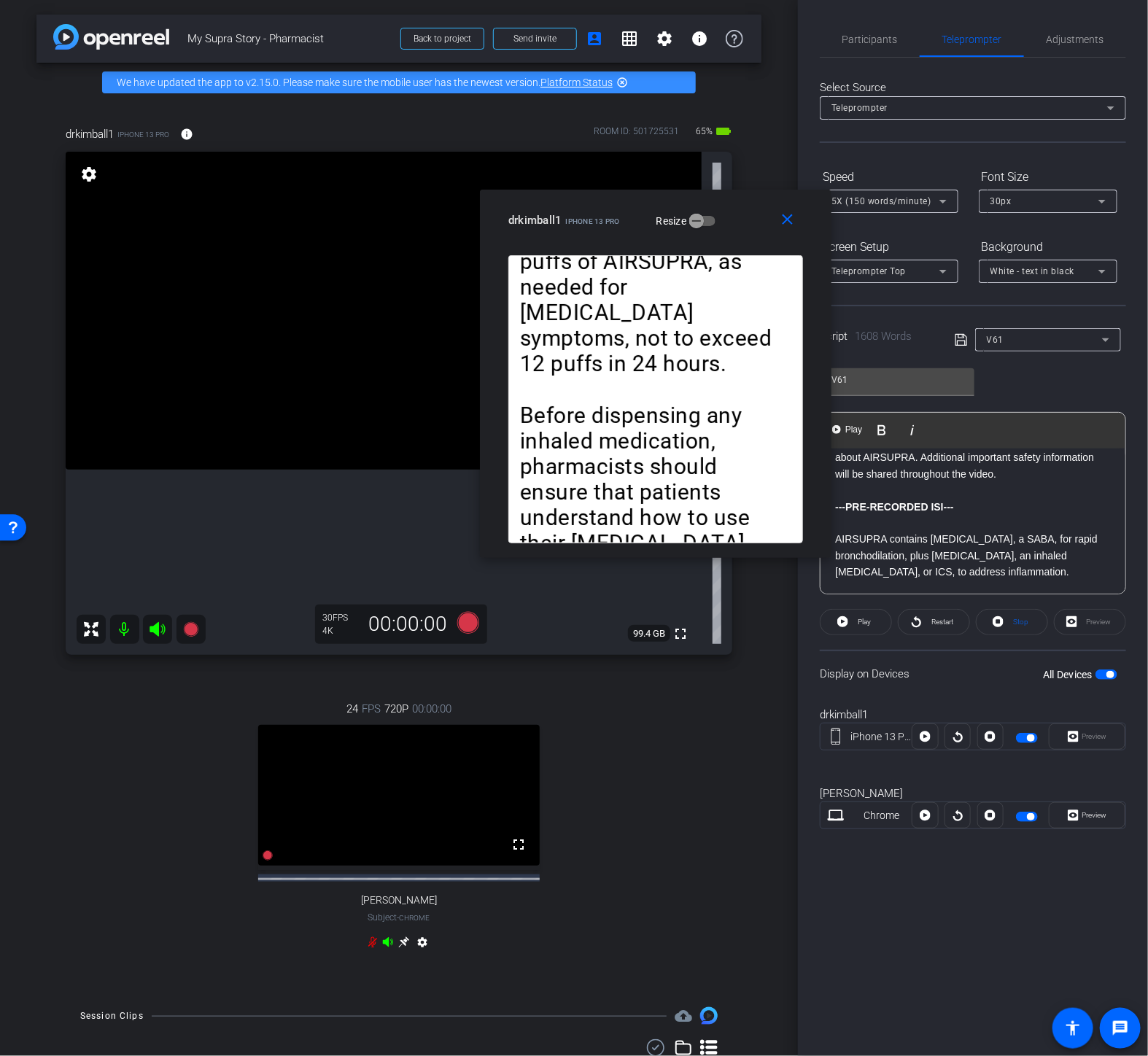
scroll to position [1102, 0]
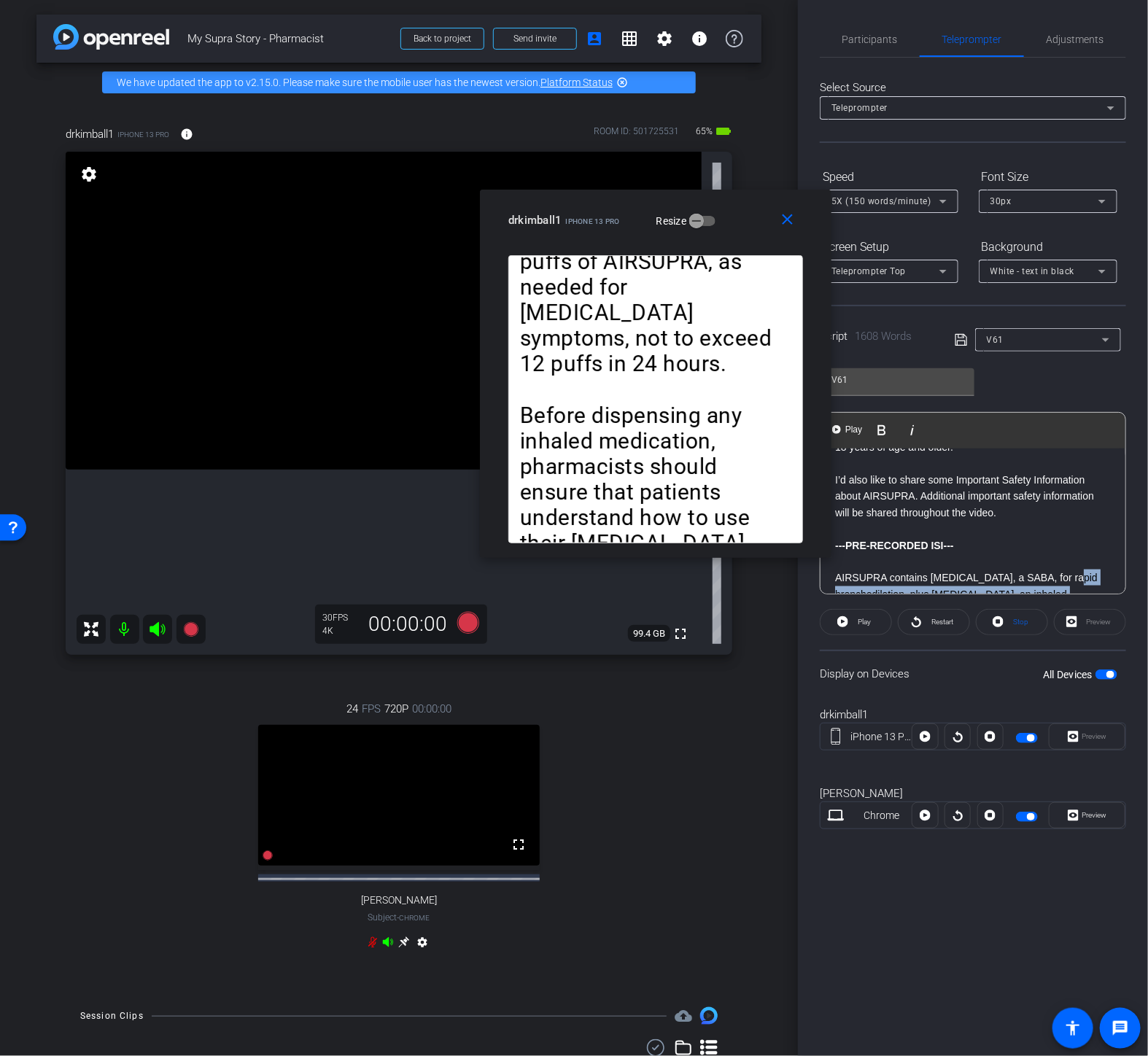
drag, startPoint x: 1069, startPoint y: 504, endPoint x: 841, endPoint y: 487, distance: 228.6
click at [841, 569] on p "AIRSUPRA contains [MEDICAL_DATA], a SABA, for rapid bronchodilation, plus [MEDI…" at bounding box center [972, 593] width 276 height 49
click at [1073, 569] on p "AIRSUPRA contains [MEDICAL_DATA], a SABA, for rapid bronchodilation, plus [MEDI…" at bounding box center [972, 593] width 276 height 49
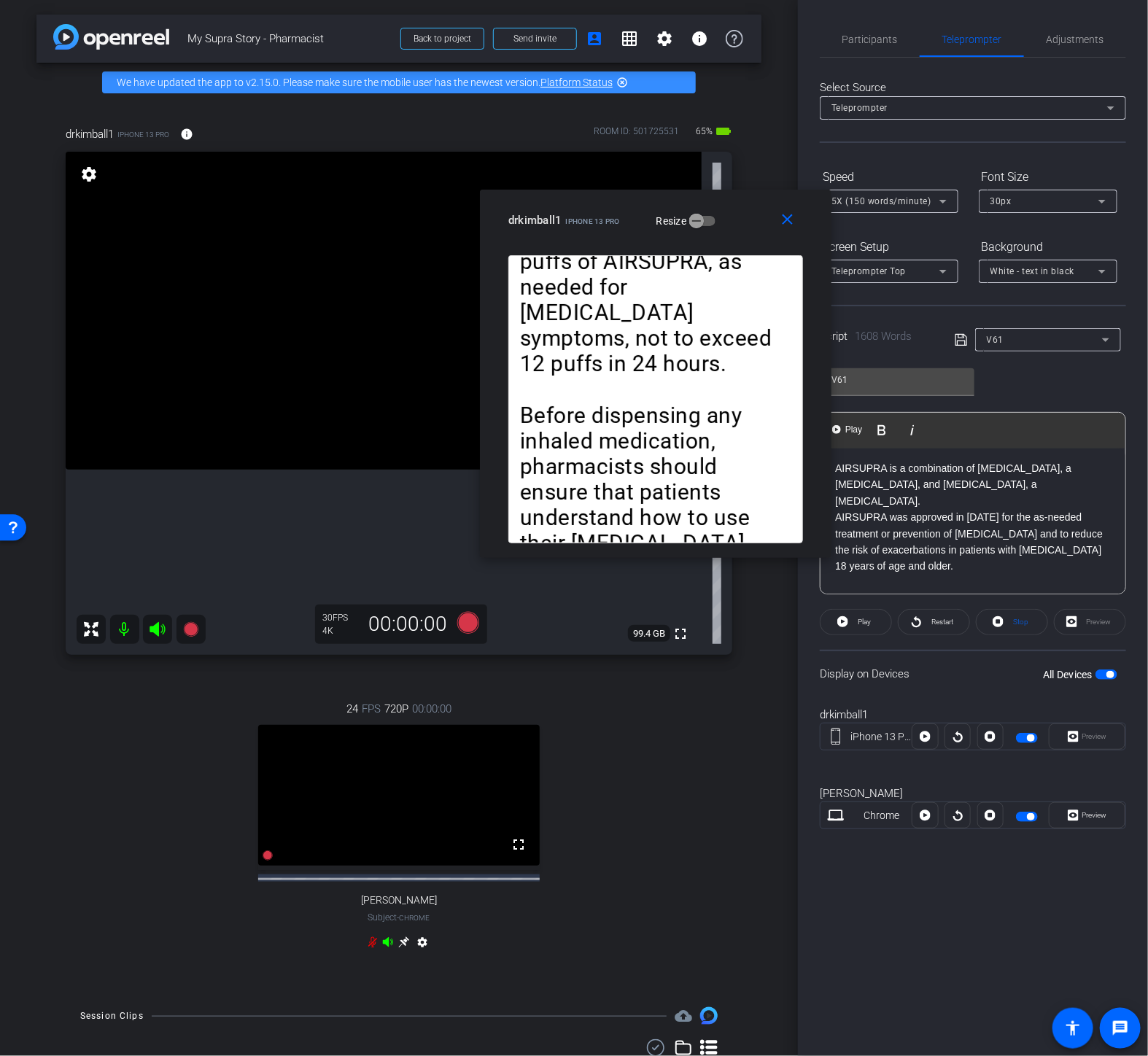
scroll to position [1020, 0]
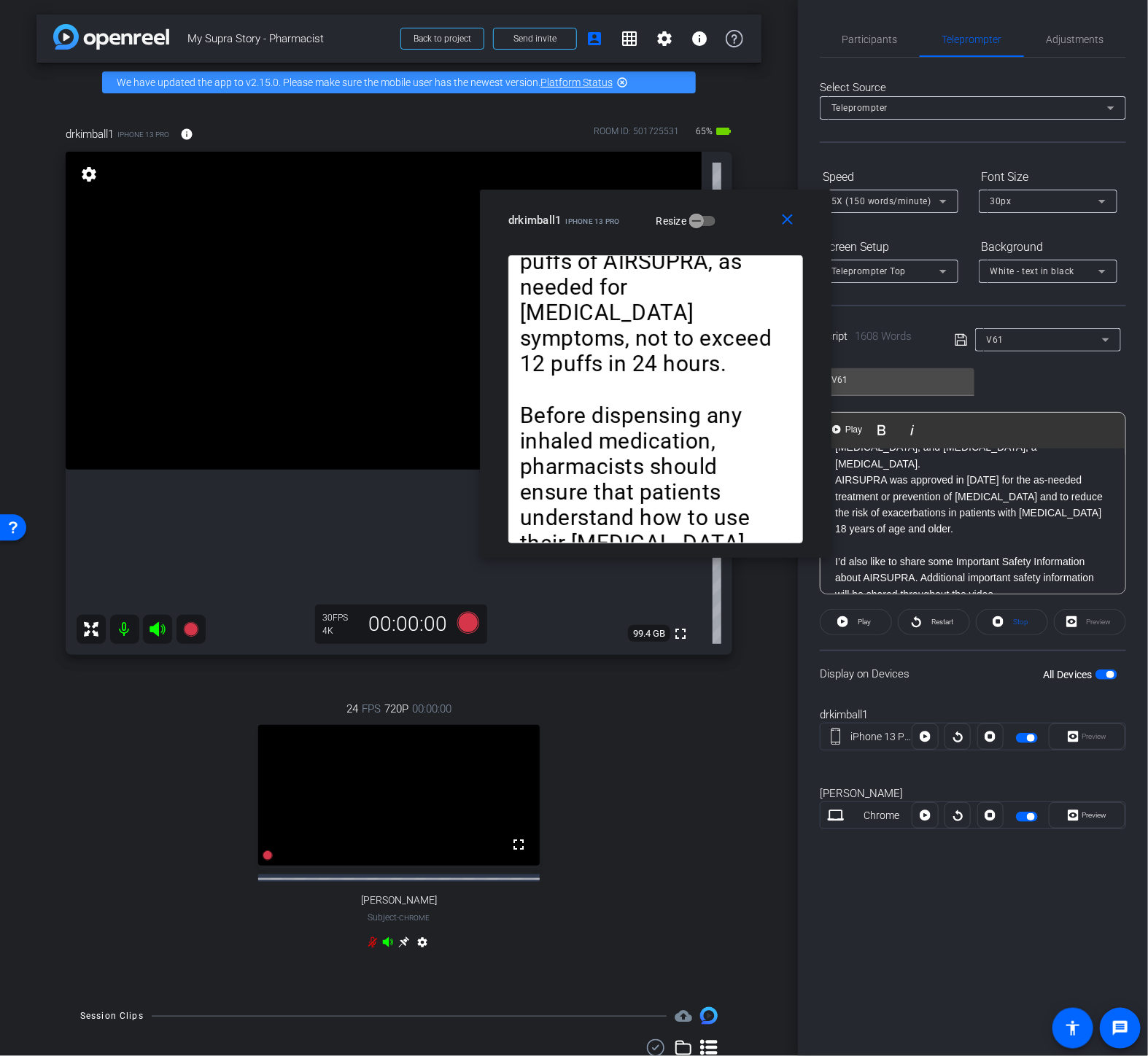
click at [933, 635] on p at bounding box center [972, 643] width 276 height 16
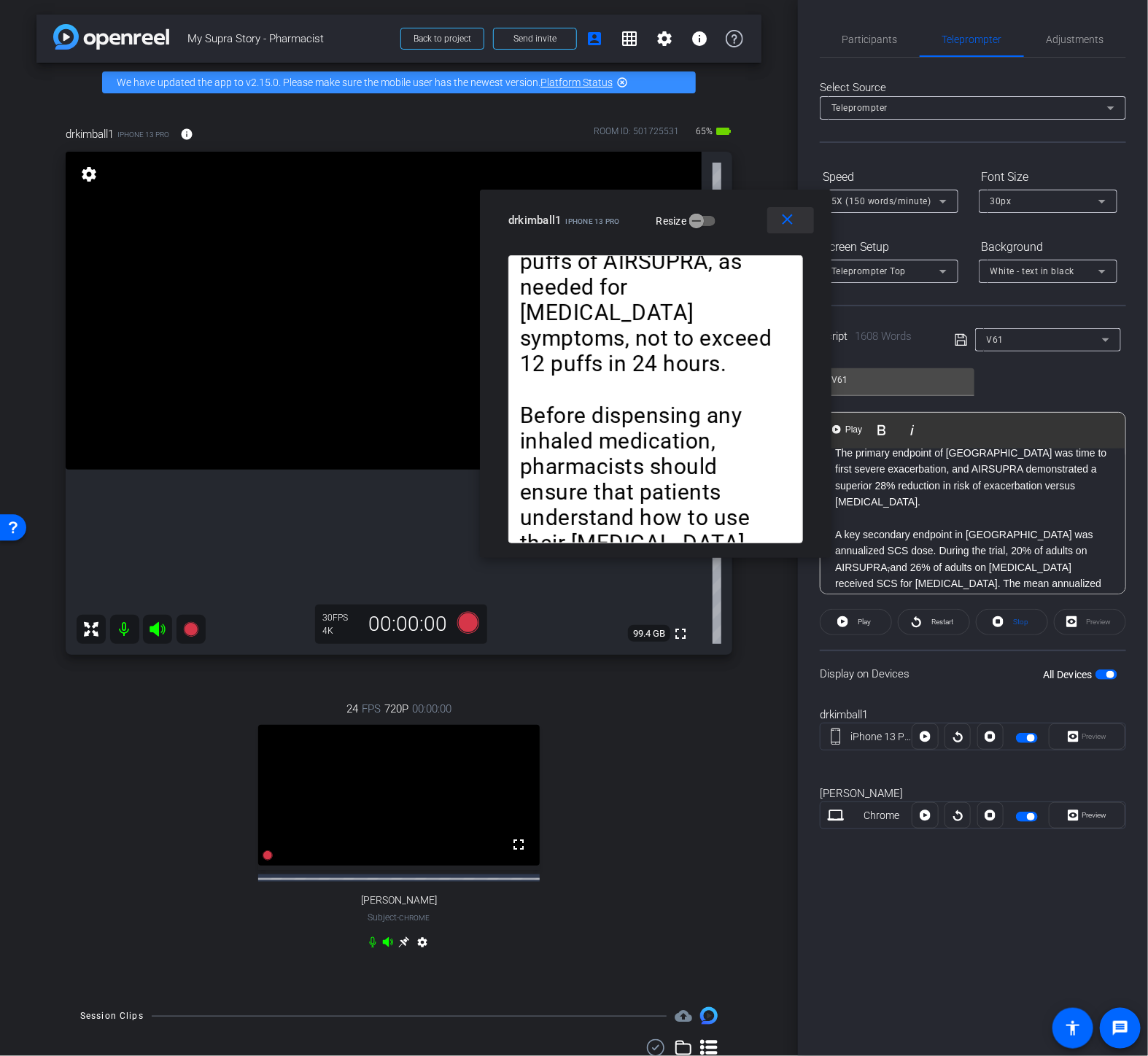
click at [789, 226] on mat-icon "close" at bounding box center [789, 220] width 19 height 19
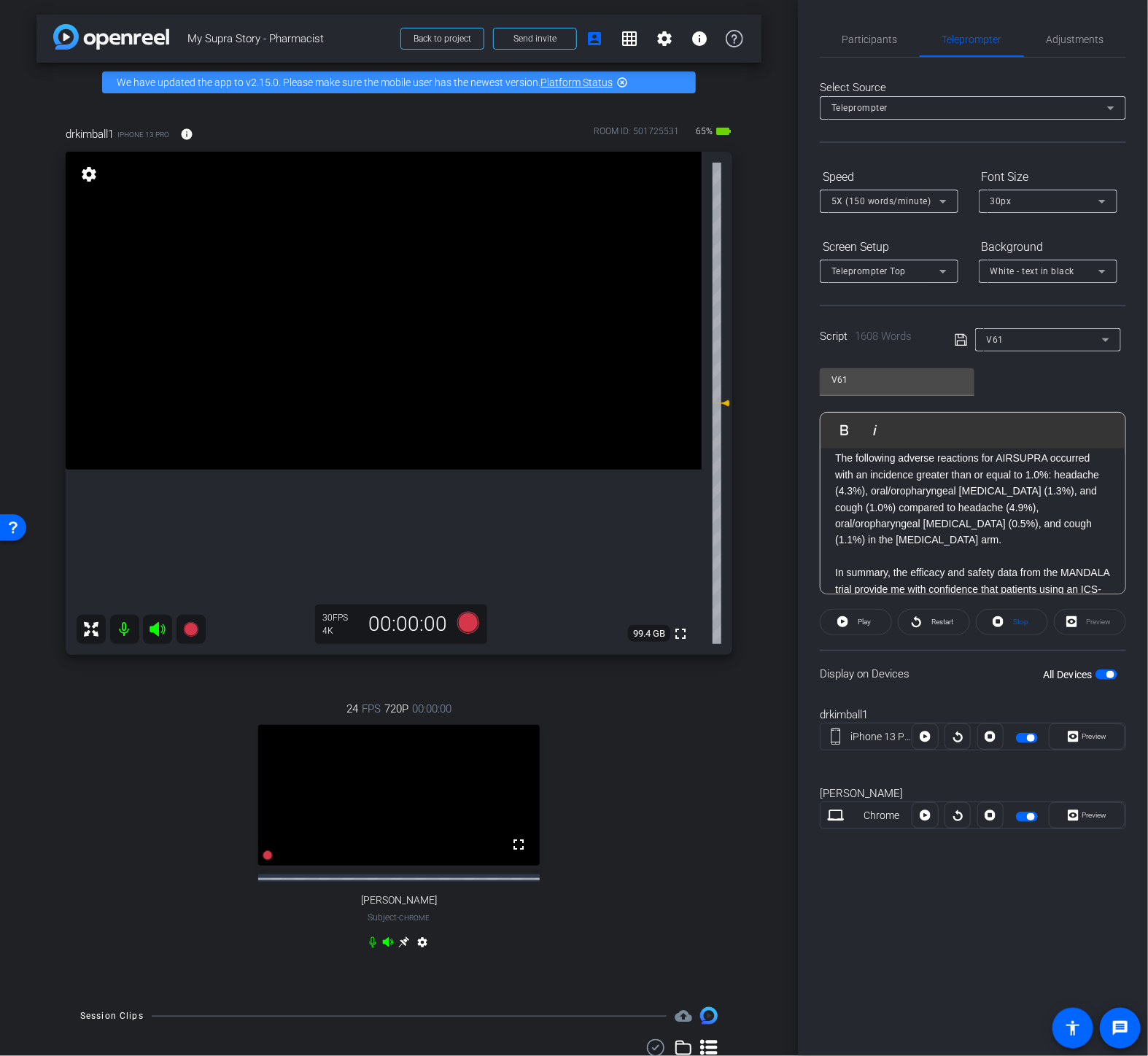
scroll to position [2236, 0]
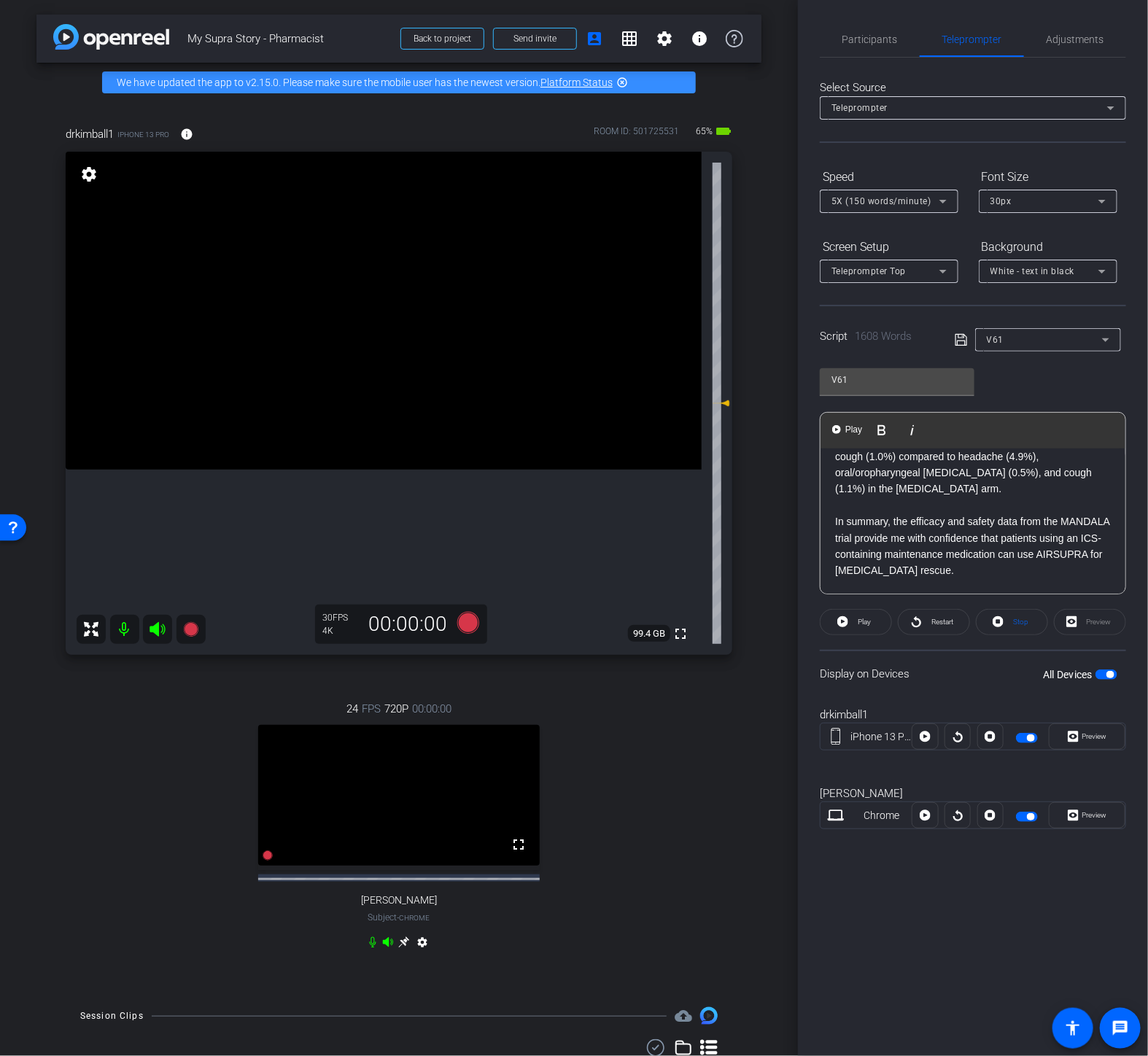
drag, startPoint x: 920, startPoint y: 580, endPoint x: 826, endPoint y: 536, distance: 103.8
click at [826, 536] on div "Hello, my name is [PERSON_NAME], and I am a board-certified ambulatory care pha…" at bounding box center [973, 588] width 305 height 4750
click at [896, 427] on span "Play Selected" at bounding box center [909, 429] width 59 height 12
click at [1089, 735] on span "Preview" at bounding box center [1095, 737] width 25 height 8
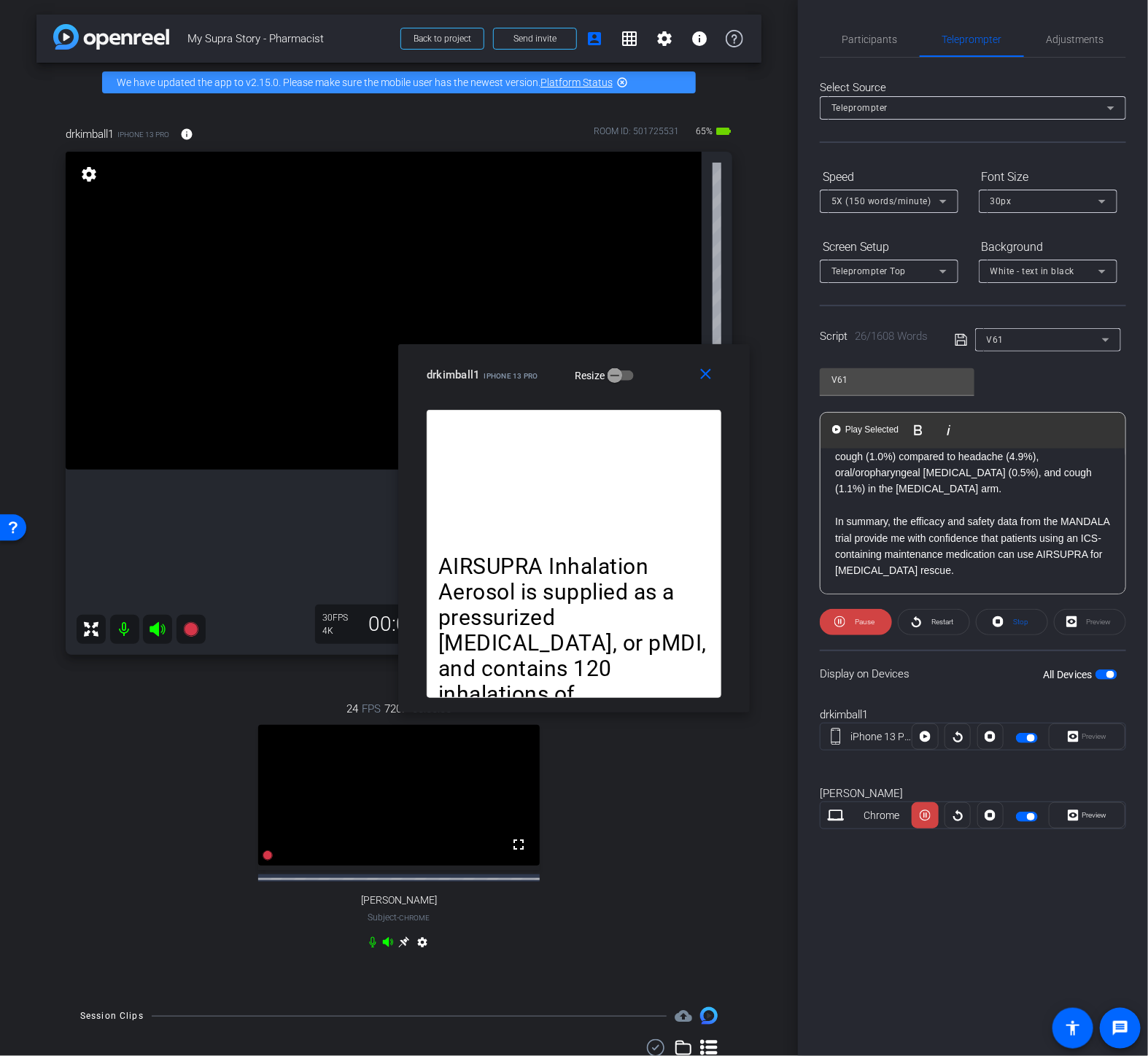
click at [1075, 736] on div "Preview" at bounding box center [1087, 737] width 76 height 26
click at [1078, 737] on div "Preview" at bounding box center [1087, 737] width 76 height 26
click at [705, 377] on mat-icon "close" at bounding box center [707, 375] width 19 height 19
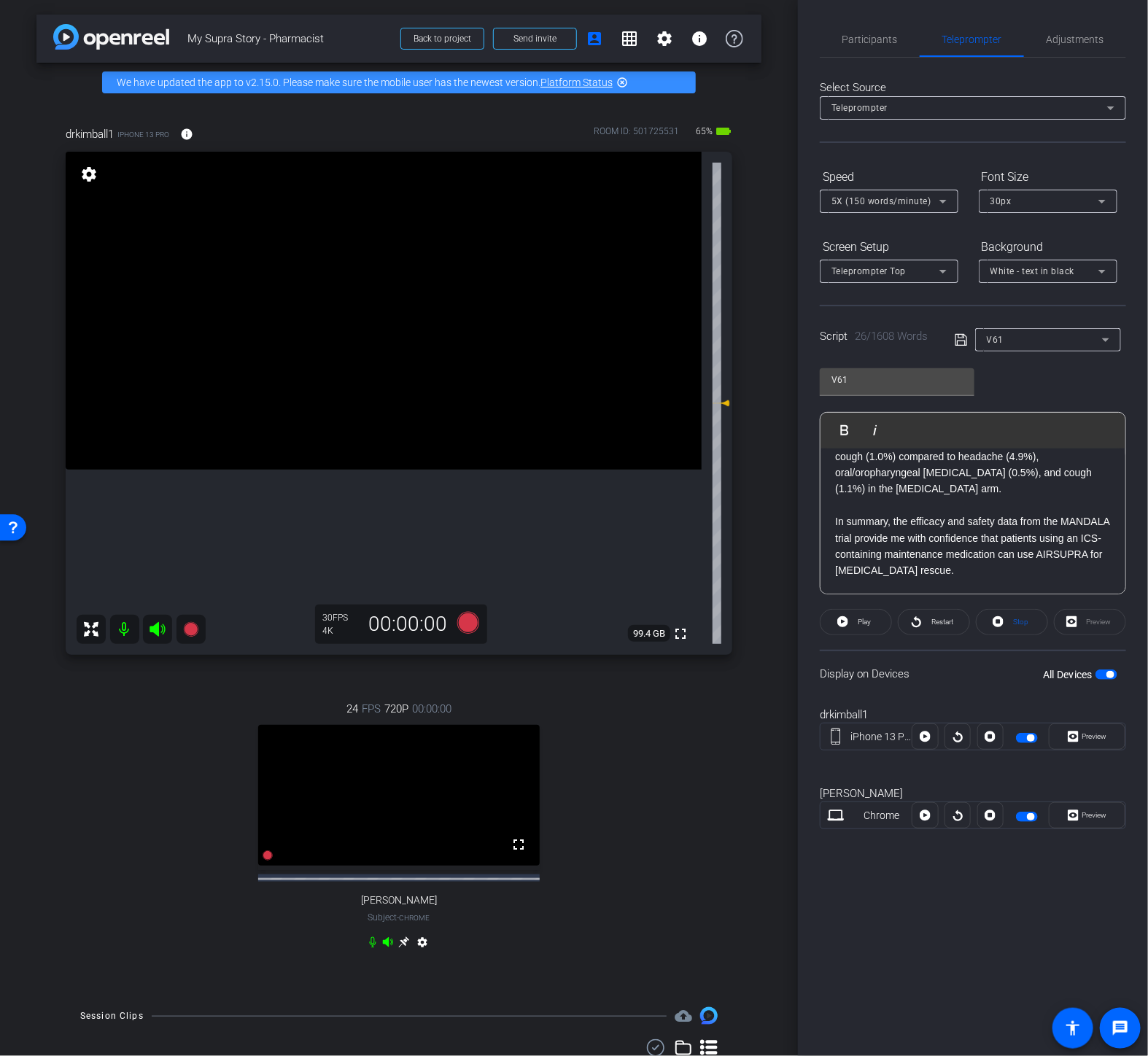
click at [650, 751] on div "24 FPS 720P 00:00:00 fullscreen [PERSON_NAME] Subject - Chrome settings" at bounding box center [399, 828] width 667 height 301
click at [616, 739] on div "24 FPS 720P 00:00:00 fullscreen [PERSON_NAME] Subject - Chrome settings" at bounding box center [399, 828] width 667 height 301
click at [464, 627] on icon at bounding box center [468, 623] width 22 height 22
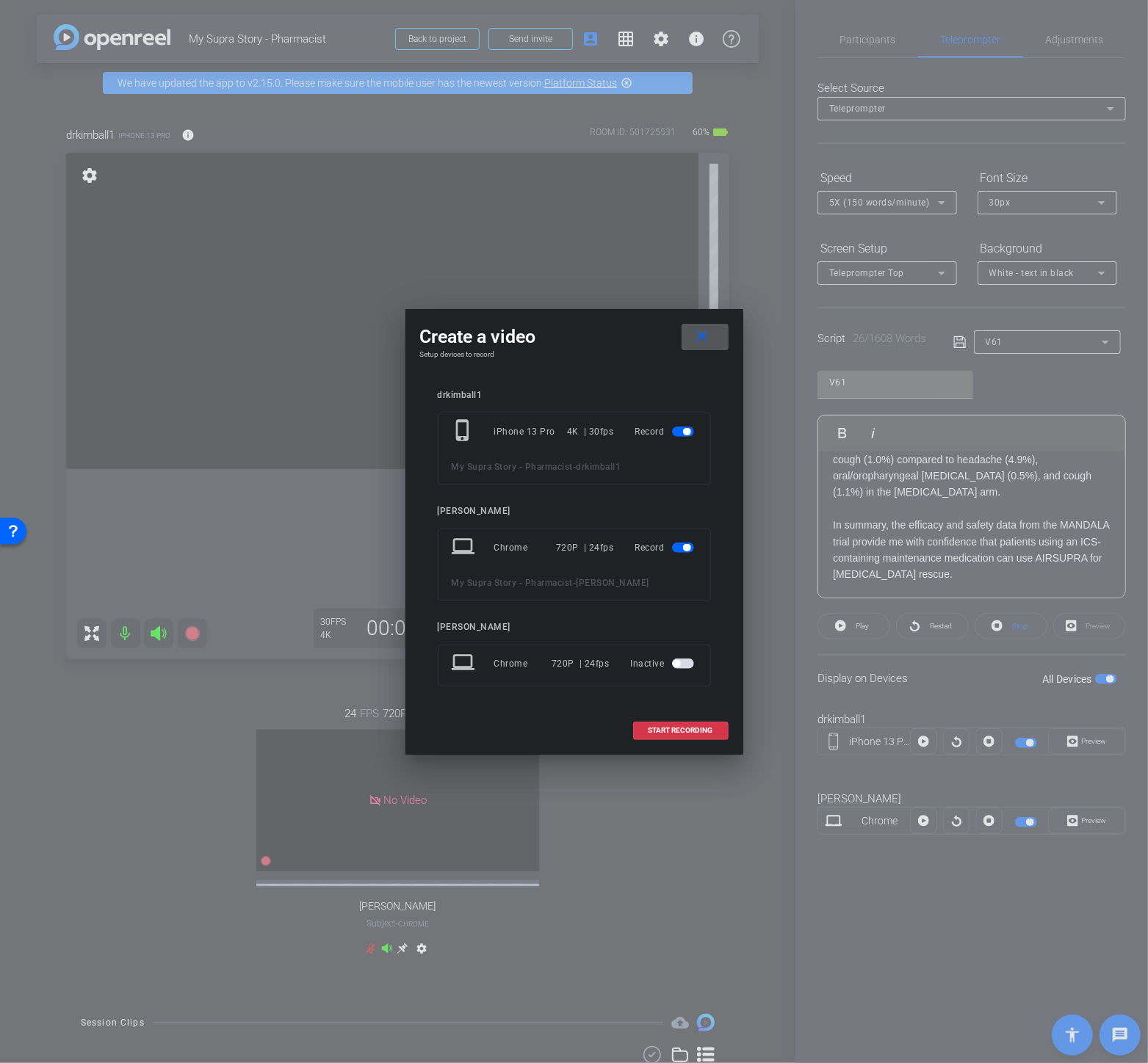
click at [676, 560] on div "Record" at bounding box center [666, 548] width 62 height 26
click at [677, 547] on span "button" at bounding box center [683, 547] width 22 height 10
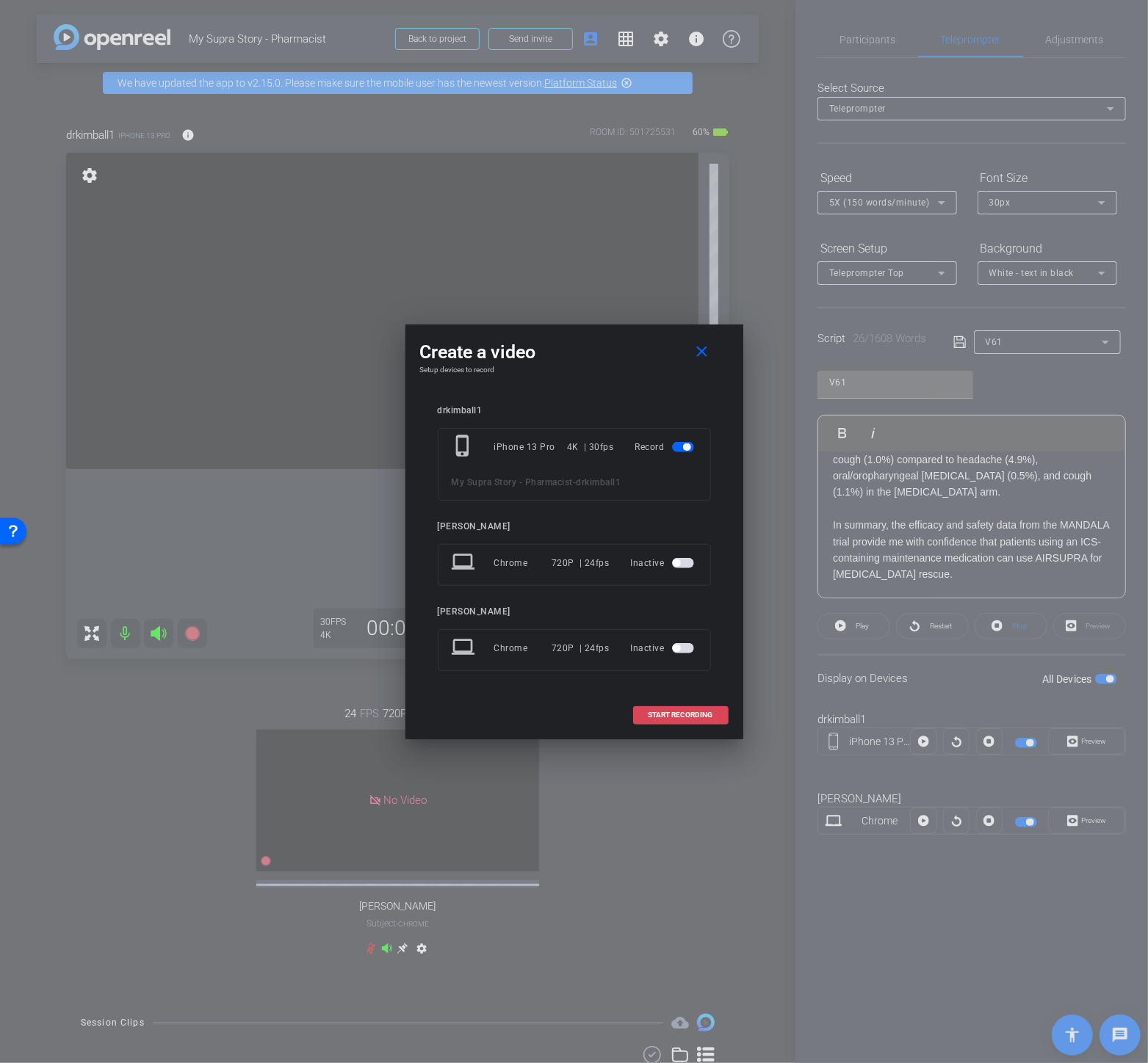
click at [676, 715] on span "START RECORDING" at bounding box center [681, 715] width 65 height 7
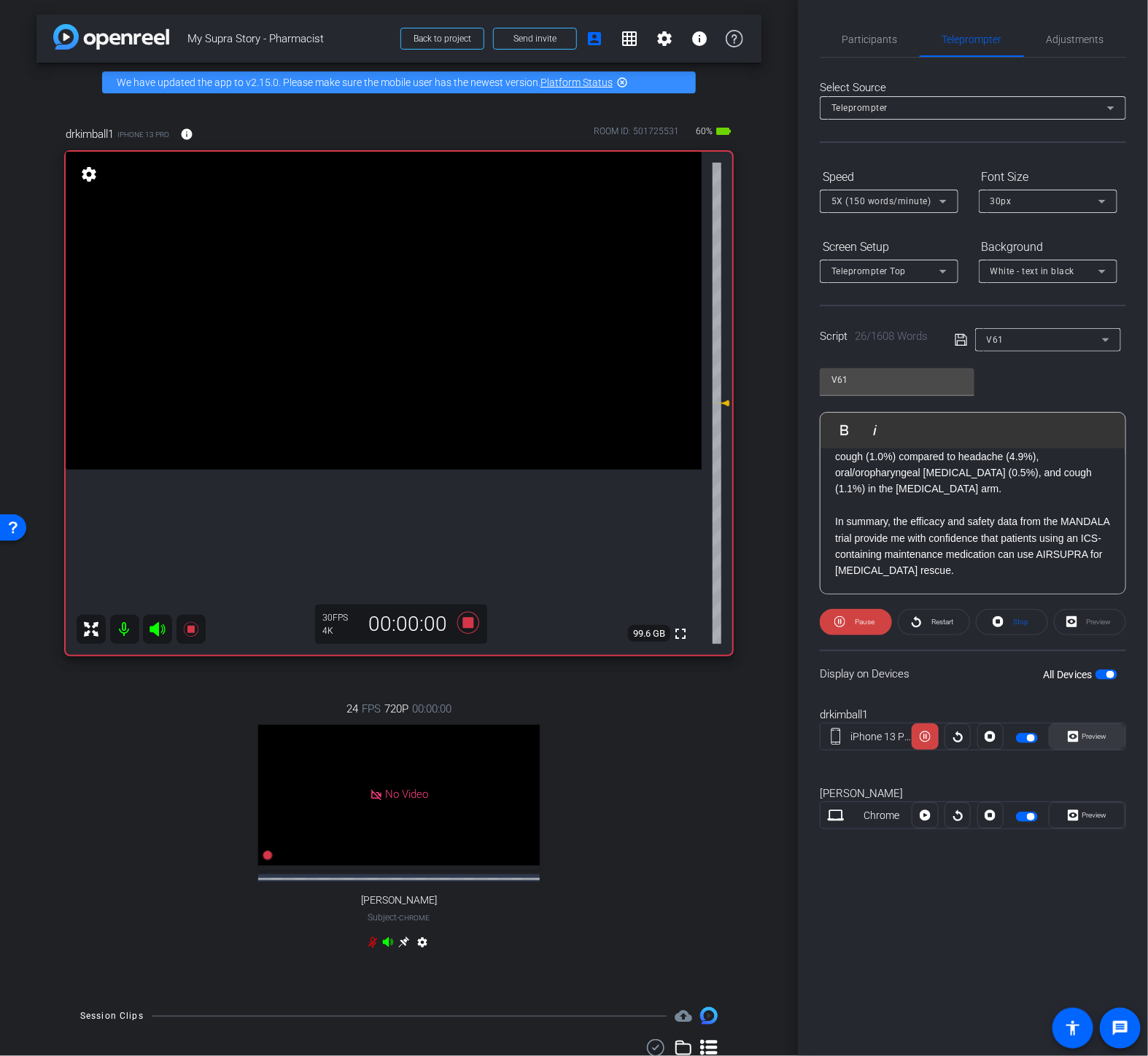
click at [1073, 732] on icon at bounding box center [1074, 737] width 11 height 11
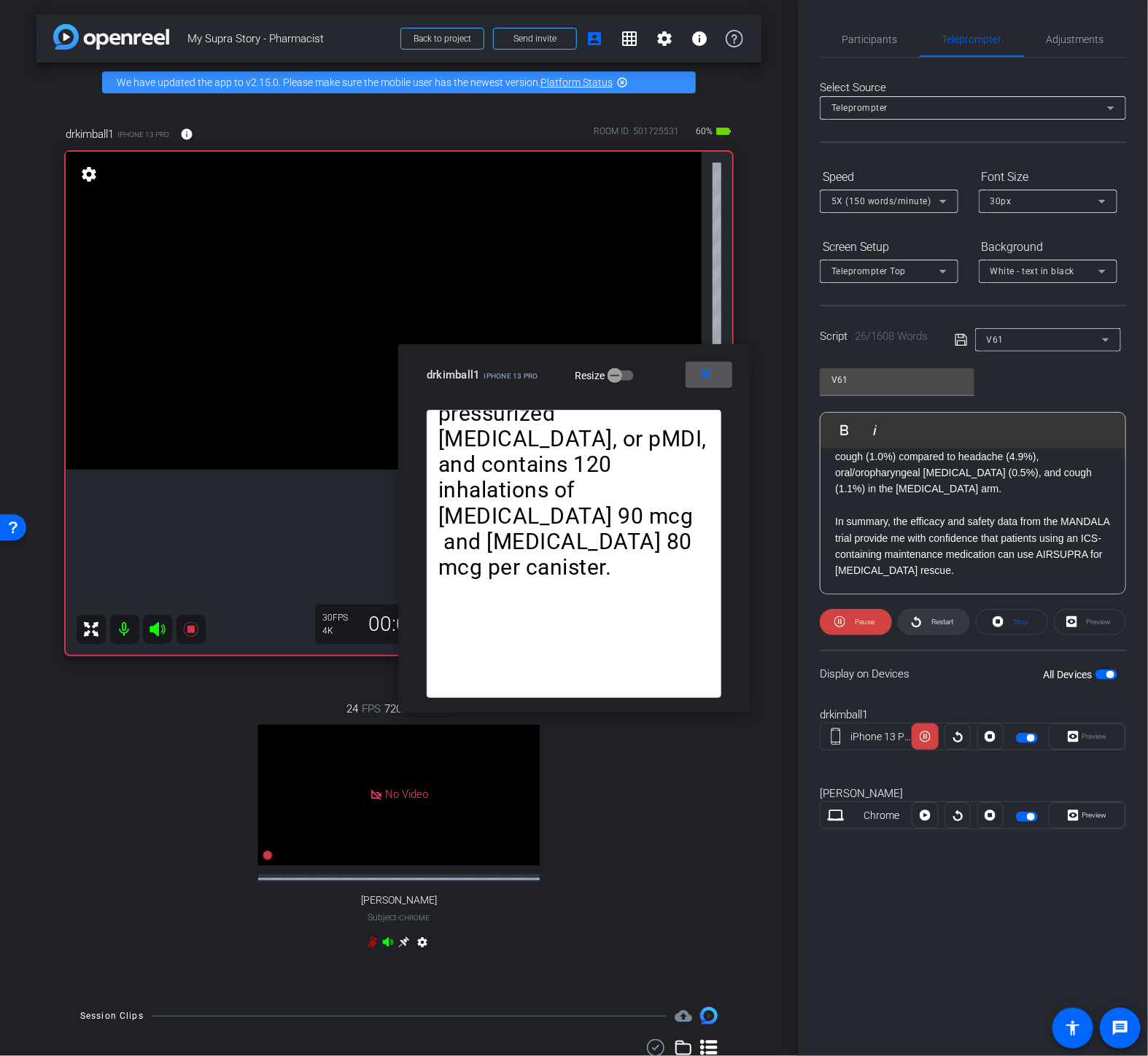
click at [938, 627] on span "Restart" at bounding box center [940, 622] width 25 height 20
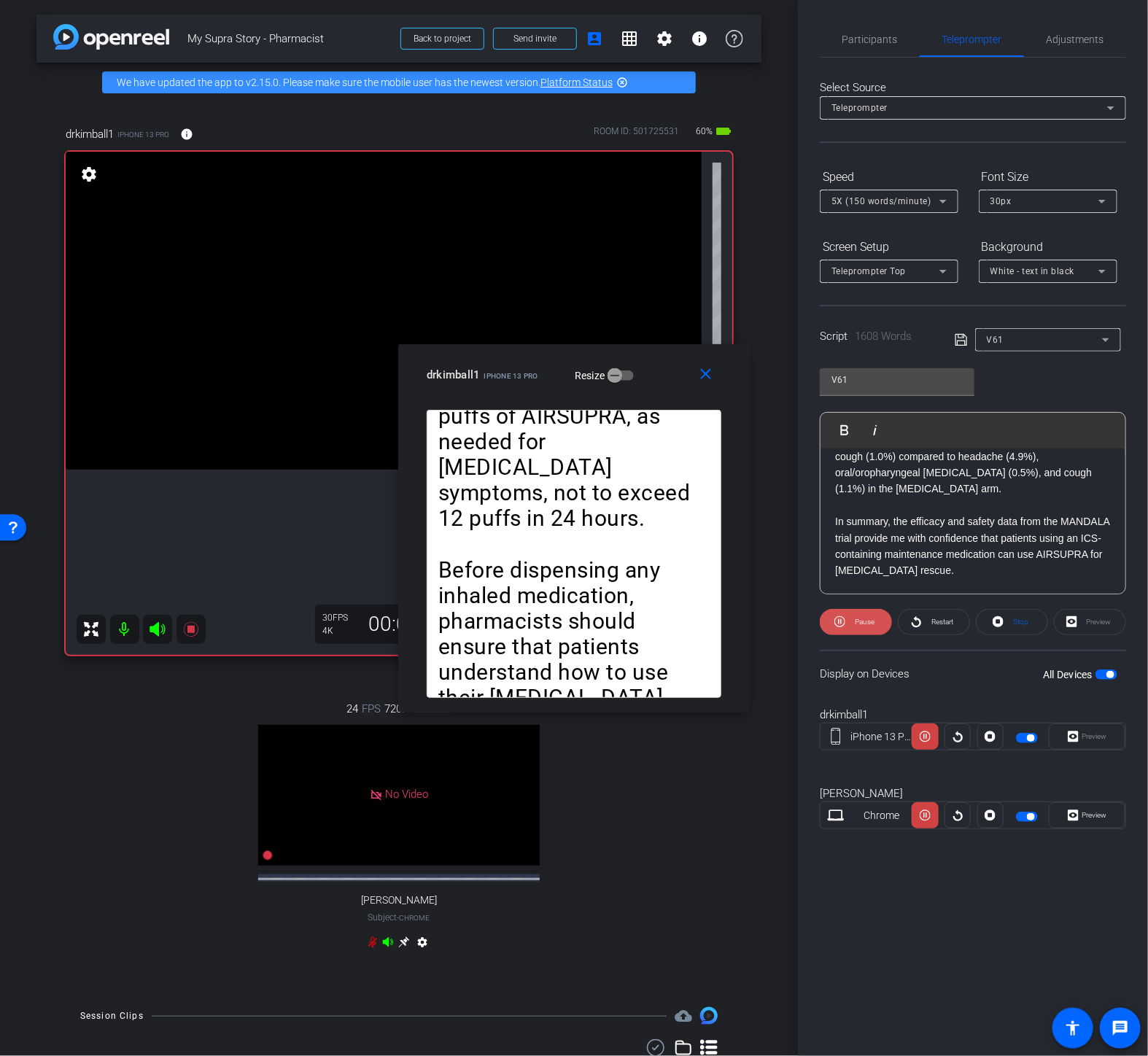
click at [852, 621] on span "Pause" at bounding box center [863, 622] width 23 height 20
click at [951, 618] on span "Restart" at bounding box center [943, 621] width 22 height 8
click at [711, 376] on mat-icon "close" at bounding box center [707, 375] width 19 height 19
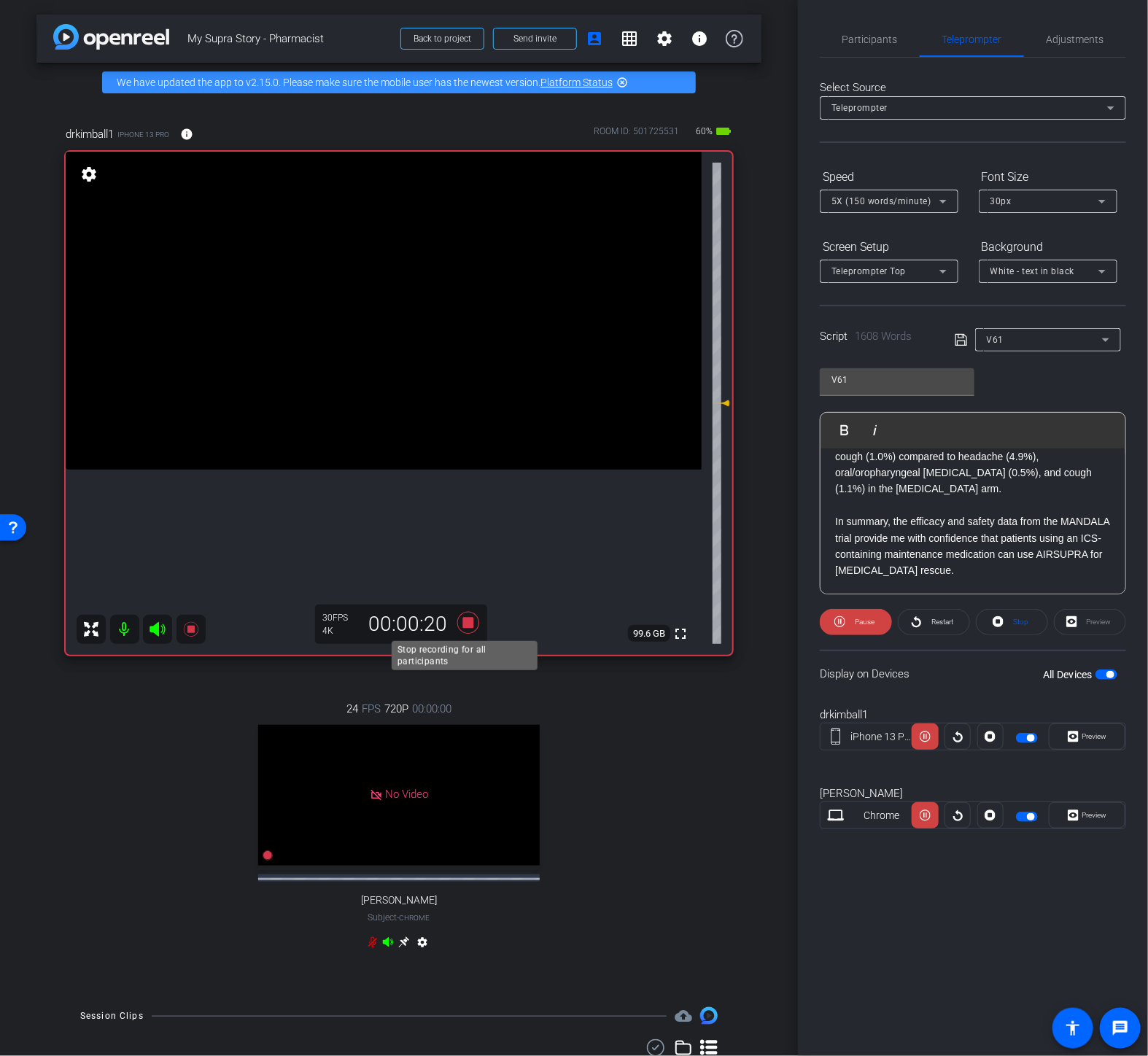
click at [464, 614] on icon at bounding box center [468, 623] width 35 height 26
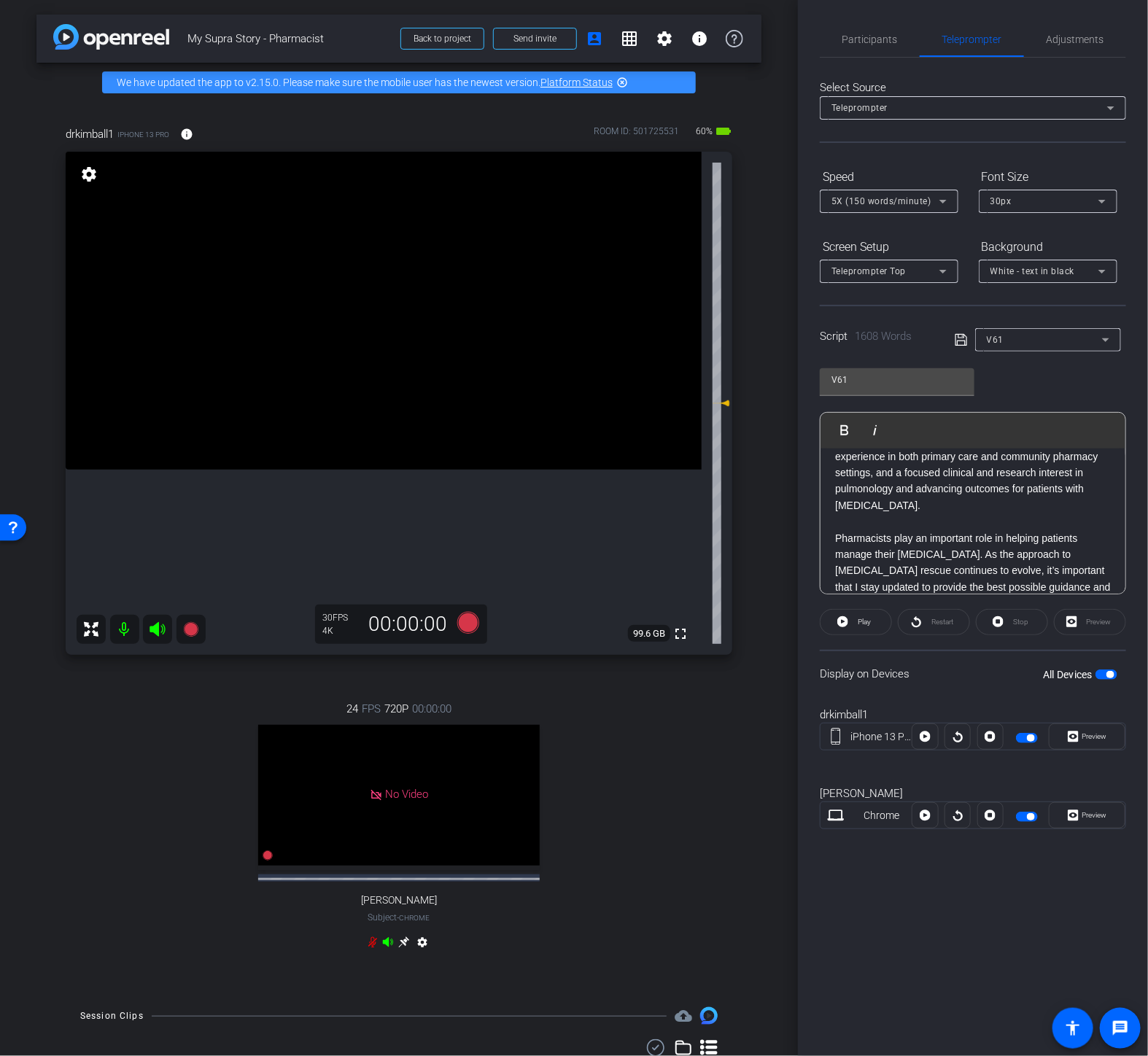
scroll to position [0, 0]
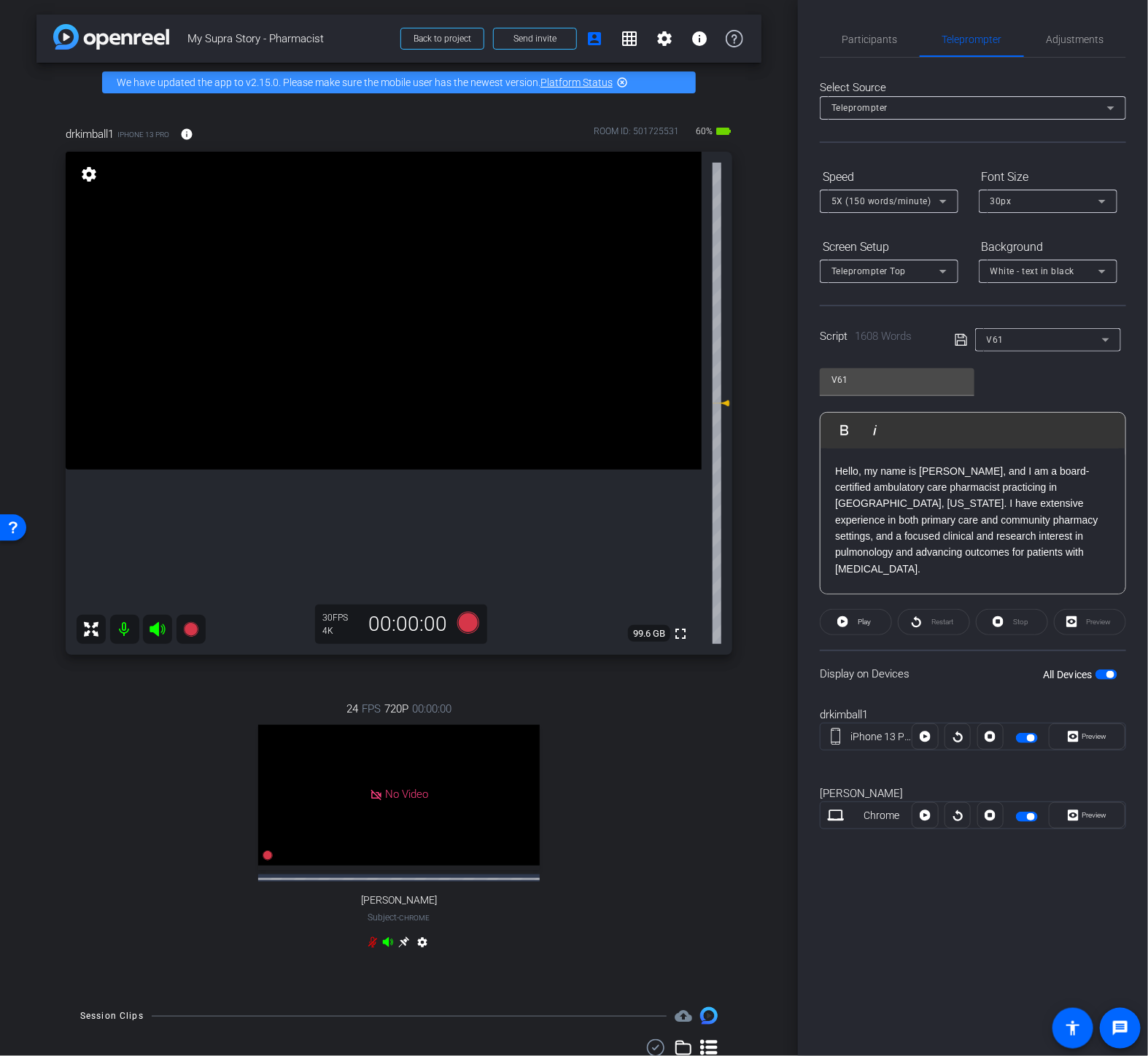
click at [837, 465] on p "Hello, my name is [PERSON_NAME], and I am a board-certified ambulatory care pha…" at bounding box center [972, 569] width 276 height 213
click at [1033, 737] on span "button" at bounding box center [1031, 738] width 7 height 7
click at [1032, 737] on span "button" at bounding box center [1027, 737] width 22 height 10
click at [467, 624] on icon at bounding box center [468, 623] width 22 height 22
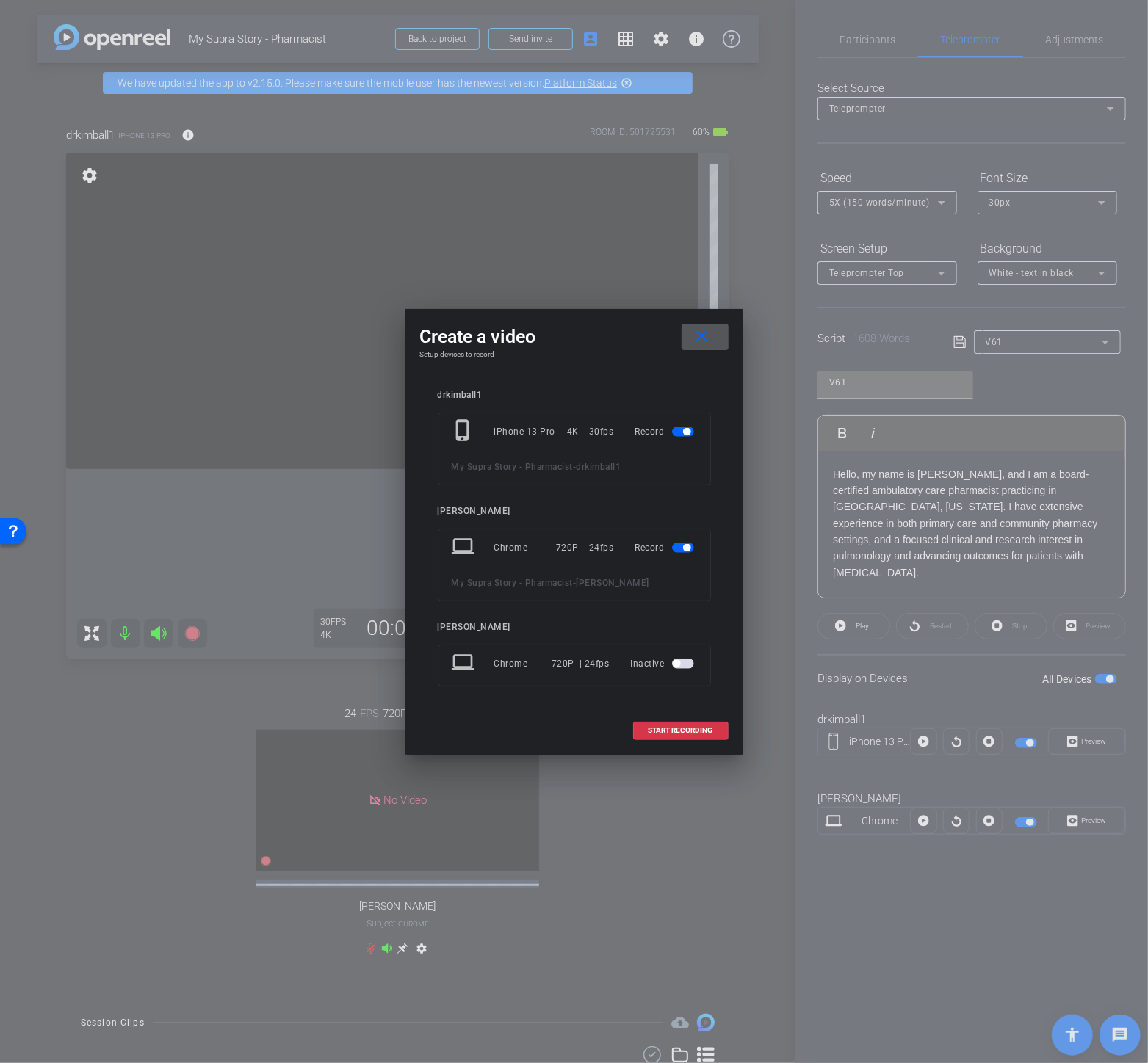
click at [681, 546] on span "button" at bounding box center [683, 547] width 22 height 10
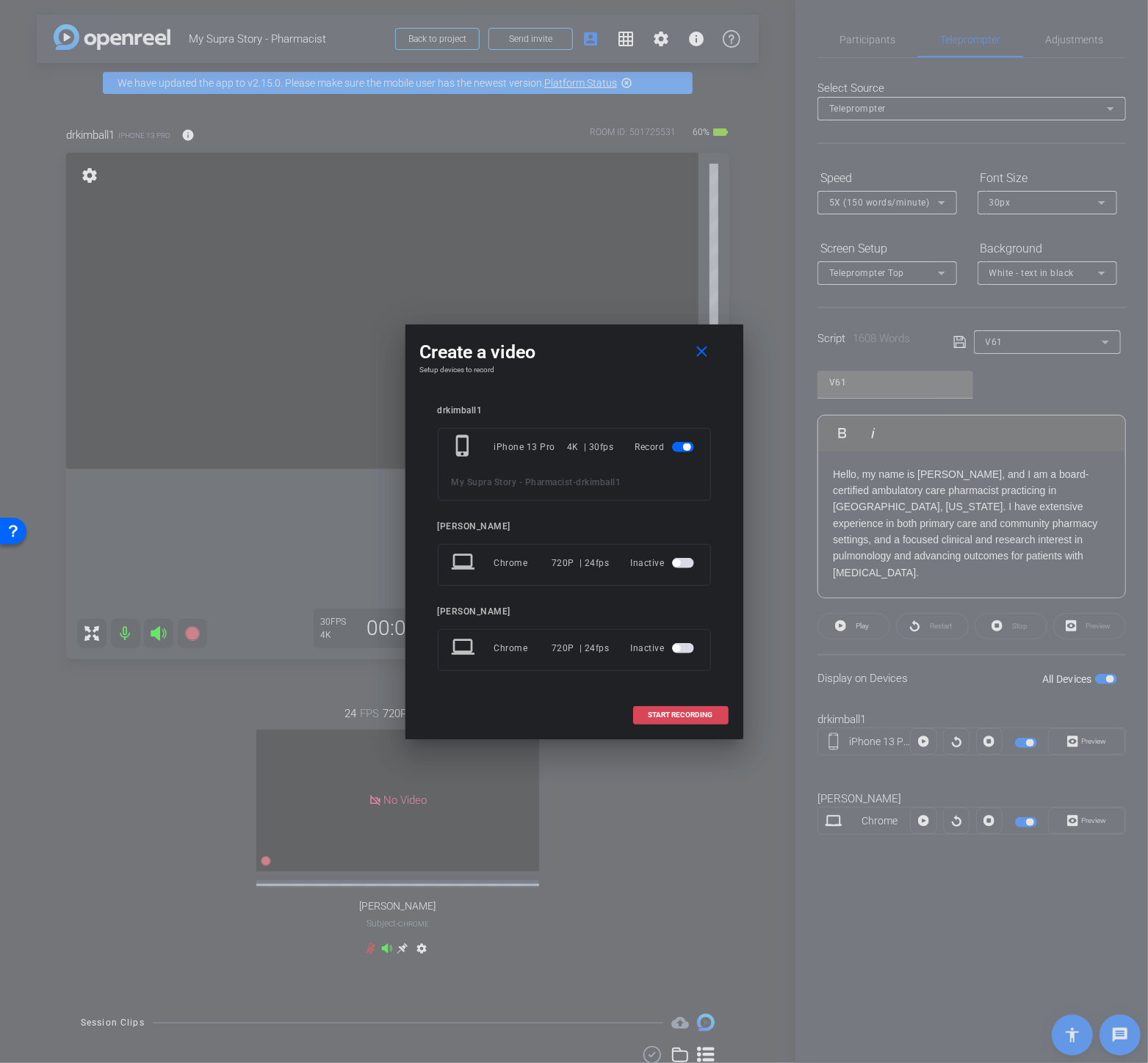
click at [684, 708] on span at bounding box center [681, 715] width 94 height 36
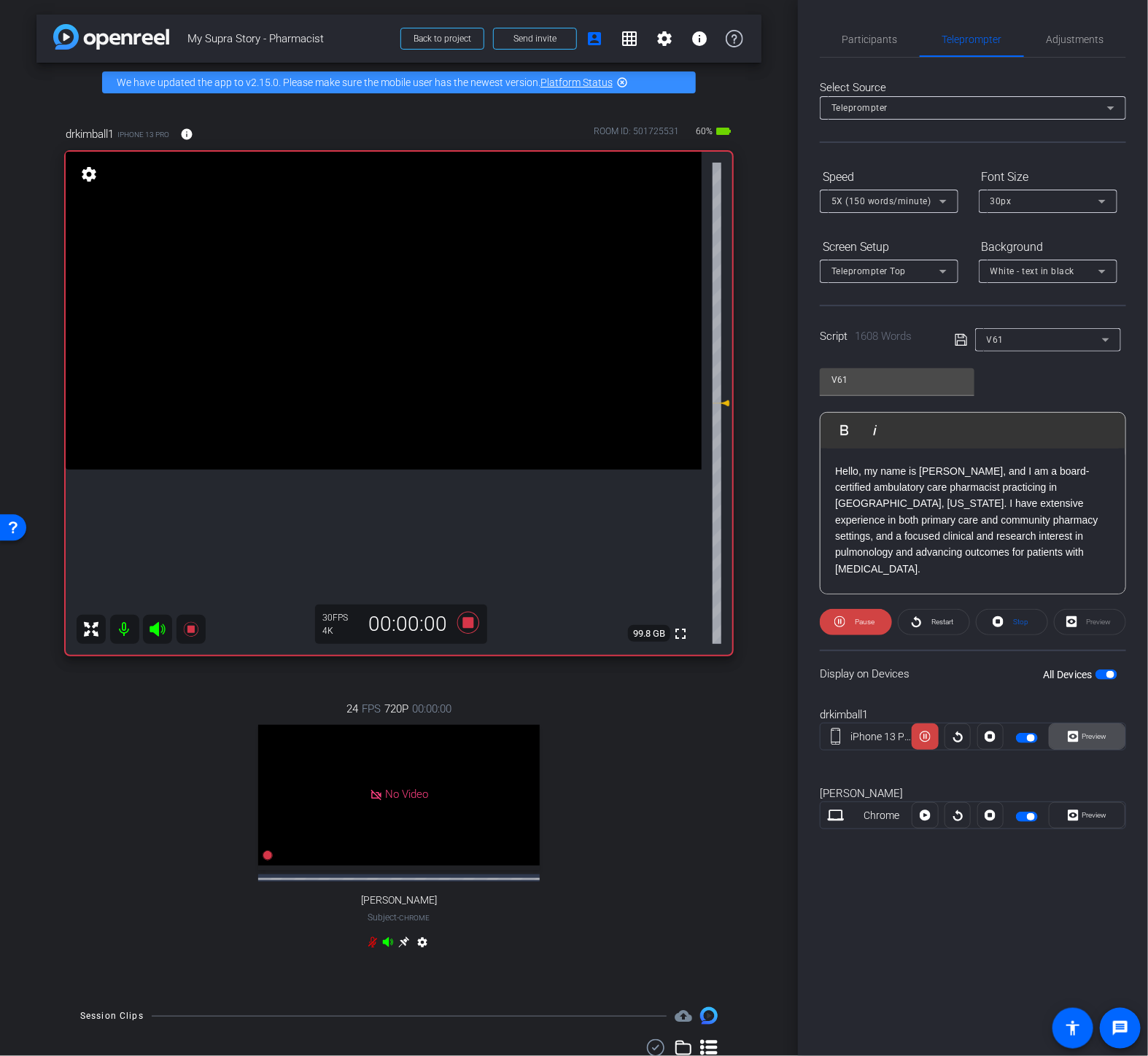
click at [1082, 740] on span "Preview" at bounding box center [1093, 737] width 29 height 20
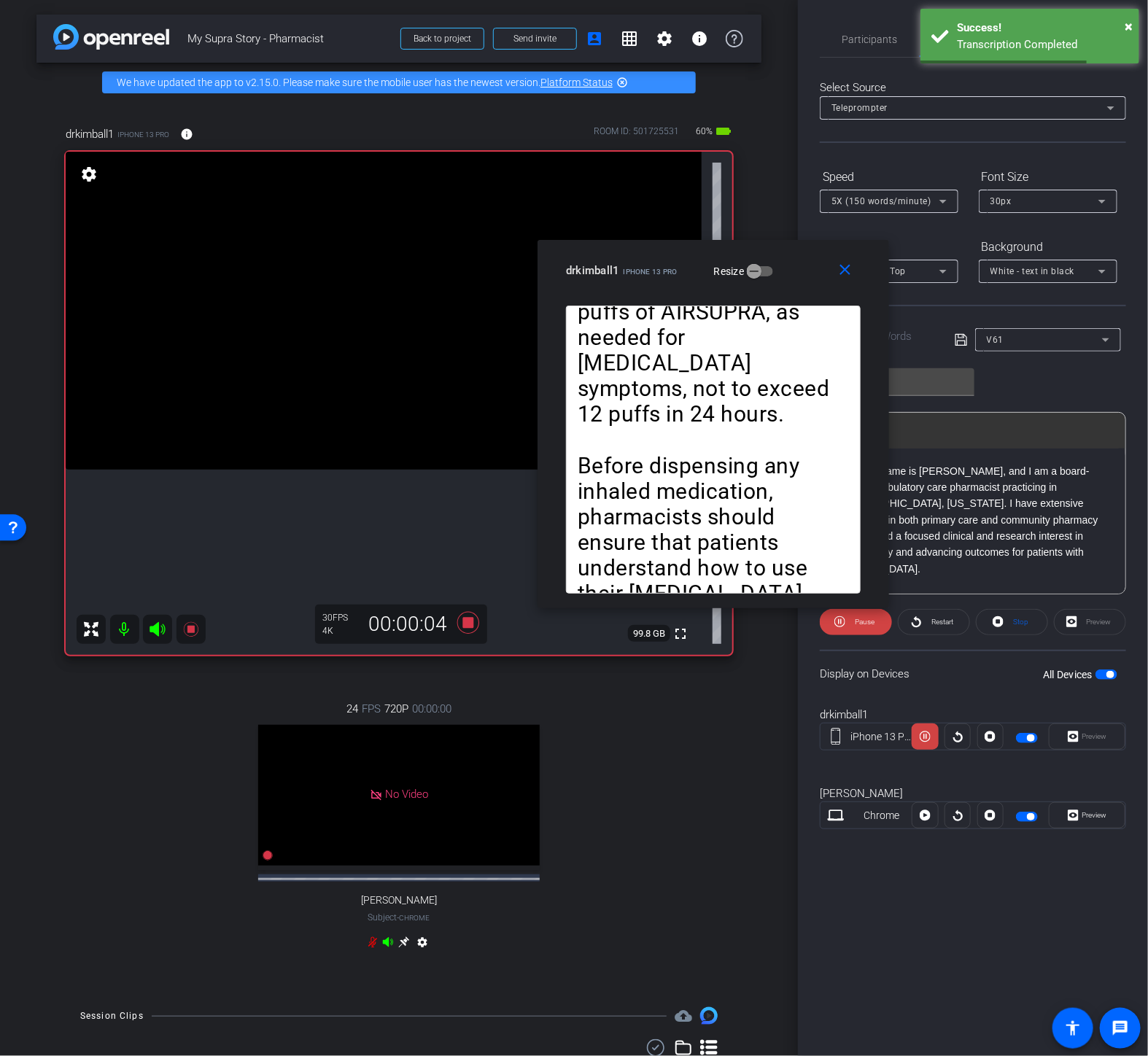
drag, startPoint x: 647, startPoint y: 361, endPoint x: 814, endPoint y: 250, distance: 200.5
click at [814, 257] on div "drkimball1 iPhone 13 Pro Resize" at bounding box center [719, 270] width 306 height 26
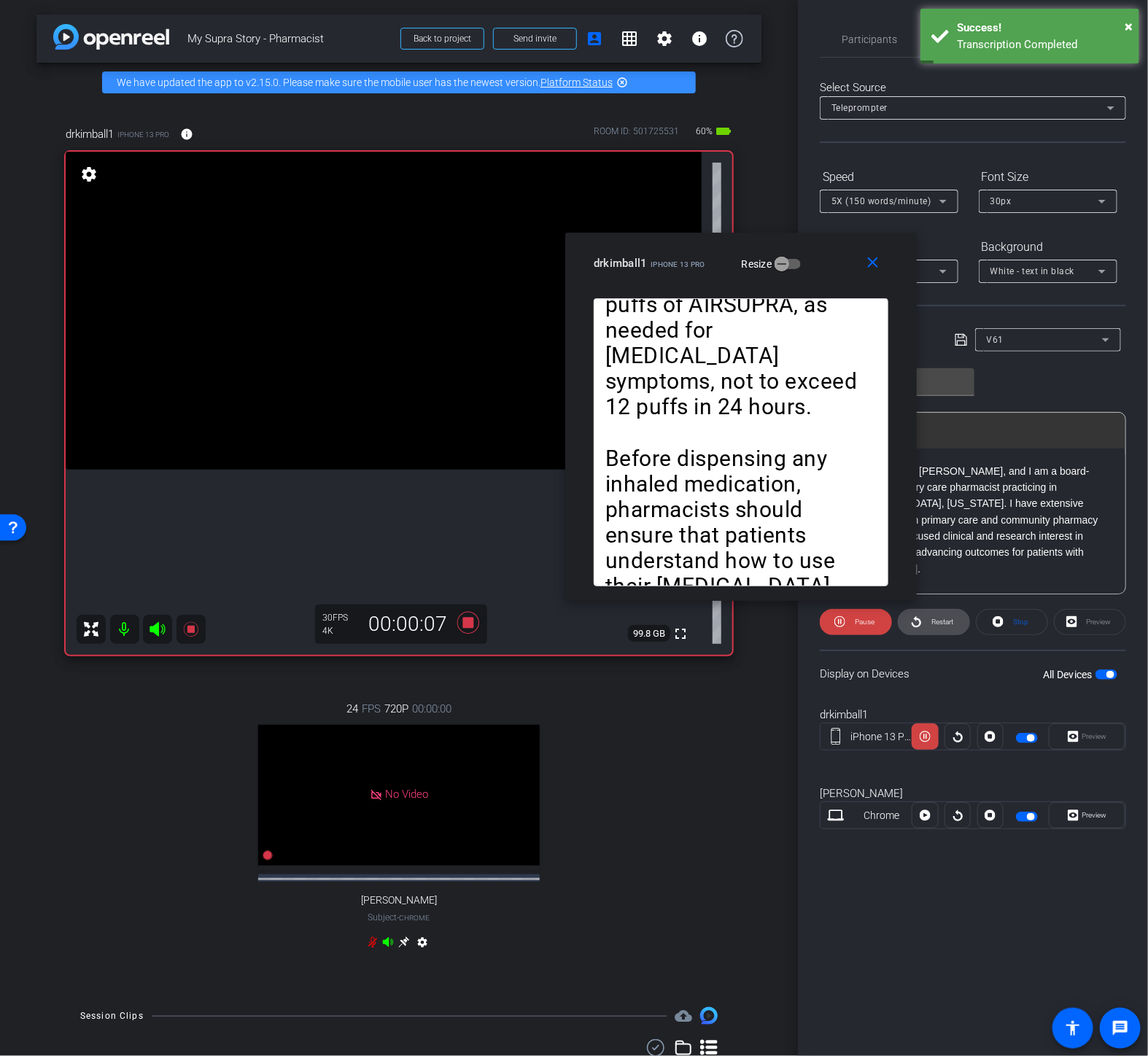
click at [940, 615] on span "Restart" at bounding box center [940, 622] width 25 height 20
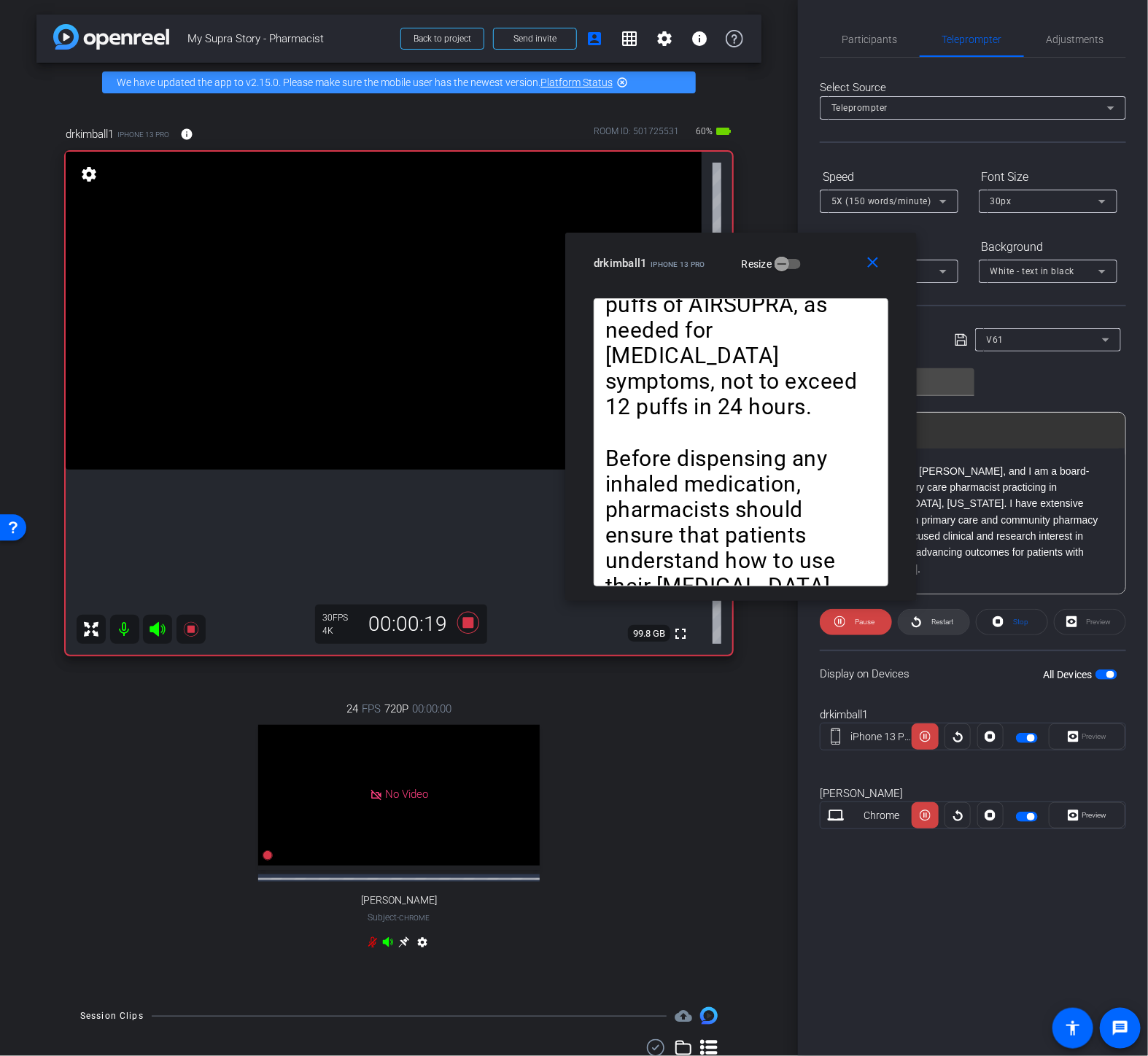
click at [928, 618] on span "Restart" at bounding box center [940, 622] width 25 height 20
click at [933, 195] on div "5X (150 words/minute)" at bounding box center [885, 202] width 108 height 19
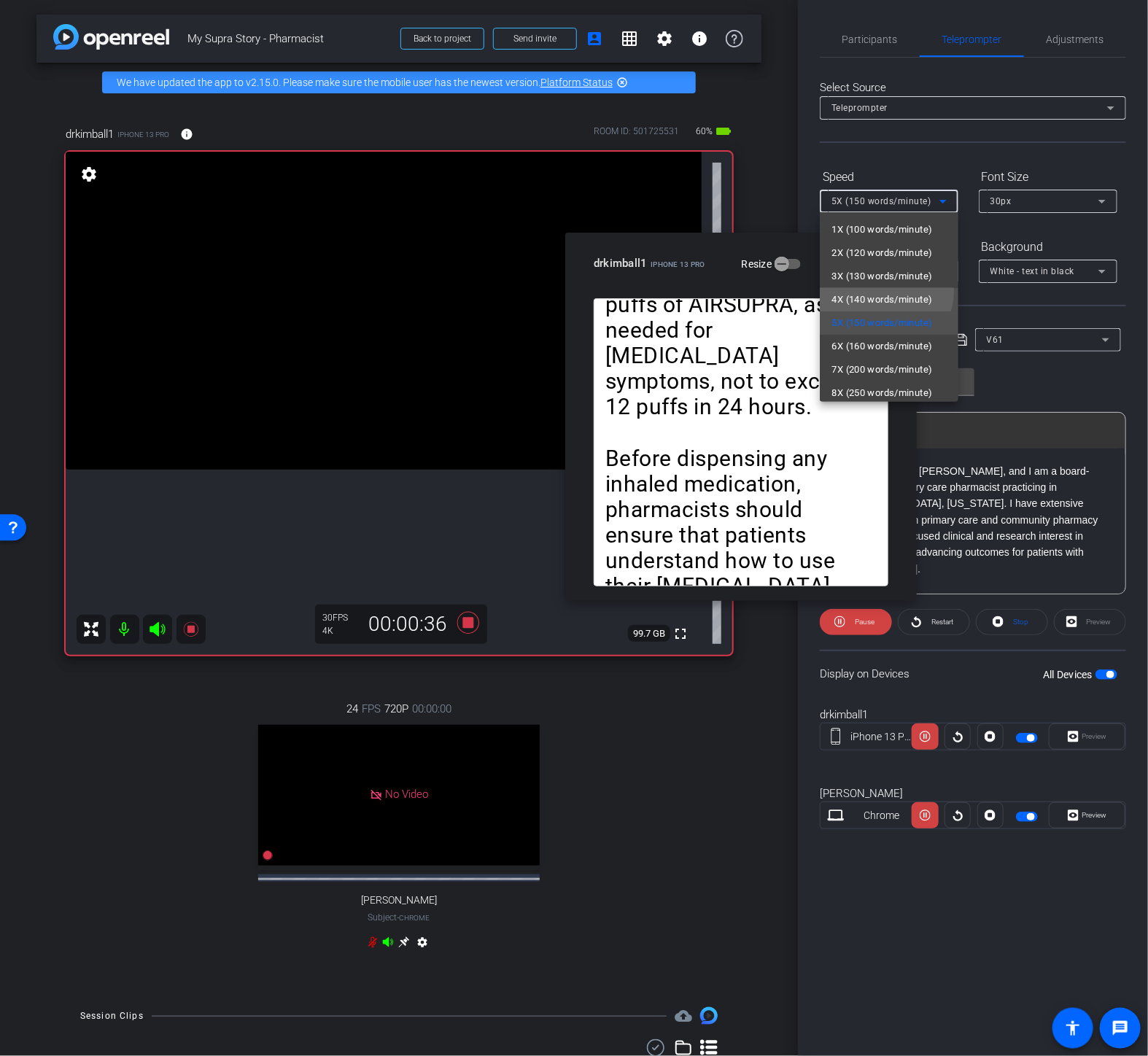
click at [881, 291] on span "4X (140 words/minute)" at bounding box center [881, 299] width 100 height 18
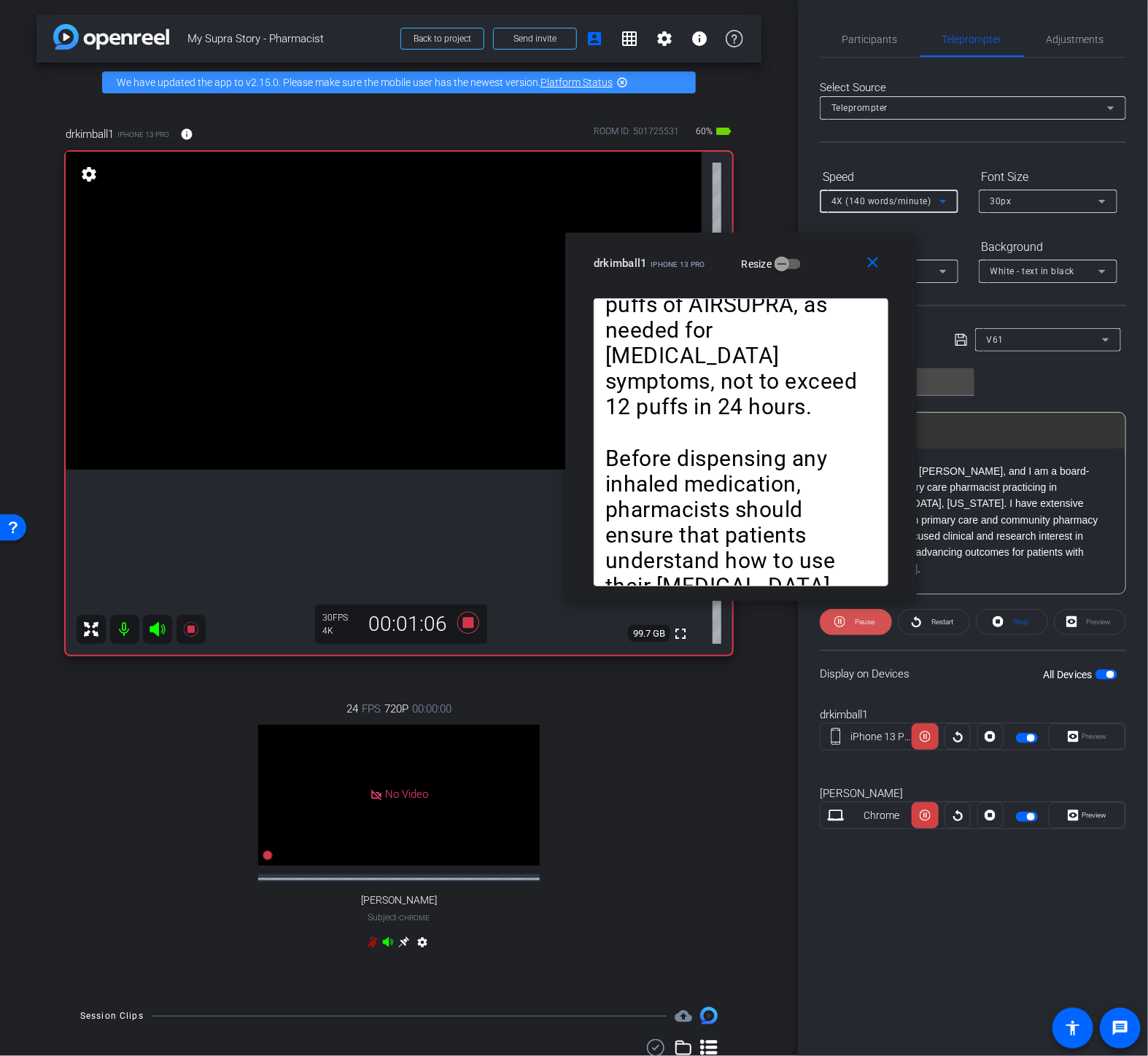
click at [859, 622] on span "Pause" at bounding box center [865, 621] width 20 height 8
click at [862, 618] on span "Play" at bounding box center [865, 621] width 13 height 8
click at [865, 614] on span "Pause" at bounding box center [863, 622] width 23 height 20
click at [876, 267] on mat-icon "close" at bounding box center [874, 263] width 19 height 19
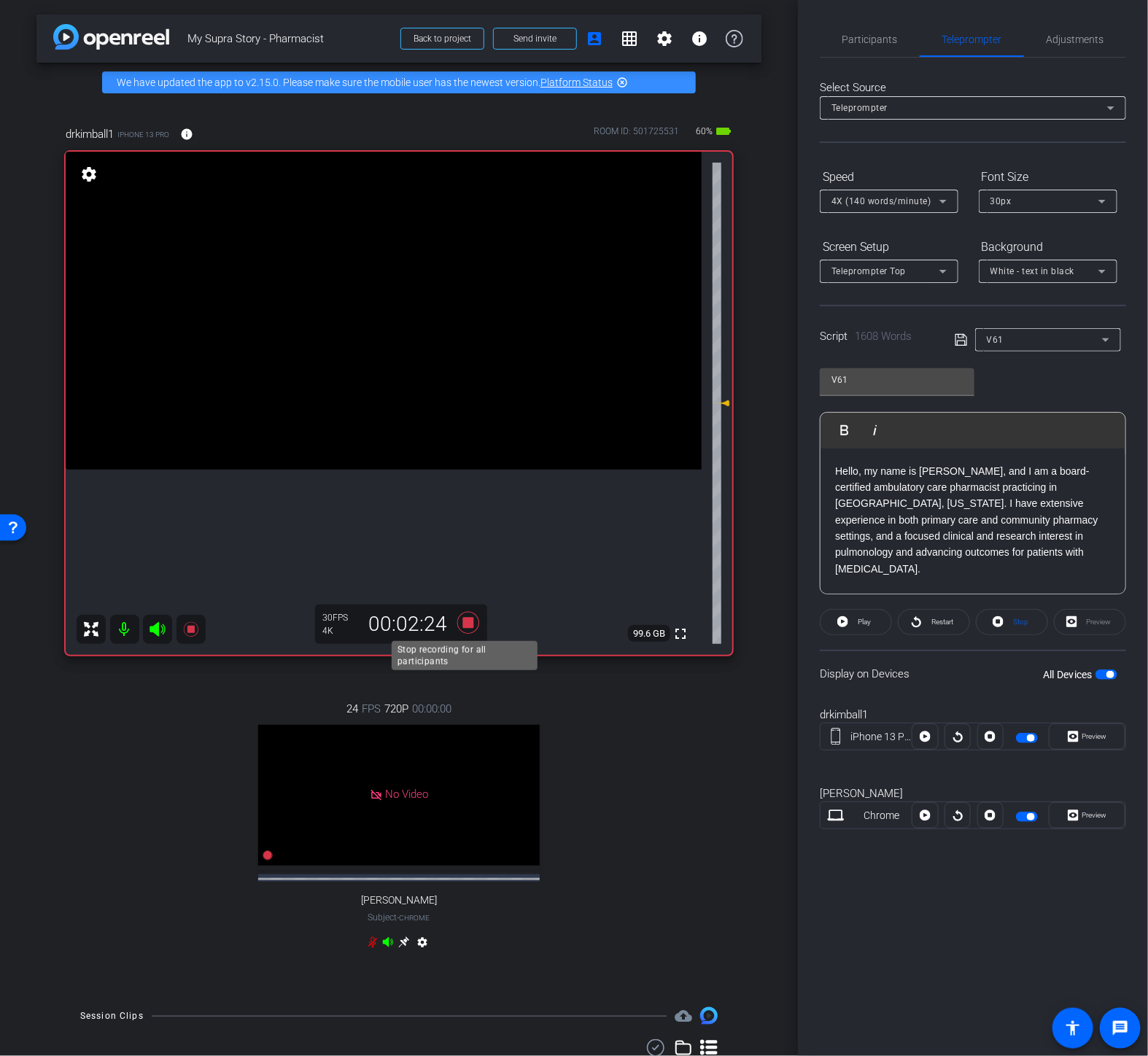
click at [470, 616] on icon at bounding box center [468, 623] width 35 height 26
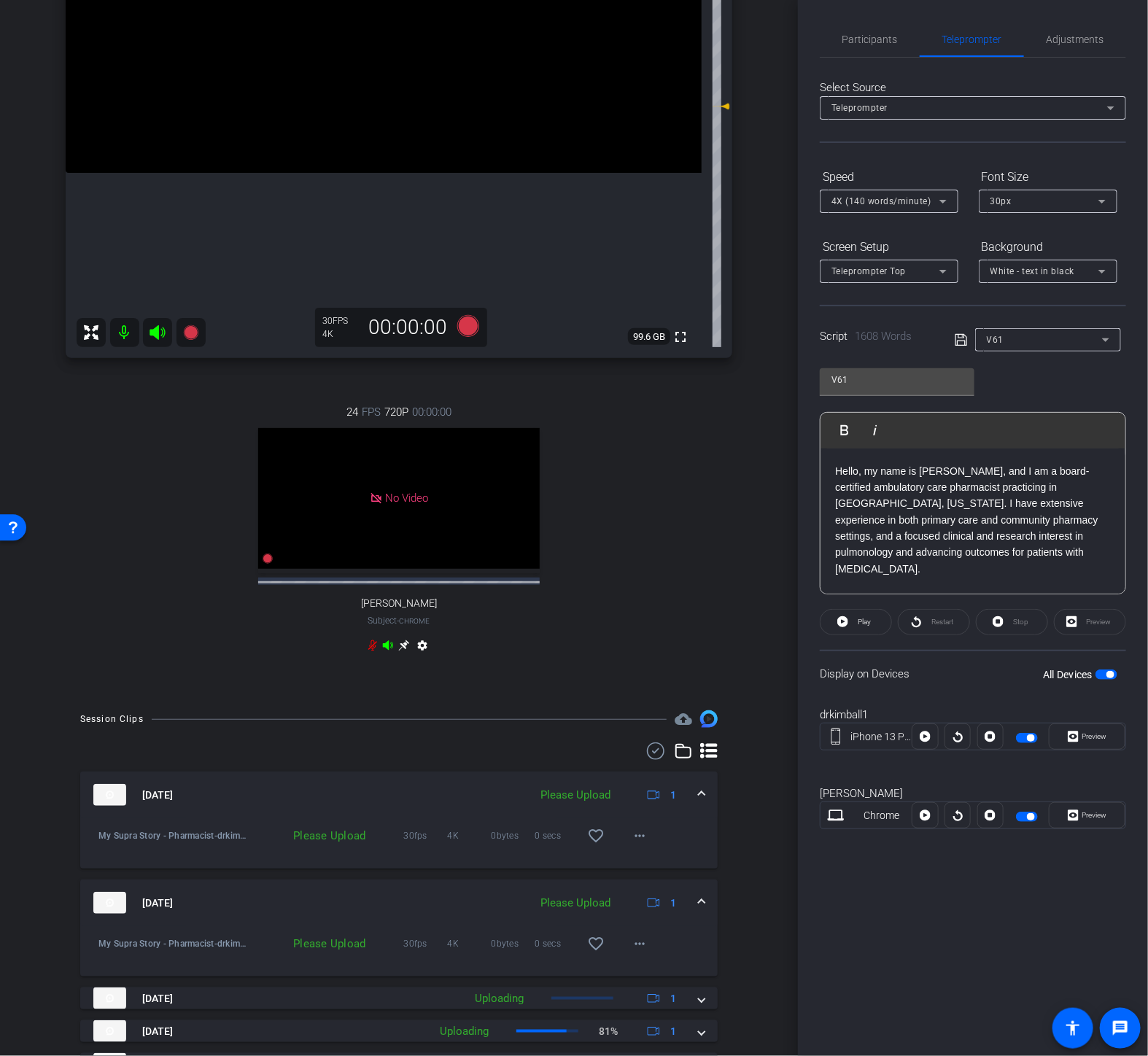
scroll to position [405, 0]
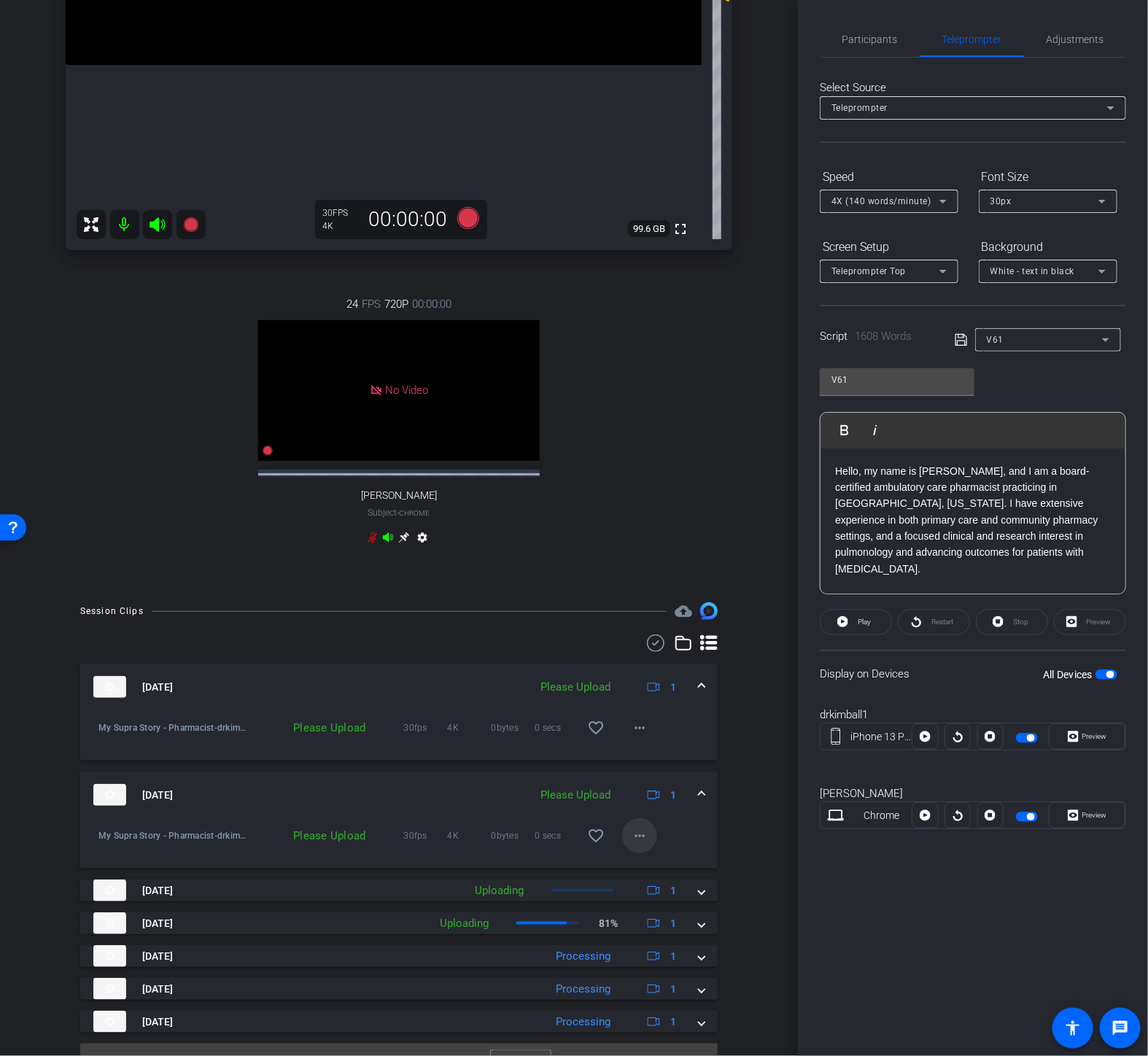
click at [633, 845] on mat-icon "more_horiz" at bounding box center [639, 836] width 18 height 18
click at [639, 882] on span "Upload" at bounding box center [656, 880] width 59 height 18
click at [636, 737] on mat-icon "more_horiz" at bounding box center [639, 727] width 18 height 18
click at [647, 772] on span "Upload" at bounding box center [656, 772] width 59 height 18
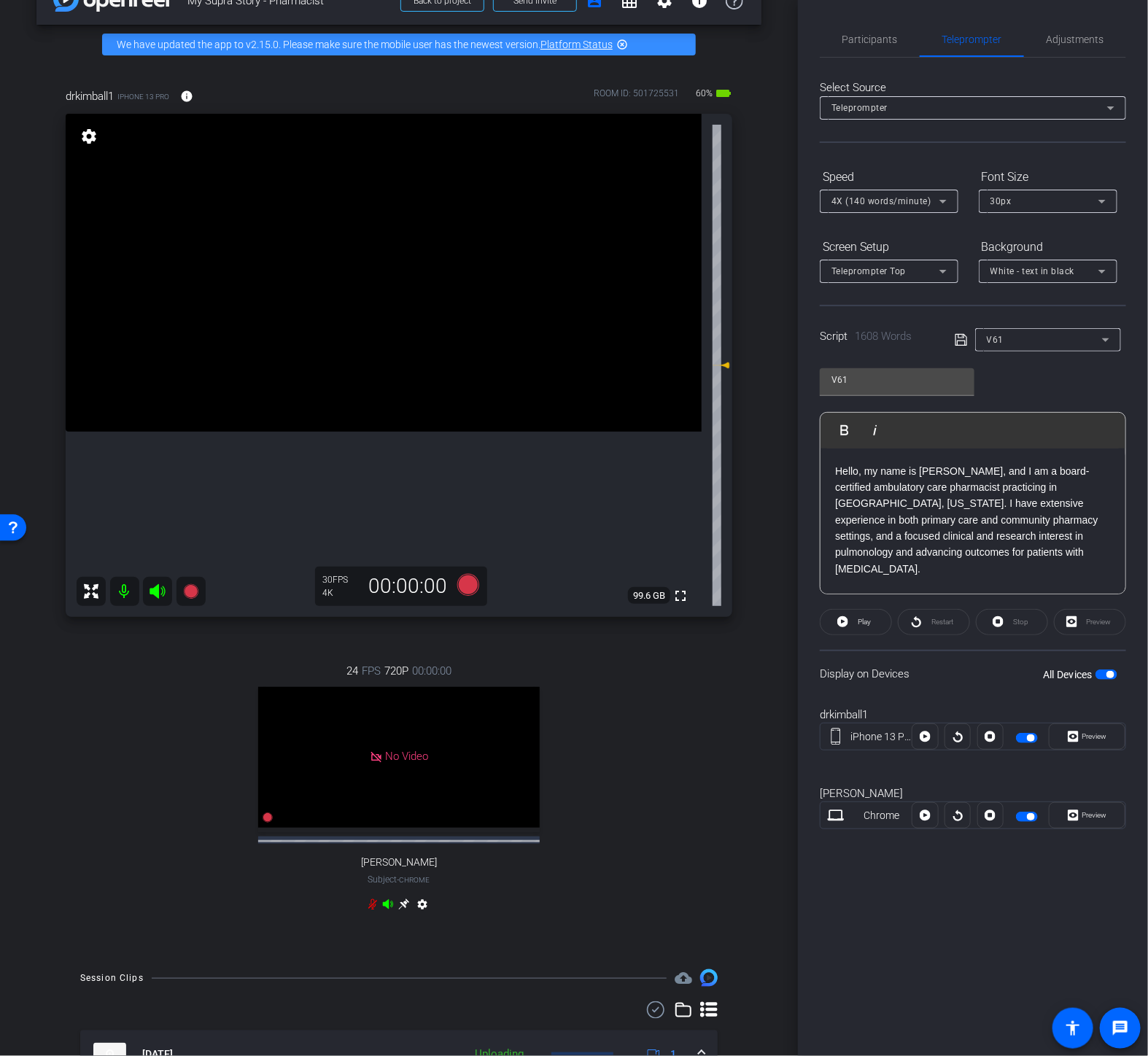
scroll to position [0, 0]
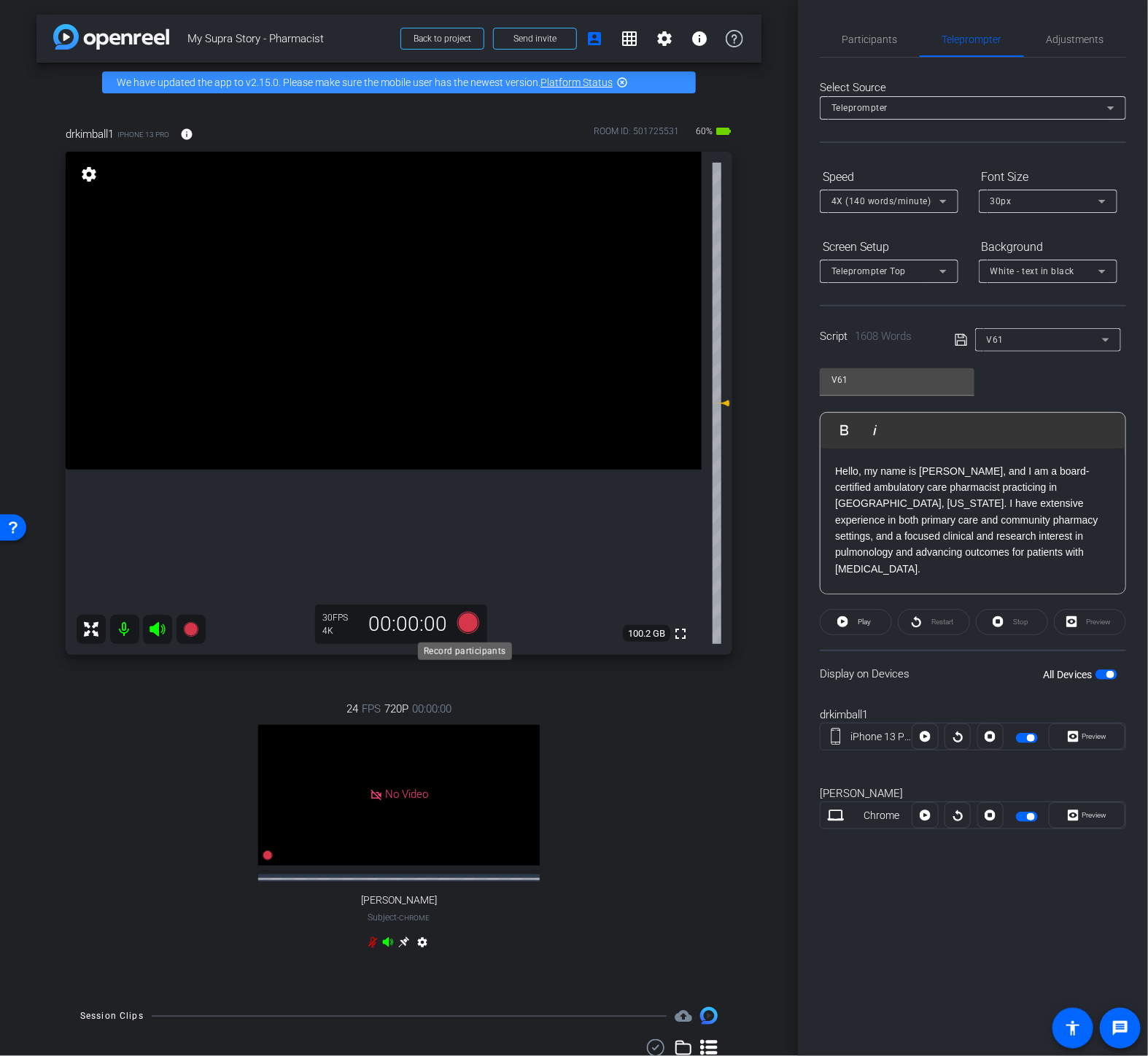
click at [473, 627] on icon at bounding box center [468, 623] width 35 height 26
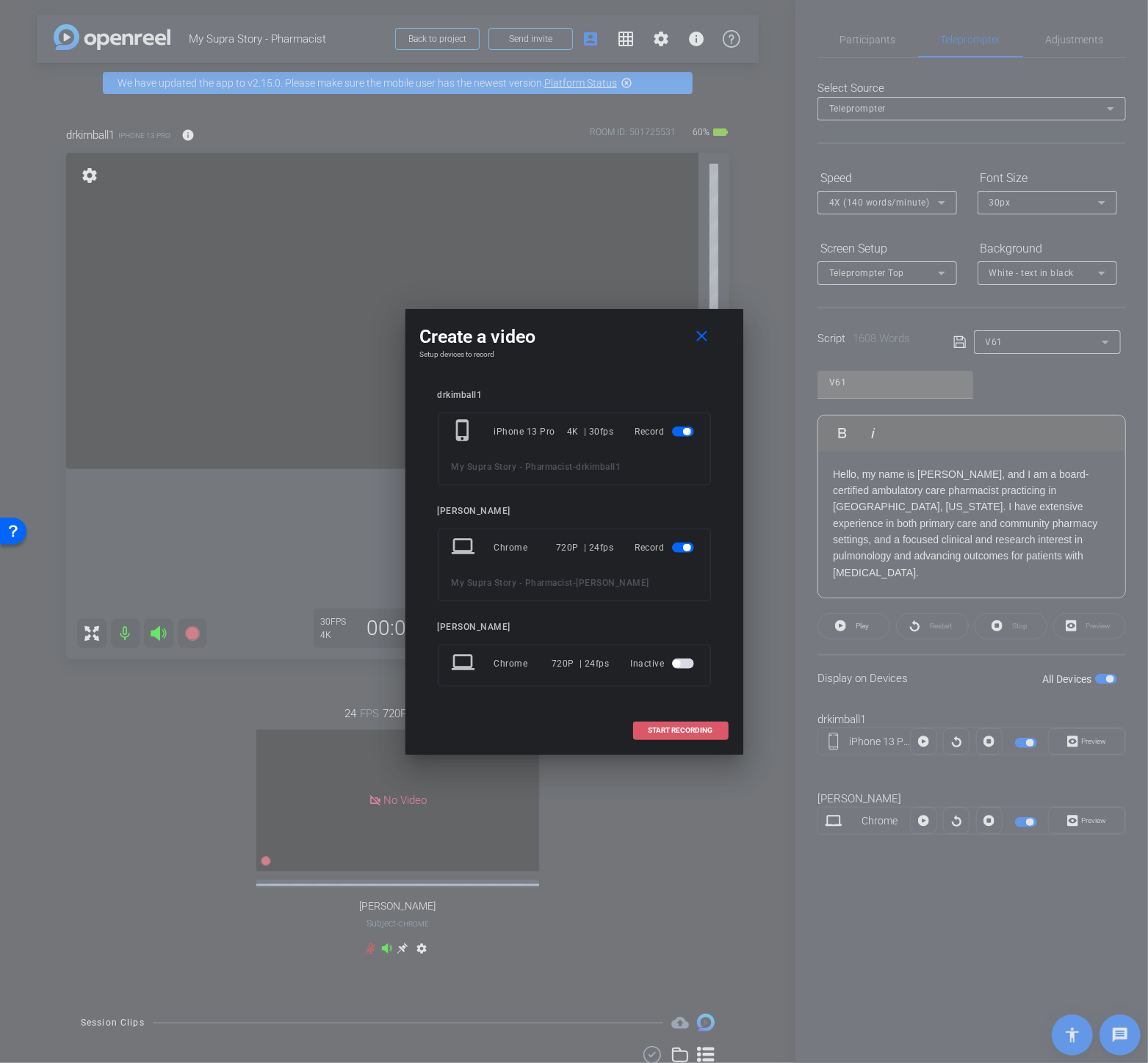
click at [666, 729] on span "START RECORDING" at bounding box center [681, 731] width 65 height 7
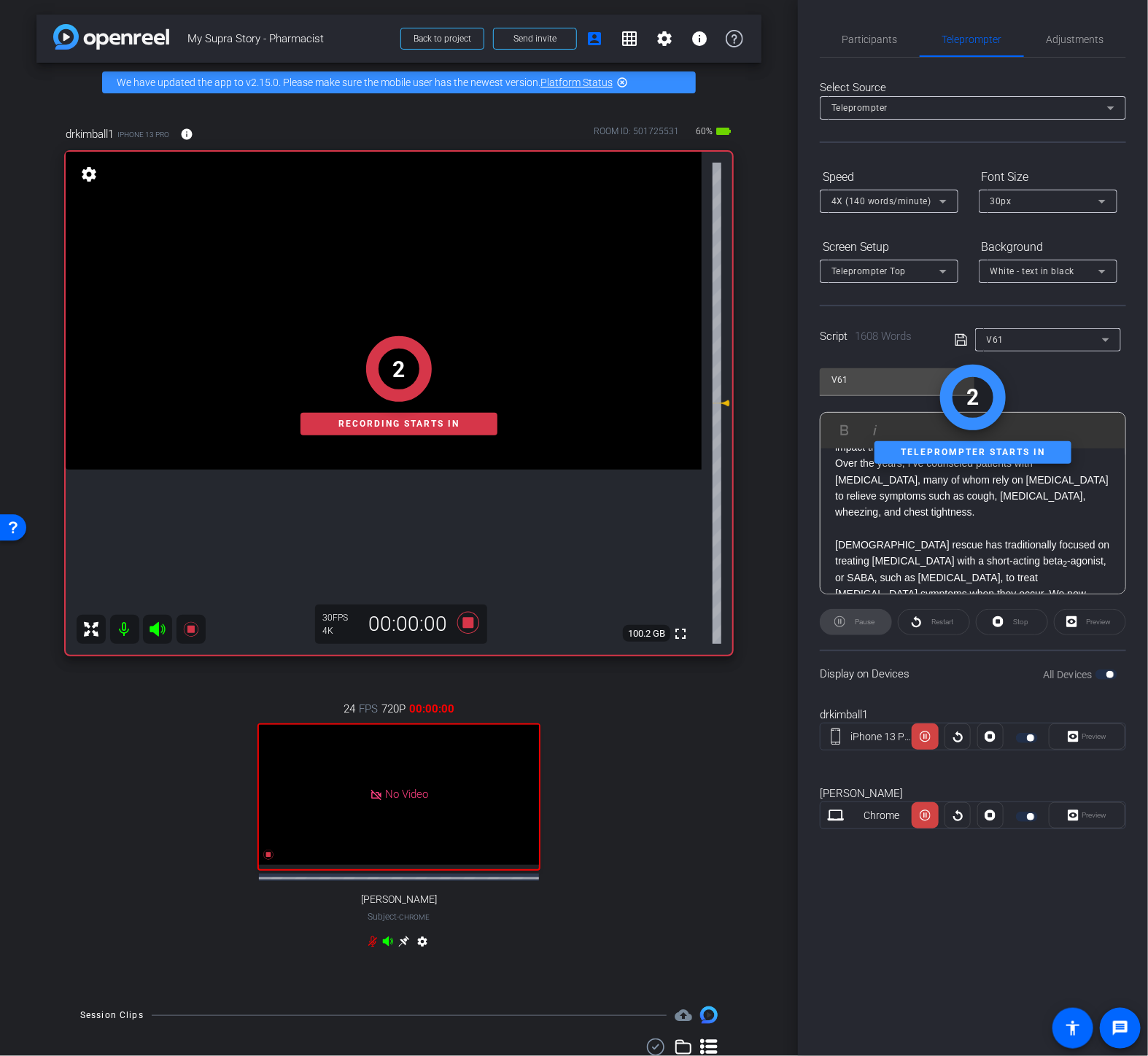
scroll to position [324, 0]
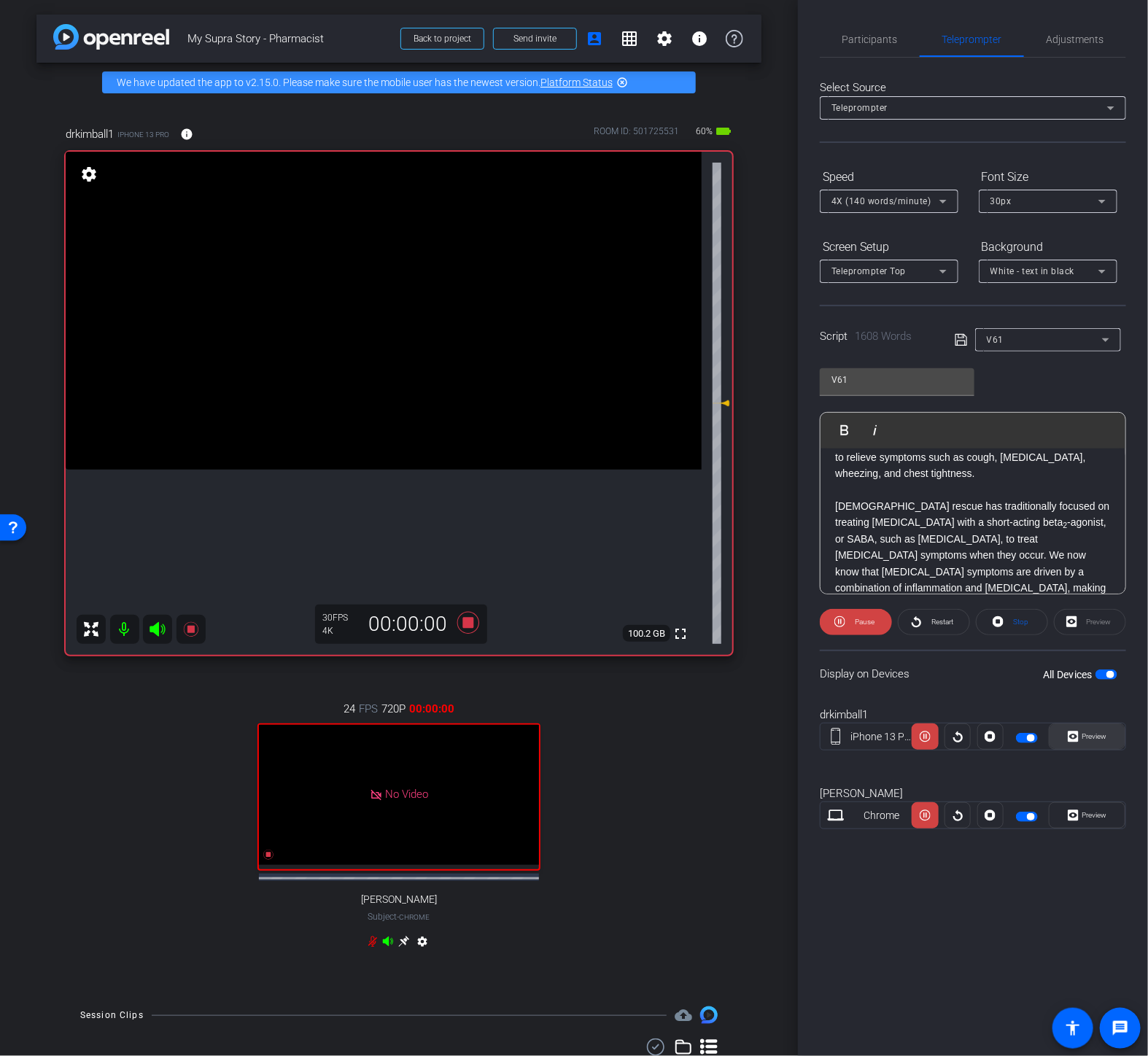
click at [1091, 739] on span "Preview" at bounding box center [1095, 737] width 25 height 8
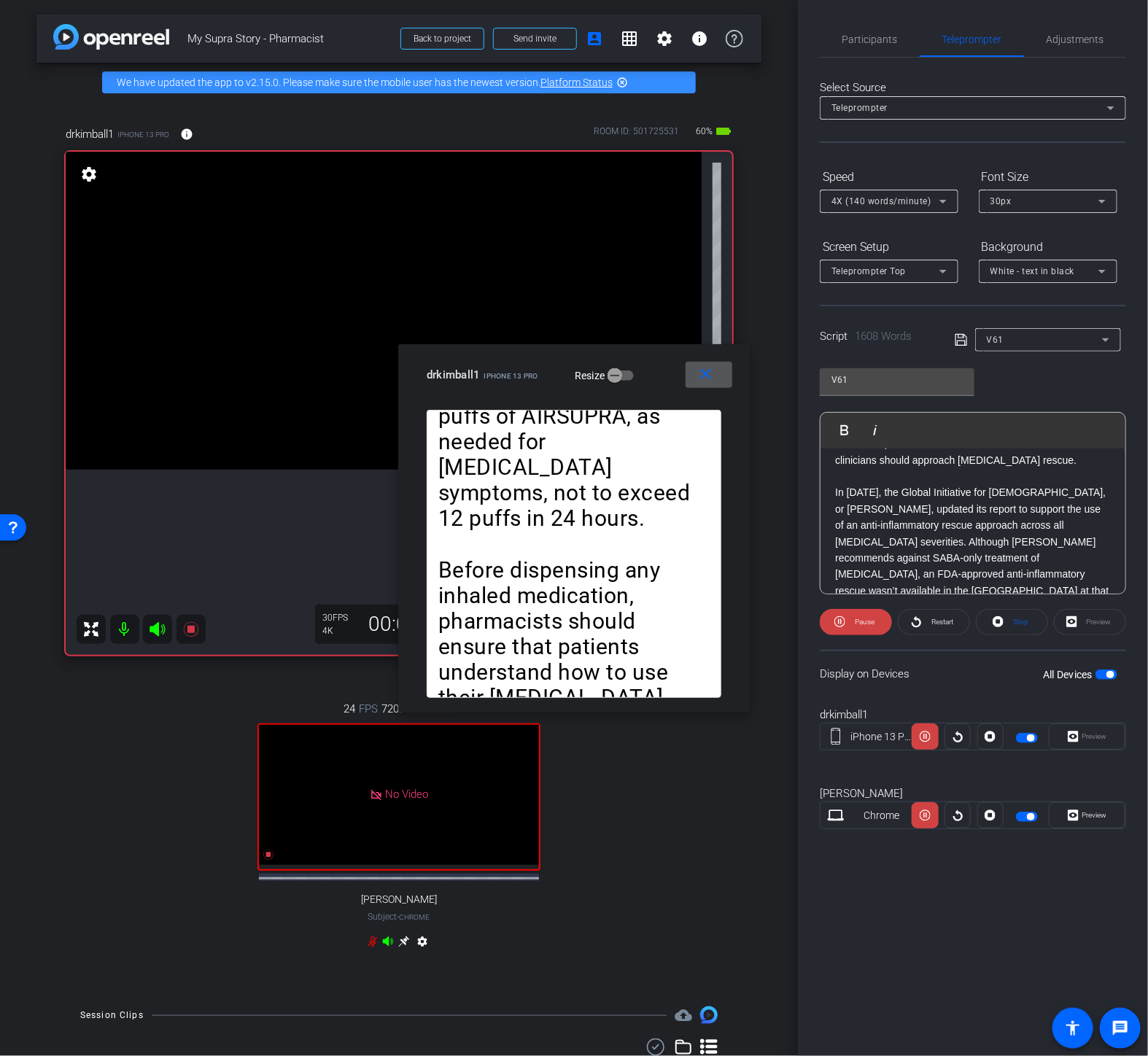
scroll to position [647, 0]
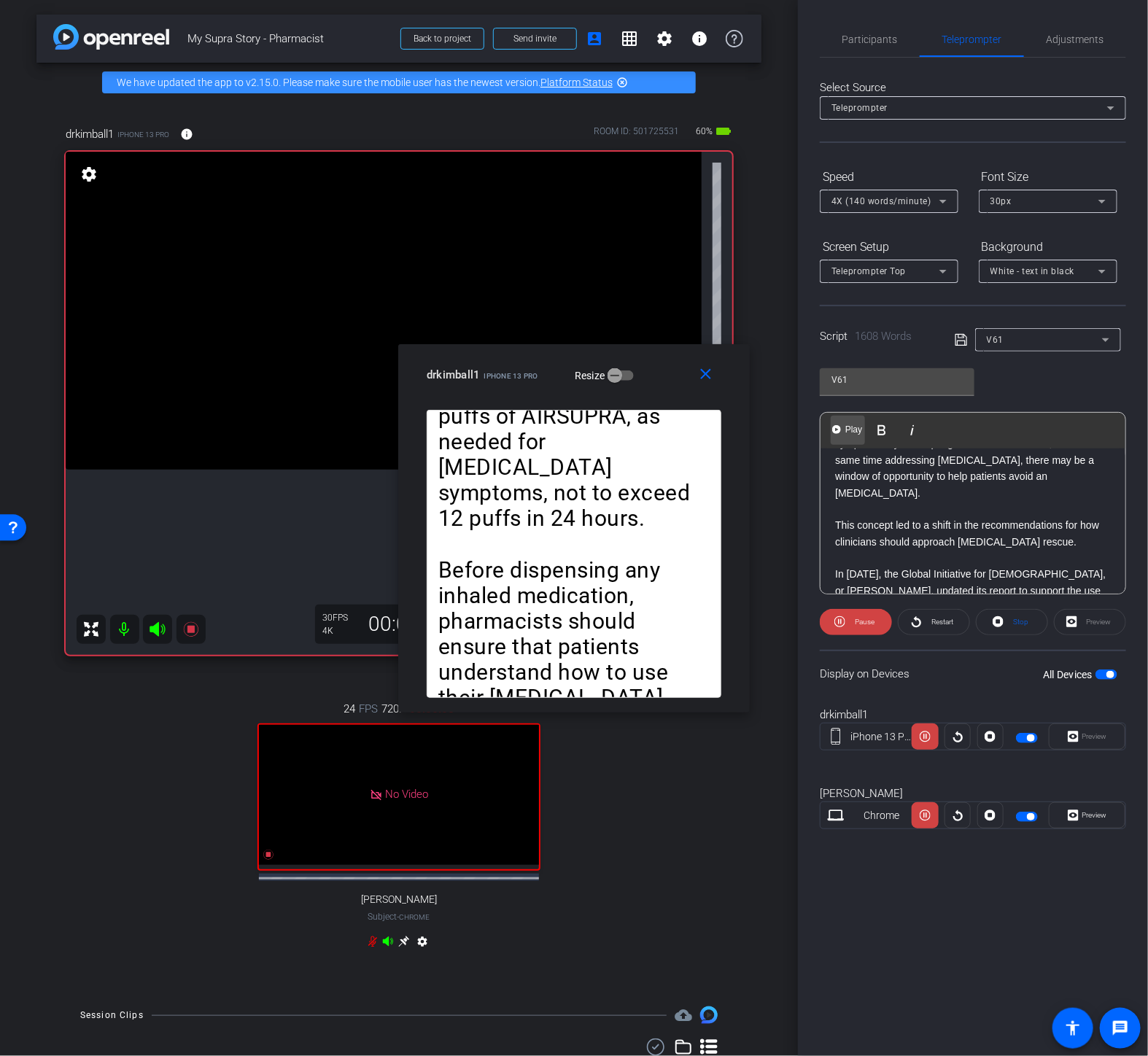
click at [855, 437] on button "Play Play from this location" at bounding box center [848, 430] width 34 height 29
click at [872, 612] on span "Pause" at bounding box center [863, 622] width 23 height 20
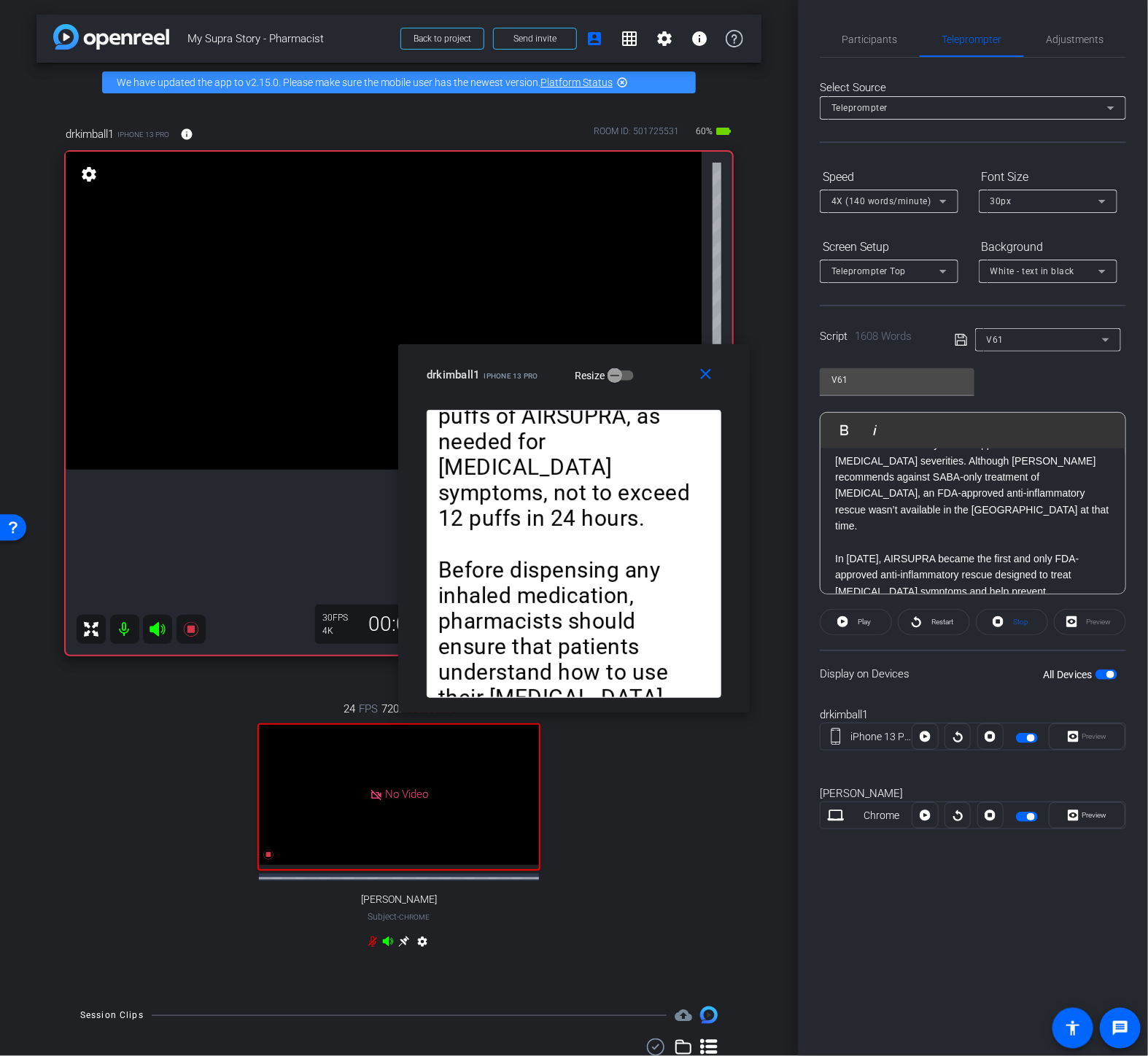
scroll to position [892, 0]
click at [849, 429] on span "Play" at bounding box center [854, 429] width 22 height 12
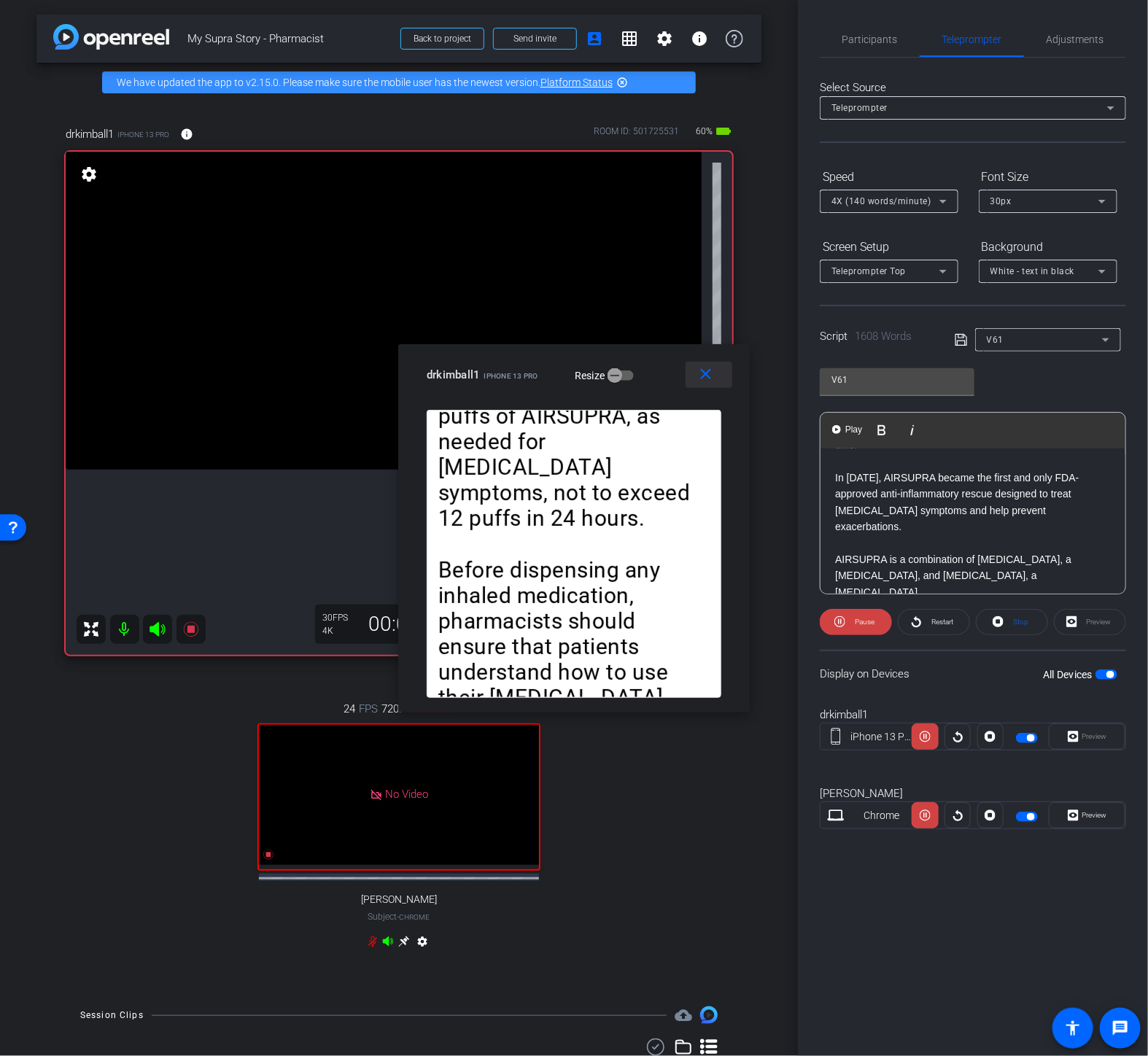
click at [706, 380] on mat-icon "close" at bounding box center [707, 375] width 19 height 19
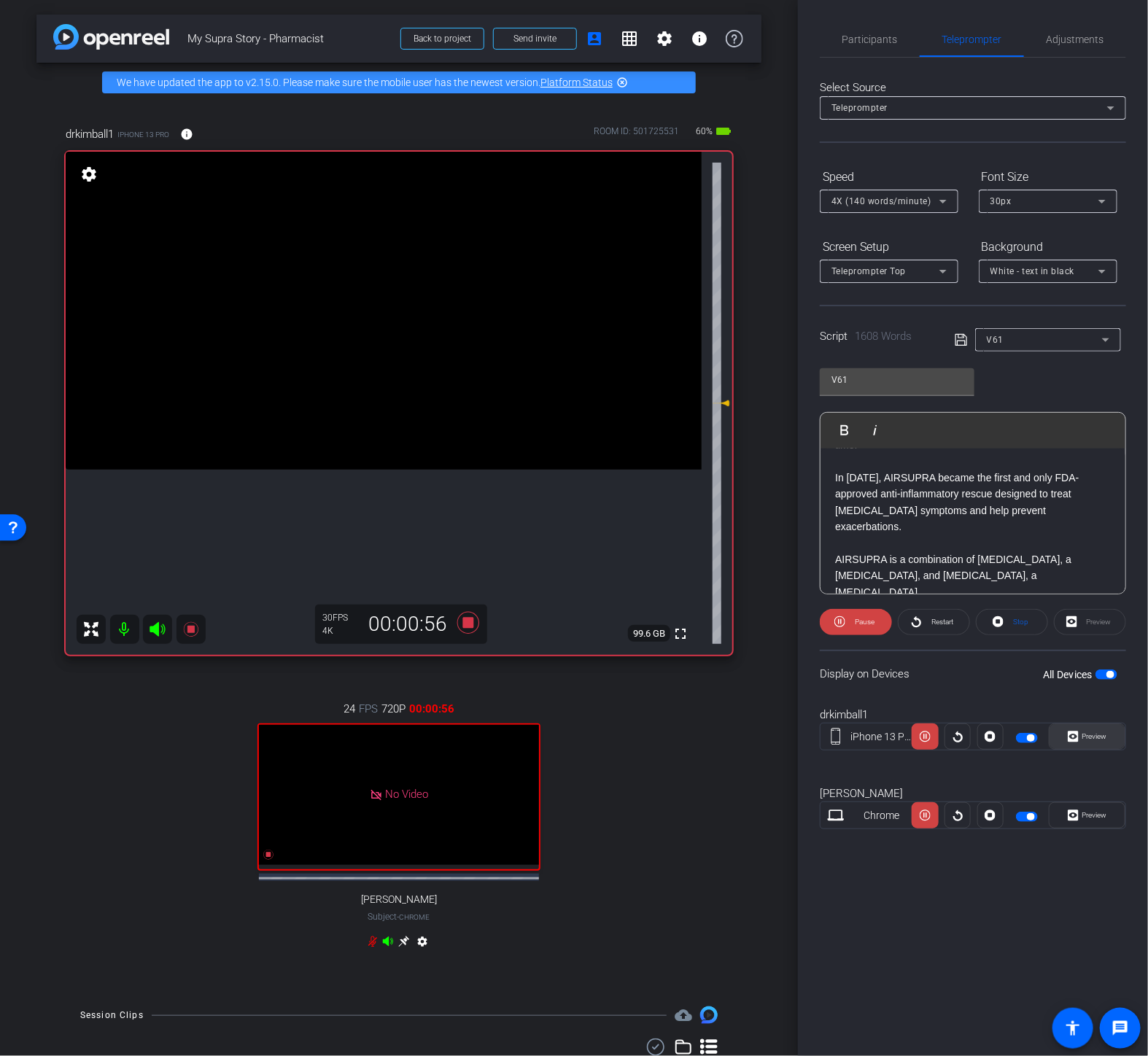
click at [1085, 726] on span "Preview" at bounding box center [1093, 737] width 29 height 20
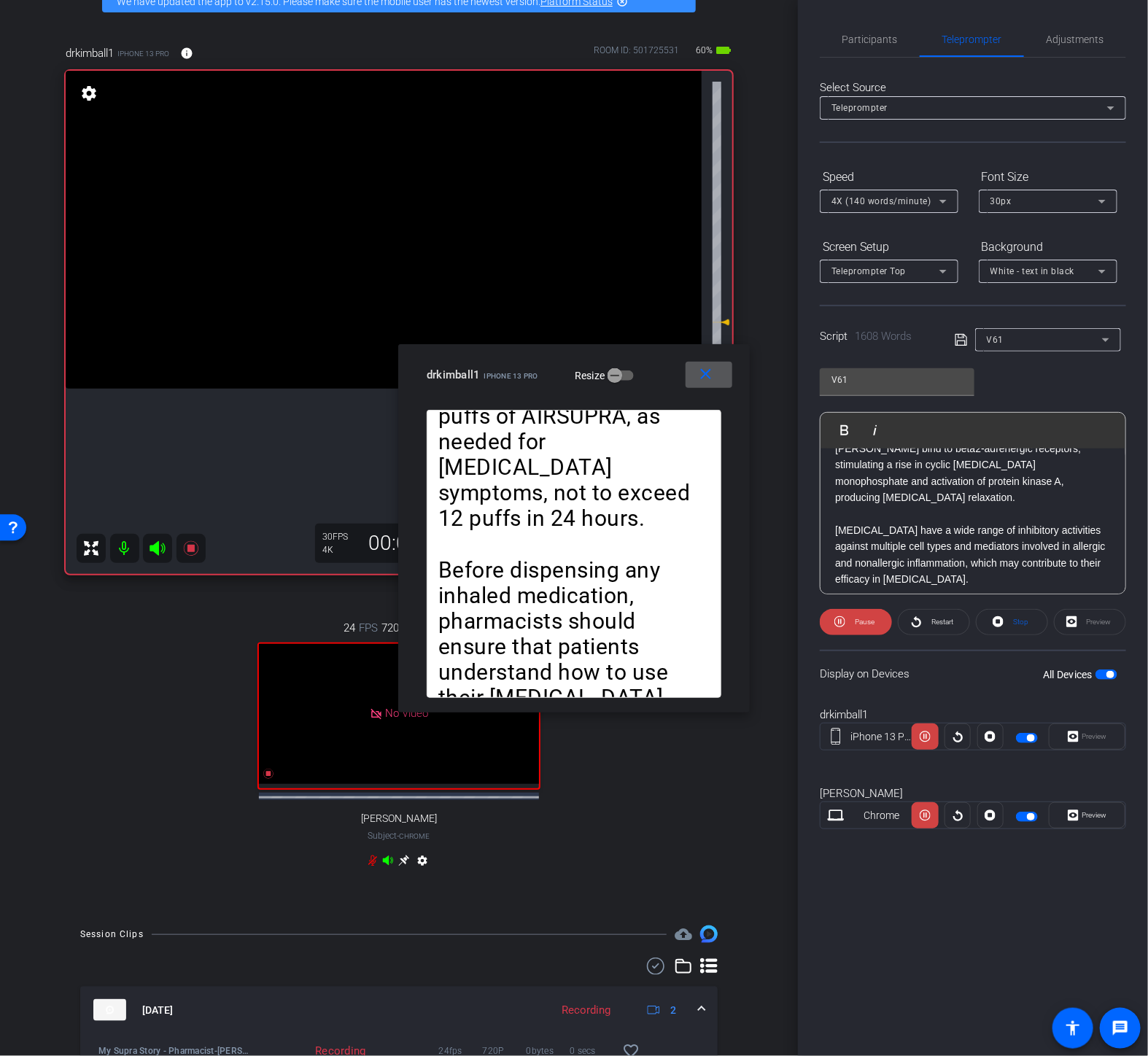
scroll to position [1297, 0]
click at [854, 622] on span "Pause" at bounding box center [863, 622] width 23 height 20
click at [854, 622] on span at bounding box center [856, 622] width 71 height 35
click at [854, 622] on span "Pause" at bounding box center [863, 622] width 23 height 20
click at [854, 622] on span at bounding box center [856, 622] width 71 height 35
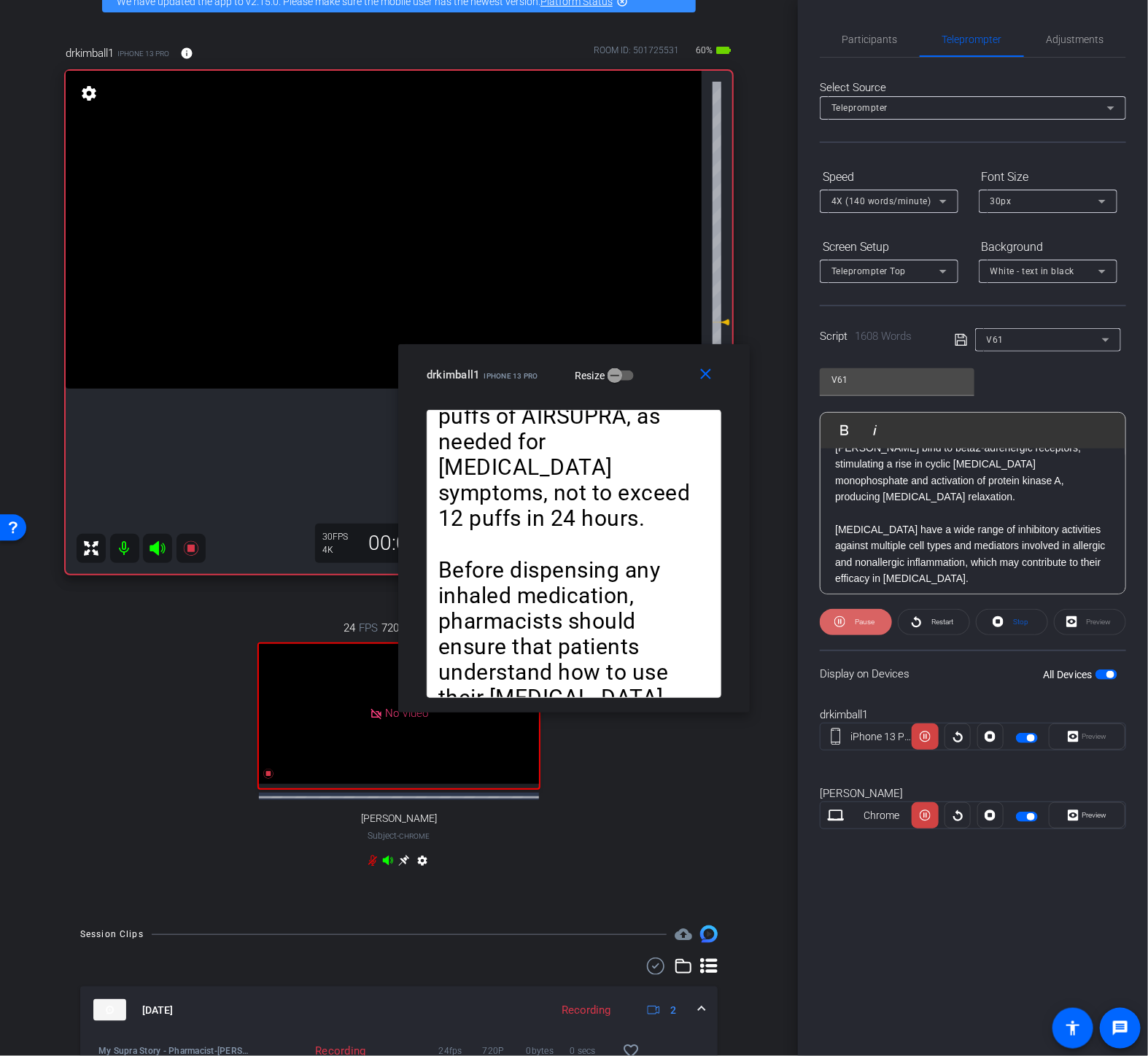
click at [854, 621] on span "Pause" at bounding box center [863, 622] width 23 height 20
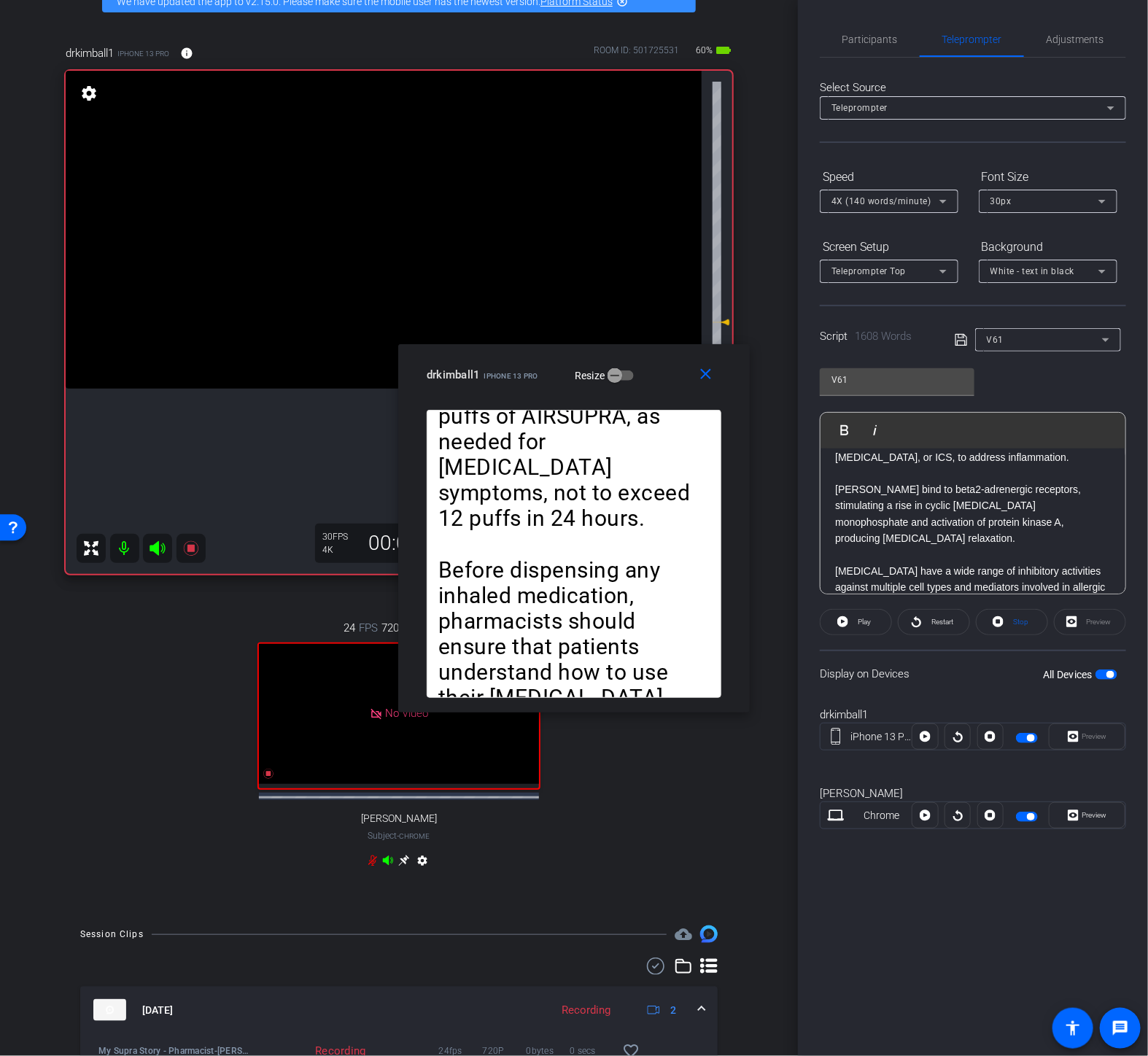
scroll to position [1216, 0]
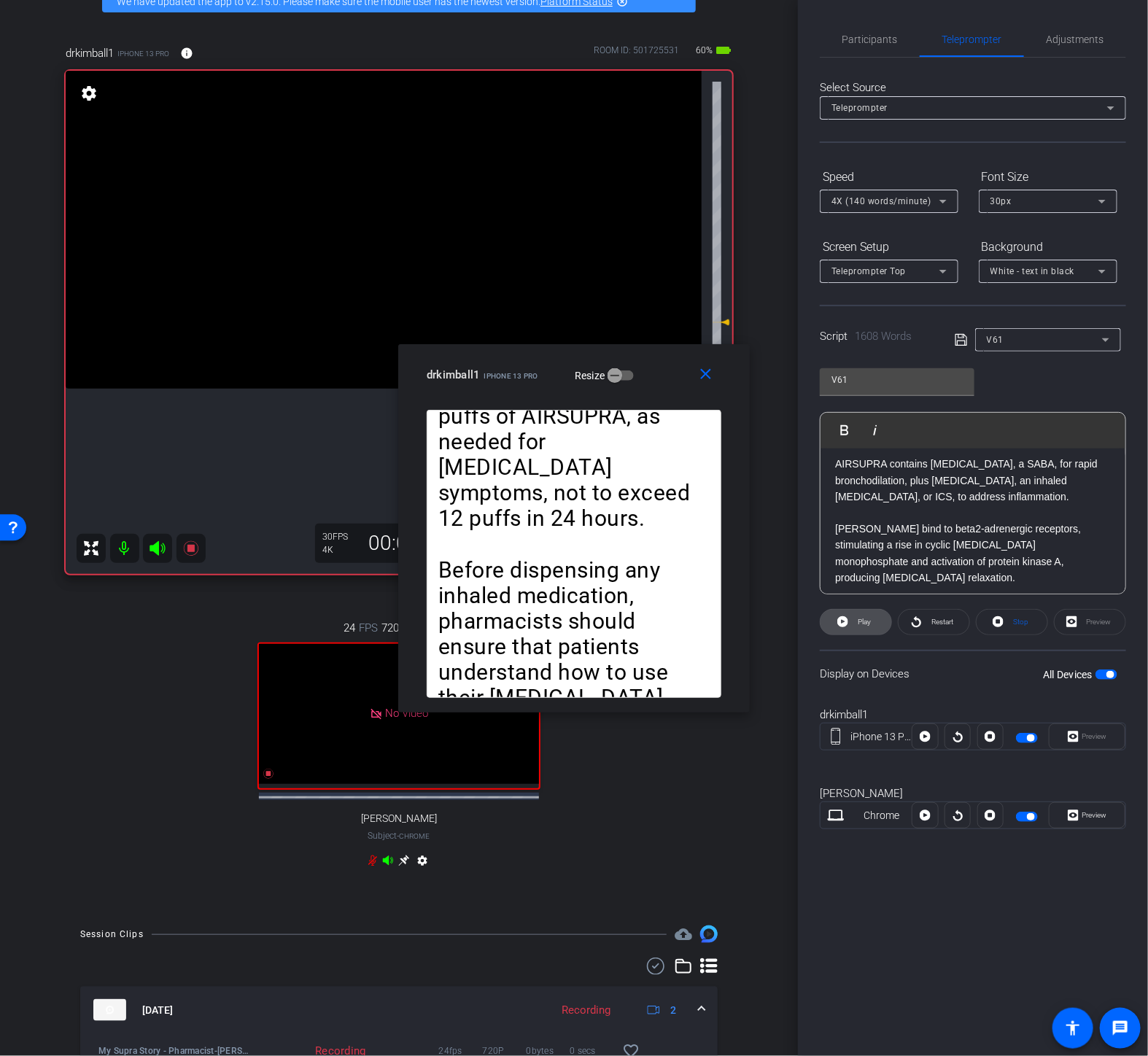
click at [862, 614] on span "Play" at bounding box center [863, 622] width 17 height 20
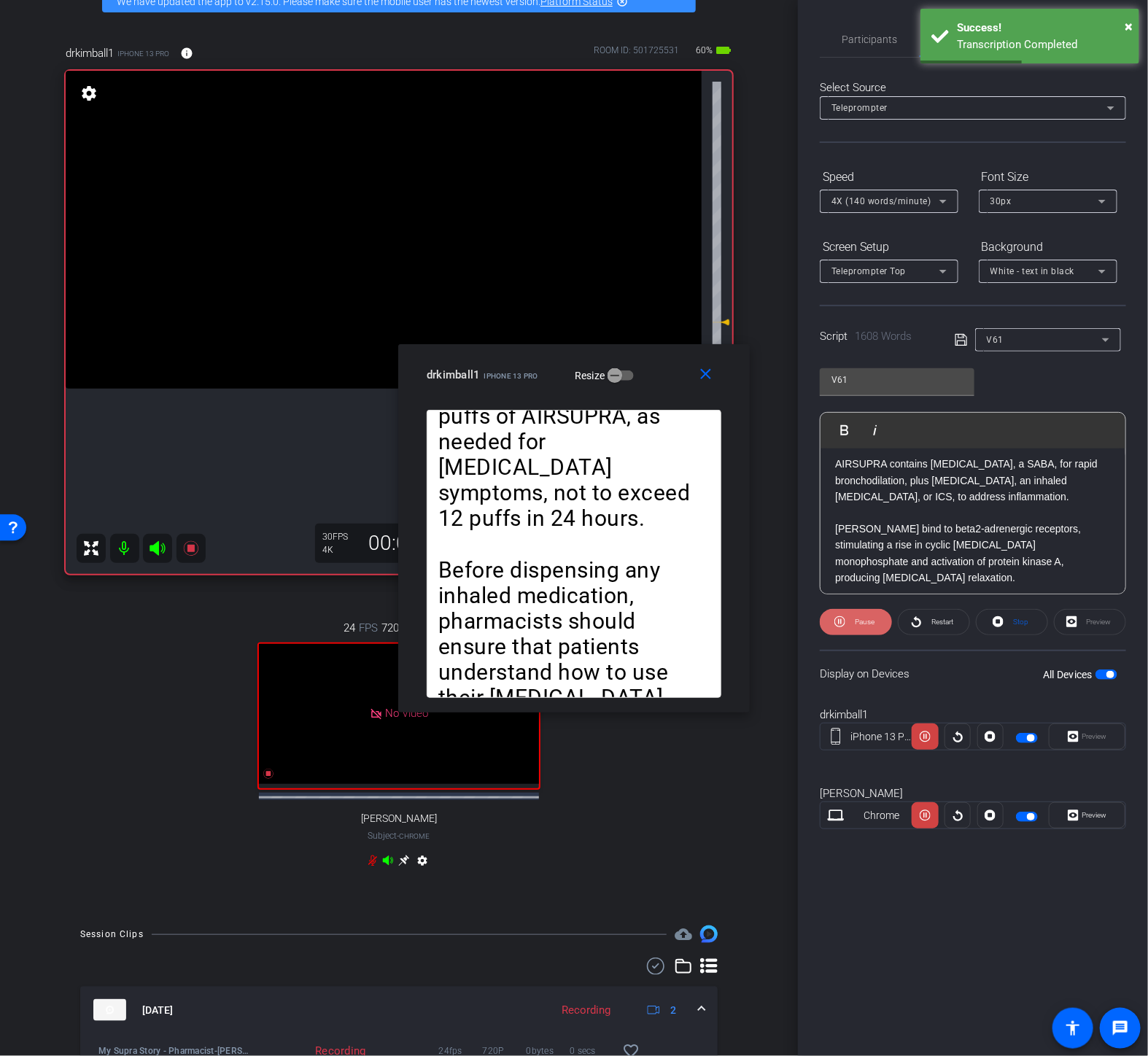
click at [858, 612] on span "Pause" at bounding box center [863, 622] width 23 height 20
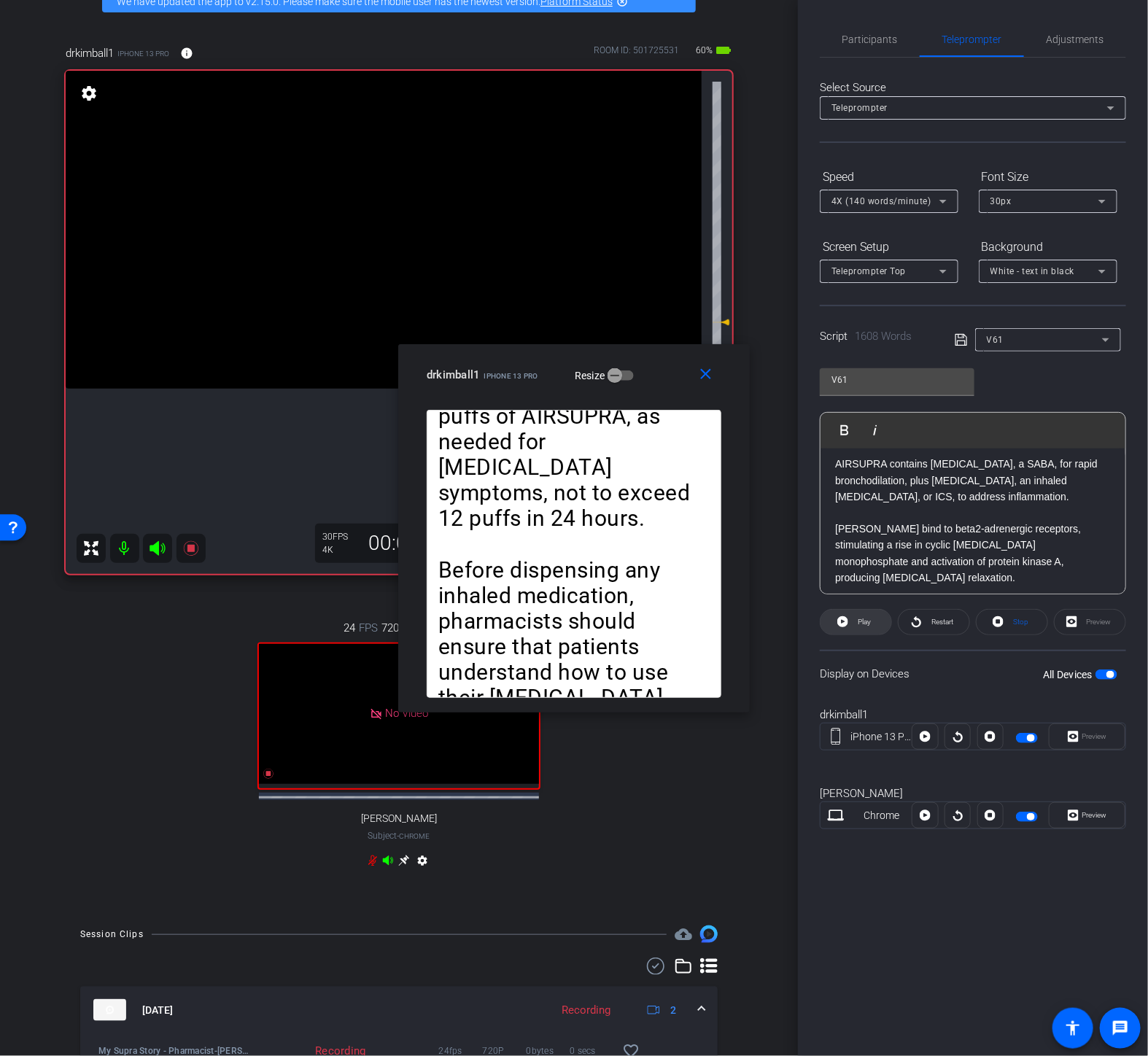
click at [857, 617] on span "Play" at bounding box center [863, 622] width 17 height 20
click at [857, 618] on span "Pause" at bounding box center [865, 621] width 20 height 8
click at [857, 617] on span "Play" at bounding box center [863, 622] width 17 height 20
click at [857, 618] on span "Pause" at bounding box center [865, 621] width 20 height 8
click at [857, 617] on span "Play" at bounding box center [863, 622] width 17 height 20
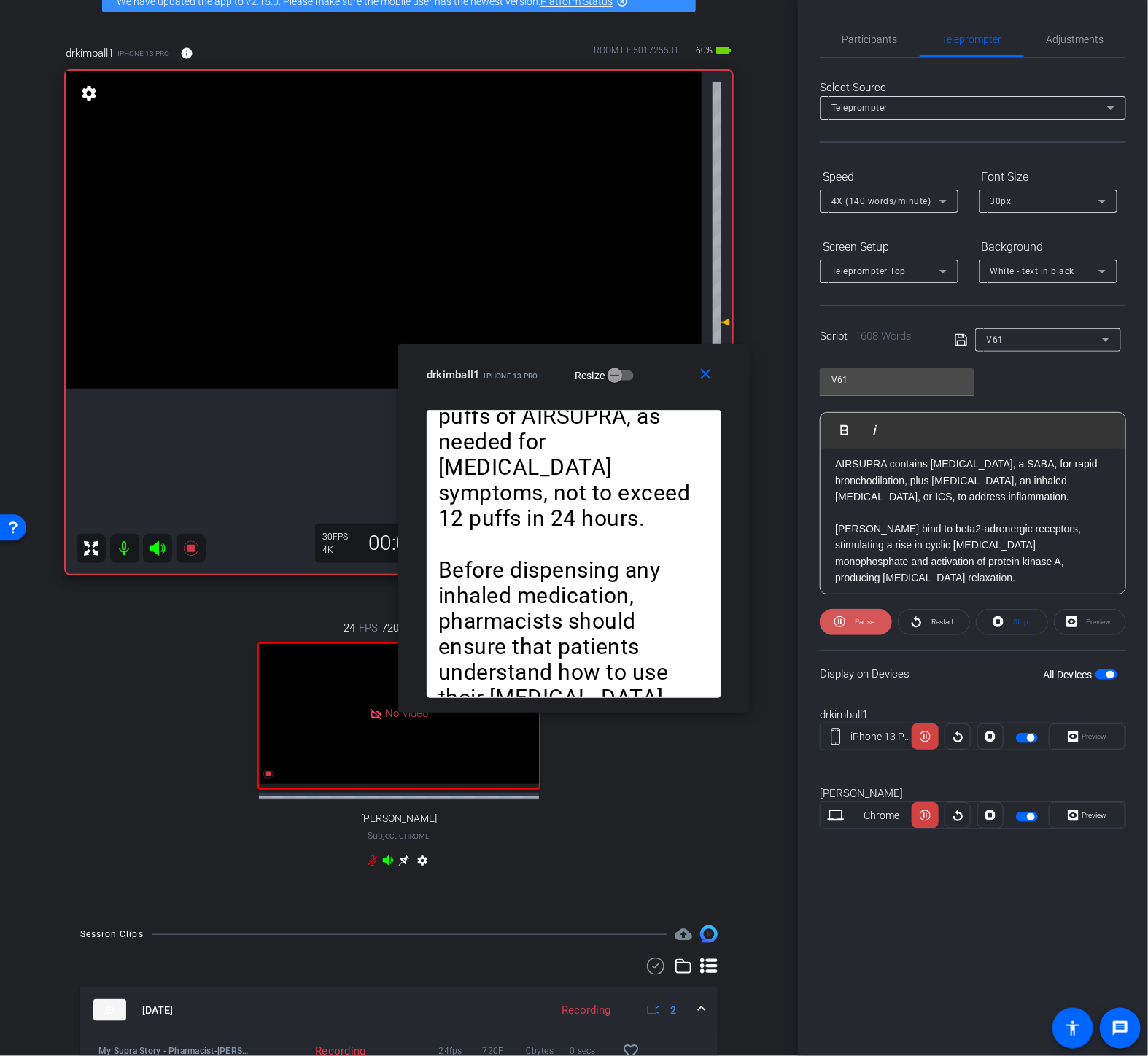
click at [857, 618] on span "Pause" at bounding box center [865, 621] width 20 height 8
click at [857, 617] on span "Play" at bounding box center [863, 622] width 17 height 20
click at [857, 618] on span "Pause" at bounding box center [865, 621] width 20 height 8
click at [844, 621] on icon at bounding box center [843, 622] width 11 height 11
click at [859, 620] on span "Pause" at bounding box center [865, 621] width 20 height 8
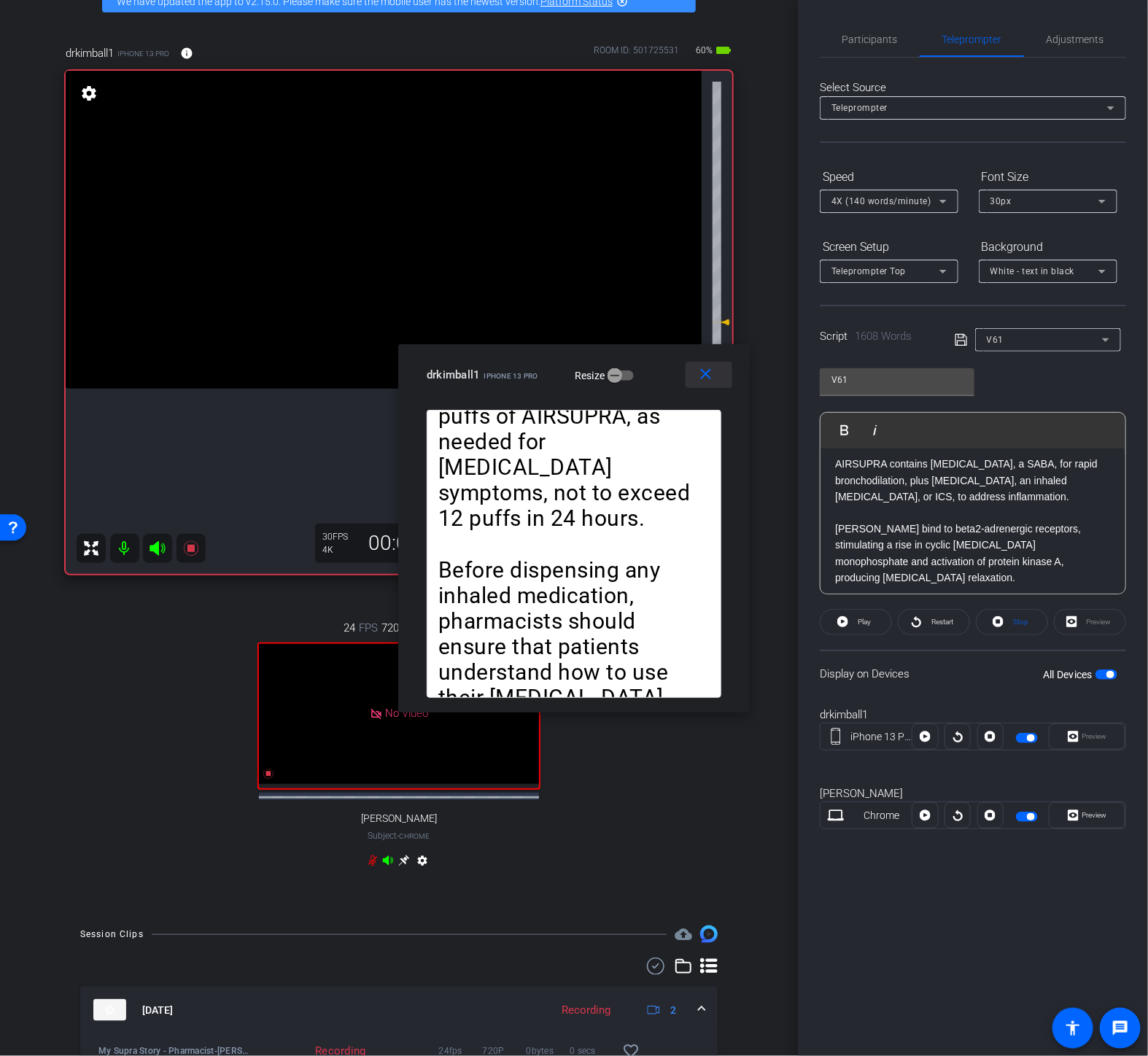
click at [710, 362] on span at bounding box center [709, 375] width 46 height 35
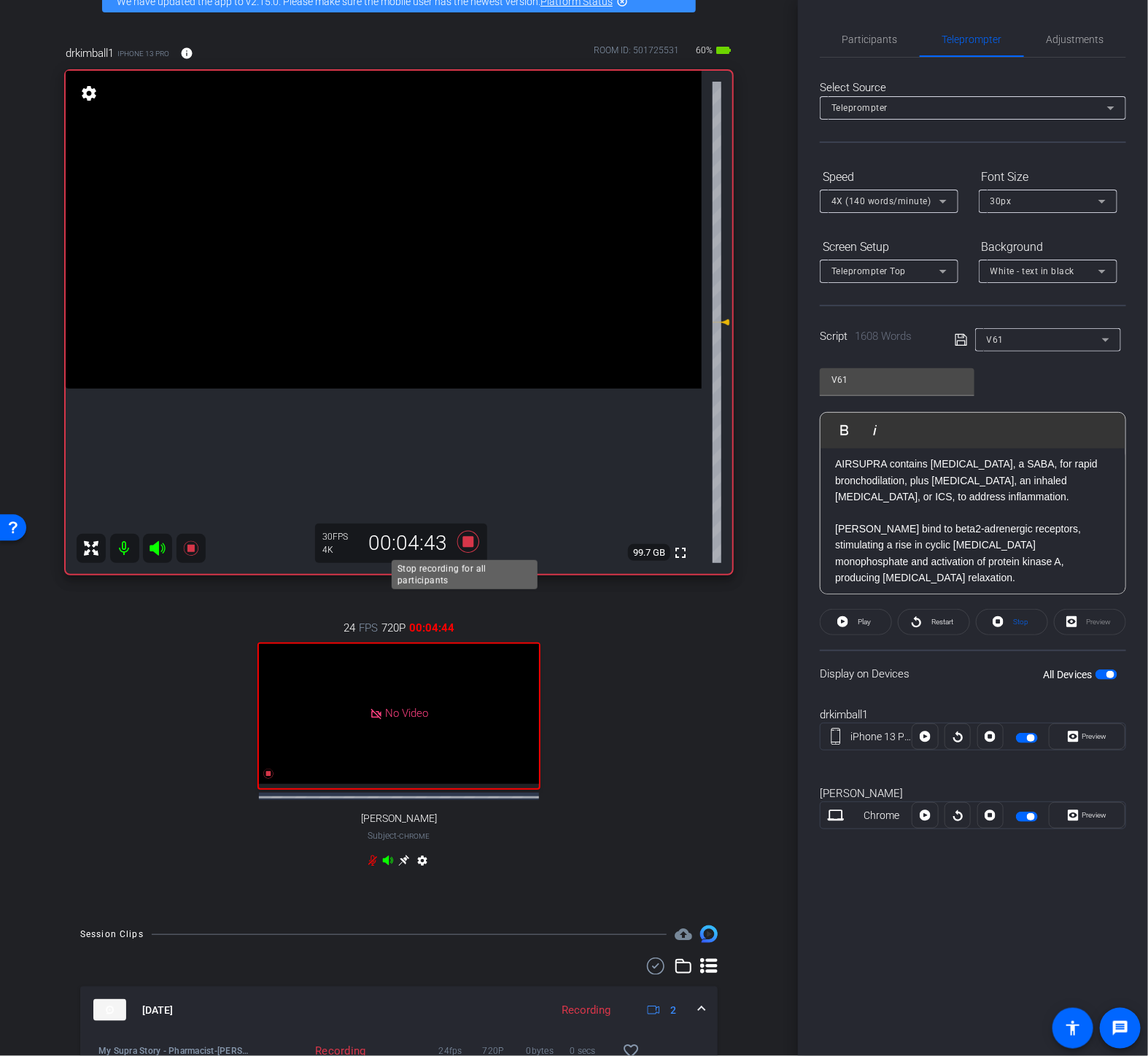
click at [463, 537] on icon at bounding box center [468, 542] width 22 height 22
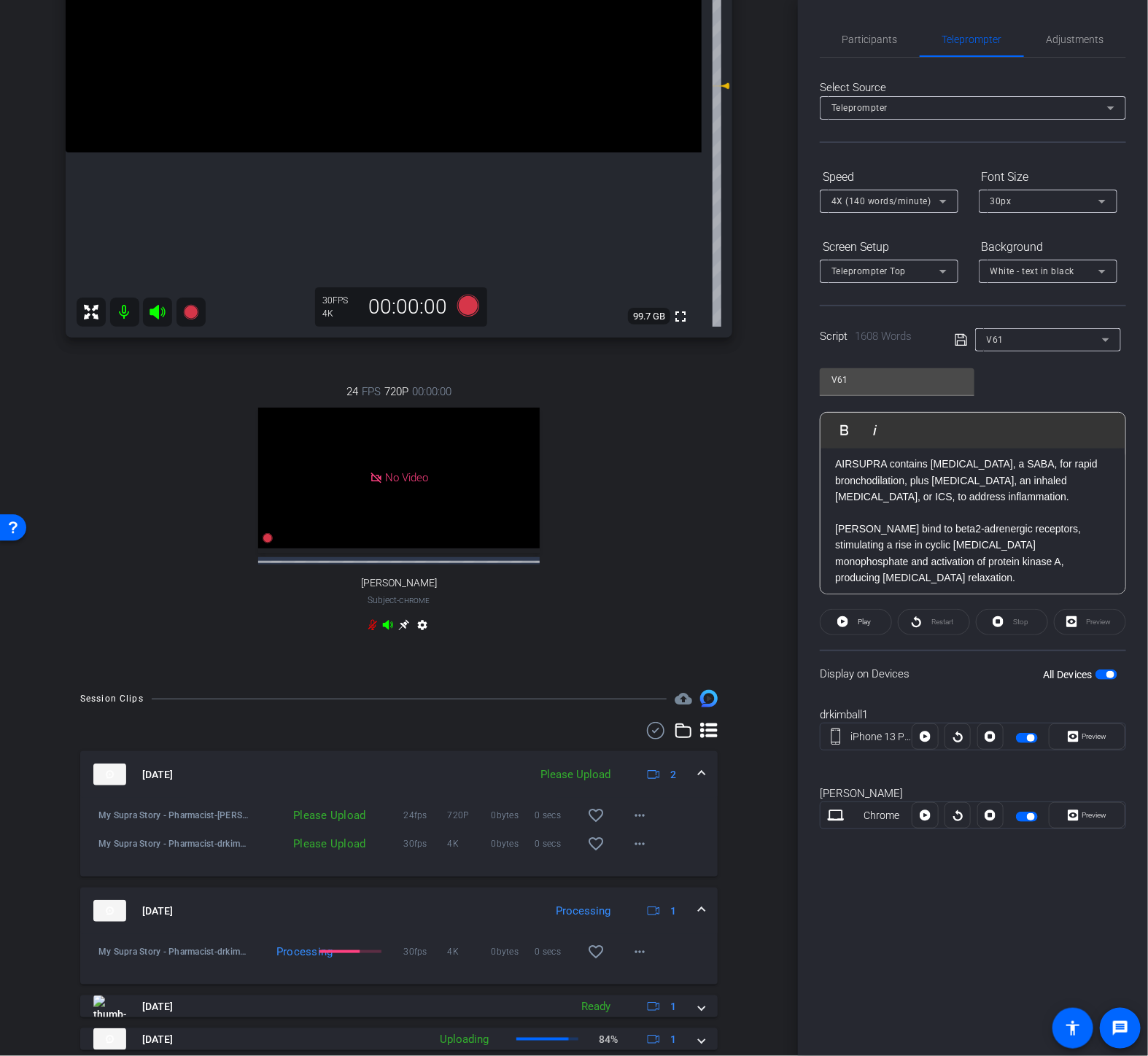
scroll to position [324, 0]
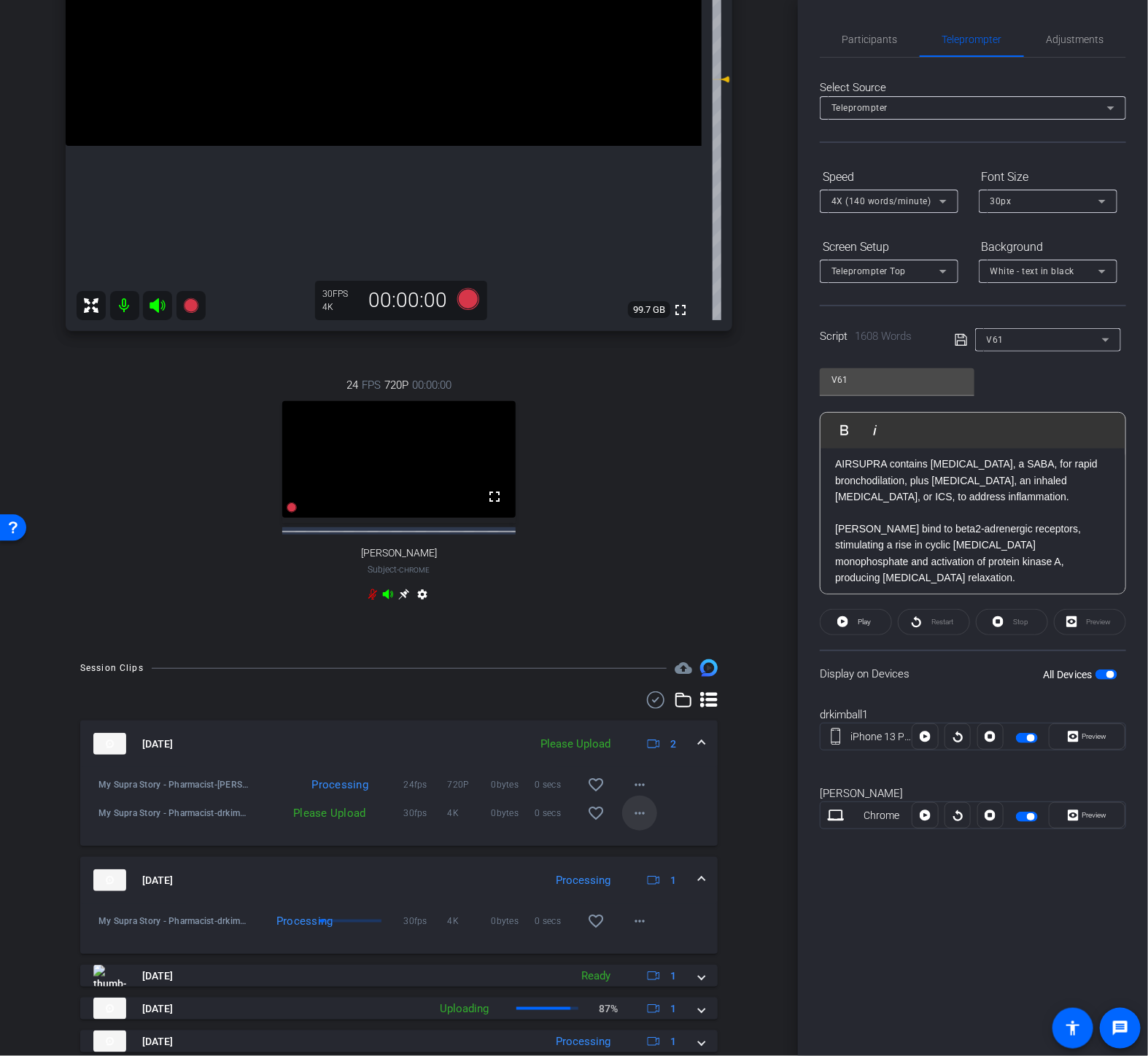
click at [636, 823] on span at bounding box center [640, 814] width 35 height 35
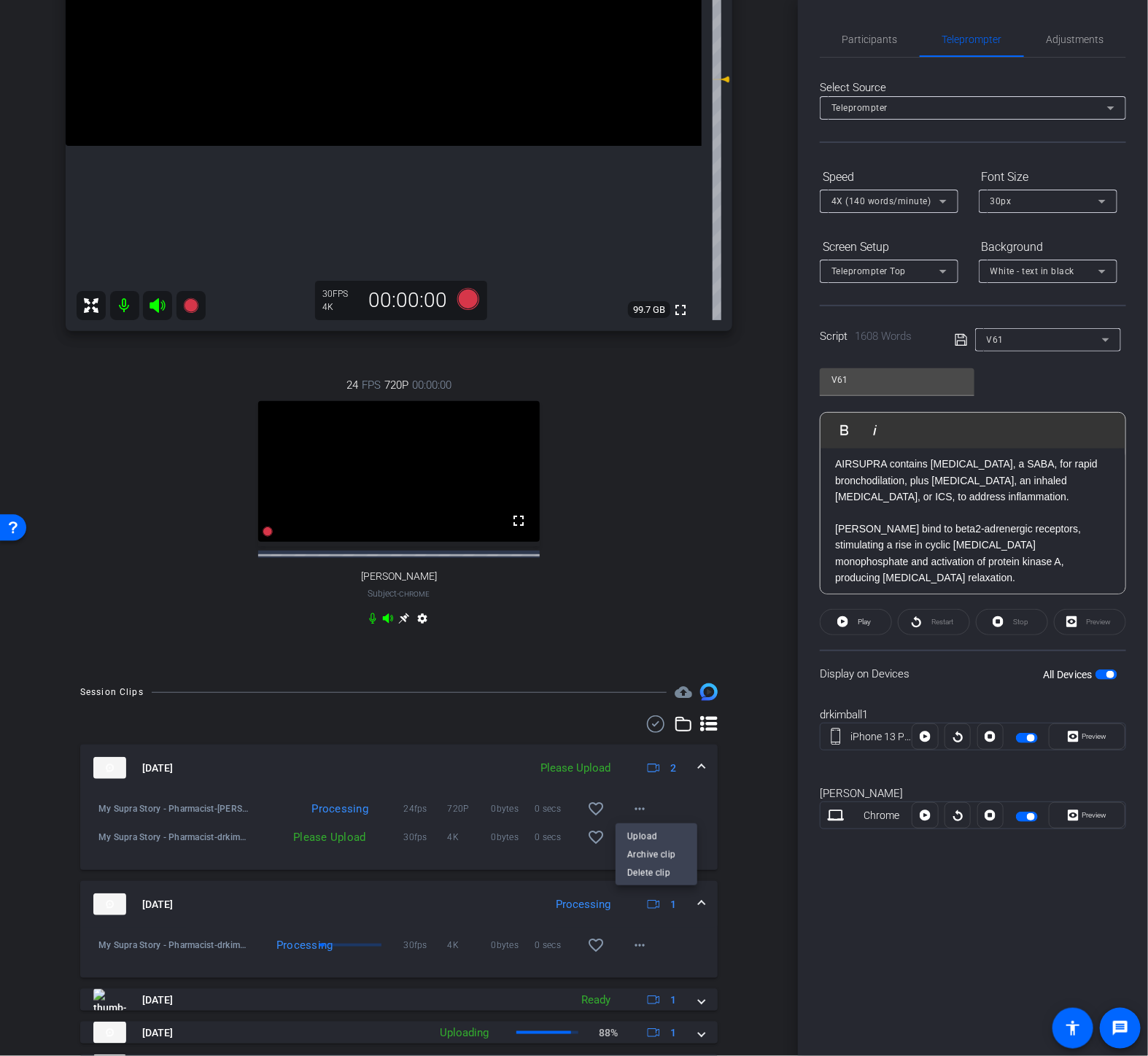
click at [617, 803] on div at bounding box center [574, 528] width 1148 height 1056
click at [623, 821] on span at bounding box center [640, 809] width 35 height 35
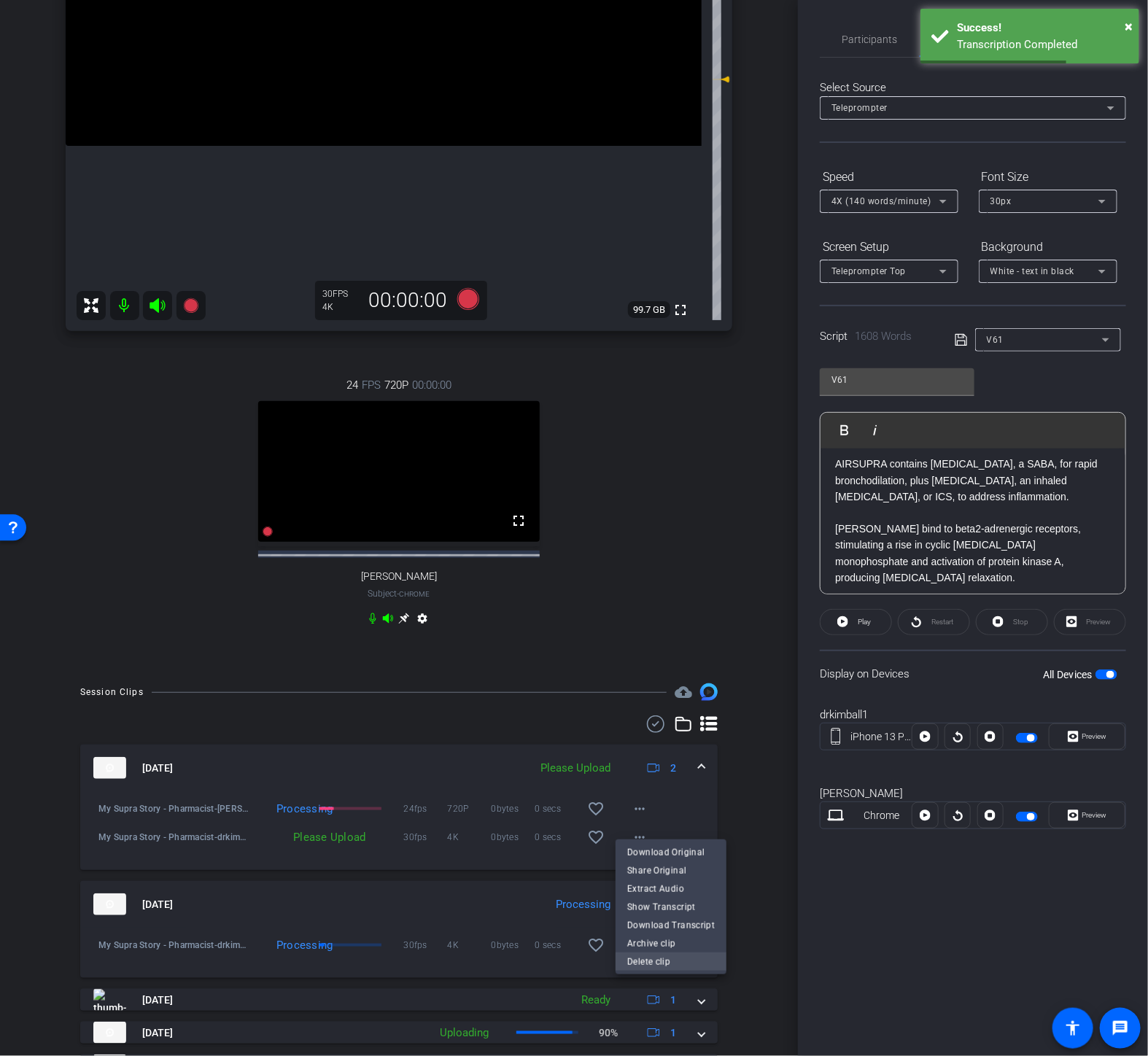
click at [650, 954] on span "Delete clip" at bounding box center [671, 962] width 87 height 18
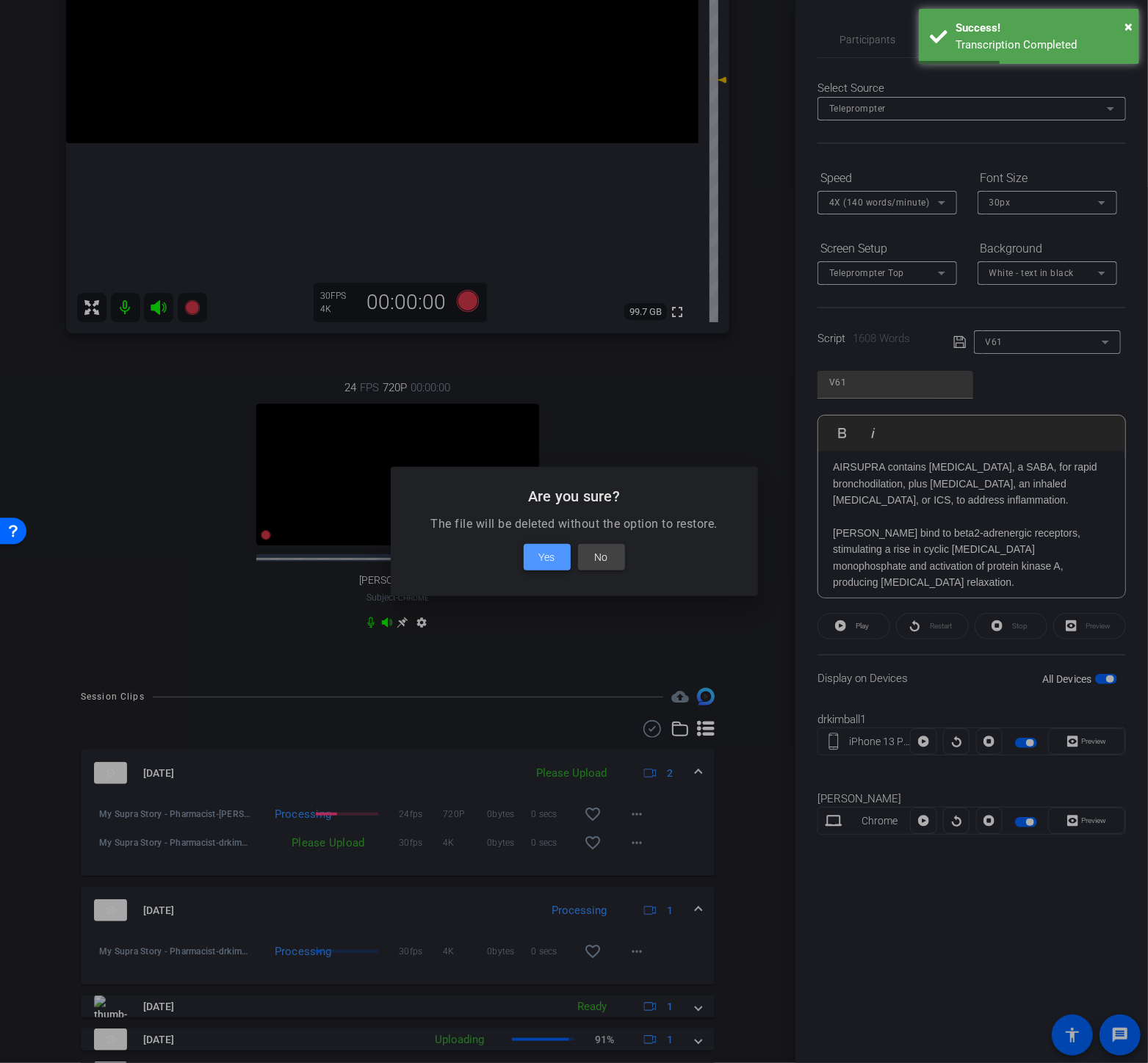
click at [552, 560] on span "Yes" at bounding box center [547, 557] width 16 height 18
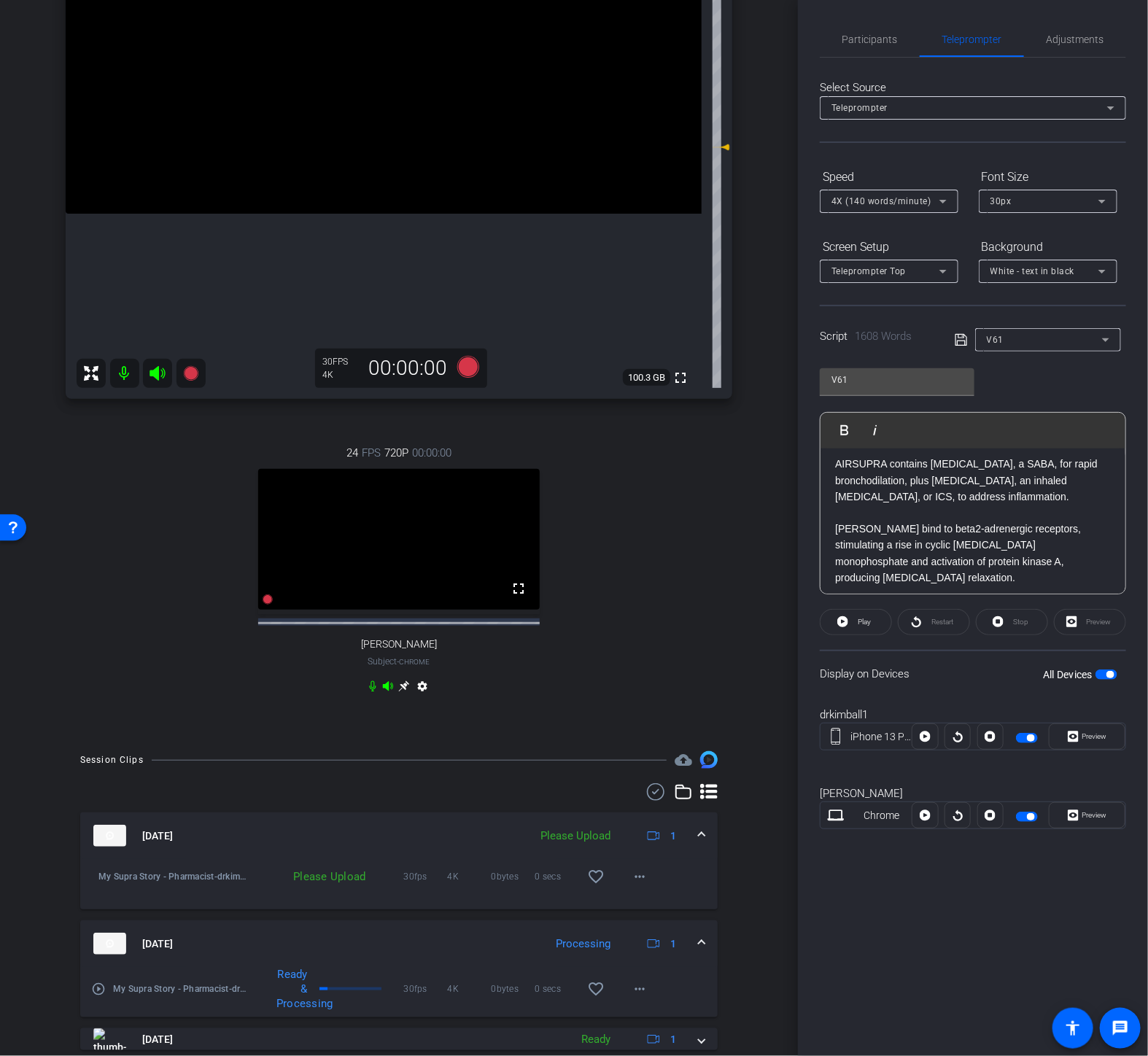
scroll to position [162, 0]
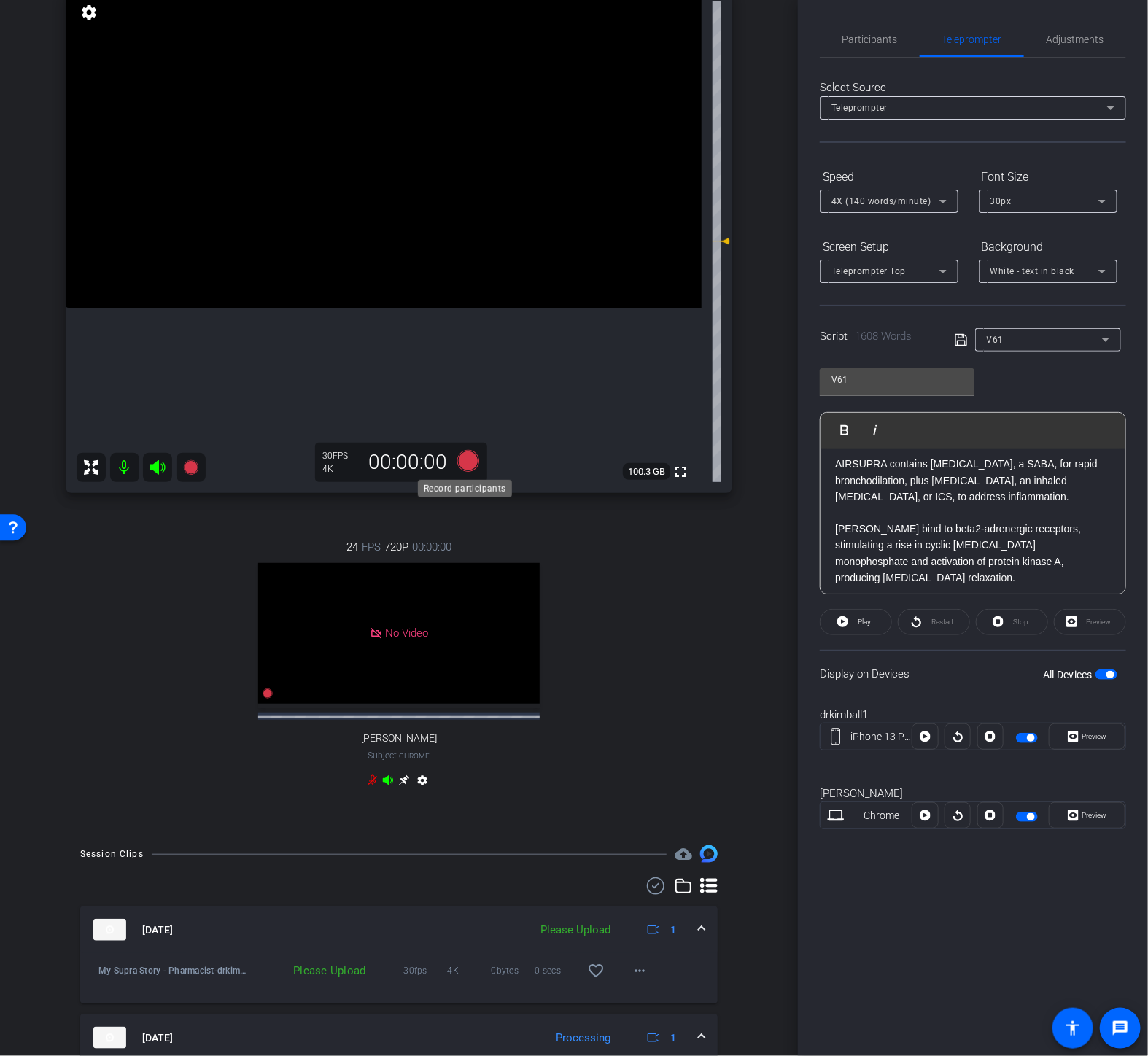
click at [469, 463] on icon at bounding box center [468, 462] width 22 height 22
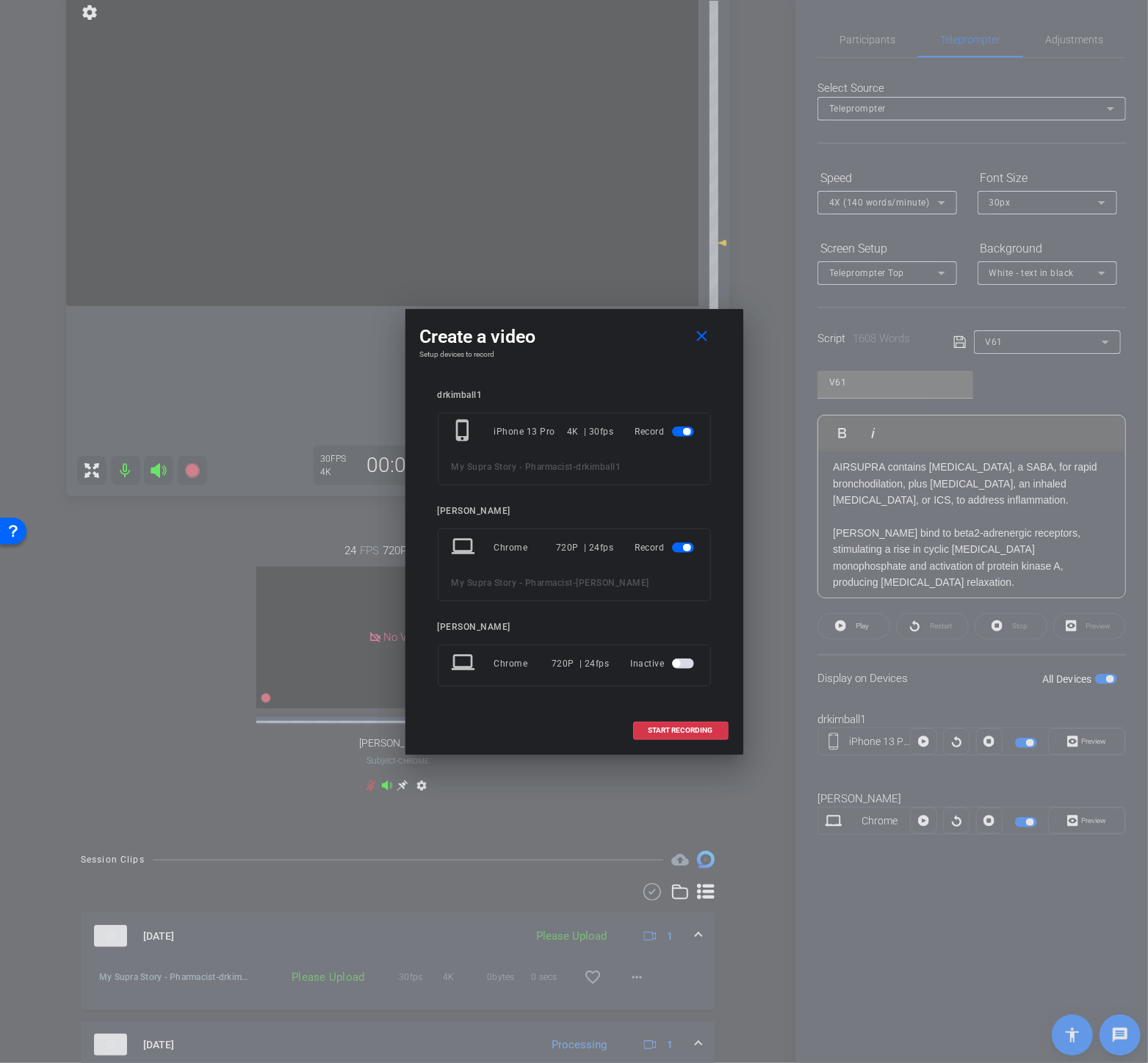
drag, startPoint x: 682, startPoint y: 547, endPoint x: 687, endPoint y: 568, distance: 21.6
click at [682, 548] on span "button" at bounding box center [686, 548] width 7 height 7
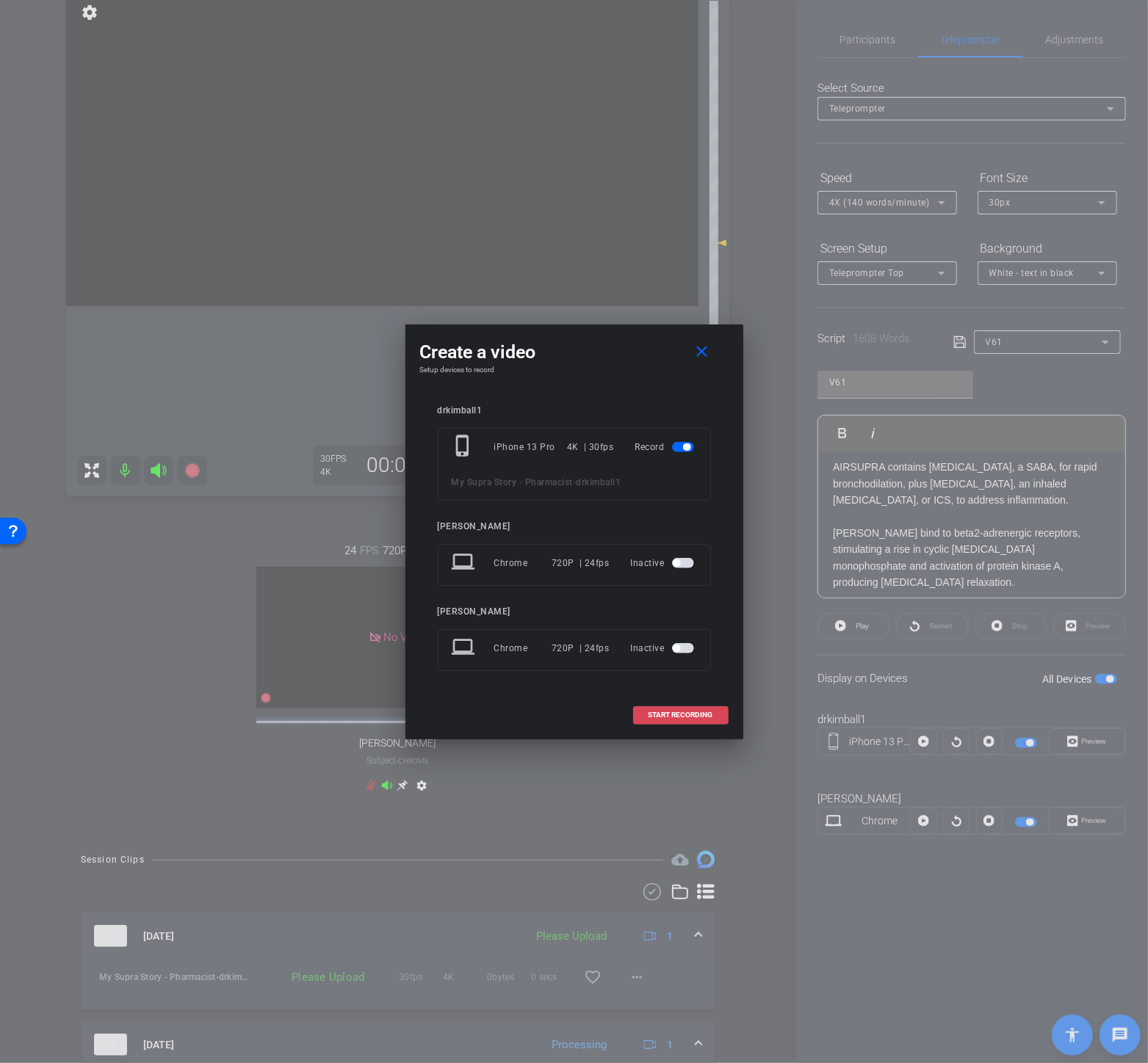
click at [700, 722] on span at bounding box center [681, 715] width 94 height 36
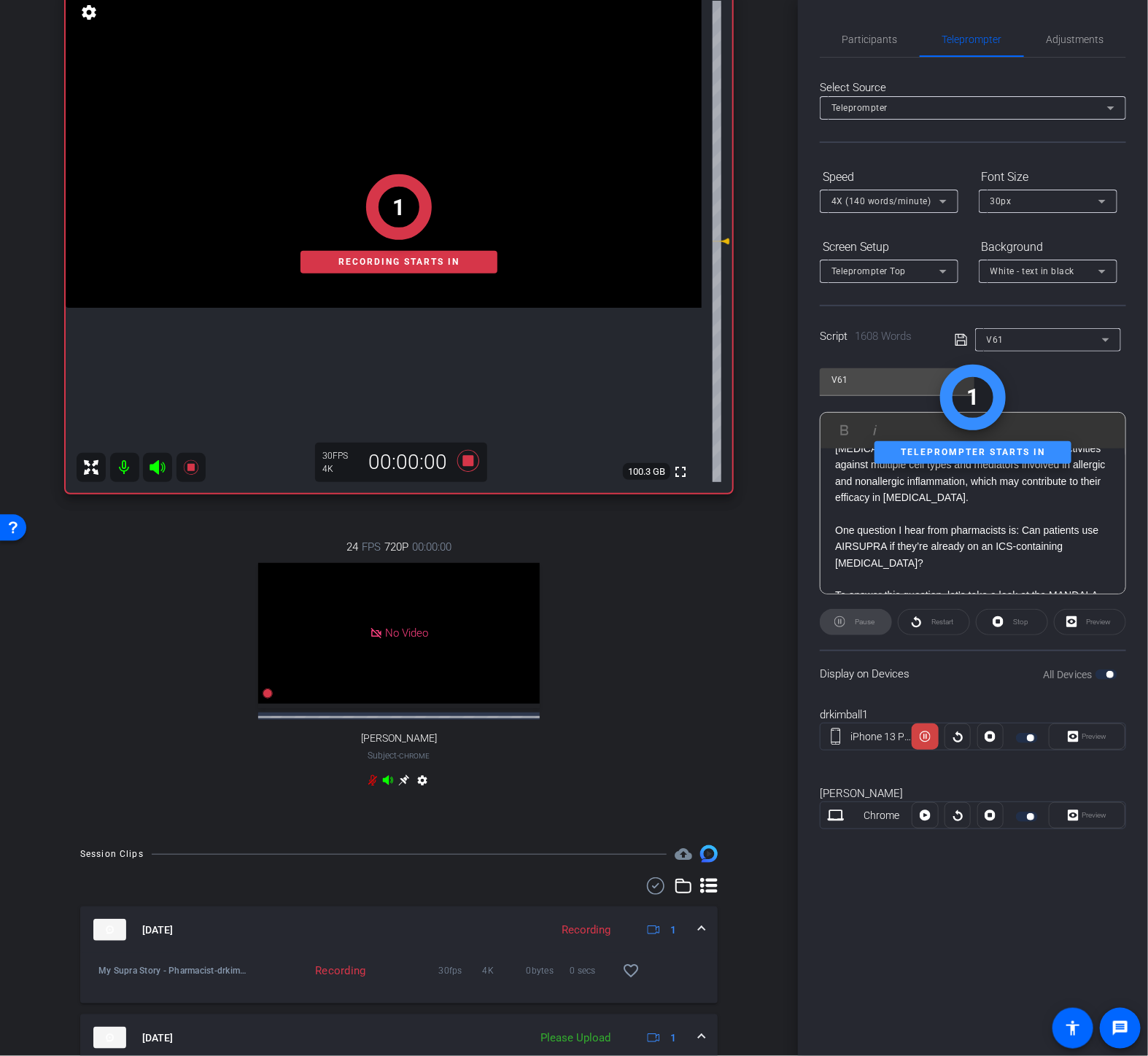
scroll to position [1459, 0]
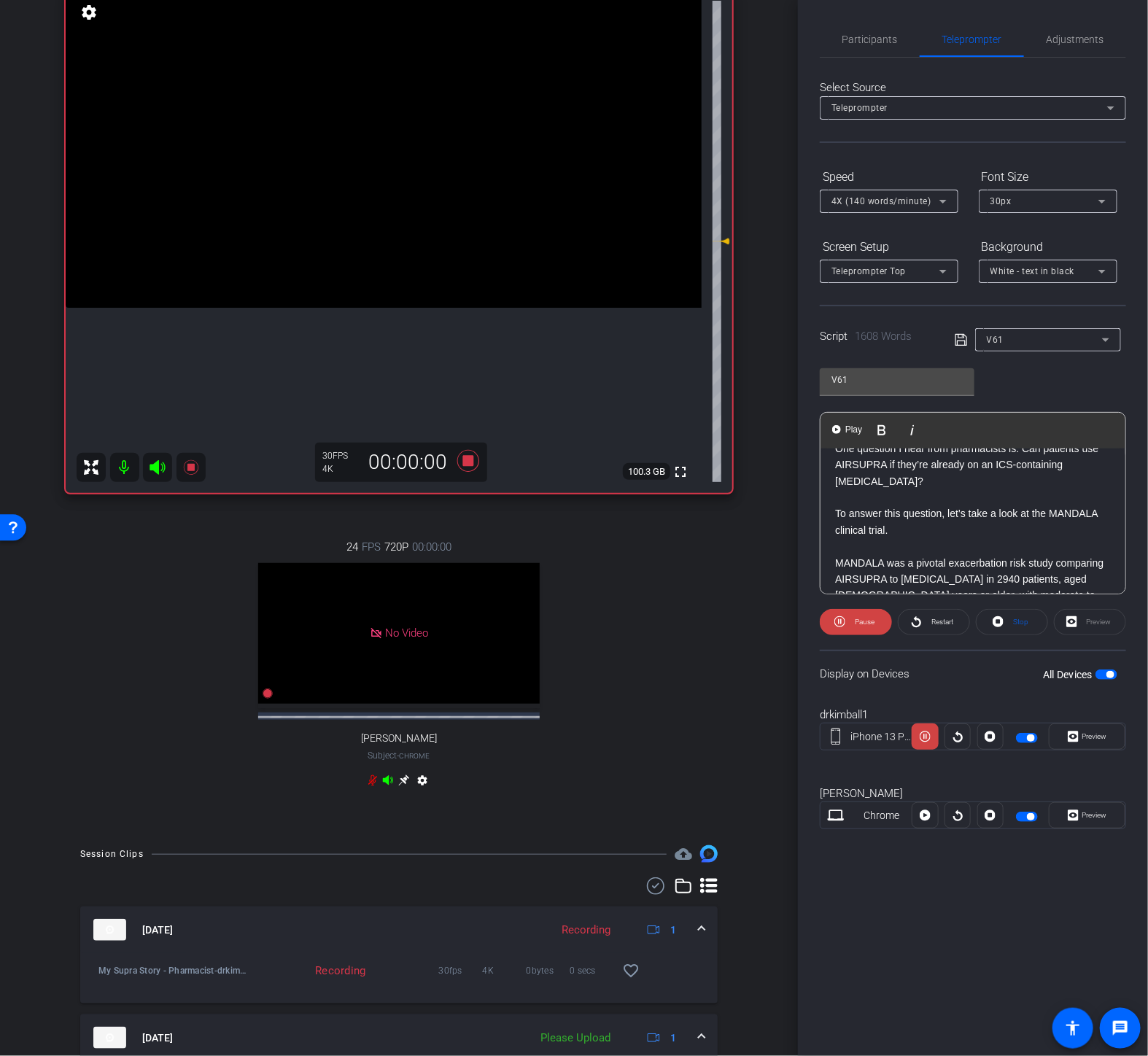
click at [1079, 742] on button "Preview" at bounding box center [1087, 737] width 76 height 26
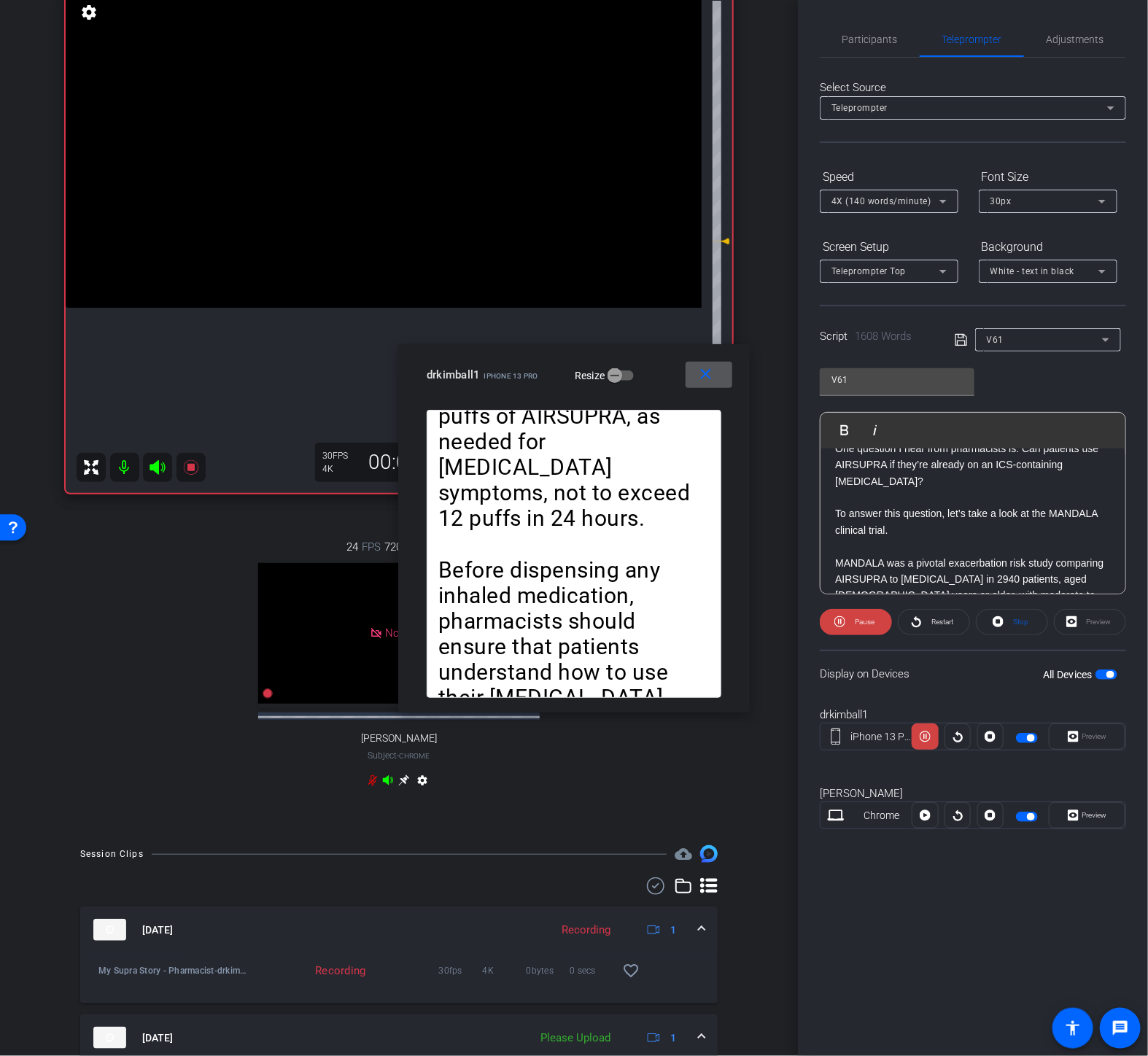
click at [855, 427] on span "Play" at bounding box center [854, 429] width 22 height 12
click at [886, 191] on div "4X (140 words/minute)" at bounding box center [889, 201] width 115 height 23
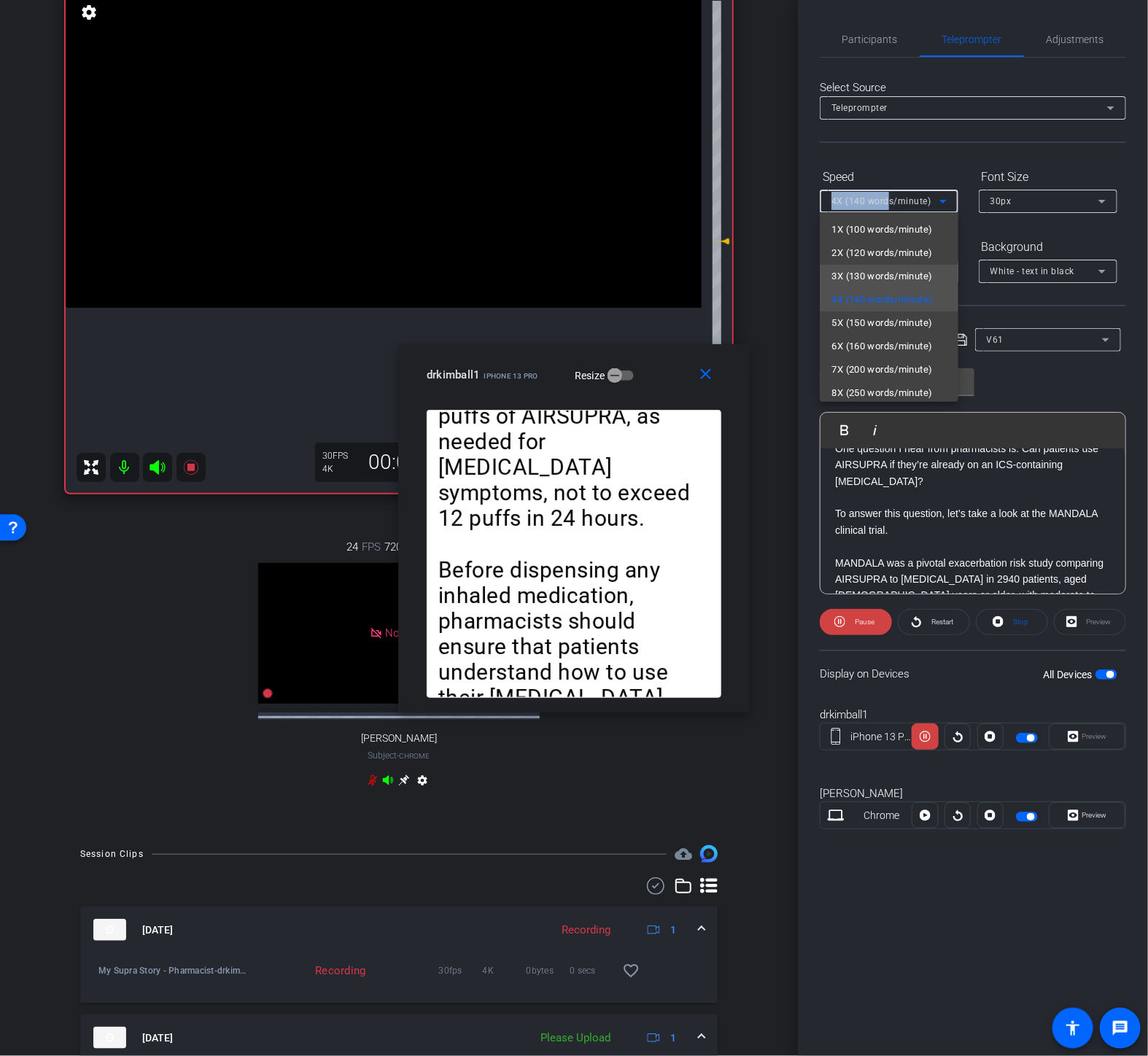
click at [861, 267] on span "3X (130 words/minute)" at bounding box center [881, 276] width 100 height 18
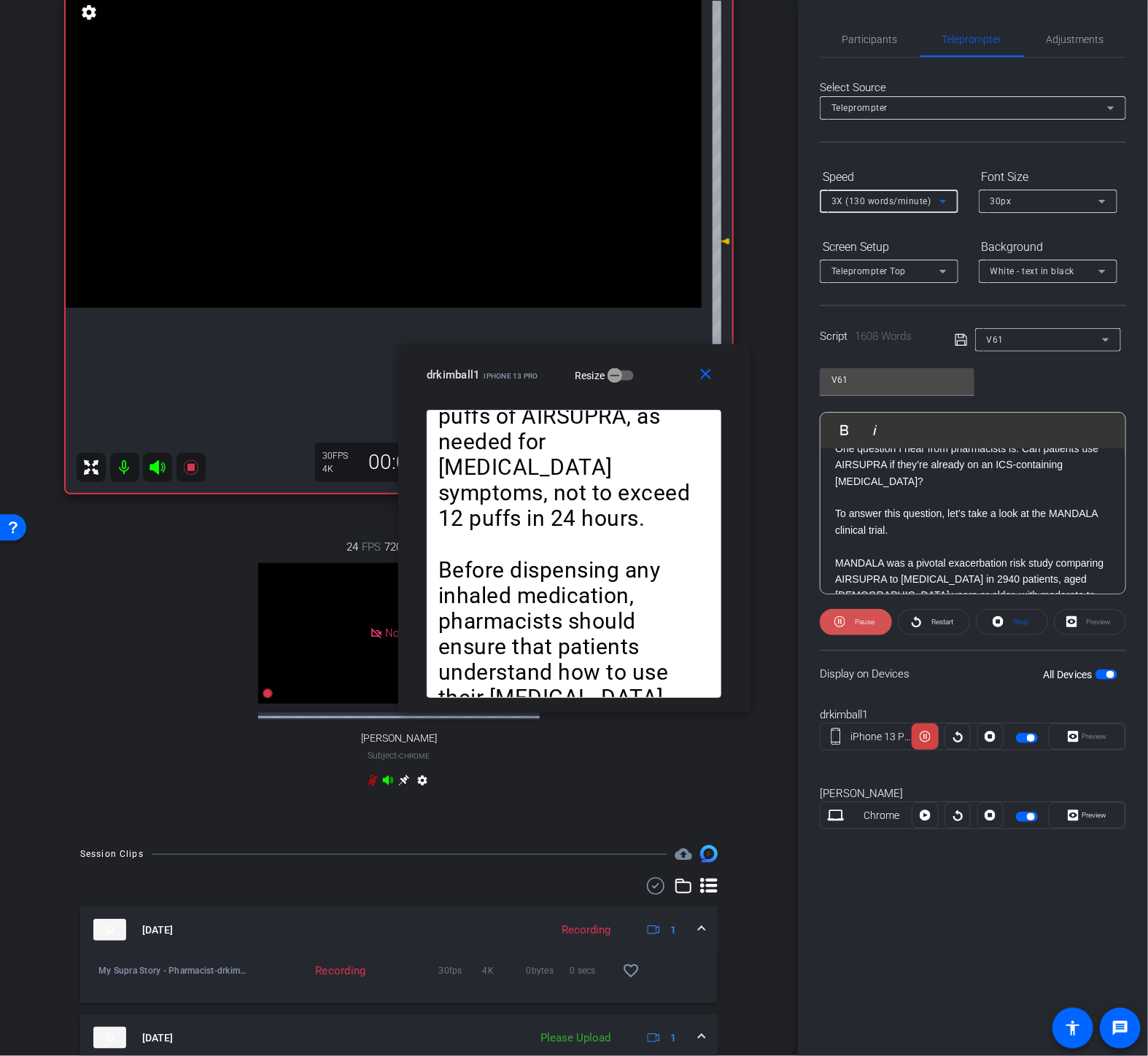
click at [844, 614] on icon at bounding box center [841, 622] width 11 height 19
click at [844, 614] on icon at bounding box center [843, 622] width 11 height 19
click at [916, 206] on div "3X (130 words/minute)" at bounding box center [885, 202] width 108 height 19
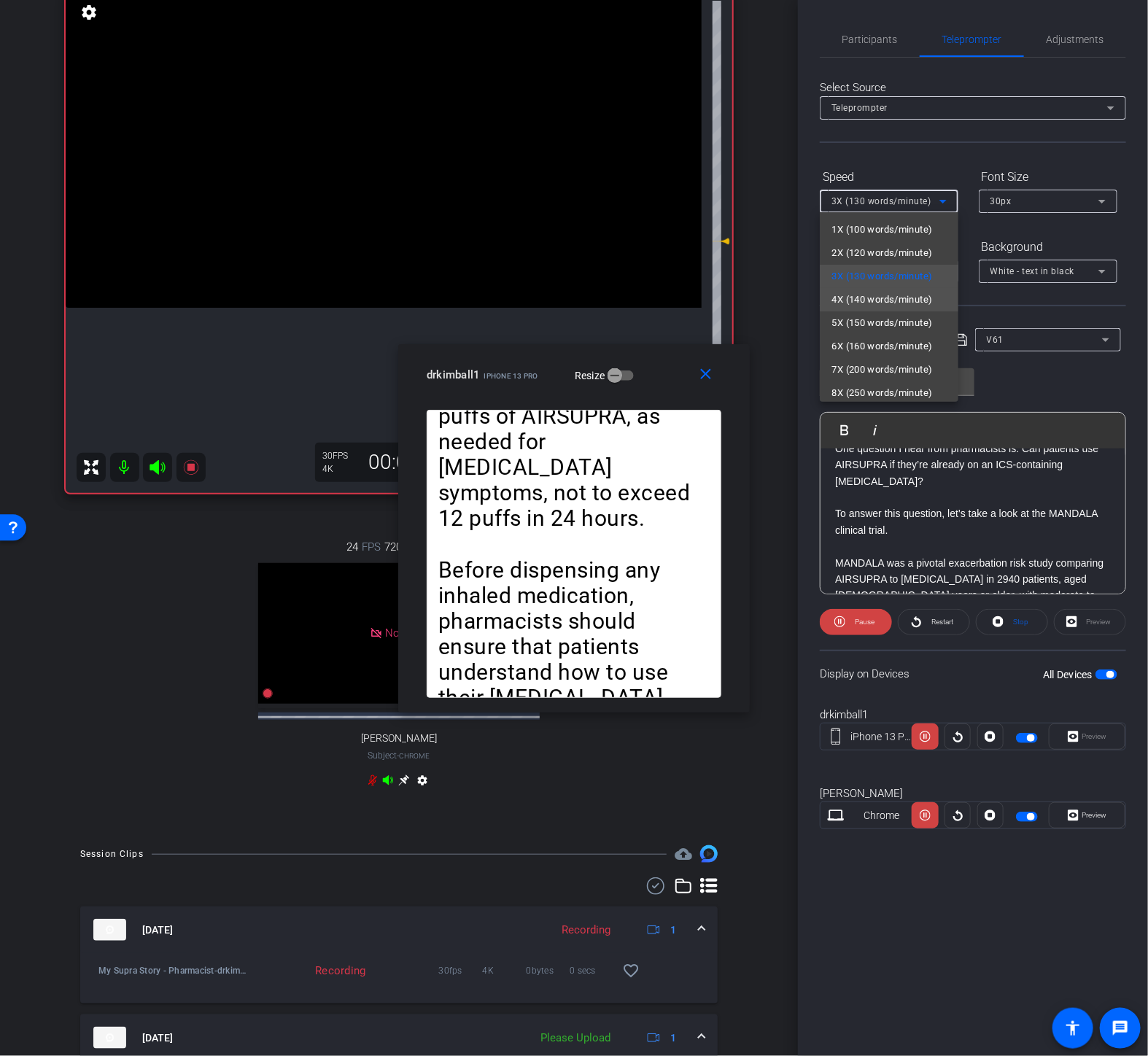
click at [884, 297] on span "4X (140 words/minute)" at bounding box center [881, 299] width 100 height 18
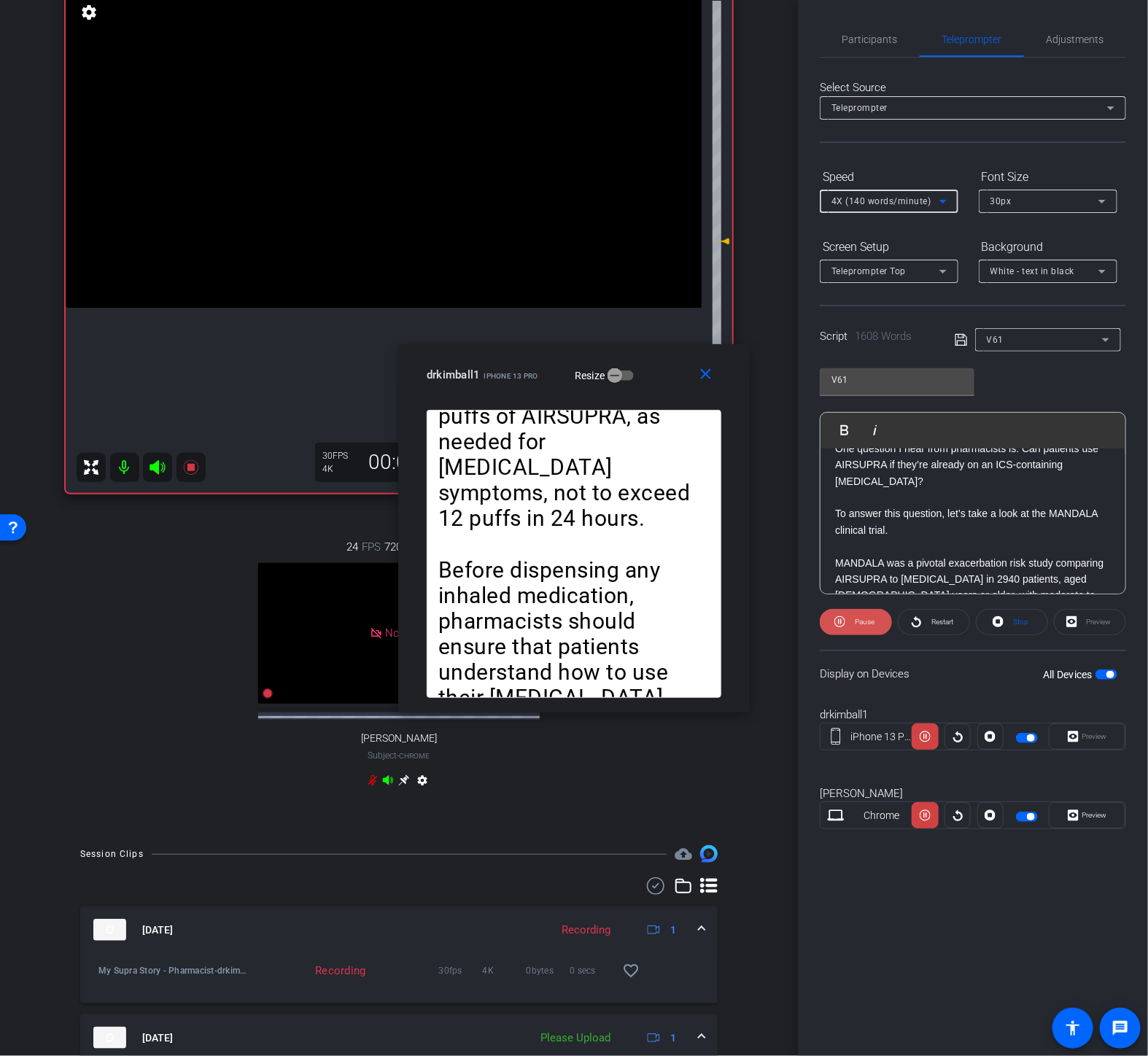
click at [844, 622] on icon at bounding box center [841, 622] width 11 height 11
click at [854, 622] on span "Play" at bounding box center [863, 622] width 17 height 20
click at [848, 620] on span at bounding box center [856, 622] width 72 height 35
click at [848, 620] on icon at bounding box center [843, 622] width 11 height 11
click at [855, 621] on span "Pause" at bounding box center [865, 621] width 20 height 8
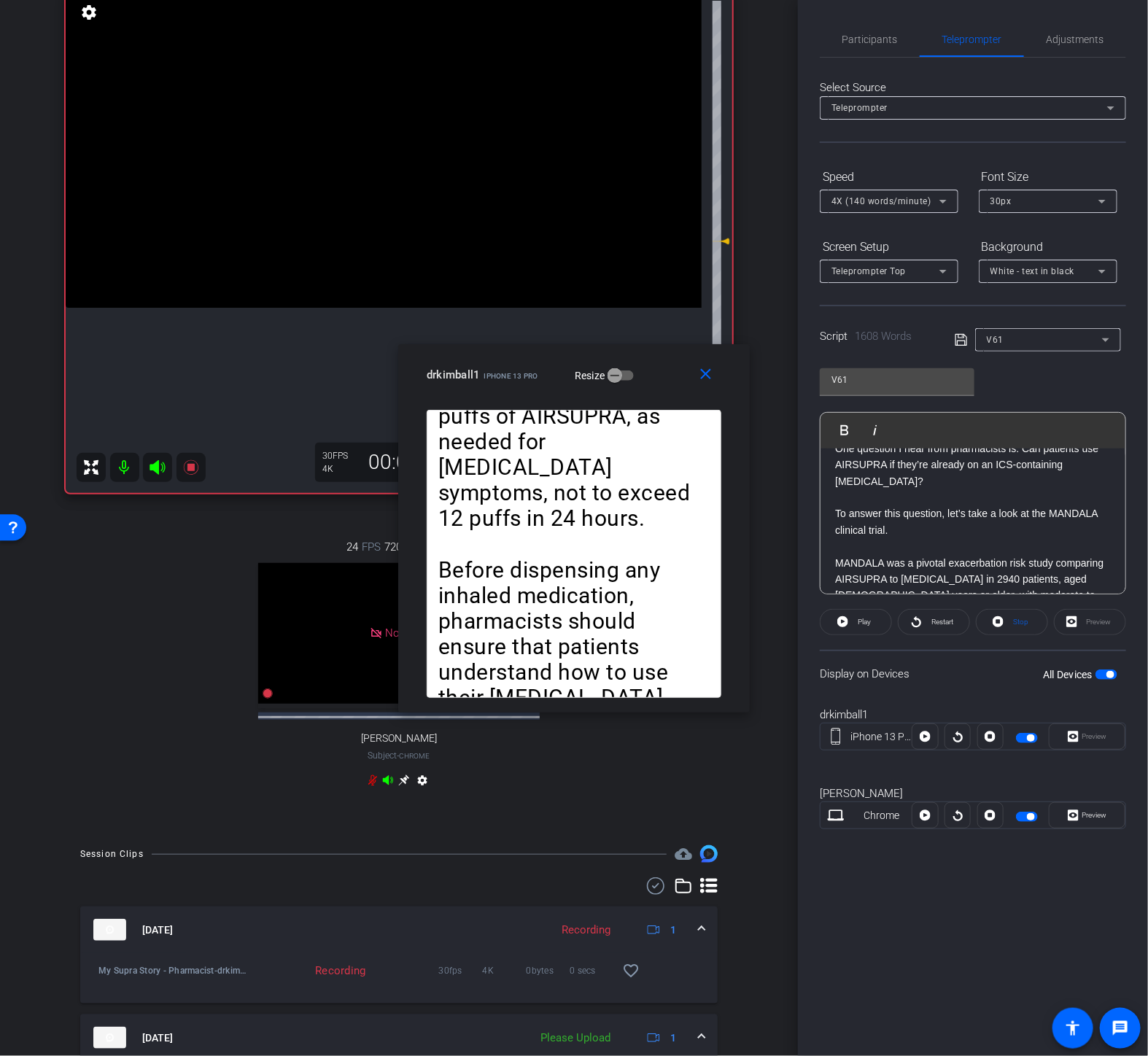
click at [855, 621] on span "Play" at bounding box center [863, 622] width 17 height 20
click at [848, 620] on span at bounding box center [856, 622] width 72 height 35
click at [848, 620] on icon at bounding box center [843, 622] width 11 height 11
click at [848, 620] on span at bounding box center [856, 622] width 72 height 35
click at [848, 620] on icon at bounding box center [843, 622] width 11 height 11
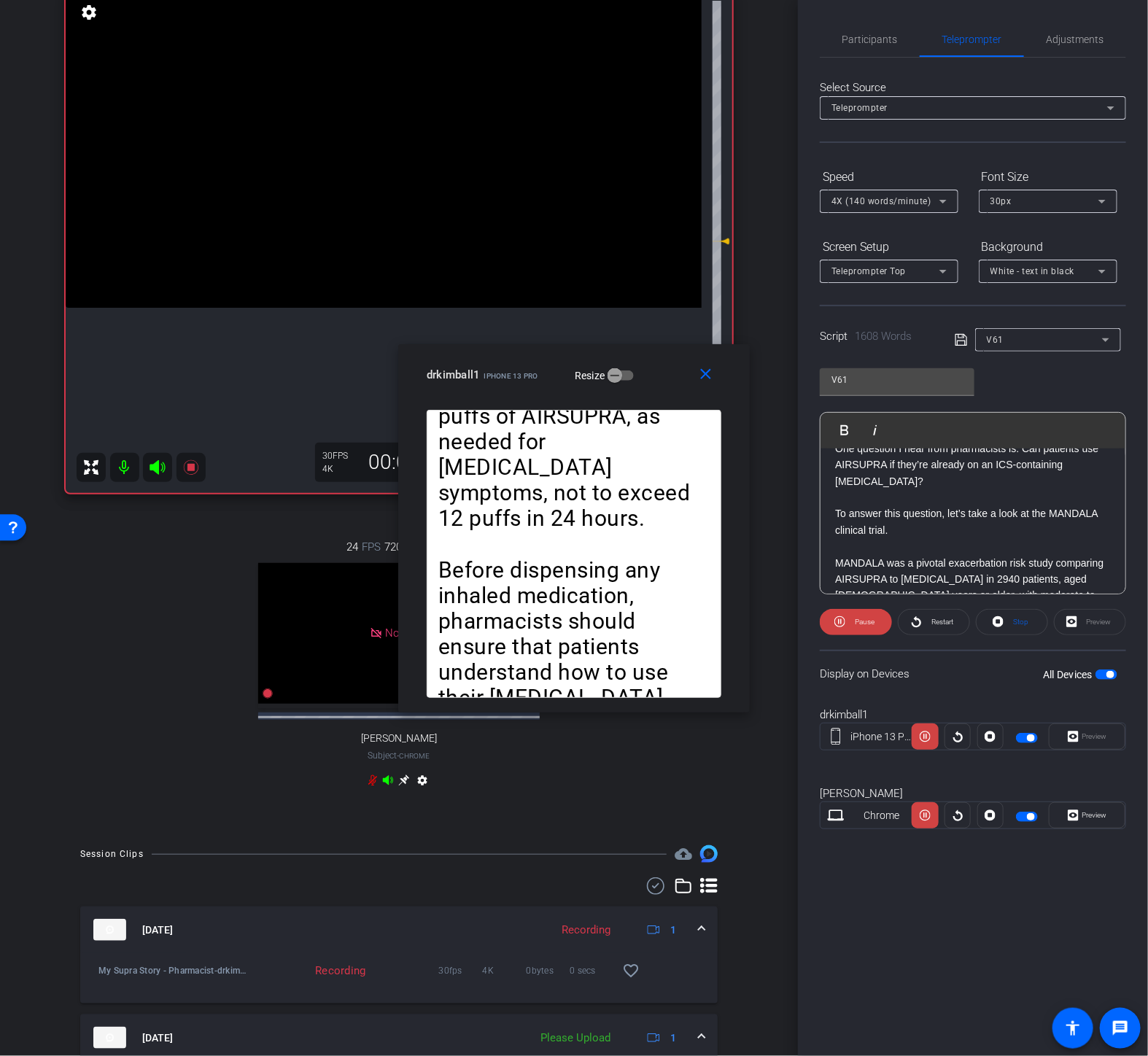
click at [848, 620] on span at bounding box center [856, 622] width 72 height 35
click at [848, 620] on icon at bounding box center [843, 622] width 11 height 11
click at [854, 622] on span "Pause" at bounding box center [863, 622] width 23 height 20
click at [854, 622] on span at bounding box center [856, 622] width 71 height 35
click at [852, 620] on span "Pause" at bounding box center [863, 622] width 23 height 20
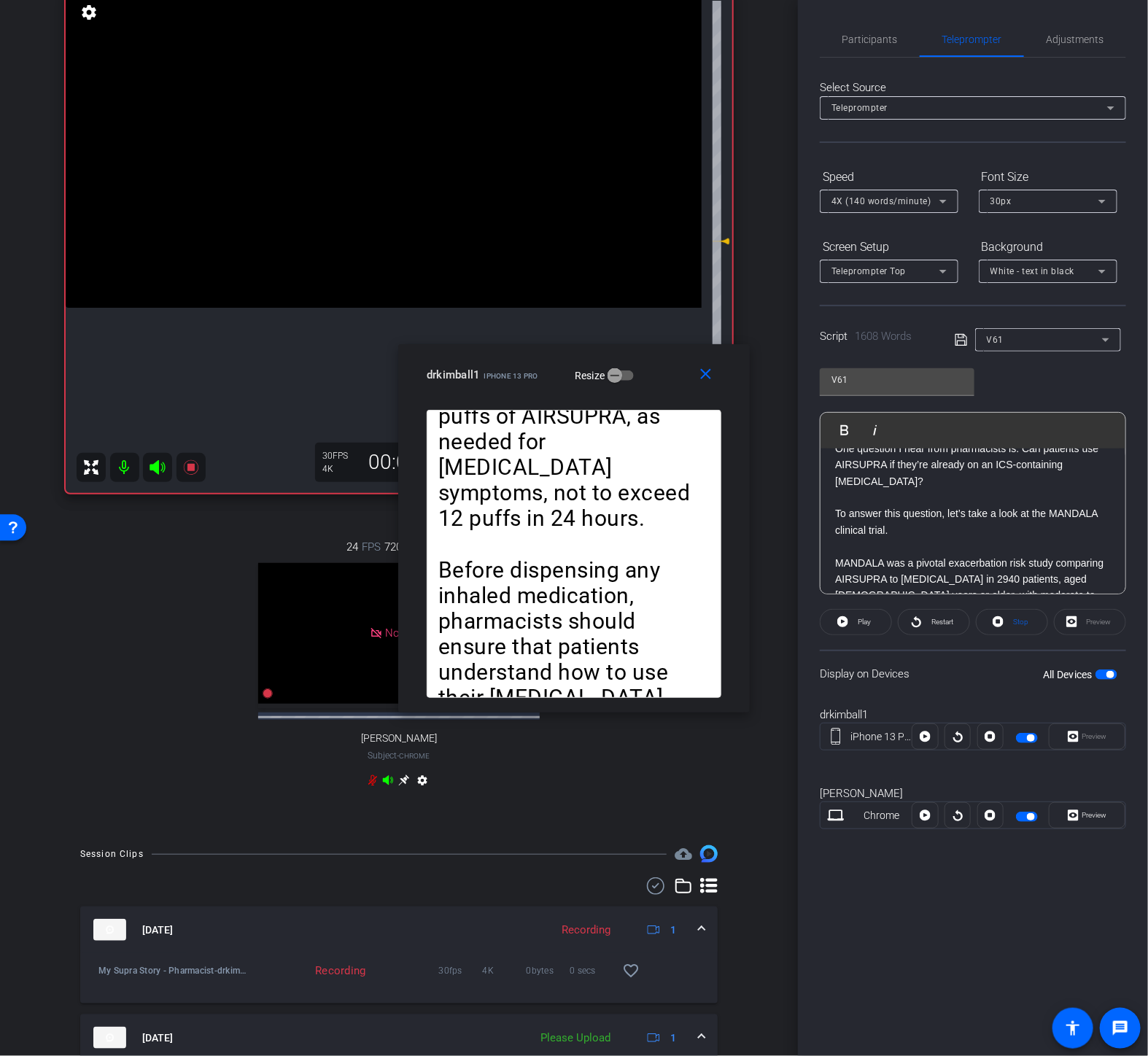
click at [852, 620] on span at bounding box center [856, 622] width 71 height 35
click at [712, 368] on mat-icon "close" at bounding box center [707, 375] width 19 height 19
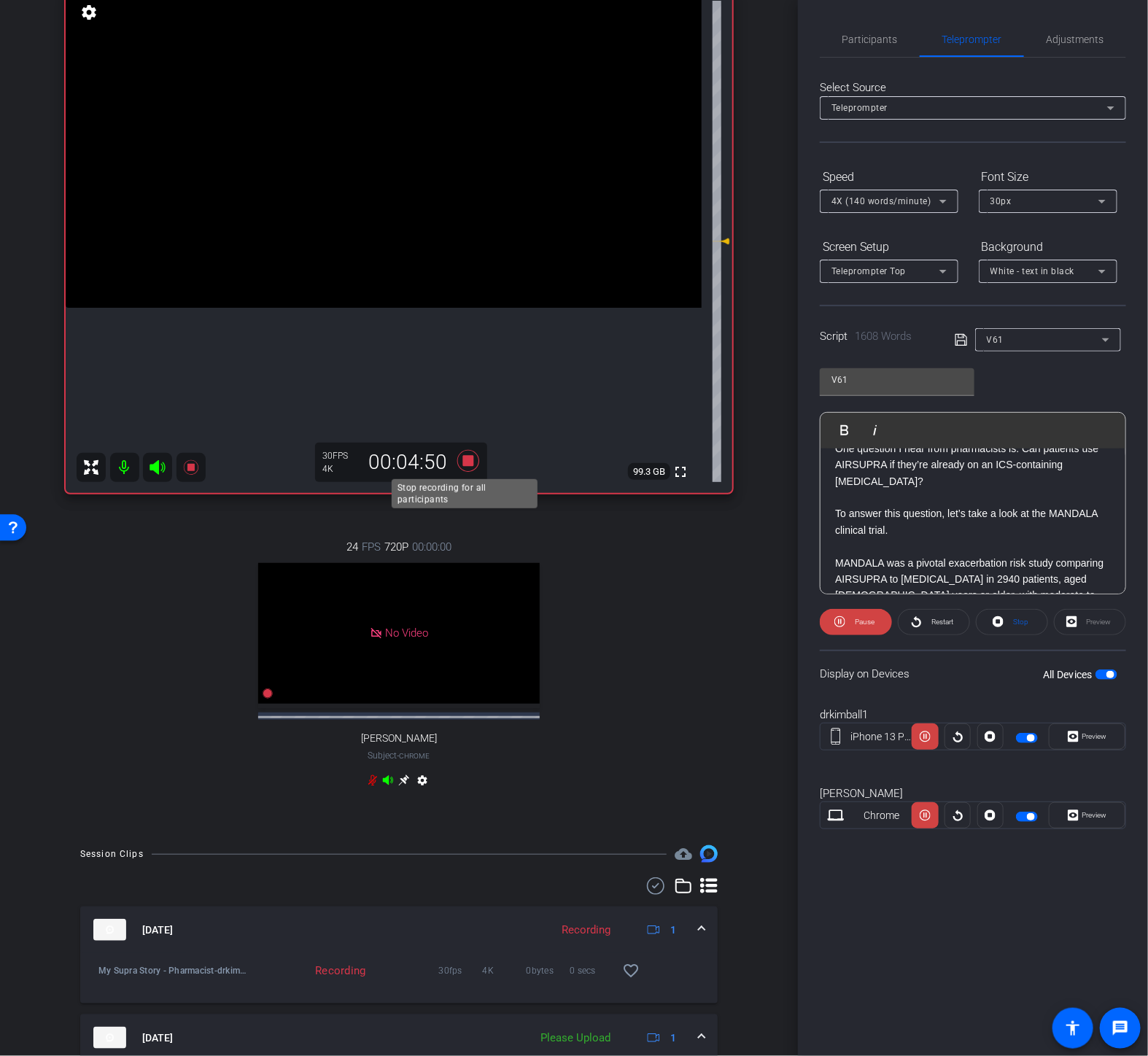
click at [468, 453] on icon at bounding box center [468, 461] width 35 height 26
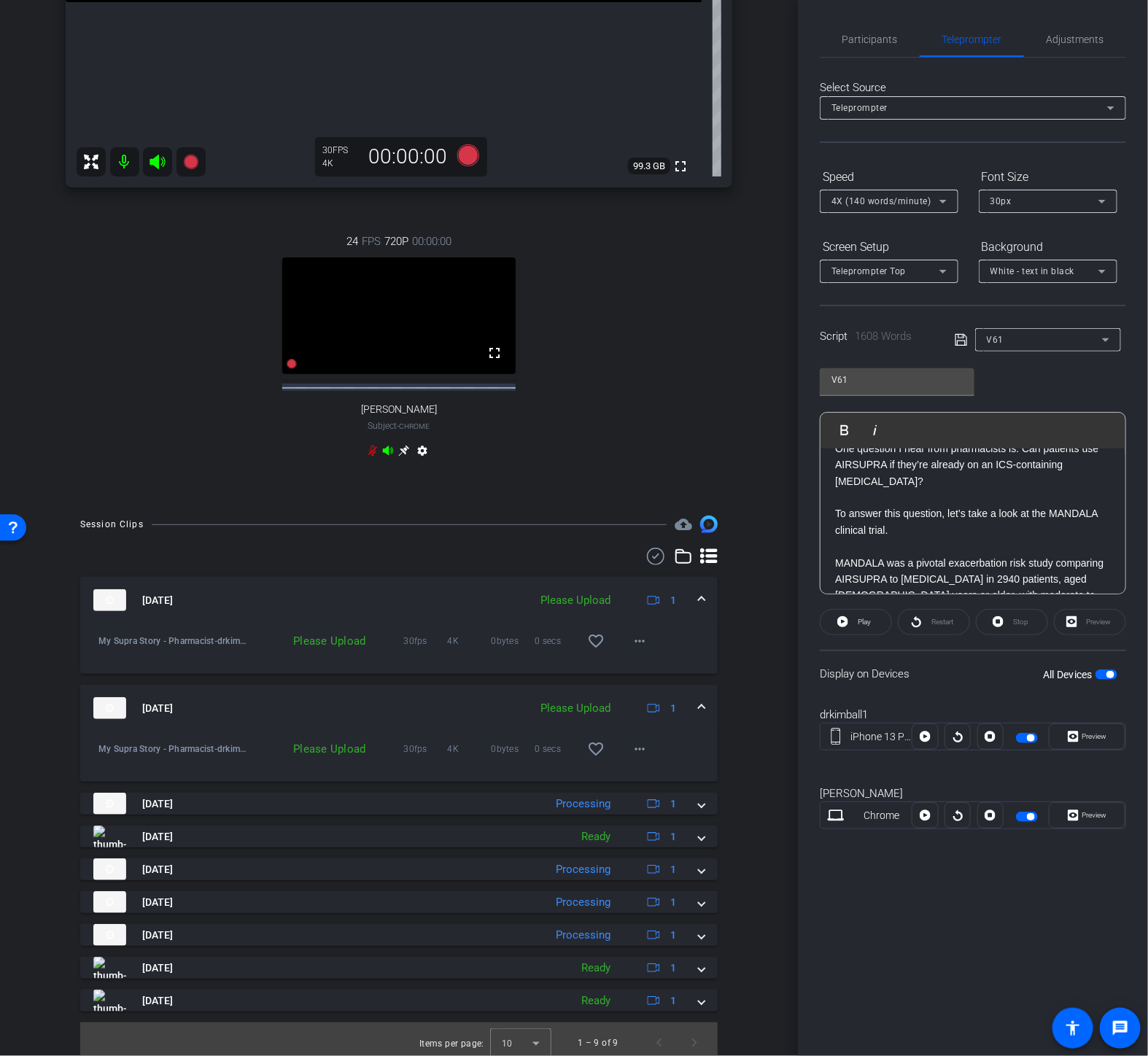
click at [629, 769] on div "My Supra Story - Pharmacist-drkimball1-2025-10-02-17-18-36-996-0 Please Upload …" at bounding box center [398, 757] width 637 height 50
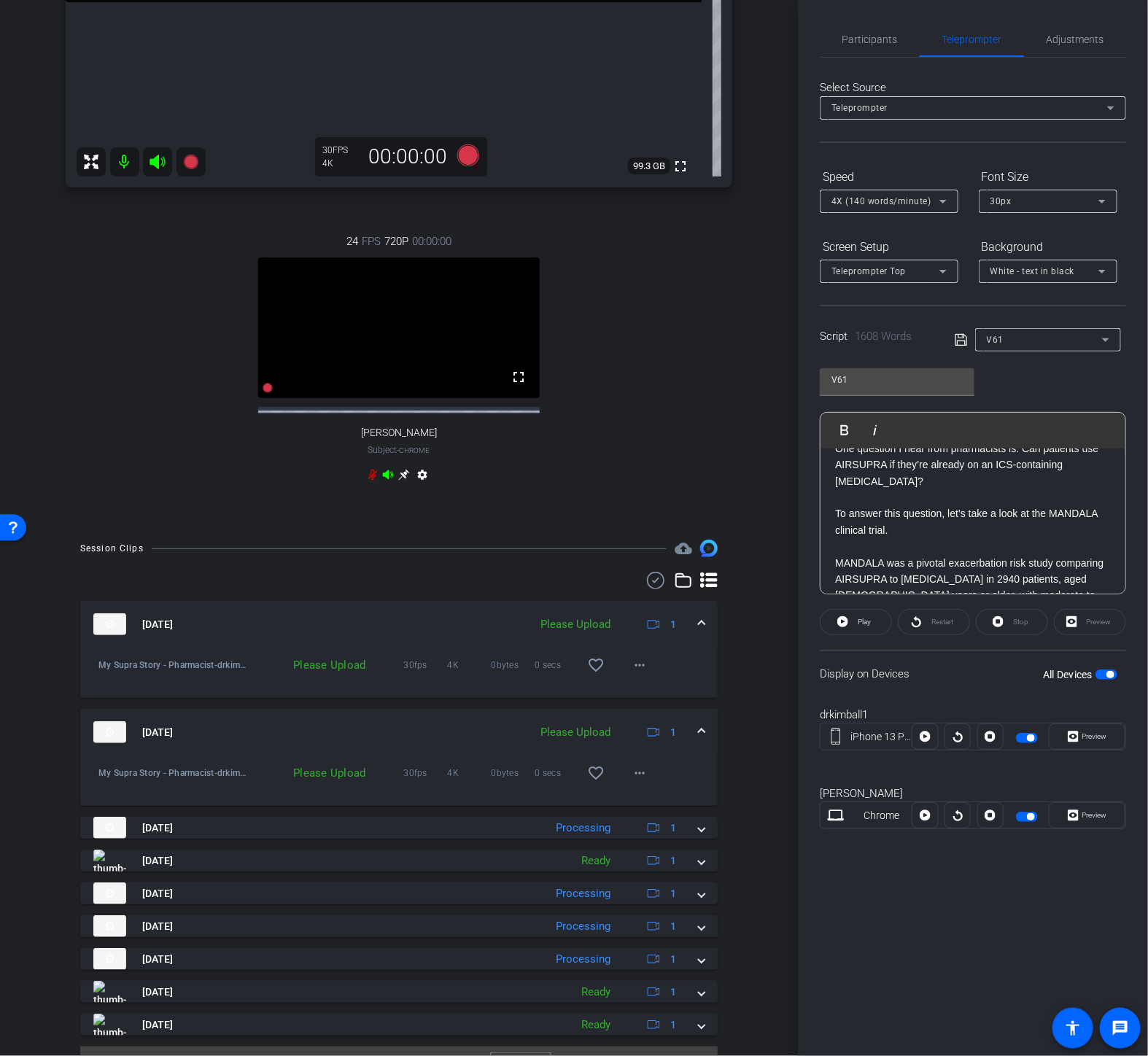
scroll to position [486, 0]
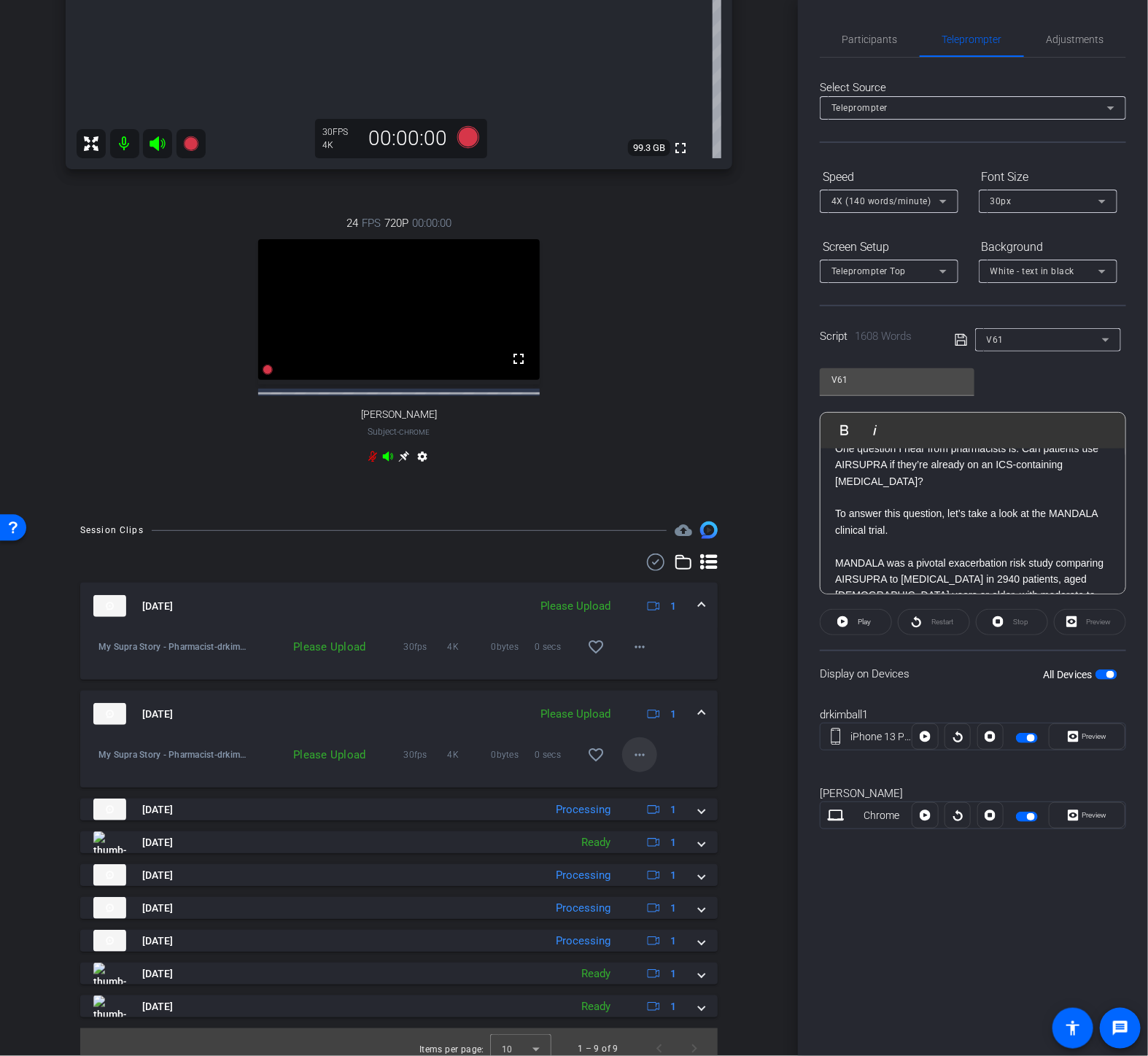
click at [633, 763] on mat-icon "more_horiz" at bounding box center [639, 755] width 18 height 18
click at [643, 797] on span "Upload" at bounding box center [656, 799] width 59 height 18
click at [622, 660] on span at bounding box center [640, 647] width 35 height 35
click at [637, 690] on span "Upload" at bounding box center [656, 690] width 59 height 18
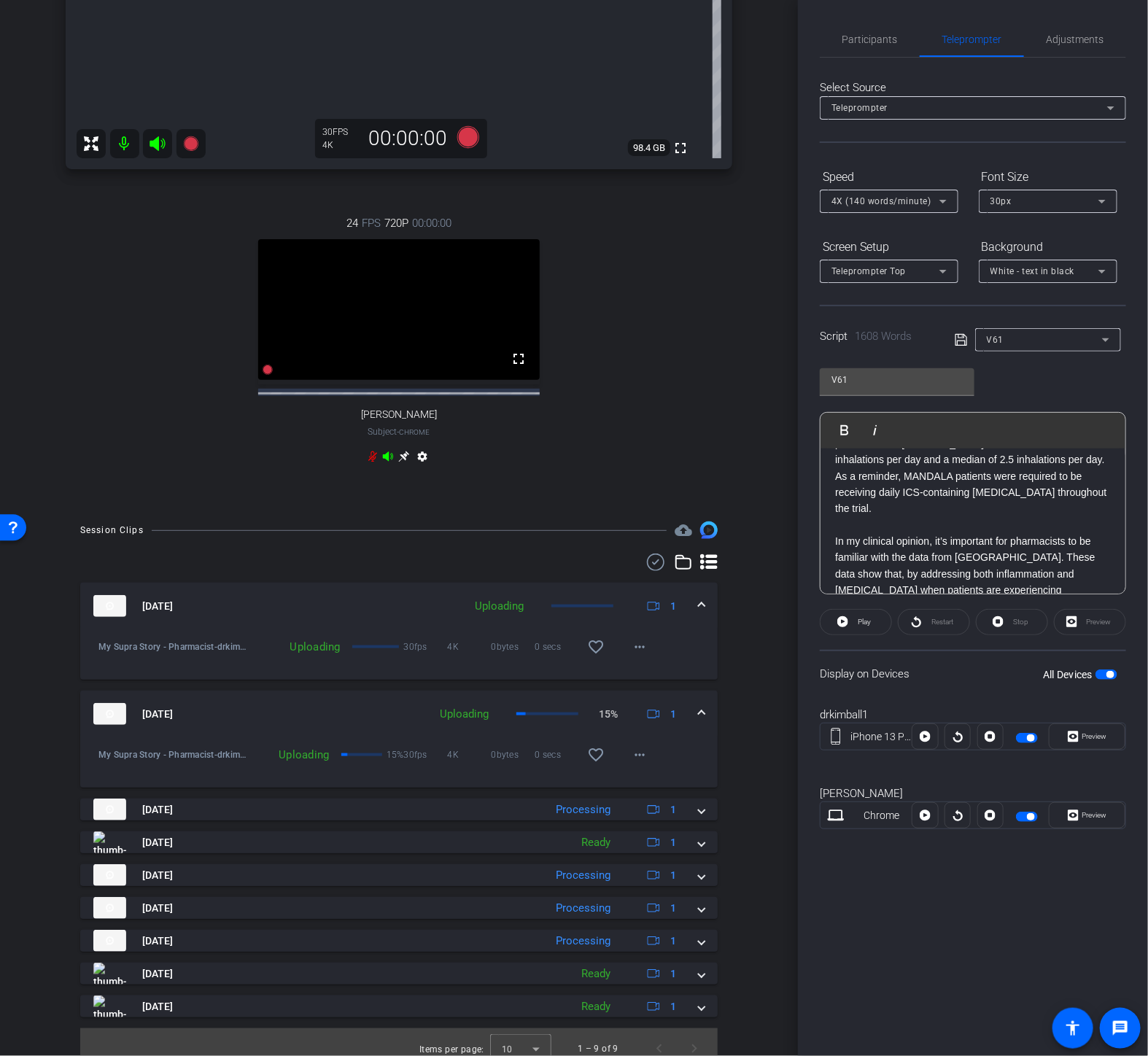
scroll to position [2836, 0]
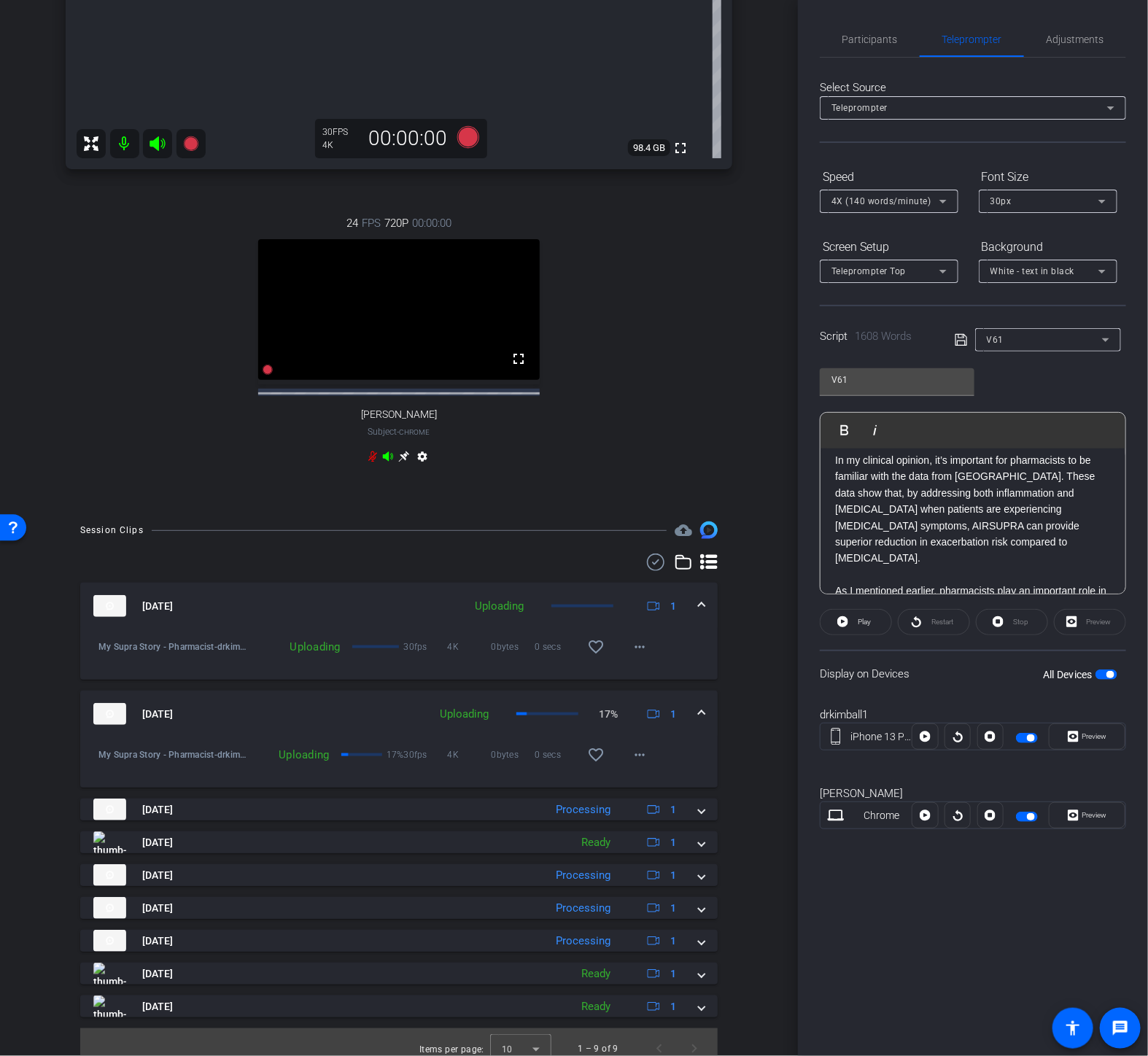
click at [881, 632] on p "In my own practice, the availability of AIRSUPRA has changed the way I fundamen…" at bounding box center [972, 664] width 276 height 66
click at [1001, 632] on p "In my own practice, the availability of AIRSUPRA has changed the way I fundamen…" at bounding box center [972, 664] width 276 height 66
click at [1004, 632] on p "In my own practice, the availability of AIRSUPRA has changed the way I fundamen…" at bounding box center [972, 664] width 276 height 66
click at [973, 632] on p "In my own practice, the availability of AIRSUPRA has changed the way I fundamen…" at bounding box center [972, 664] width 276 height 66
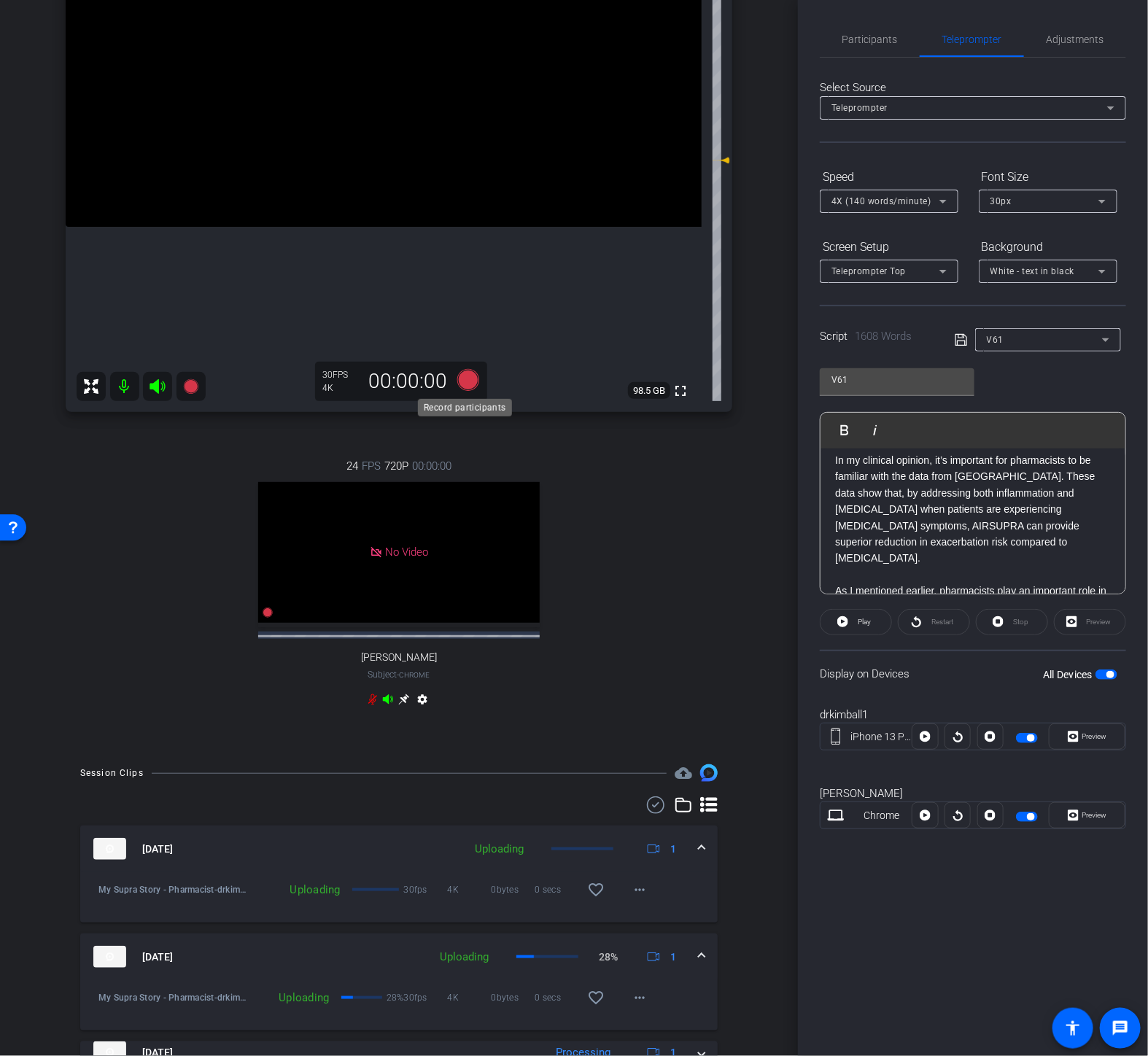
click at [467, 375] on icon at bounding box center [468, 380] width 22 height 22
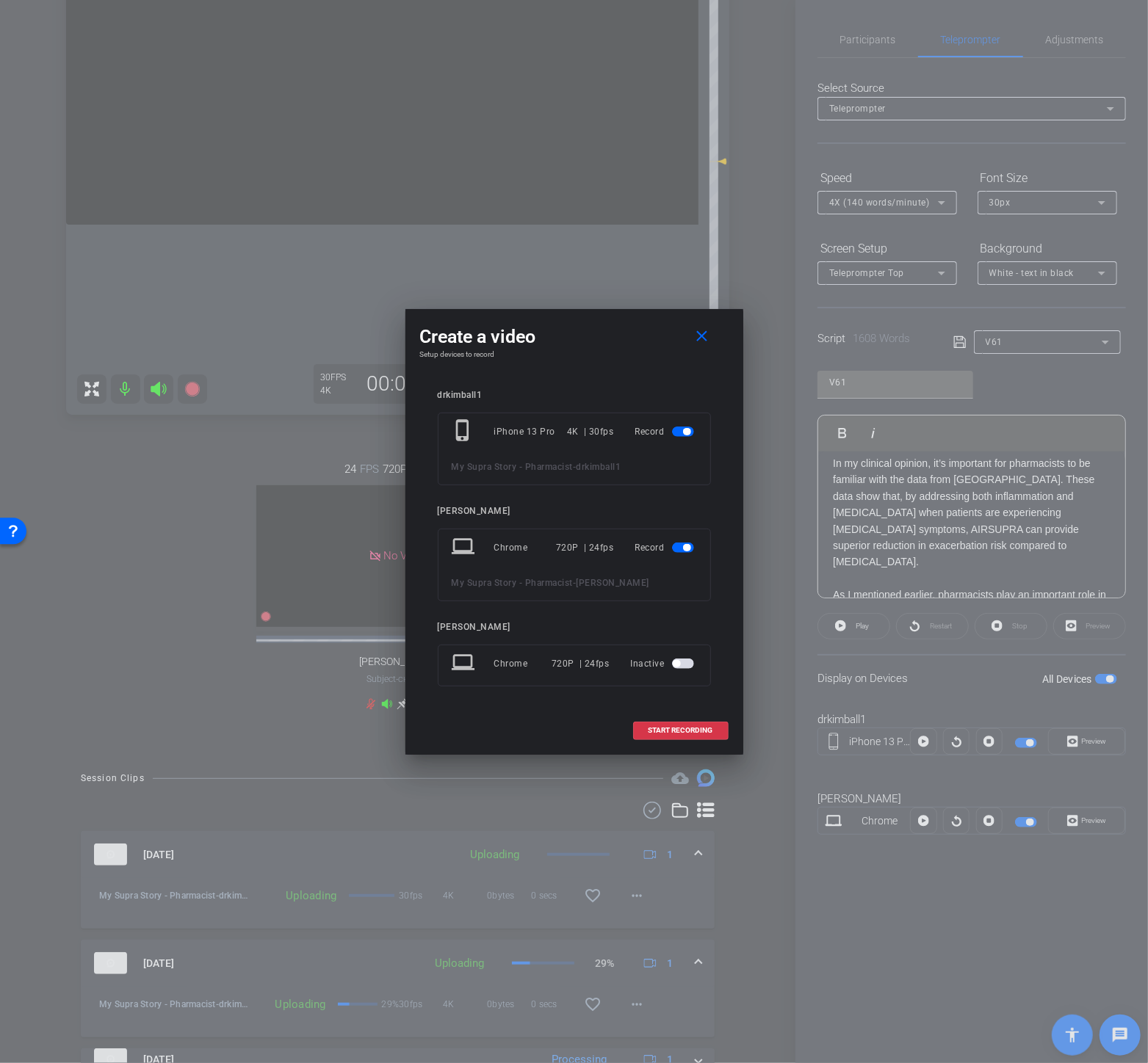
click at [684, 553] on span "button" at bounding box center [683, 547] width 22 height 10
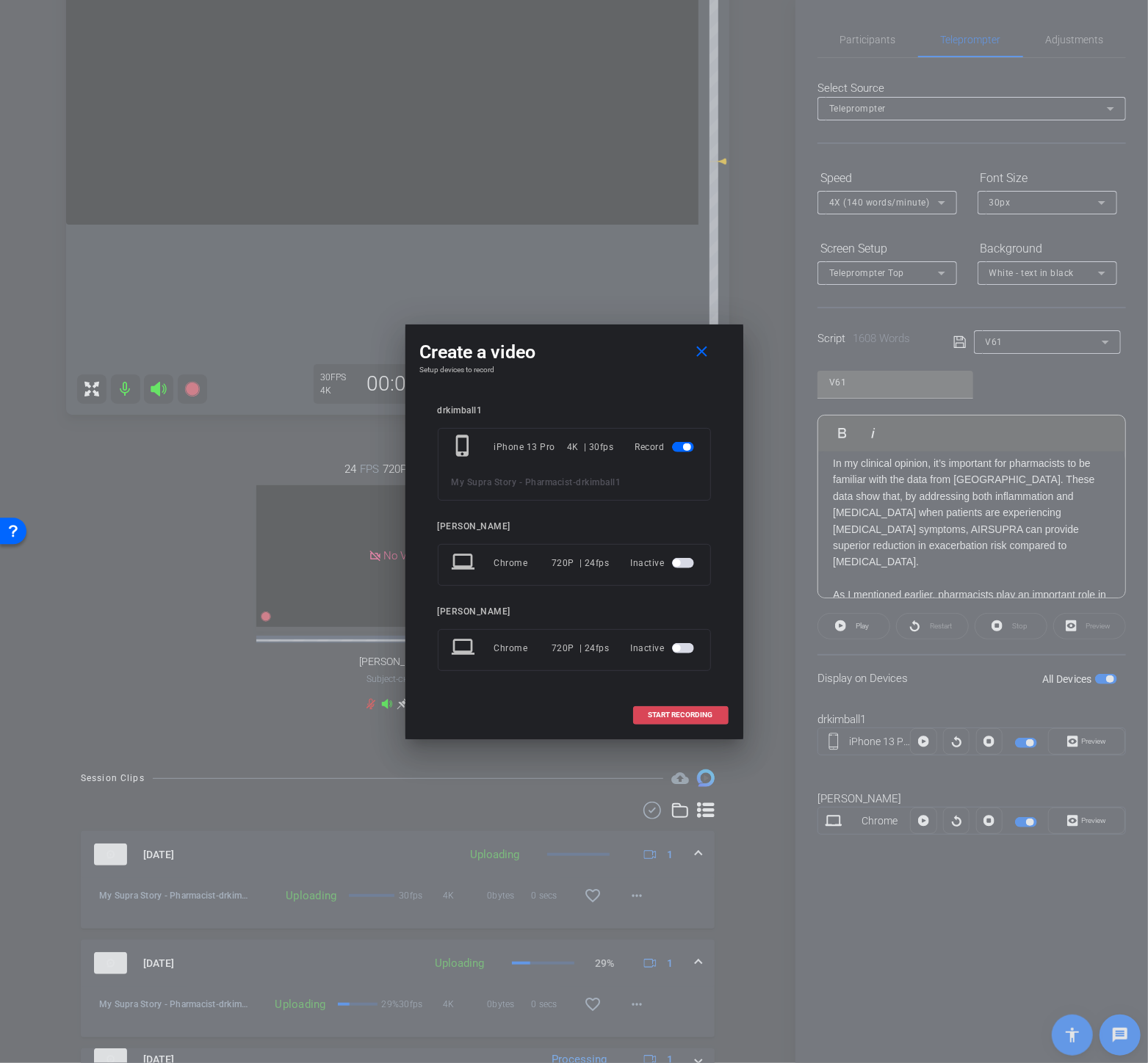
click at [696, 713] on span "START RECORDING" at bounding box center [681, 715] width 65 height 7
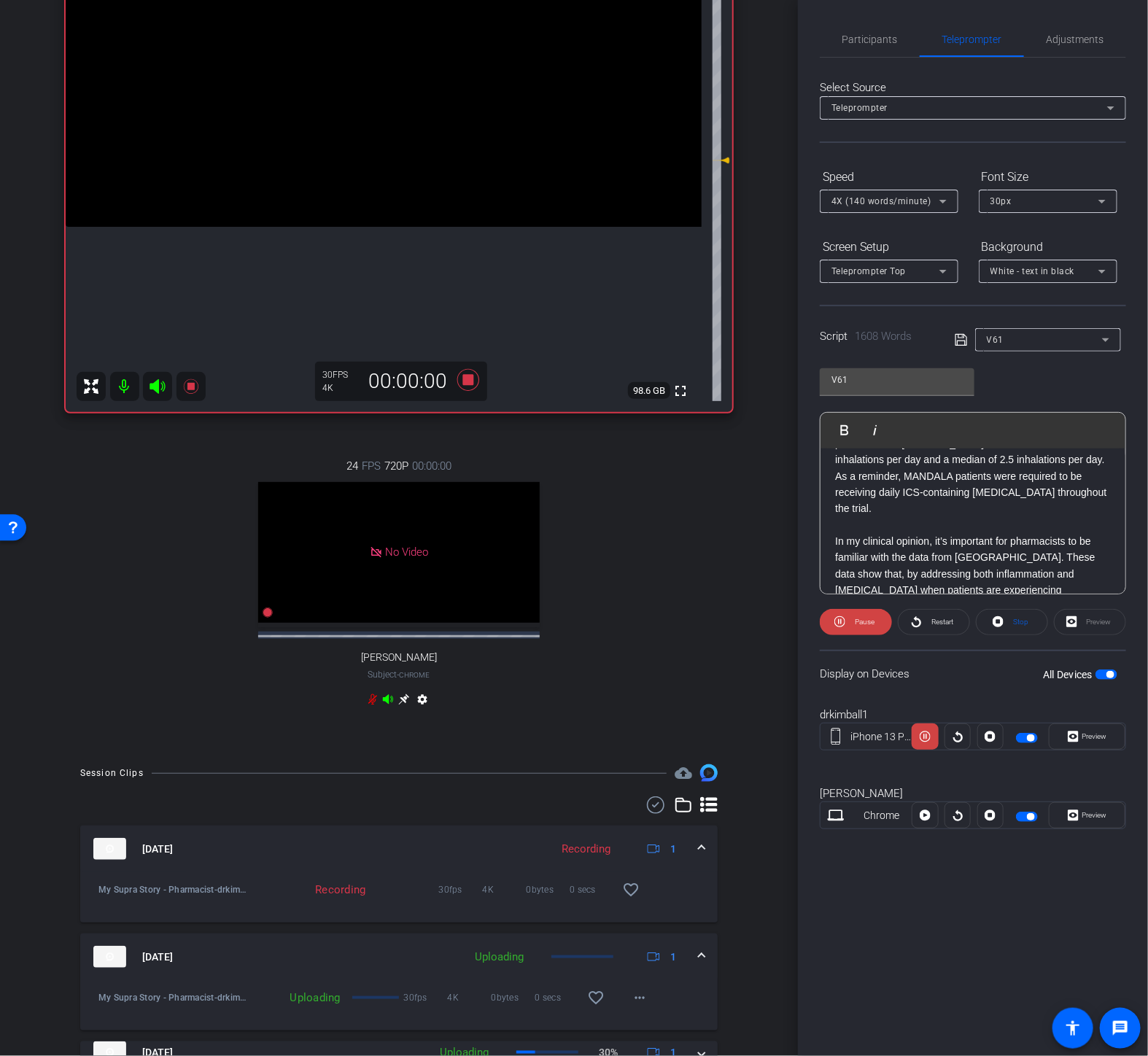
scroll to position [2674, 0]
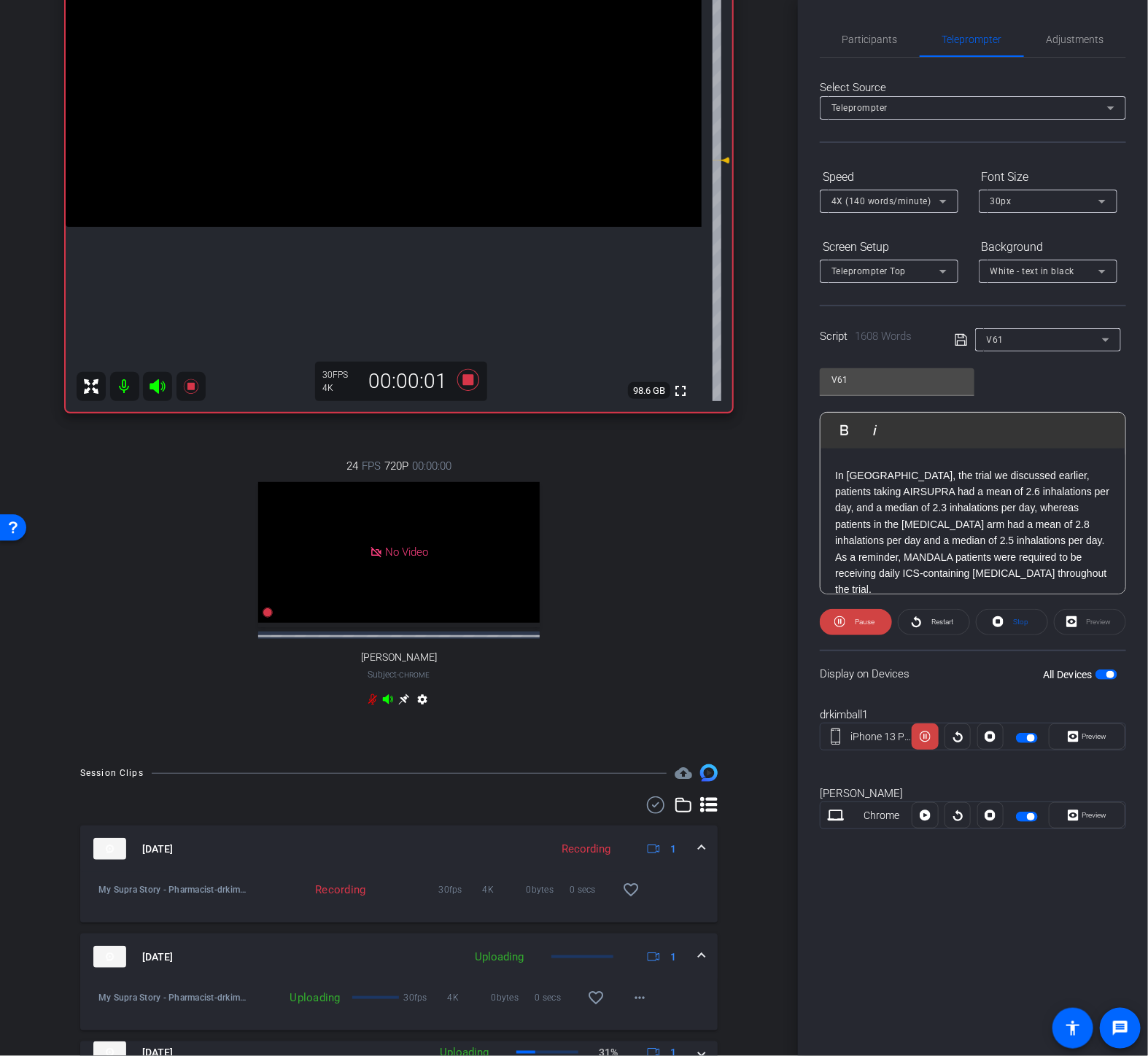
click at [826, 475] on div "Hello, my name is [PERSON_NAME], and I am a board-certified ambulatory care pha…" at bounding box center [973, 150] width 305 height 4750
click at [845, 419] on button "Play Play from this location" at bounding box center [848, 430] width 34 height 29
click at [1103, 733] on span "Preview" at bounding box center [1095, 737] width 25 height 8
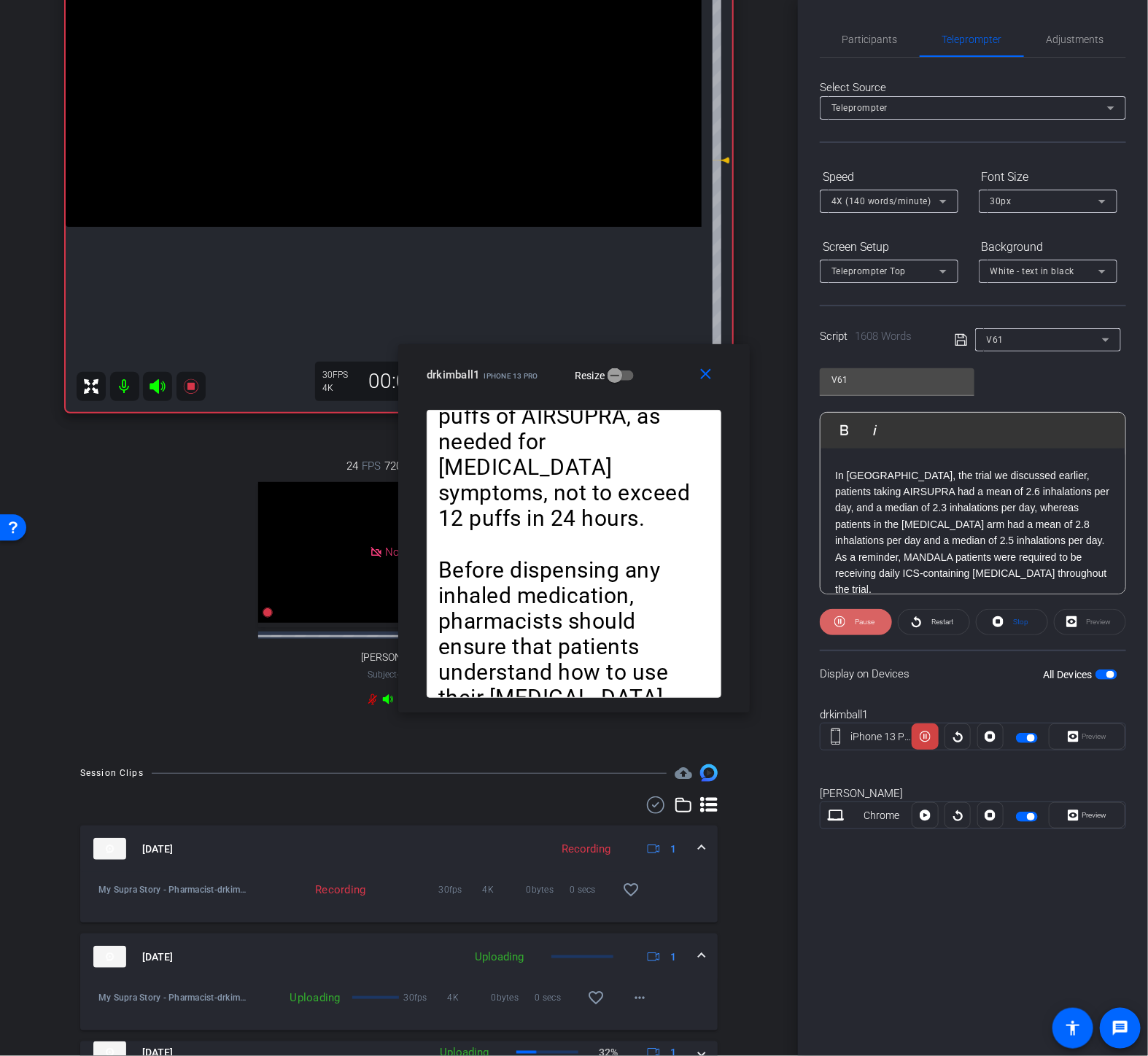
click at [864, 624] on span "Pause" at bounding box center [865, 621] width 20 height 8
click at [864, 624] on span "Play" at bounding box center [865, 621] width 13 height 8
click at [889, 215] on div at bounding box center [889, 220] width 138 height 16
click at [896, 201] on span "4X (140 words/minute)" at bounding box center [881, 201] width 100 height 10
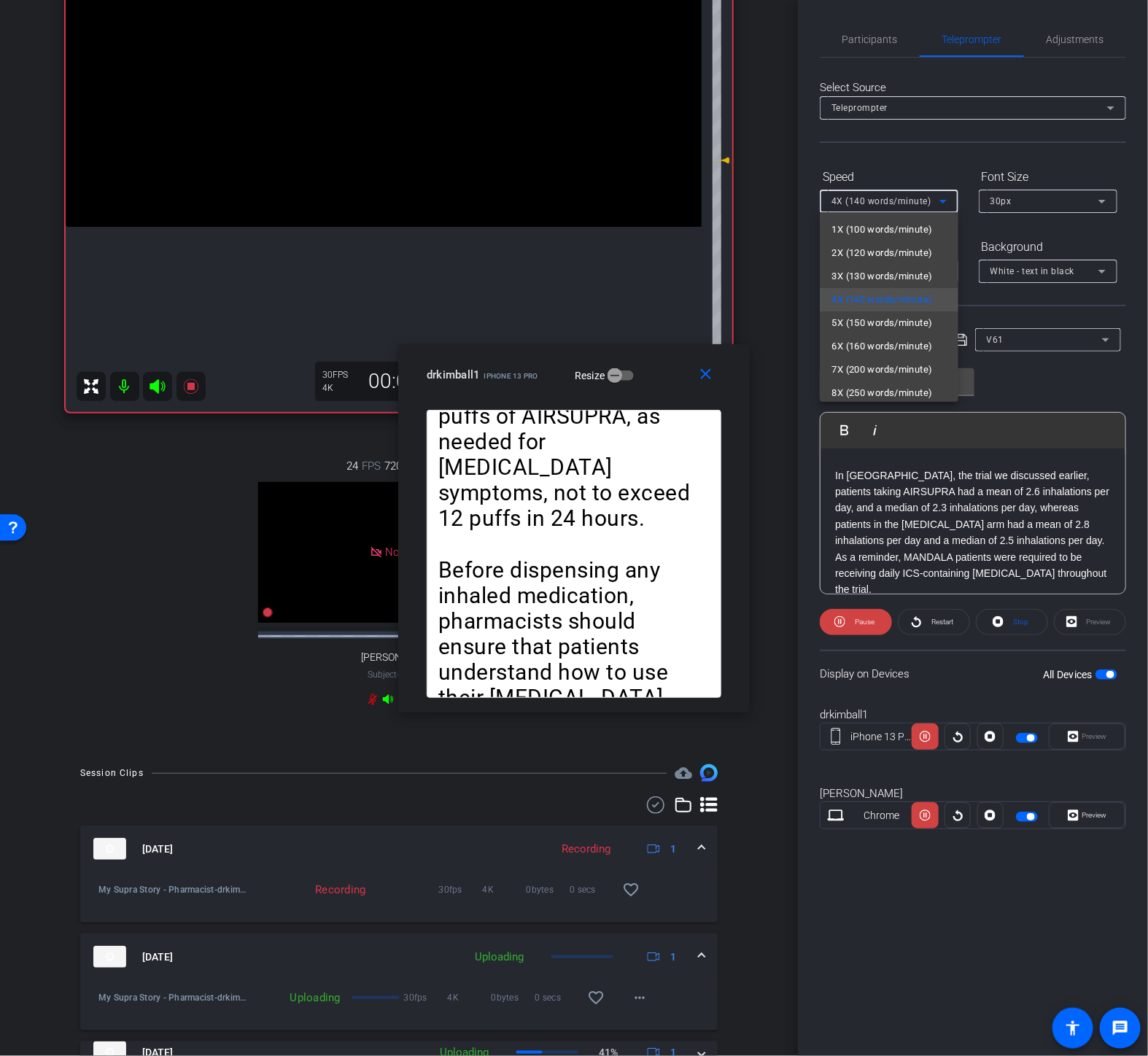
click at [868, 325] on span "5X (150 words/minute)" at bounding box center [881, 323] width 100 height 18
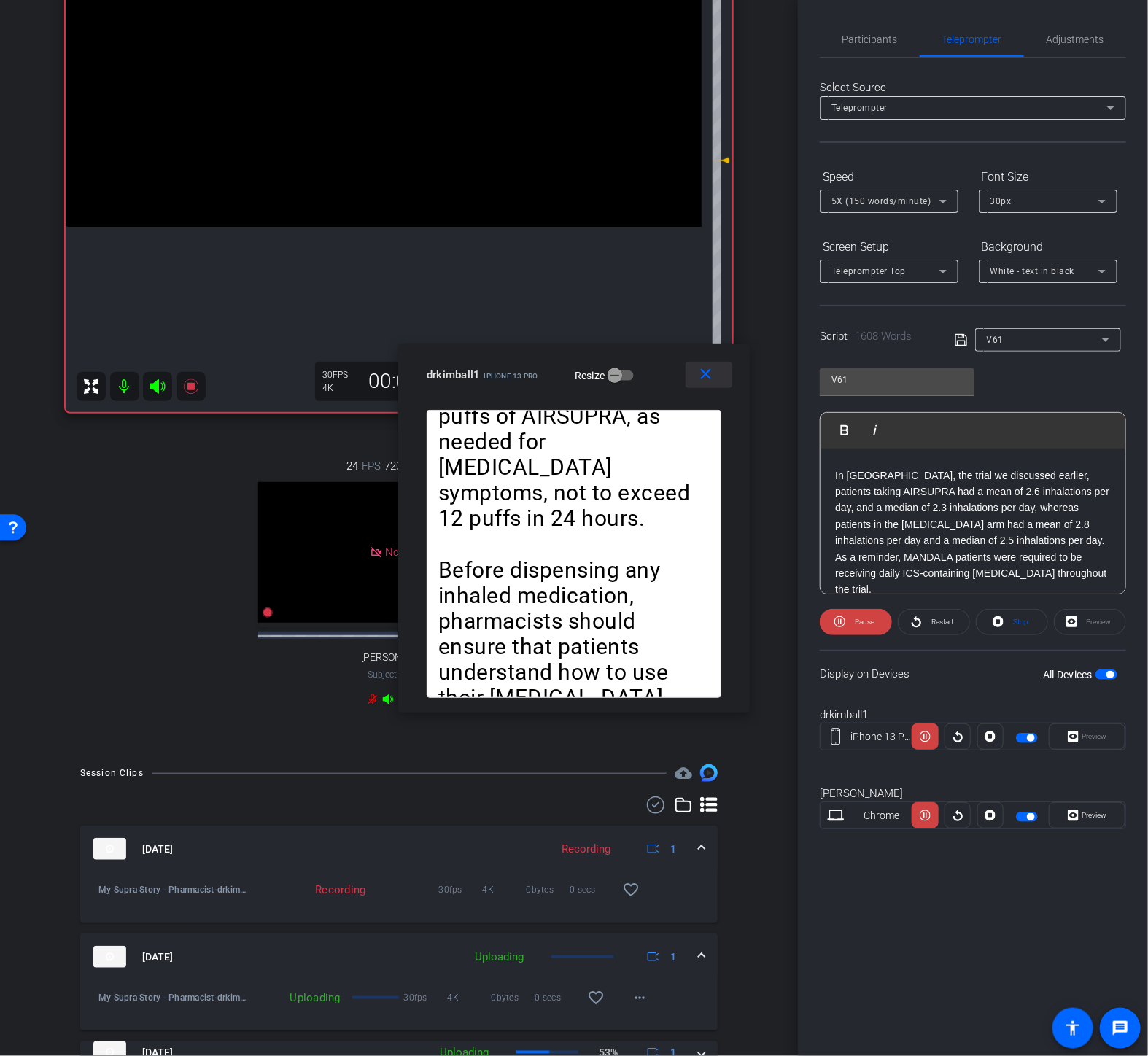
click at [713, 376] on mat-icon "close" at bounding box center [707, 375] width 19 height 19
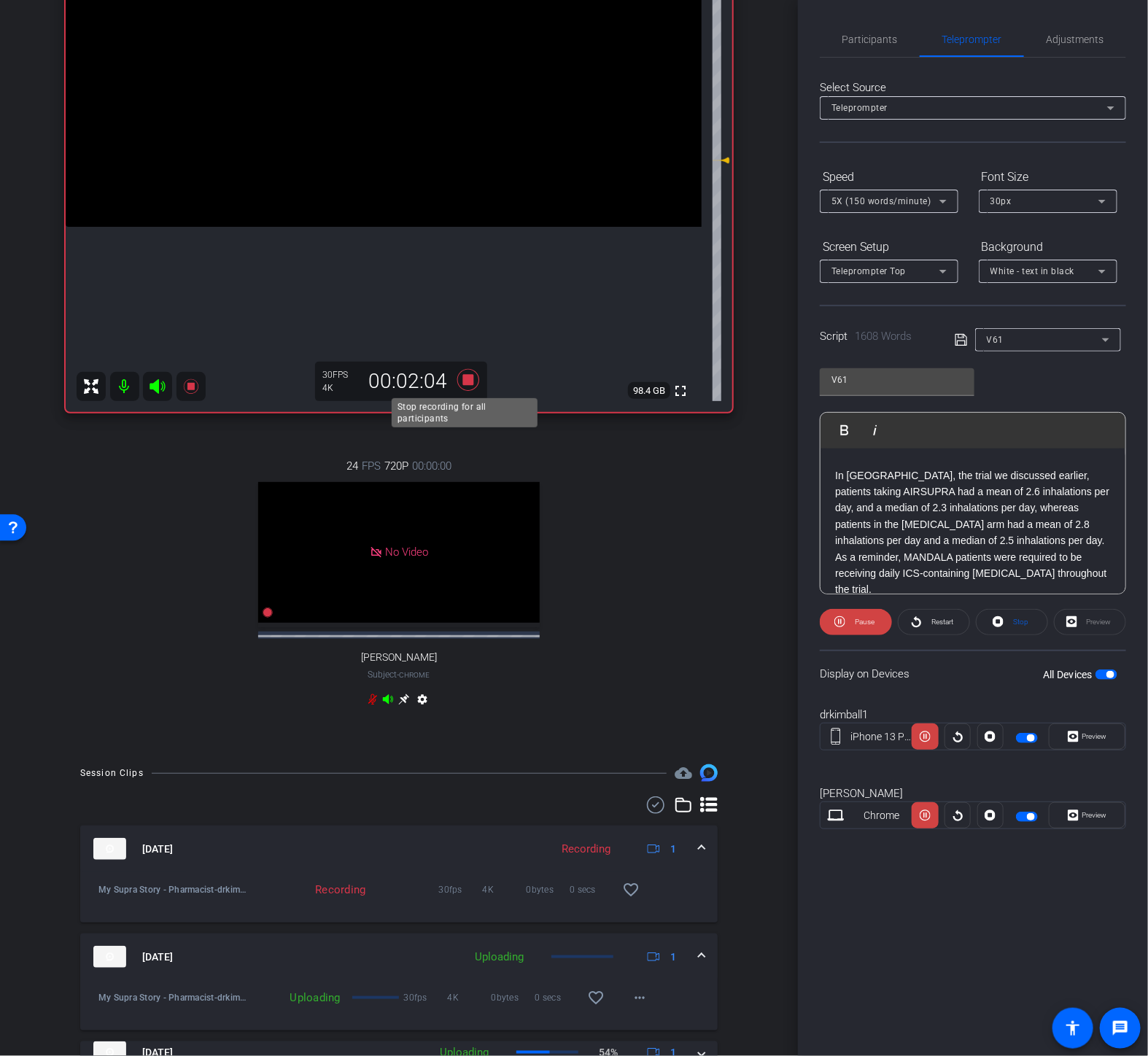
click at [461, 376] on icon at bounding box center [468, 380] width 22 height 22
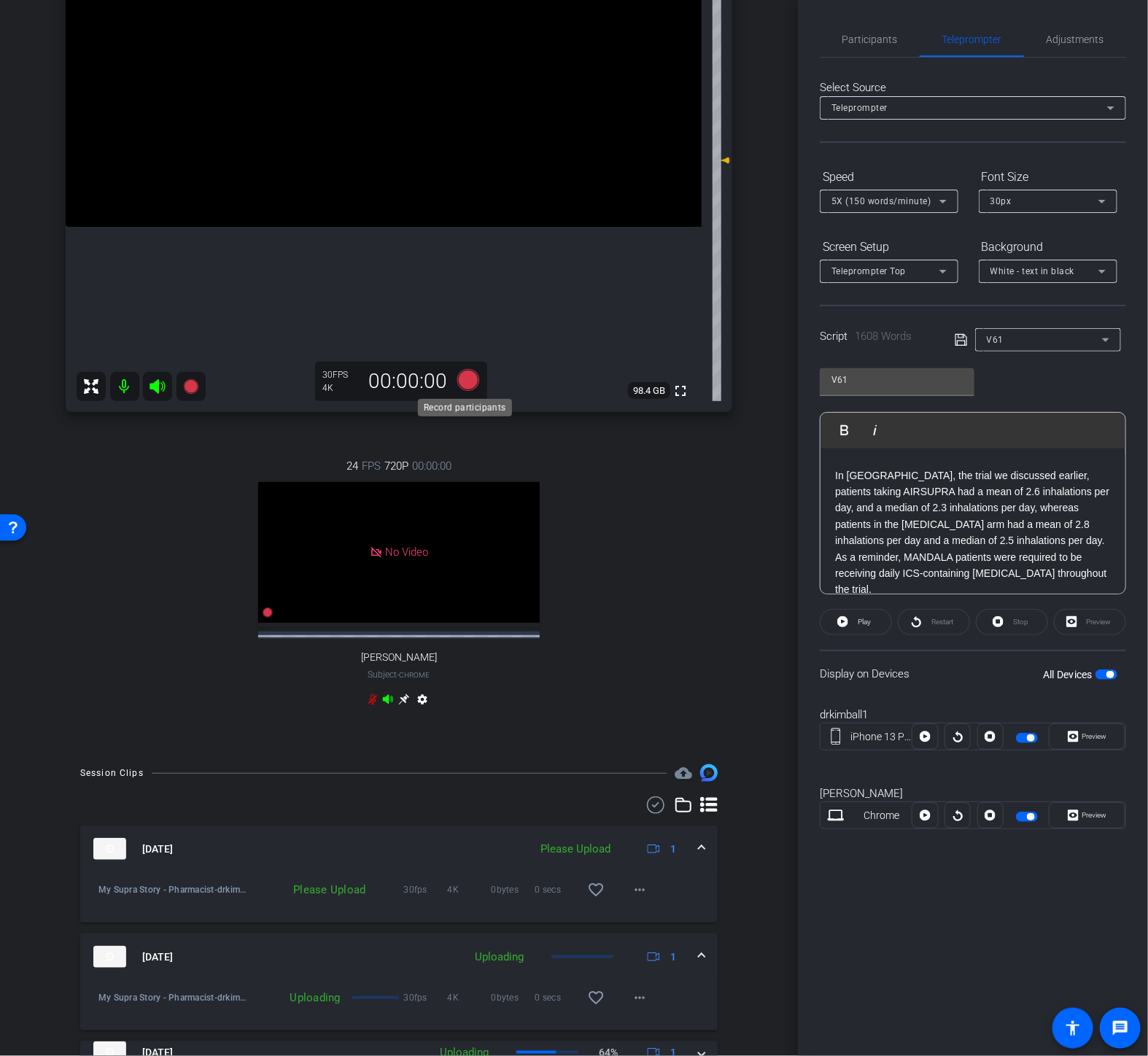
click at [473, 374] on icon at bounding box center [468, 380] width 35 height 26
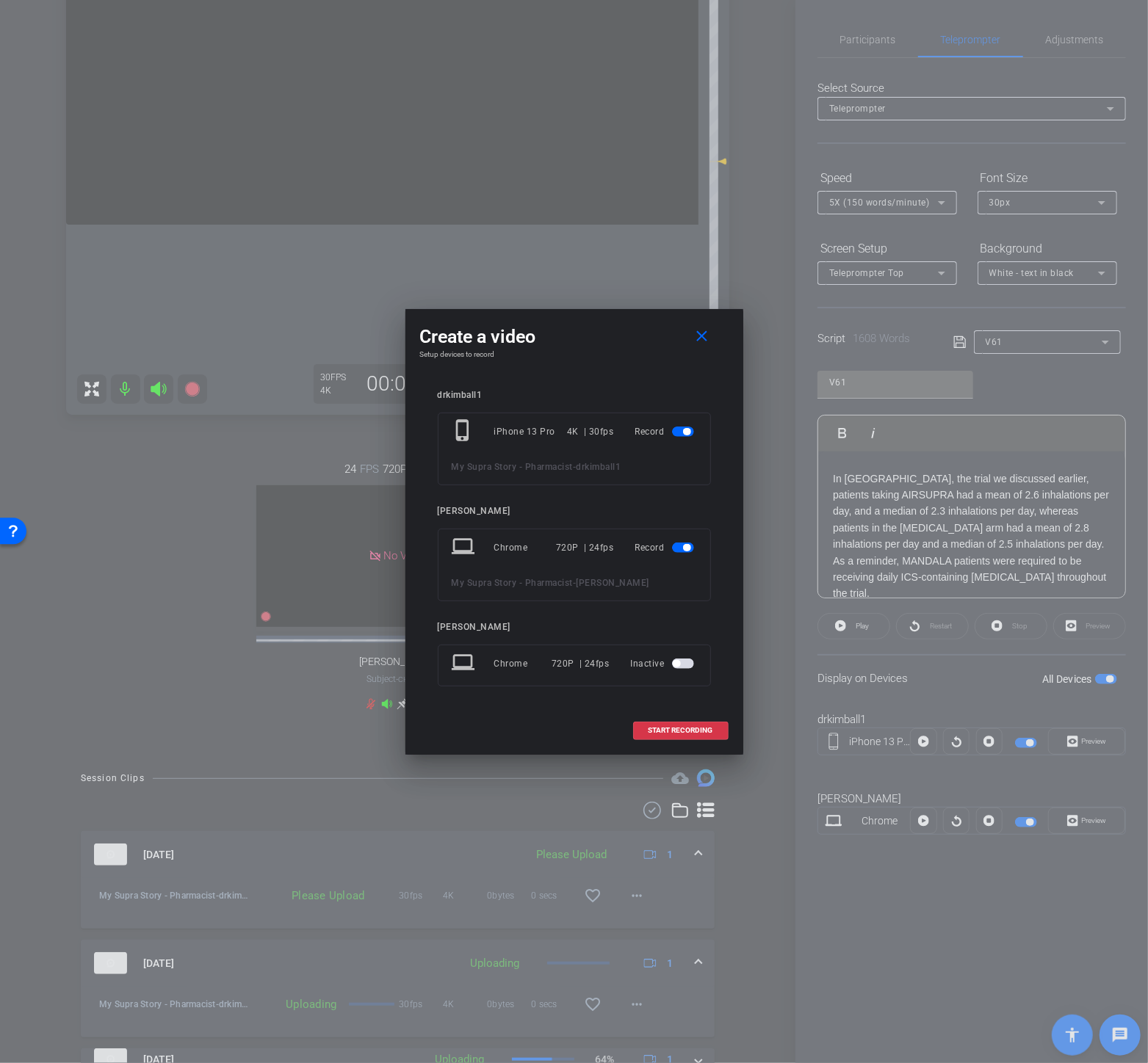
click at [680, 536] on div "Record" at bounding box center [666, 548] width 62 height 26
click at [686, 551] on span "button" at bounding box center [686, 548] width 7 height 7
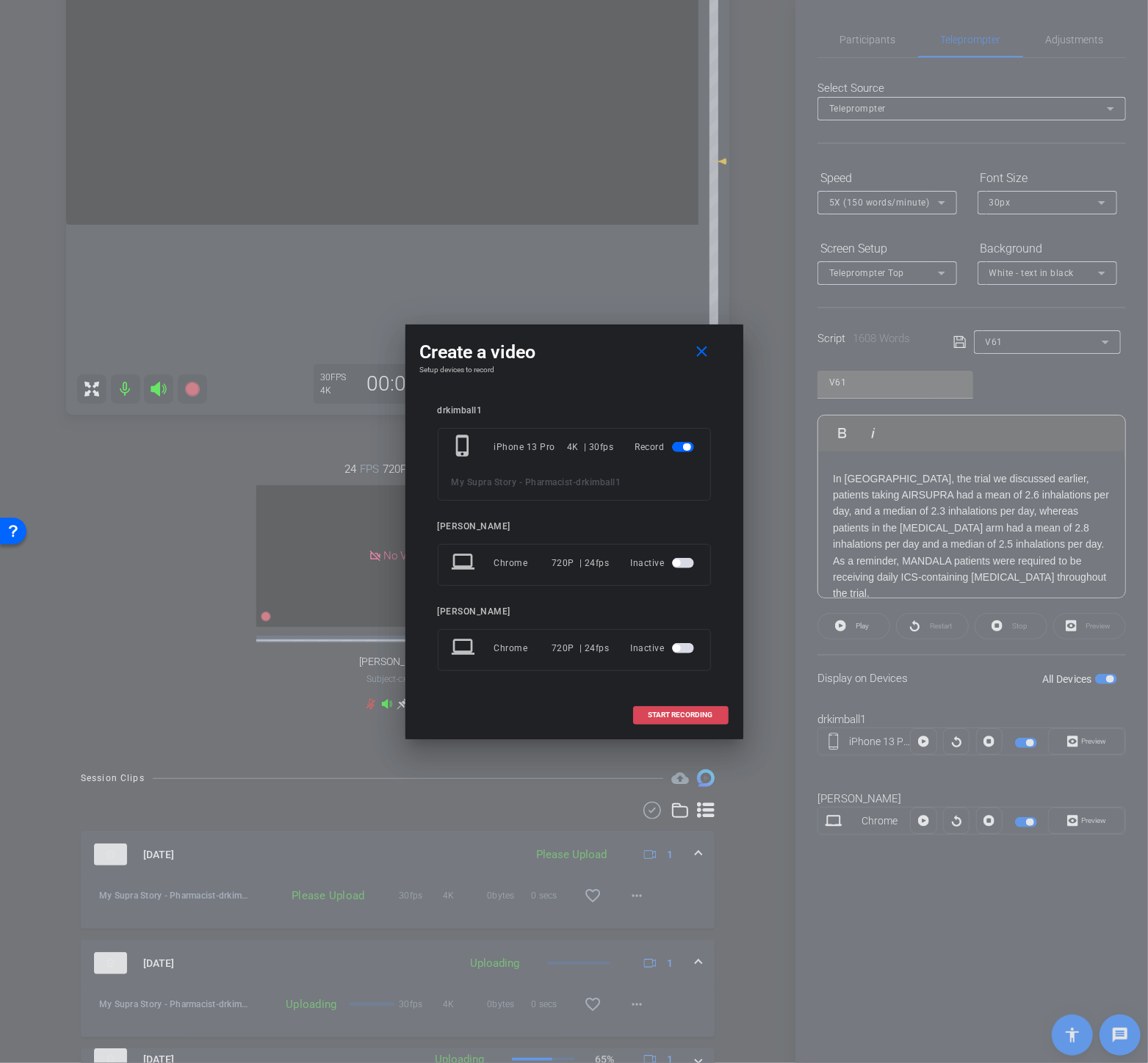
click at [686, 718] on span "START RECORDING" at bounding box center [681, 715] width 65 height 7
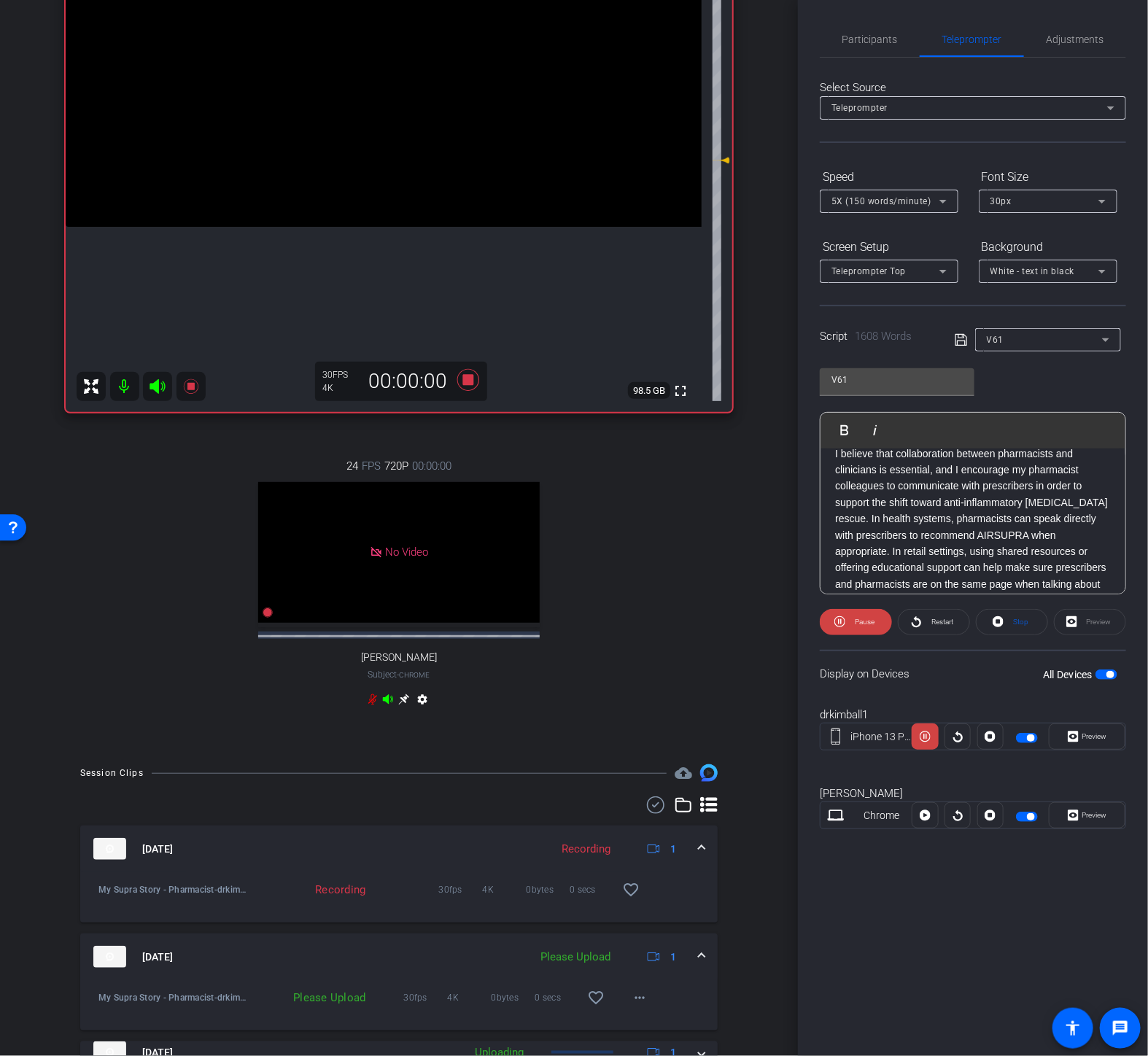
scroll to position [3323, 0]
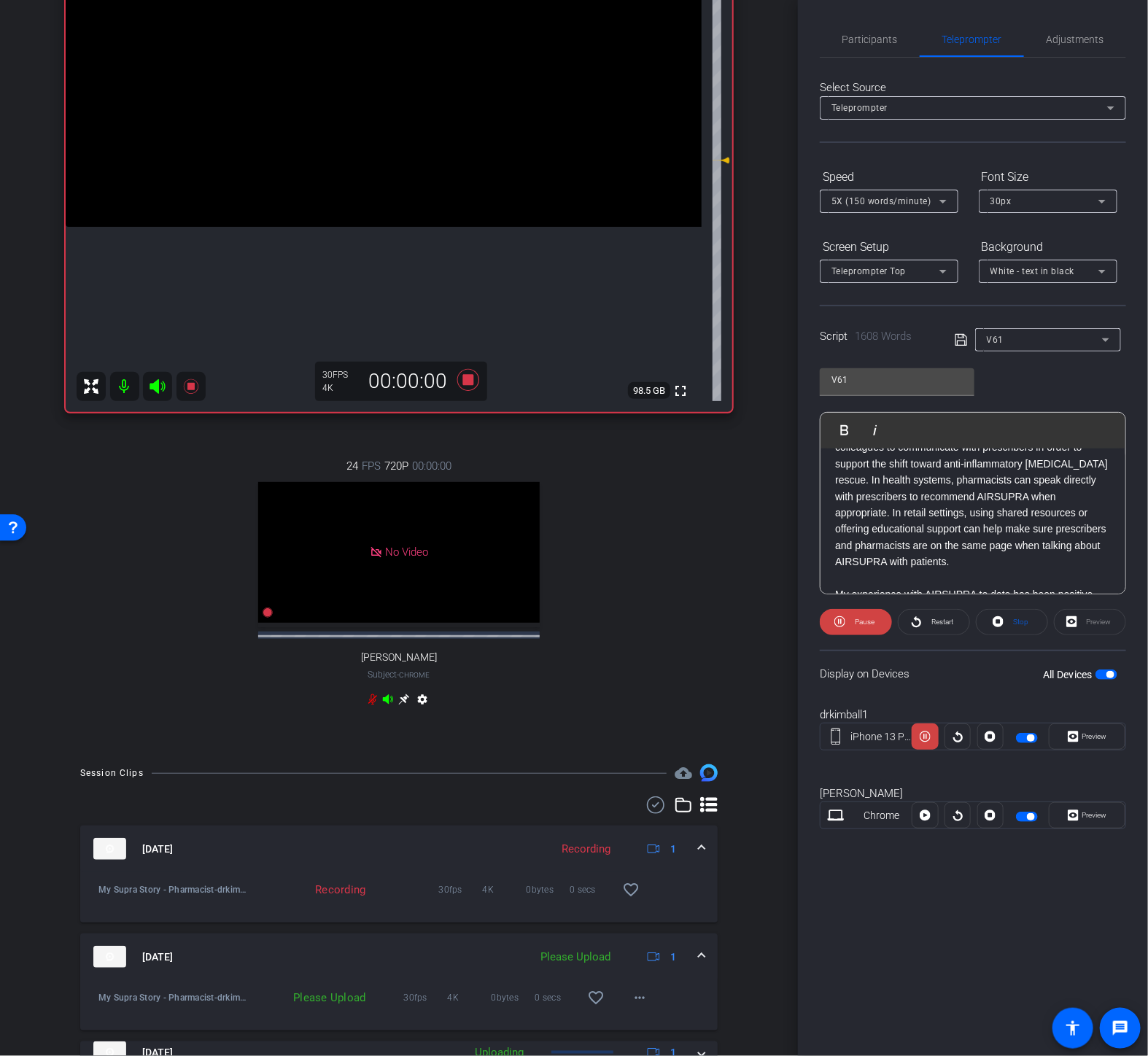
click at [837, 684] on p "One question pharmacists might expect to receive about AIRSUPRA from patients i…" at bounding box center [972, 733] width 276 height 98
click at [839, 431] on img "button" at bounding box center [836, 429] width 8 height 8
click at [1083, 736] on span "Preview" at bounding box center [1093, 737] width 29 height 20
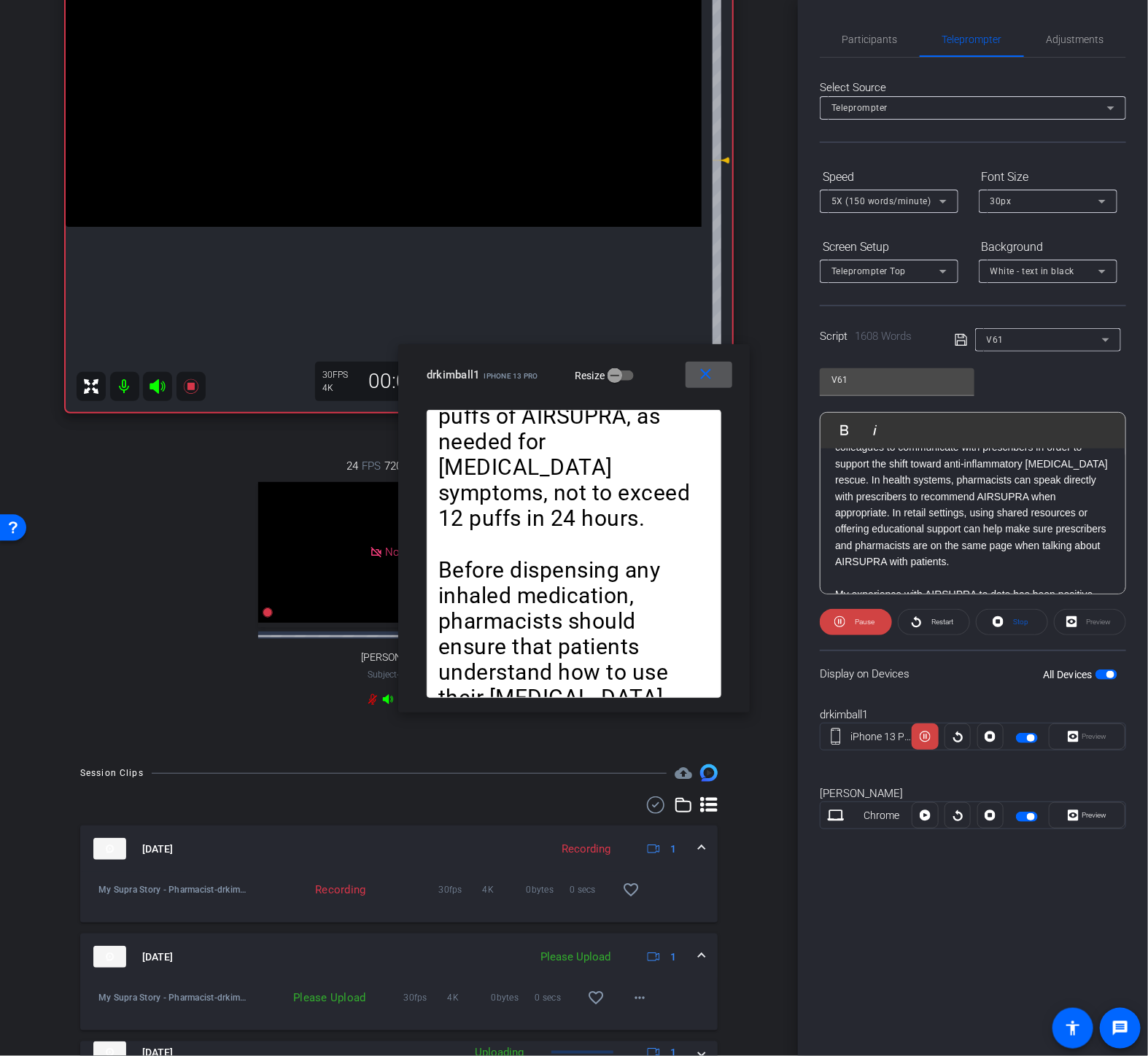
click at [939, 201] on icon at bounding box center [943, 201] width 18 height 18
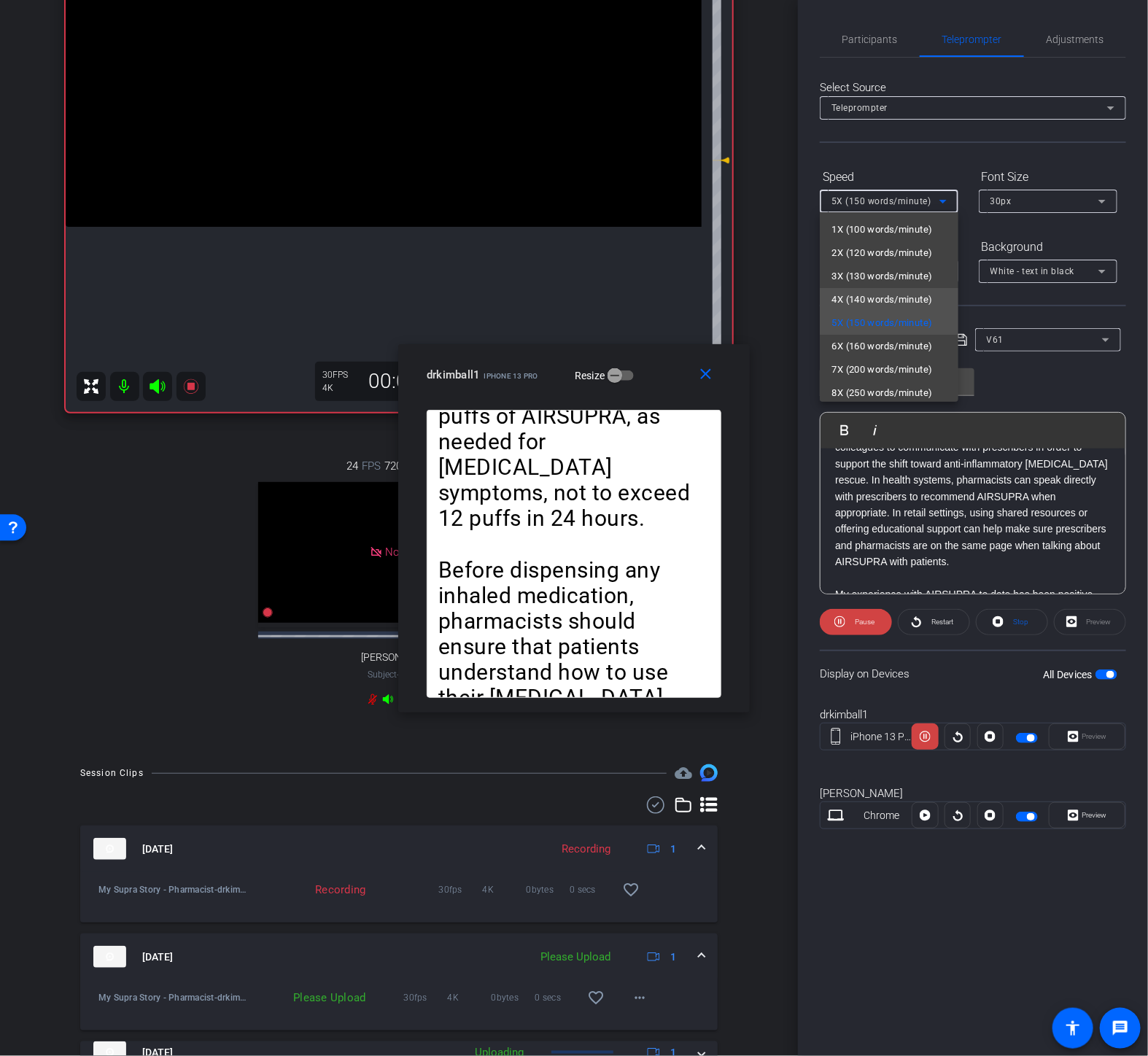
click at [872, 288] on mat-option "4X (140 words/minute)" at bounding box center [889, 299] width 138 height 23
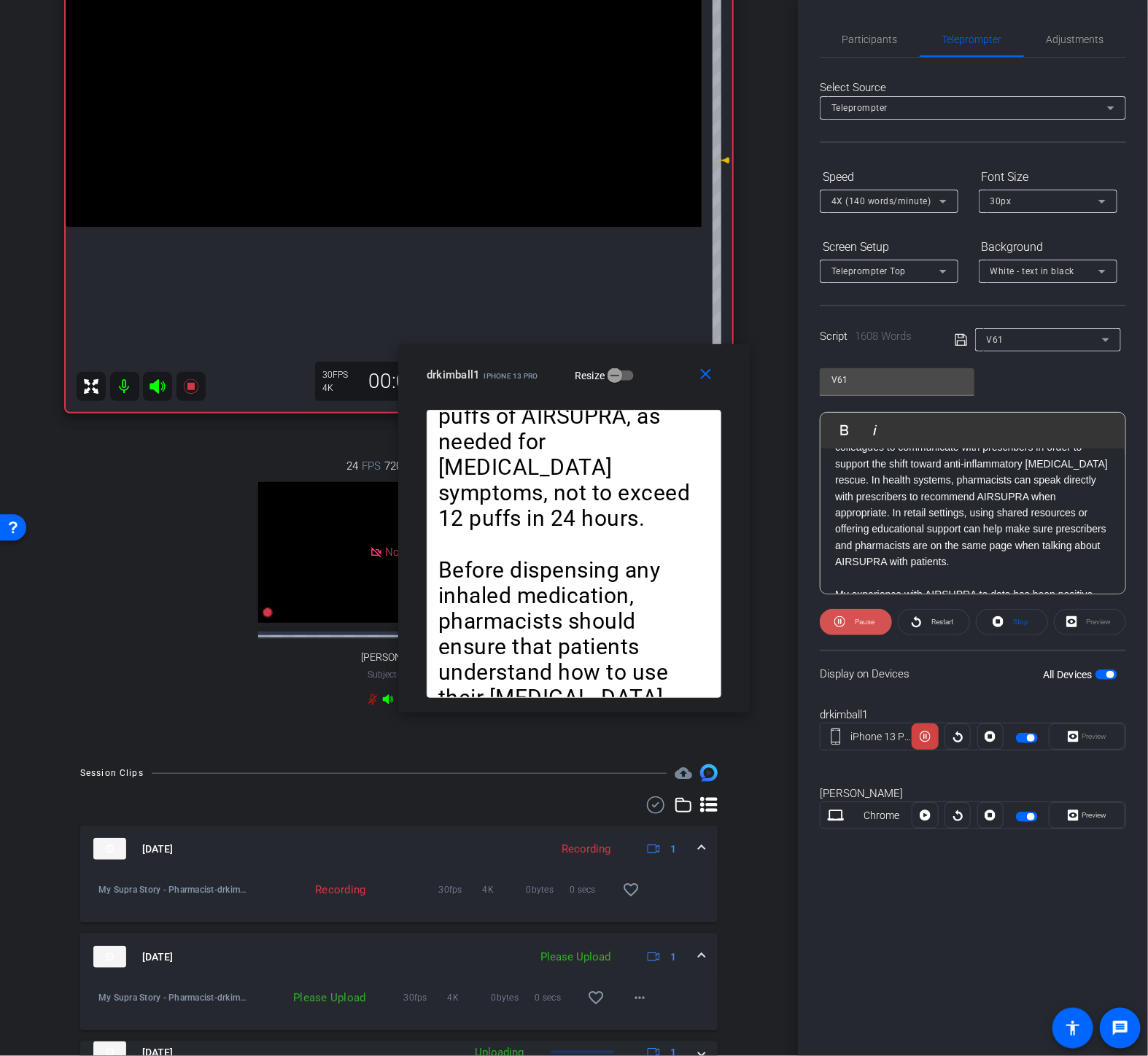
click at [863, 620] on span "Pause" at bounding box center [865, 621] width 20 height 8
click at [863, 620] on span "Play" at bounding box center [865, 621] width 13 height 8
click at [863, 619] on span "Pause" at bounding box center [865, 621] width 20 height 8
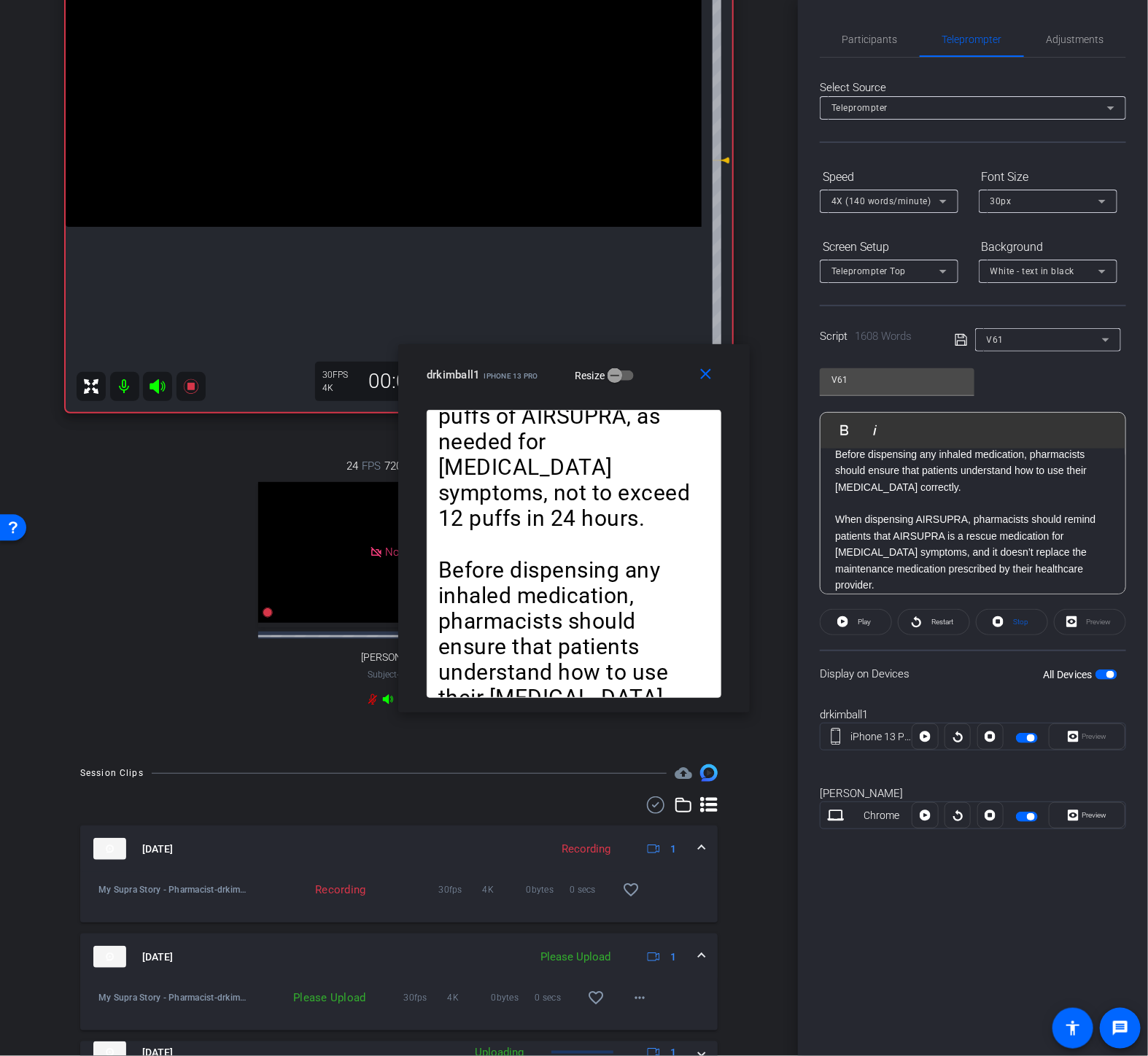
scroll to position [4339, 0]
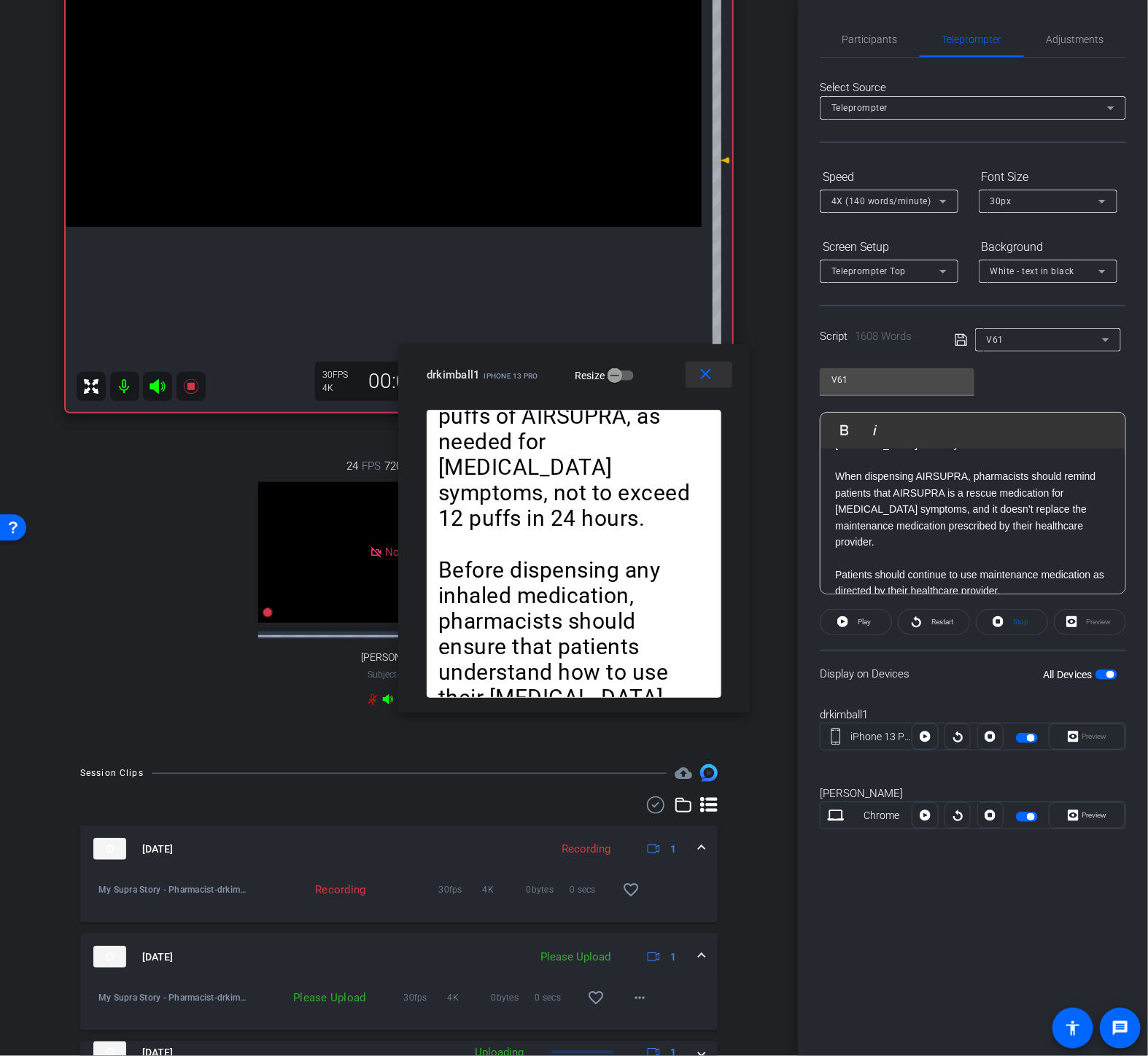
click at [706, 384] on span at bounding box center [709, 375] width 46 height 35
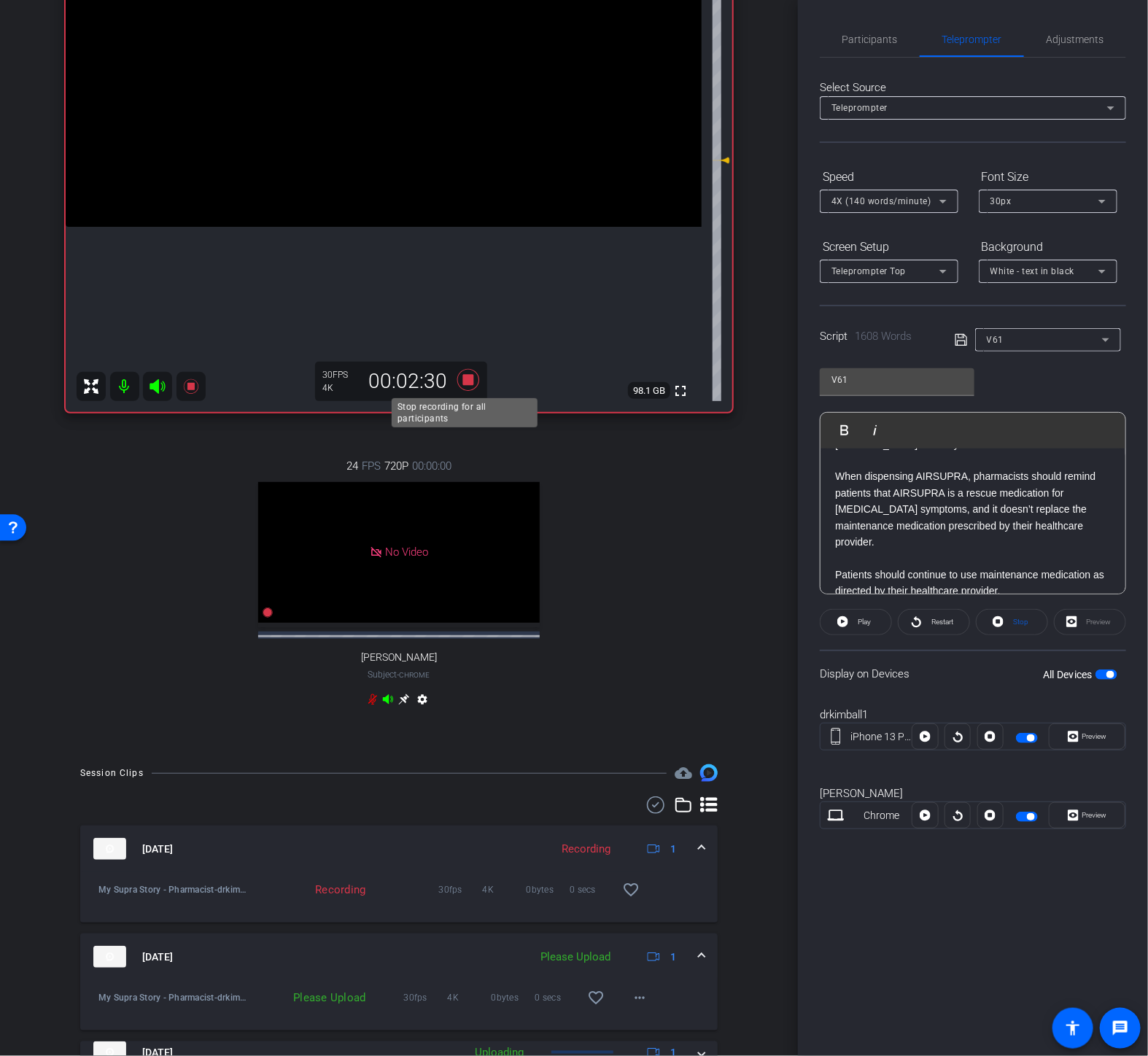
click at [469, 382] on icon at bounding box center [468, 380] width 22 height 22
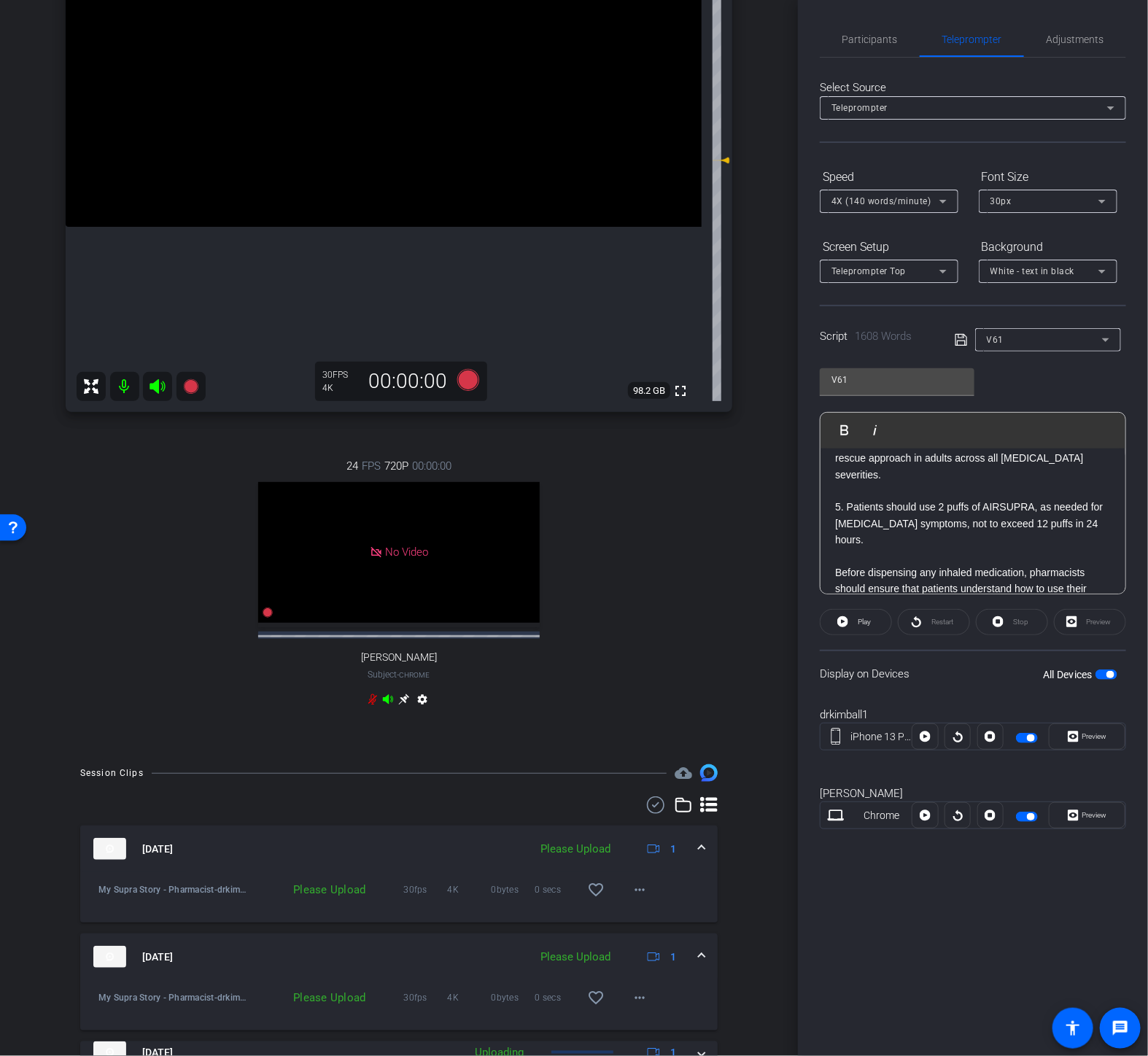
scroll to position [4096, 0]
click at [835, 711] on p "When dispensing AIRSUPRA, pharmacists should remind patients that AIRSUPRA is a…" at bounding box center [972, 752] width 276 height 82
click at [464, 379] on icon at bounding box center [468, 380] width 22 height 22
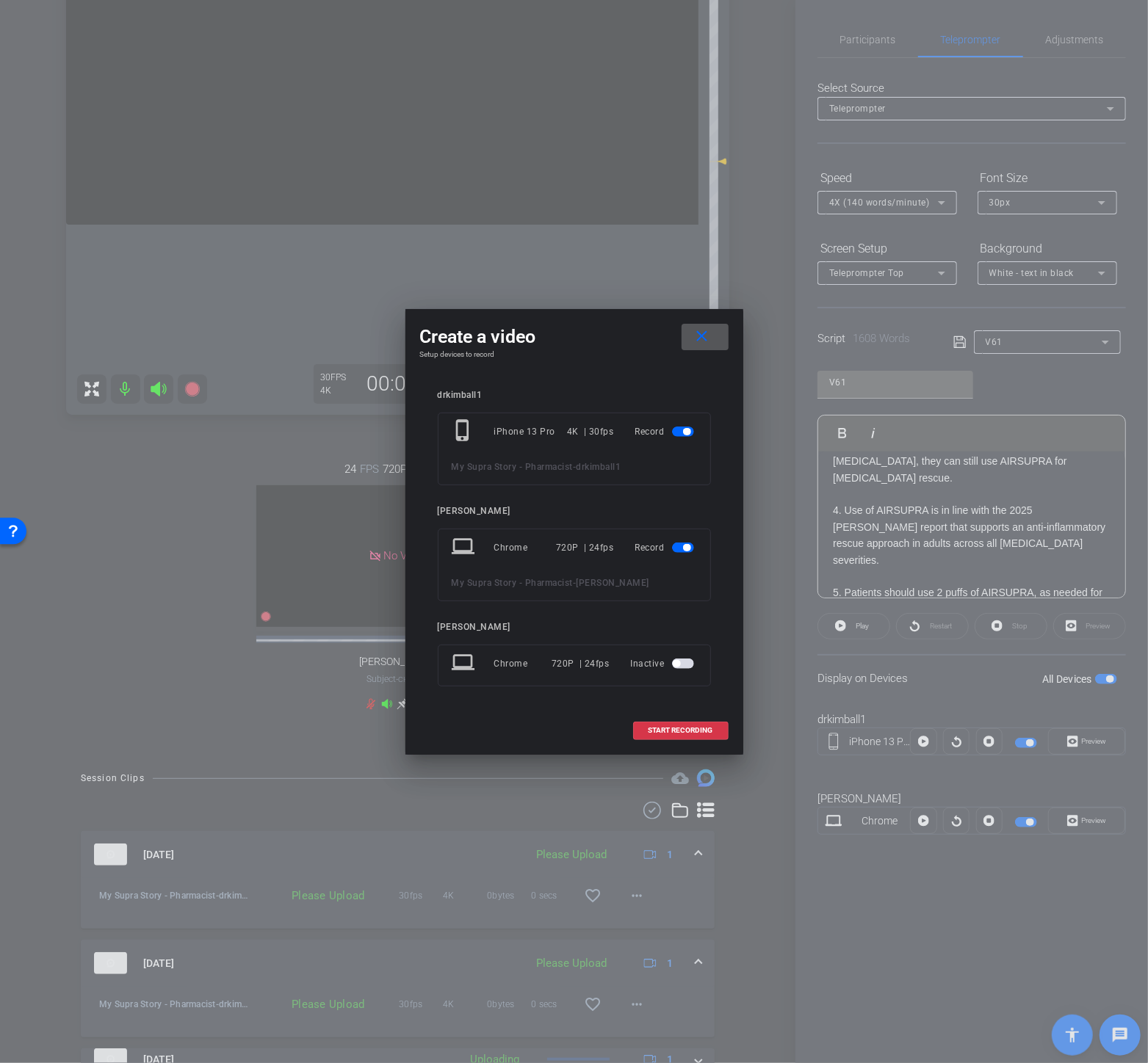
click at [680, 547] on span "button" at bounding box center [683, 547] width 22 height 10
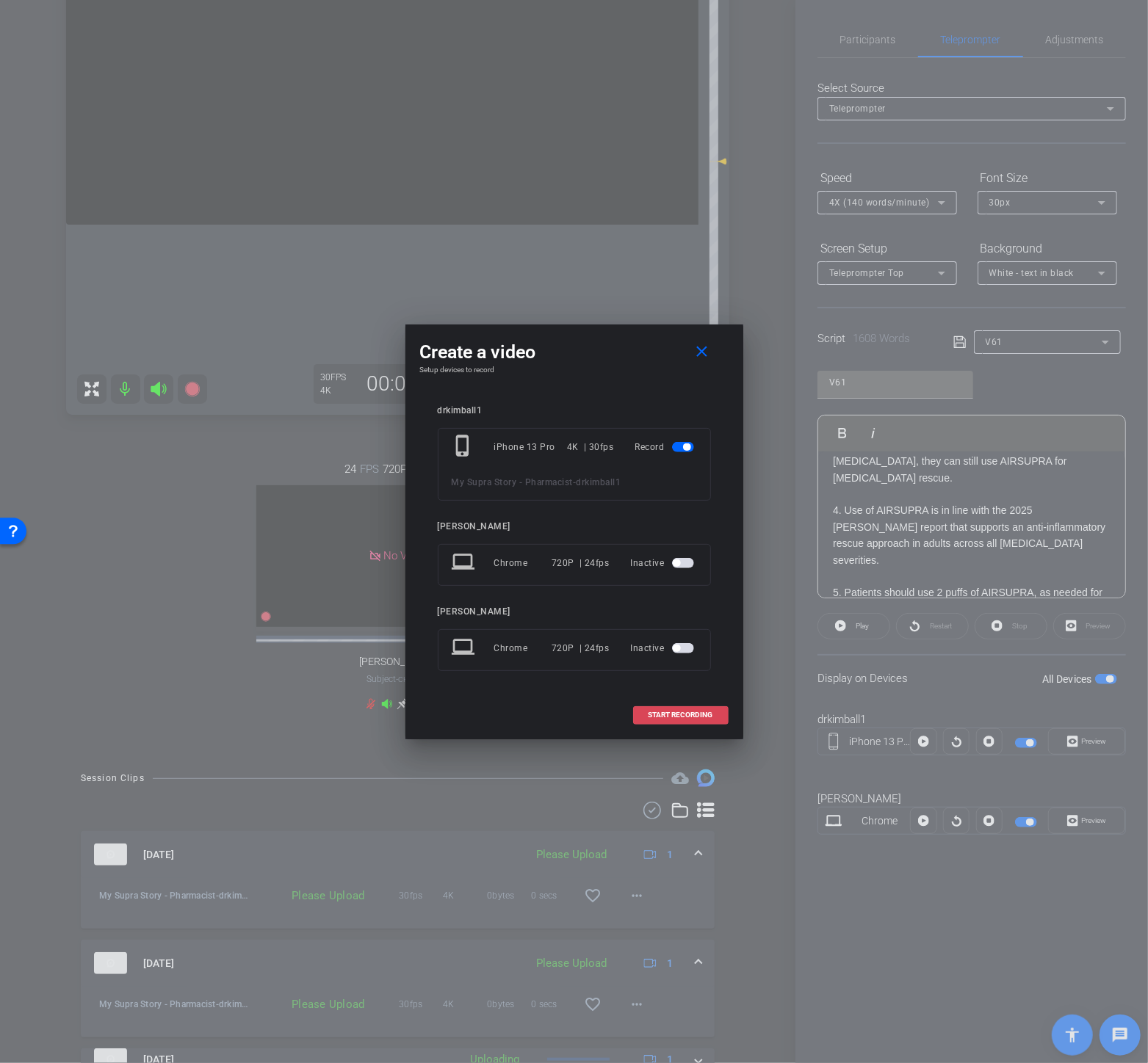
click at [682, 716] on span "START RECORDING" at bounding box center [681, 715] width 65 height 7
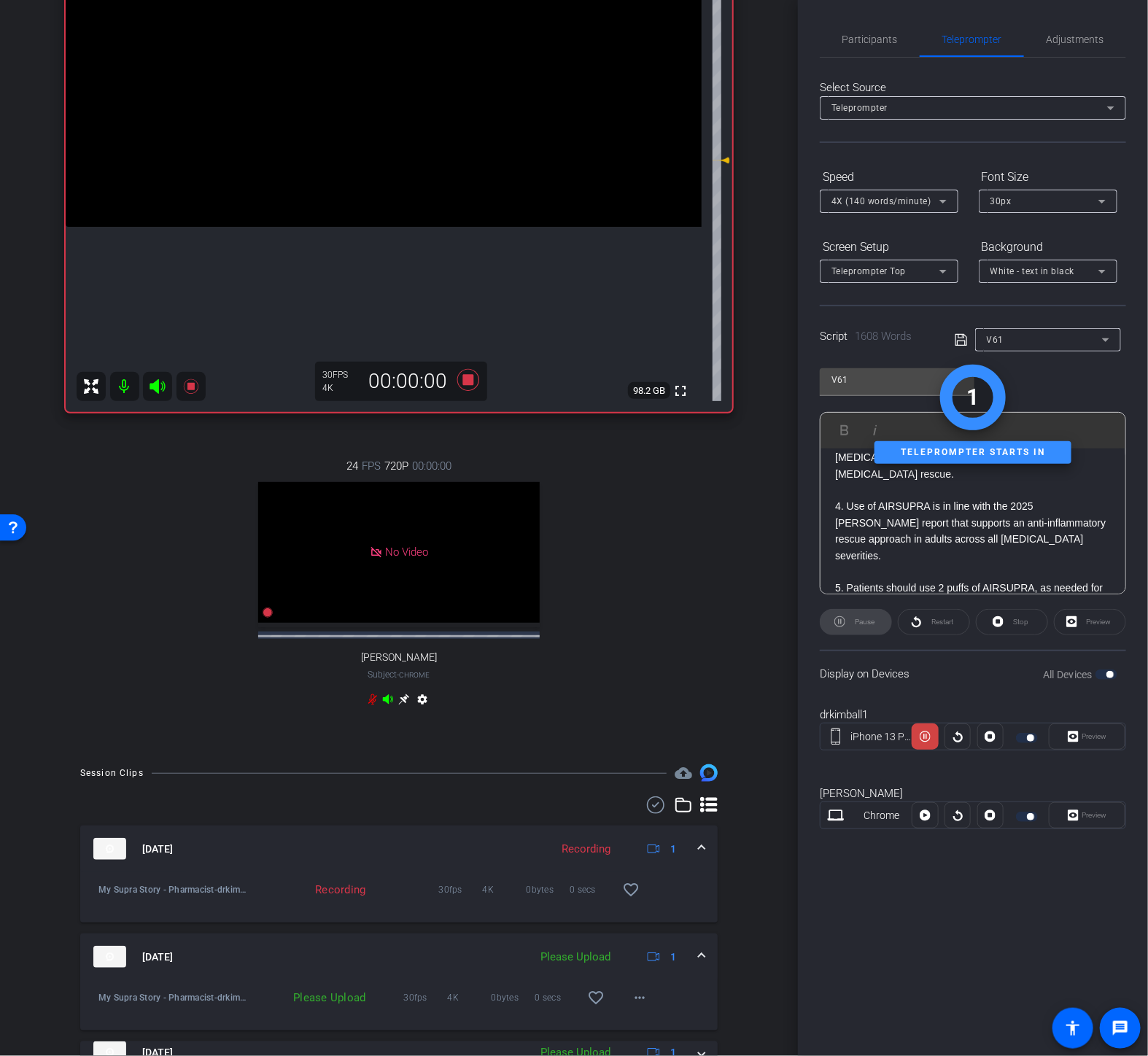
click at [1082, 739] on div "Preview" at bounding box center [1087, 737] width 76 height 26
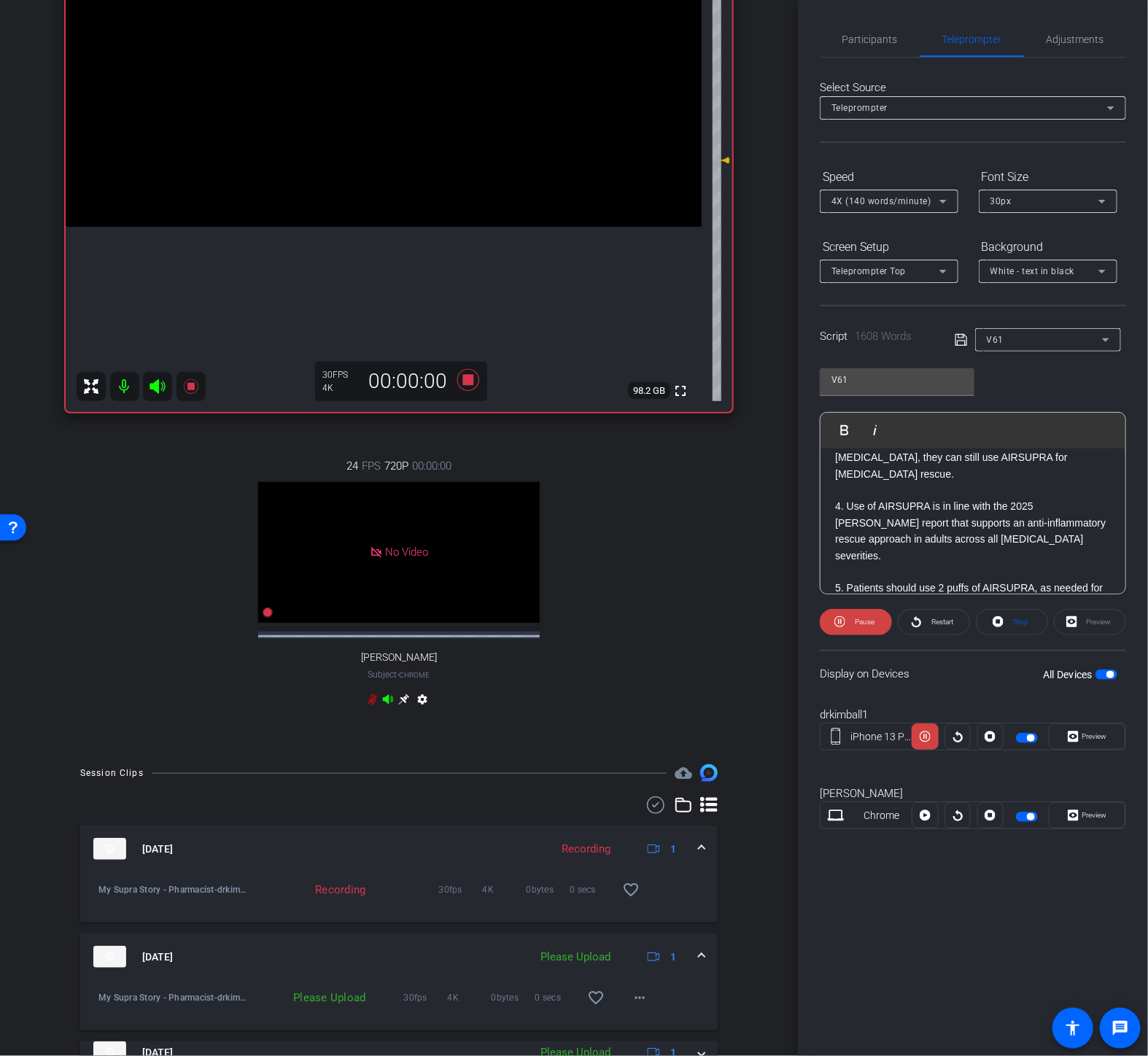
click at [1082, 739] on span "Preview" at bounding box center [1093, 737] width 29 height 20
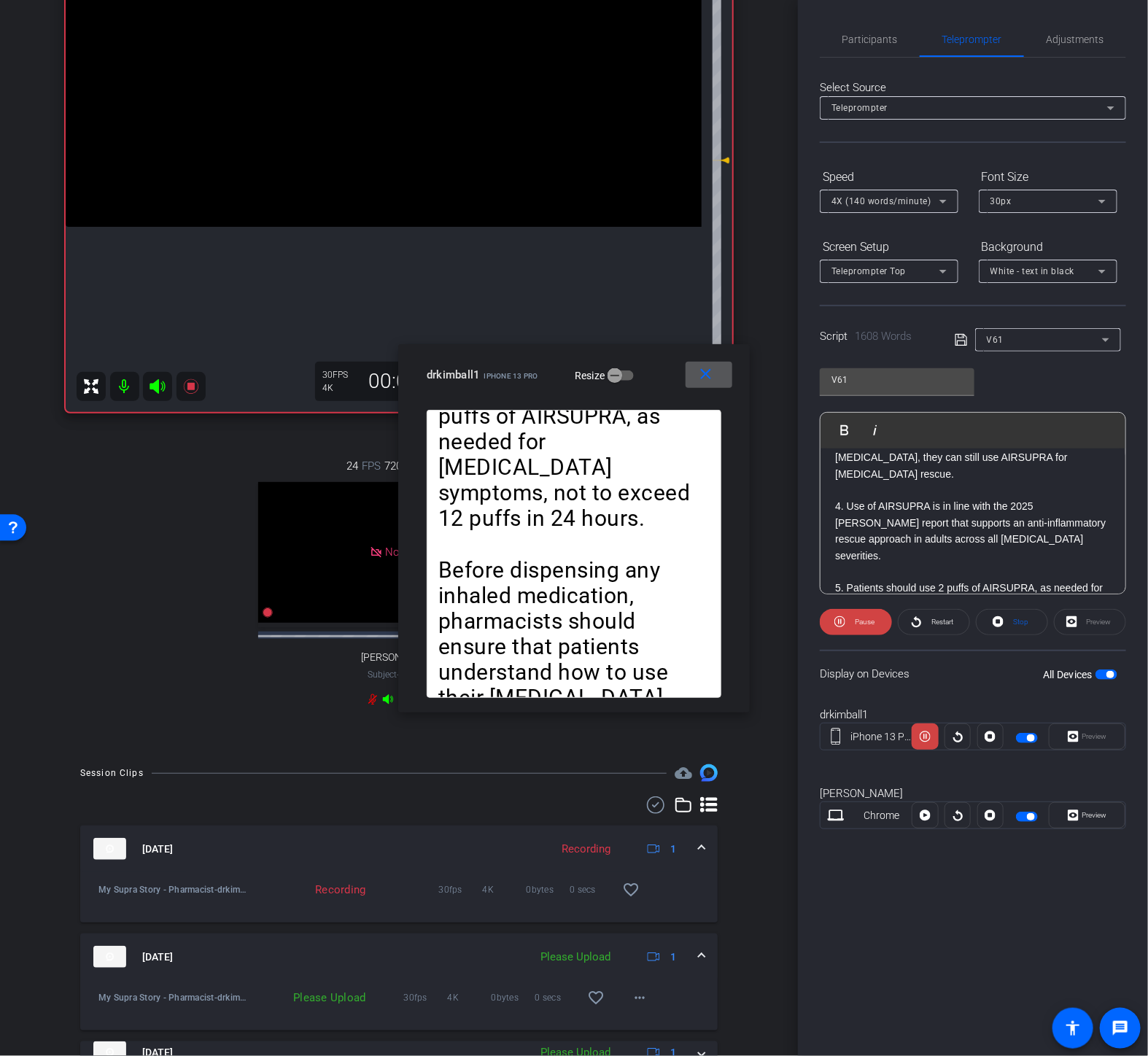
click at [848, 424] on span "Play" at bounding box center [854, 429] width 22 height 12
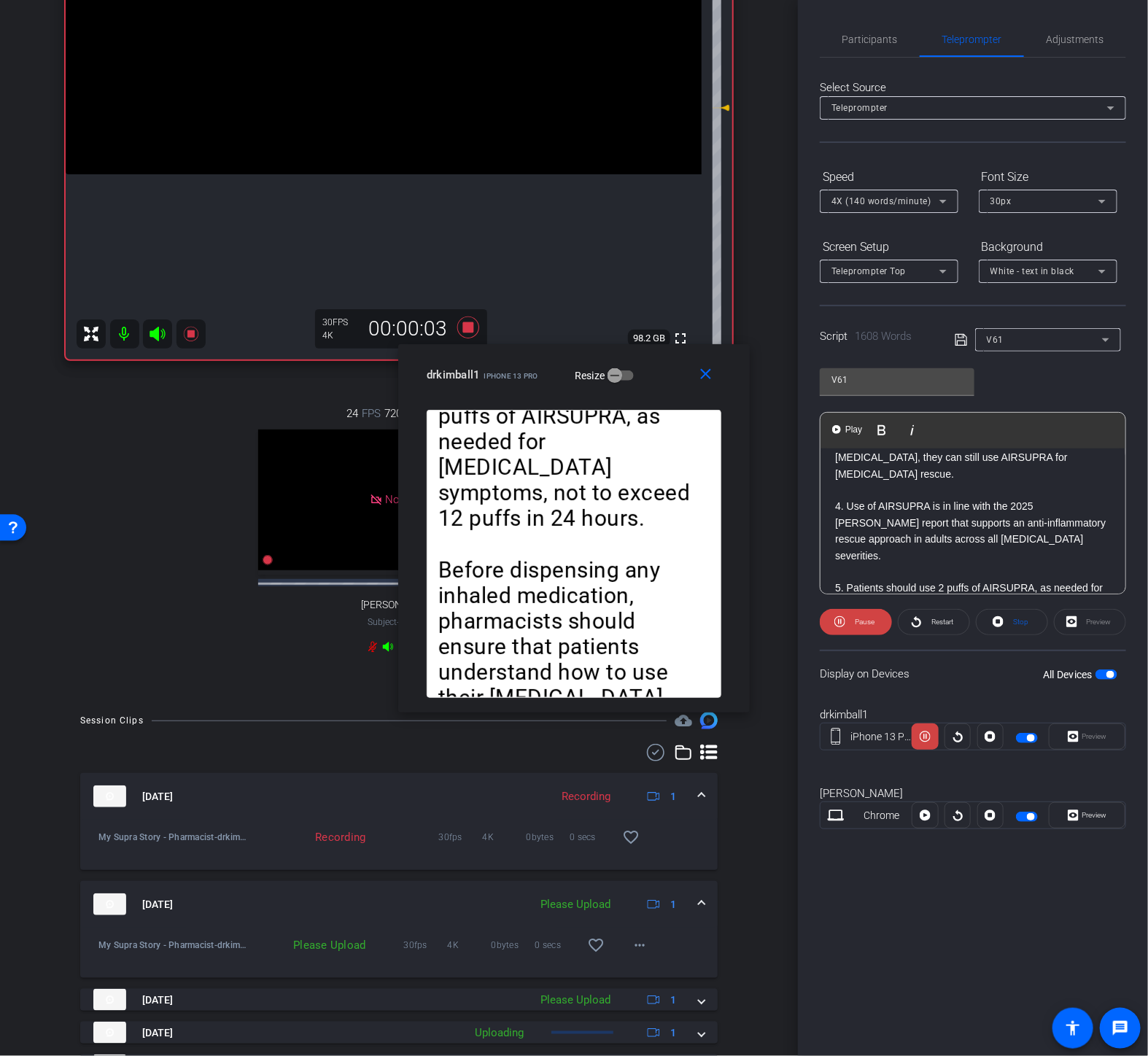
scroll to position [324, 0]
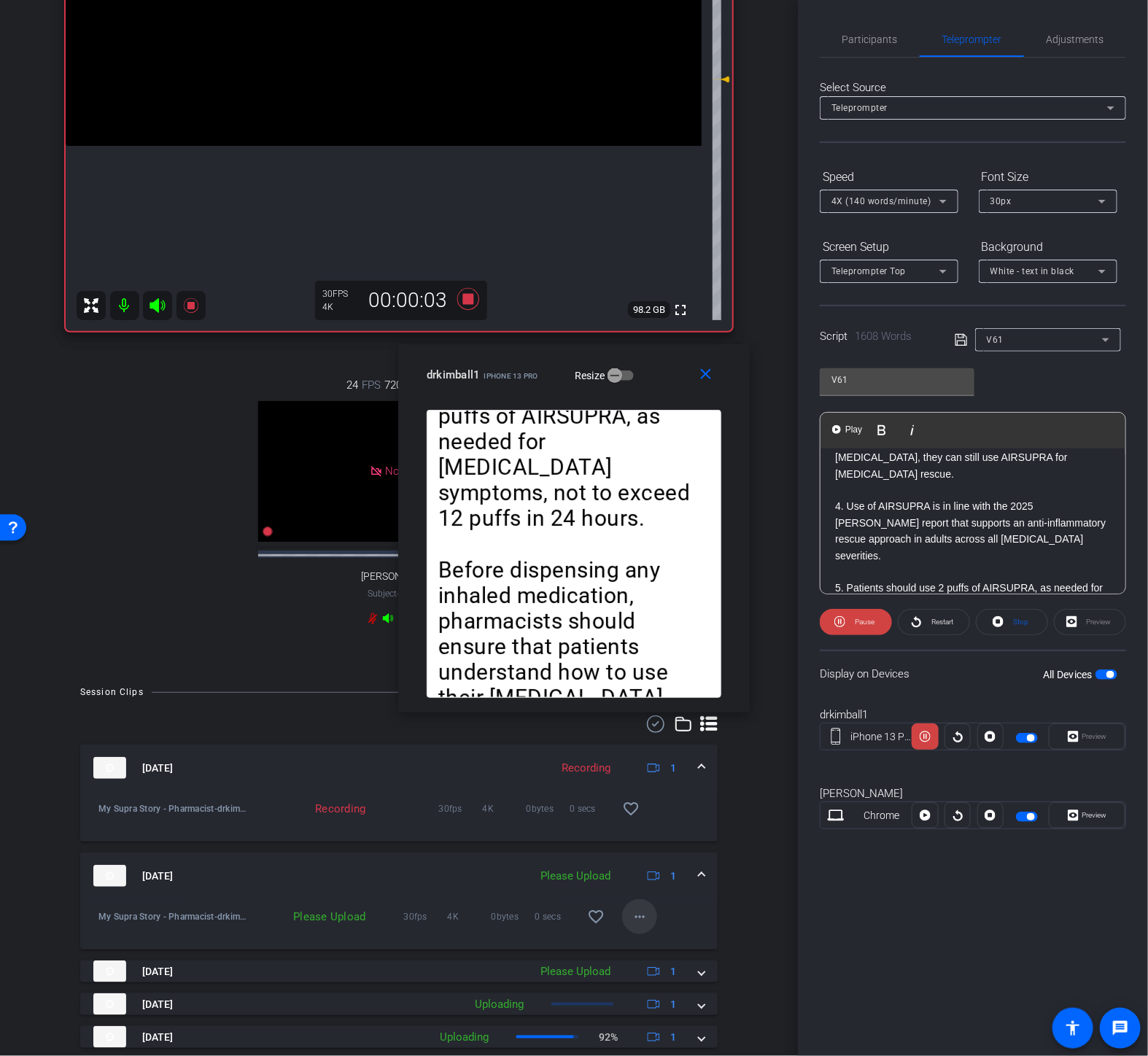
click at [631, 924] on mat-icon "more_horiz" at bounding box center [639, 917] width 18 height 18
click at [654, 950] on span "Upload" at bounding box center [656, 958] width 59 height 18
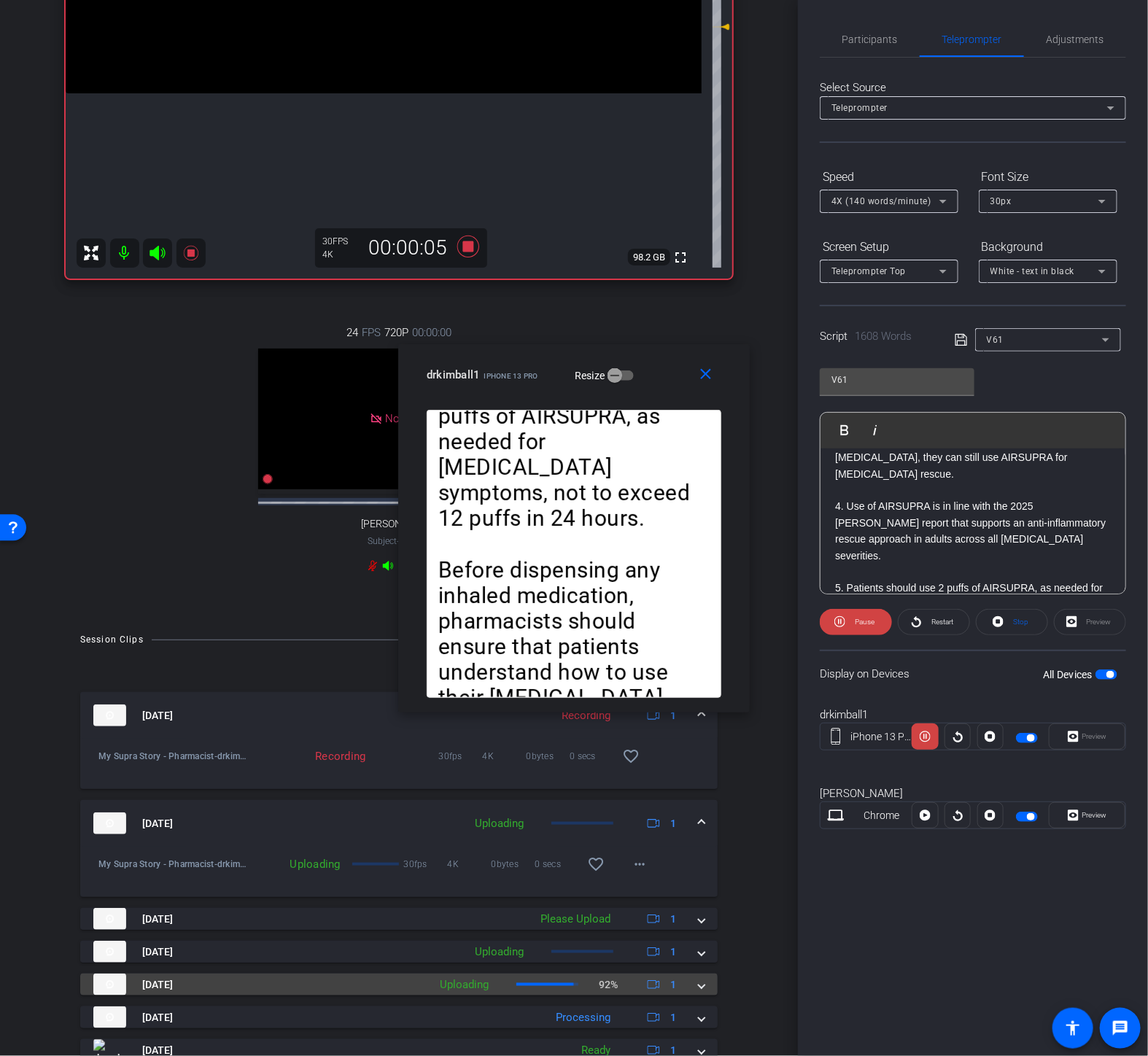
scroll to position [405, 0]
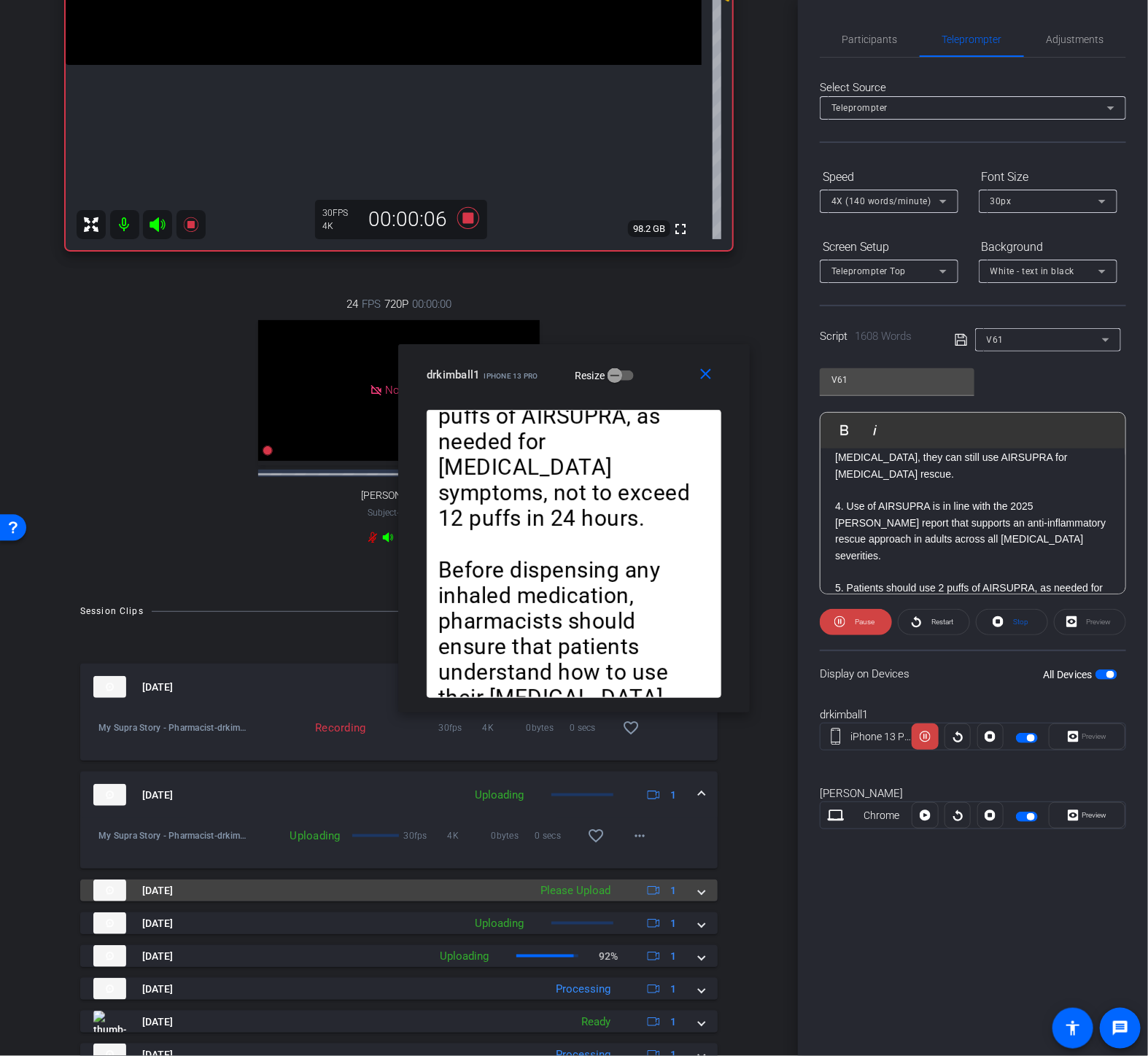
click at [587, 899] on div "Please Upload" at bounding box center [575, 891] width 85 height 17
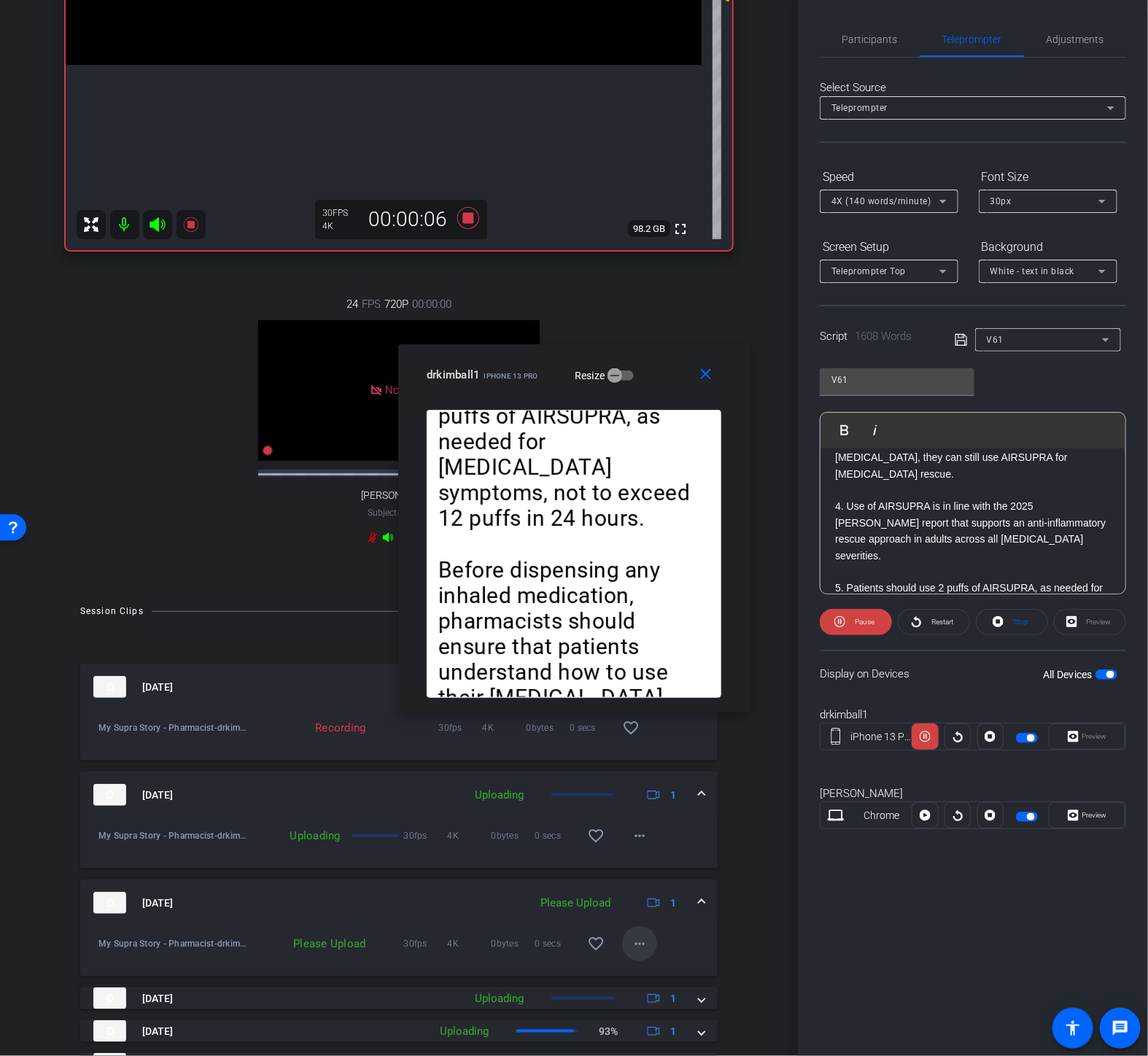
click at [641, 952] on mat-icon "more_horiz" at bounding box center [639, 944] width 18 height 18
click at [651, 980] on span "Upload" at bounding box center [656, 986] width 59 height 18
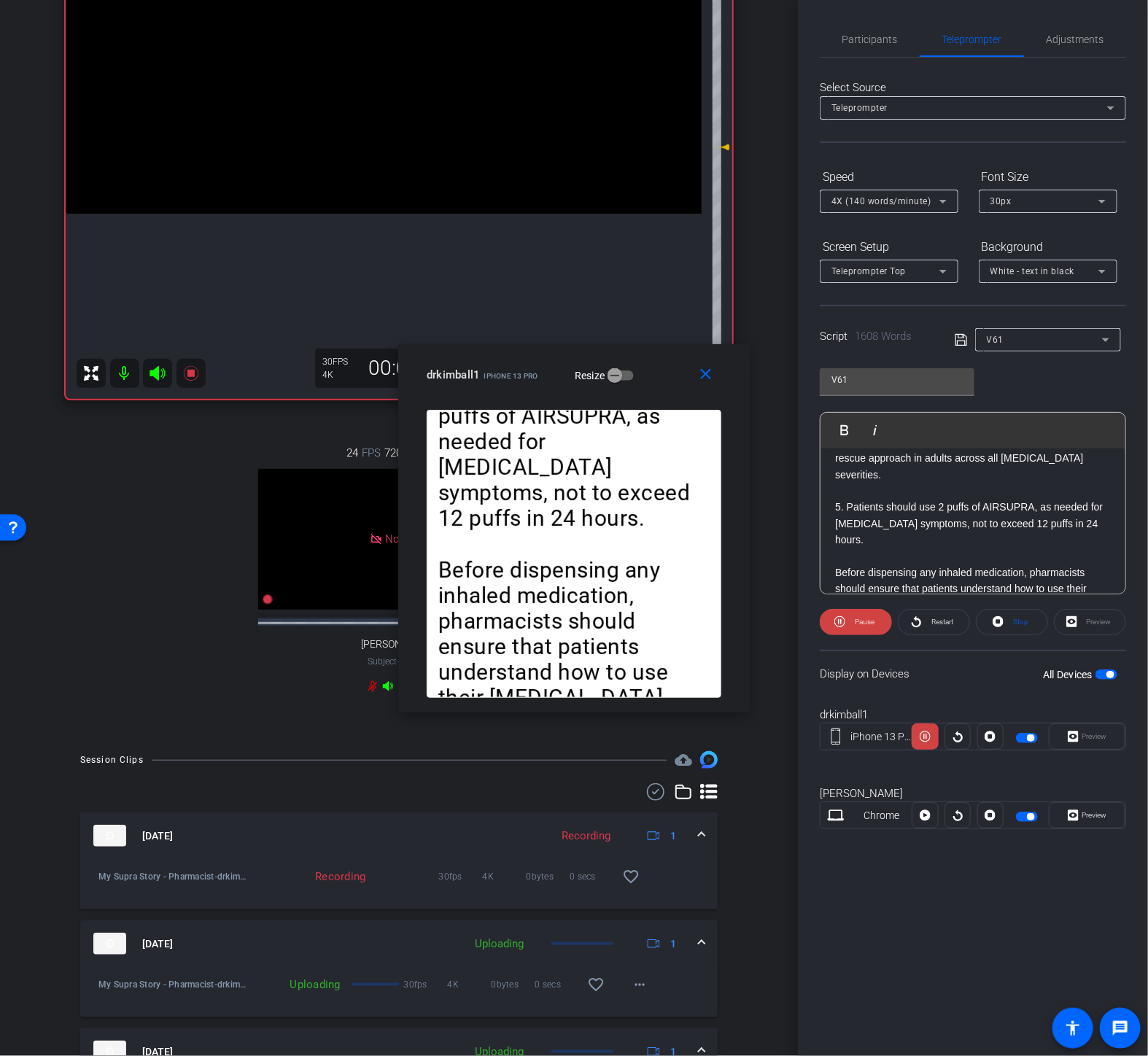
scroll to position [243, 0]
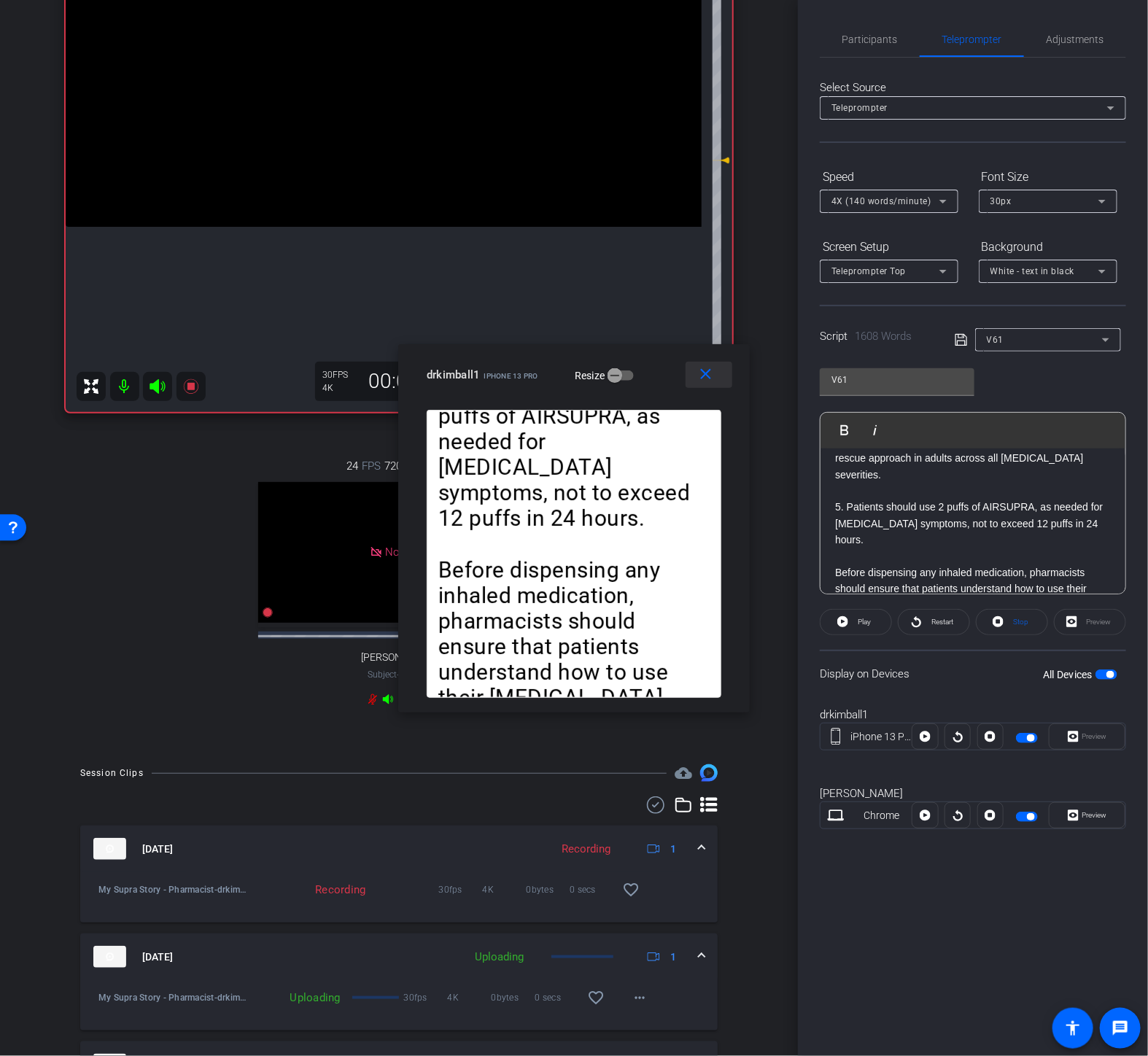
click at [708, 371] on mat-icon "close" at bounding box center [707, 375] width 19 height 19
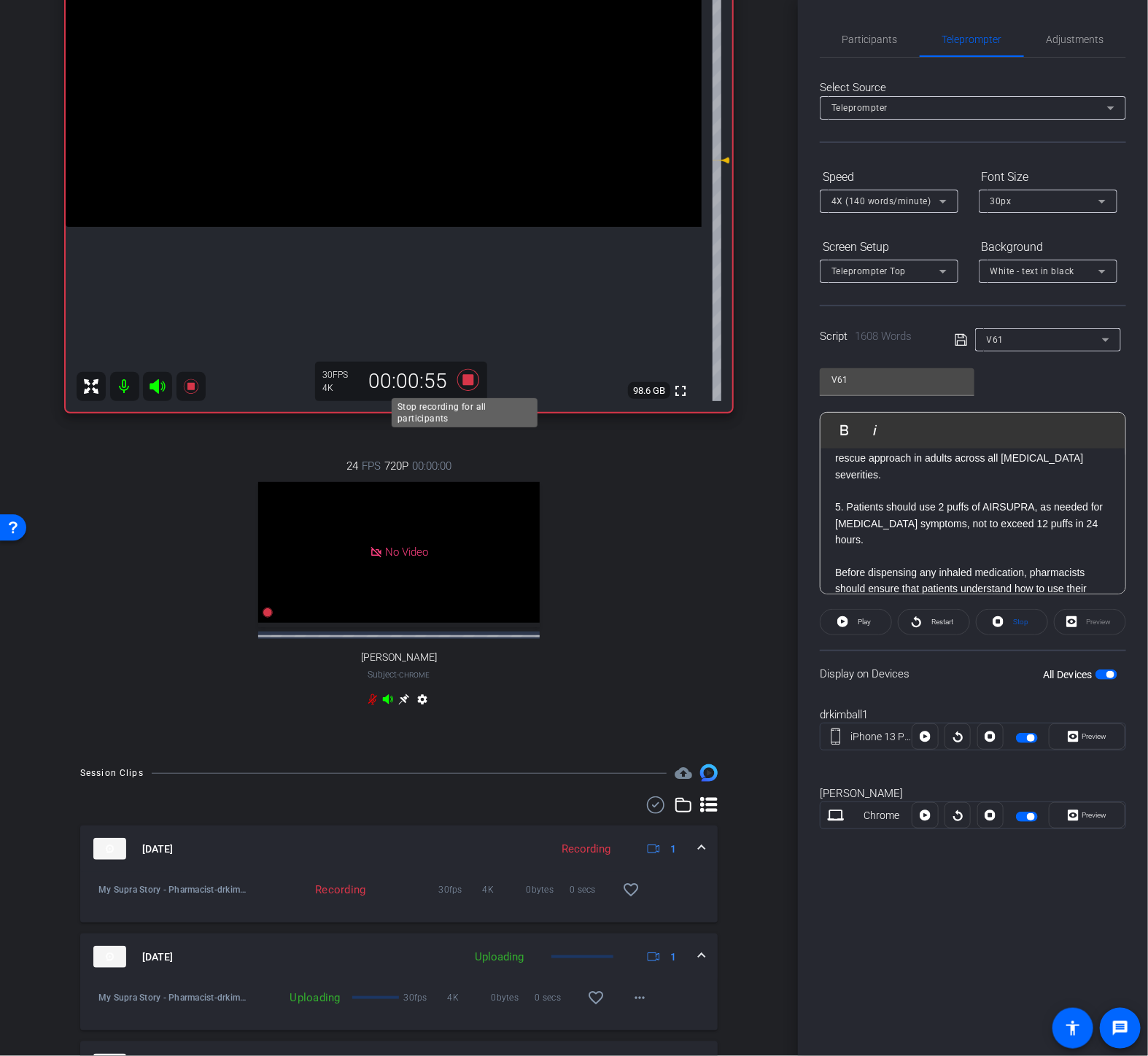
click at [471, 383] on icon at bounding box center [468, 380] width 35 height 26
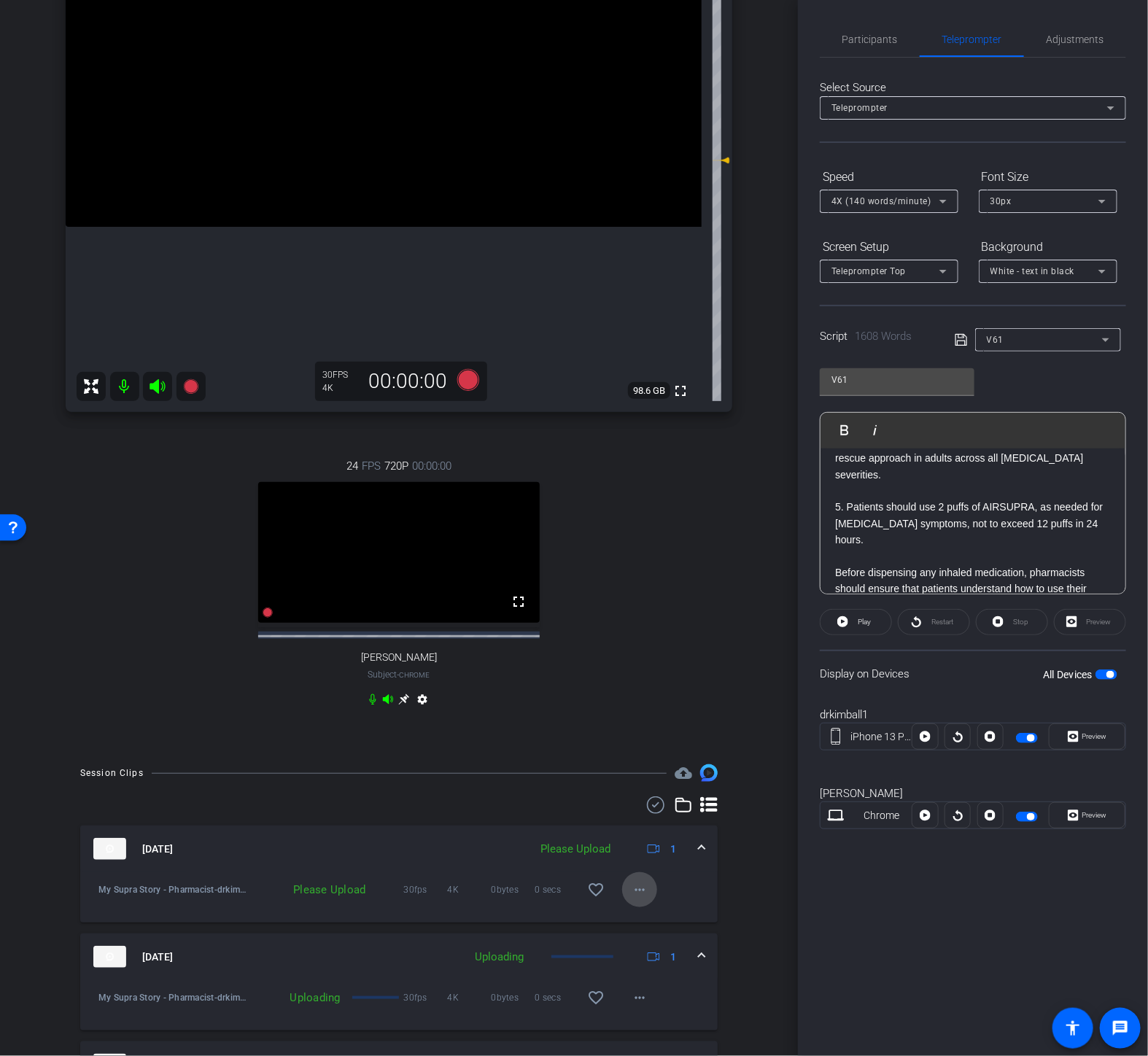
click at [631, 899] on mat-icon "more_horiz" at bounding box center [639, 890] width 18 height 18
click at [645, 930] on span "Upload" at bounding box center [656, 933] width 59 height 18
click at [471, 376] on icon at bounding box center [468, 380] width 22 height 22
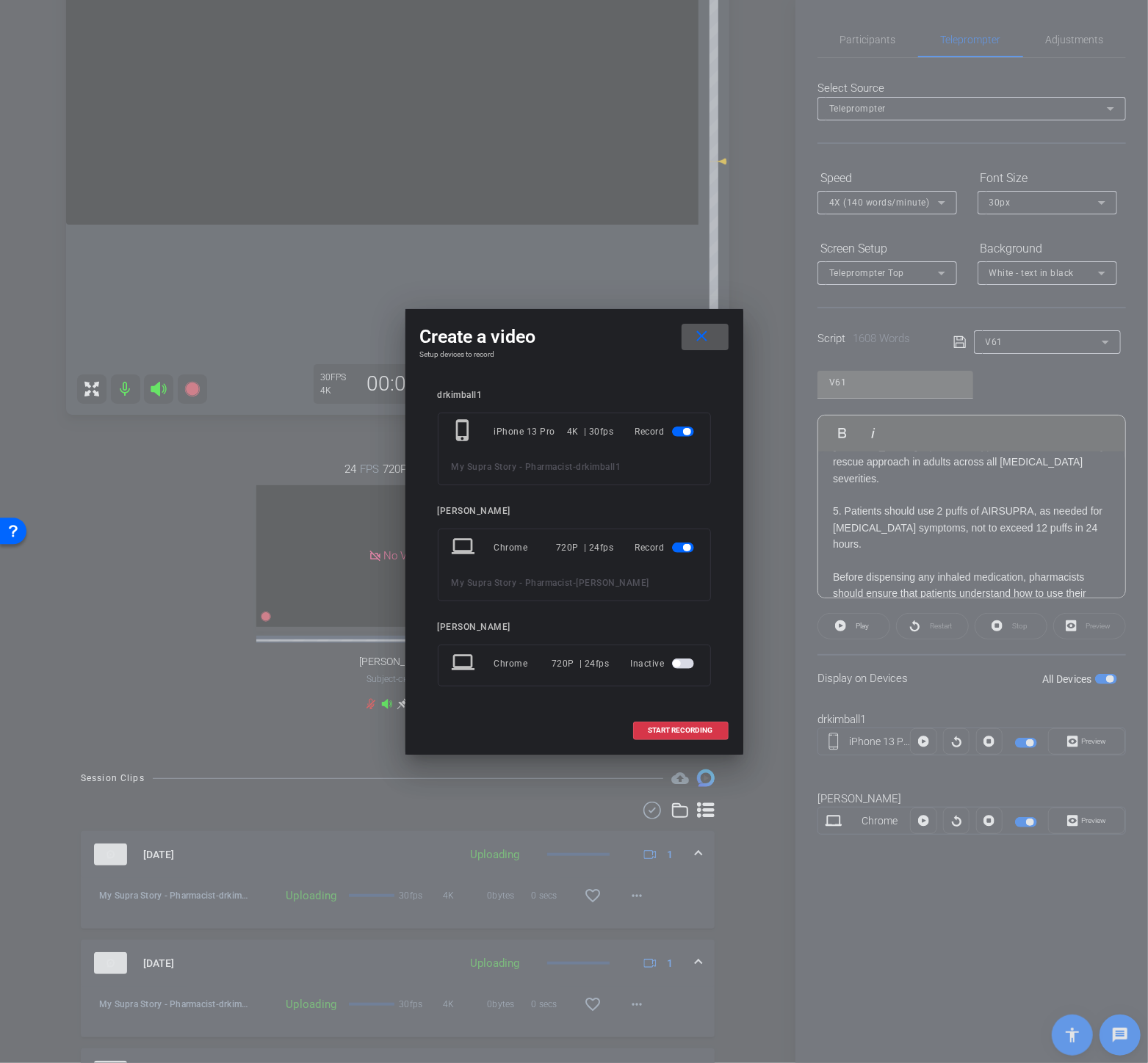
click at [685, 553] on mat-slide-toggle at bounding box center [684, 548] width 25 height 18
click at [683, 734] on span "START RECORDING" at bounding box center [681, 731] width 65 height 7
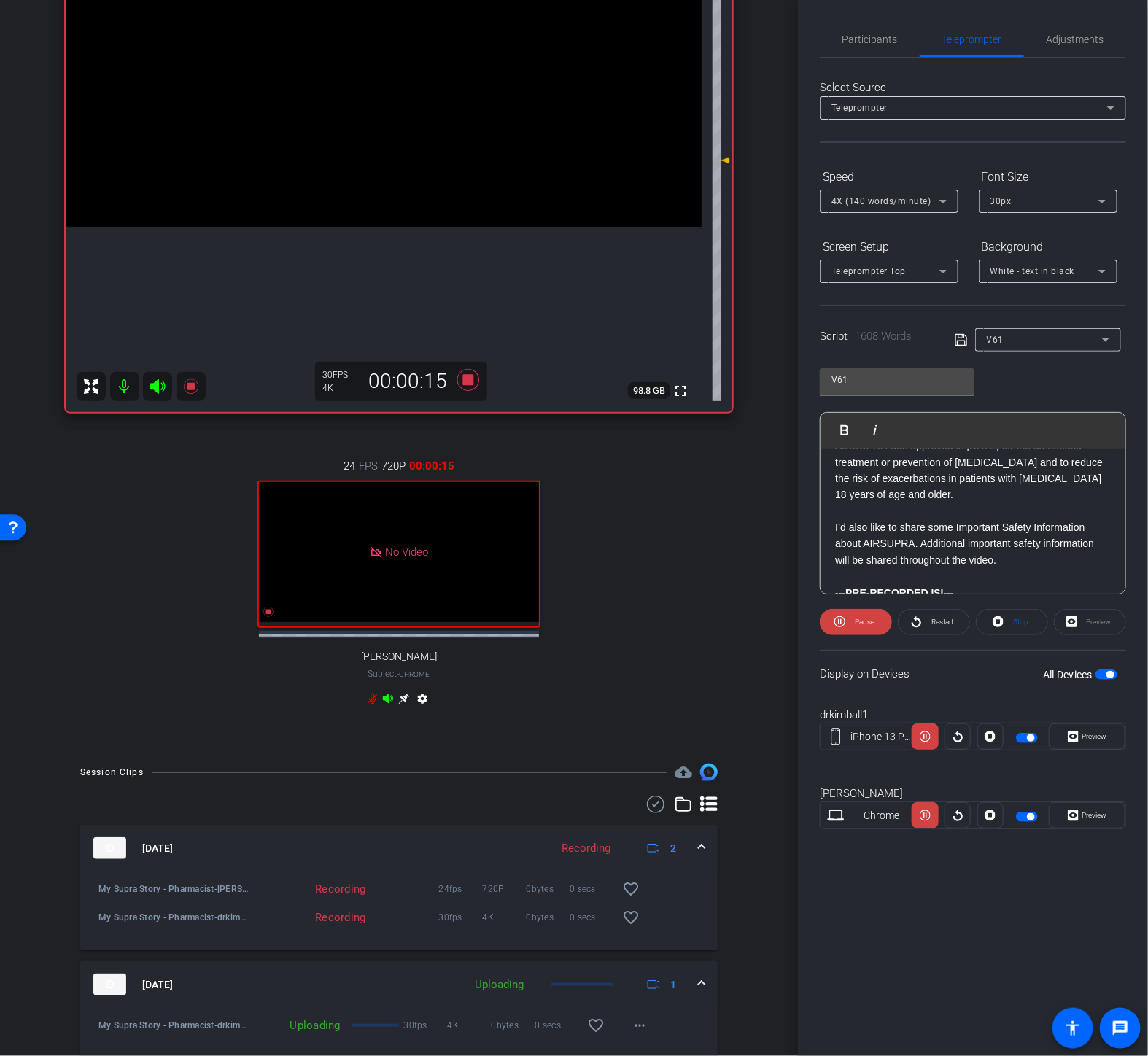
scroll to position [1016, 0]
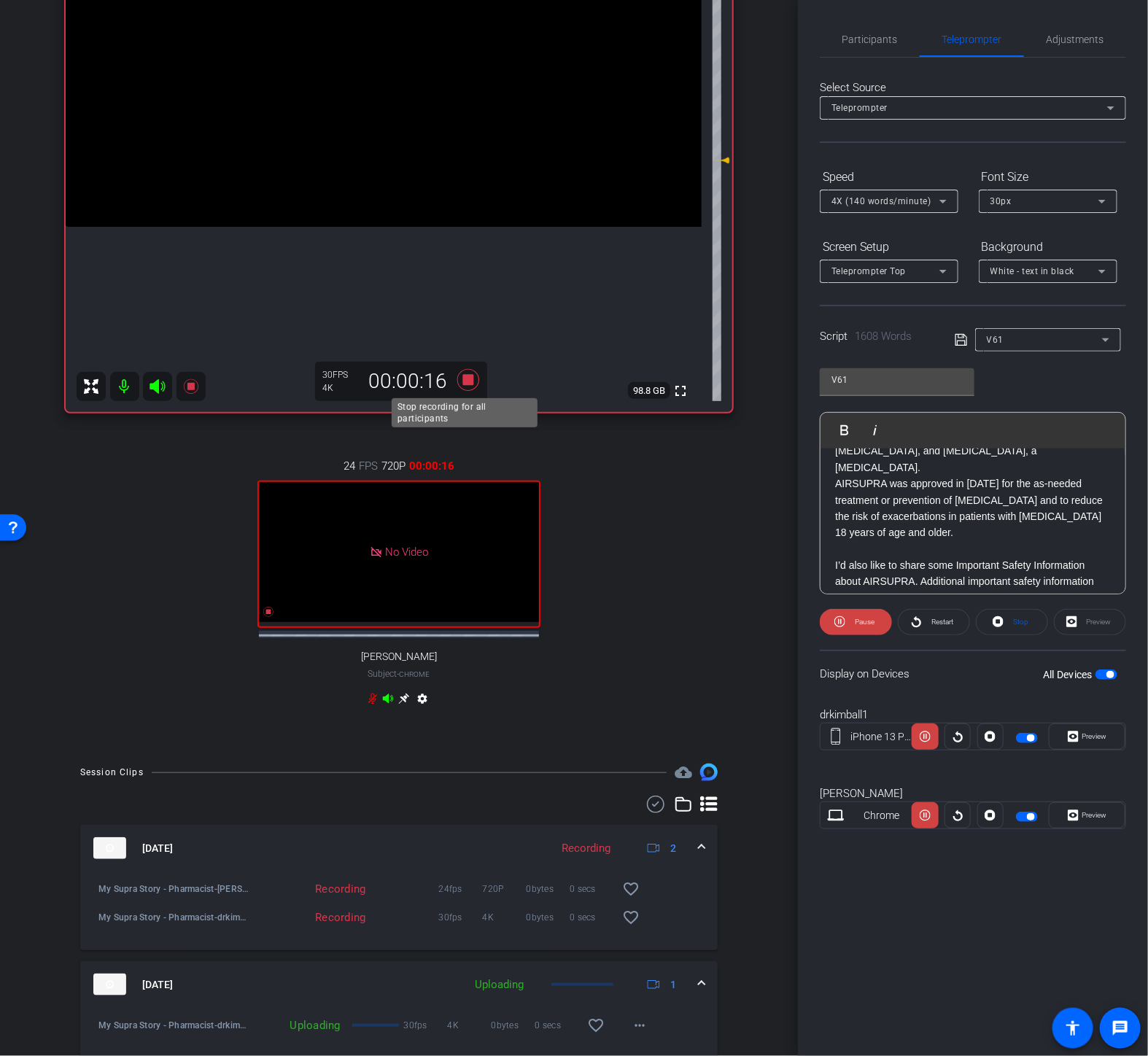
click at [458, 374] on icon at bounding box center [468, 380] width 35 height 26
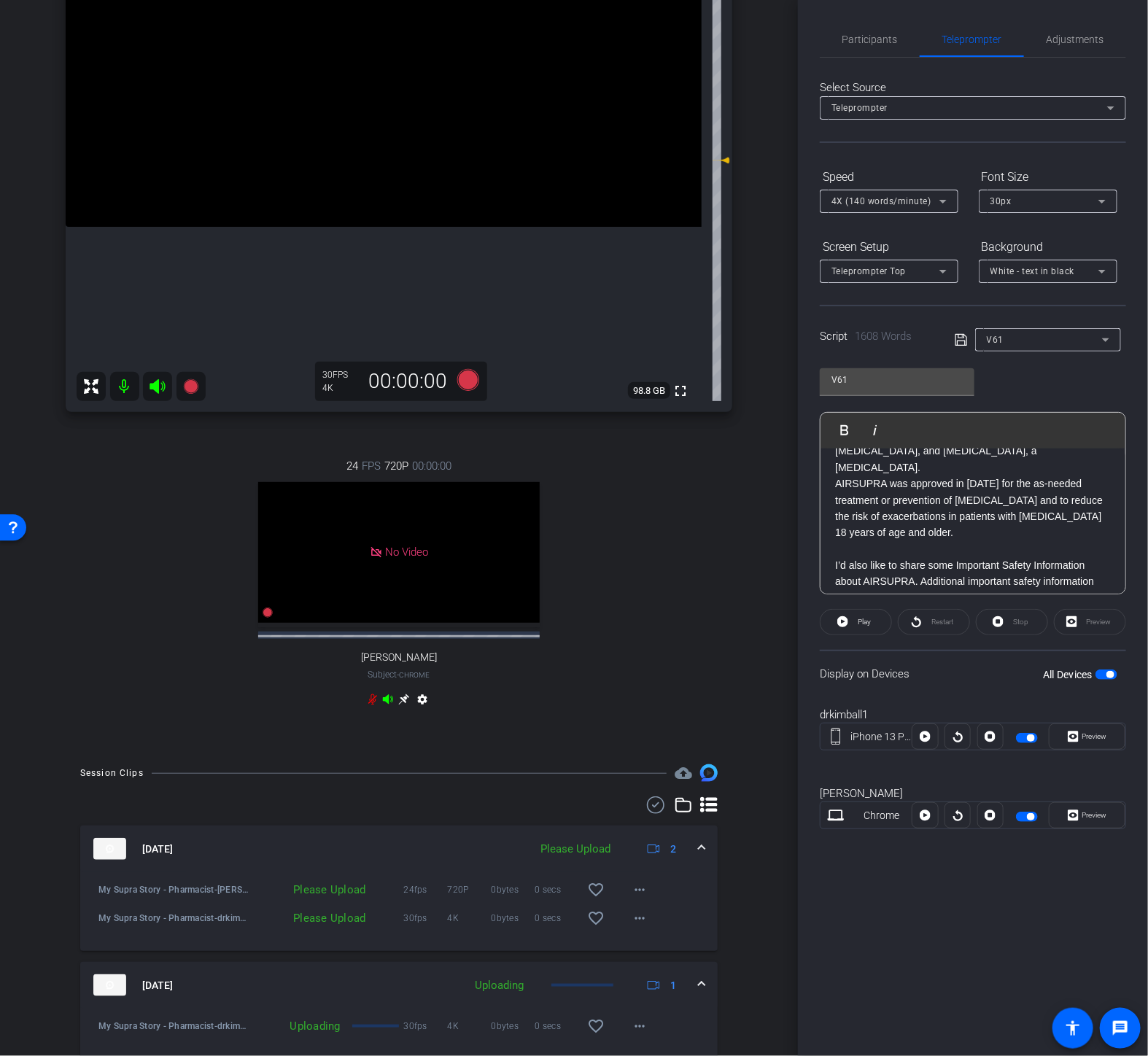
click at [1053, 655] on p "AIRSUPRA contains [MEDICAL_DATA], a SABA, for rapid bronchodilation, plus [MEDI…" at bounding box center [972, 679] width 276 height 49
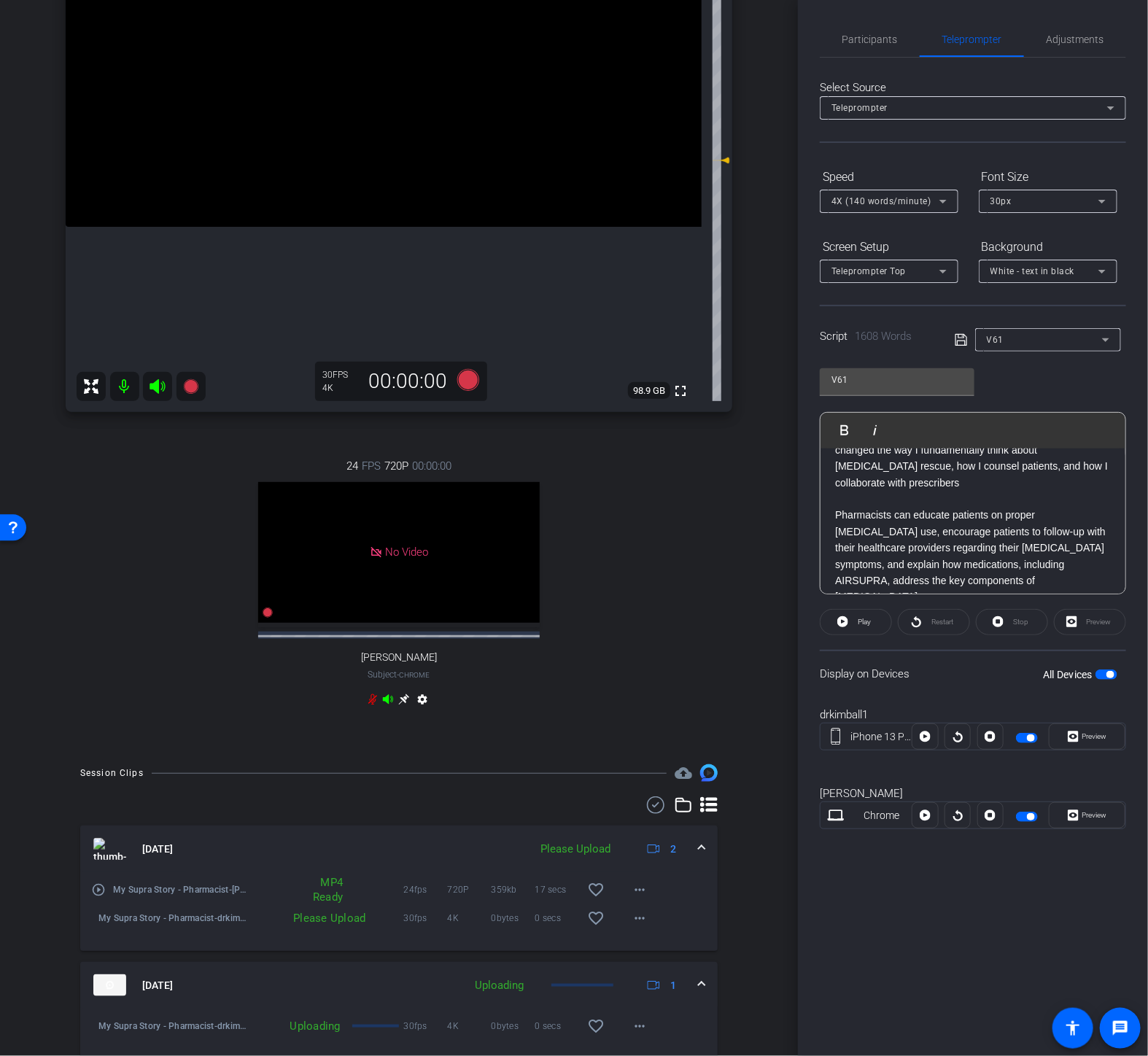
scroll to position [2962, 0]
click at [840, 702] on p "Similarly, when you notice that a patient is experiencing more exacerbations, i…" at bounding box center [972, 726] width 276 height 49
click at [837, 702] on p "Similarly, when you notice that a patient is experiencing more exacerbations, i…" at bounding box center [972, 726] width 276 height 49
click at [464, 375] on icon at bounding box center [468, 380] width 22 height 22
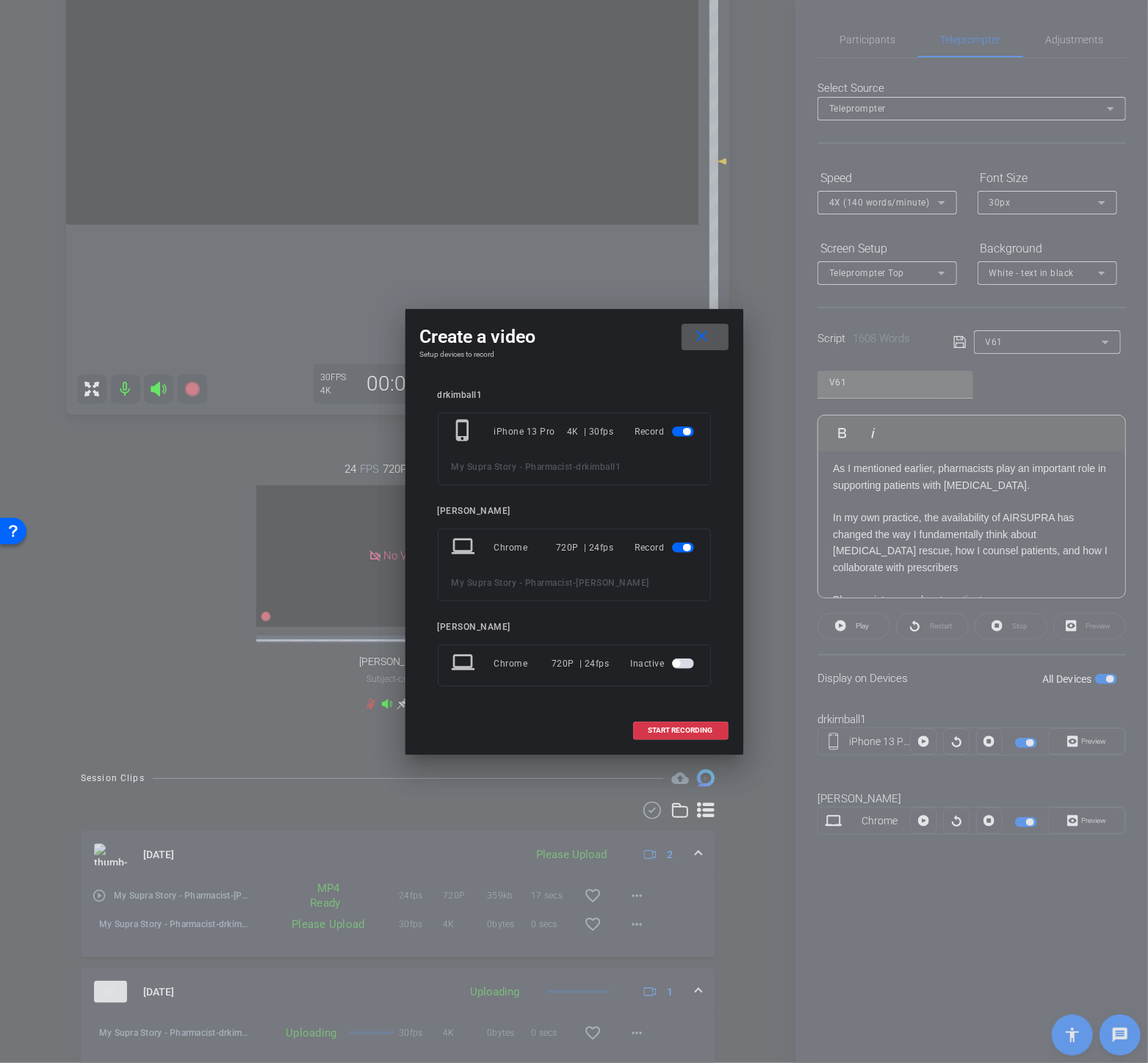
click at [676, 550] on span "button" at bounding box center [683, 547] width 22 height 10
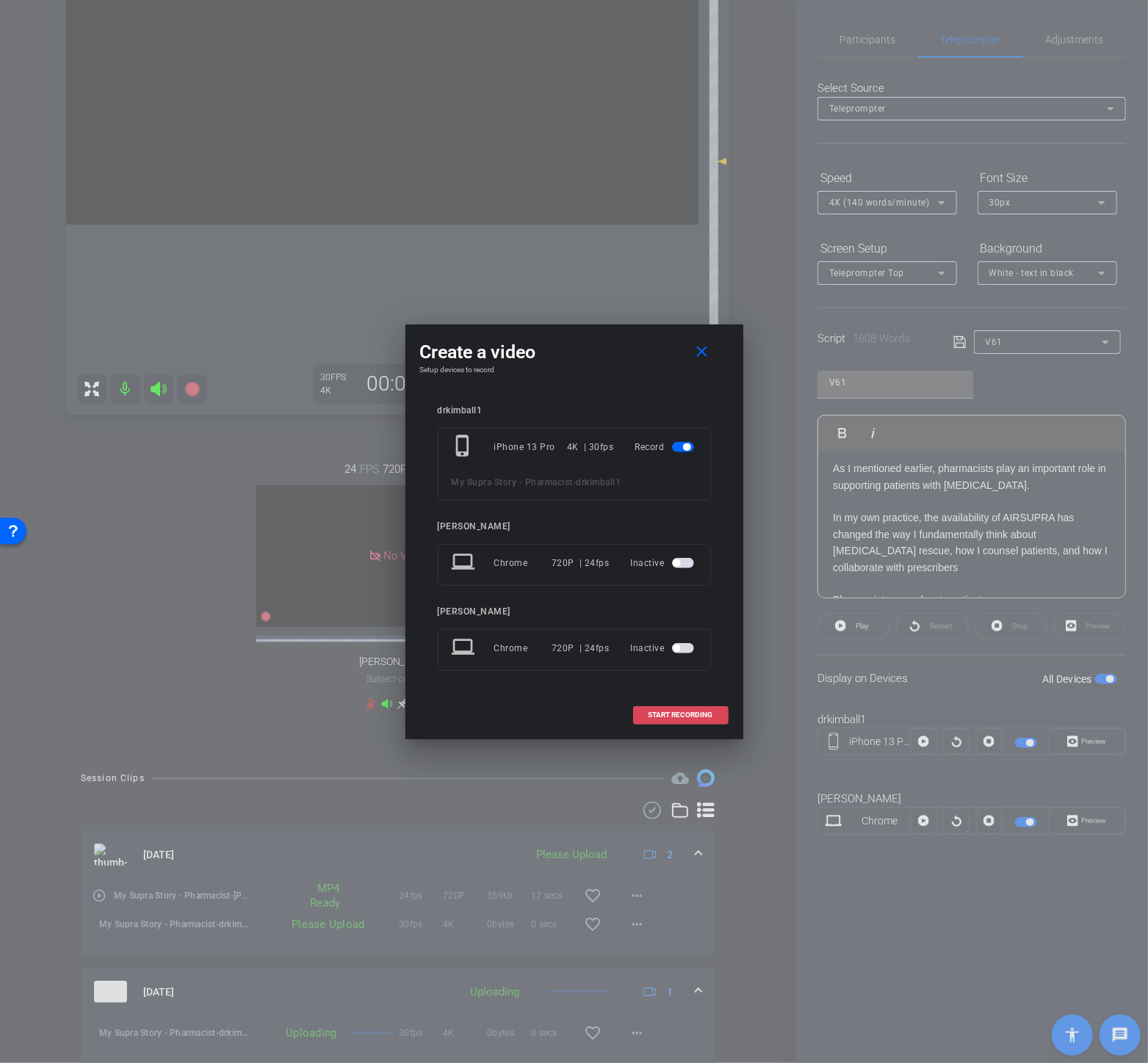
click at [680, 707] on span at bounding box center [681, 715] width 94 height 36
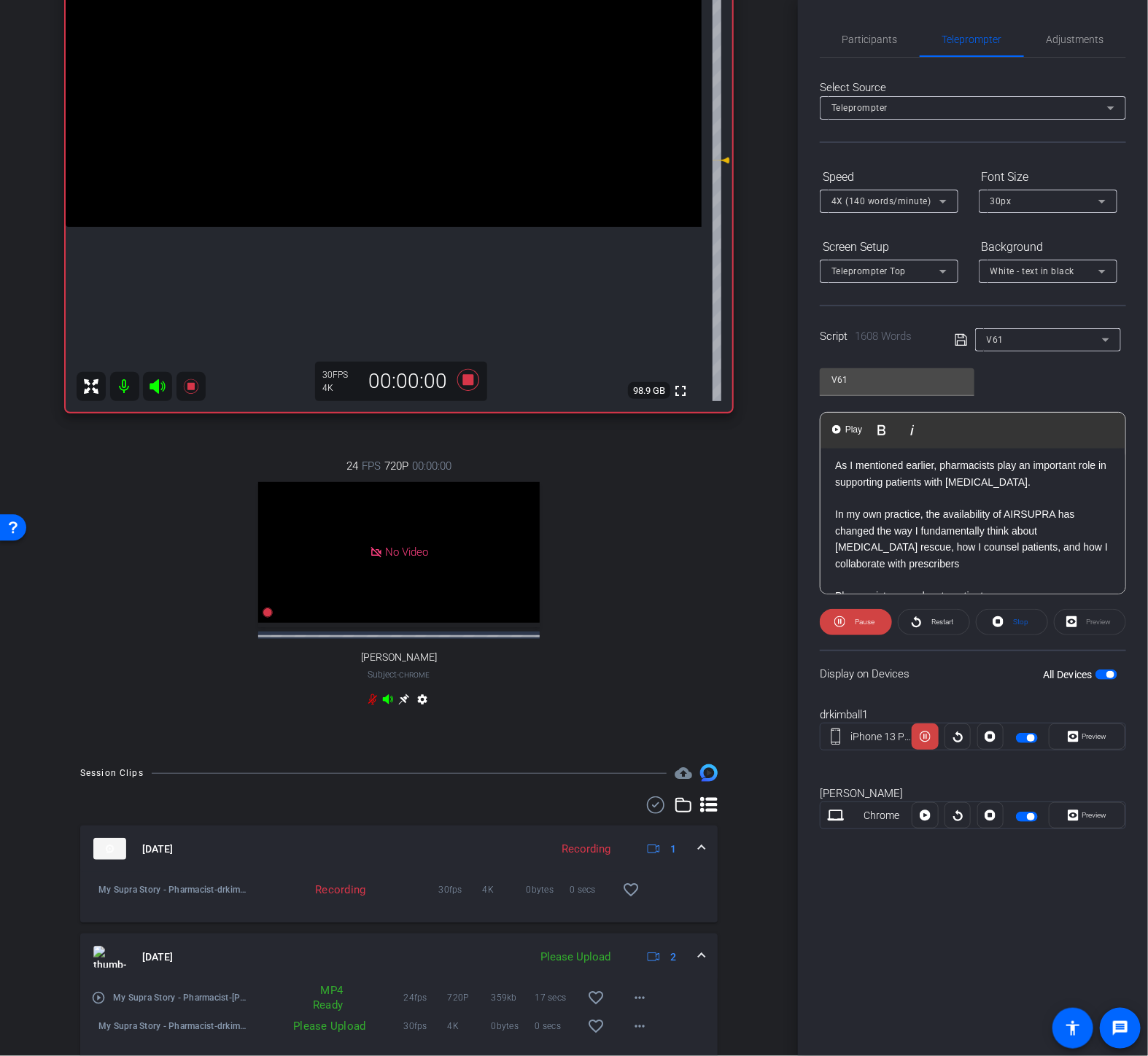
click at [845, 433] on span "Play" at bounding box center [854, 429] width 22 height 12
click at [1086, 733] on span "Preview" at bounding box center [1095, 737] width 25 height 8
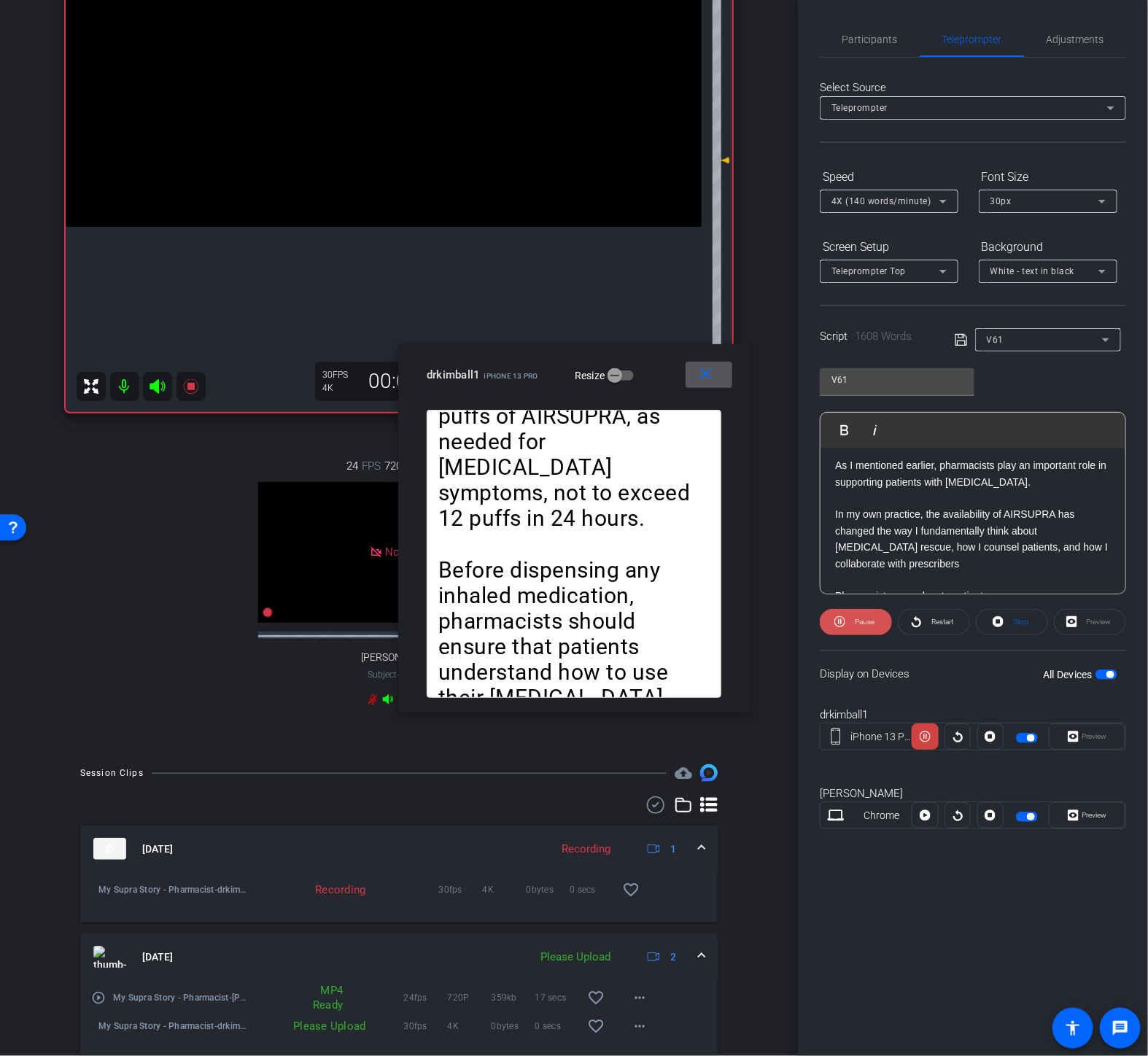
click at [852, 621] on span "Pause" at bounding box center [863, 622] width 23 height 20
click at [709, 359] on span at bounding box center [709, 375] width 46 height 35
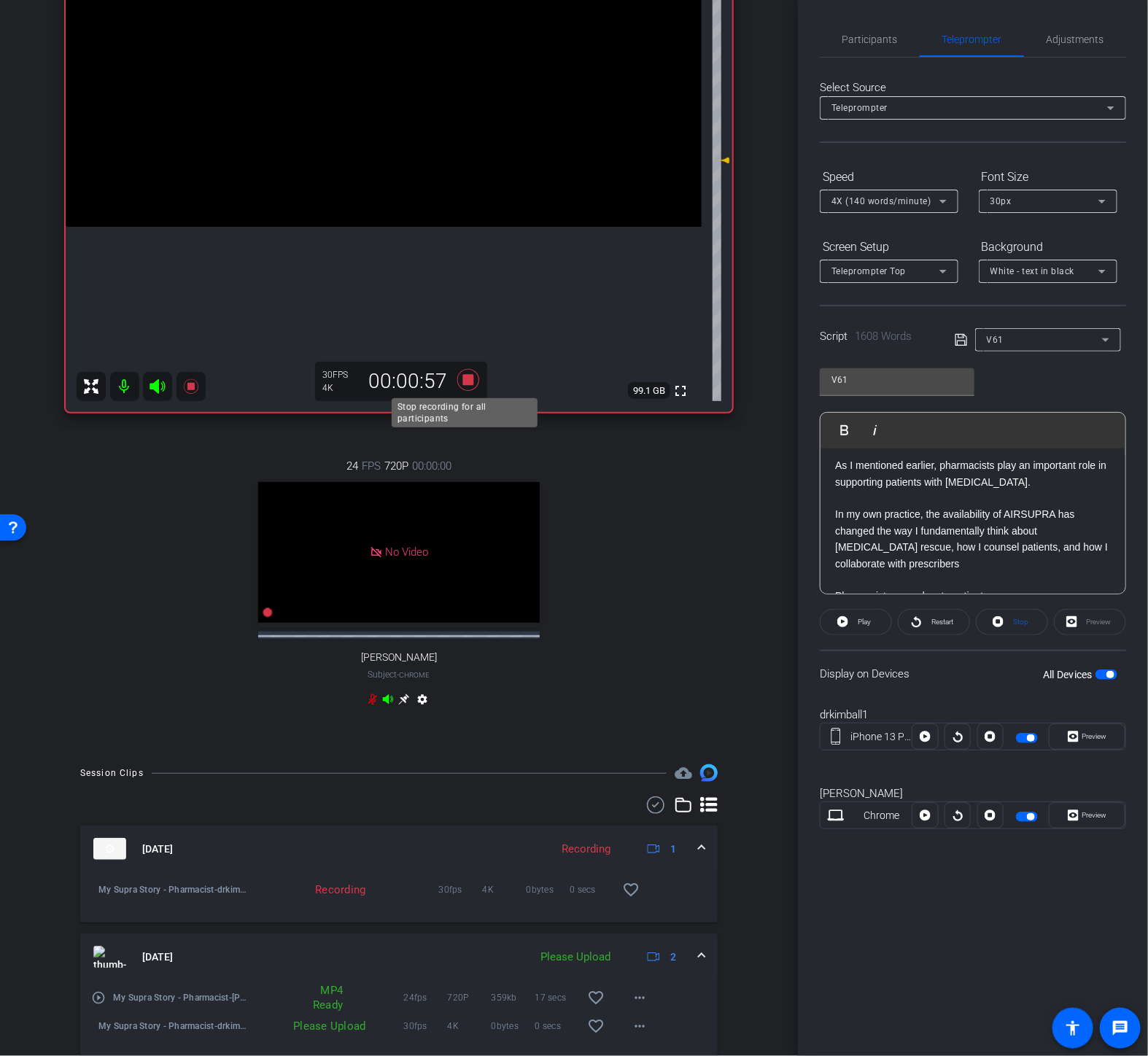
click at [462, 380] on icon at bounding box center [468, 380] width 22 height 22
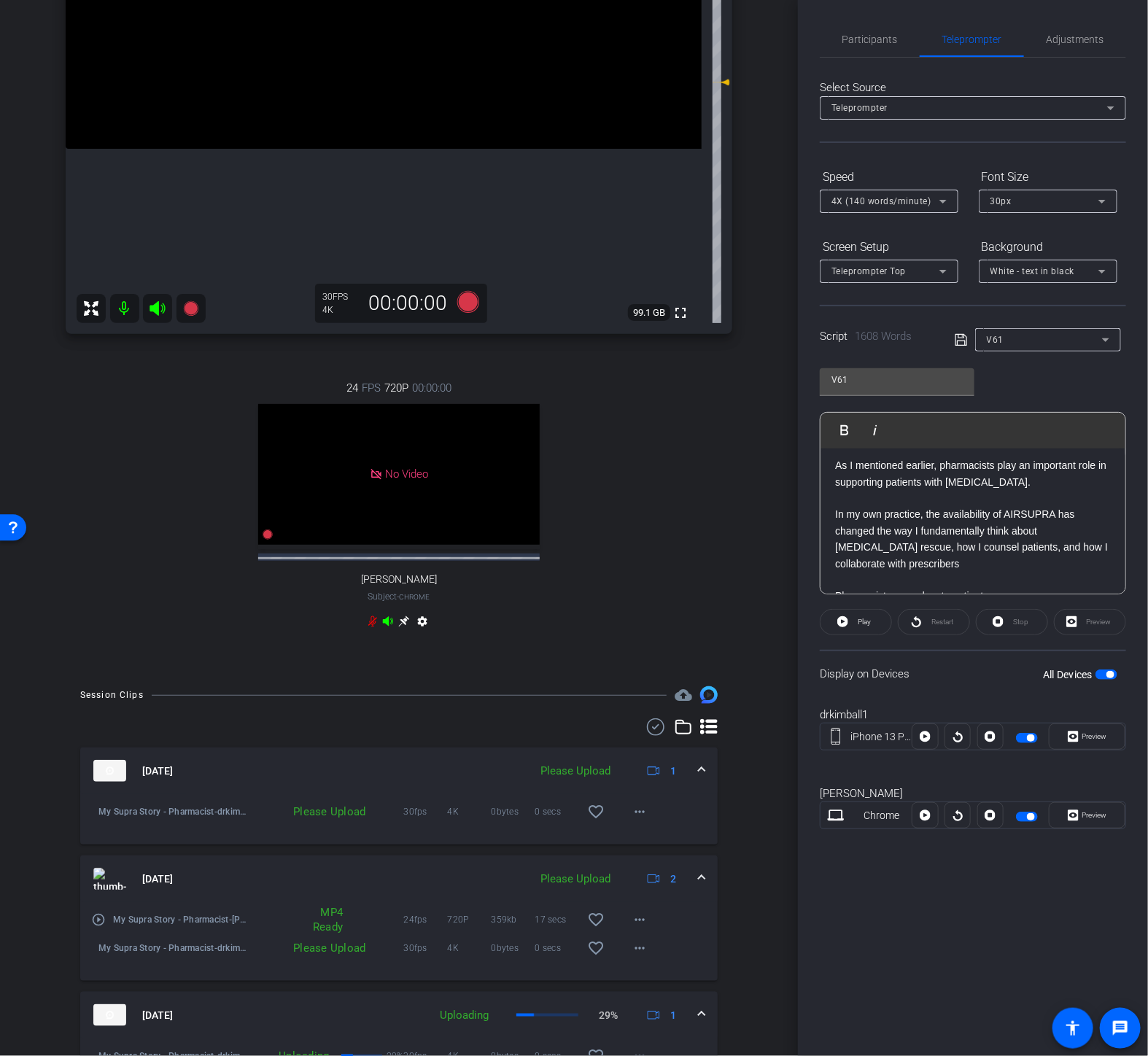
scroll to position [324, 0]
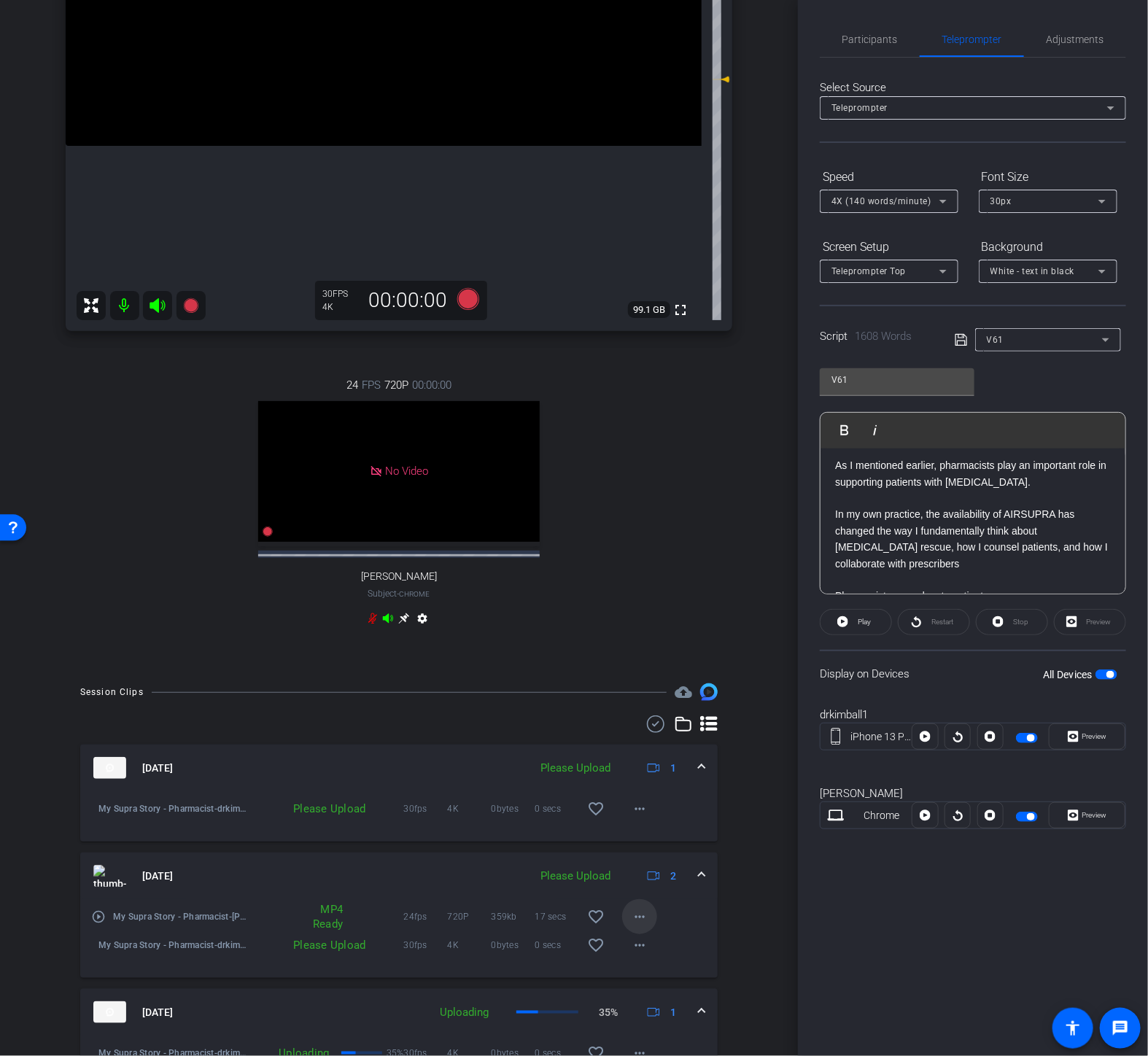
click at [631, 926] on mat-icon "more_horiz" at bounding box center [639, 917] width 18 height 18
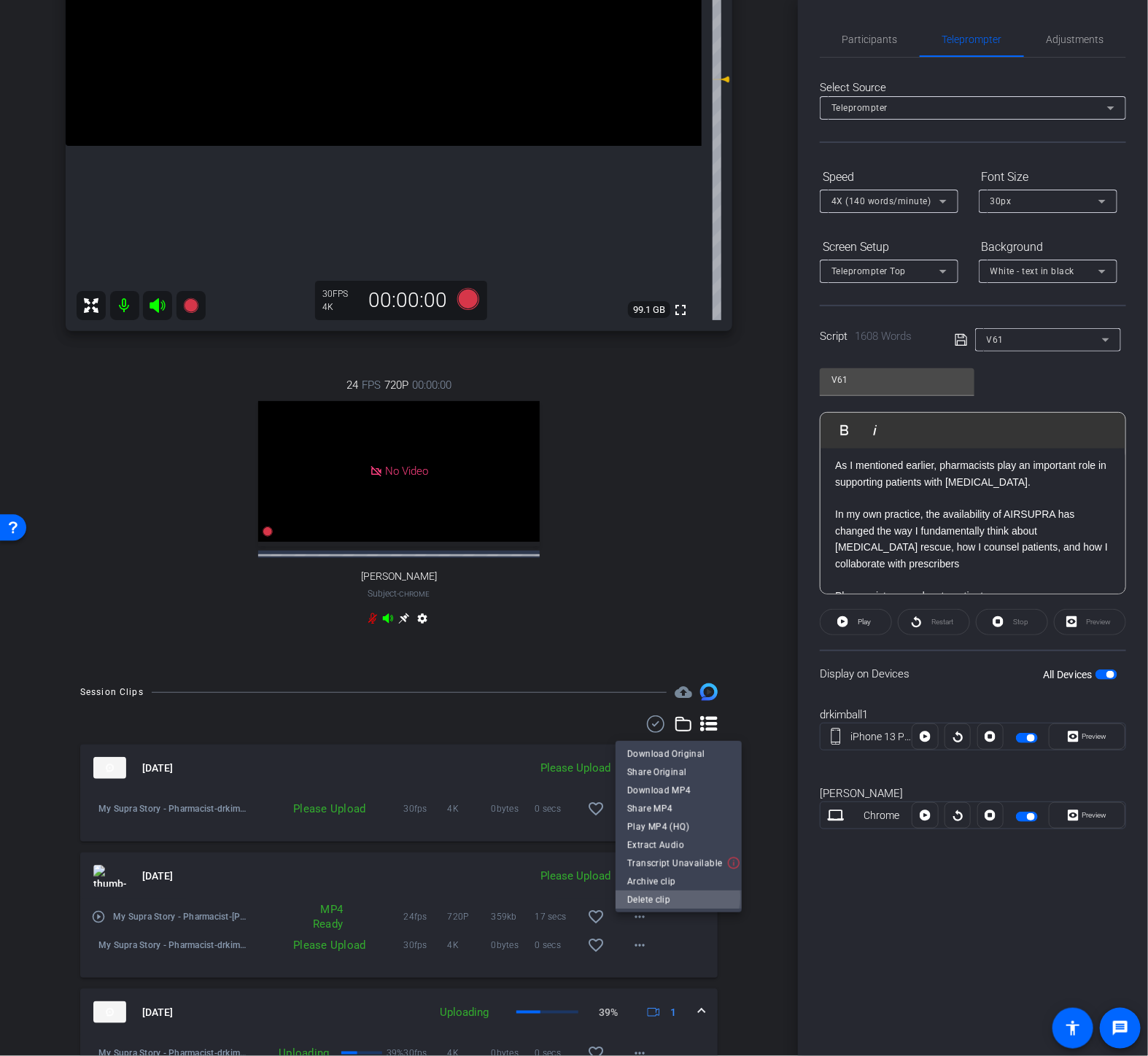
click at [662, 898] on span "Delete clip" at bounding box center [678, 900] width 103 height 18
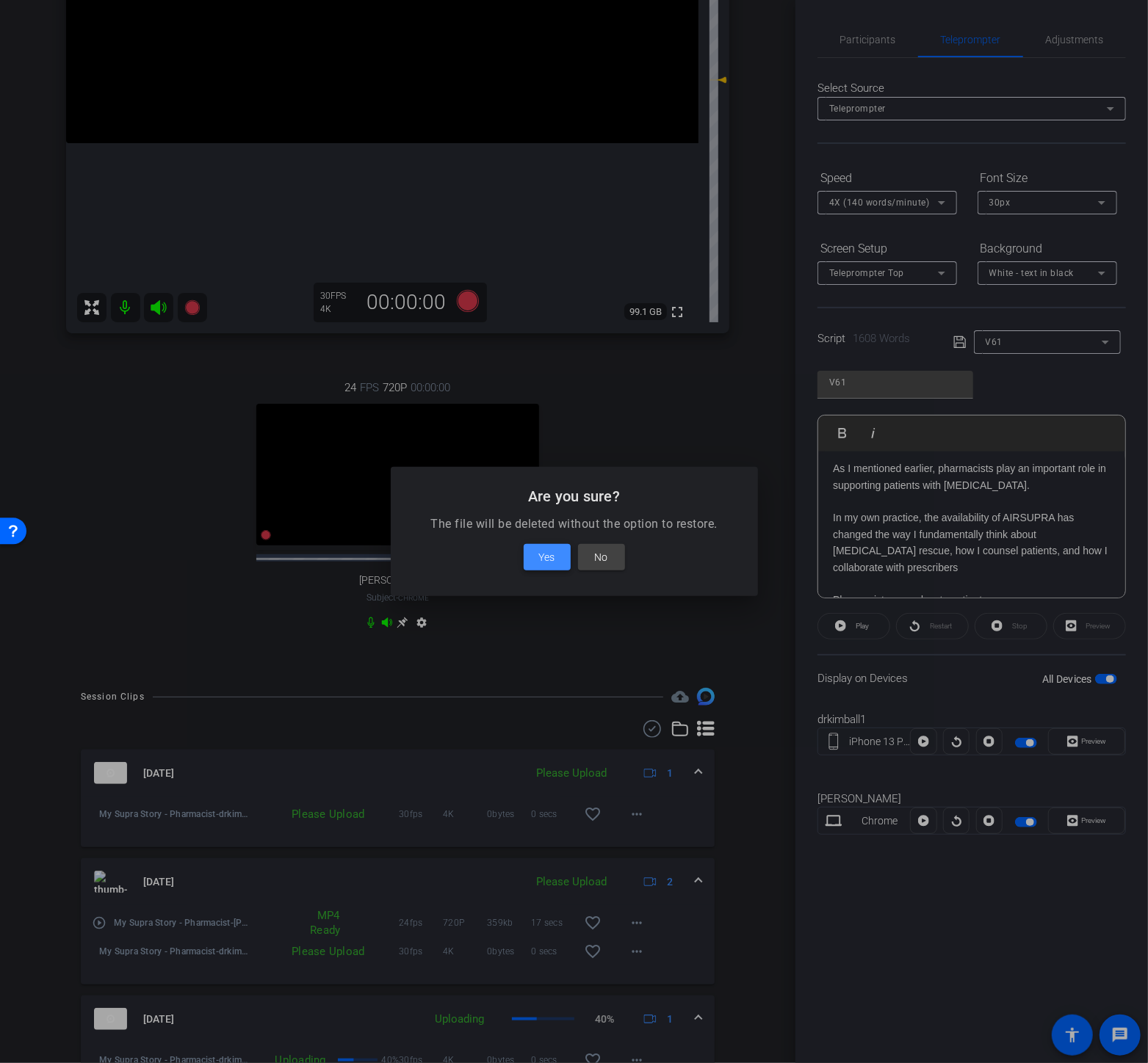
click at [560, 559] on span at bounding box center [547, 557] width 47 height 36
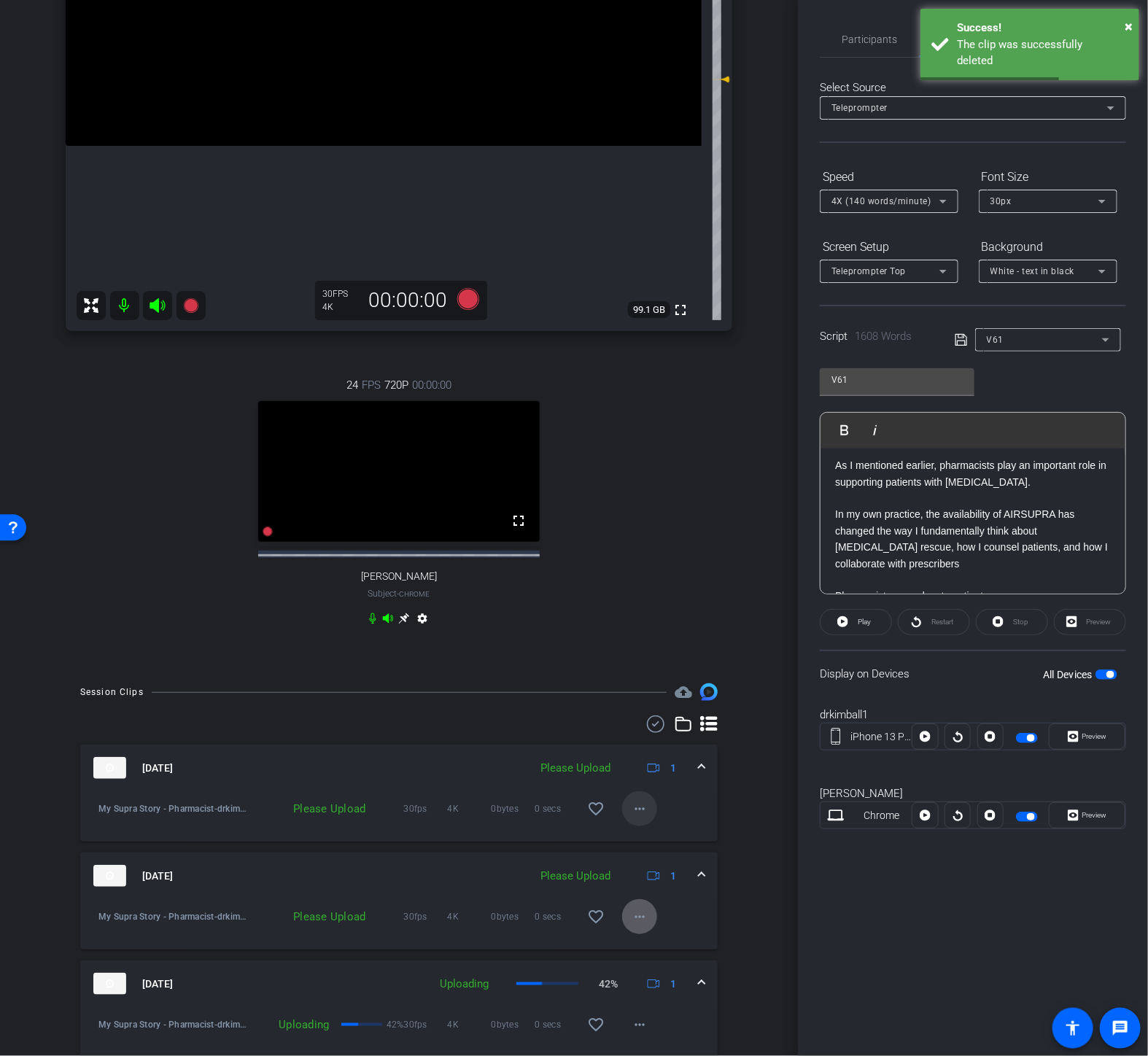
click at [631, 817] on mat-icon "more_horiz" at bounding box center [639, 809] width 18 height 18
click at [639, 852] on span "Upload" at bounding box center [656, 853] width 59 height 18
click at [631, 926] on mat-icon "more_horiz" at bounding box center [639, 917] width 18 height 18
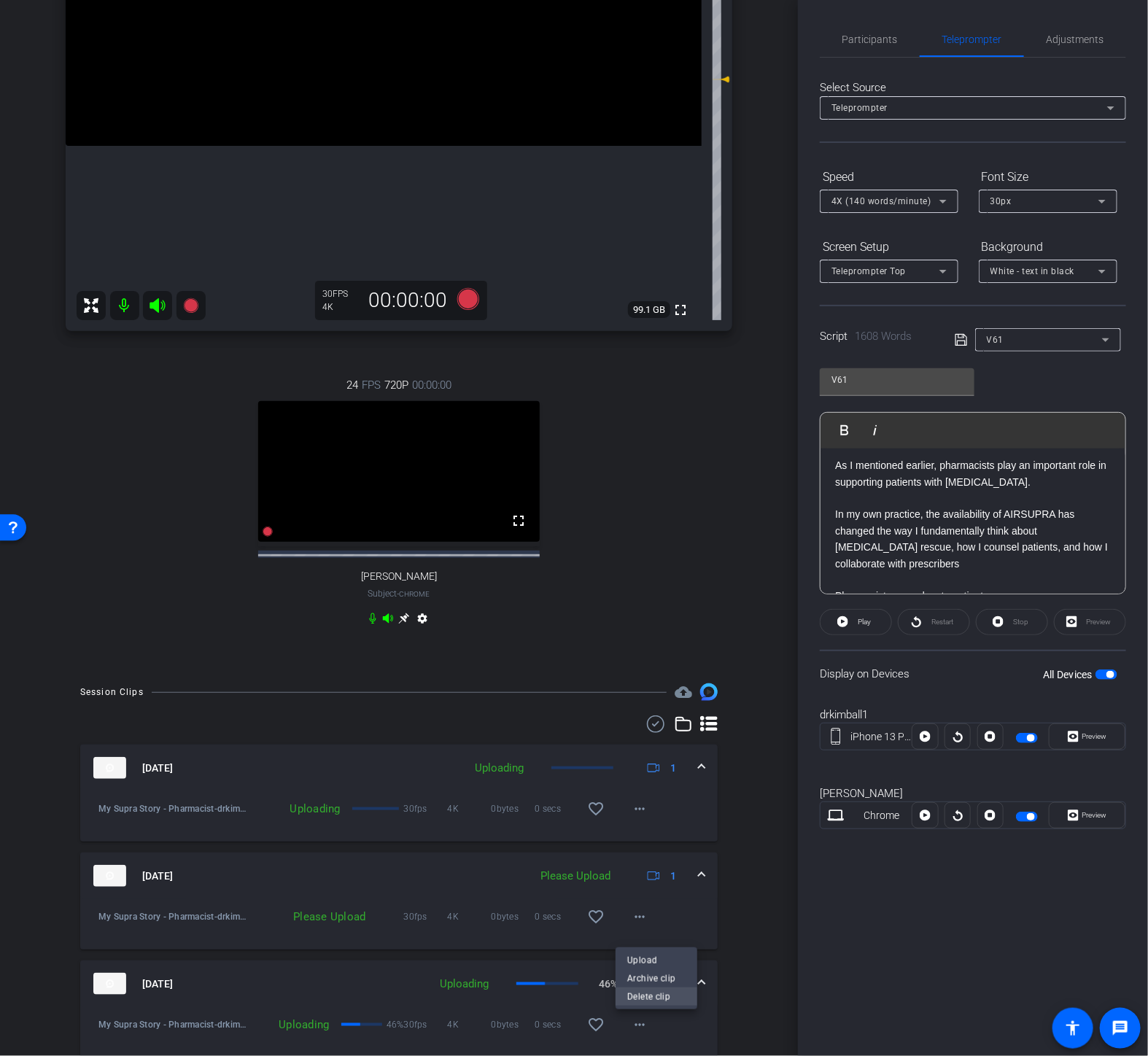
click at [659, 991] on span "Delete clip" at bounding box center [656, 997] width 59 height 18
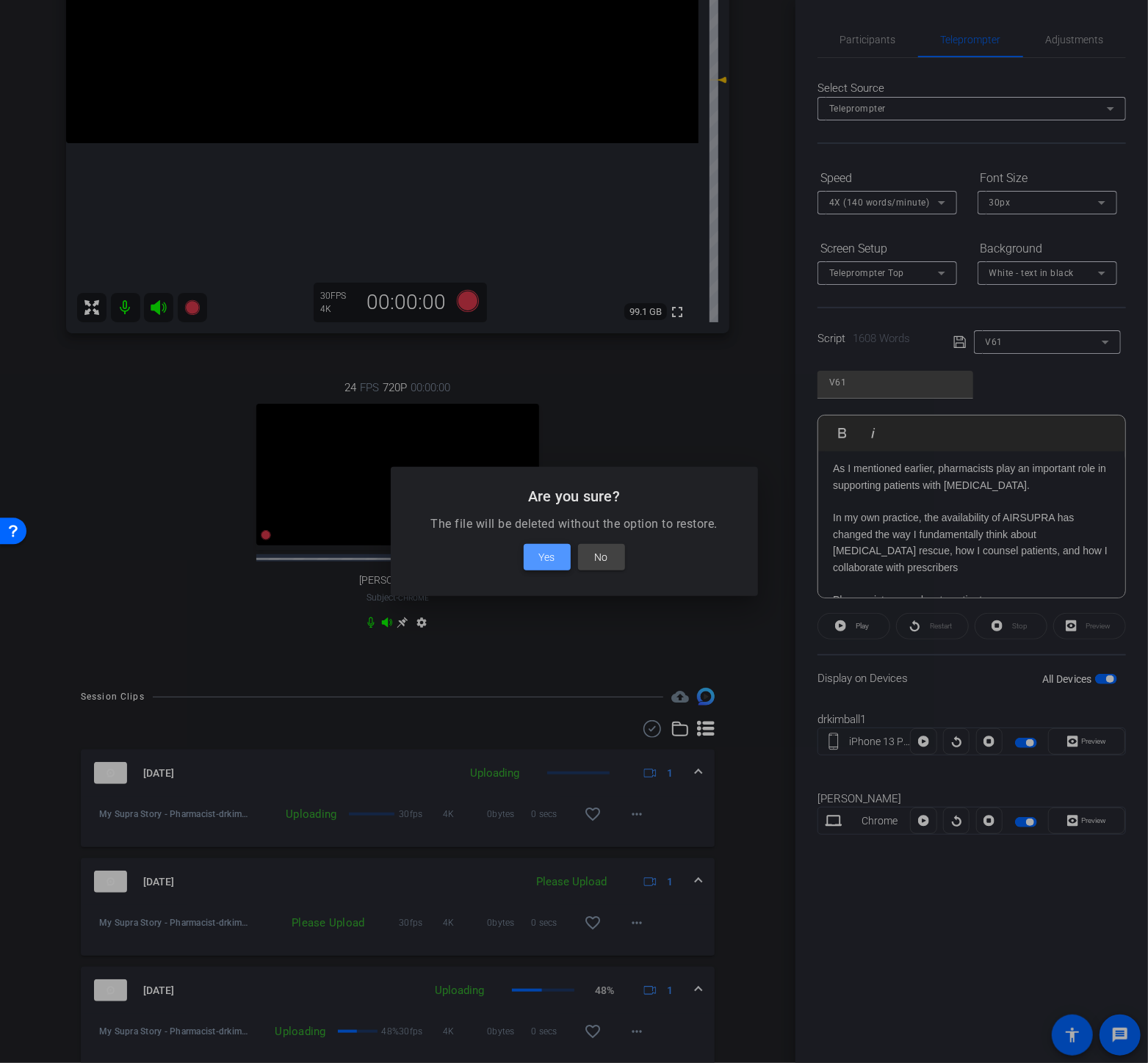
click at [552, 552] on span "Yes" at bounding box center [547, 557] width 16 height 18
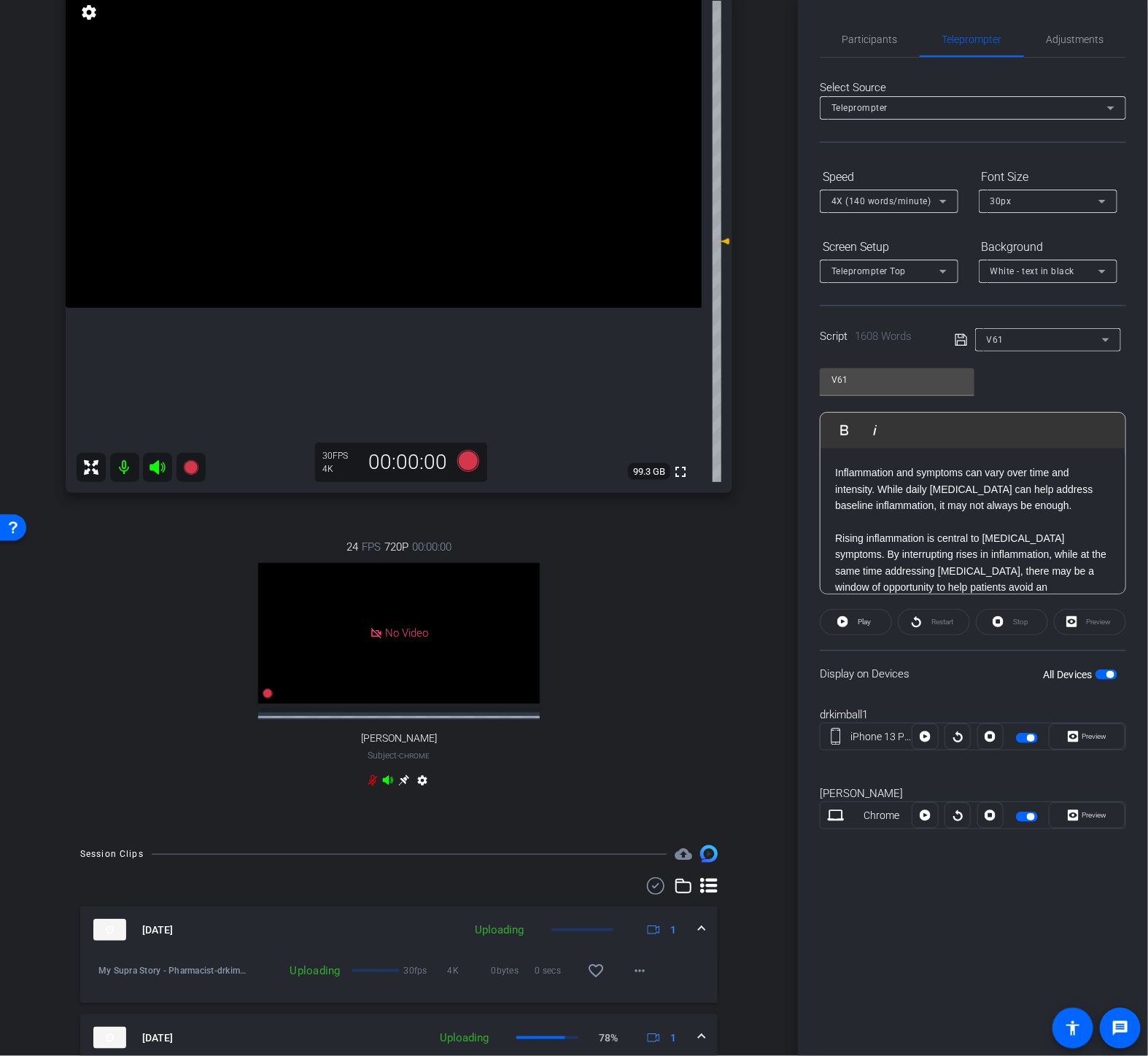
scroll to position [529, 0]
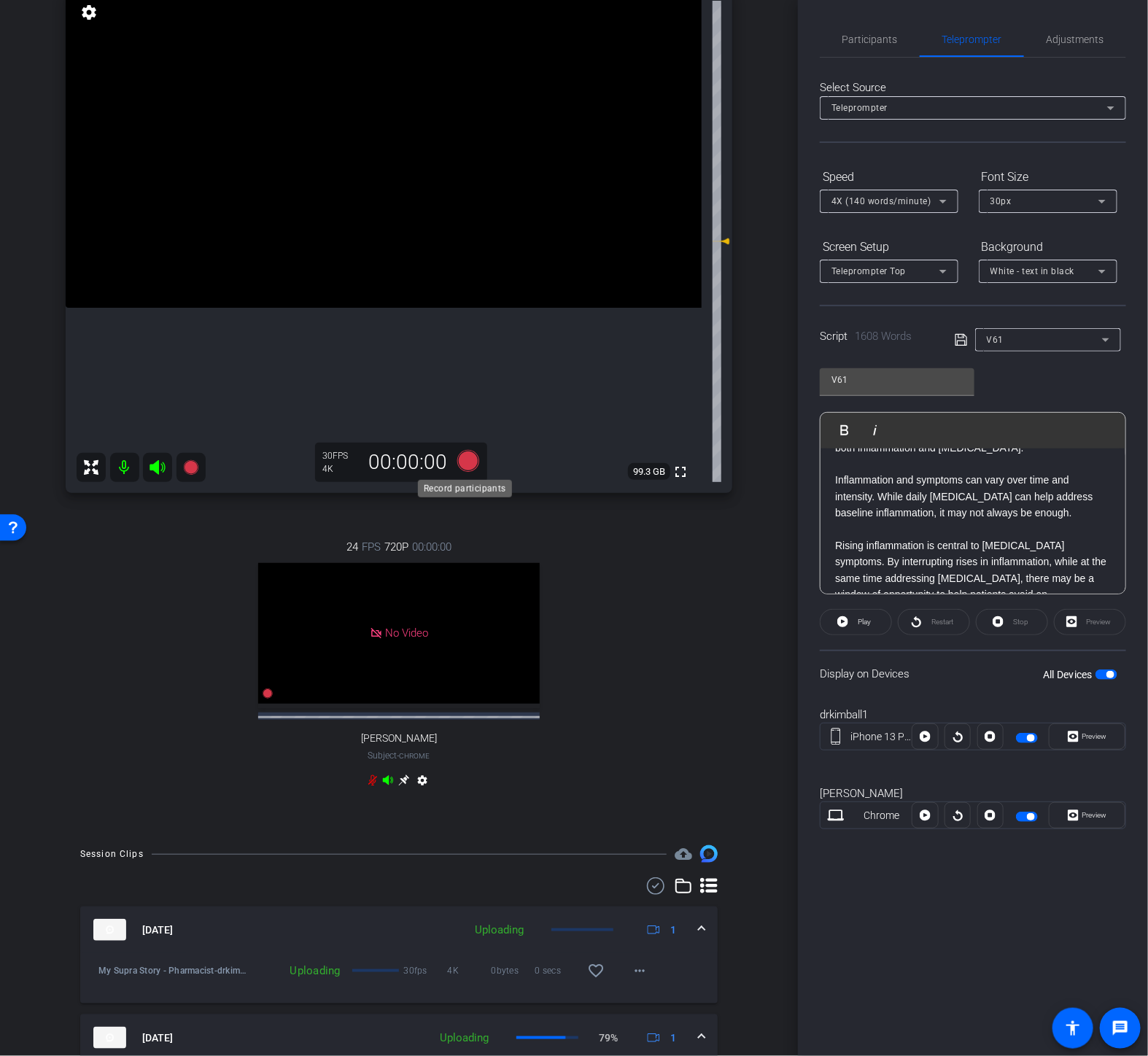
click at [461, 460] on icon at bounding box center [468, 462] width 22 height 22
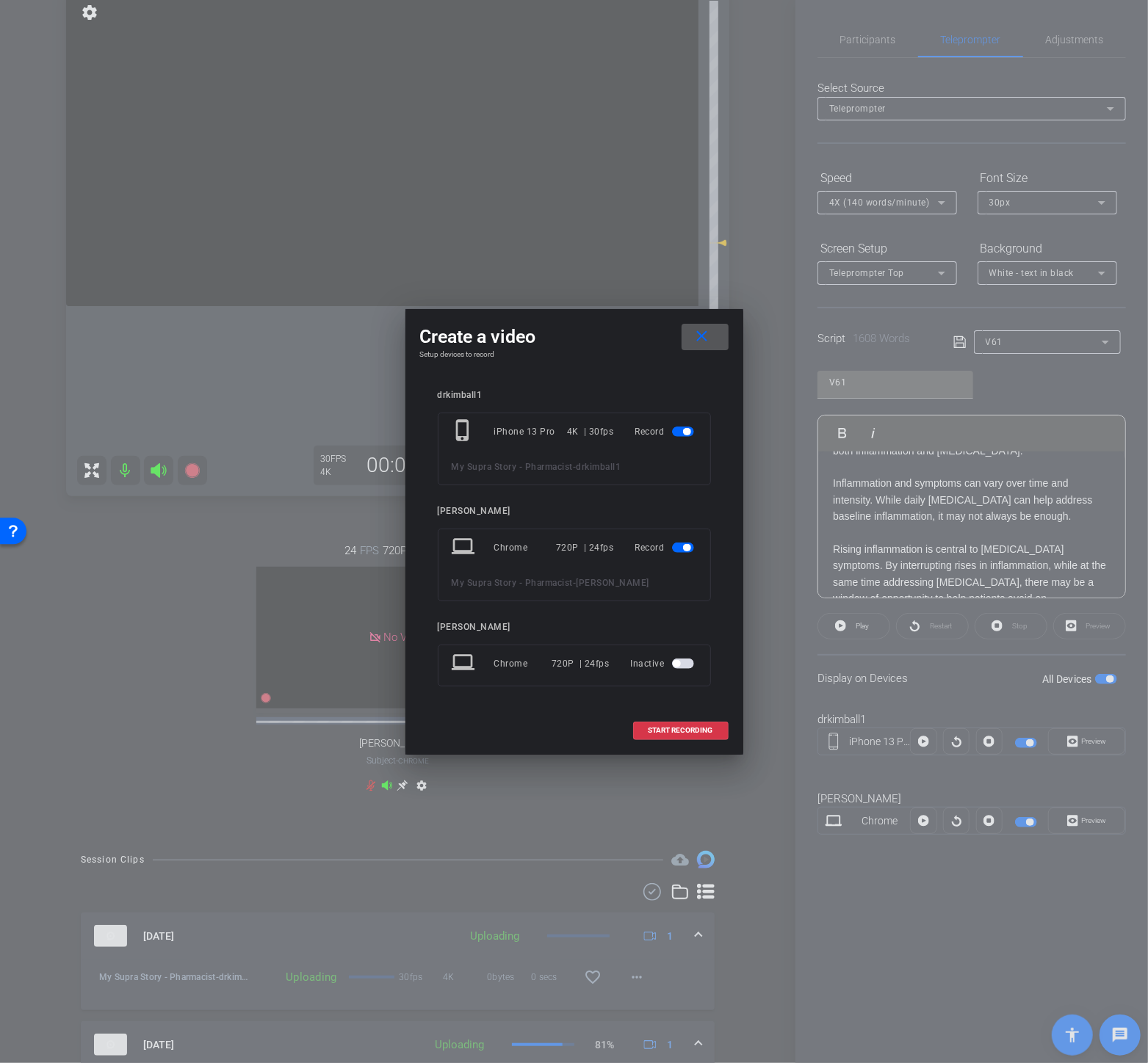
click at [673, 544] on span "button" at bounding box center [683, 547] width 22 height 10
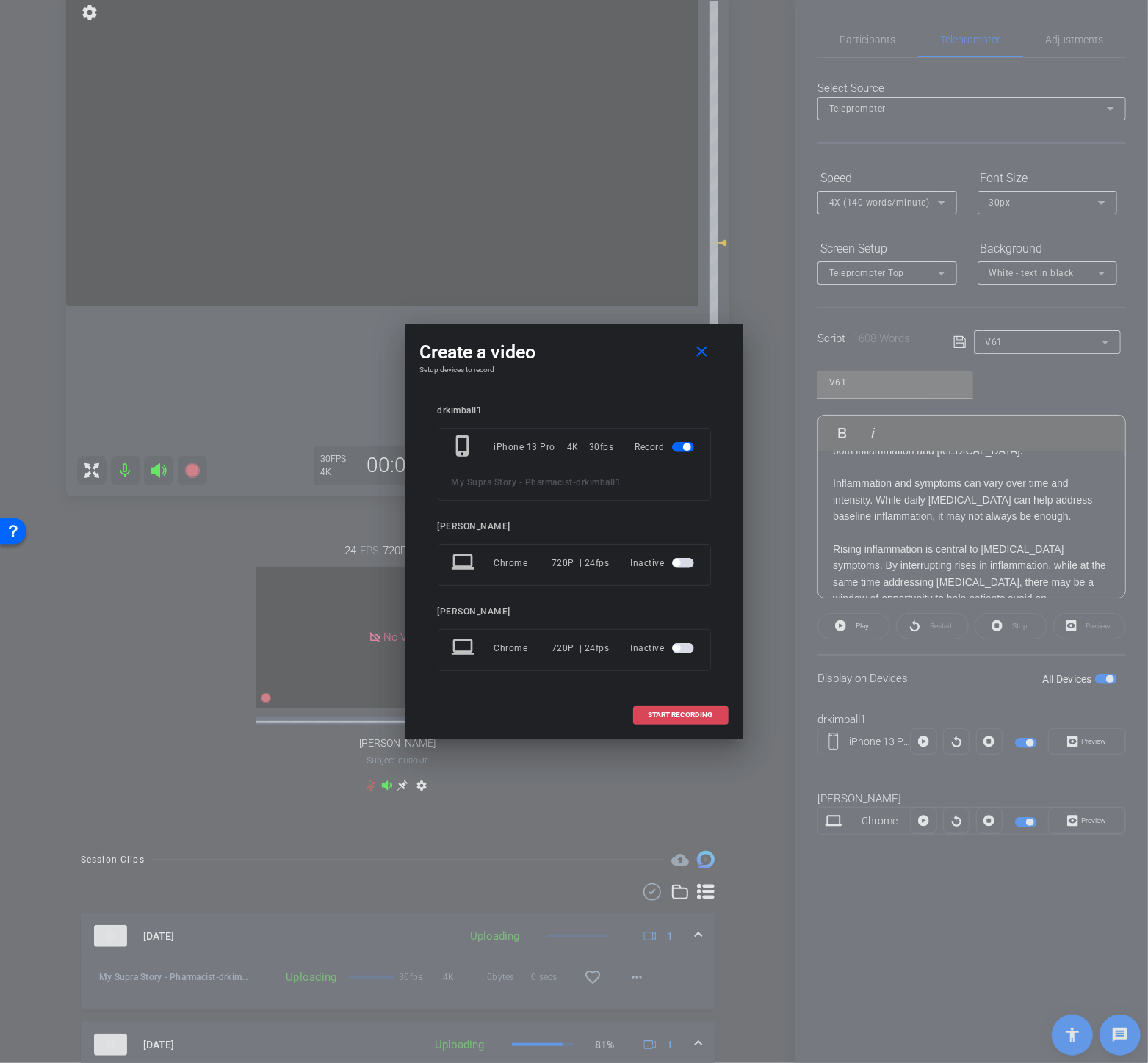
click at [672, 709] on span at bounding box center [681, 715] width 94 height 36
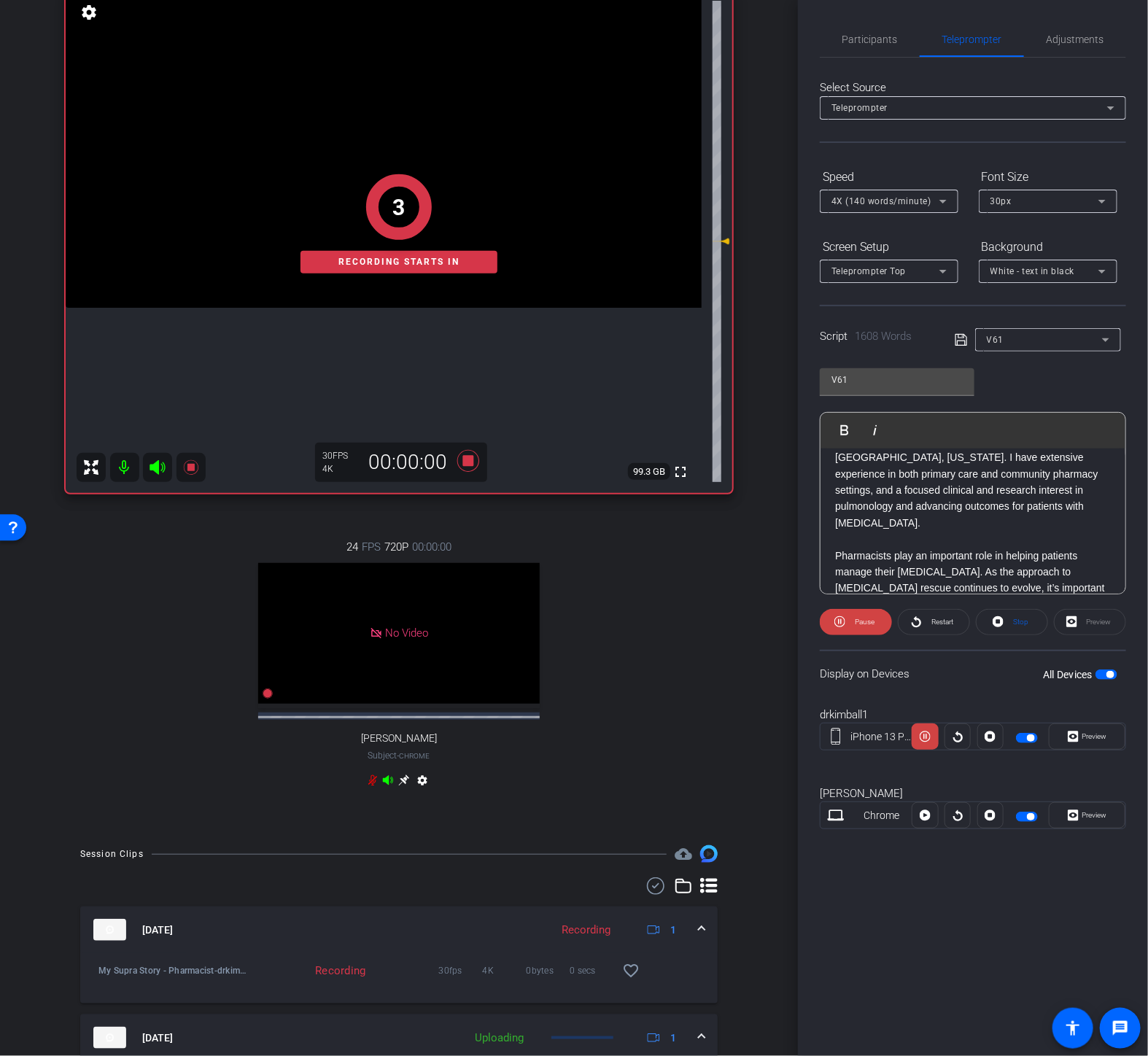
scroll to position [0, 0]
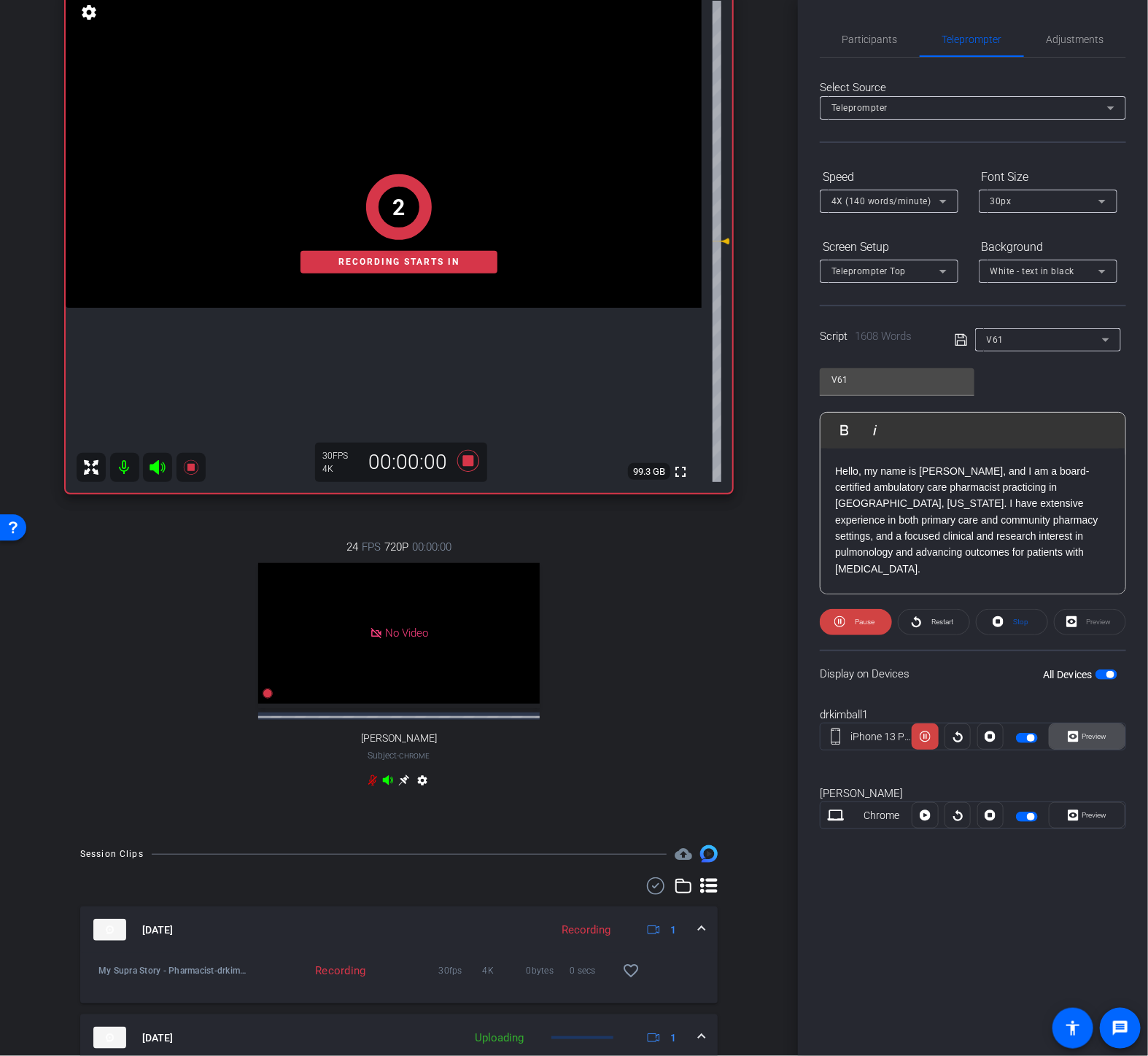
click at [1074, 732] on icon at bounding box center [1074, 737] width 11 height 11
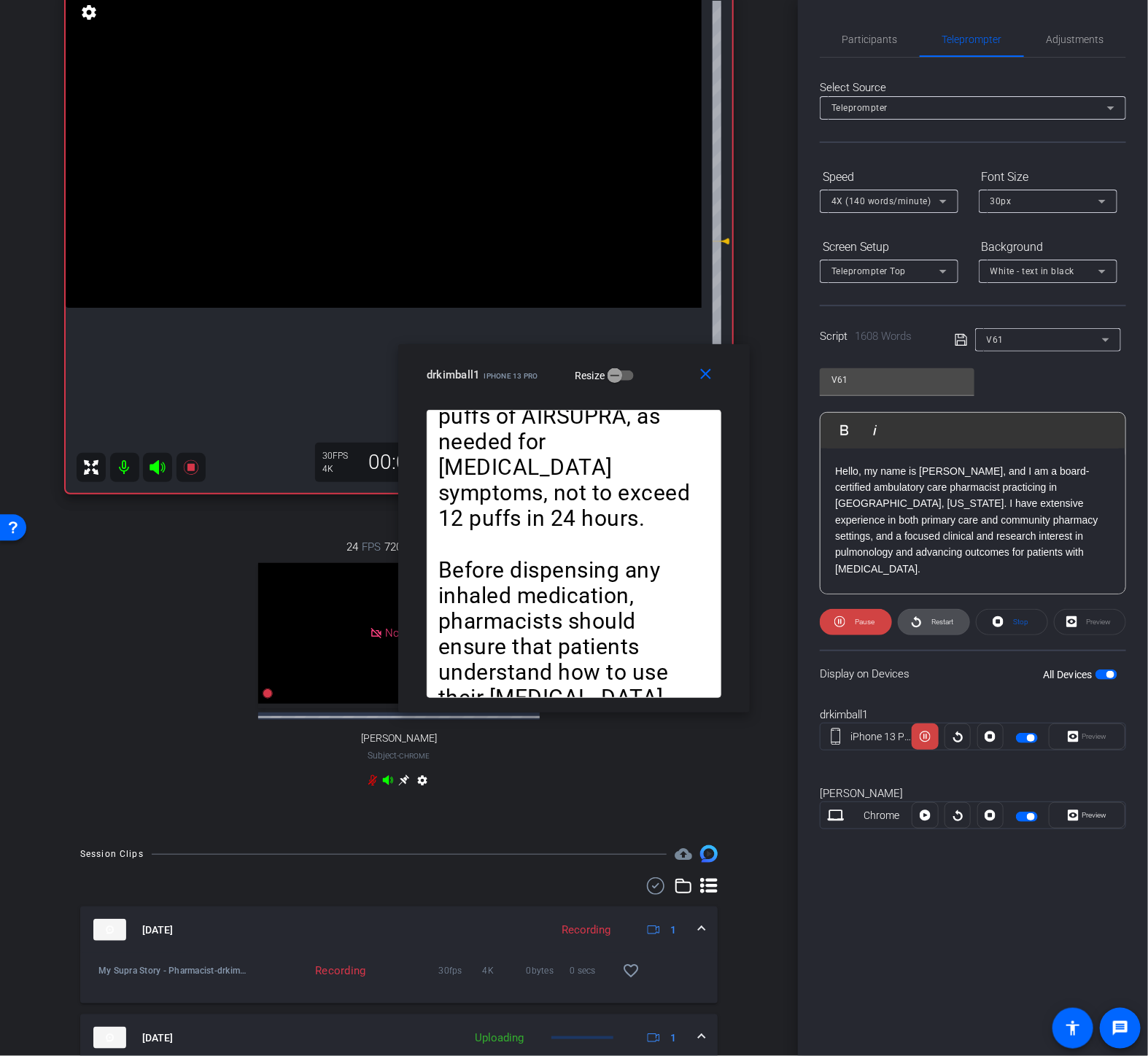
click at [944, 620] on span "Restart" at bounding box center [943, 621] width 22 height 8
click at [702, 365] on span at bounding box center [709, 375] width 46 height 35
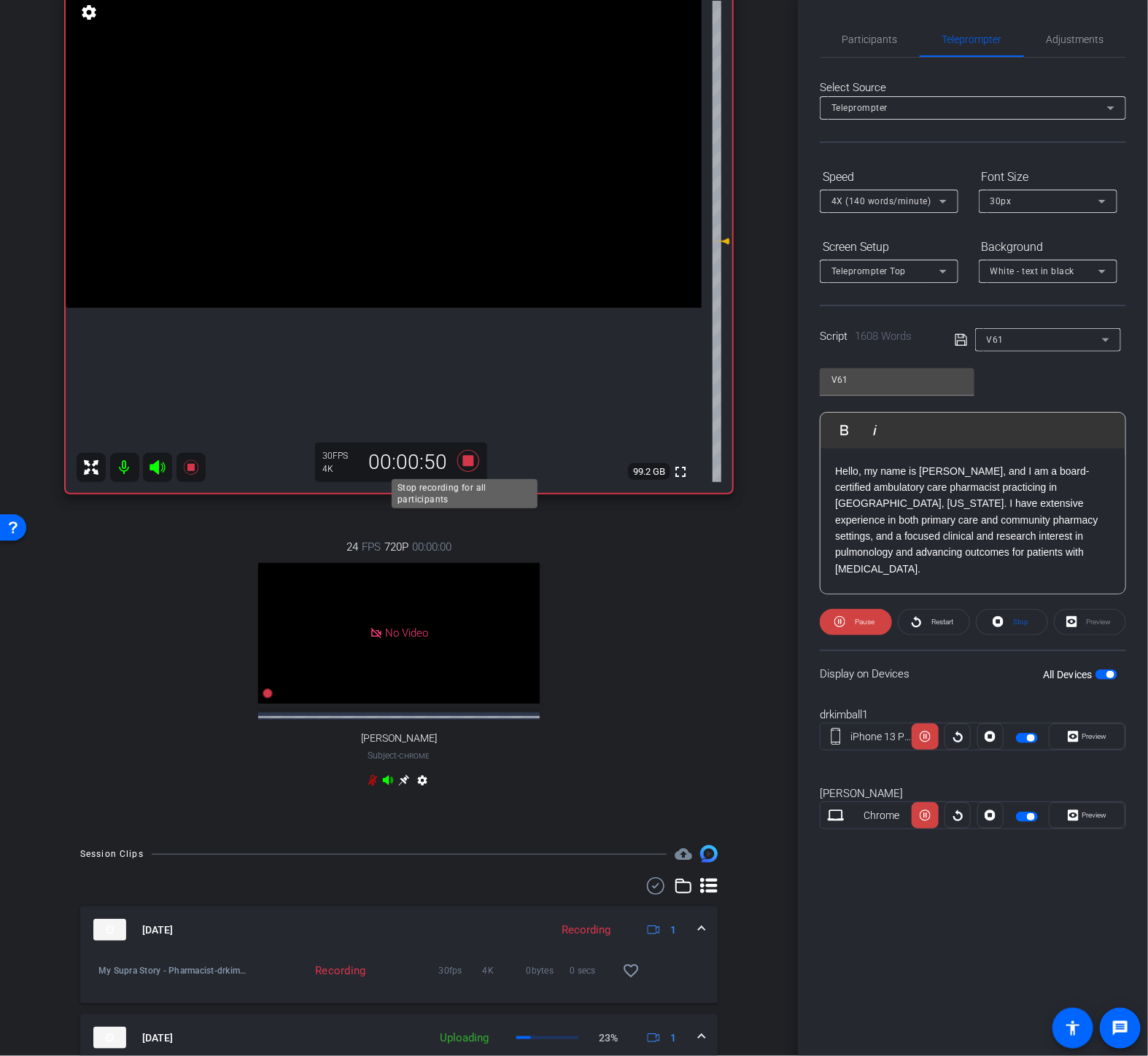
click at [464, 461] on icon at bounding box center [468, 462] width 22 height 22
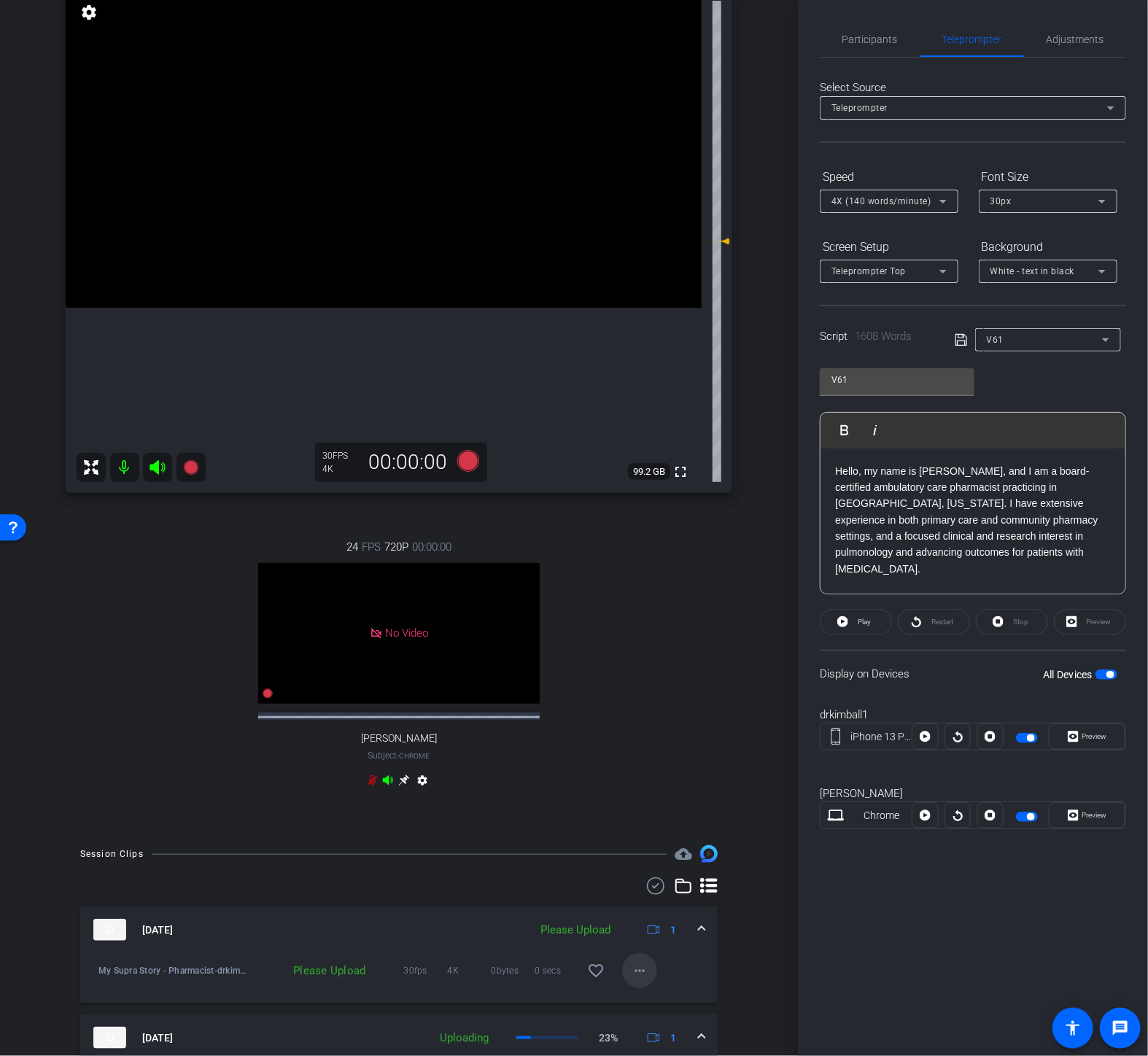
click at [635, 980] on mat-icon "more_horiz" at bounding box center [639, 971] width 18 height 18
click at [645, 909] on span "Upload" at bounding box center [656, 918] width 59 height 18
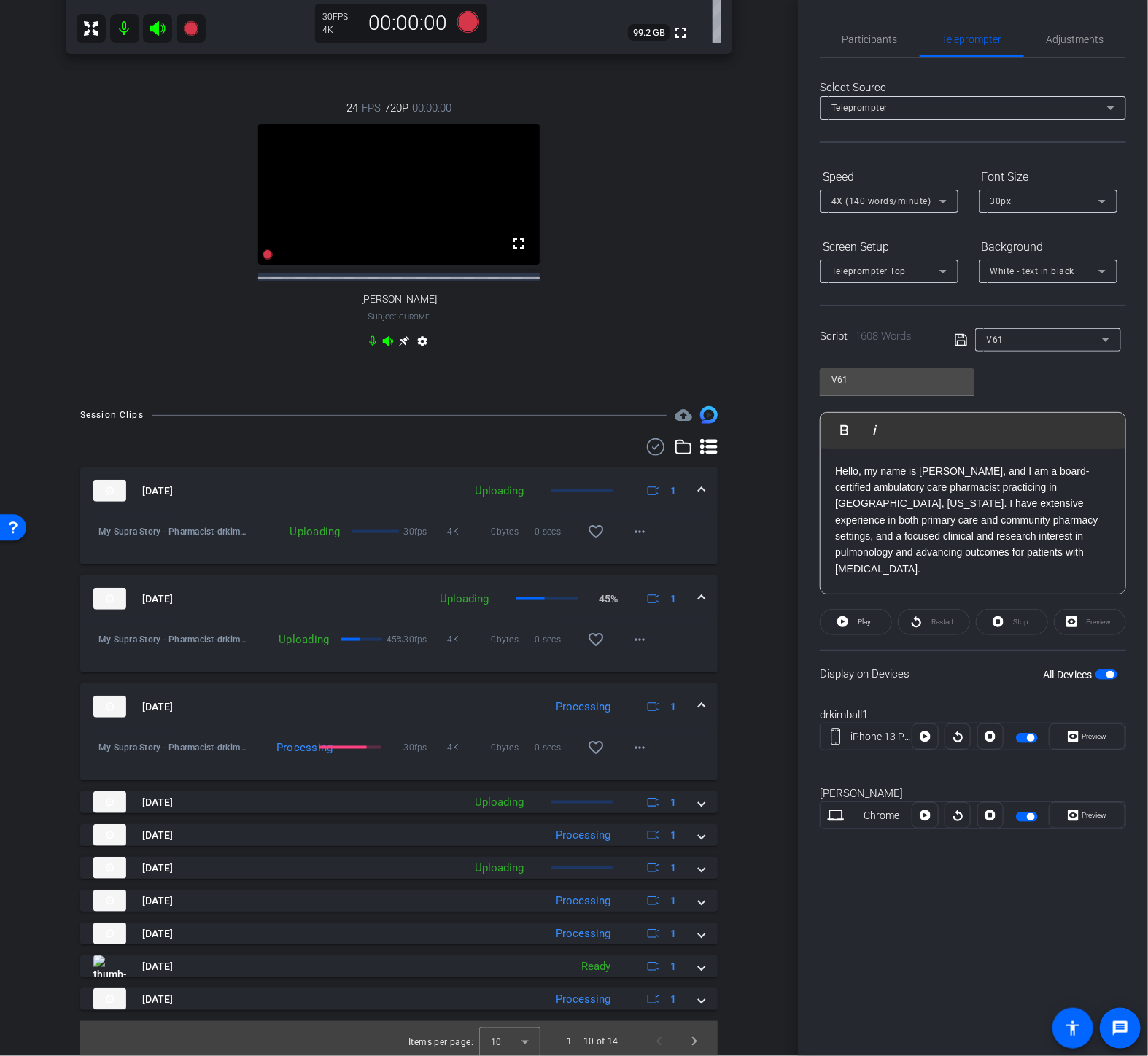
scroll to position [620, 0]
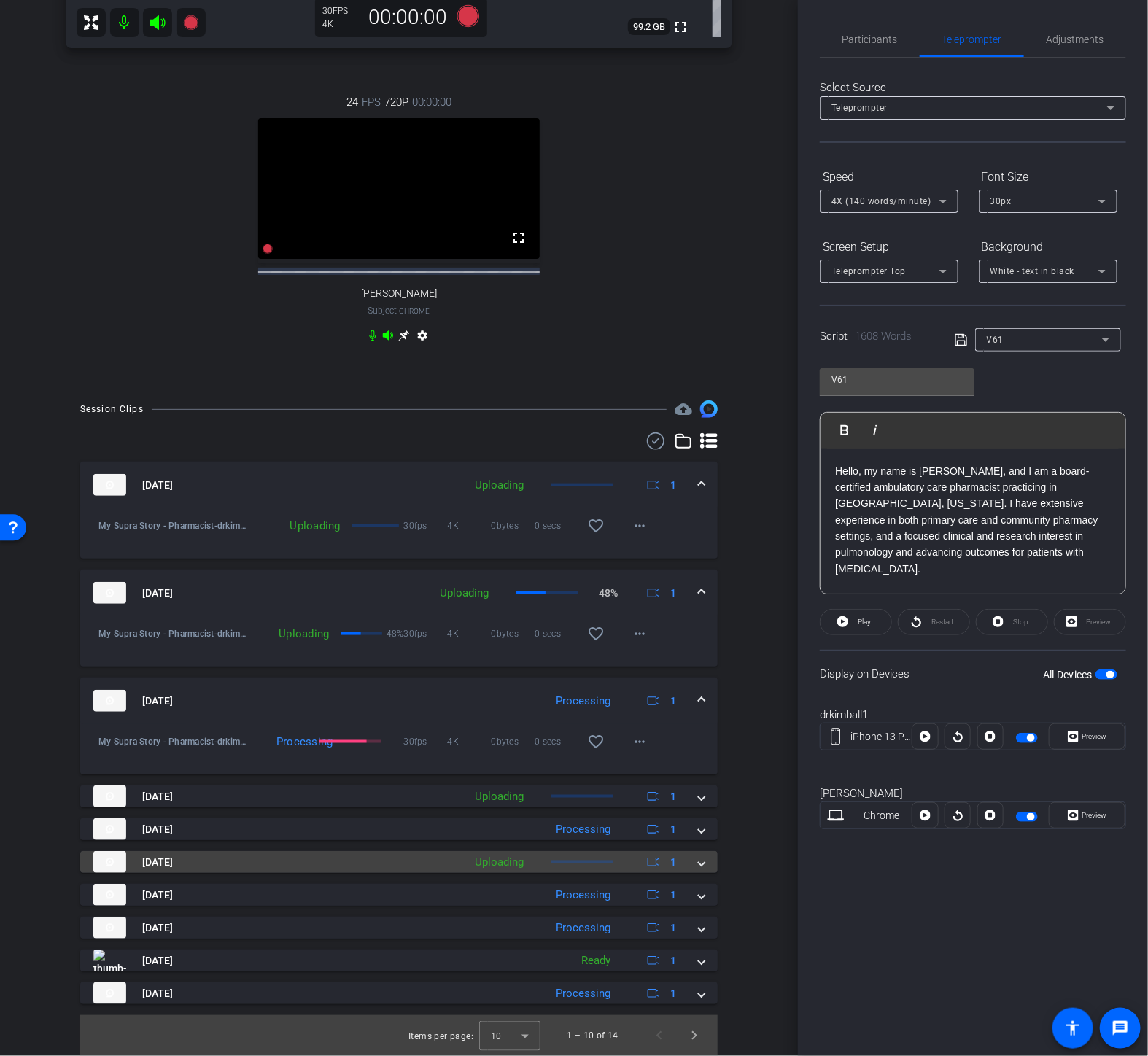
click at [229, 868] on mat-panel-title "[DATE]" at bounding box center [275, 863] width 362 height 22
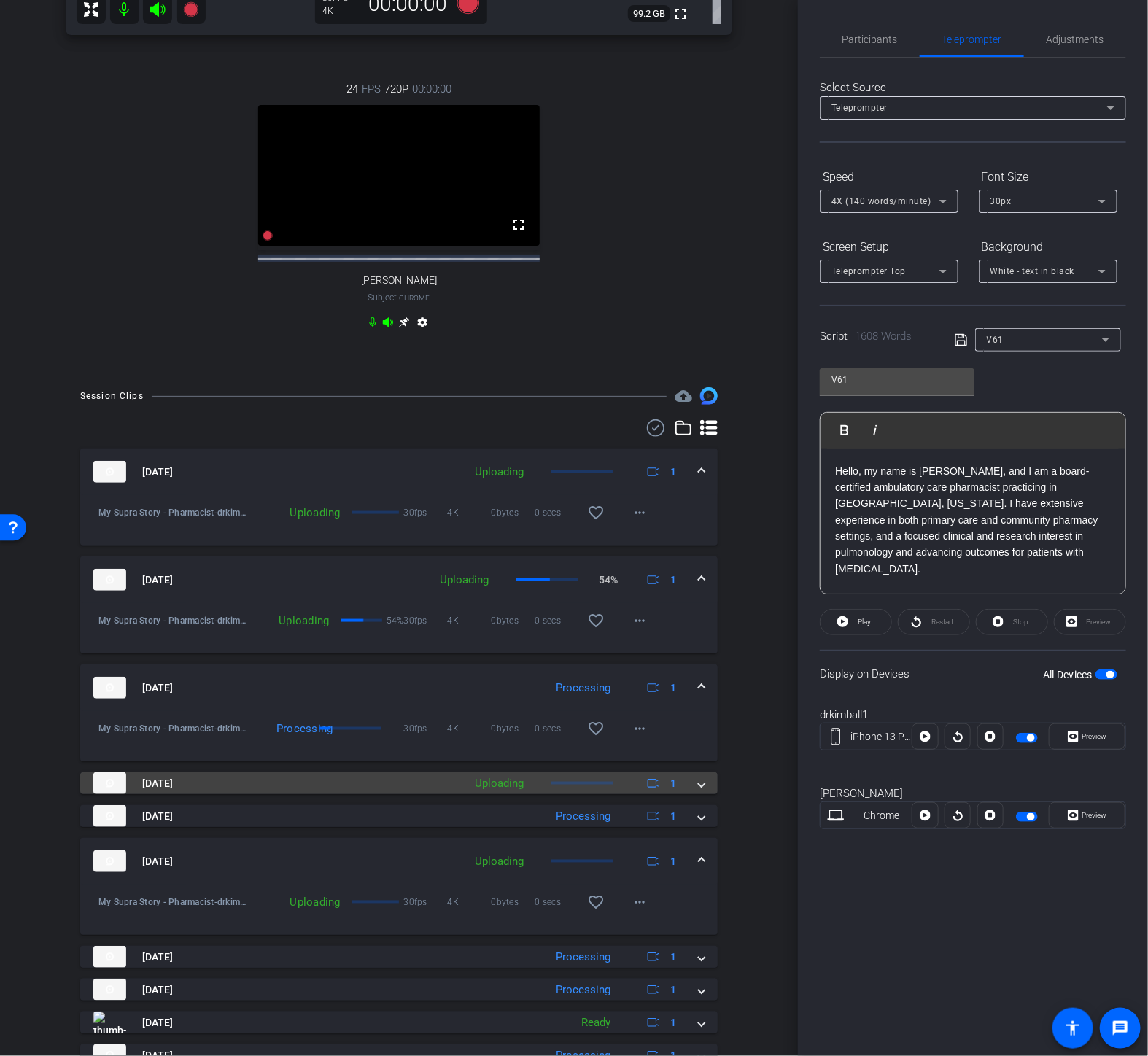
click at [219, 794] on mat-panel-title "[DATE]" at bounding box center [275, 784] width 362 height 22
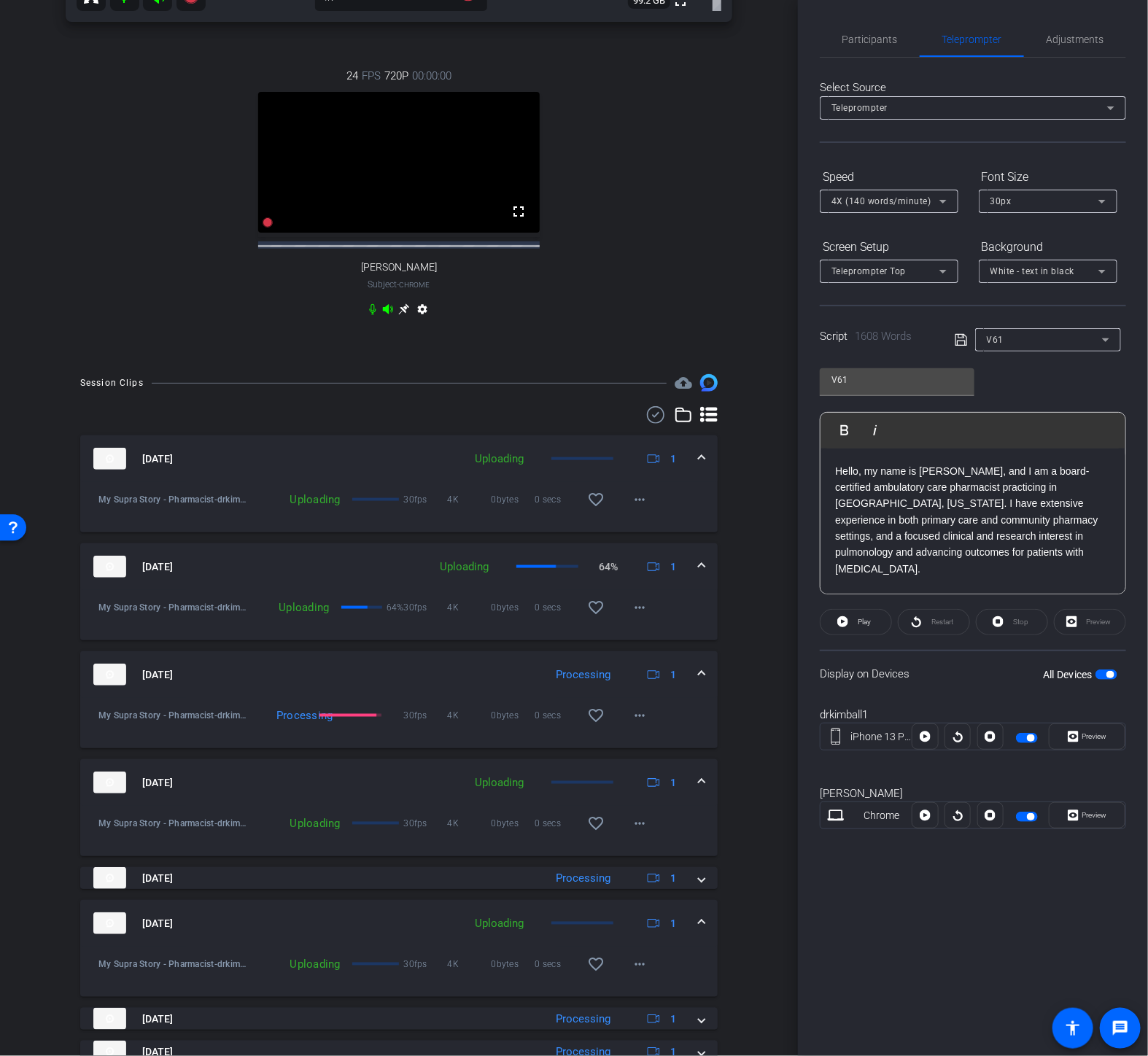
scroll to position [770, 0]
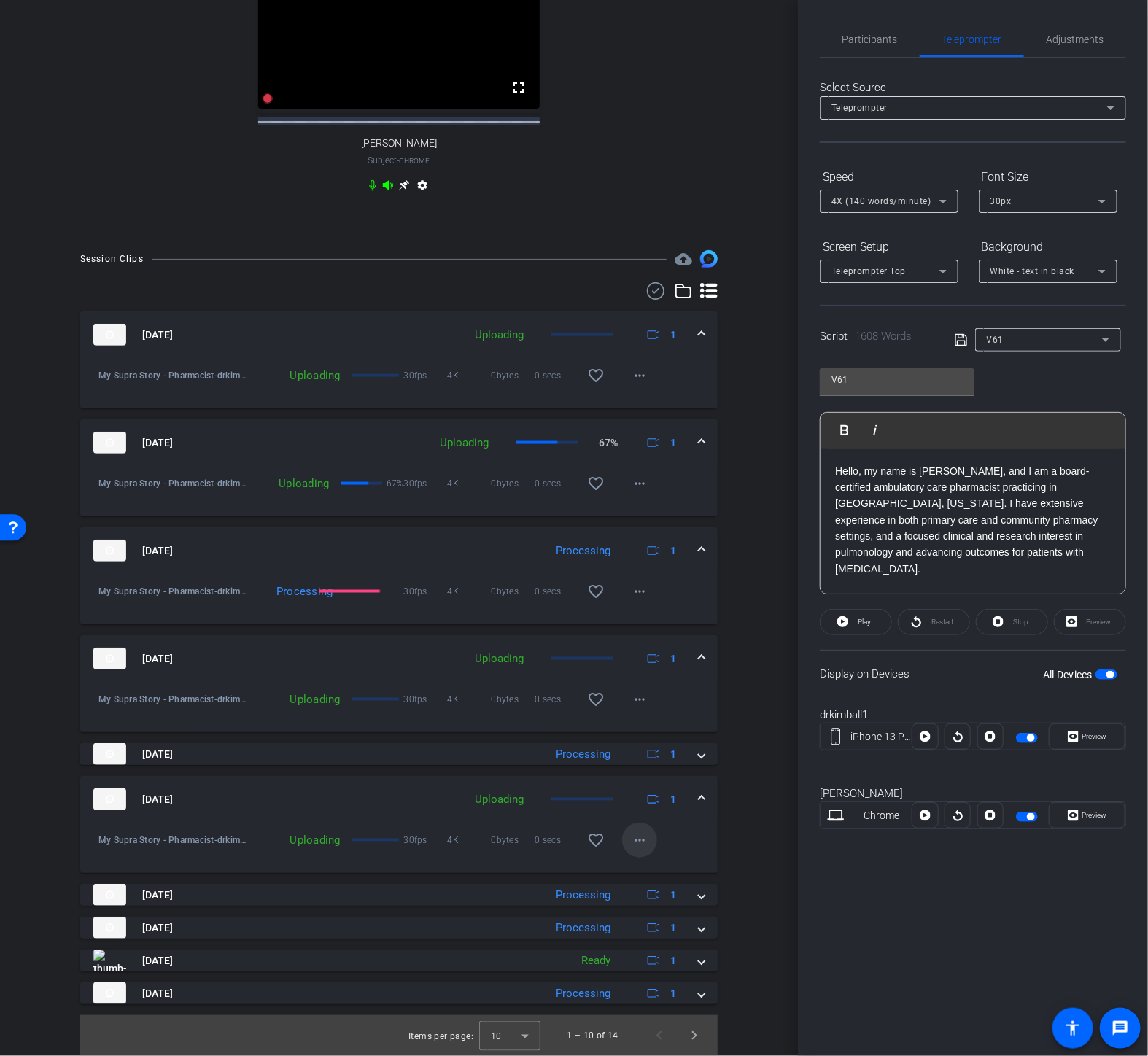
click at [636, 849] on mat-icon "more_horiz" at bounding box center [639, 840] width 18 height 18
click at [646, 877] on span "Cancel Upload" at bounding box center [658, 871] width 61 height 18
click at [637, 697] on mat-icon "more_horiz" at bounding box center [639, 699] width 18 height 18
click at [650, 728] on span "Cancel Upload" at bounding box center [658, 731] width 61 height 18
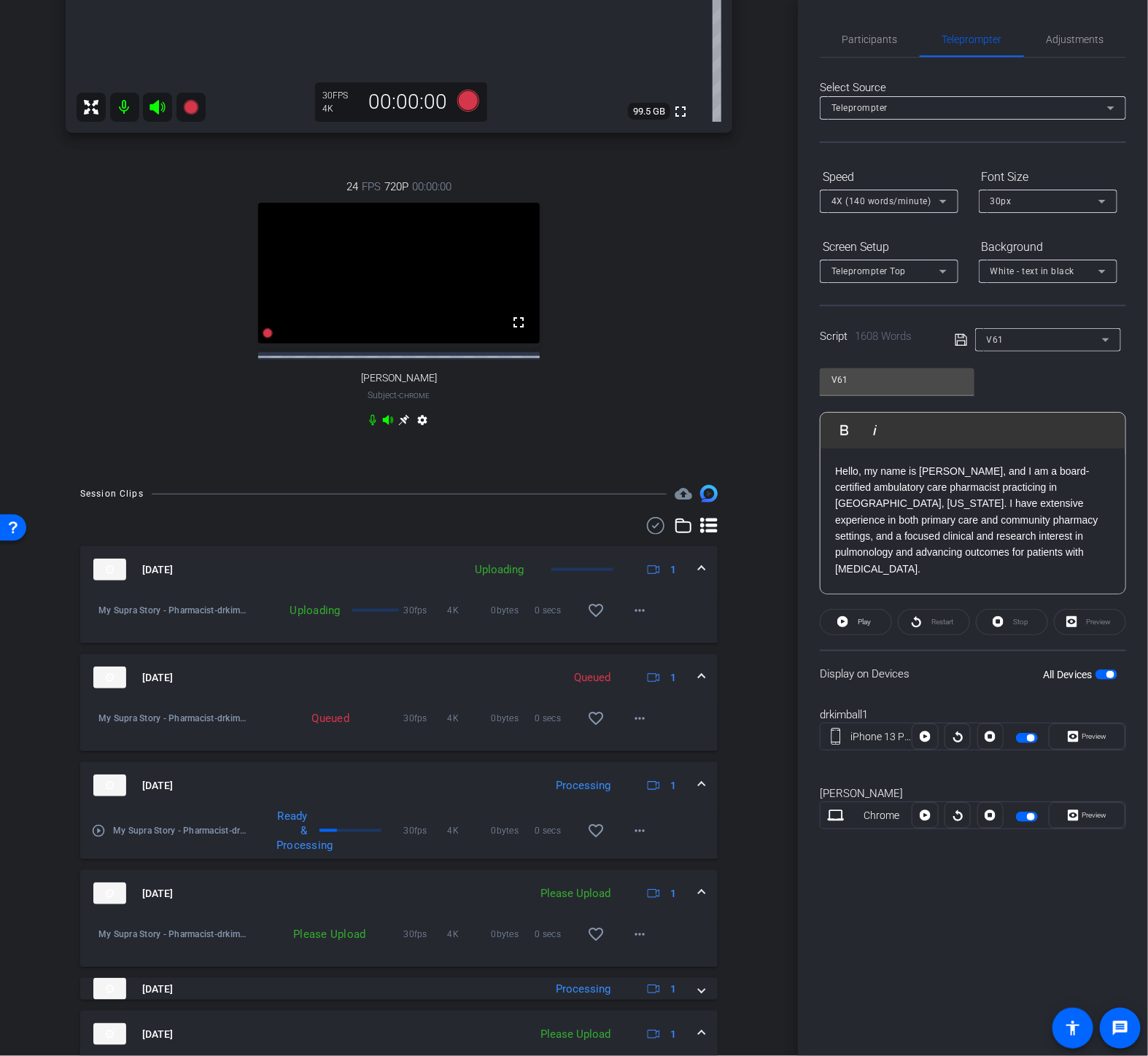
scroll to position [527, 0]
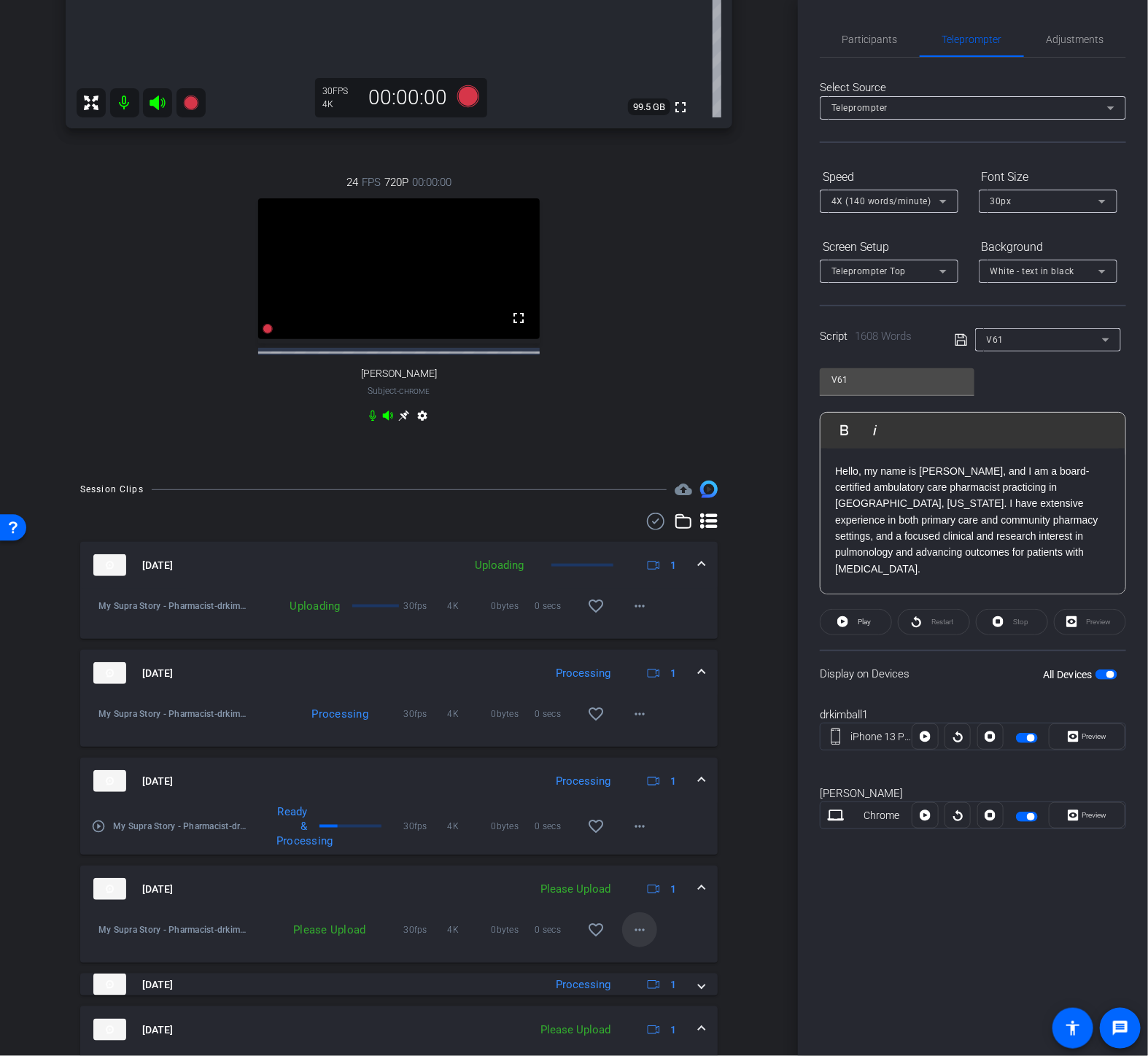
click at [631, 939] on mat-icon "more_horiz" at bounding box center [639, 930] width 18 height 18
click at [636, 973] on span "Upload" at bounding box center [656, 973] width 59 height 18
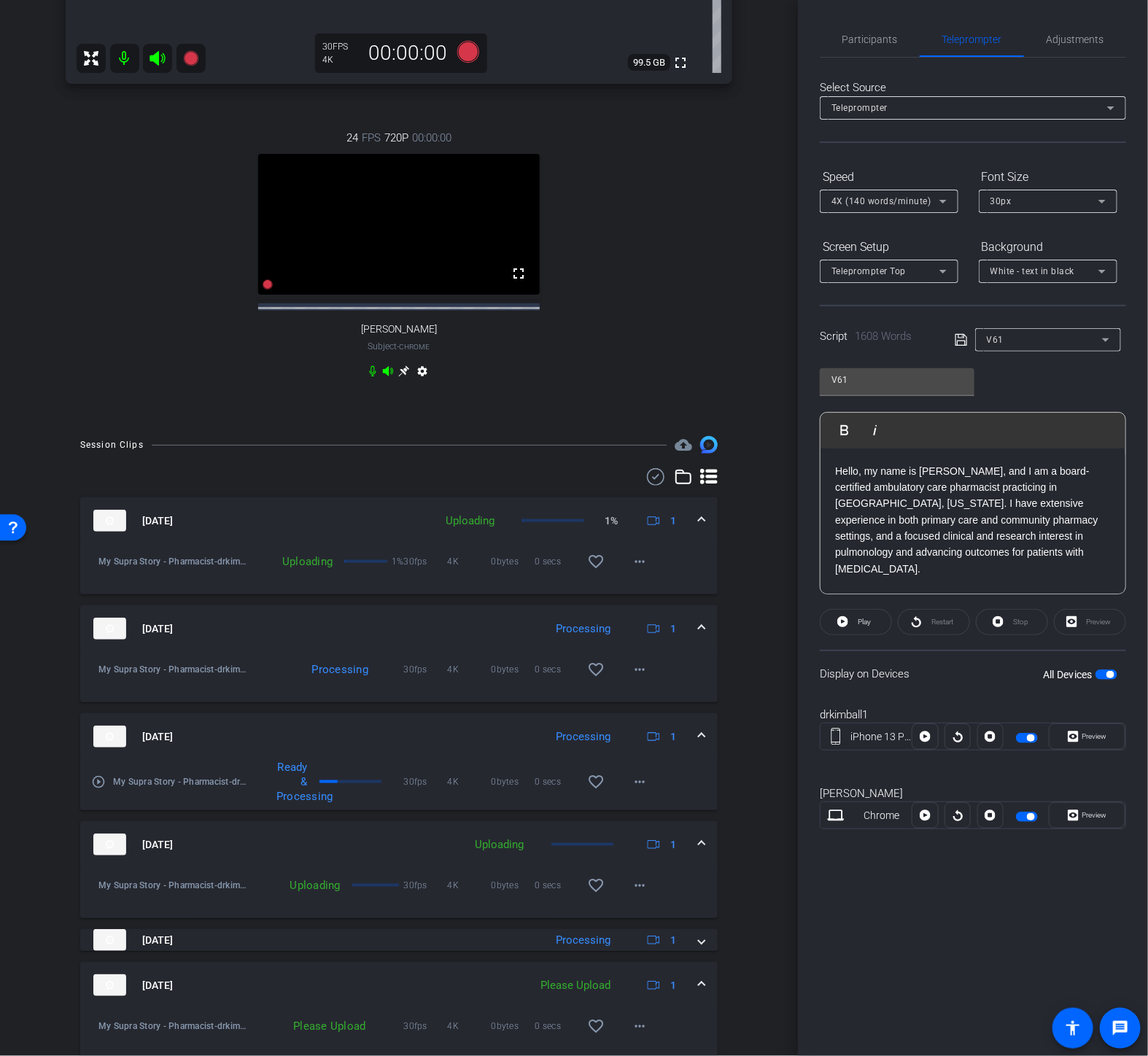
scroll to position [607, 0]
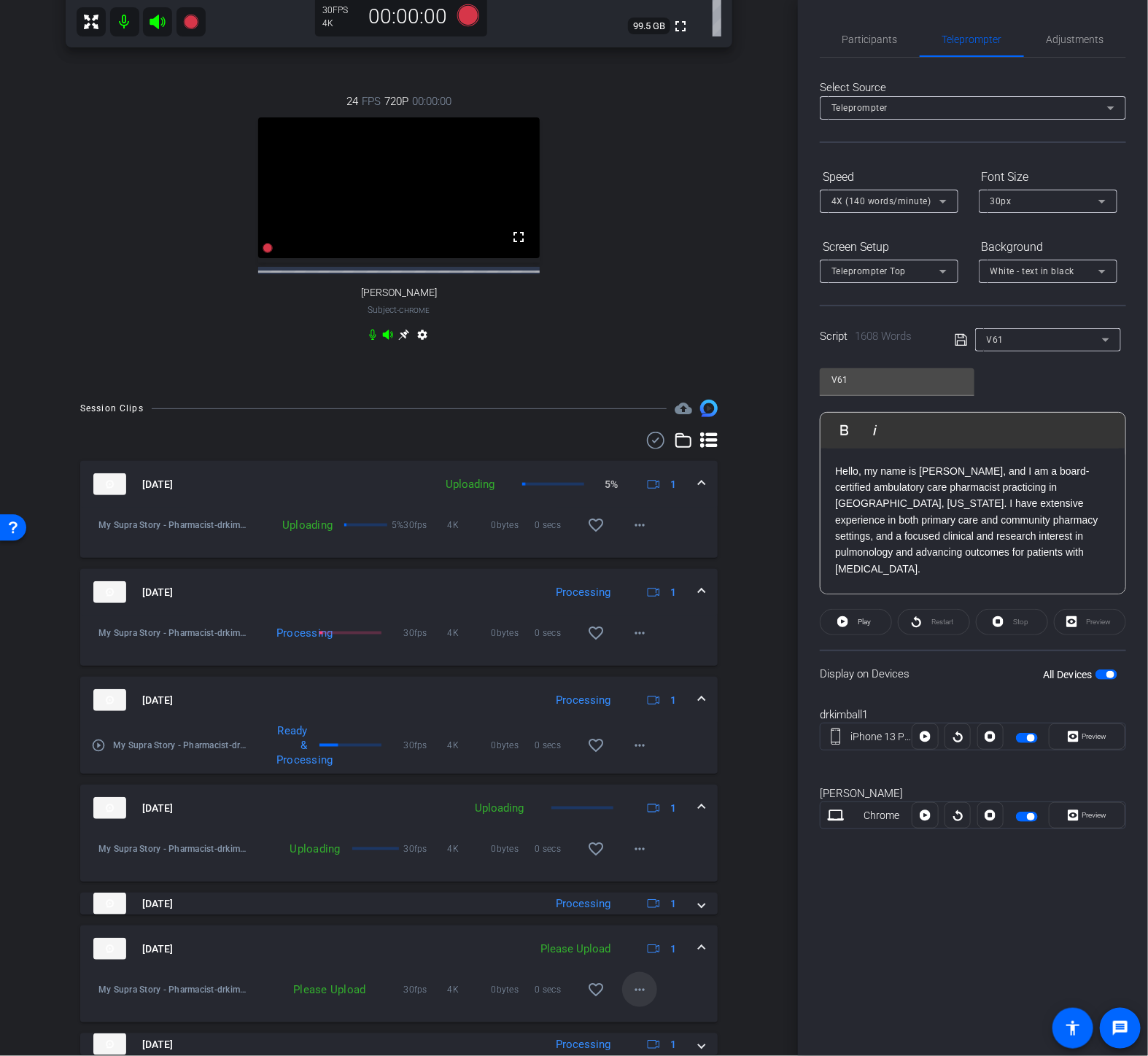
click at [631, 998] on mat-icon "more_horiz" at bounding box center [639, 989] width 18 height 18
click at [658, 935] on span "Upload" at bounding box center [656, 936] width 59 height 18
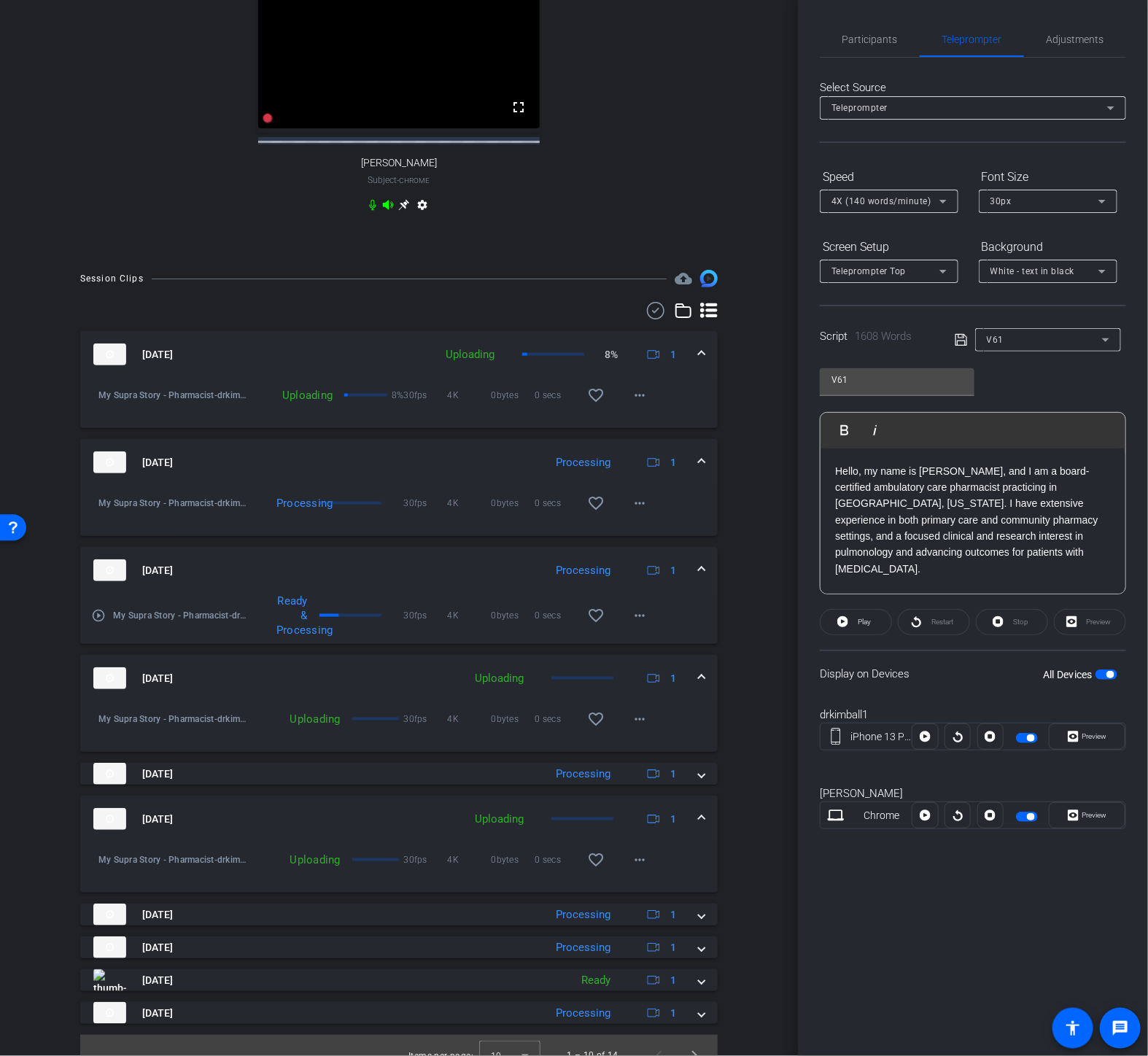
scroll to position [770, 0]
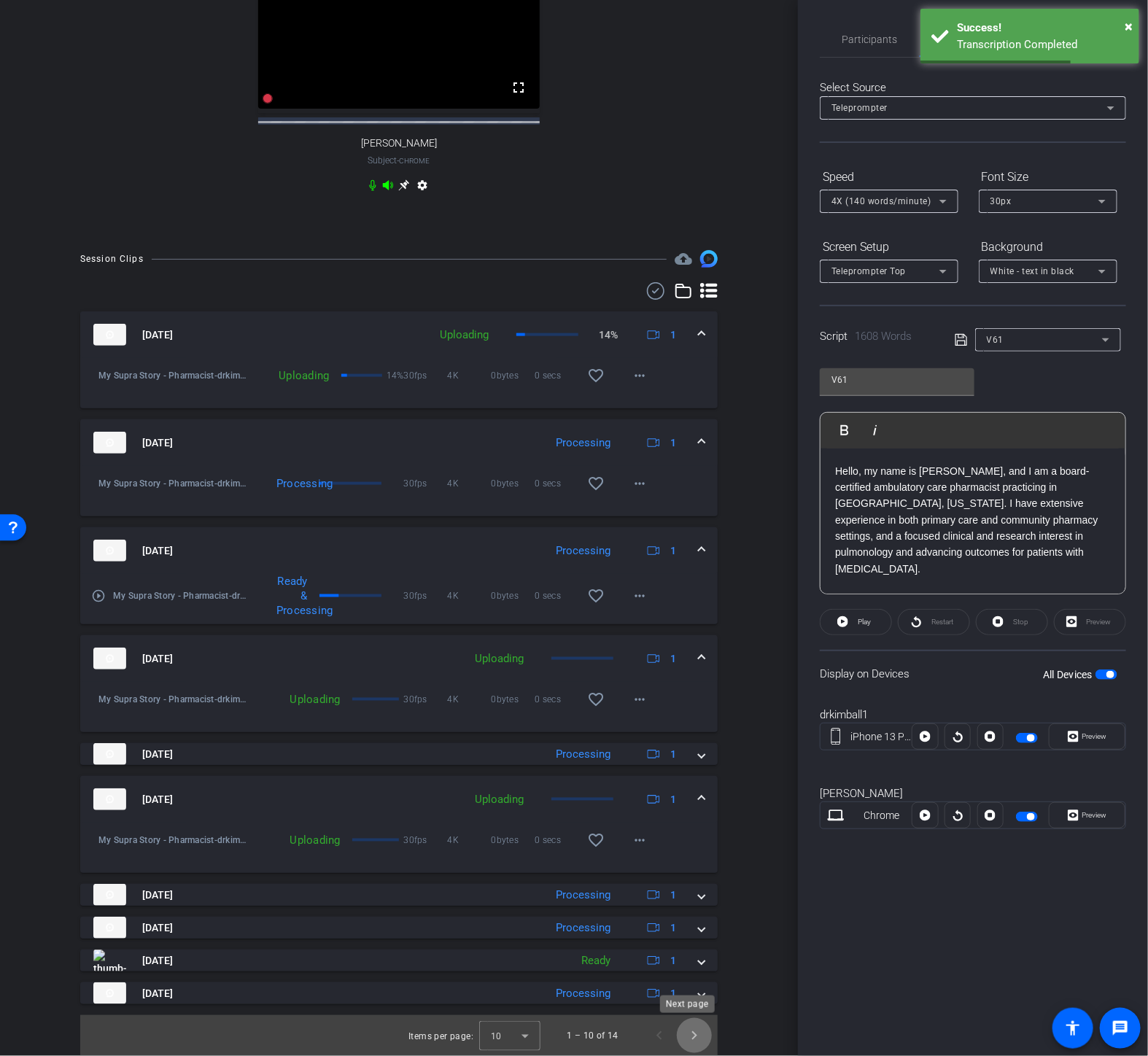
click at [690, 1037] on span "Next page" at bounding box center [695, 1036] width 35 height 35
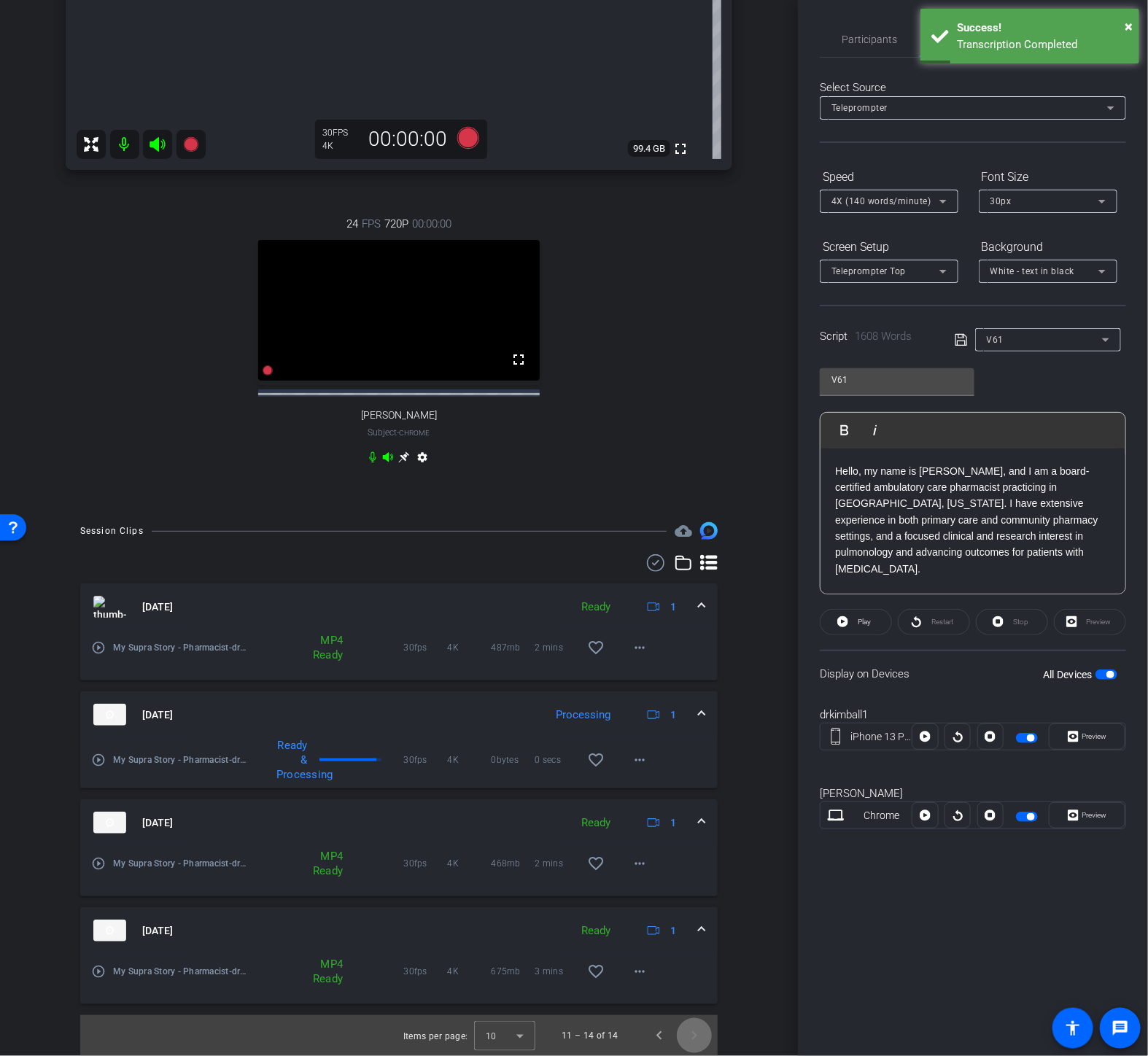
scroll to position [498, 0]
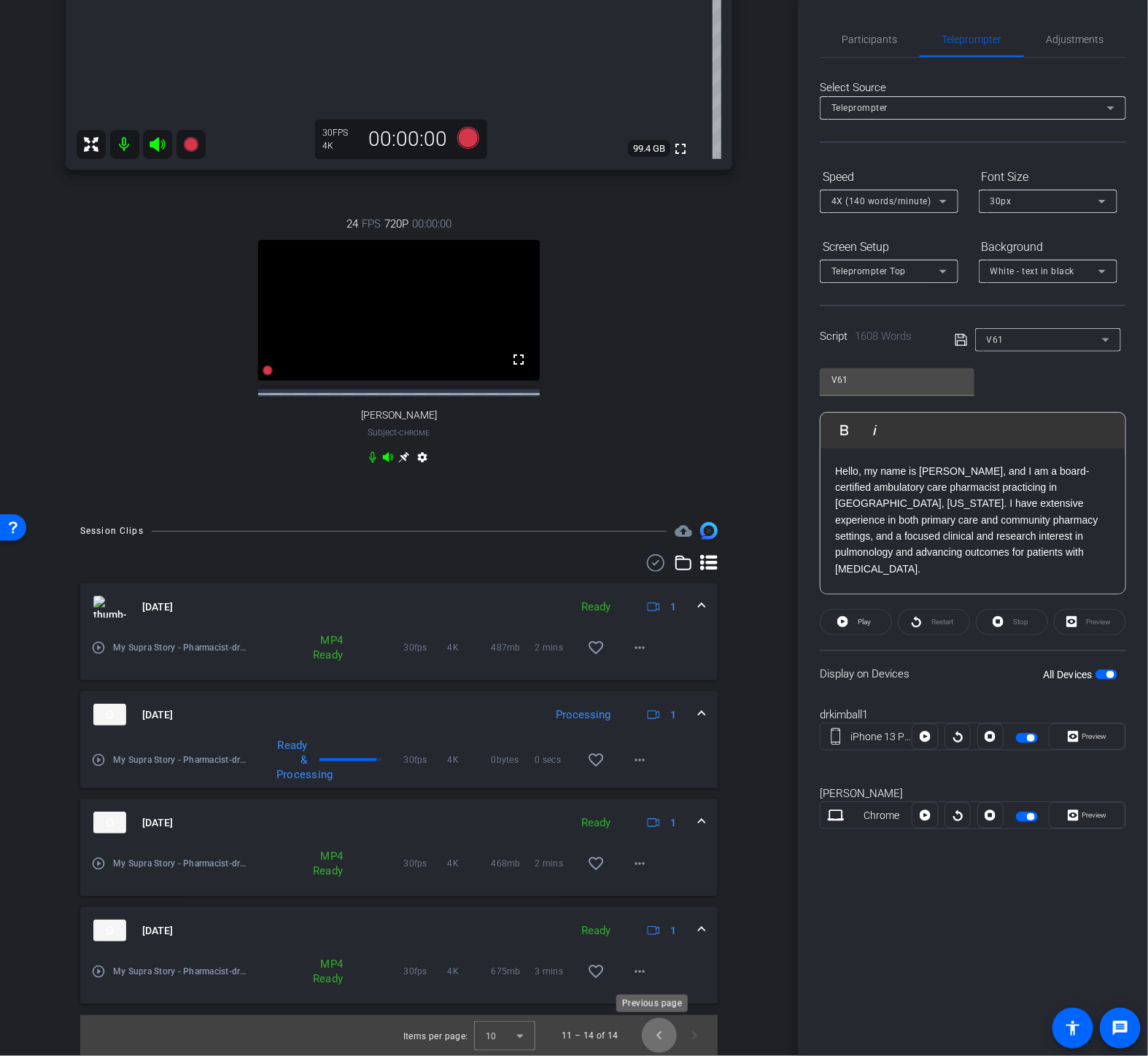
click at [642, 1038] on span "Previous page" at bounding box center [659, 1036] width 35 height 35
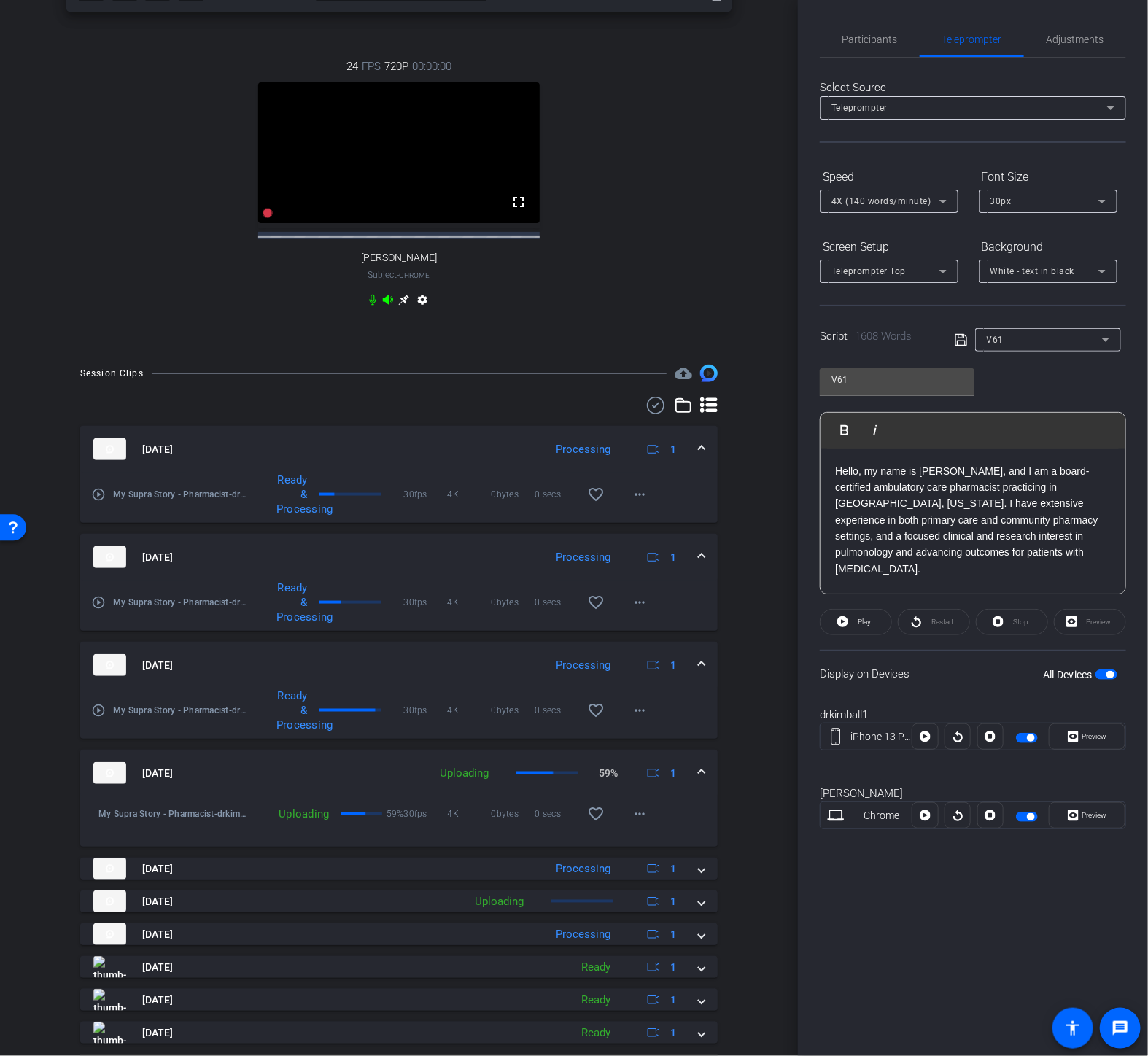
scroll to position [696, 0]
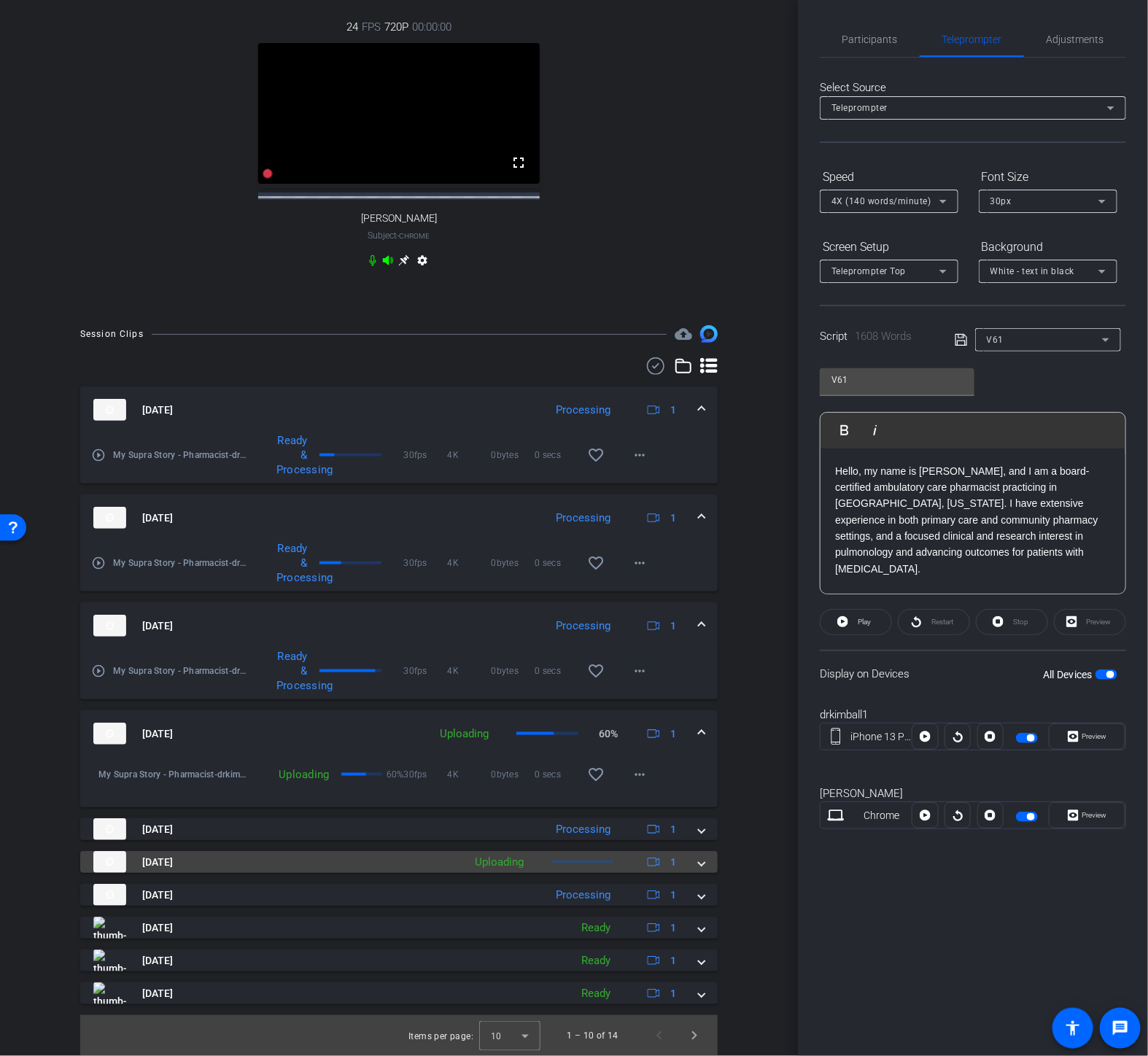
click at [383, 859] on mat-panel-title "[DATE]" at bounding box center [275, 863] width 362 height 22
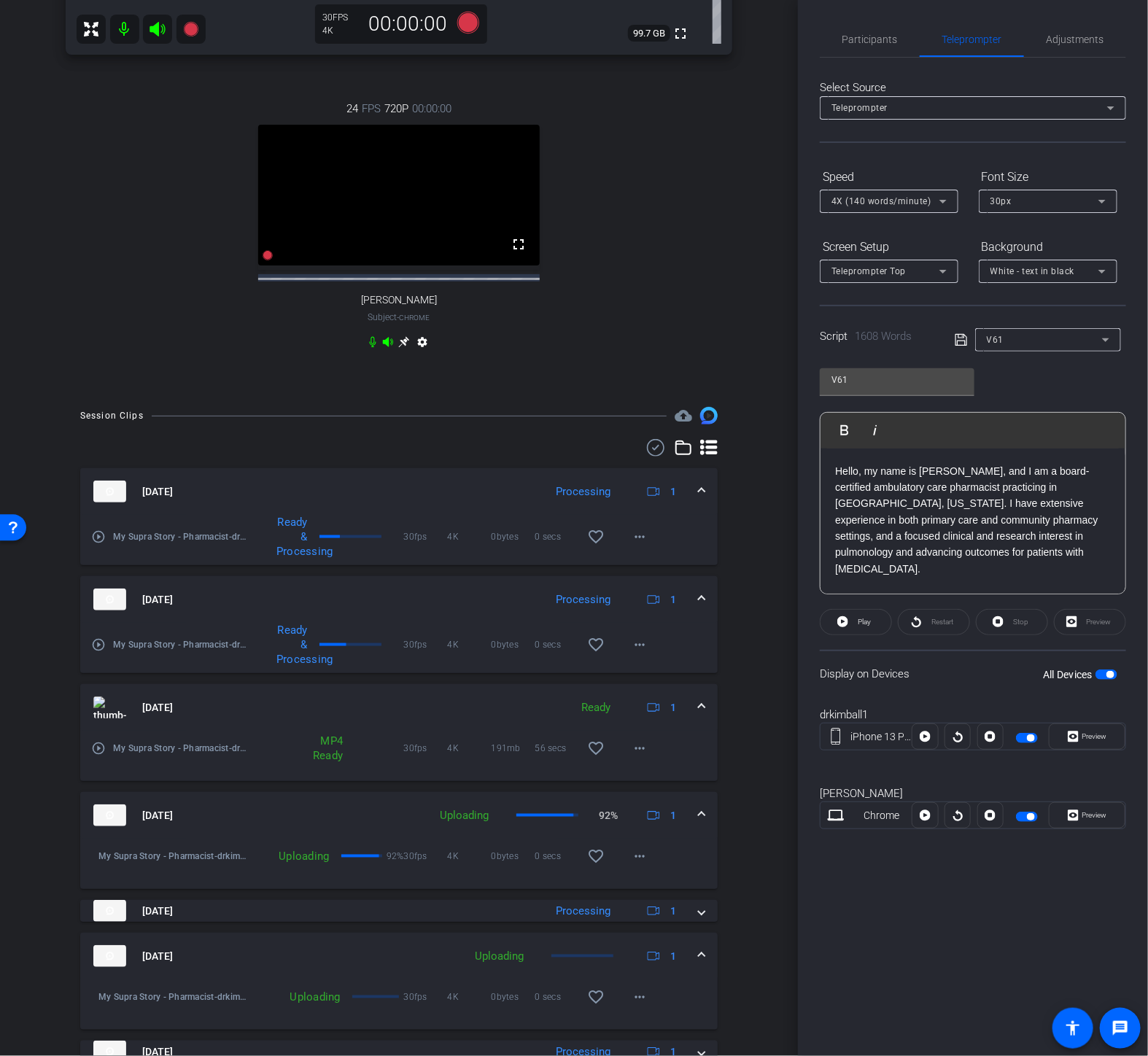
scroll to position [770, 0]
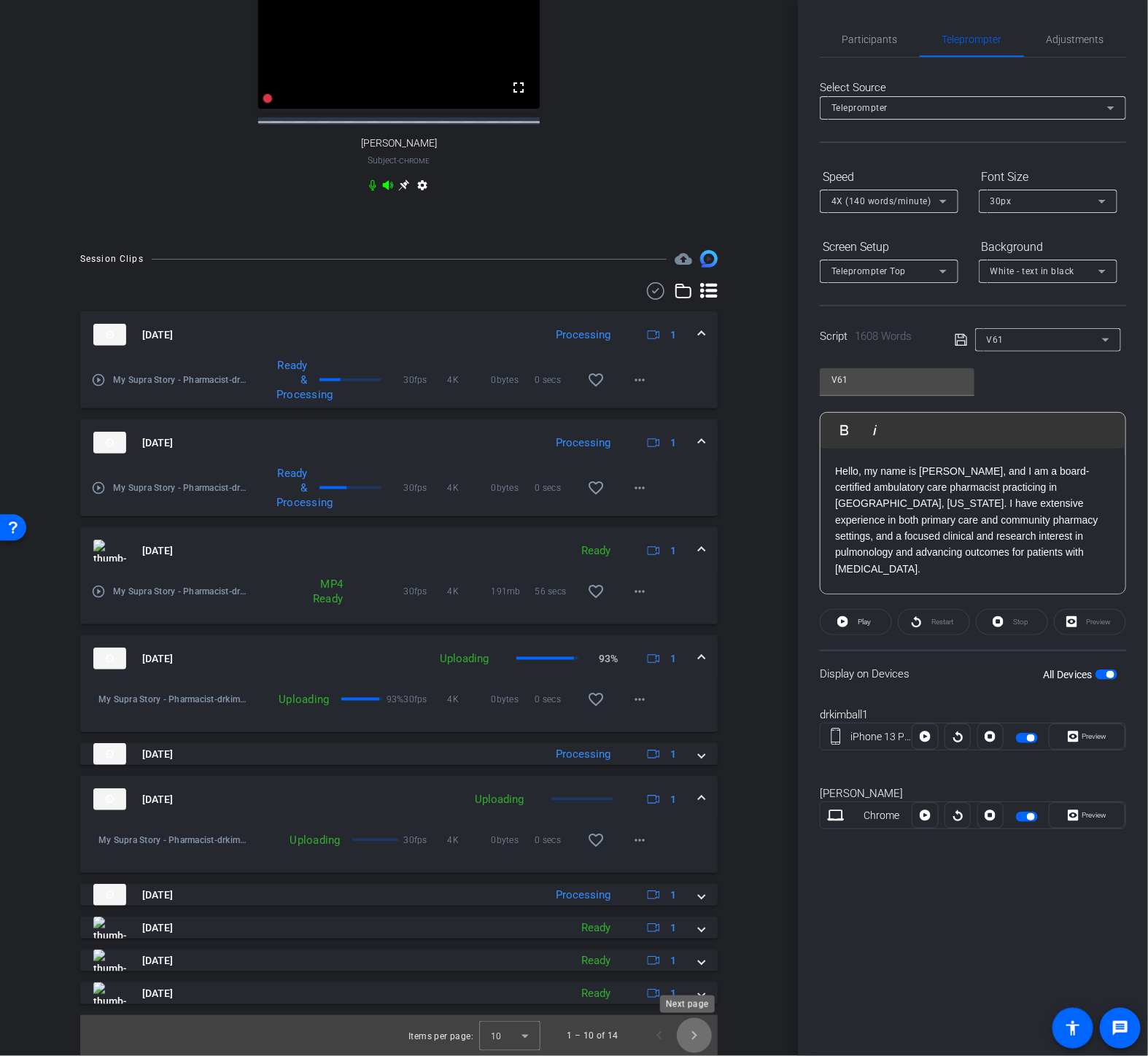
click at [683, 1030] on span "Next page" at bounding box center [695, 1036] width 35 height 35
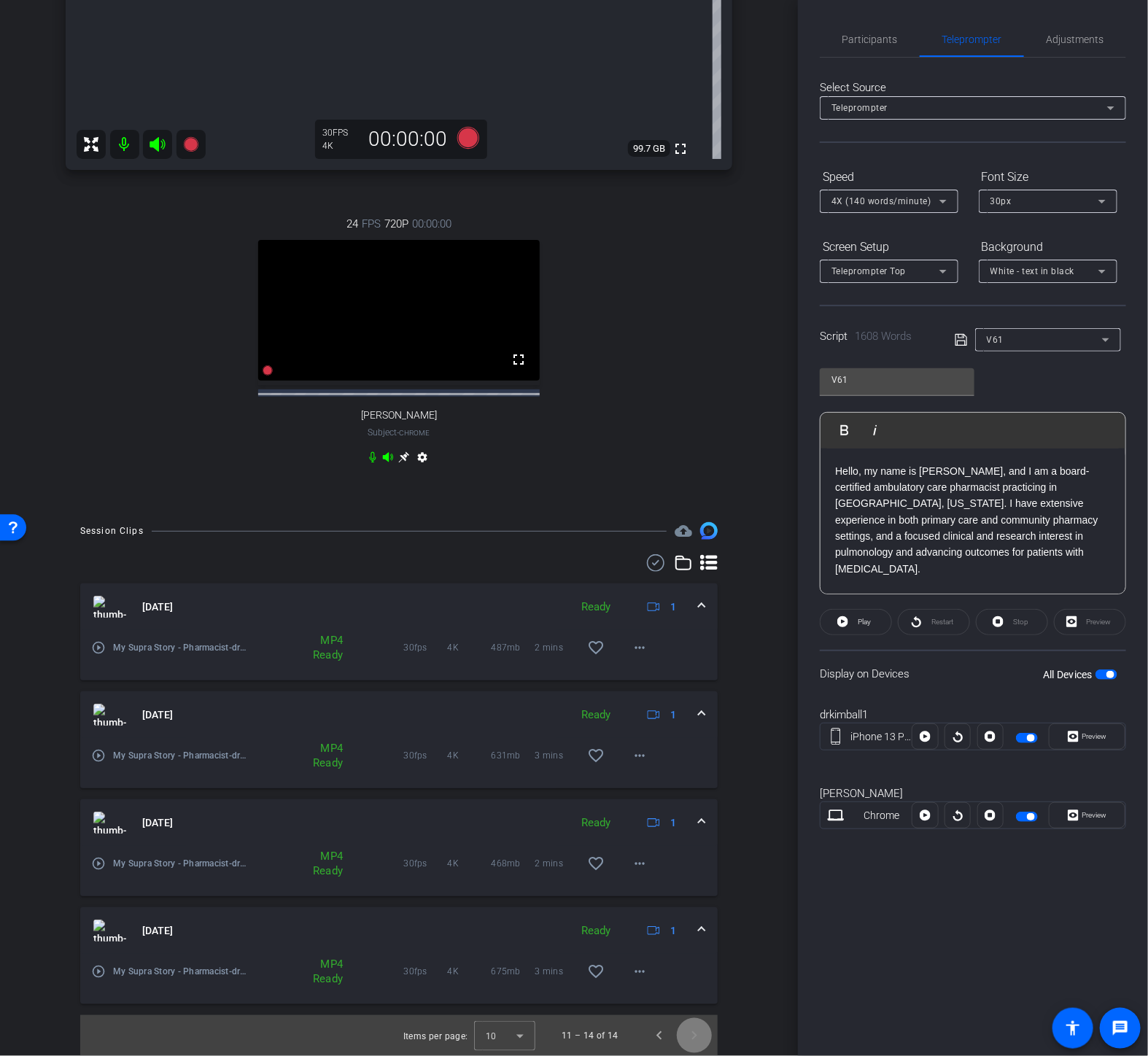
scroll to position [498, 0]
click at [650, 1048] on span "Previous page" at bounding box center [659, 1036] width 35 height 35
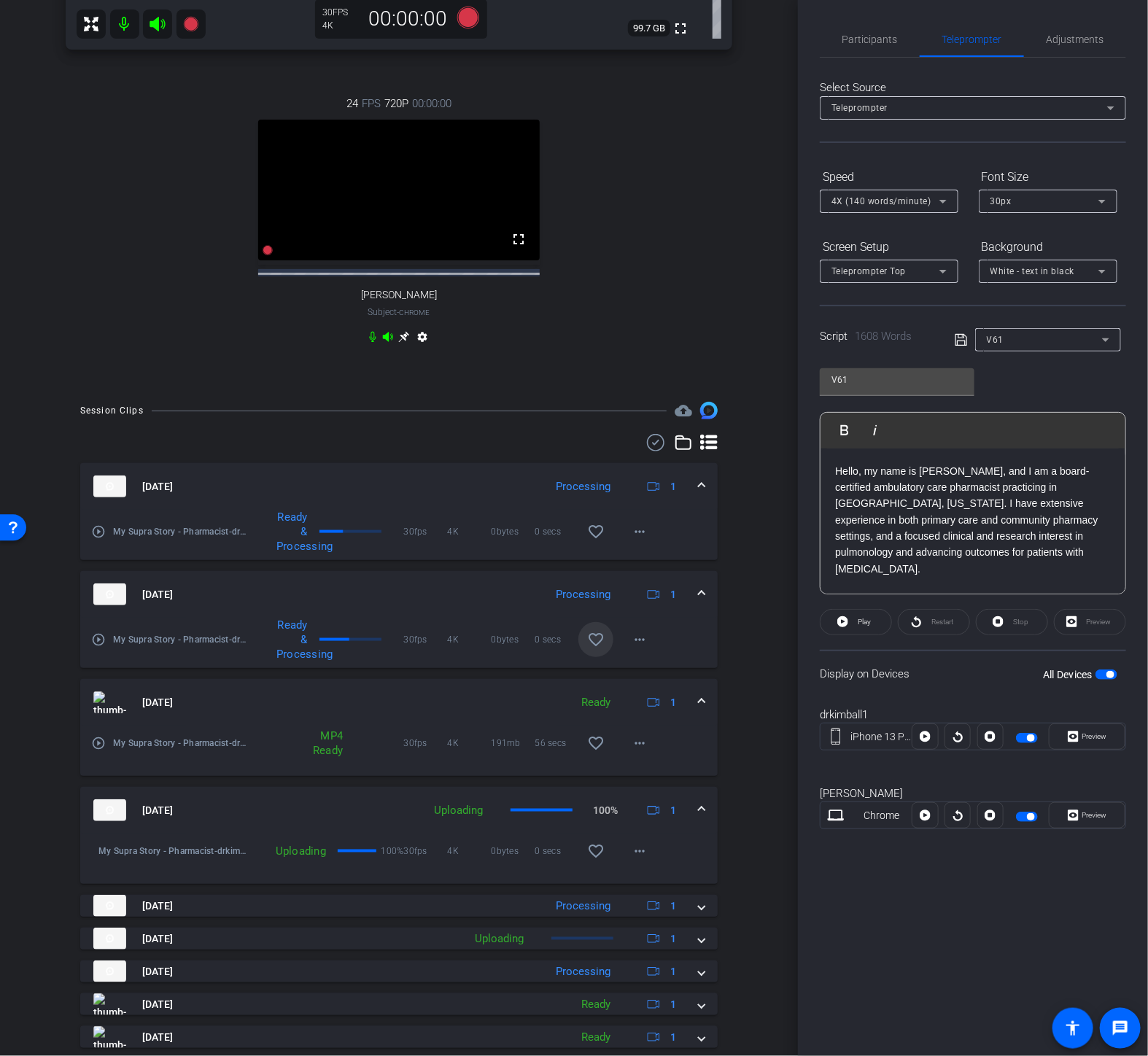
scroll to position [696, 0]
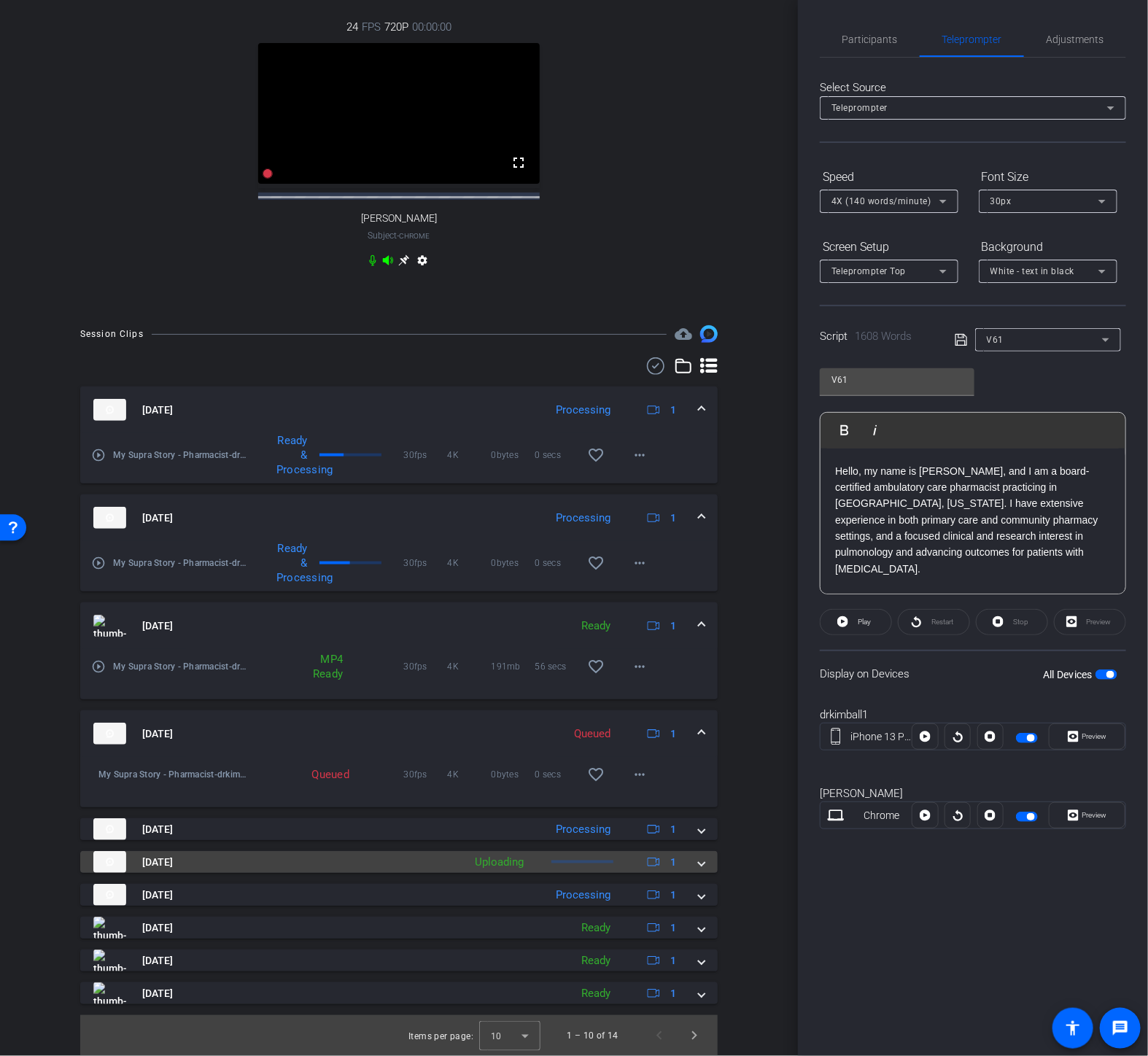
click at [241, 858] on mat-panel-title "[DATE]" at bounding box center [275, 863] width 362 height 22
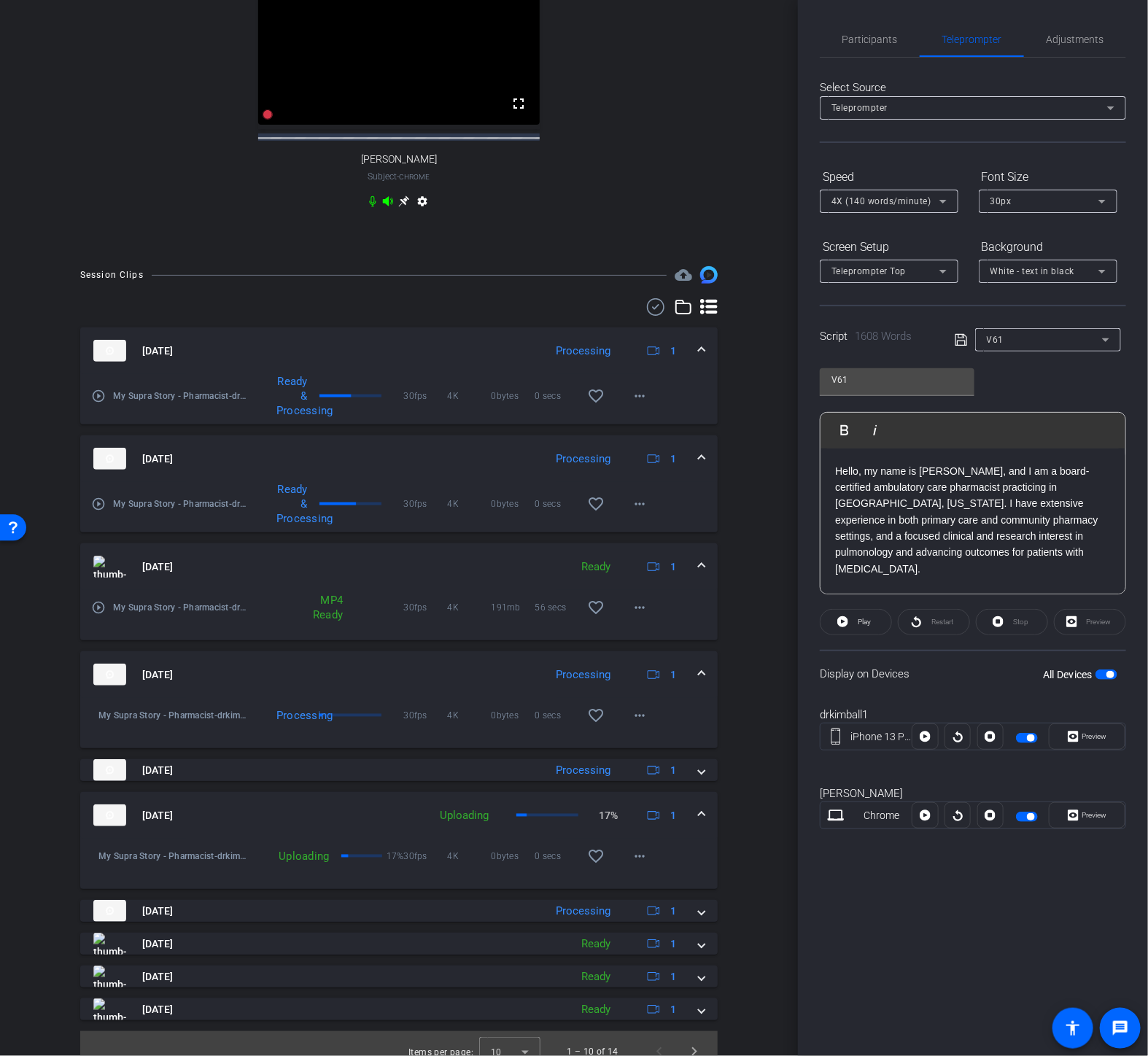
scroll to position [770, 0]
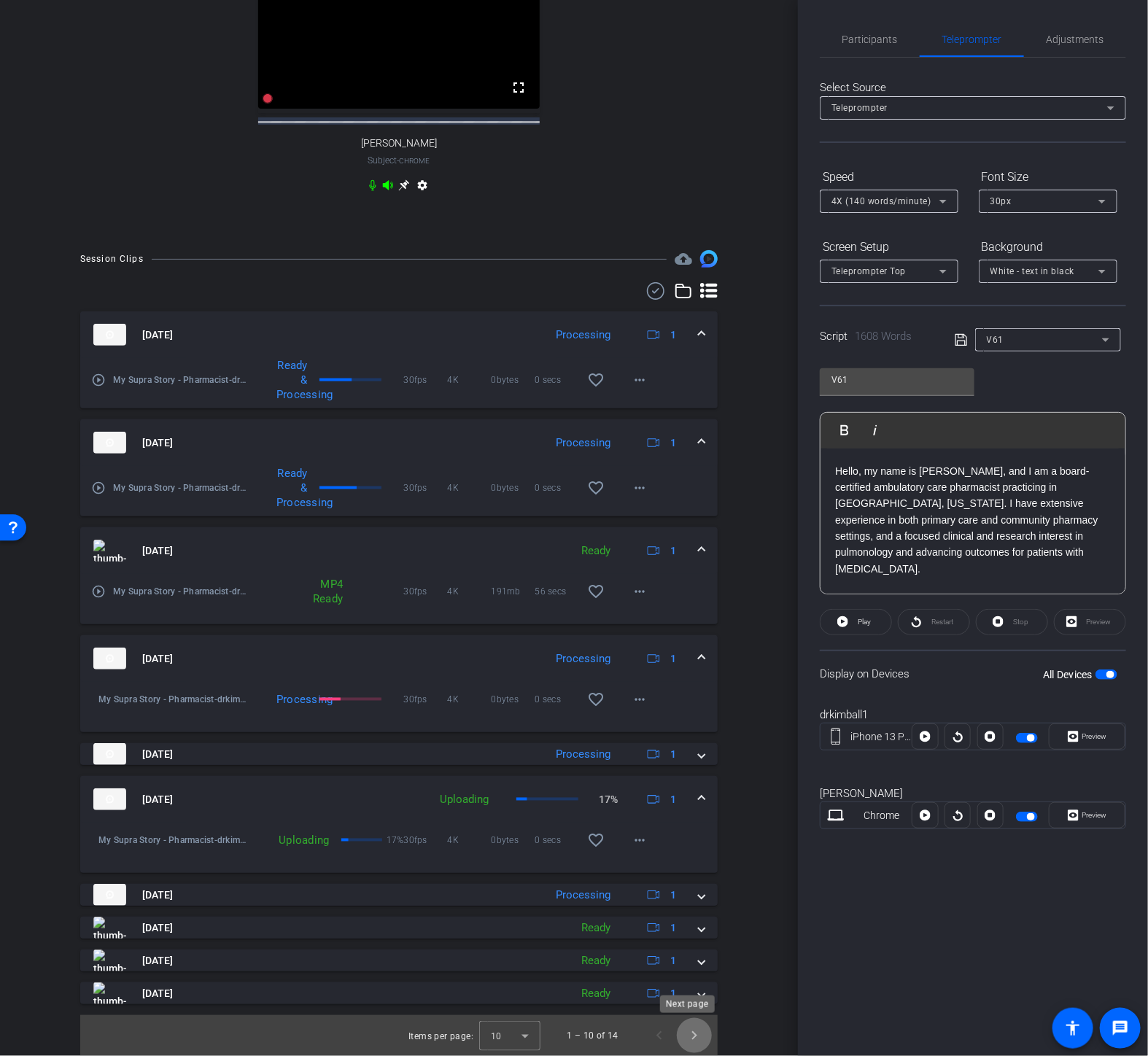
click at [688, 1032] on span "Next page" at bounding box center [695, 1036] width 35 height 35
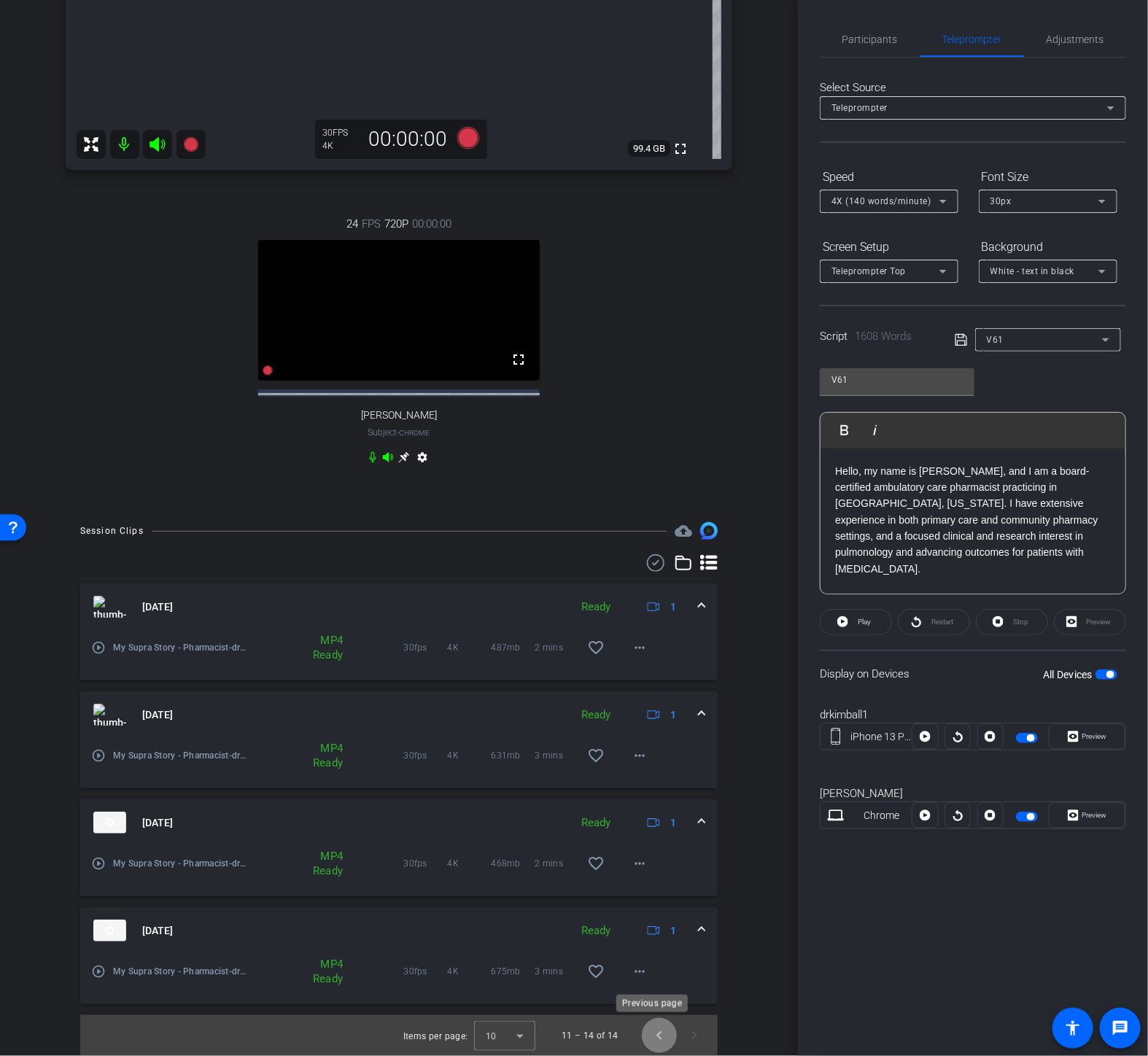
click at [647, 1035] on span "Previous page" at bounding box center [659, 1036] width 35 height 35
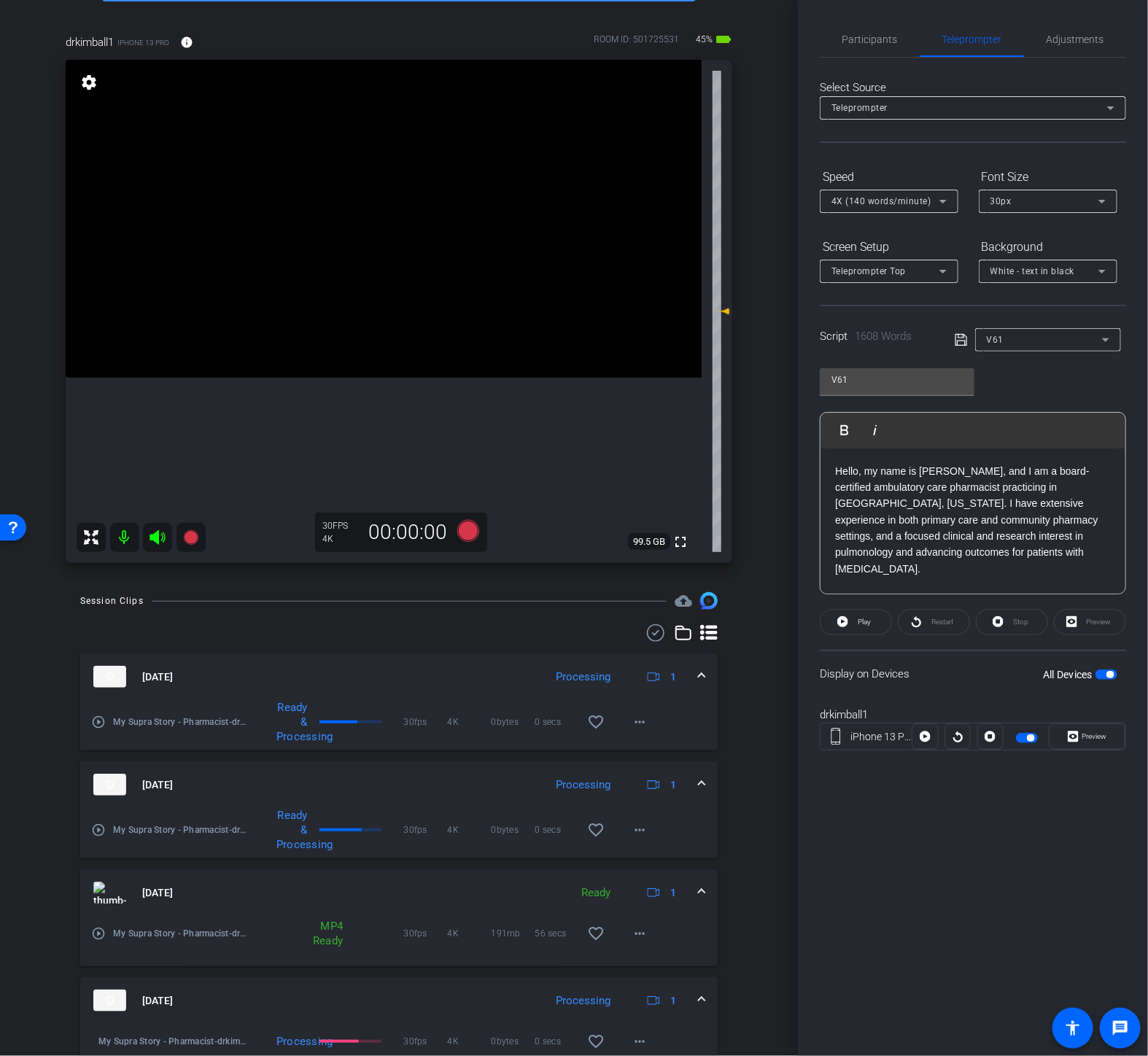
scroll to position [359, 0]
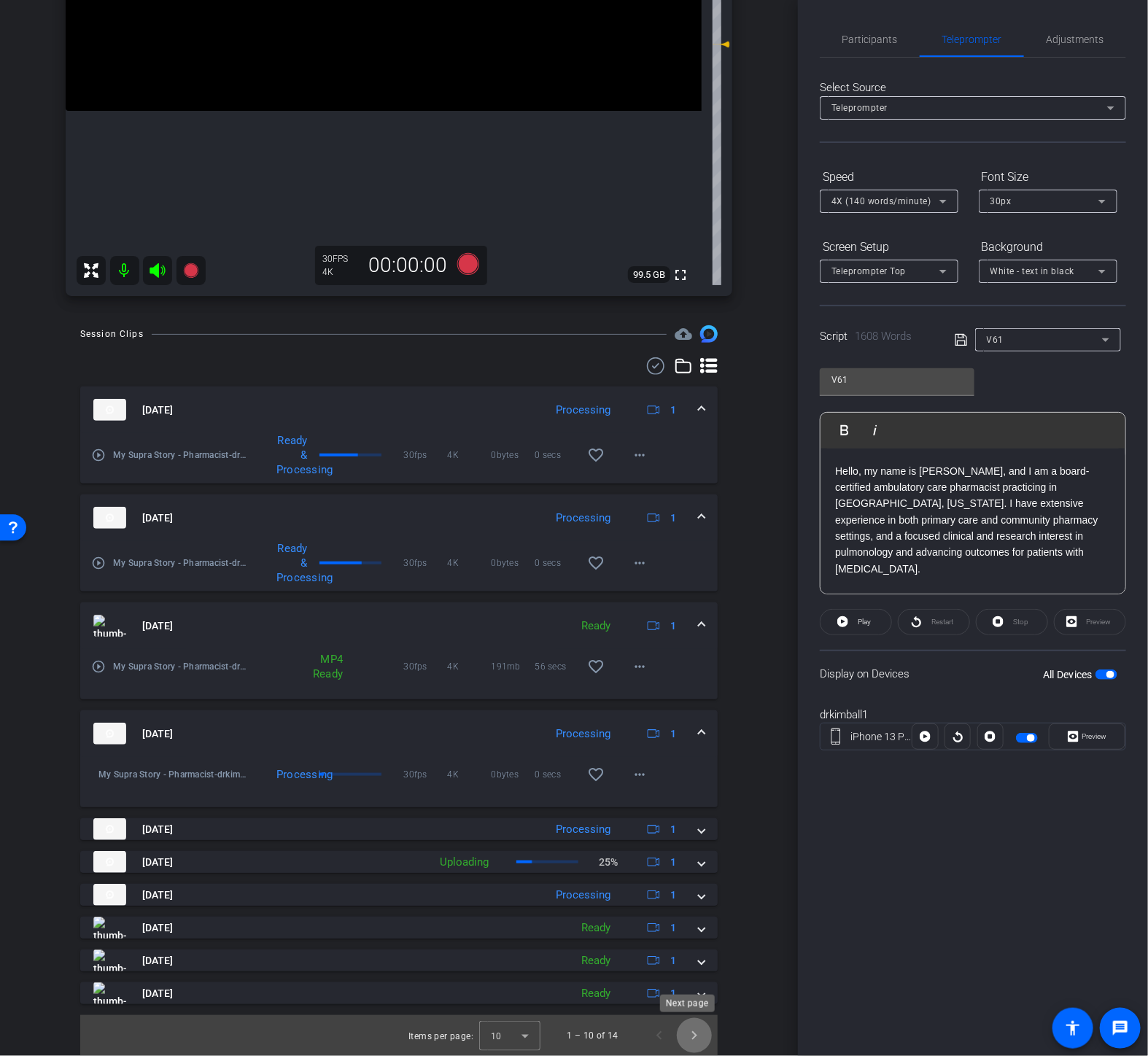
click at [685, 1032] on span "Next page" at bounding box center [695, 1036] width 35 height 35
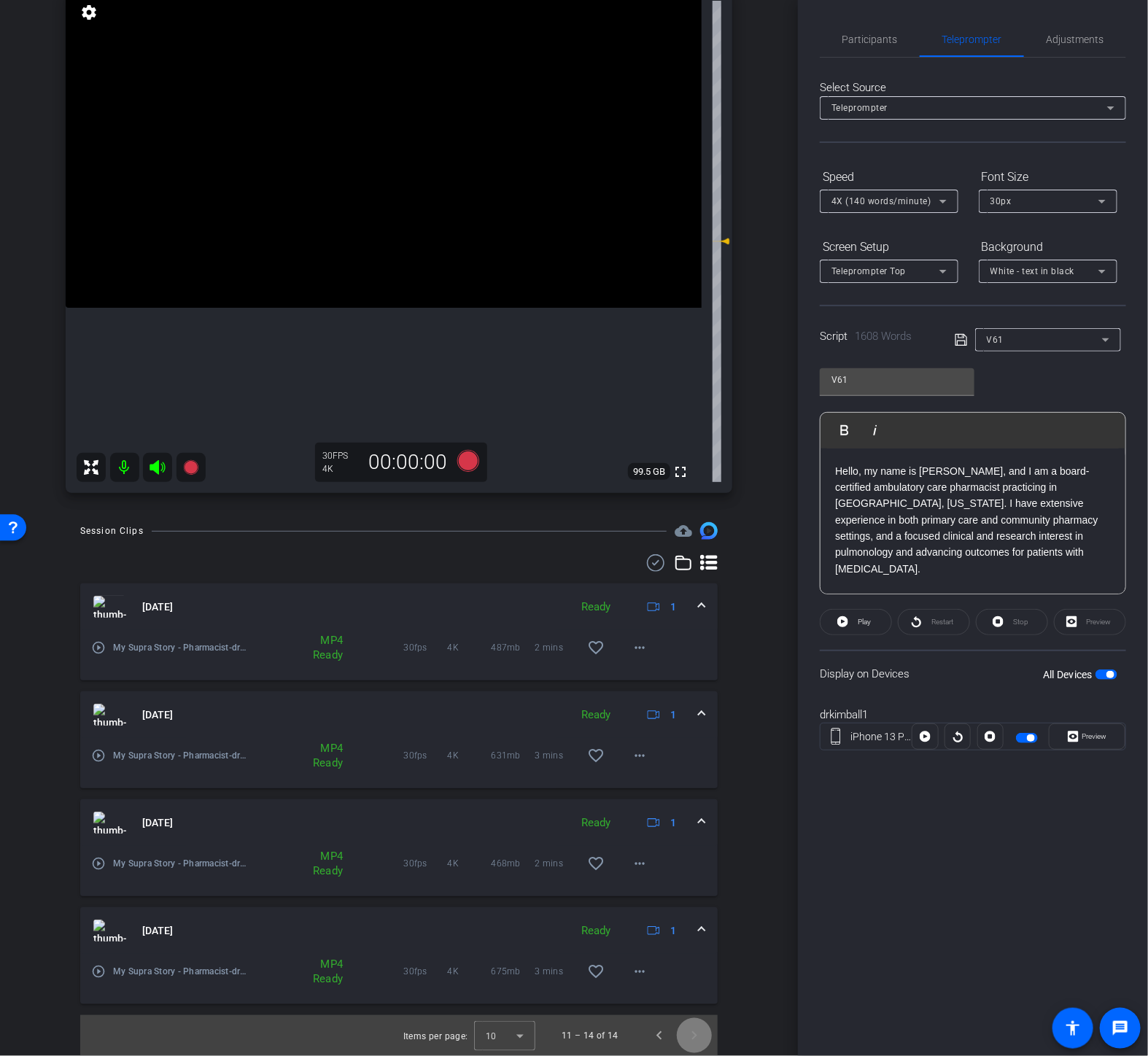
scroll to position [162, 0]
click at [653, 1038] on span "Previous page" at bounding box center [659, 1036] width 35 height 35
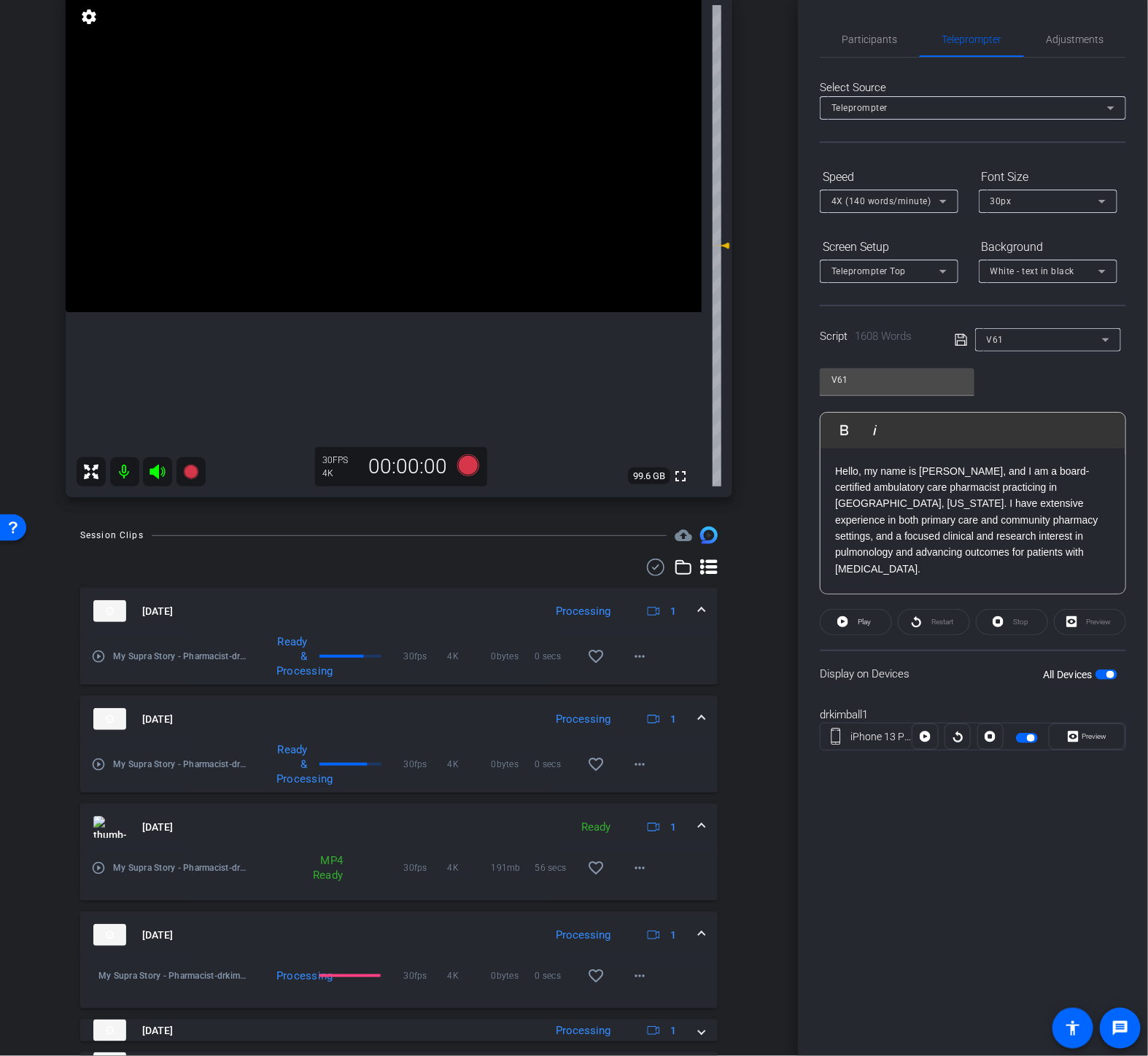
scroll to position [115, 0]
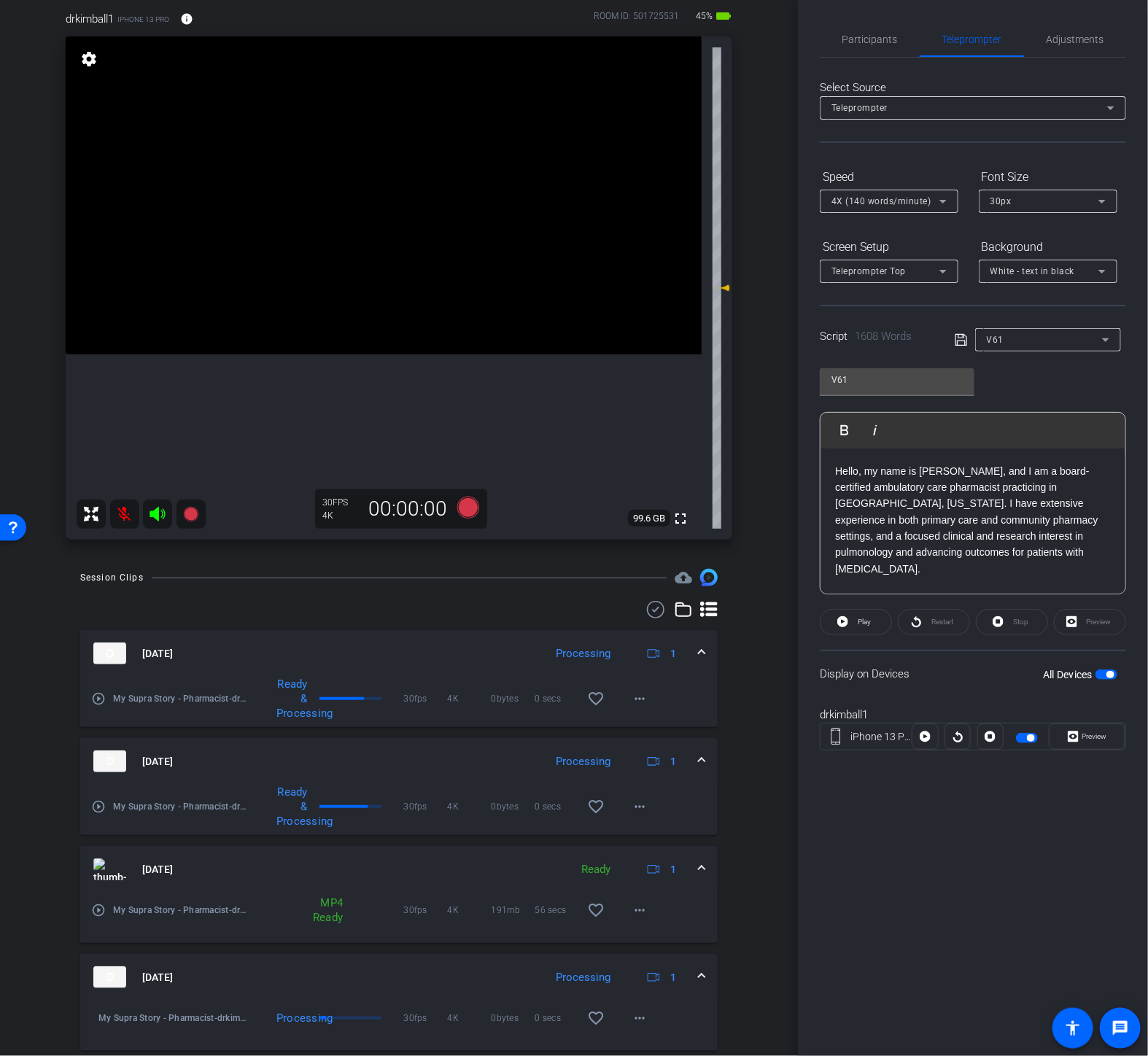
click at [149, 522] on icon at bounding box center [157, 514] width 18 height 18
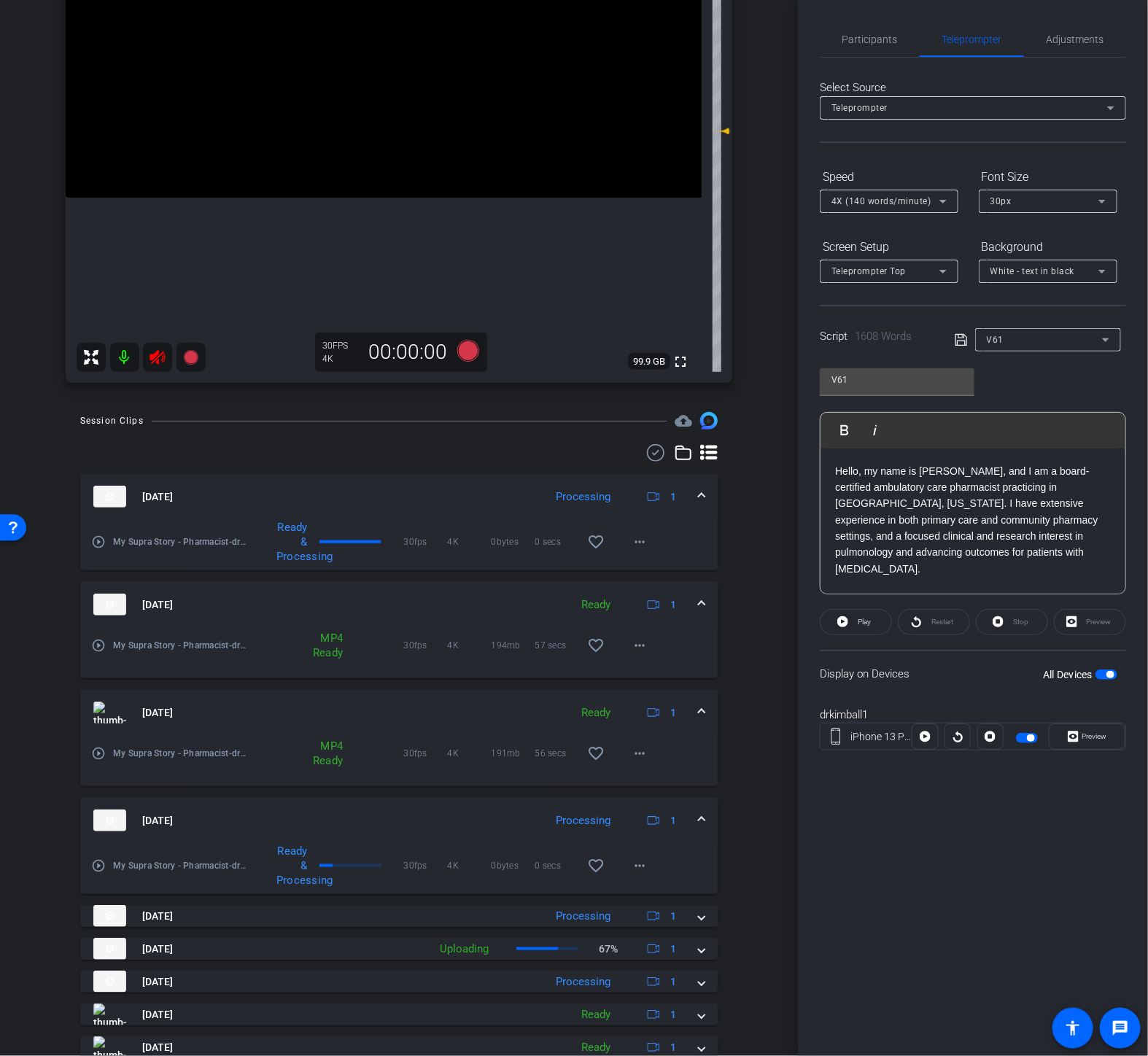
scroll to position [197, 0]
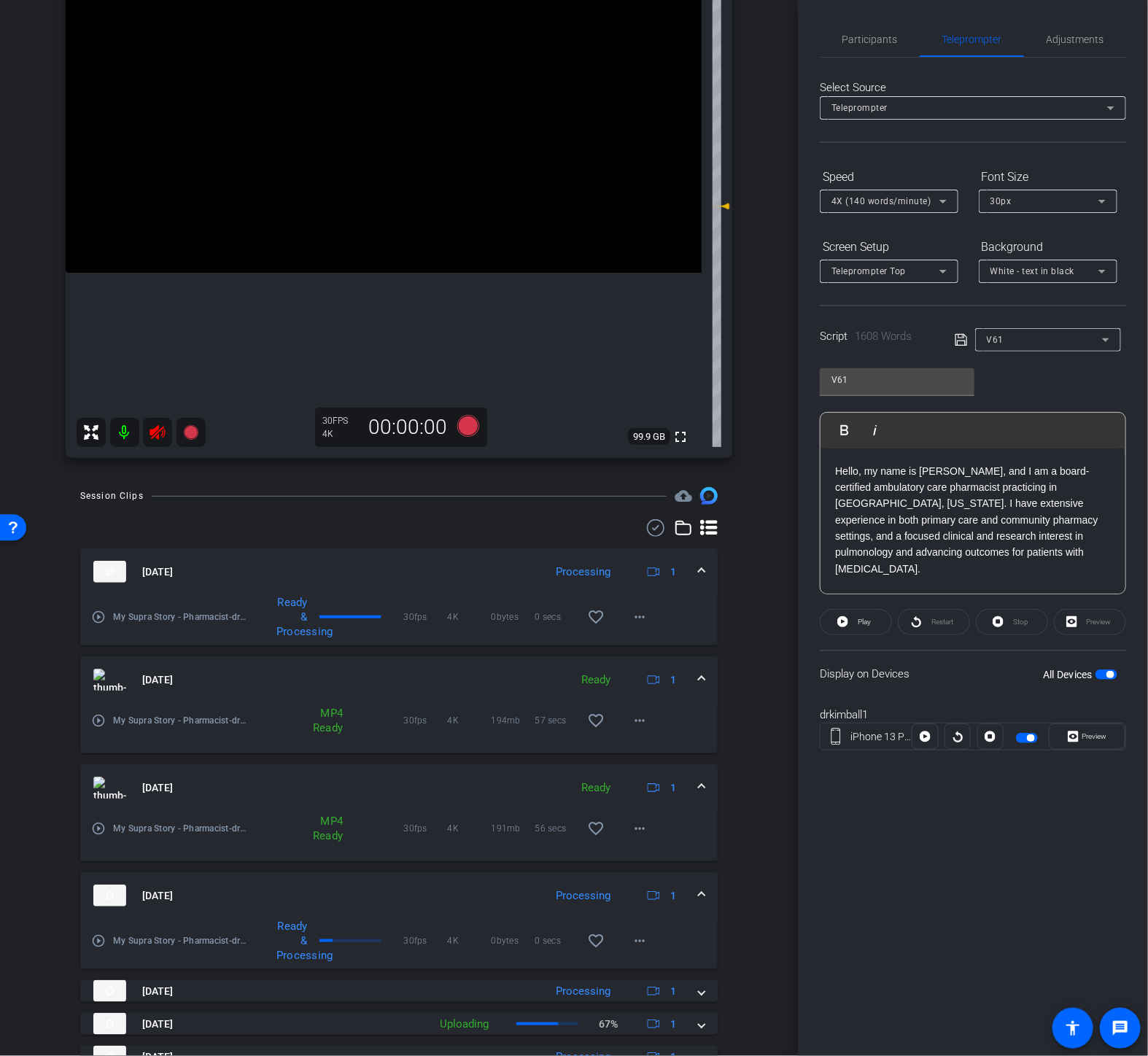
click at [159, 437] on icon at bounding box center [157, 432] width 18 height 18
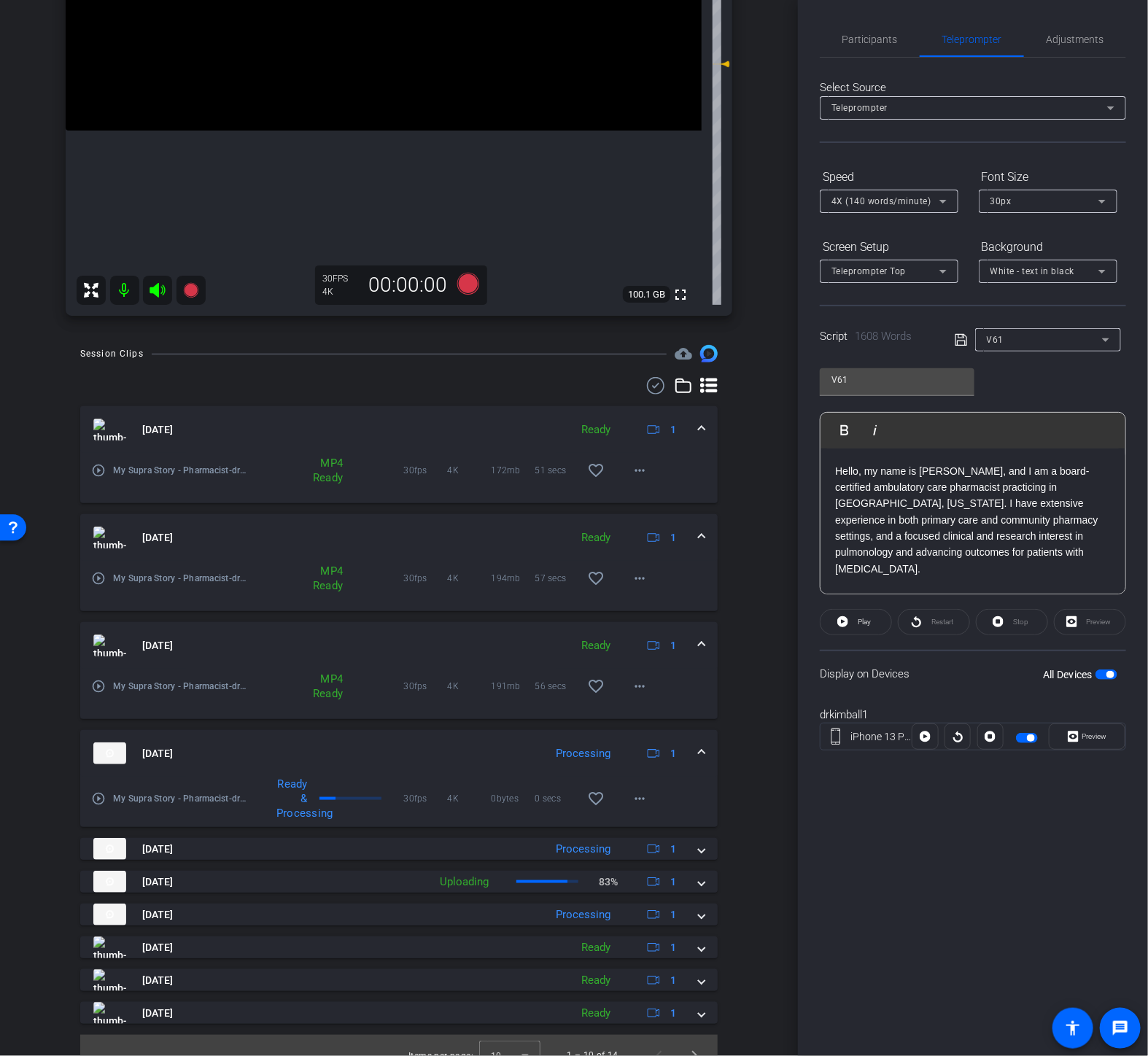
scroll to position [359, 0]
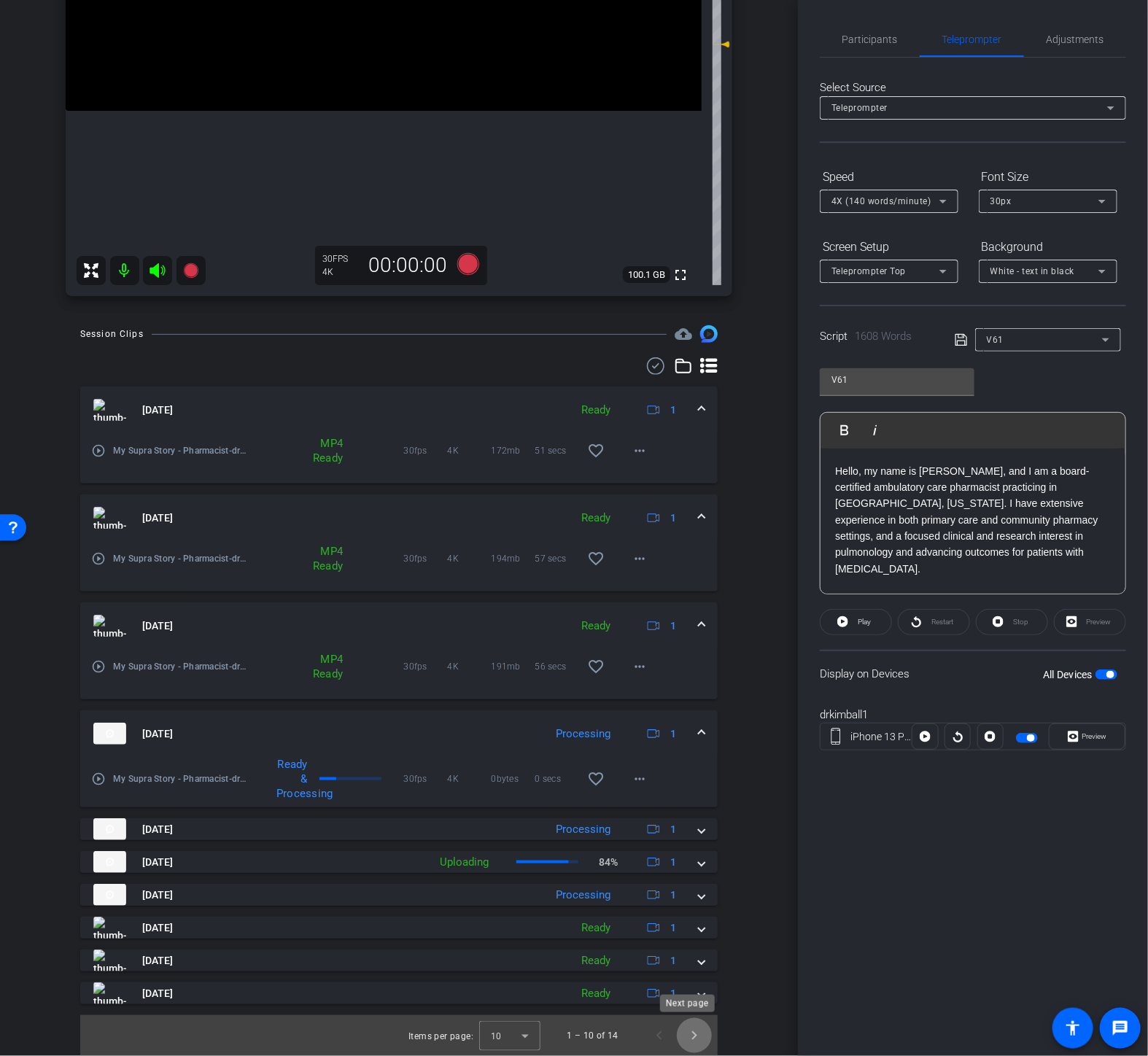
click at [690, 1037] on span "Next page" at bounding box center [695, 1036] width 35 height 35
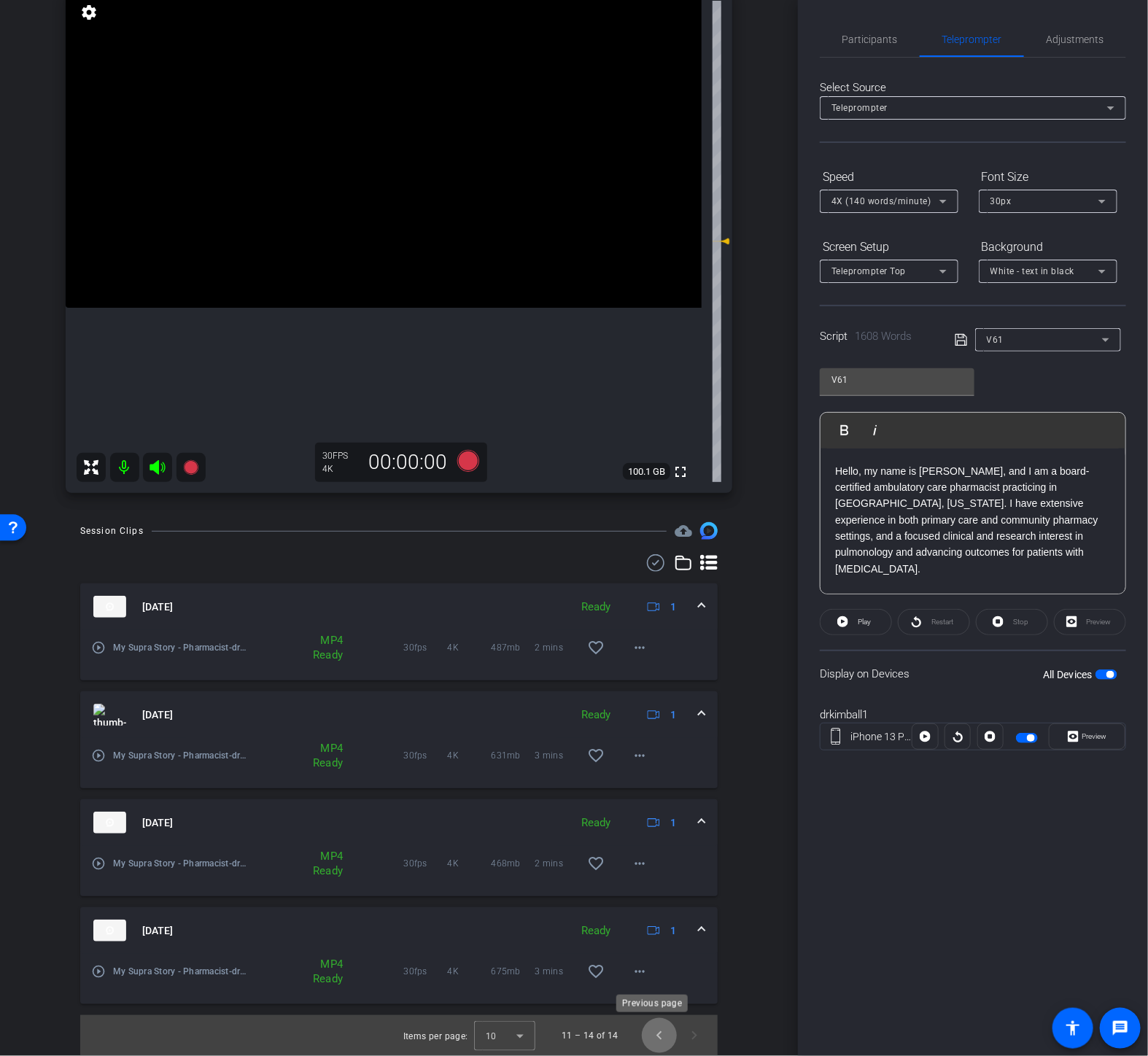
click at [650, 1045] on span "Previous page" at bounding box center [659, 1036] width 35 height 35
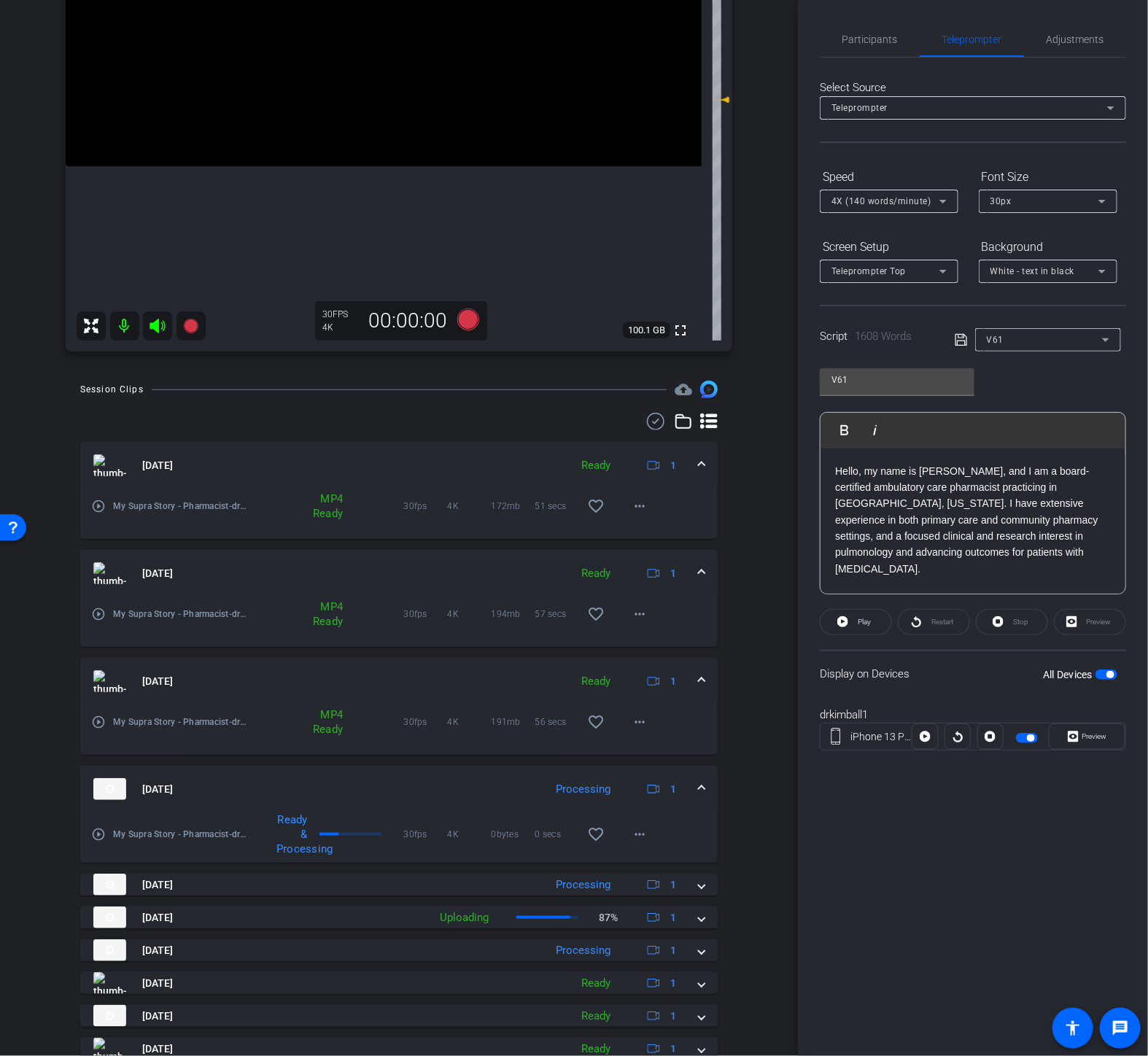
scroll to position [359, 0]
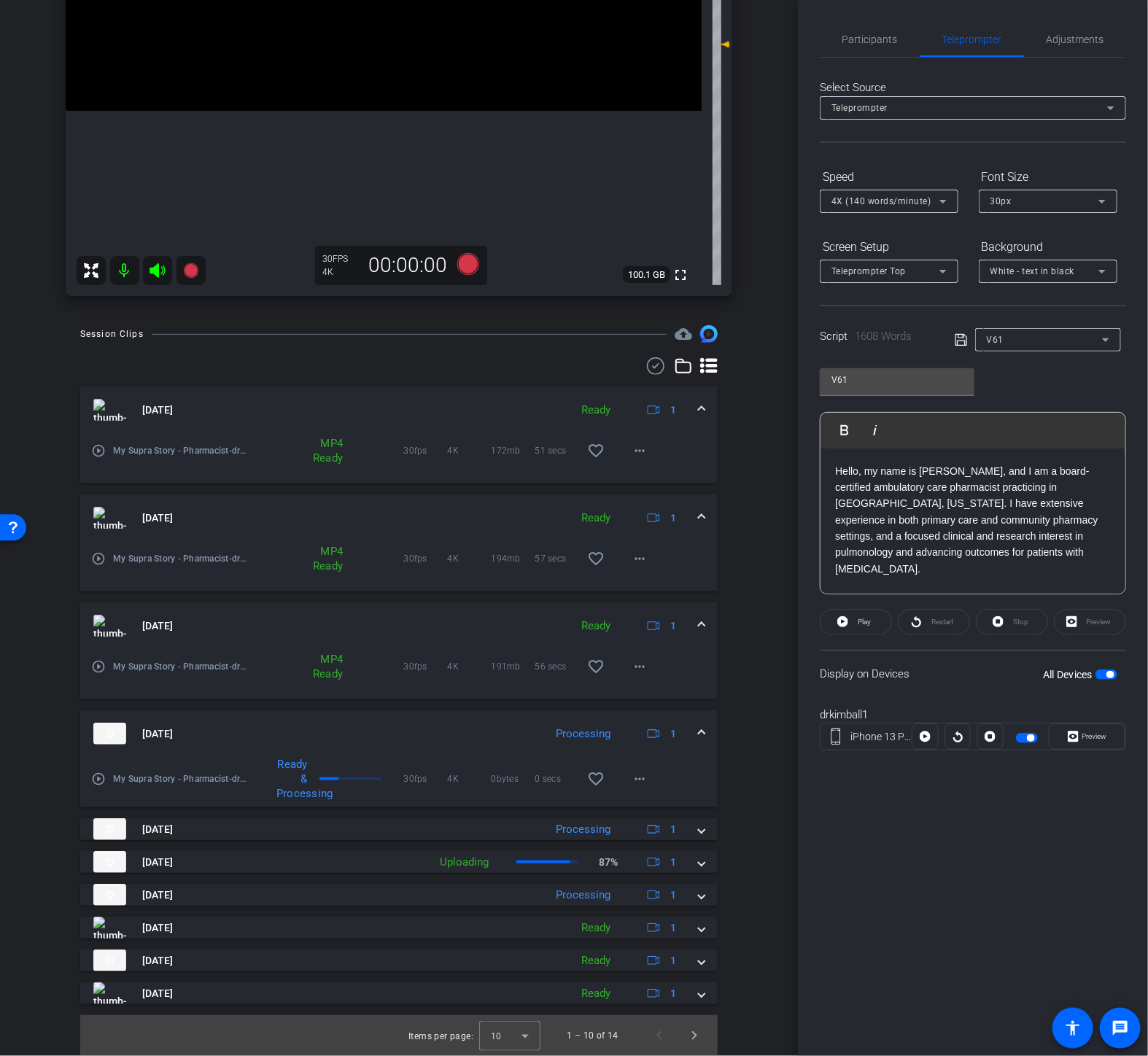
click at [1095, 567] on p "Hello, my name is [PERSON_NAME], and I am a board-certified ambulatory care pha…" at bounding box center [972, 569] width 276 height 213
click at [302, 866] on mat-panel-title "[DATE]" at bounding box center [257, 863] width 328 height 22
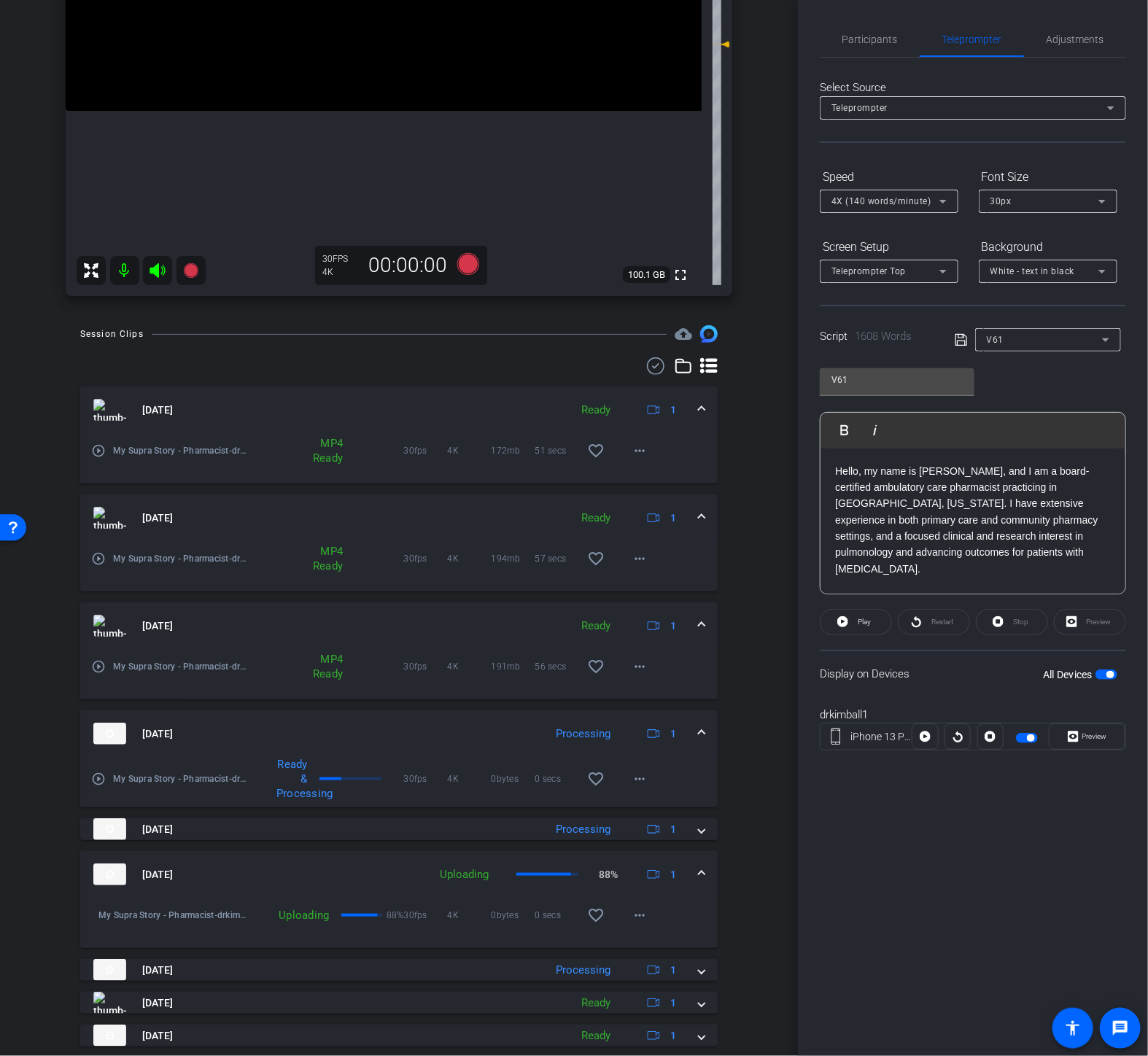
click at [302, 866] on mat-panel-title "[DATE]" at bounding box center [257, 875] width 328 height 22
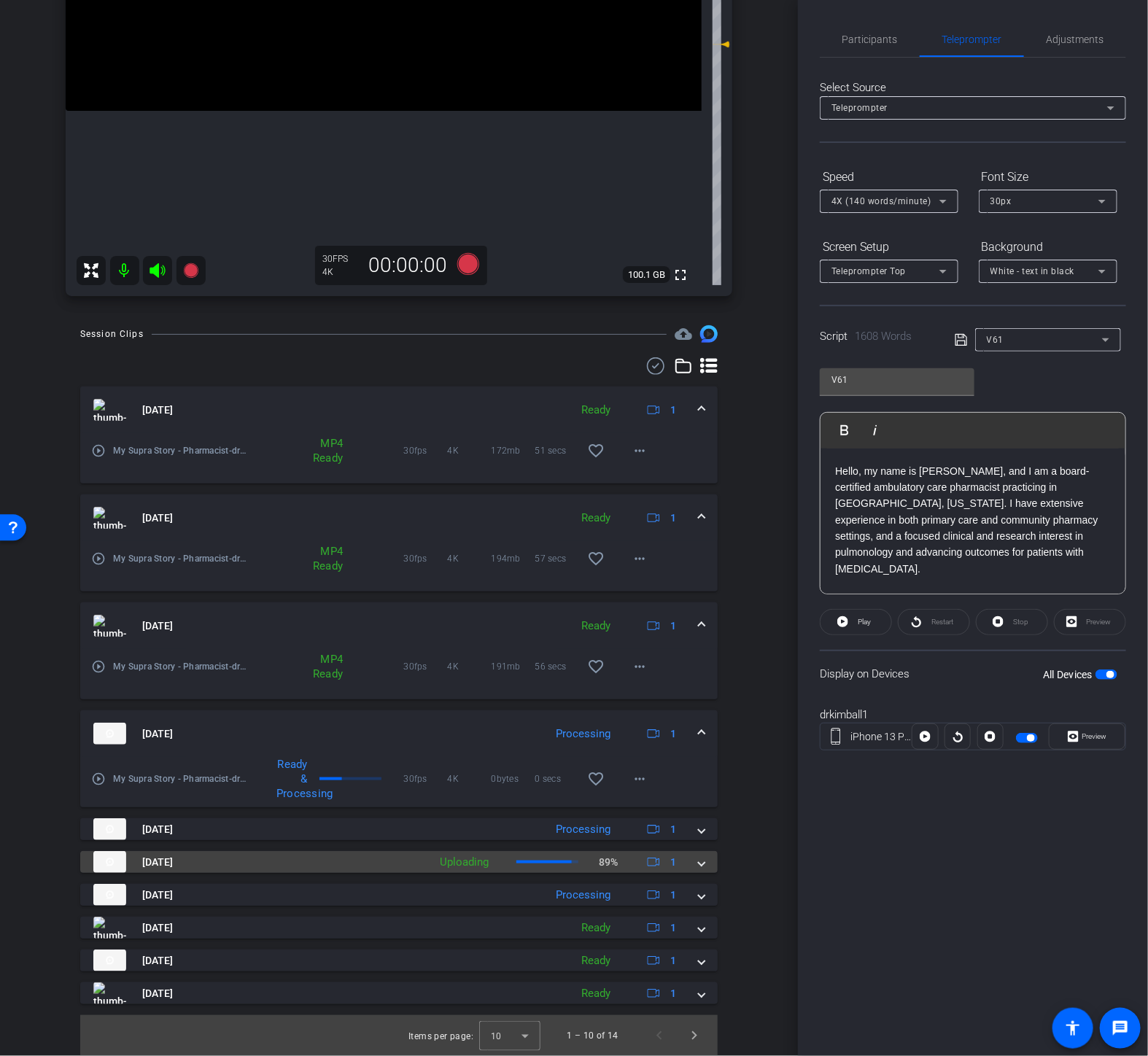
click at [159, 871] on mat-panel-title "[DATE]" at bounding box center [257, 863] width 328 height 22
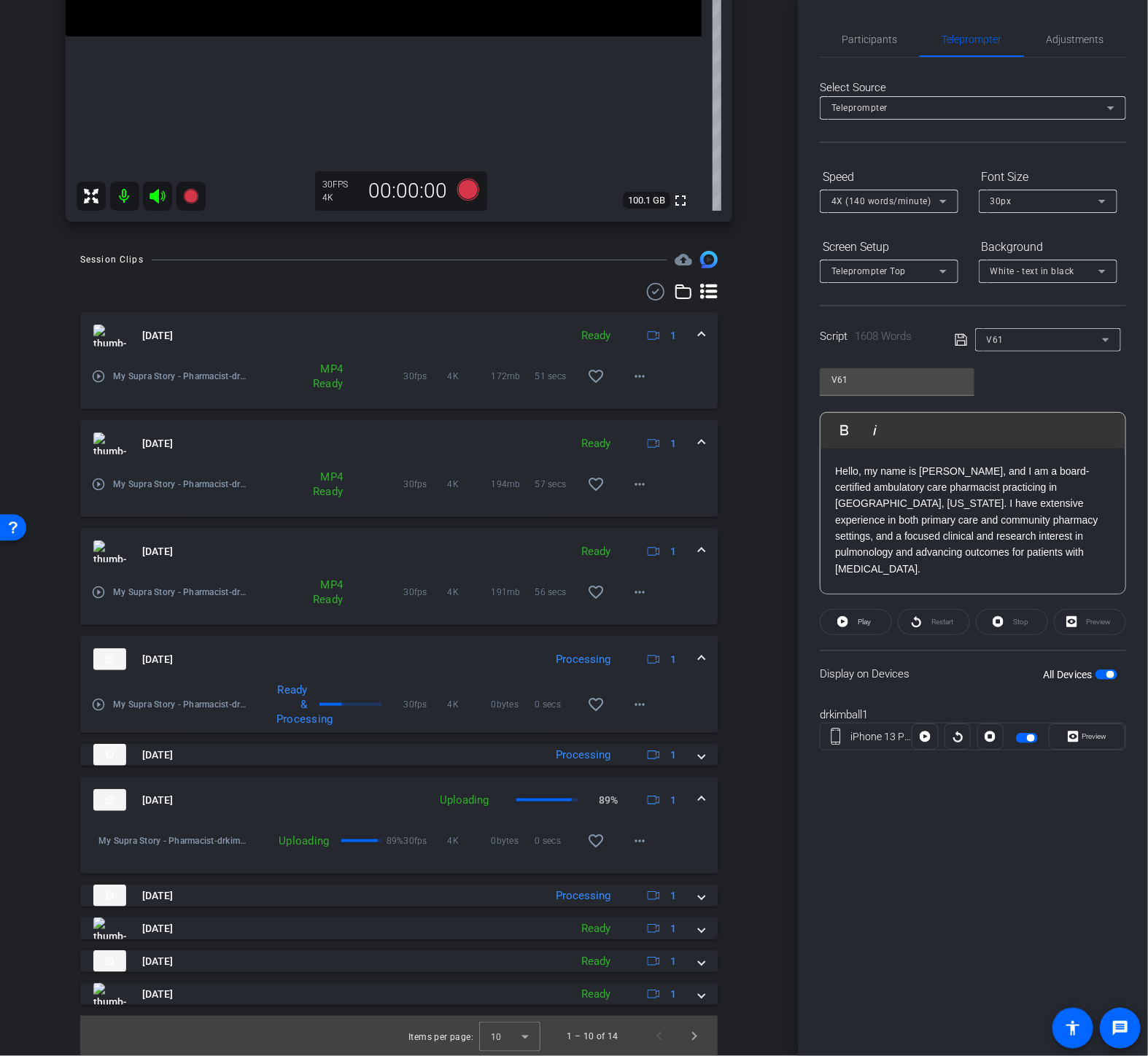
scroll to position [0, 0]
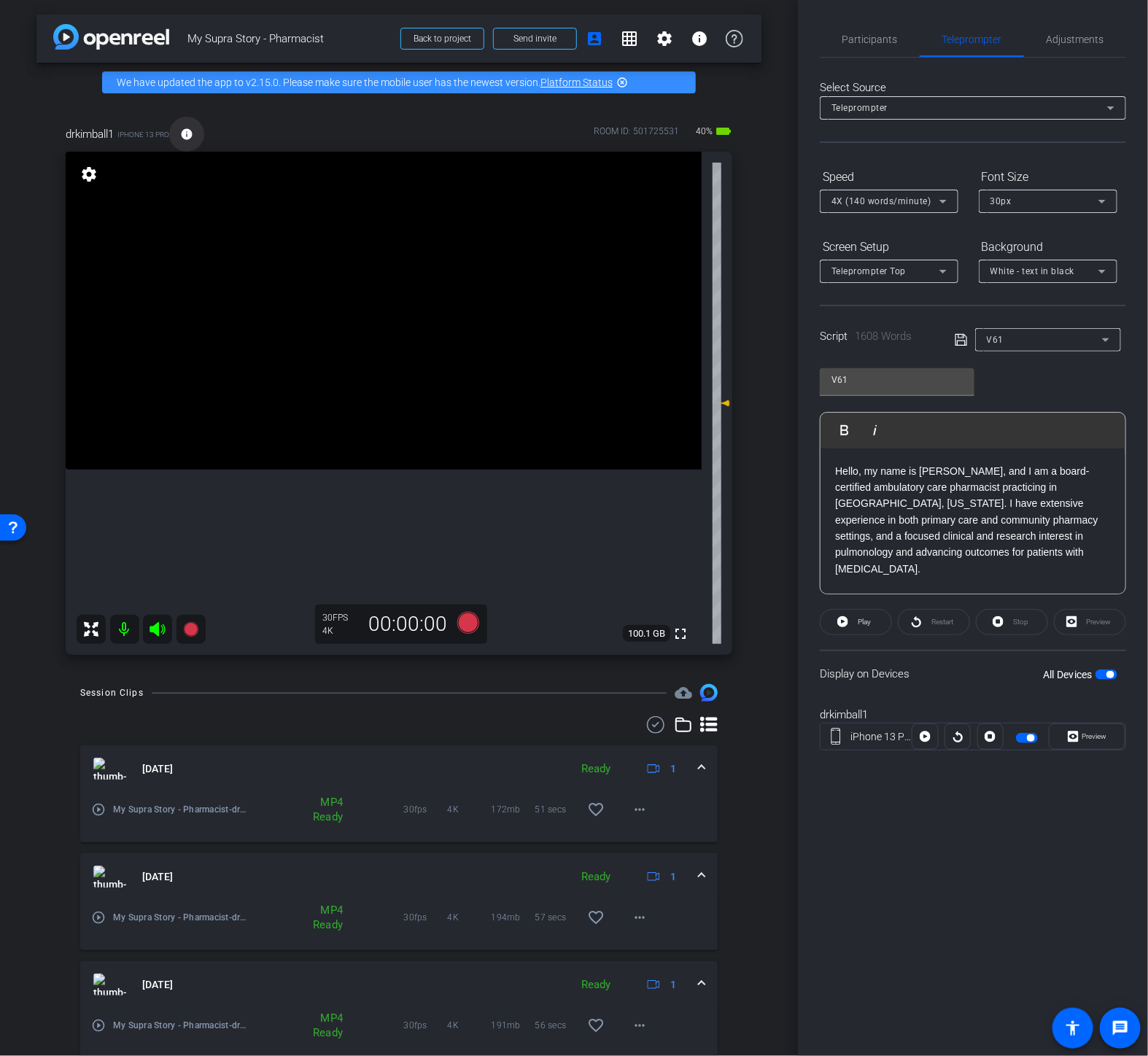
click at [185, 124] on span at bounding box center [187, 135] width 35 height 35
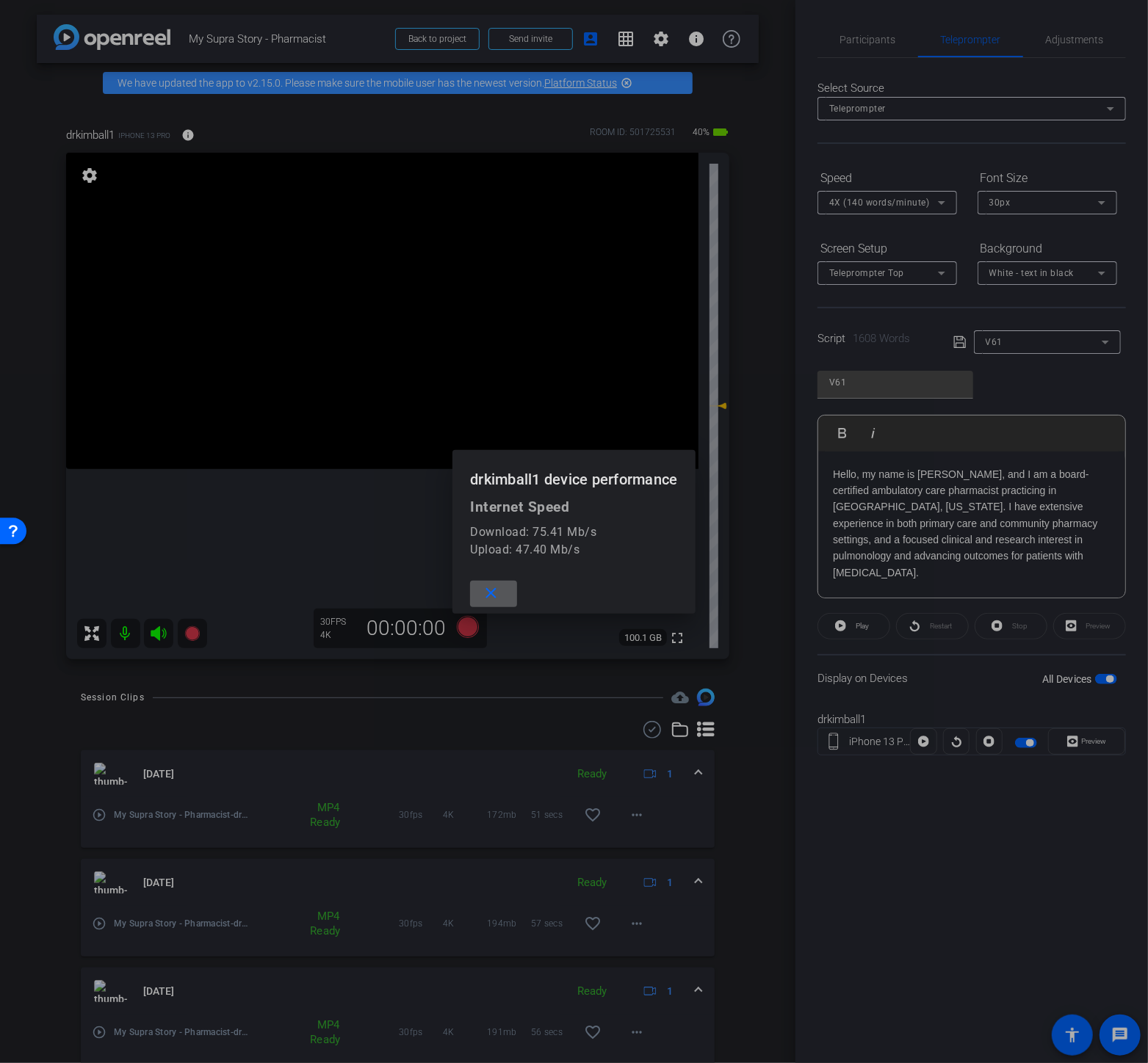
click at [492, 599] on mat-icon "close" at bounding box center [491, 594] width 19 height 19
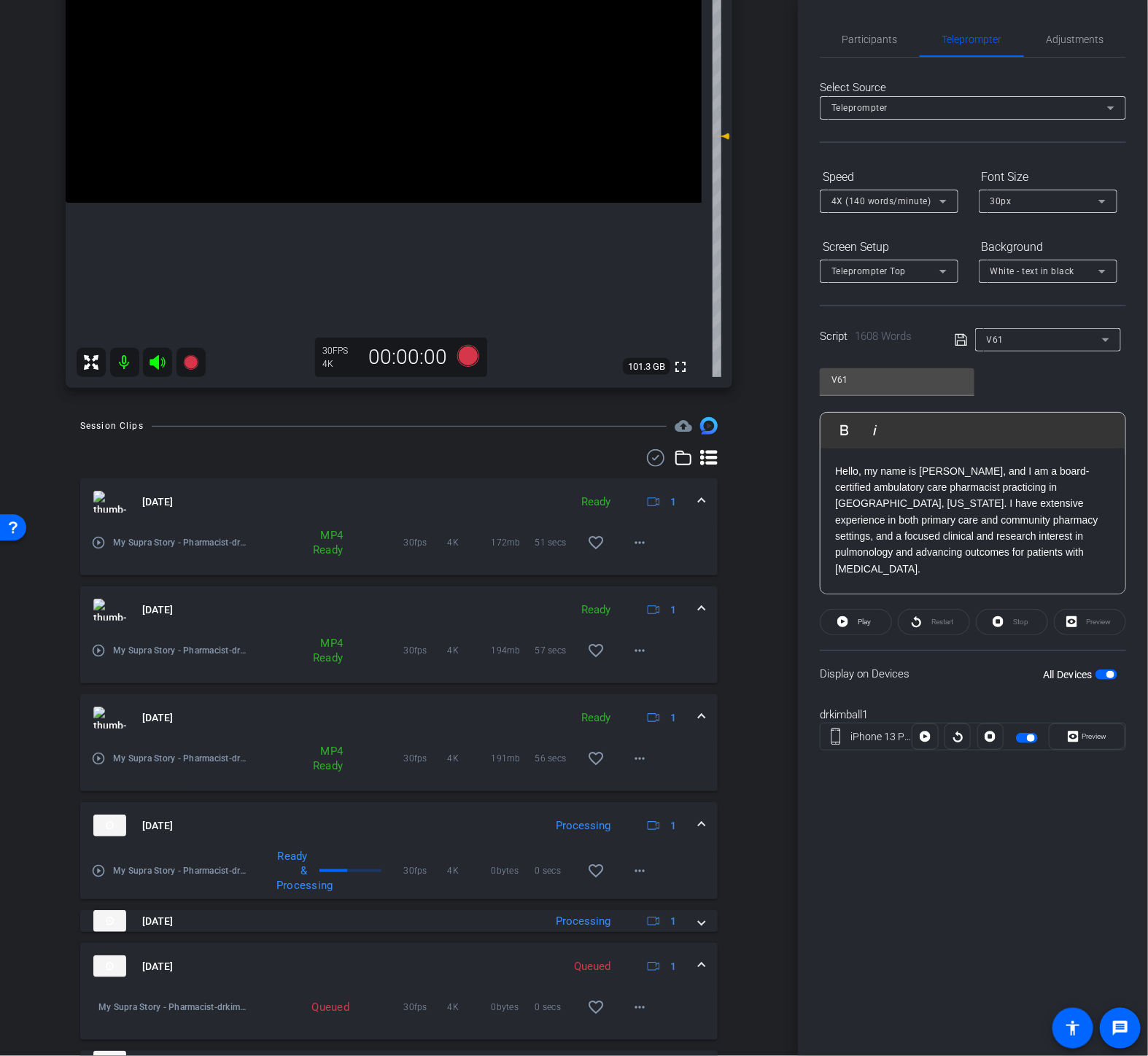
scroll to position [434, 0]
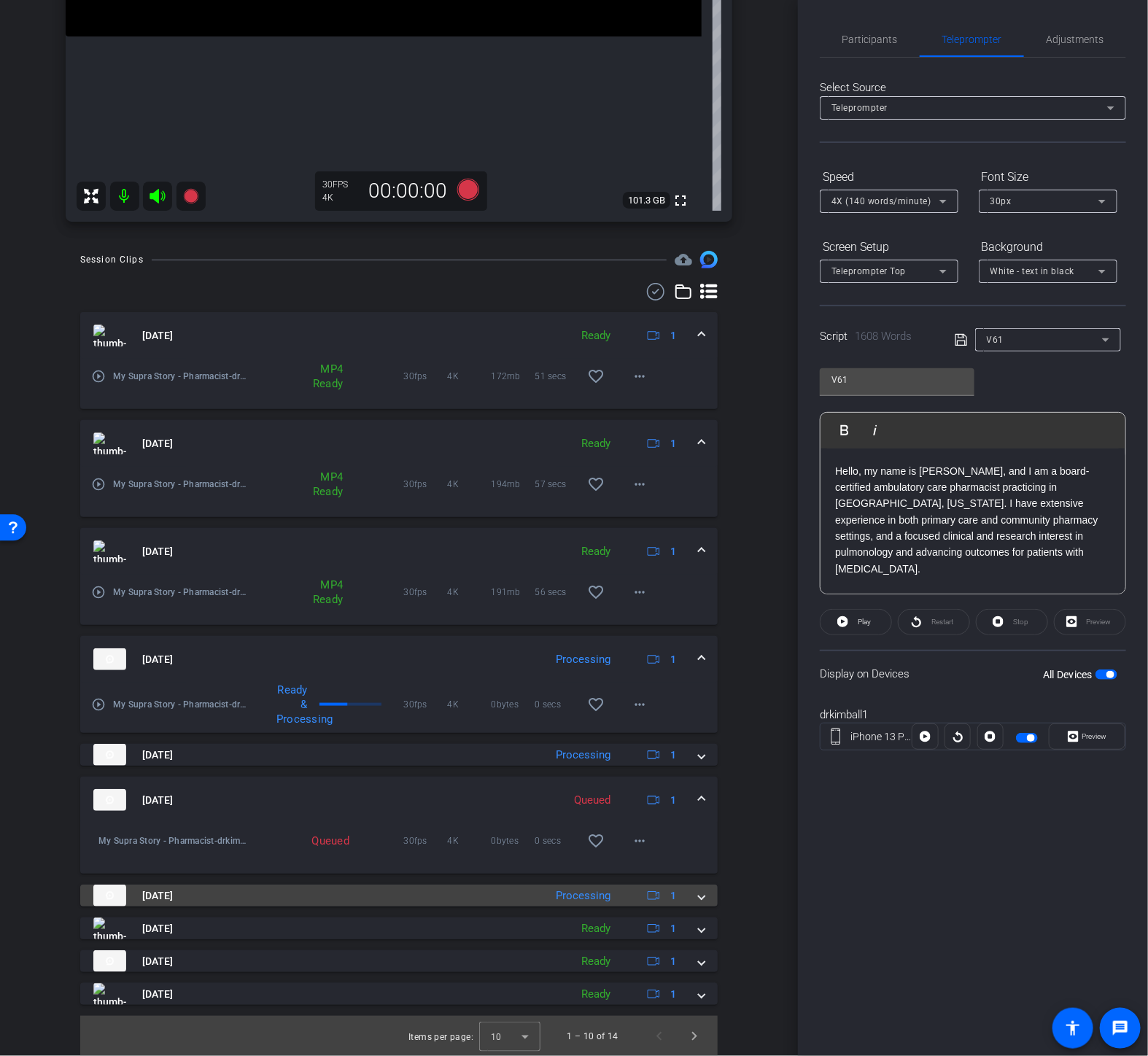
click at [200, 893] on mat-panel-title "[DATE]" at bounding box center [316, 896] width 444 height 22
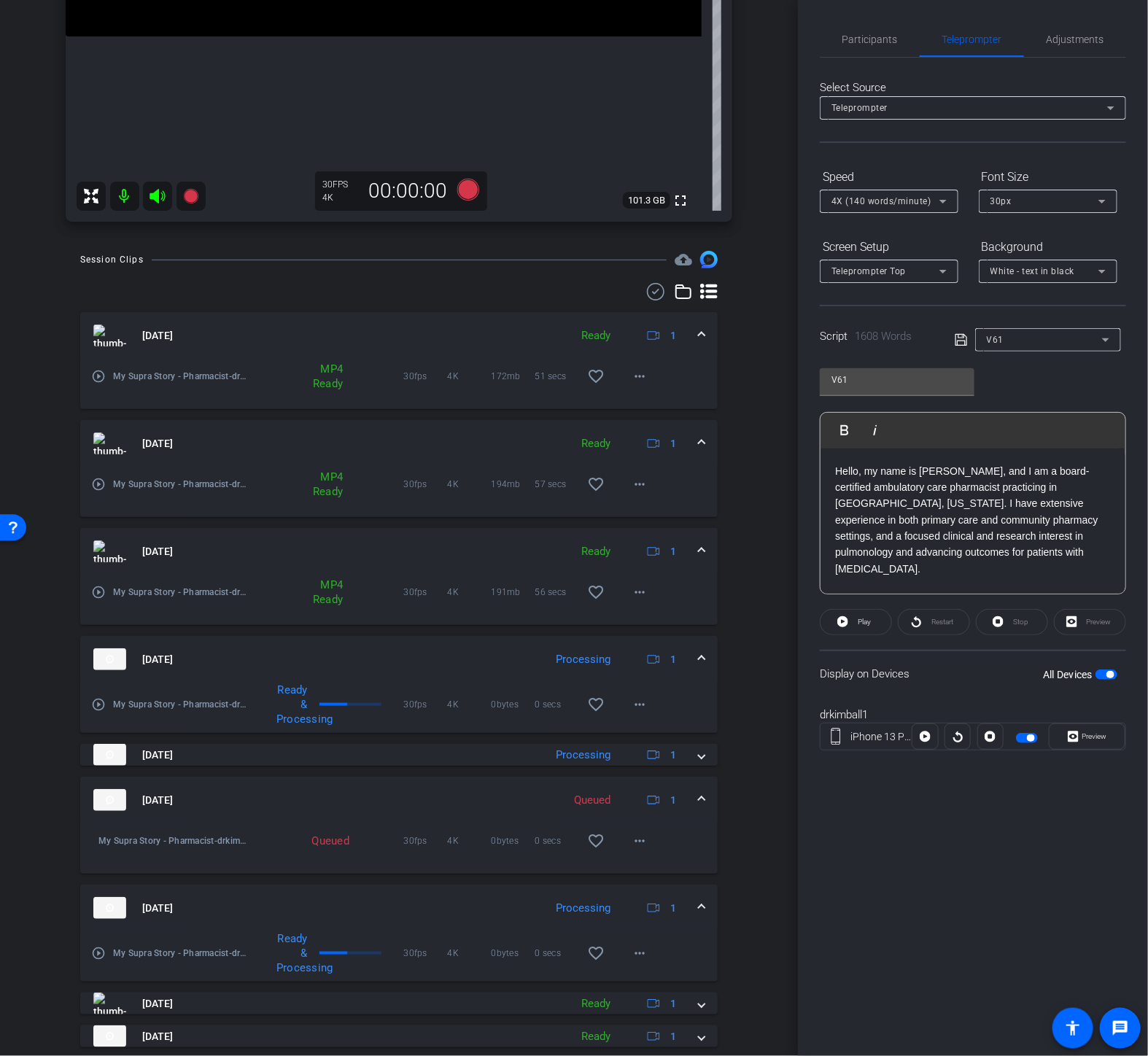
click at [324, 842] on div "Queued" at bounding box center [327, 841] width 46 height 15
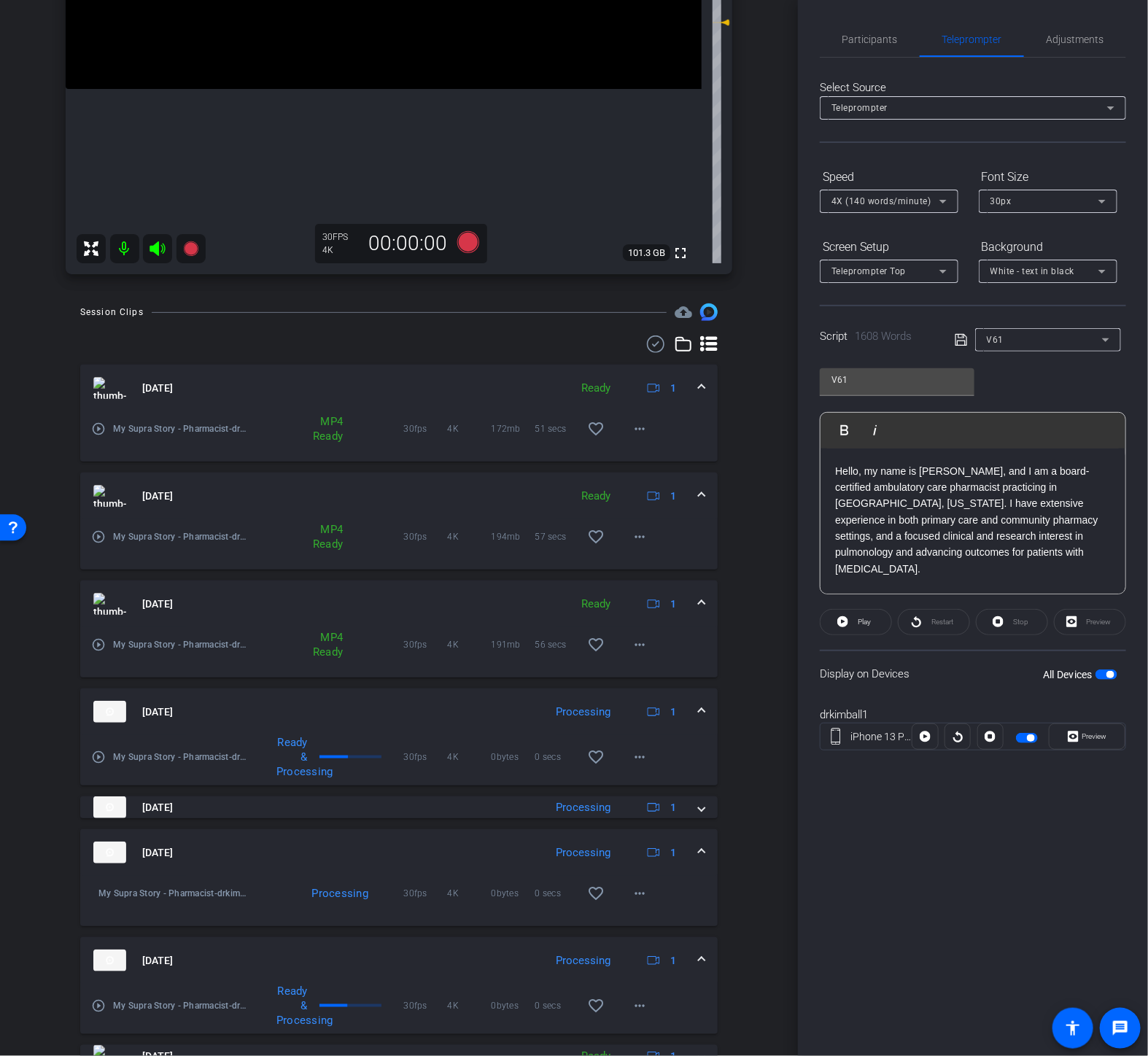
scroll to position [508, 0]
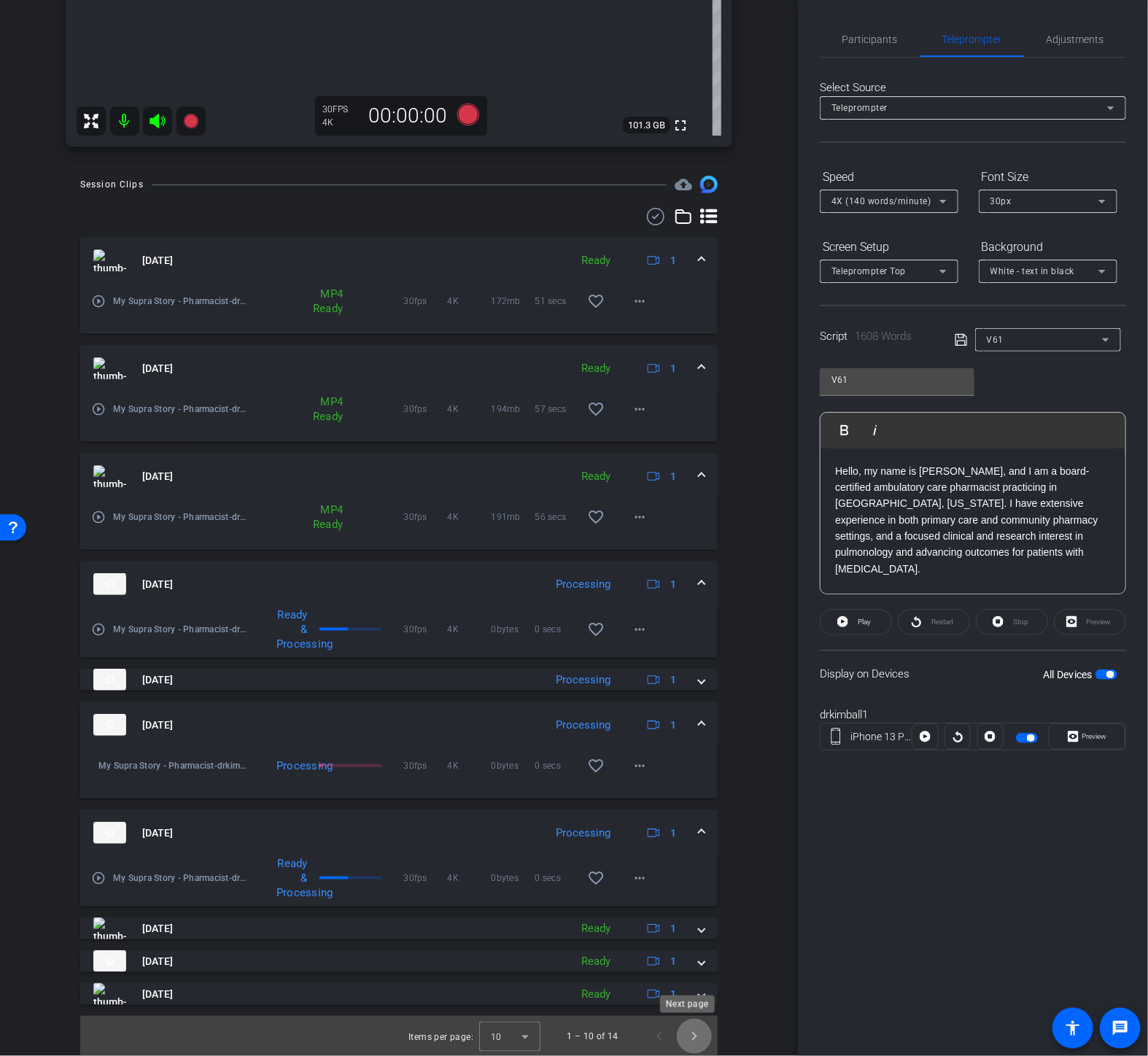
click at [681, 1037] on span "Next page" at bounding box center [695, 1036] width 35 height 35
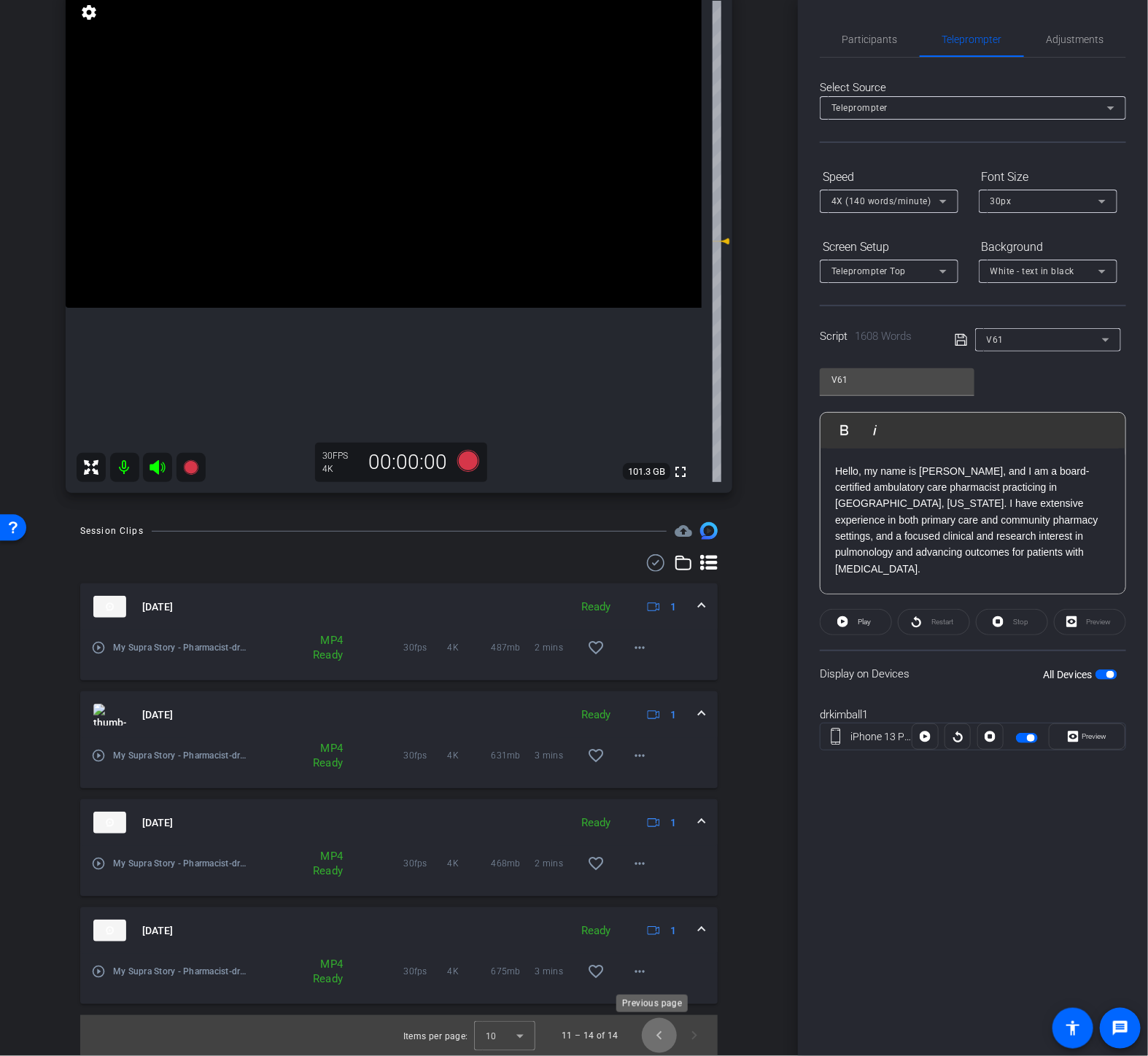
click at [645, 1029] on span "Previous page" at bounding box center [659, 1036] width 35 height 35
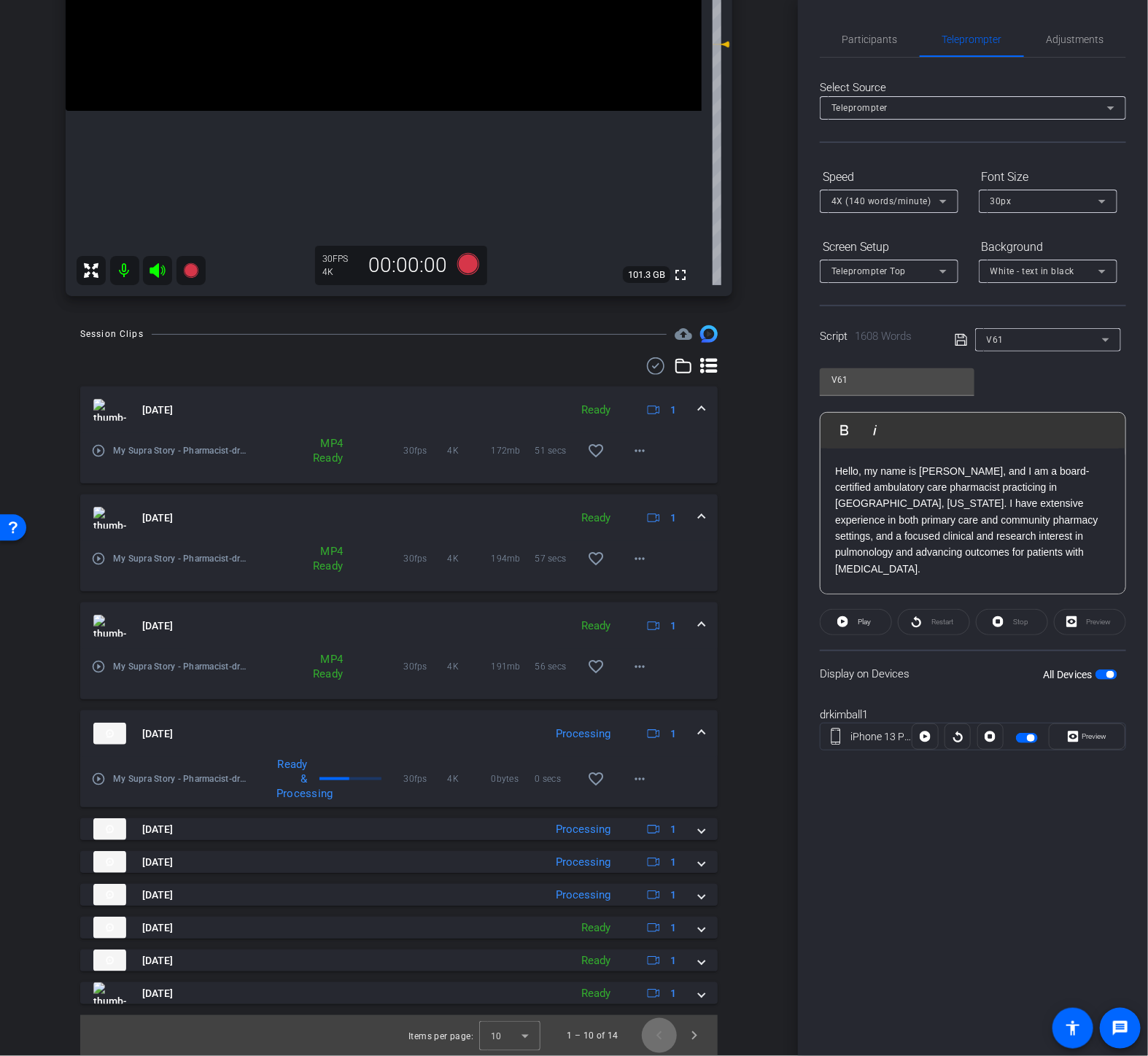
scroll to position [99, 0]
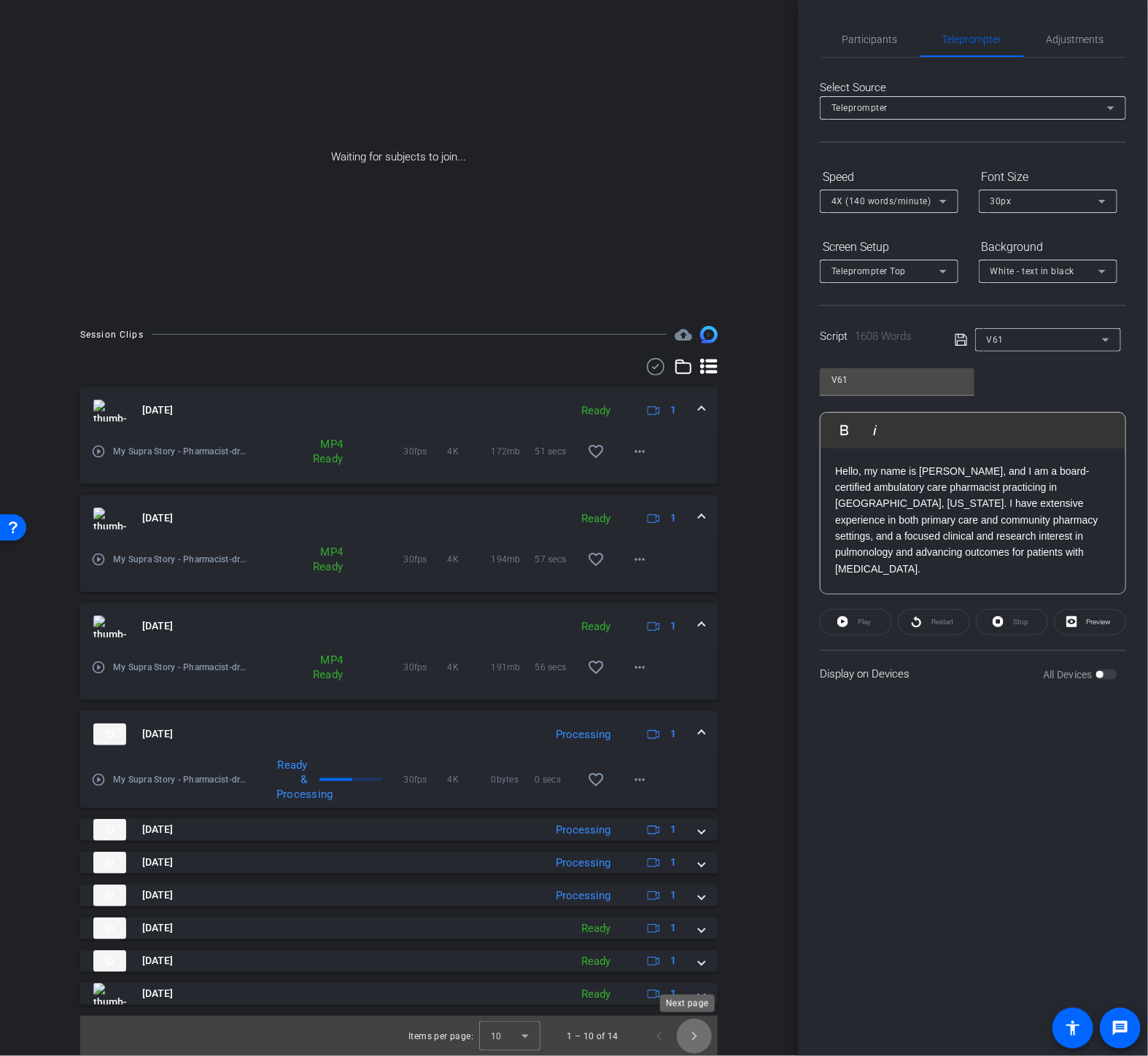
click at [682, 1036] on span "Next page" at bounding box center [695, 1036] width 35 height 35
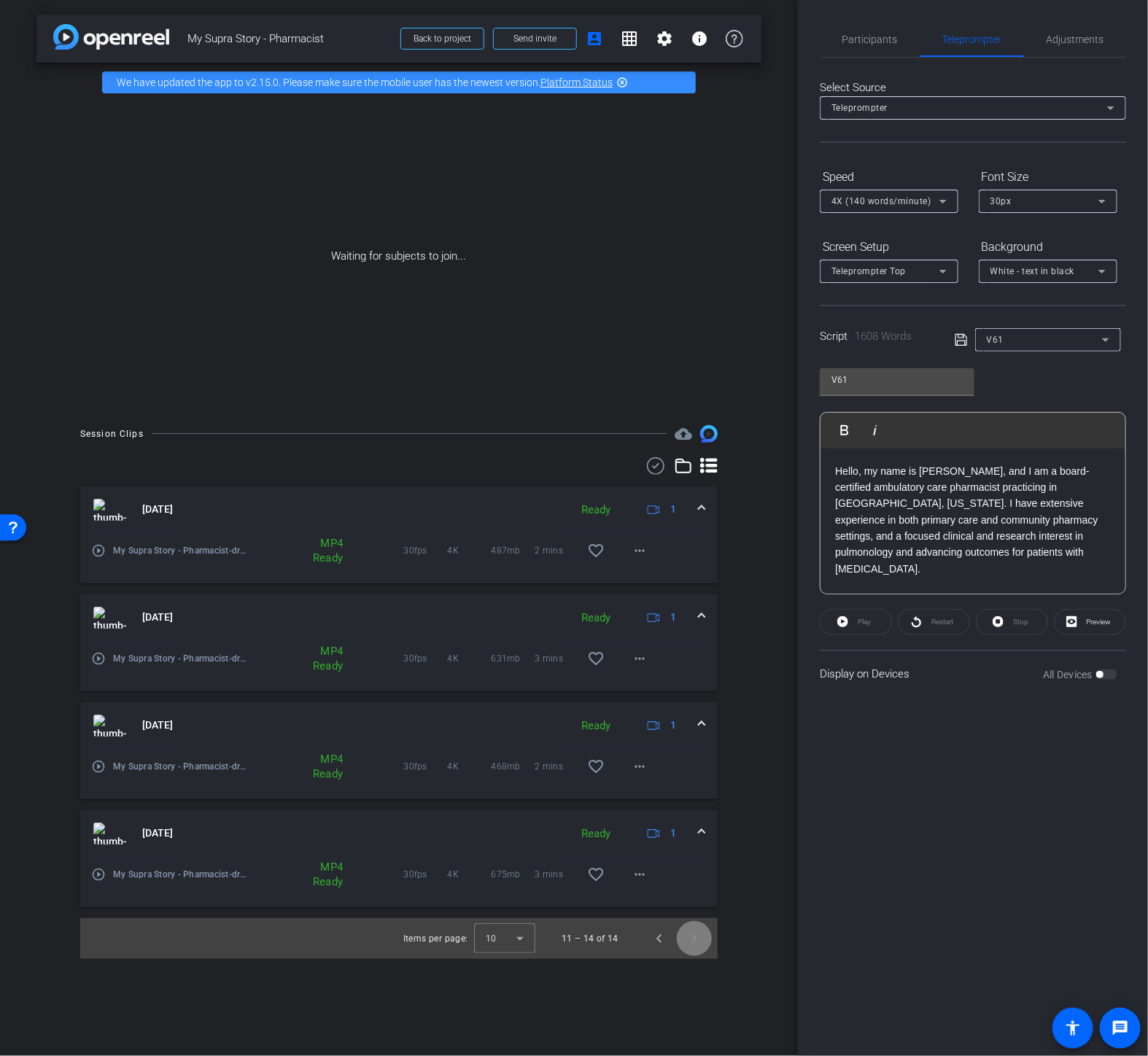
scroll to position [0, 0]
